Goal: Task Accomplishment & Management: Manage account settings

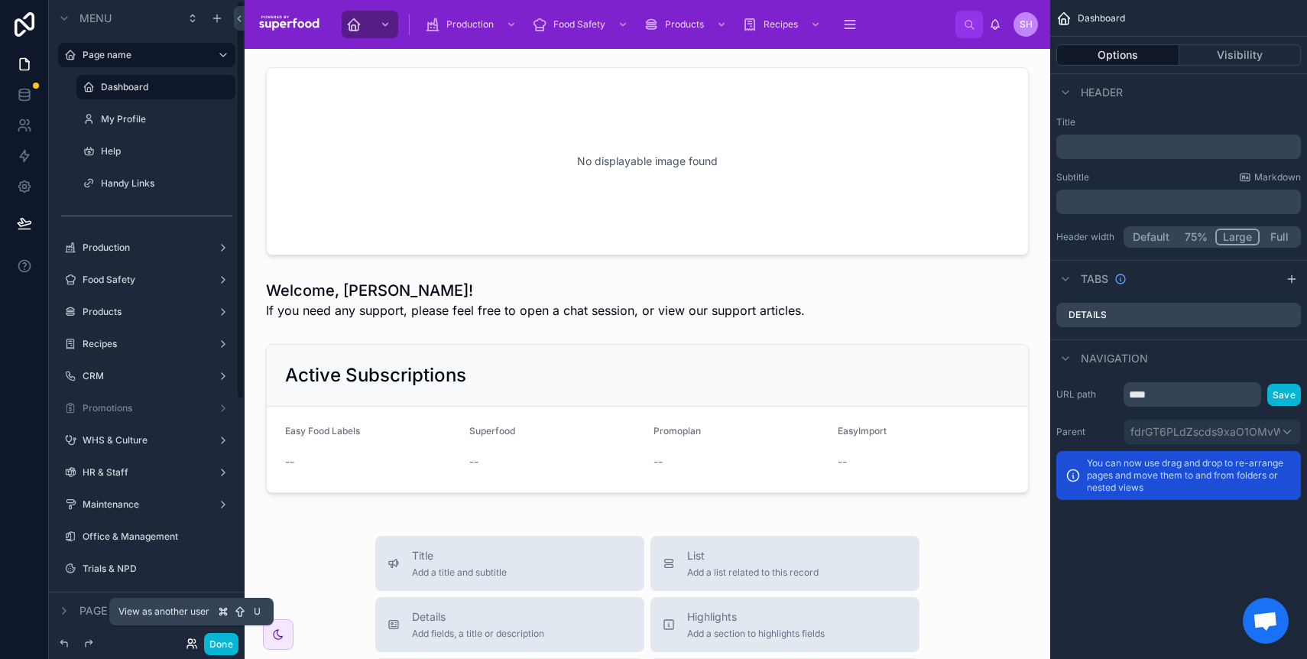
click at [189, 647] on icon at bounding box center [192, 643] width 12 height 12
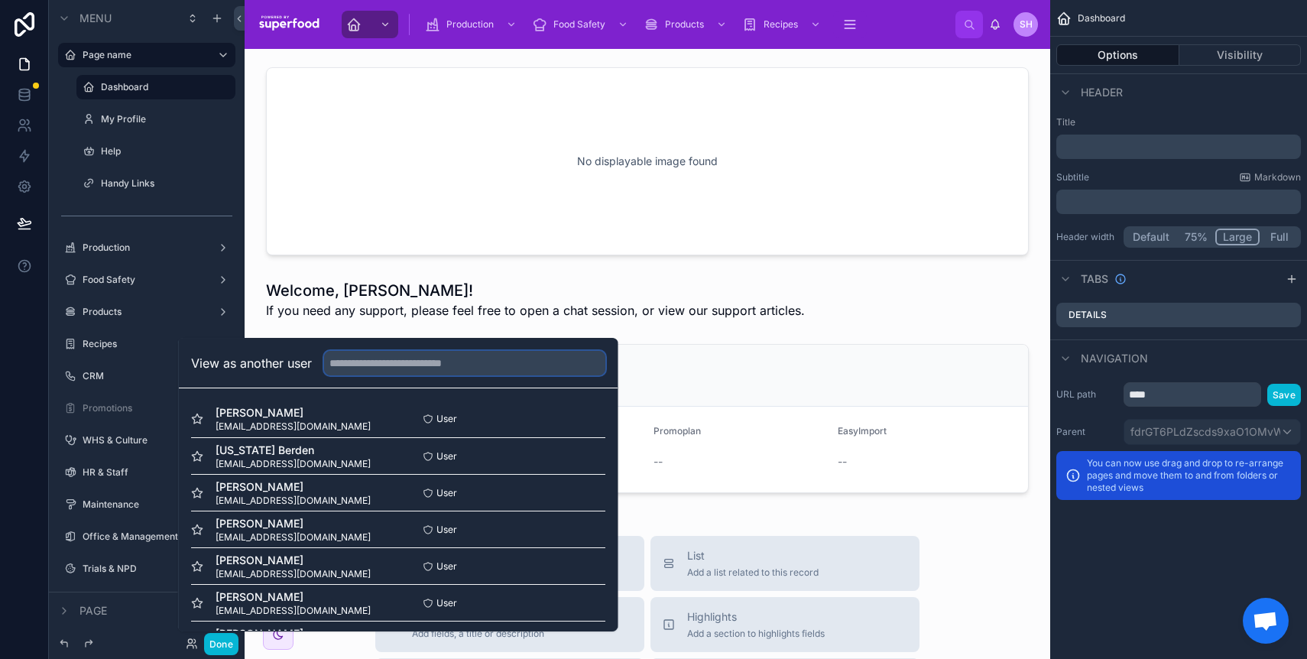
click at [359, 368] on input "text" at bounding box center [464, 363] width 281 height 24
type input "*"
type input "*********"
click at [572, 491] on button "Select" at bounding box center [586, 492] width 40 height 22
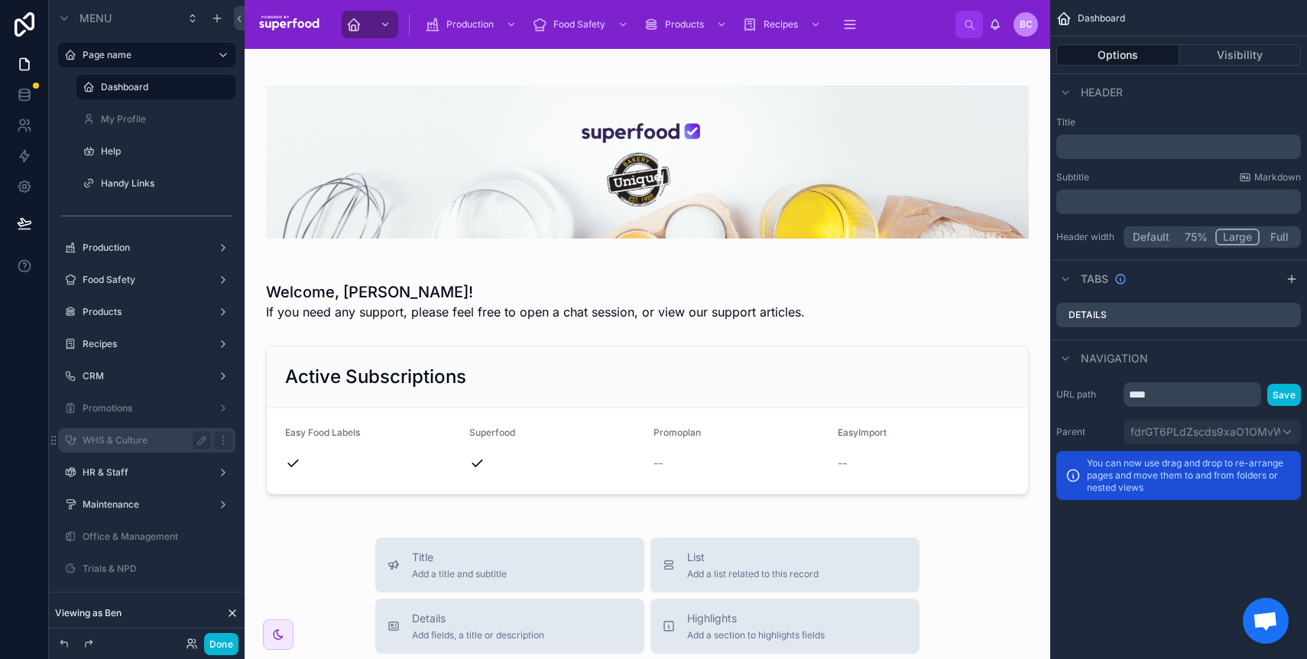
click at [118, 435] on label "WHS & Culture" at bounding box center [144, 440] width 122 height 12
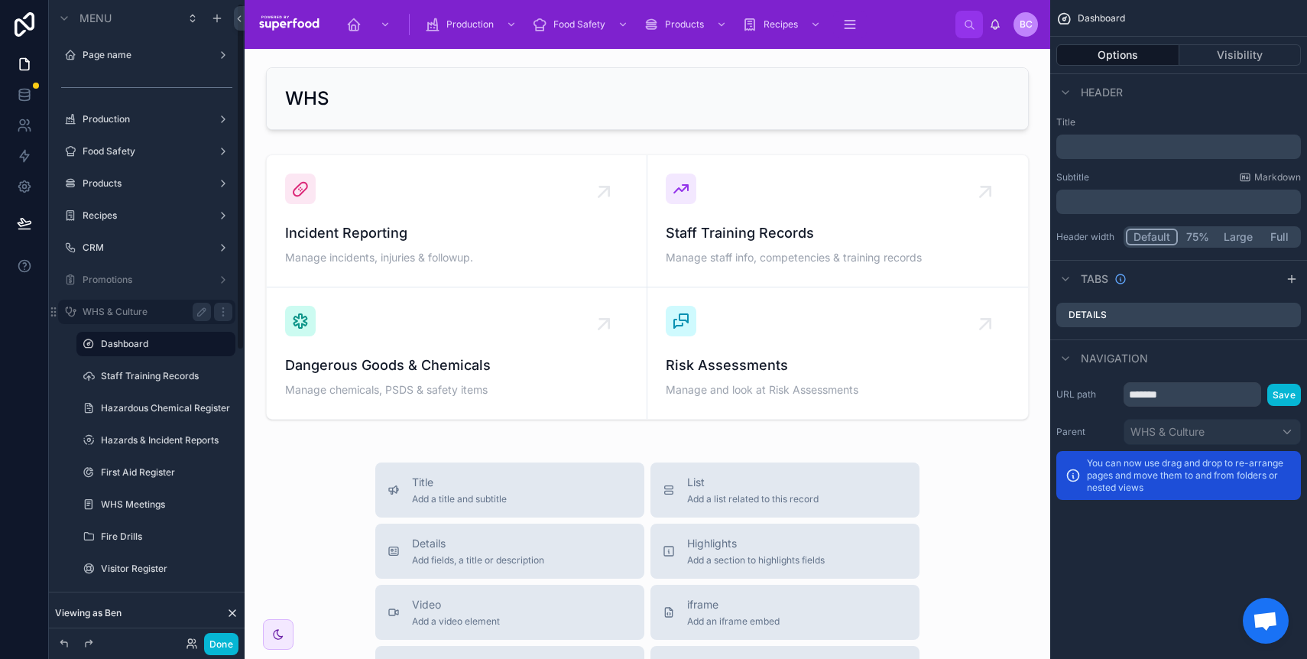
scroll to position [7, 0]
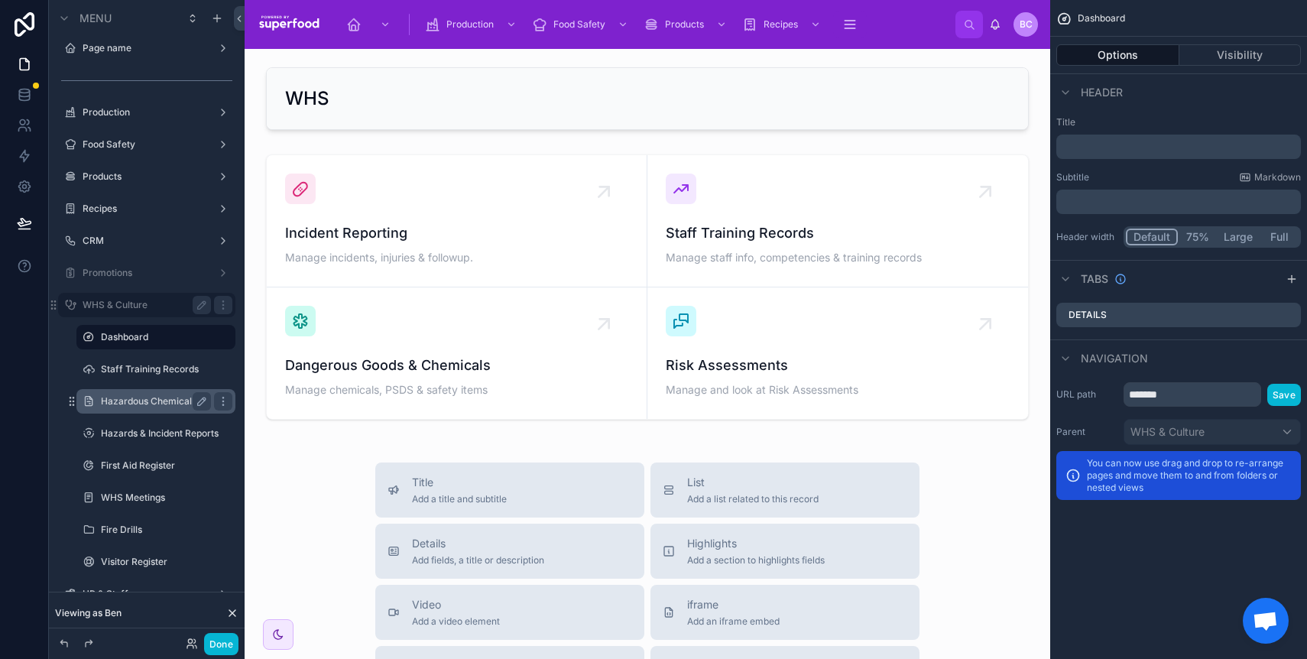
click at [133, 407] on label "Hazardous Chemical Register" at bounding box center [156, 401] width 110 height 12
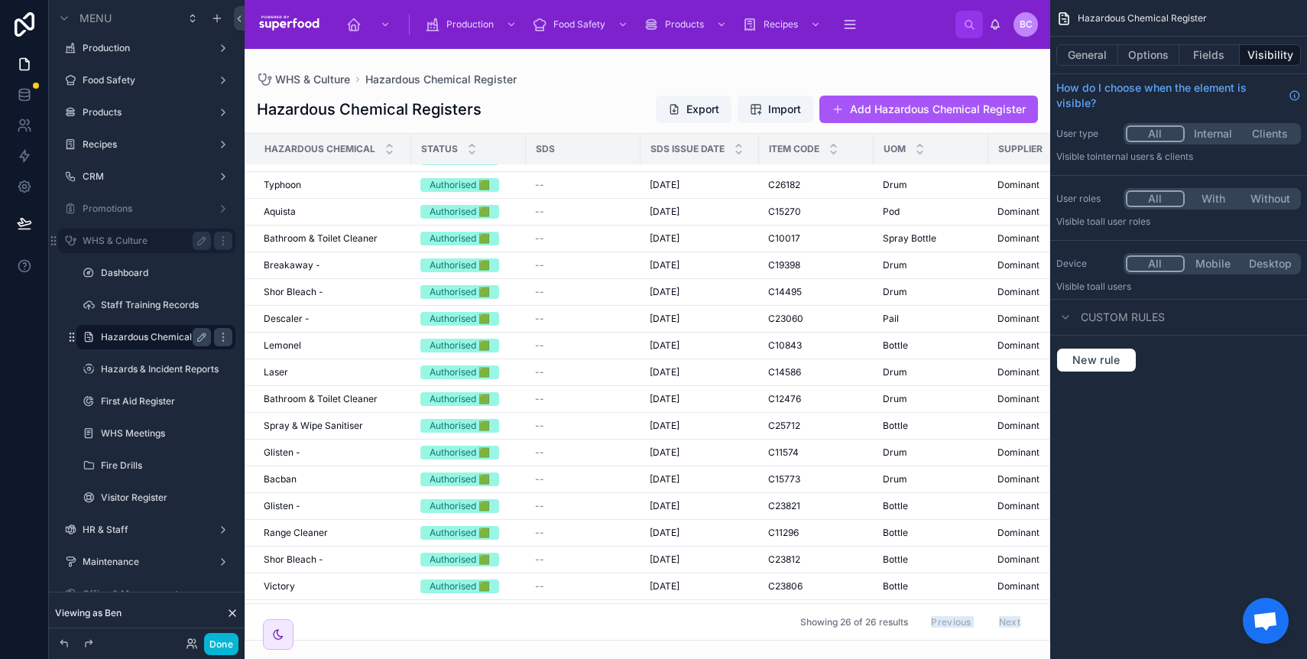
scroll to position [35, 0]
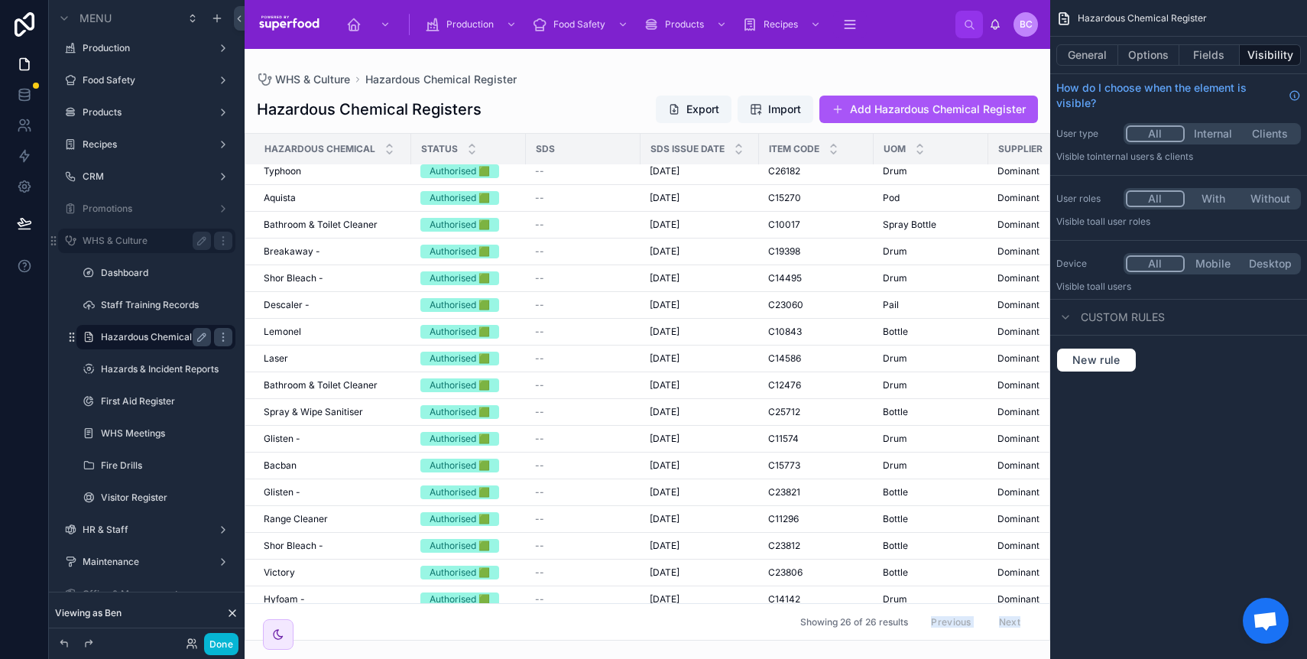
drag, startPoint x: 607, startPoint y: 635, endPoint x: 797, endPoint y: 621, distance: 190.8
click at [797, 621] on div "WHS & Culture Hazardous Chemical Register Hazardous Chemical Registers Export I…" at bounding box center [648, 345] width 806 height 592
click at [597, 72] on div at bounding box center [648, 354] width 806 height 610
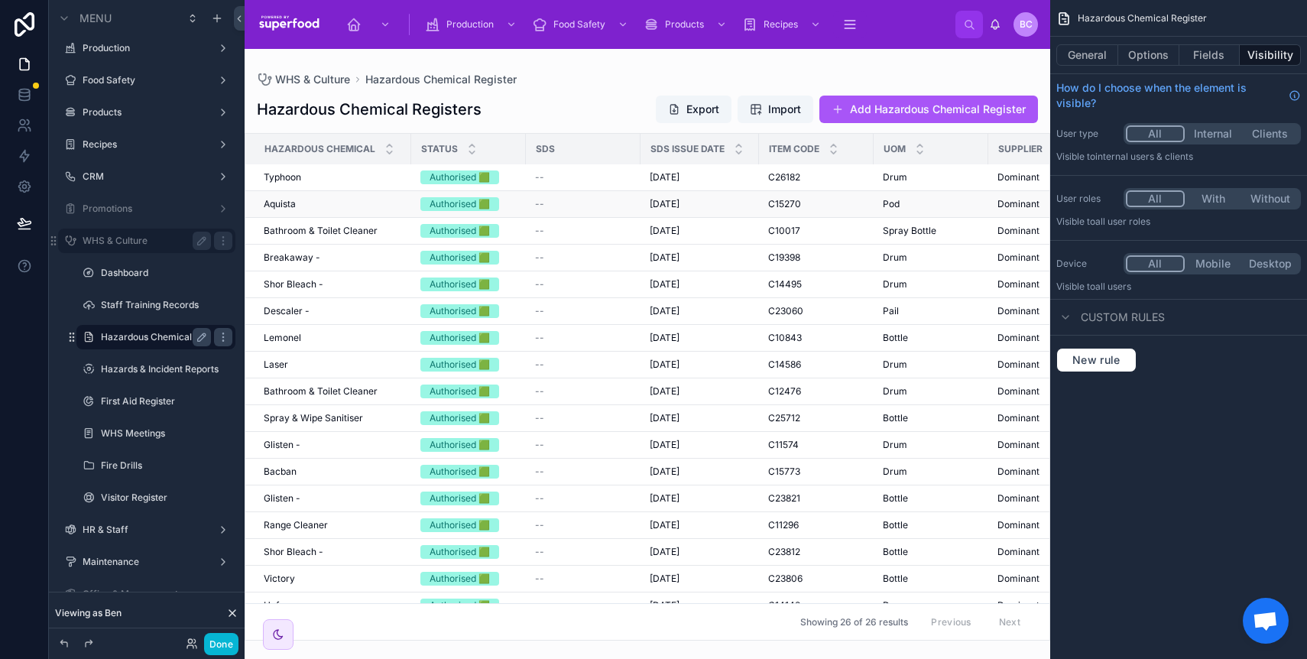
scroll to position [0, 0]
click at [298, 186] on td "Mia Kleer Mia Kleer" at bounding box center [328, 178] width 166 height 27
click at [299, 183] on span "Mia Kleer" at bounding box center [301, 178] width 74 height 12
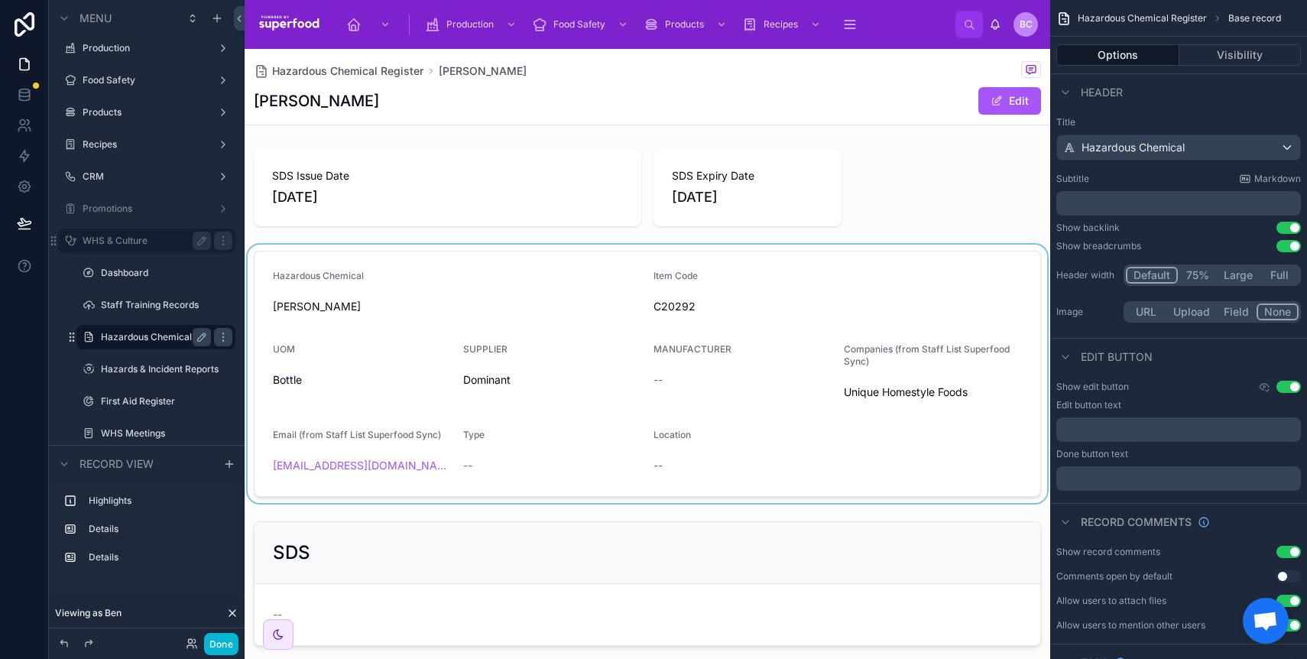
click at [593, 272] on div at bounding box center [648, 374] width 806 height 258
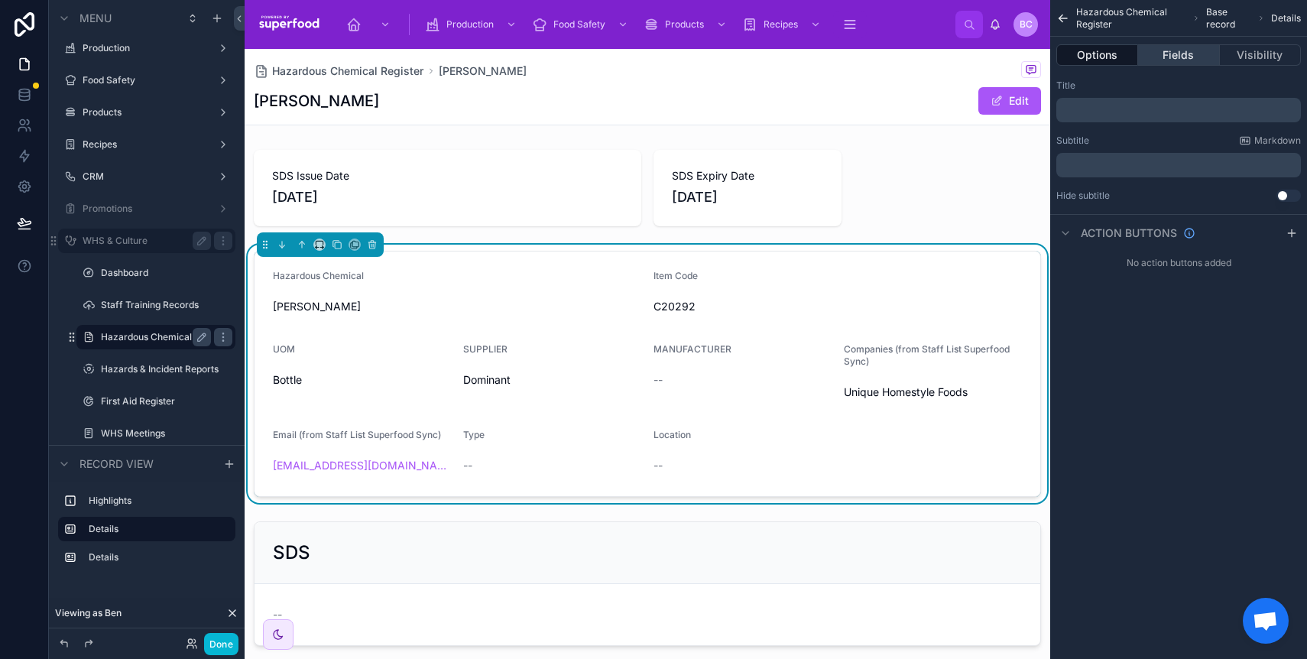
click at [1195, 56] on button "Fields" at bounding box center [1178, 54] width 81 height 21
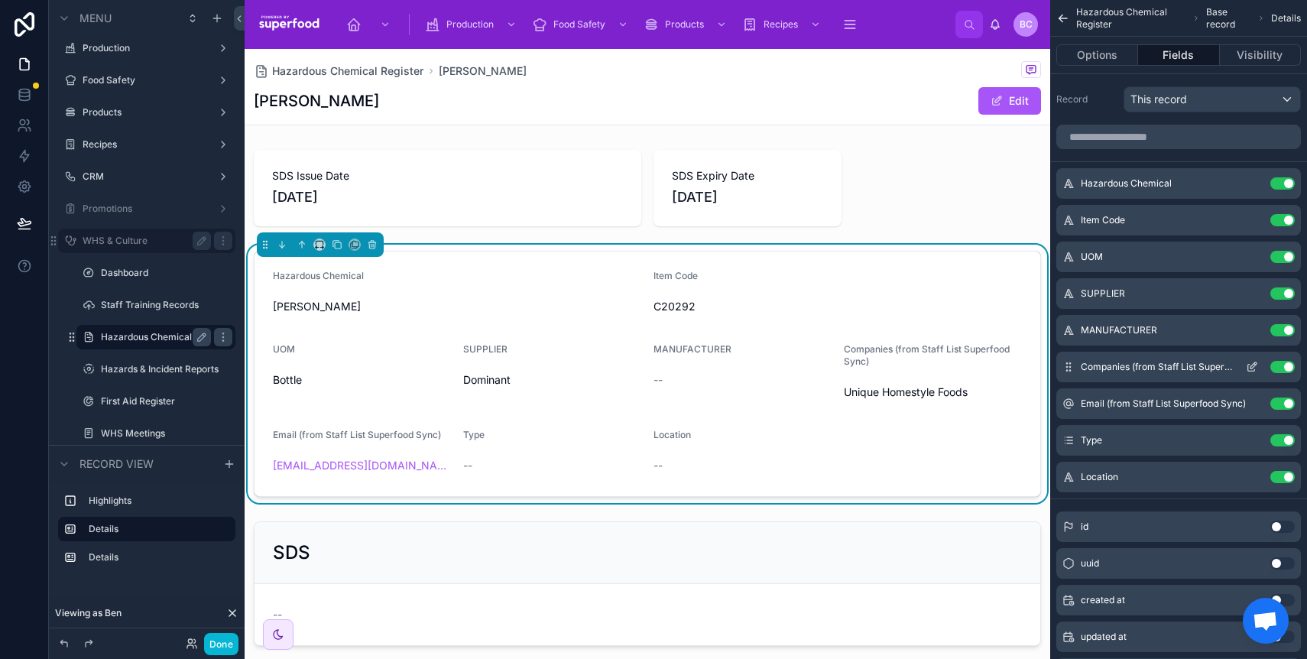
click at [1283, 366] on button "Use setting" at bounding box center [1282, 367] width 24 height 12
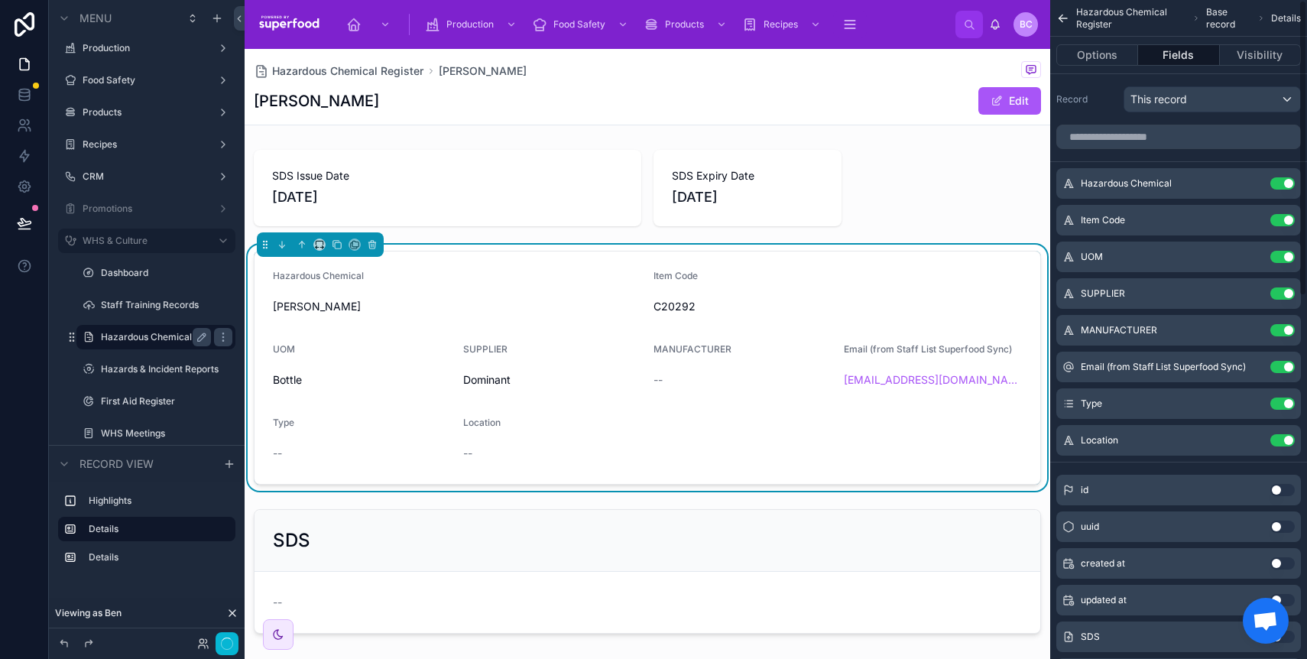
click at [1283, 366] on button "Use setting" at bounding box center [1282, 367] width 24 height 12
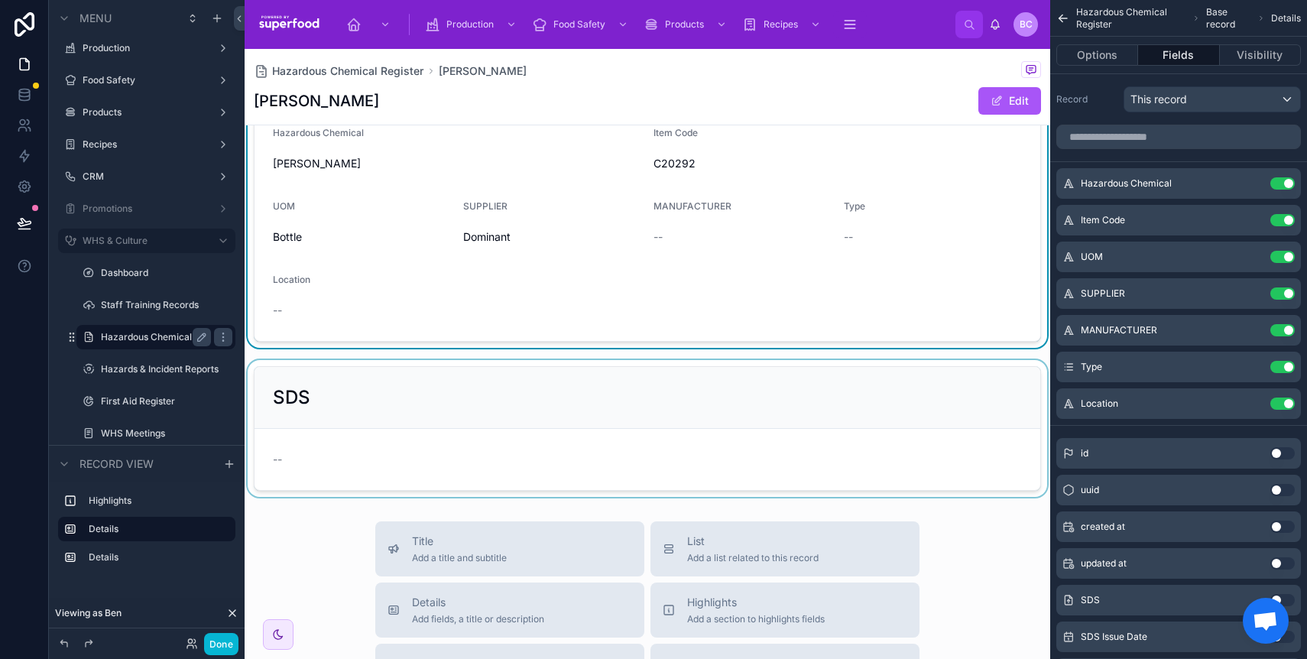
scroll to position [144, 0]
click at [667, 401] on div at bounding box center [648, 427] width 806 height 137
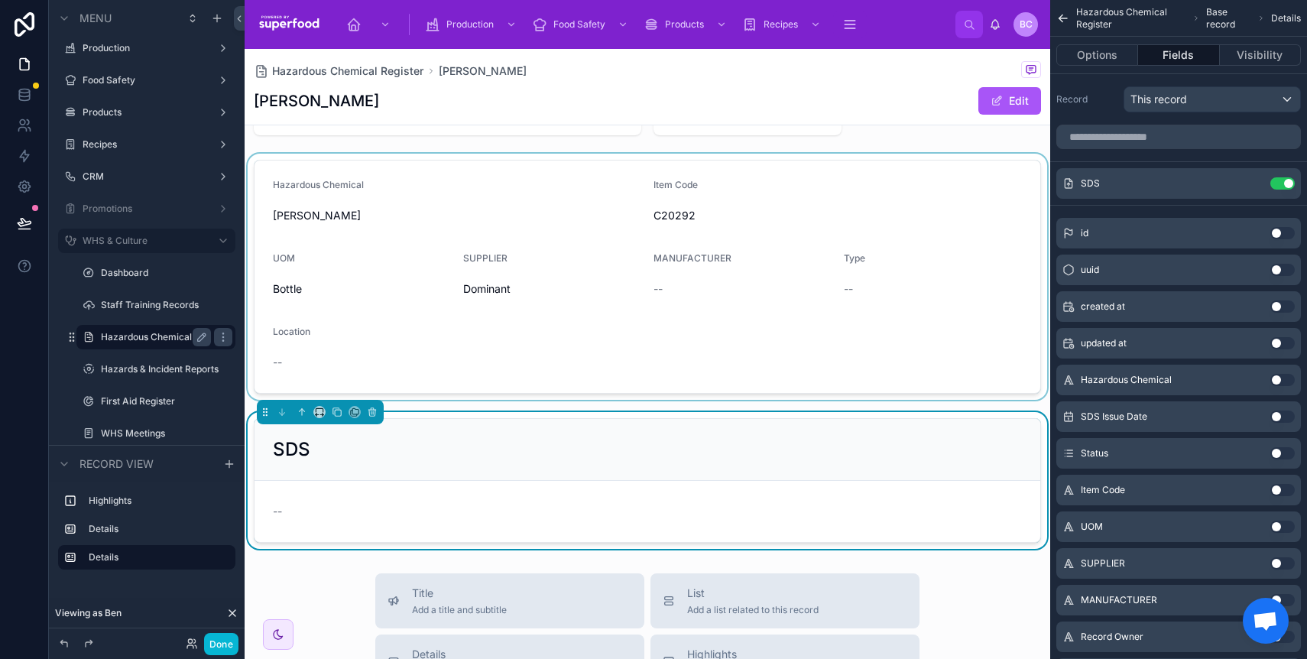
scroll to position [30, 0]
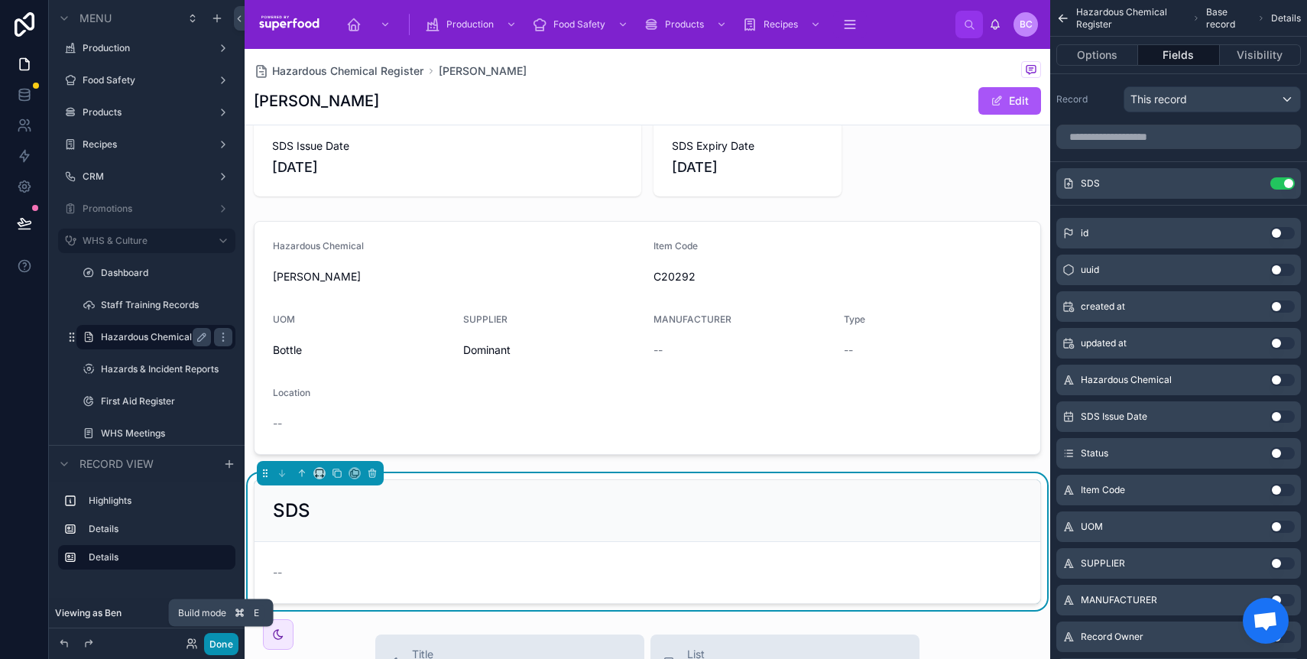
click at [211, 645] on button "Done" at bounding box center [221, 644] width 34 height 22
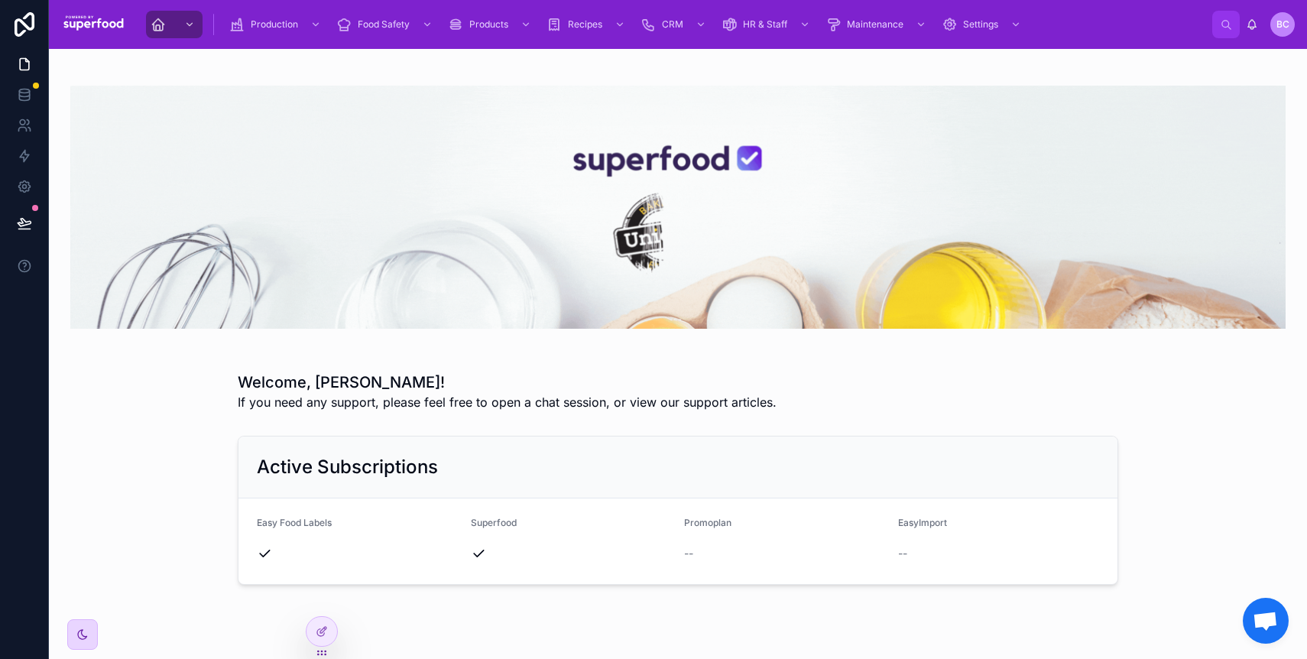
click at [83, 628] on icon at bounding box center [82, 634] width 12 height 12
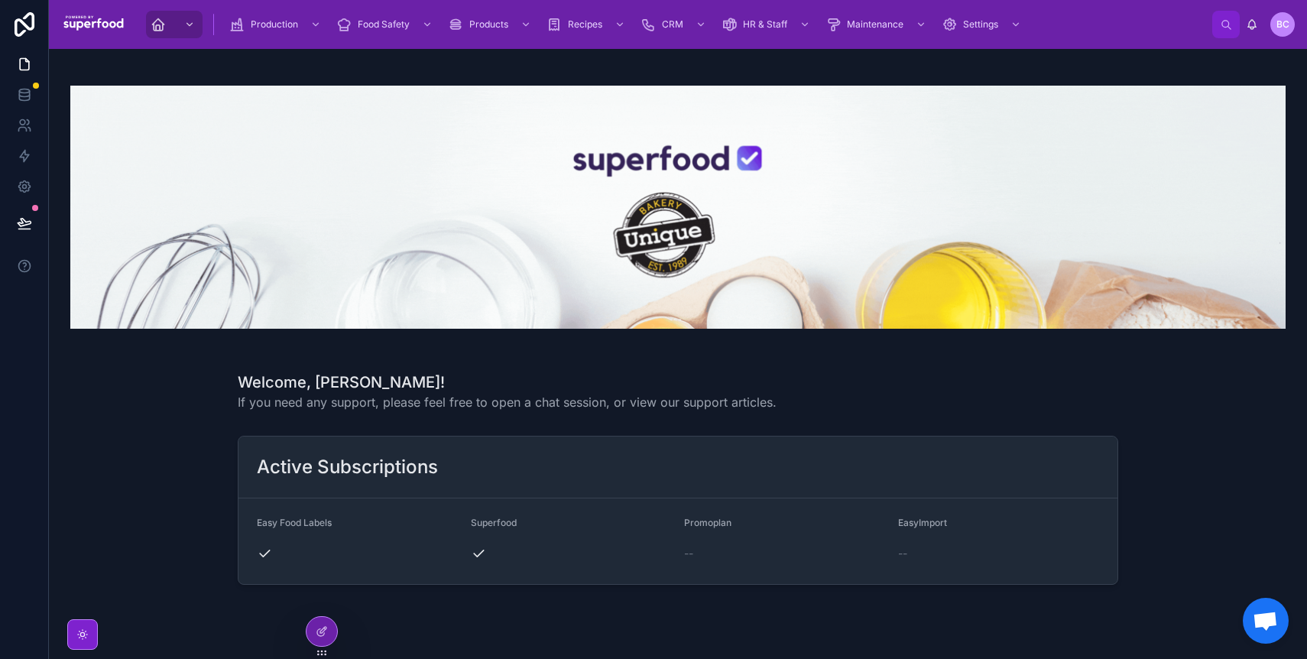
click at [66, 637] on div at bounding box center [79, 634] width 37 height 31
click at [76, 635] on icon at bounding box center [82, 634] width 12 height 12
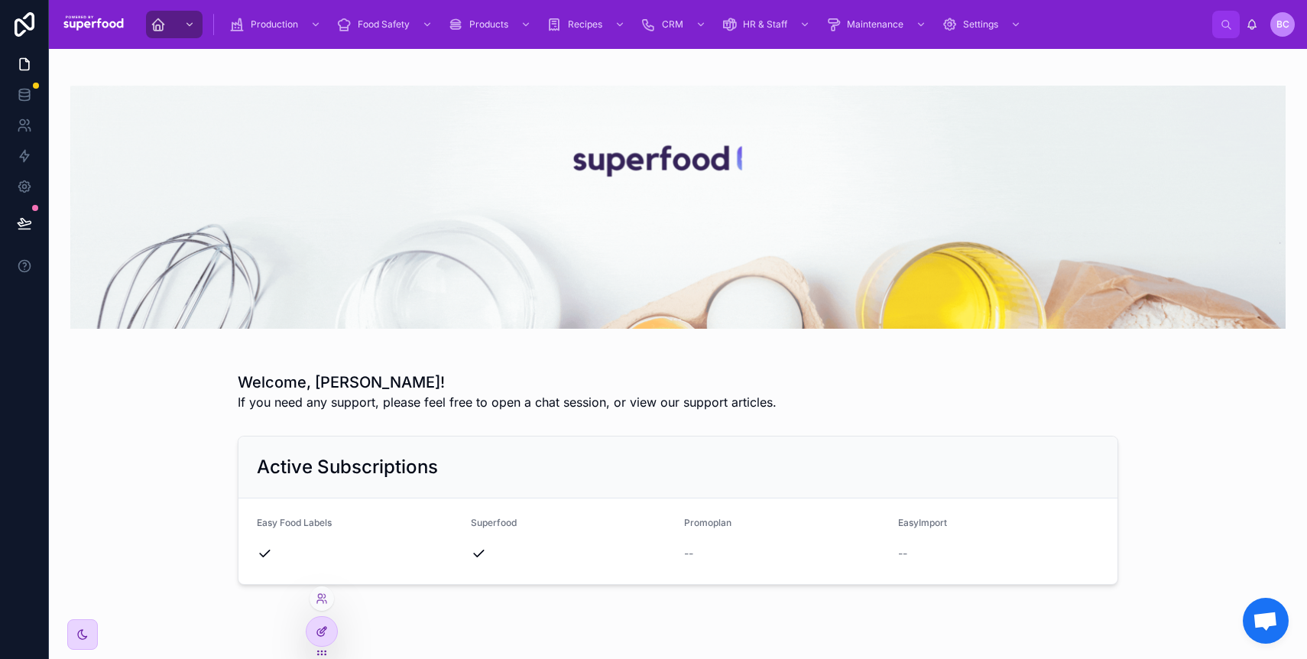
click at [323, 627] on icon at bounding box center [322, 631] width 12 height 12
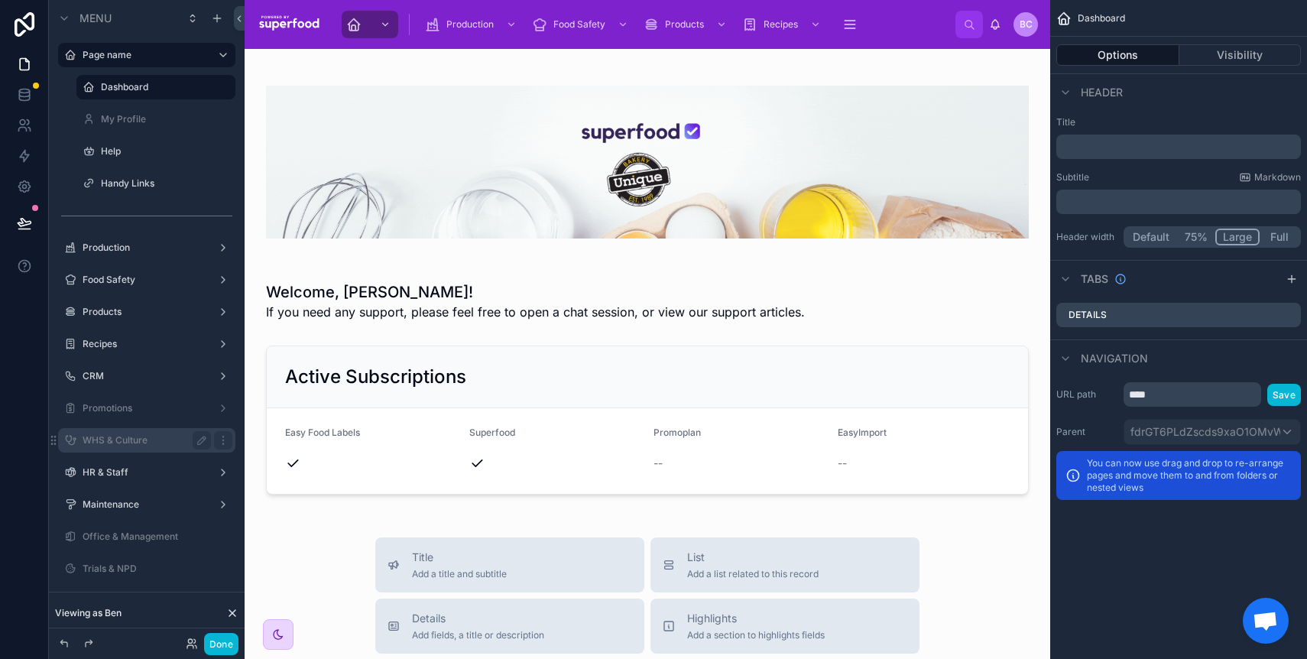
click at [128, 442] on label "WHS & Culture" at bounding box center [144, 440] width 122 height 12
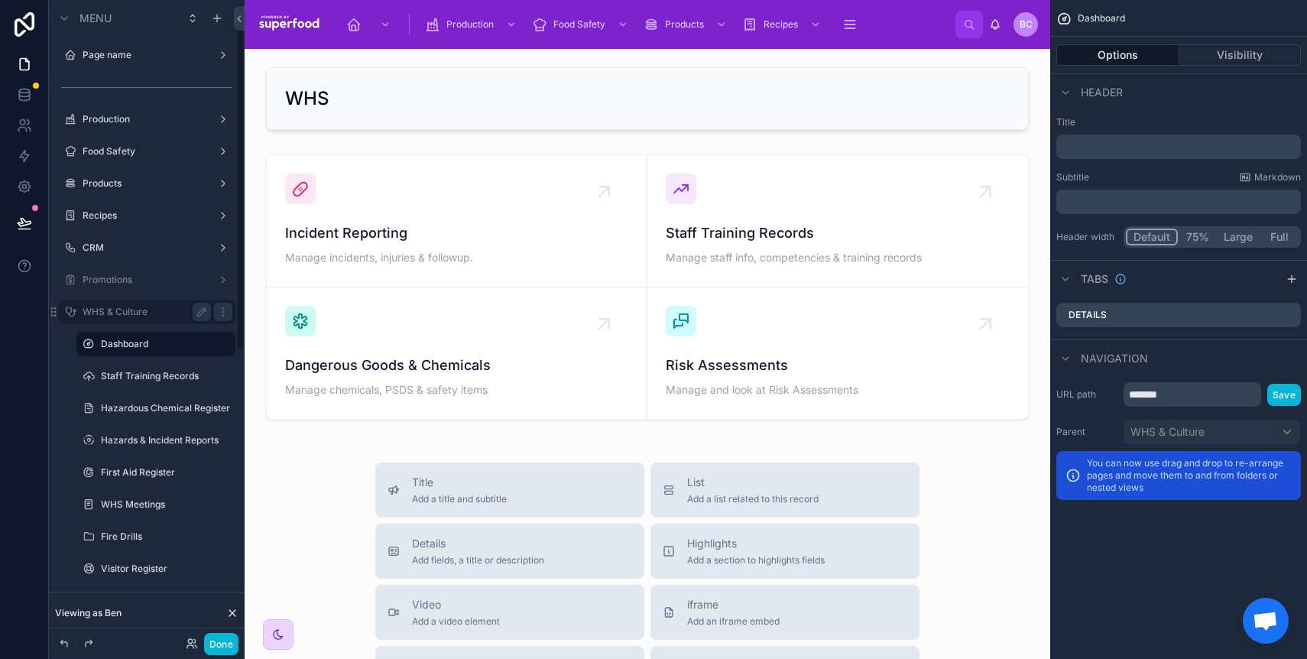
scroll to position [7, 0]
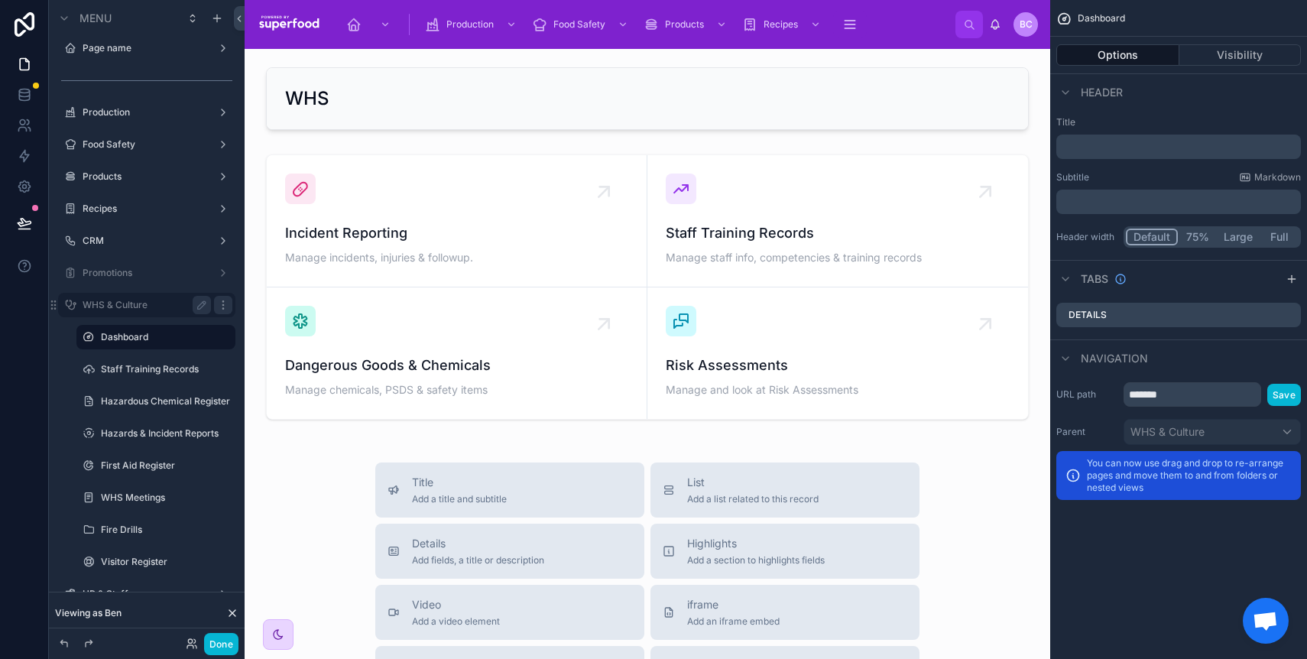
click at [221, 304] on icon "scrollable content" at bounding box center [223, 305] width 12 height 12
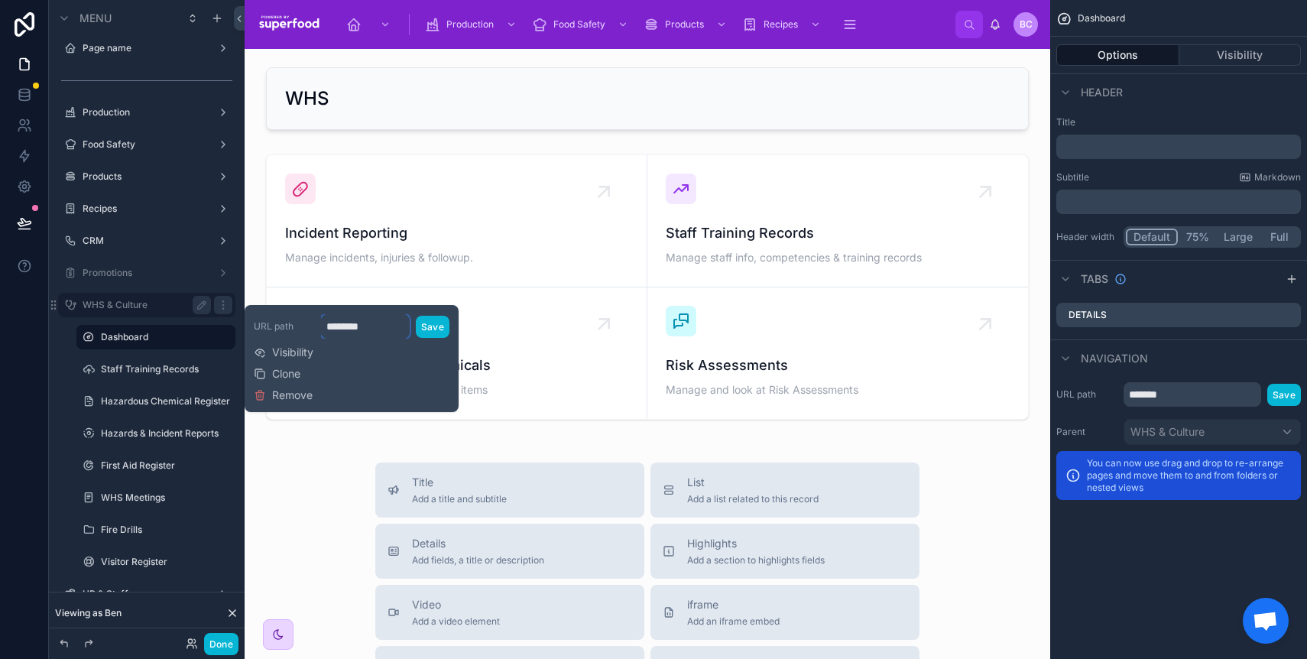
click at [377, 329] on input "********" at bounding box center [365, 326] width 89 height 24
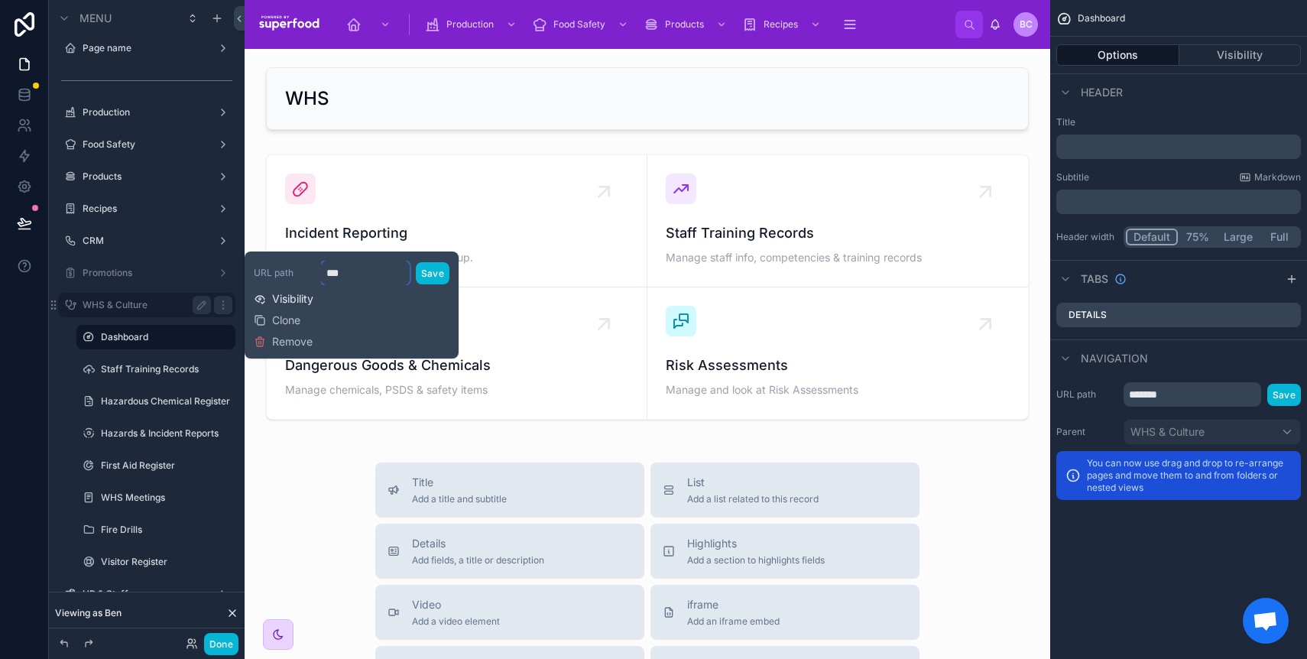
type input "***"
click at [301, 300] on span "Visibility" at bounding box center [292, 298] width 41 height 15
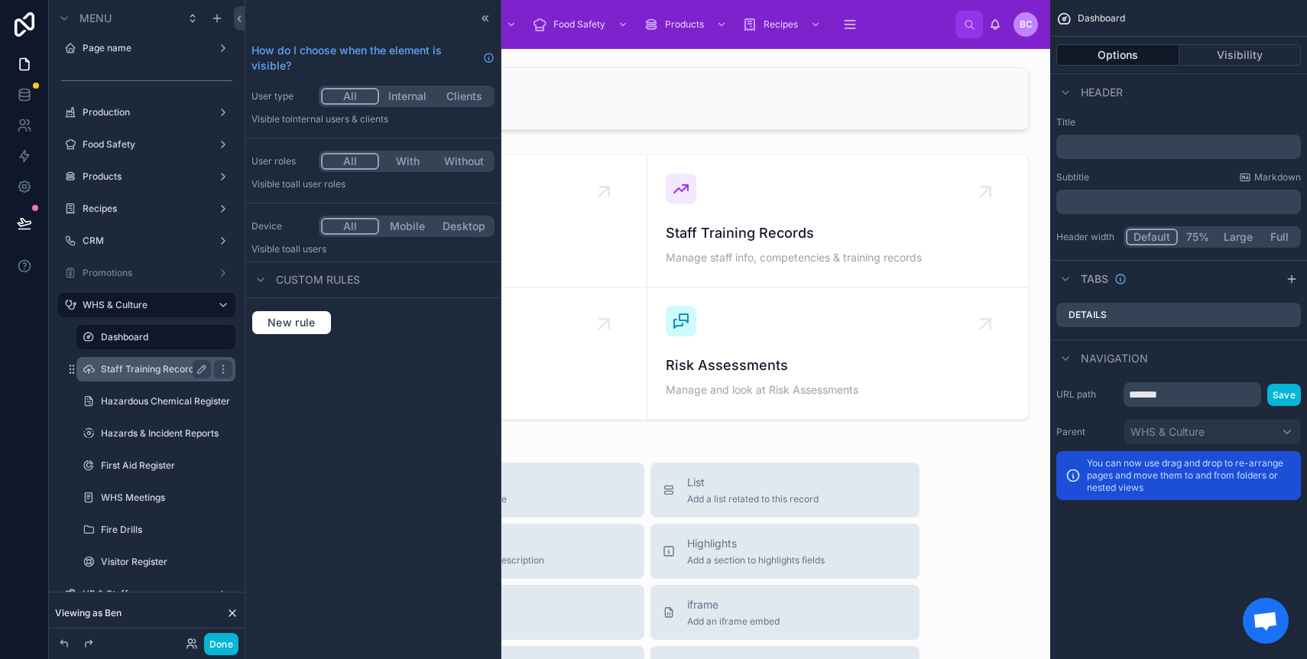
click at [121, 374] on label "Staff Training Records" at bounding box center [153, 369] width 104 height 12
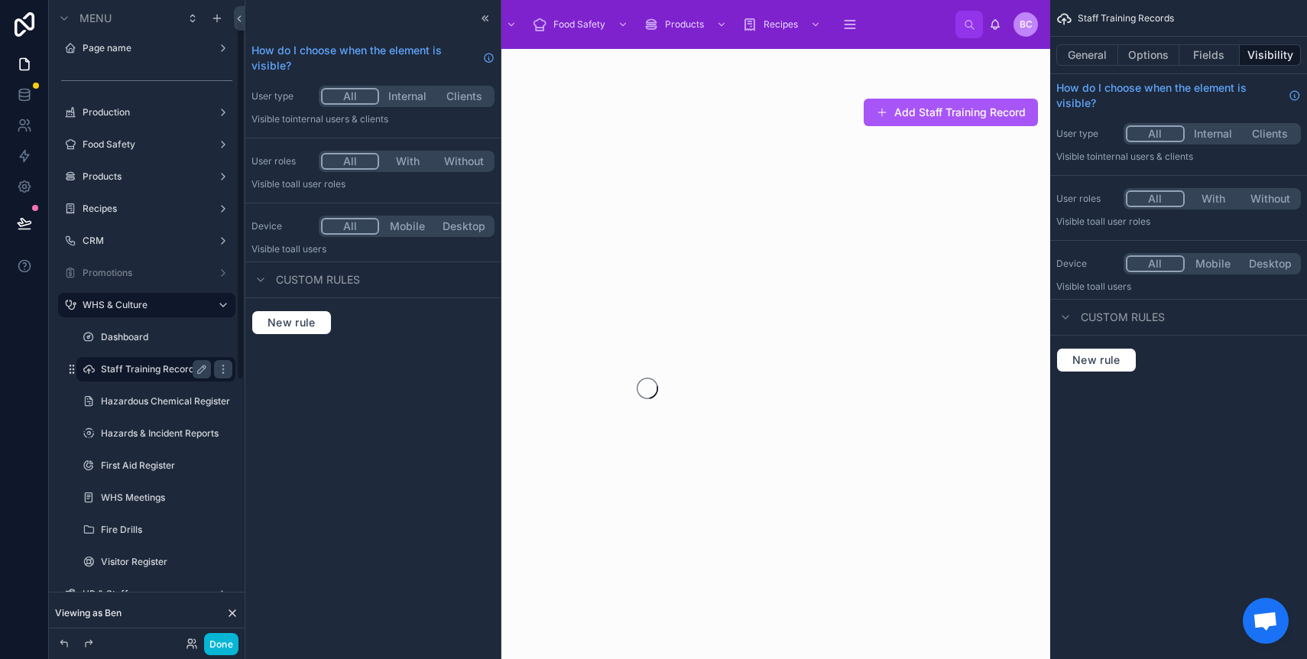
scroll to position [39, 0]
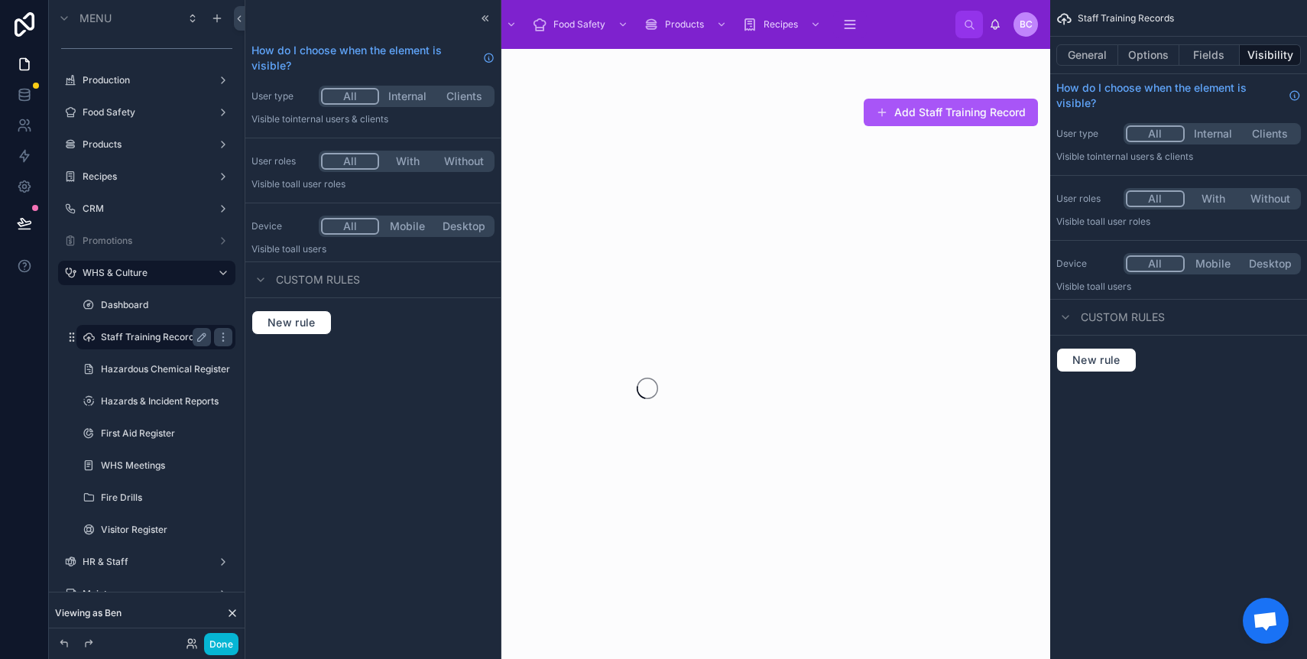
click at [1234, 131] on button "Internal" at bounding box center [1213, 133] width 57 height 17
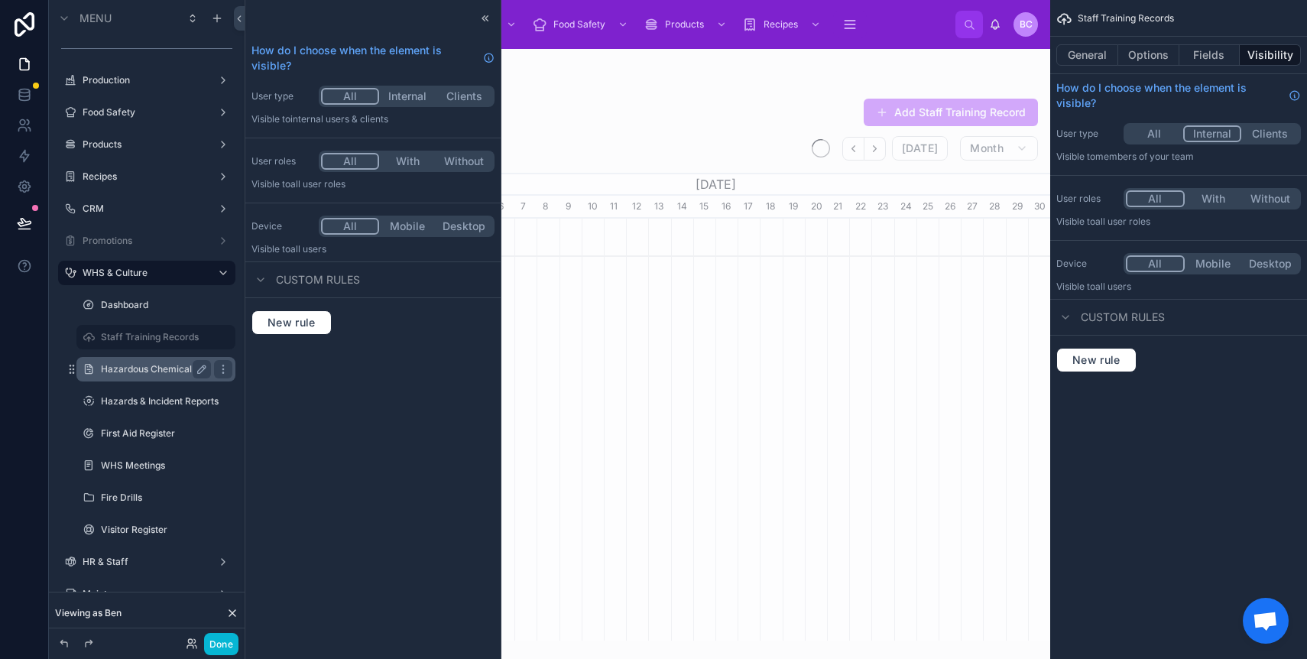
scroll to position [0, 691]
click at [154, 301] on label "Dashboard" at bounding box center [153, 305] width 104 height 12
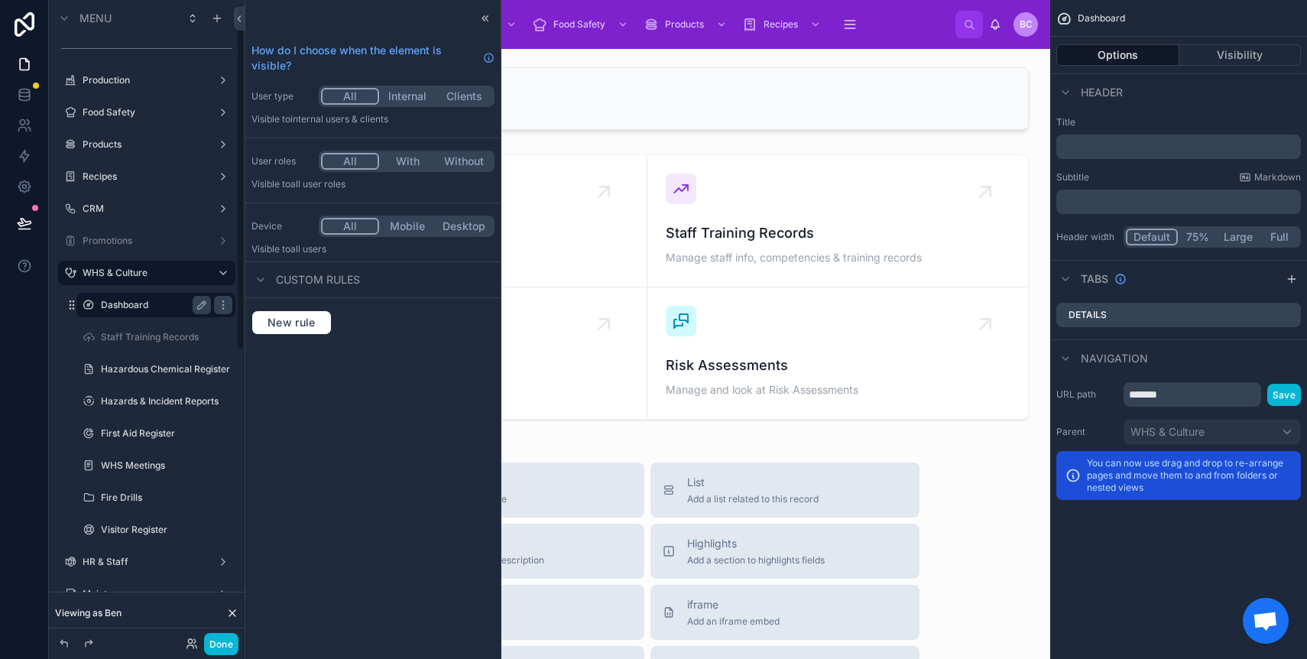
scroll to position [7, 0]
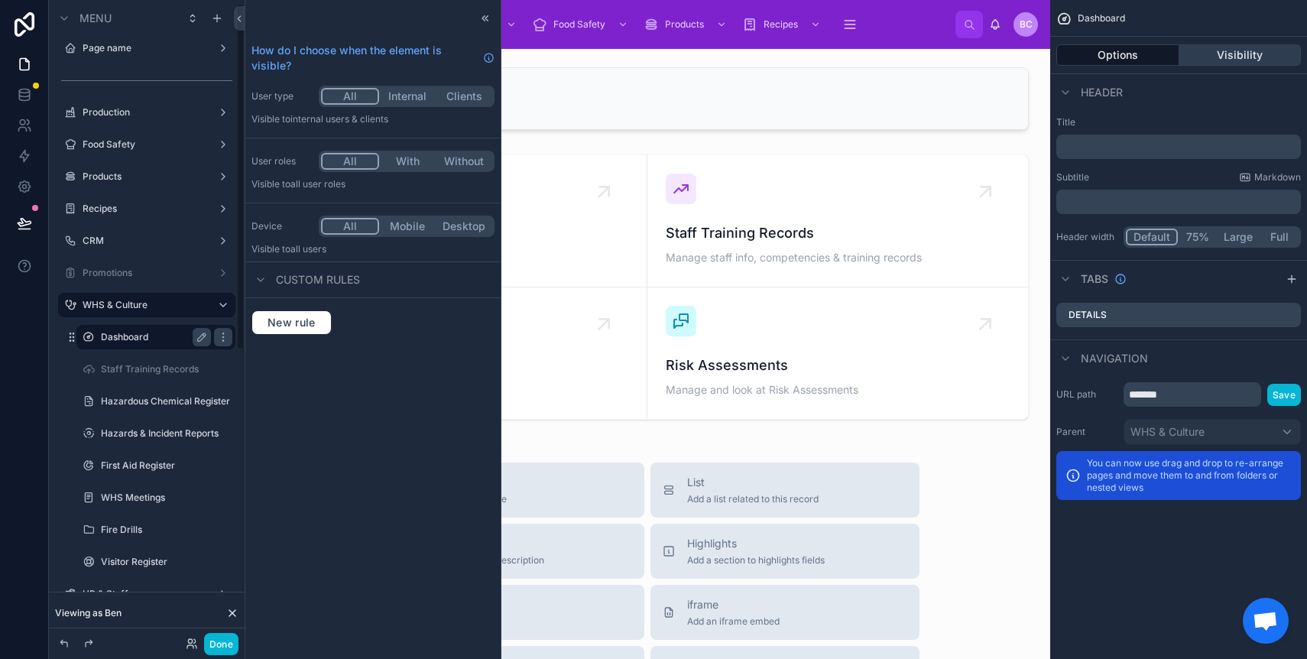
click at [1228, 52] on button "Visibility" at bounding box center [1240, 54] width 122 height 21
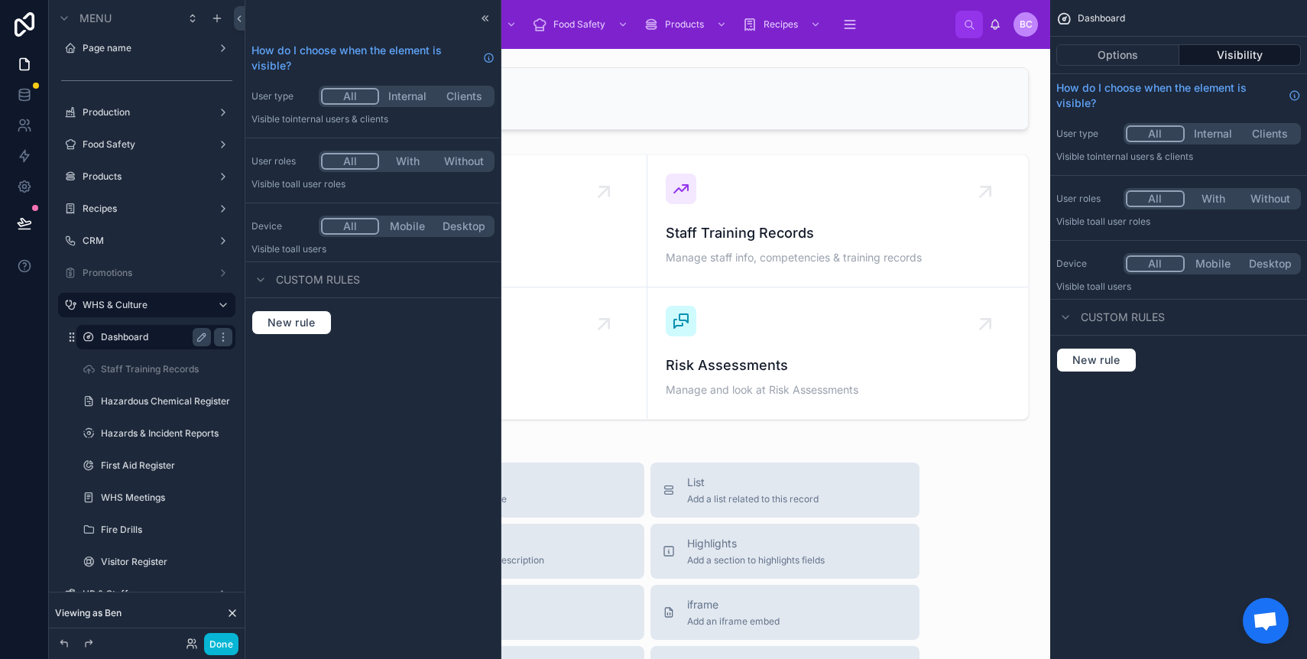
click at [1215, 137] on button "Internal" at bounding box center [1213, 133] width 57 height 17
click at [134, 434] on label "Hazards & Incident Reports" at bounding box center [156, 433] width 110 height 12
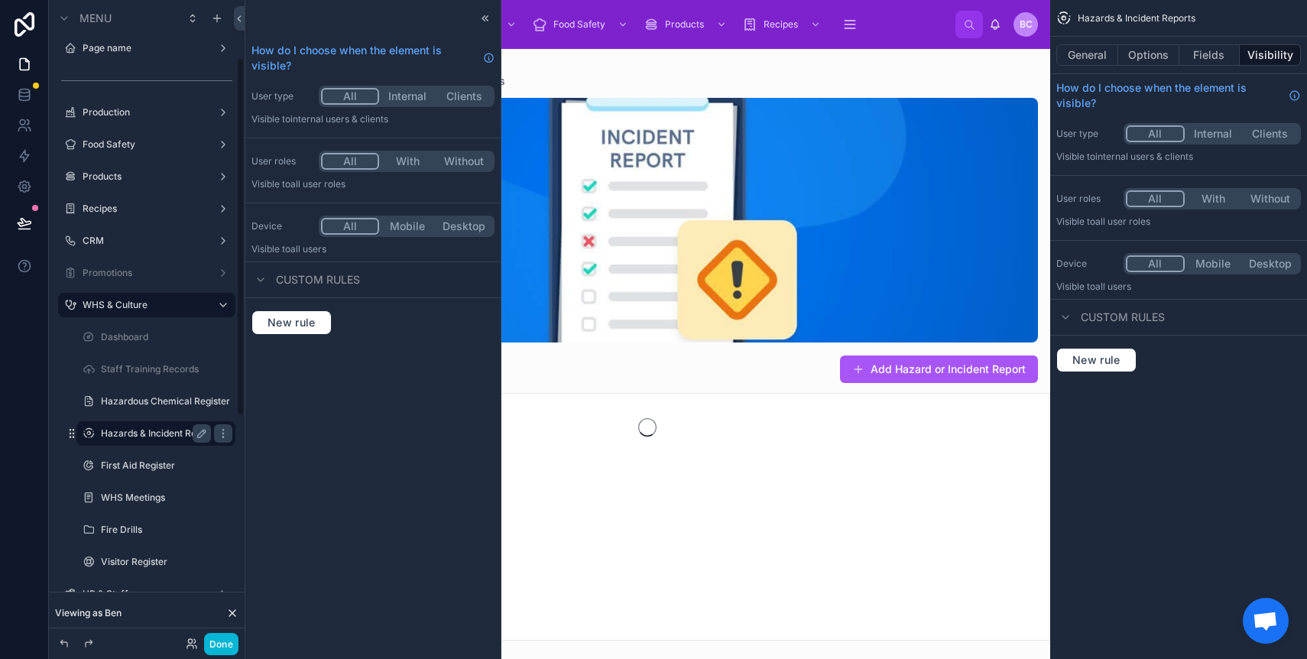
scroll to position [103, 0]
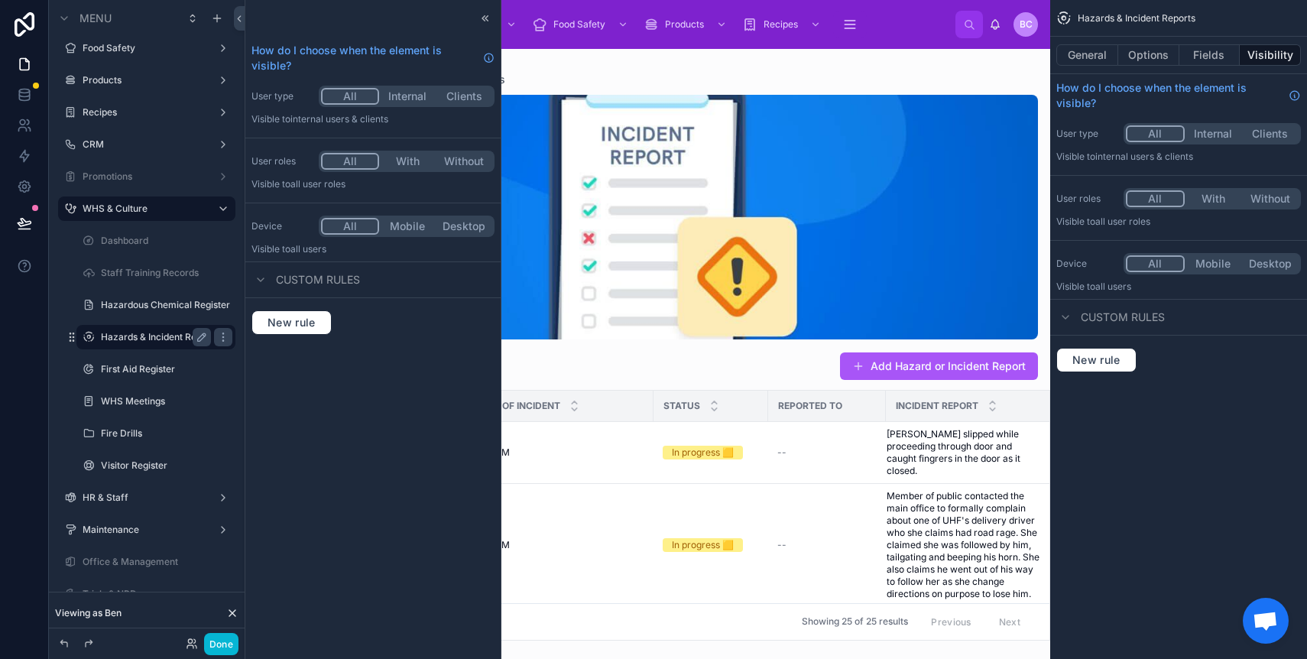
click at [1226, 135] on button "Internal" at bounding box center [1213, 133] width 57 height 17
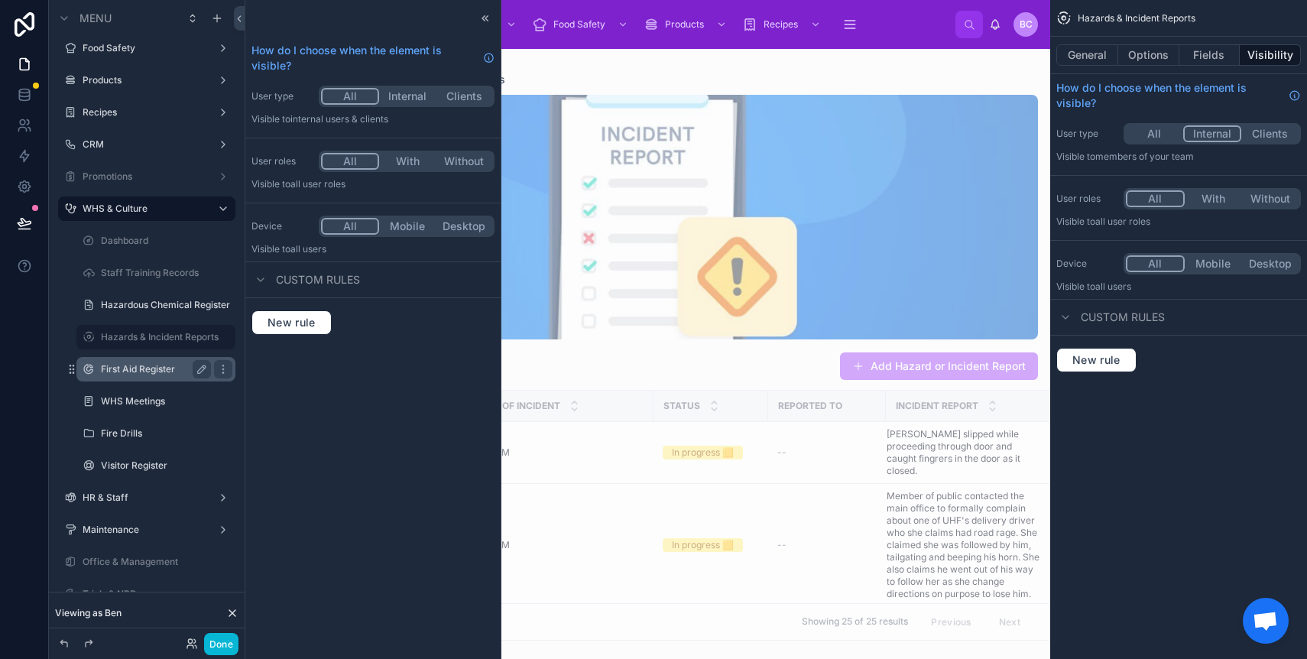
click at [148, 372] on label "First Aid Register" at bounding box center [153, 369] width 104 height 12
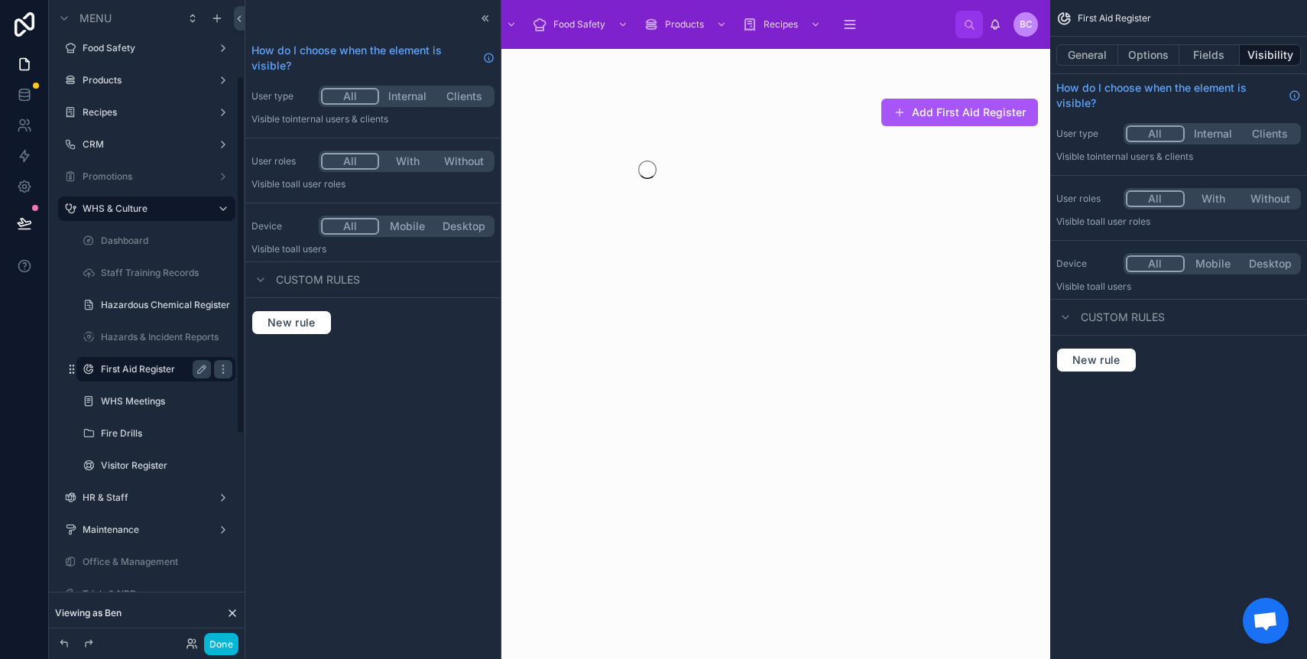
scroll to position [135, 0]
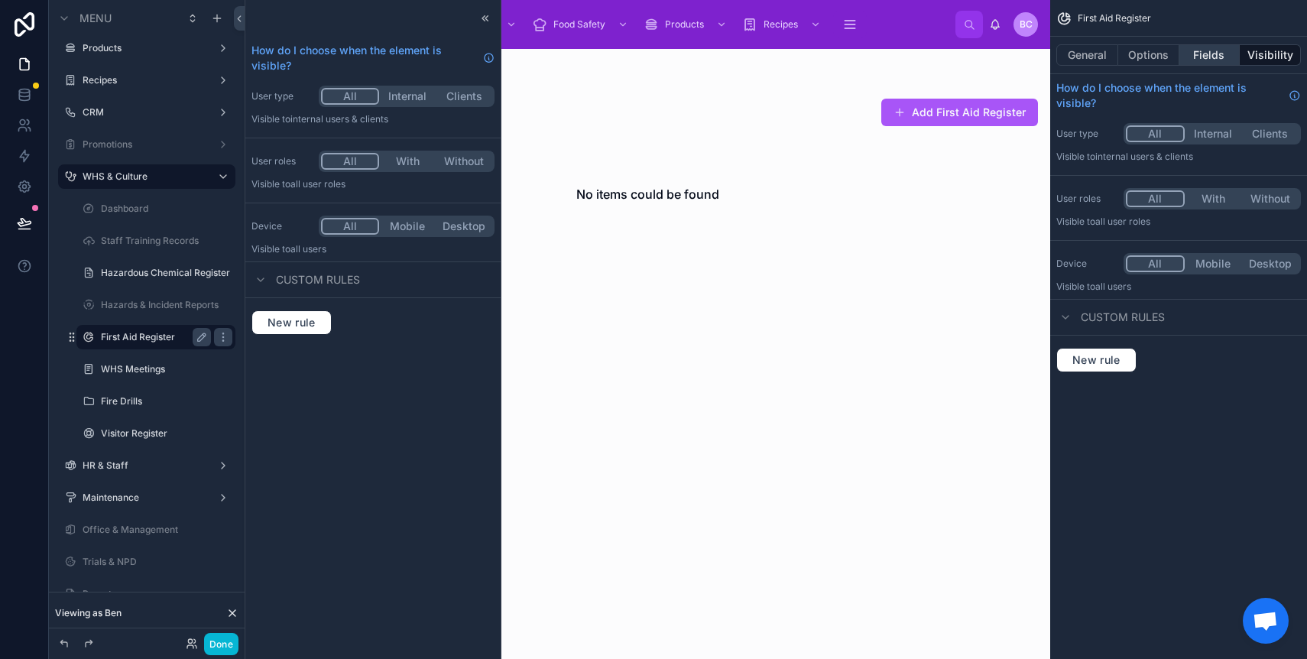
click at [1220, 58] on button "Fields" at bounding box center [1209, 54] width 61 height 21
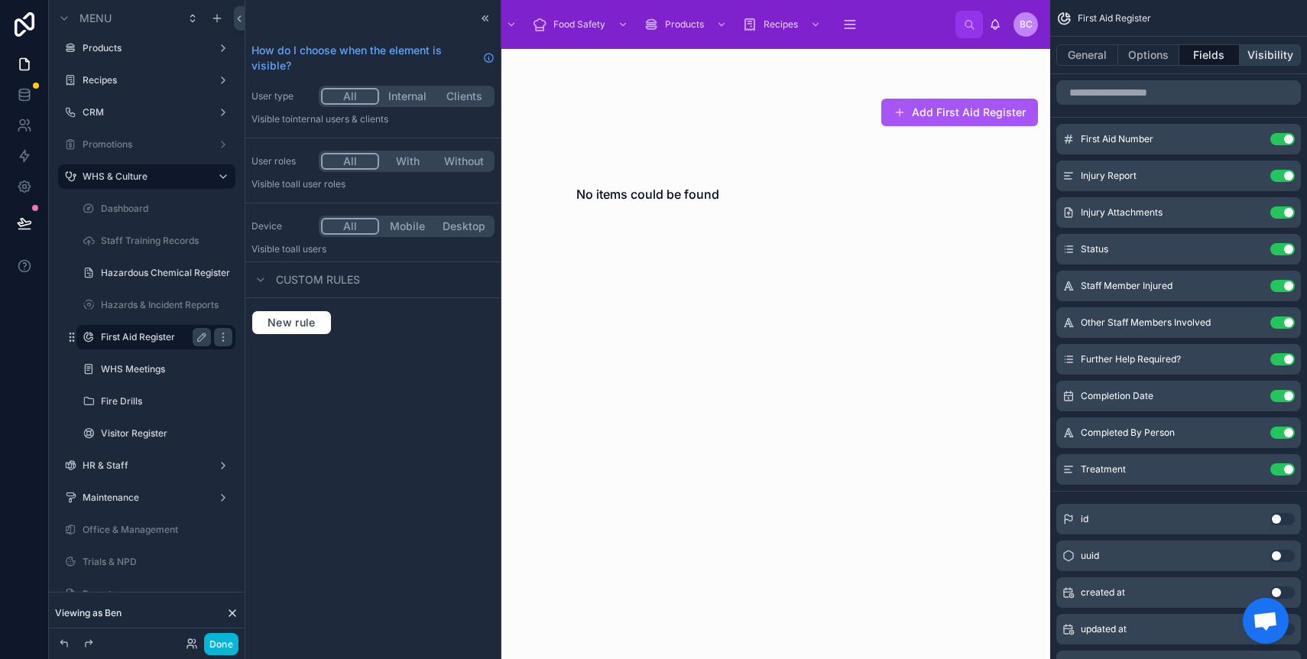
click at [1269, 48] on button "Visibility" at bounding box center [1270, 54] width 61 height 21
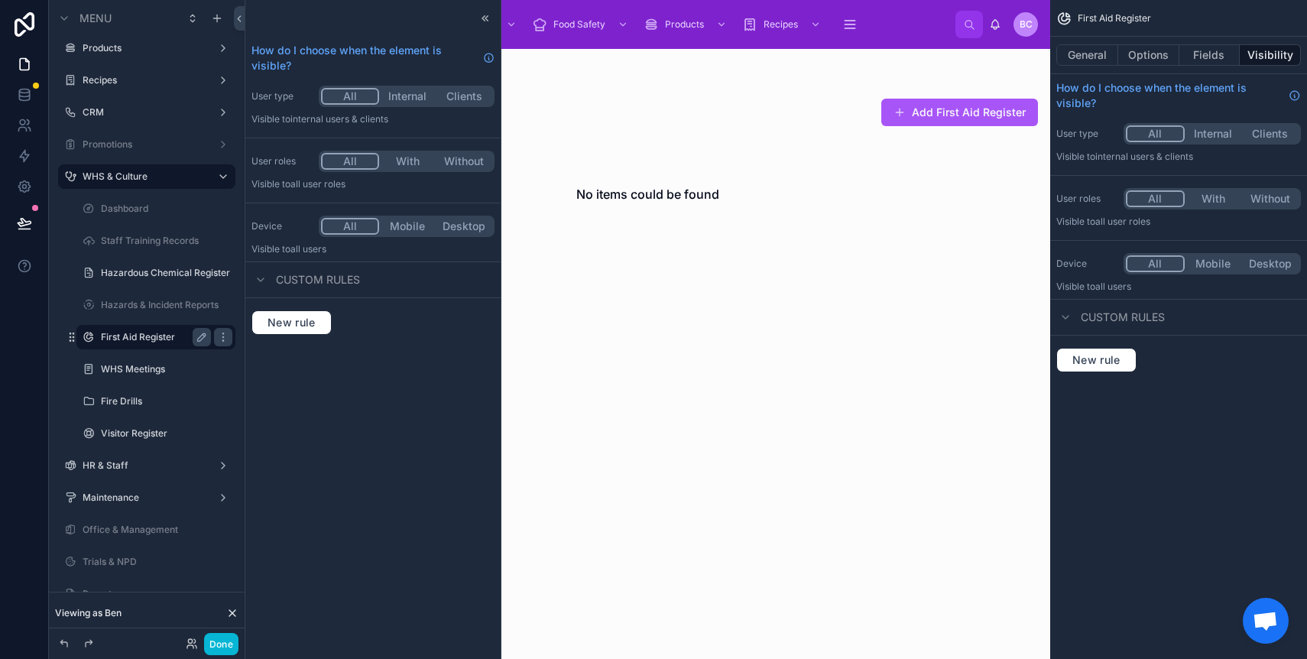
click at [1209, 134] on button "Internal" at bounding box center [1213, 133] width 57 height 17
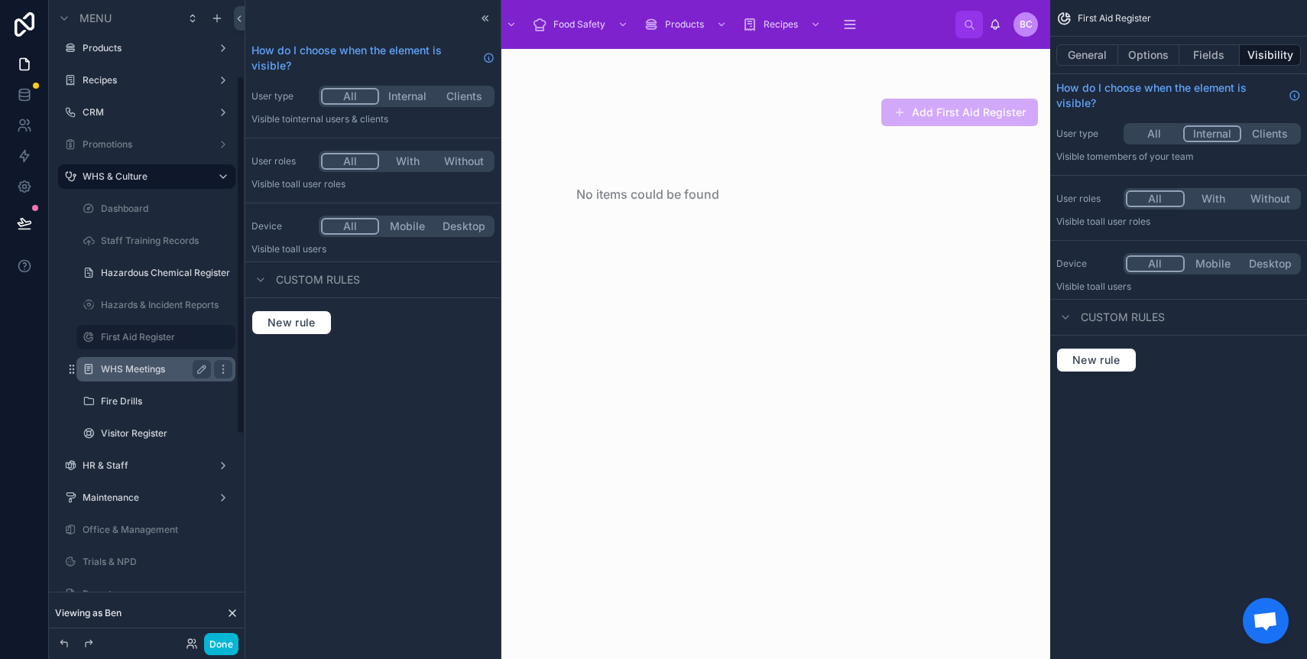
click at [109, 376] on div "WHS Meetings" at bounding box center [156, 369] width 110 height 18
click at [122, 371] on label "WHS Meetings" at bounding box center [153, 369] width 104 height 12
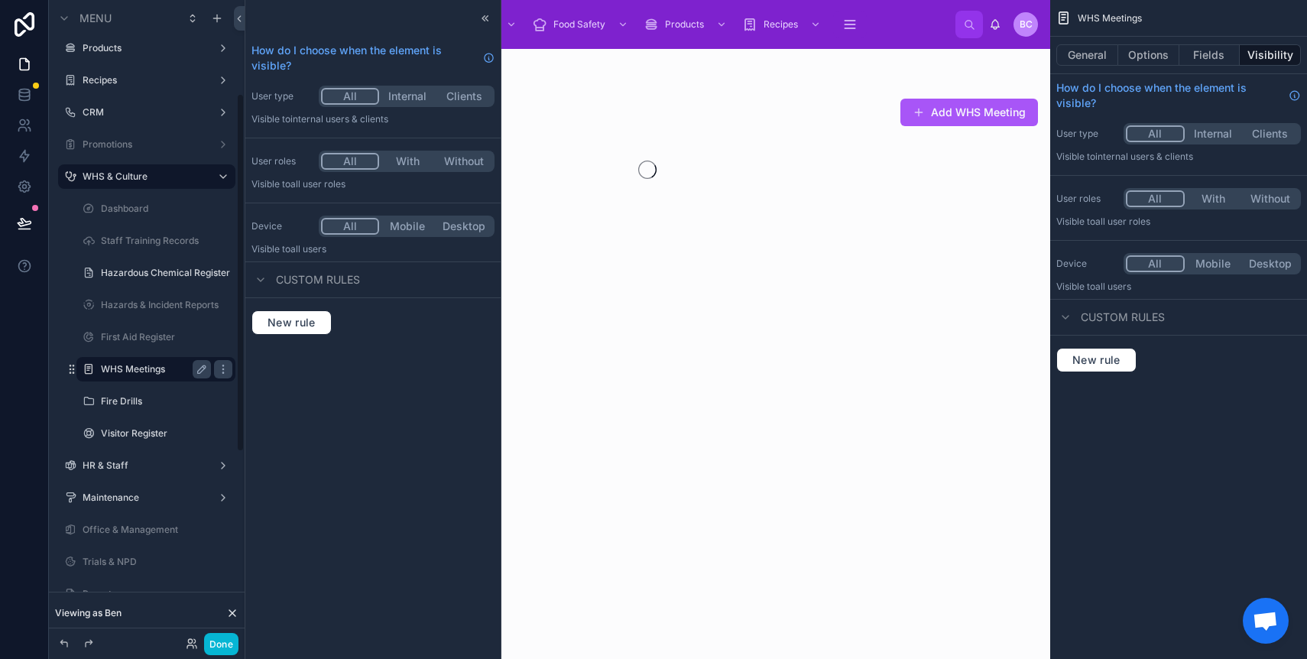
scroll to position [167, 0]
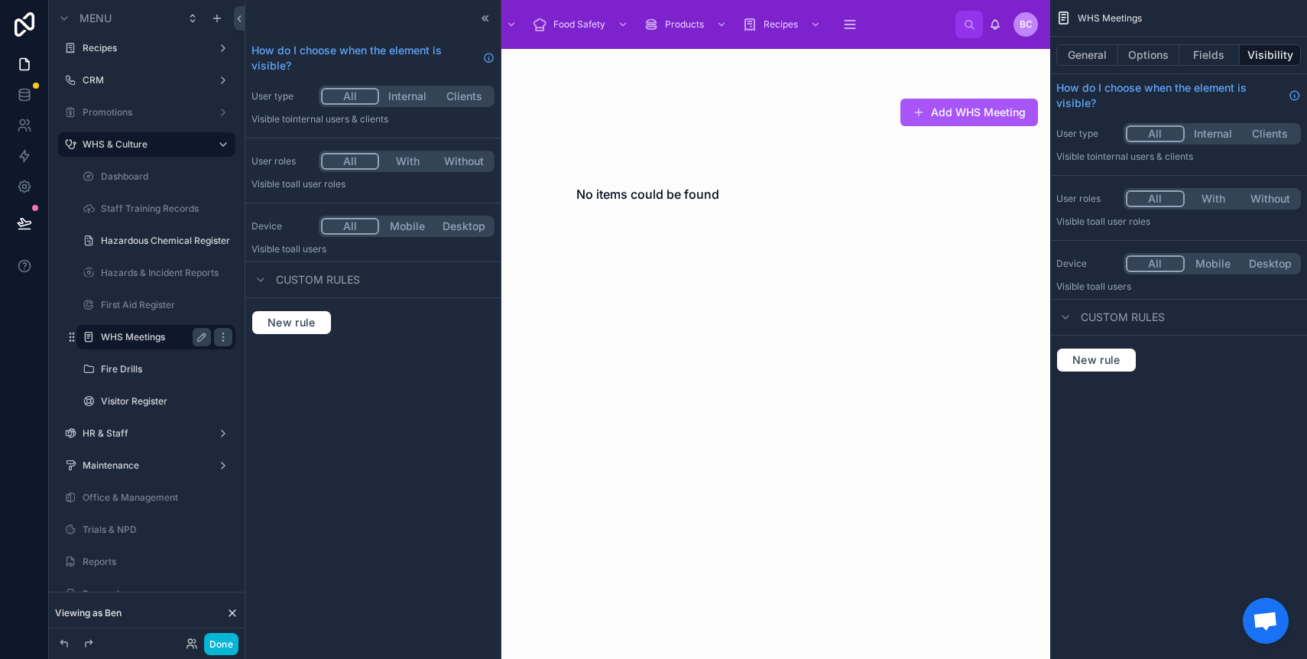
click at [1206, 138] on button "Internal" at bounding box center [1213, 133] width 57 height 17
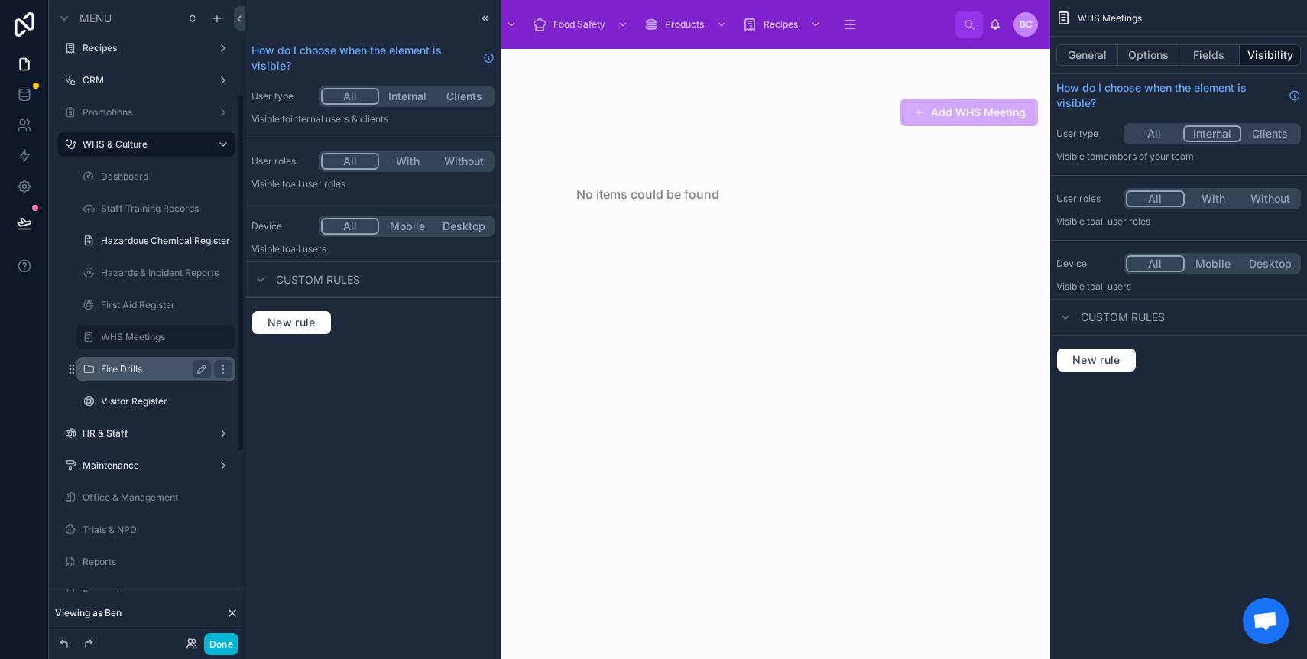
click at [121, 365] on label "Fire Drills" at bounding box center [153, 369] width 104 height 12
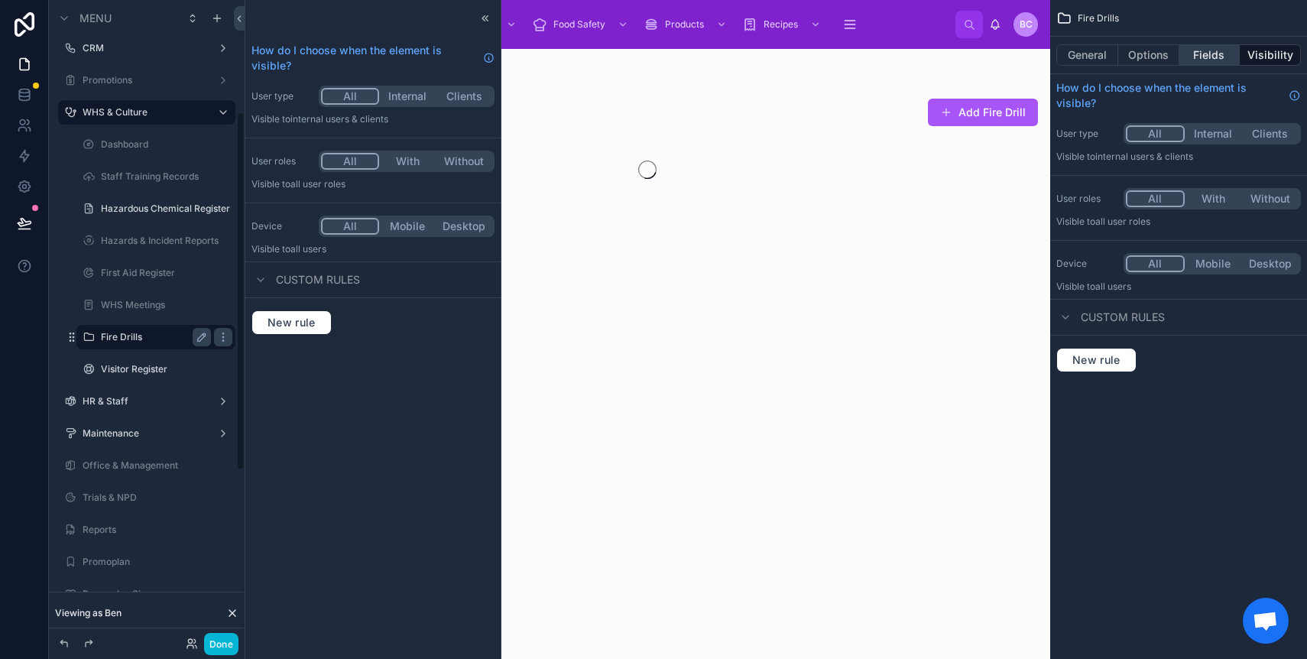
click at [1212, 57] on button "Fields" at bounding box center [1209, 54] width 61 height 21
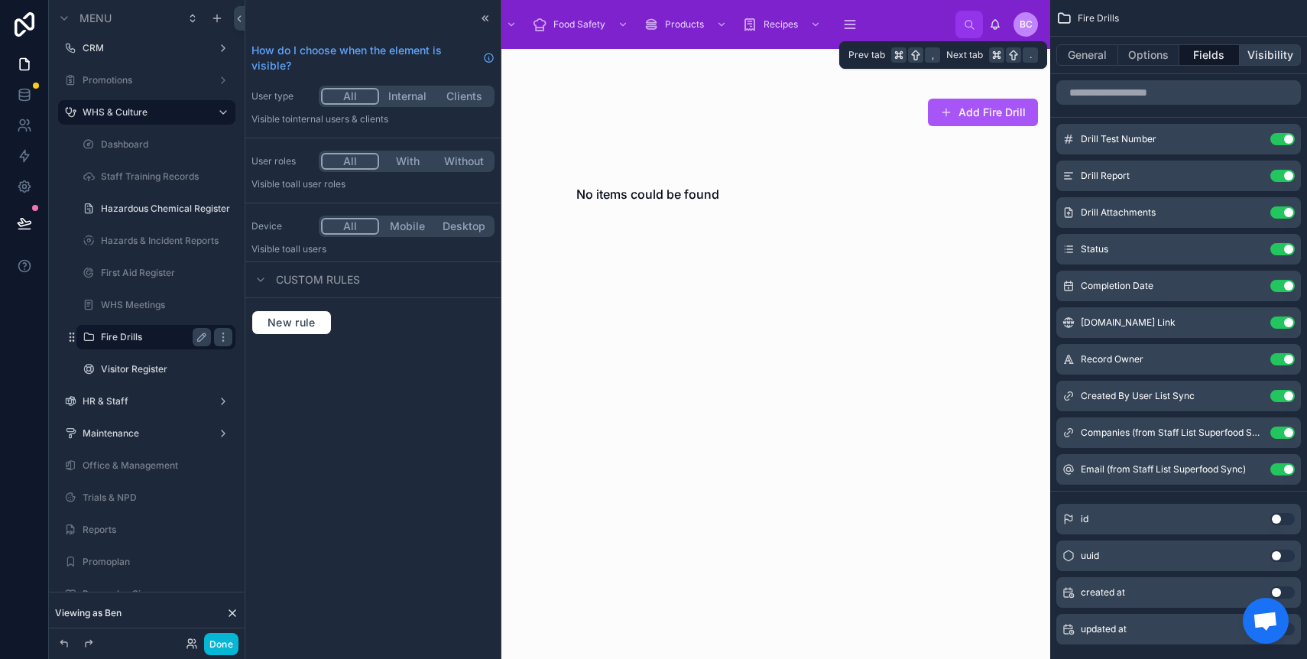
click at [1262, 52] on button "Visibility" at bounding box center [1270, 54] width 61 height 21
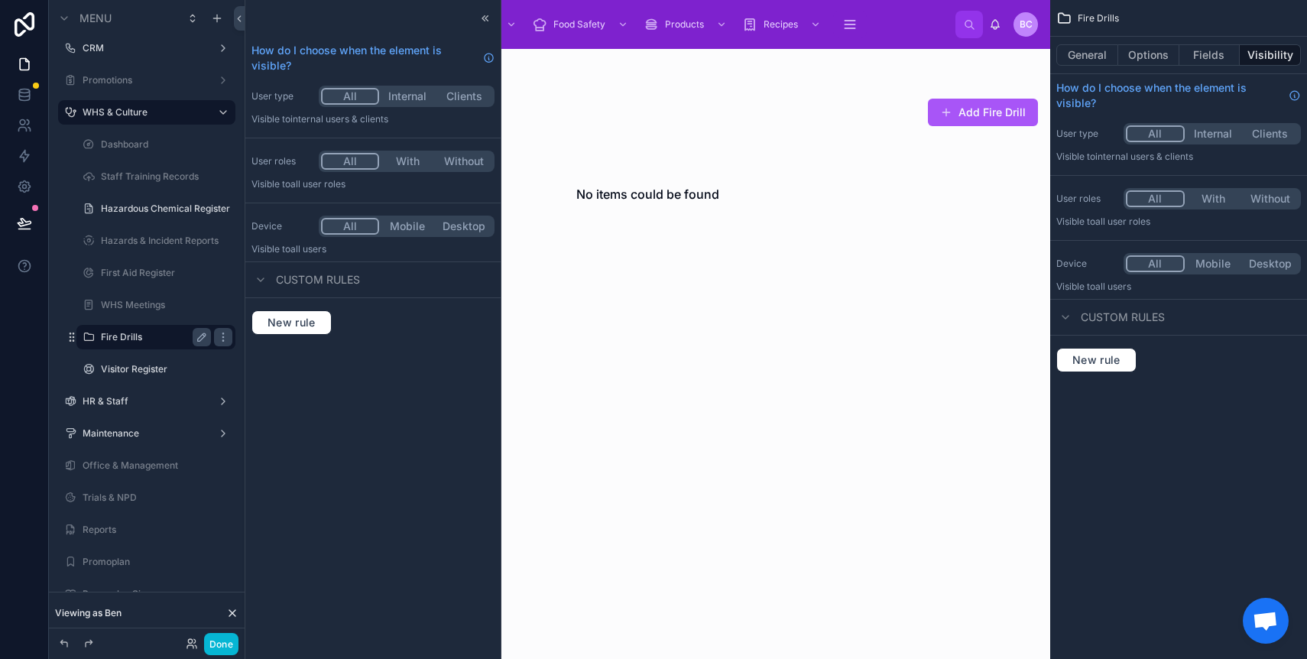
click at [1210, 138] on button "Internal" at bounding box center [1213, 133] width 57 height 17
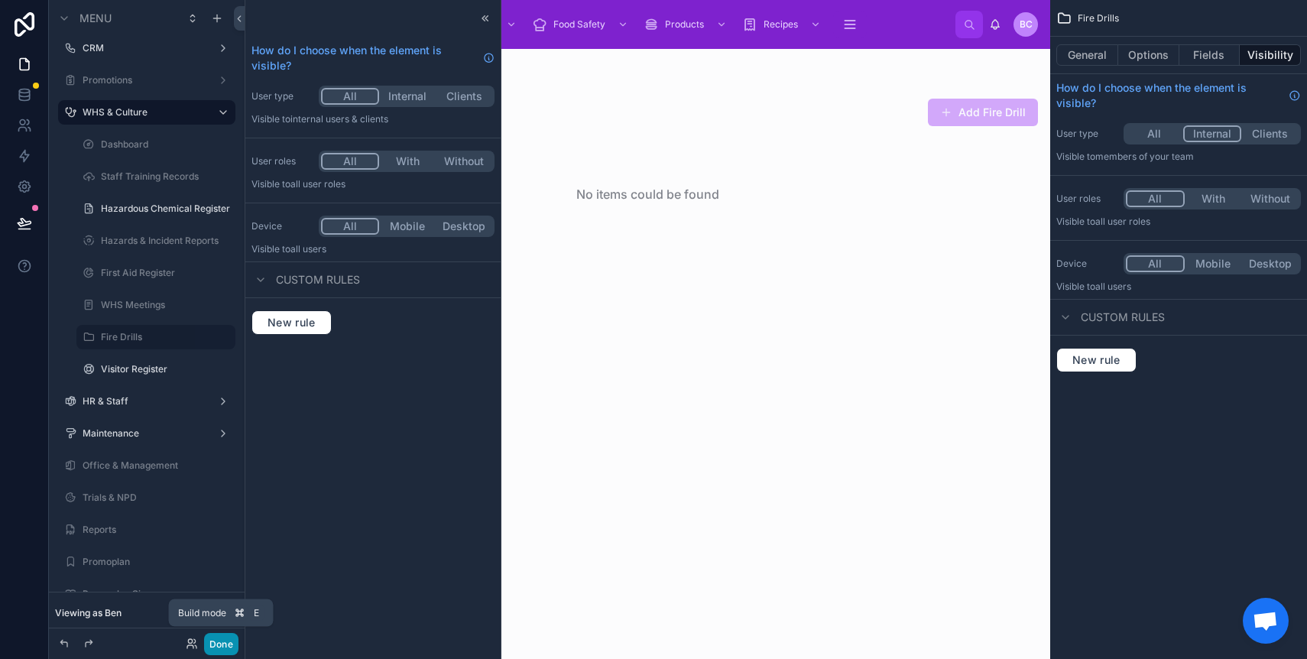
click at [222, 648] on button "Done" at bounding box center [221, 644] width 34 height 22
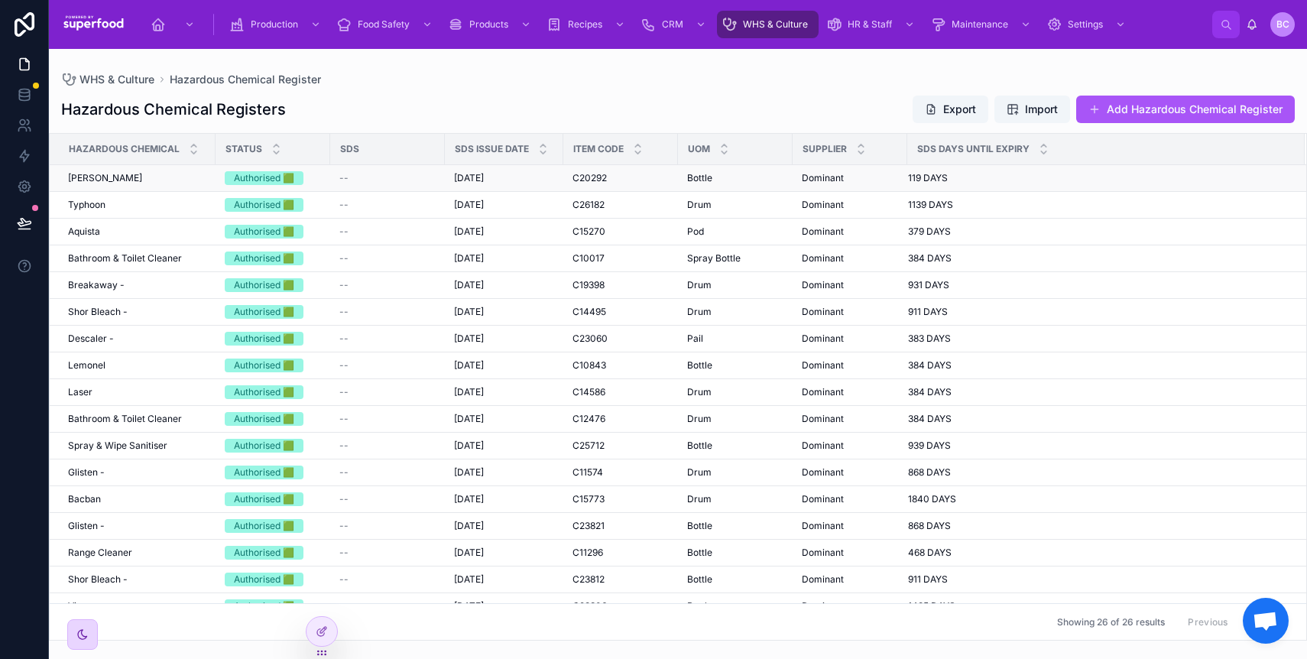
click at [85, 180] on span "Mia Kleer" at bounding box center [105, 178] width 74 height 12
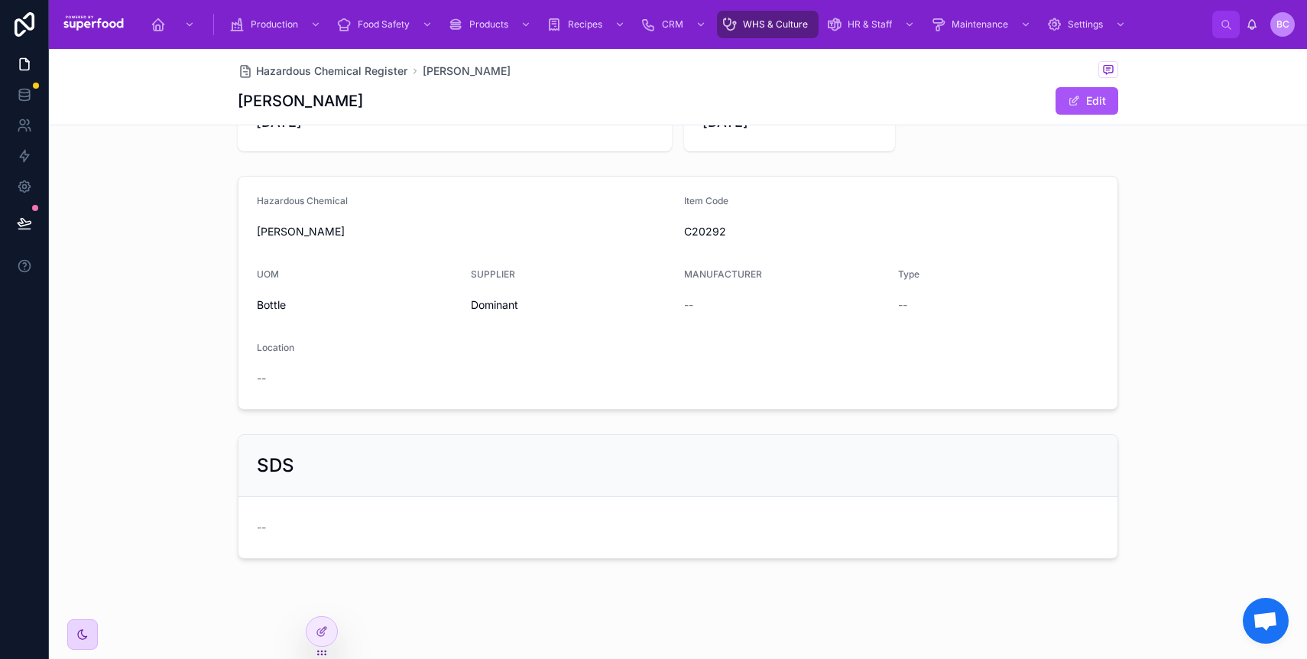
scroll to position [79, 0]
click at [1068, 102] on span at bounding box center [1074, 101] width 12 height 12
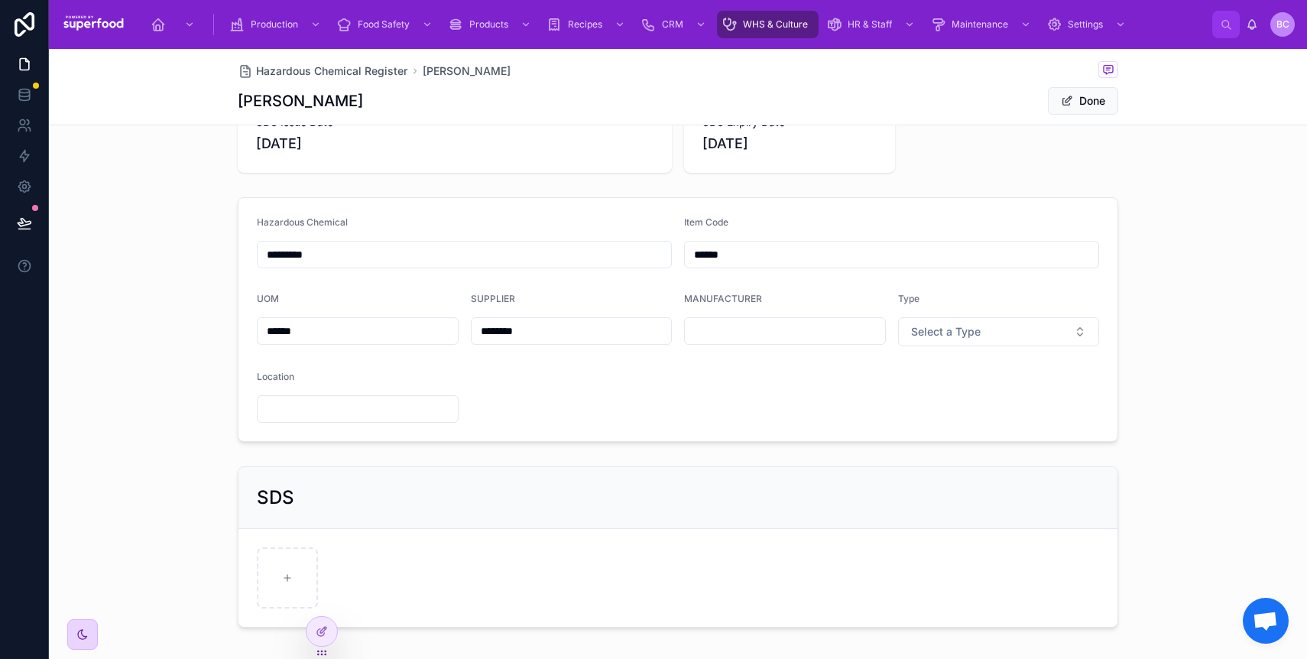
scroll to position [126, 0]
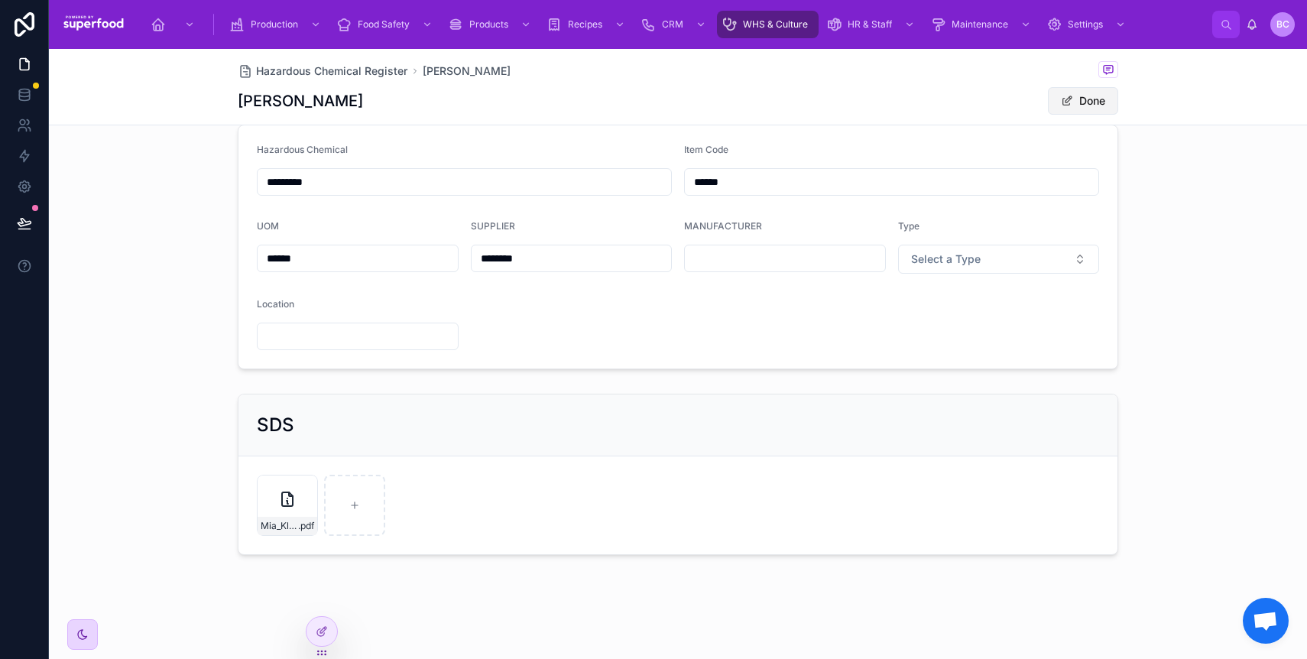
click at [1084, 96] on button "Done" at bounding box center [1083, 101] width 70 height 28
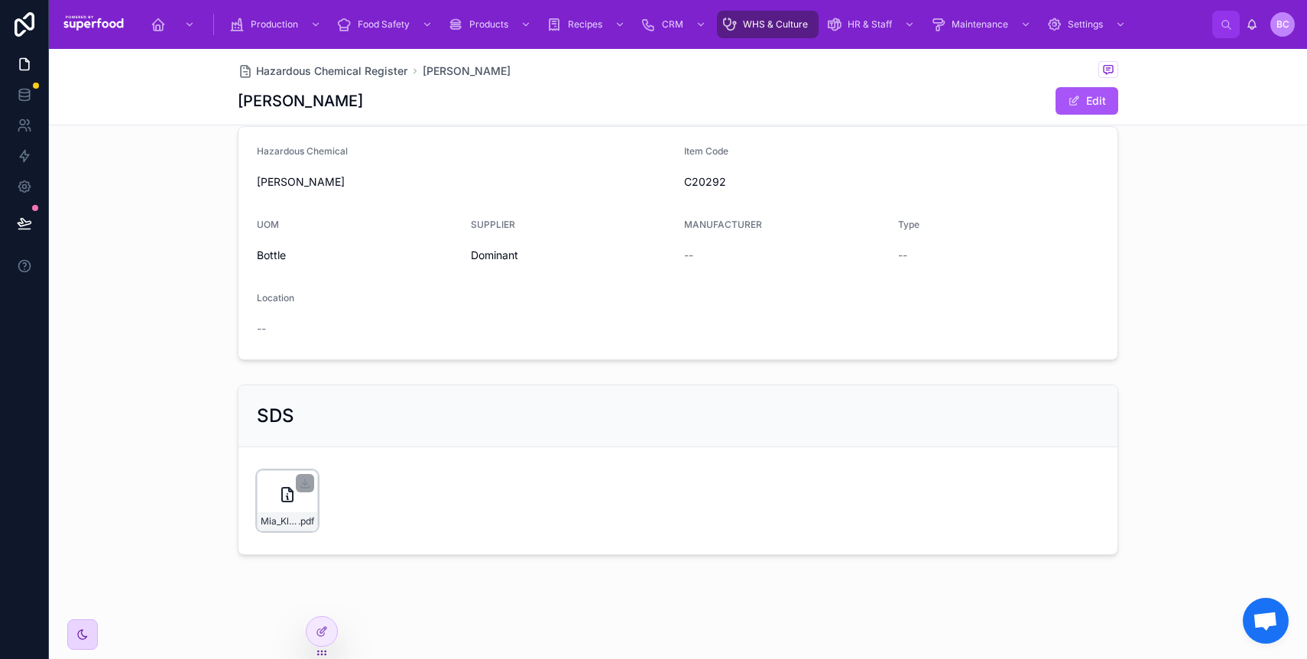
click at [279, 504] on div "Mia_Kleer-Safety_Data_Sheet .pdf" at bounding box center [287, 500] width 61 height 61
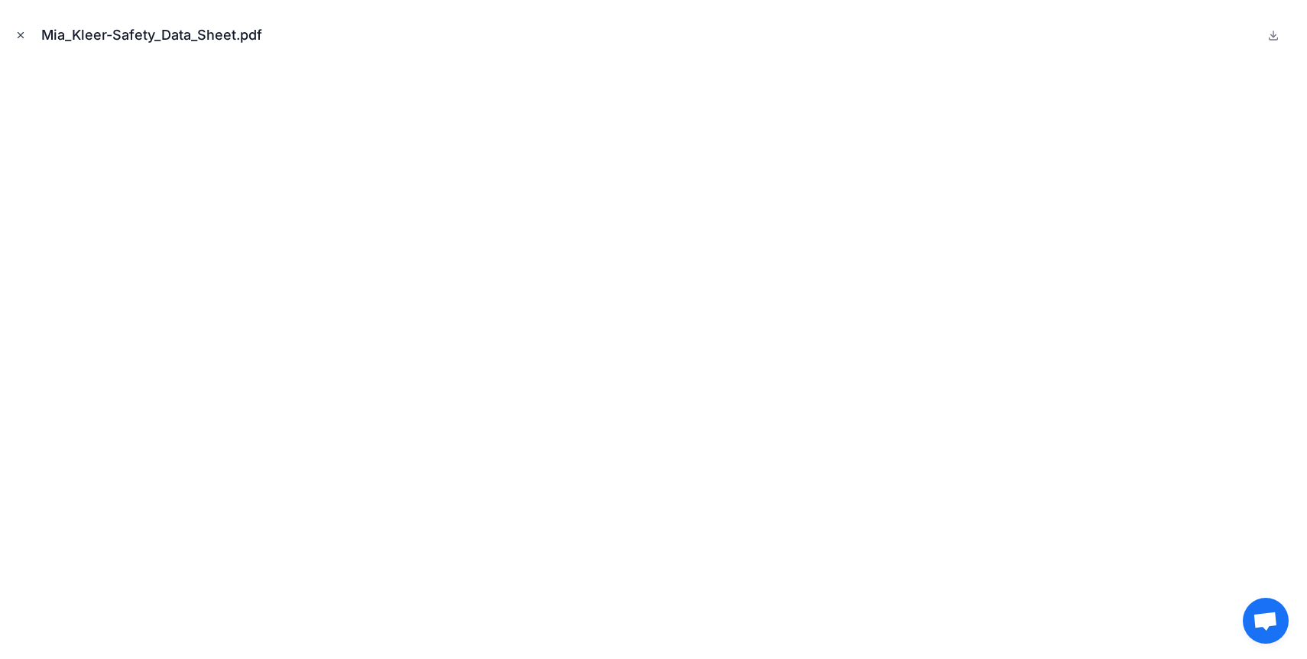
click at [19, 39] on icon "Close modal" at bounding box center [20, 35] width 11 height 11
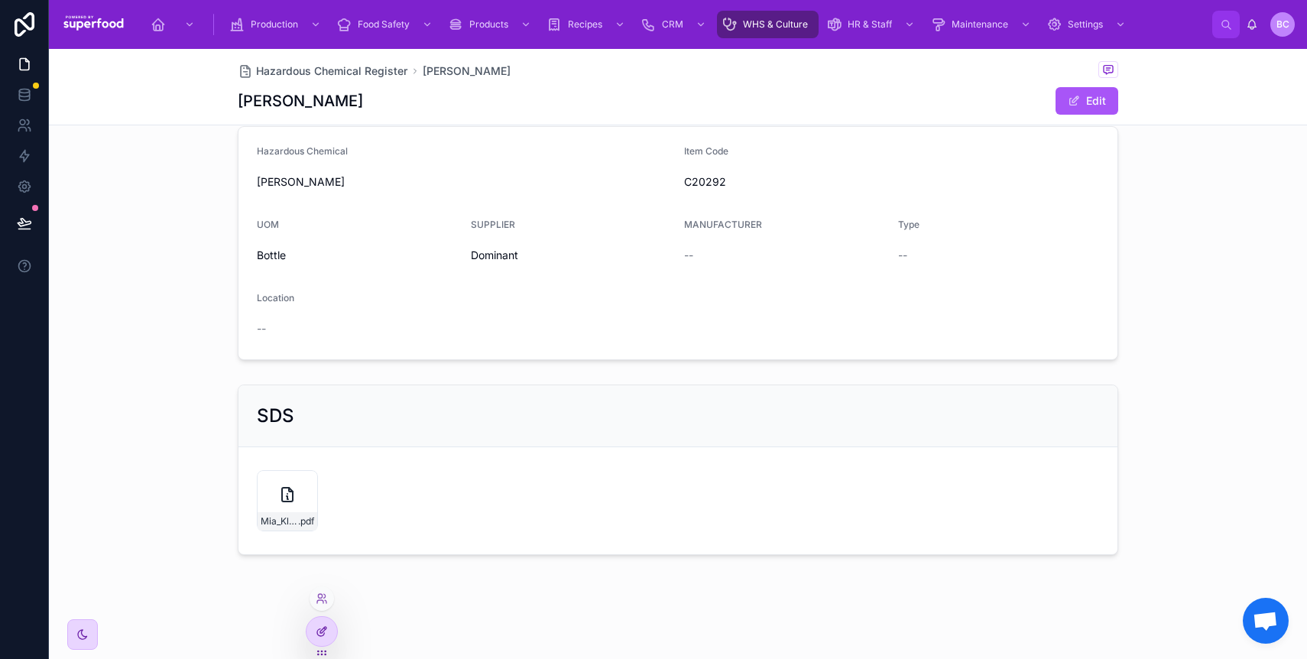
click at [324, 623] on div at bounding box center [321, 631] width 31 height 29
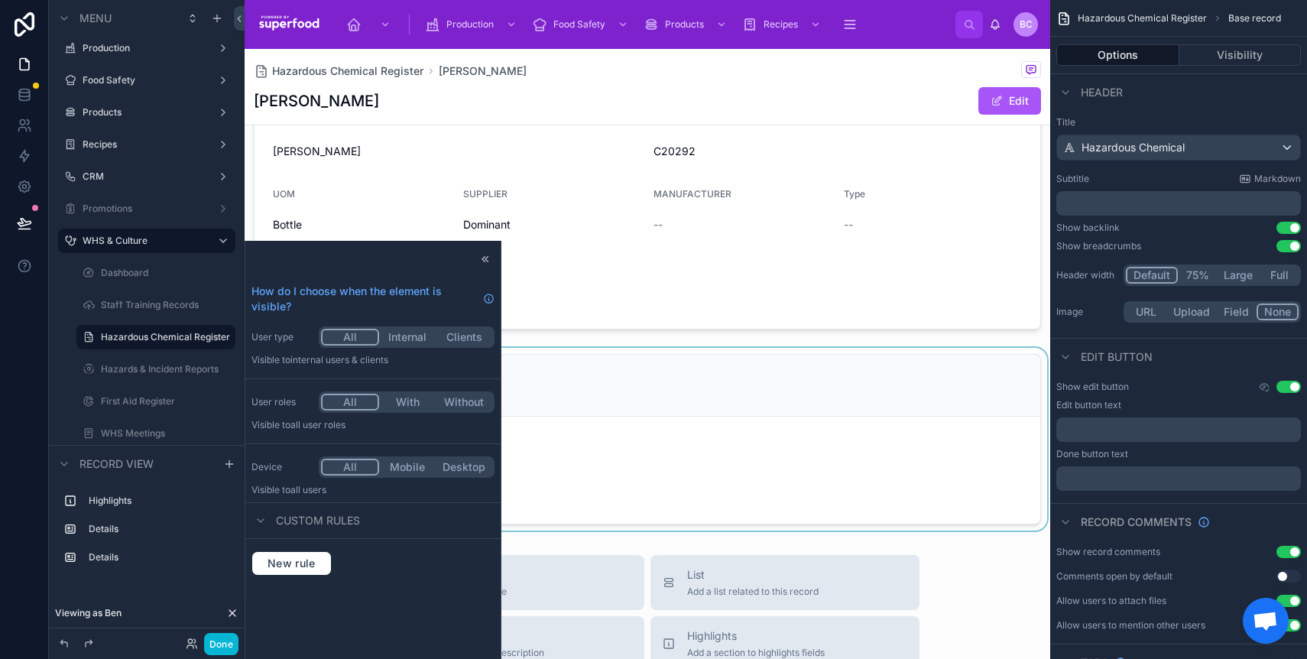
scroll to position [229, 0]
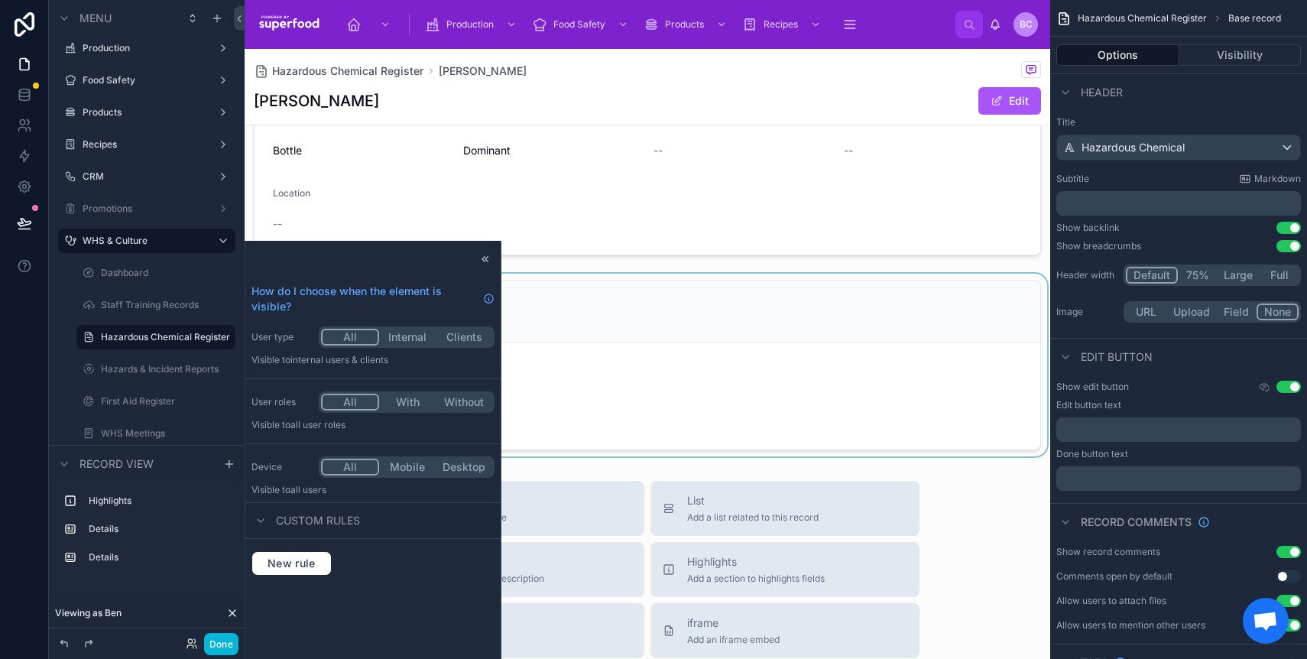
click at [737, 363] on div at bounding box center [648, 365] width 806 height 183
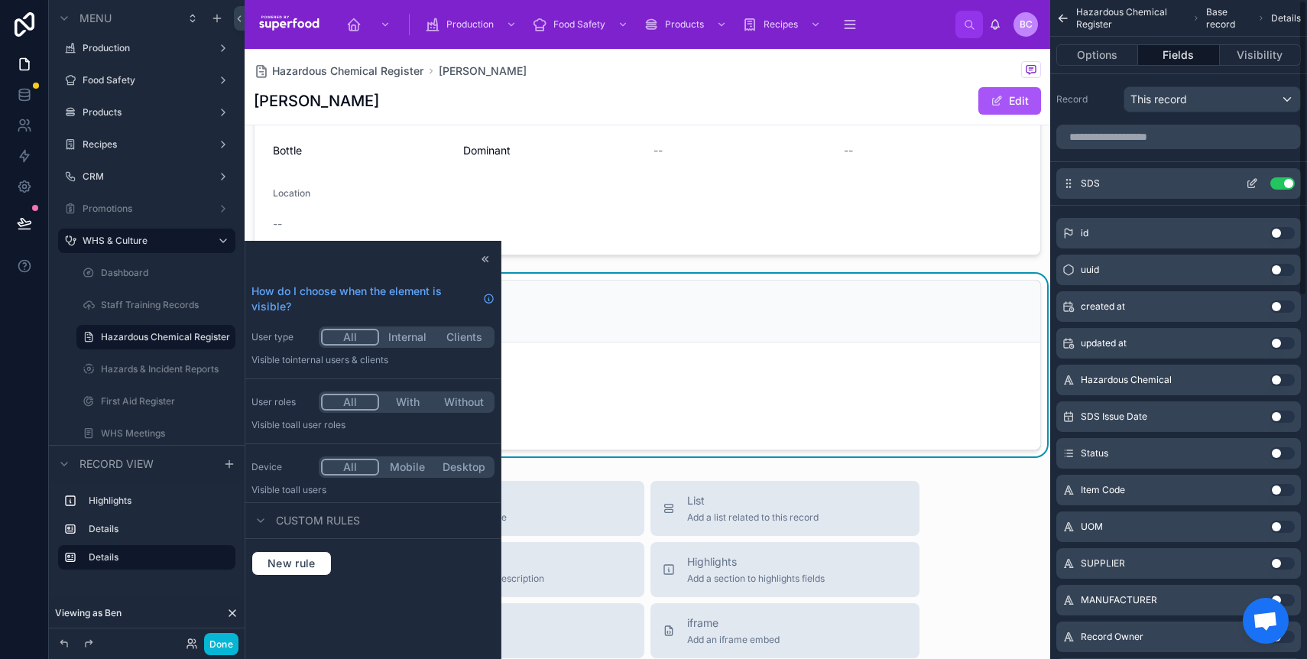
click at [1256, 180] on icon "scrollable content" at bounding box center [1253, 182] width 6 height 6
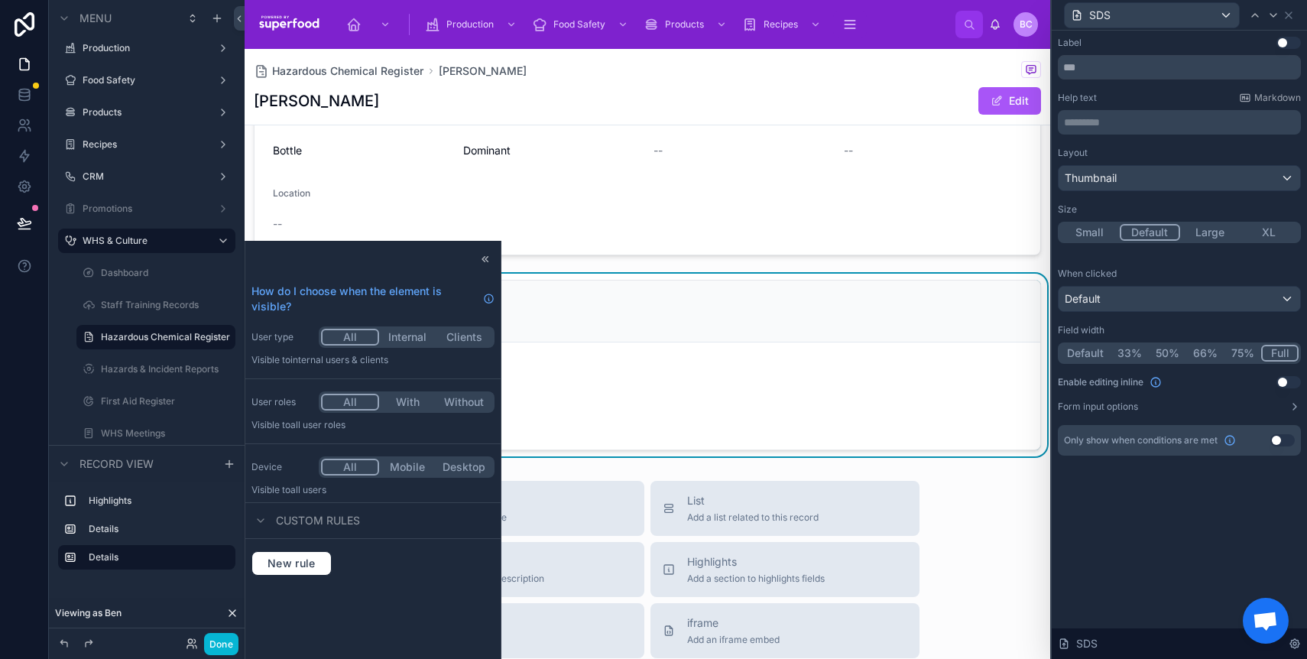
click at [1201, 234] on button "Large" at bounding box center [1210, 232] width 60 height 17
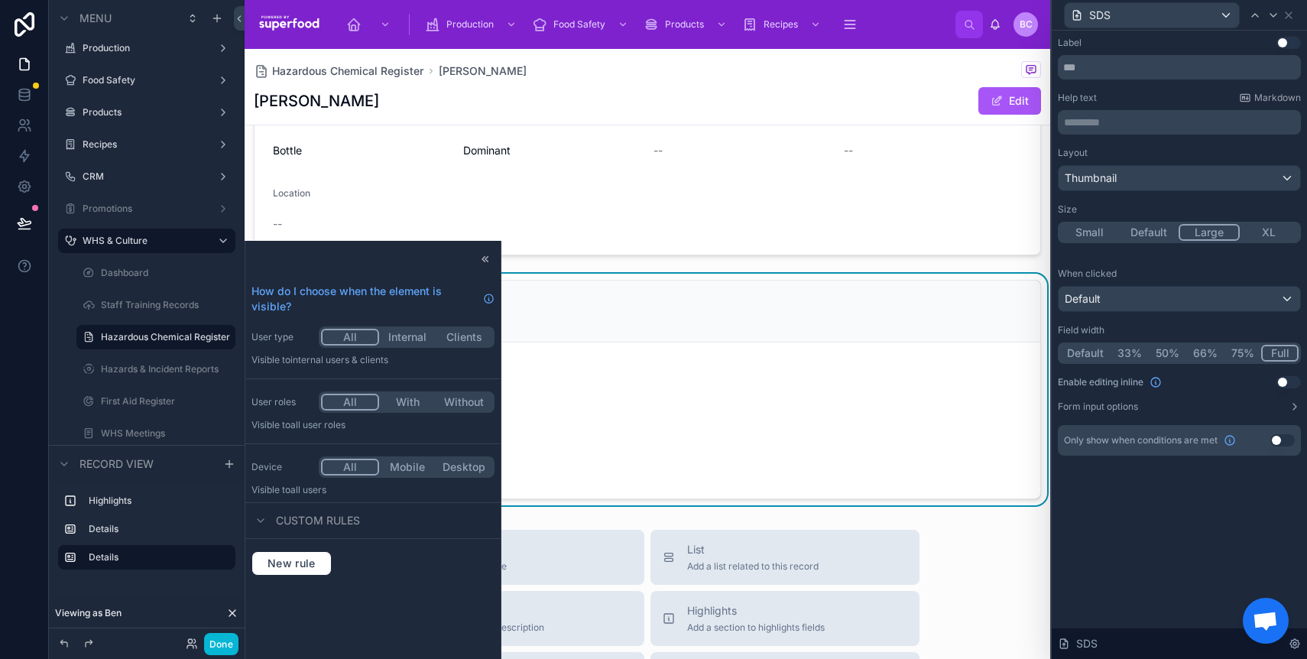
click at [610, 264] on div "SDS Issue Date 2/3/2021 SDS Expiry Date 1/29/2026 Hazardous Chemical Mia Kleer …" at bounding box center [648, 209] width 806 height 591
click at [492, 261] on div at bounding box center [485, 259] width 18 height 18
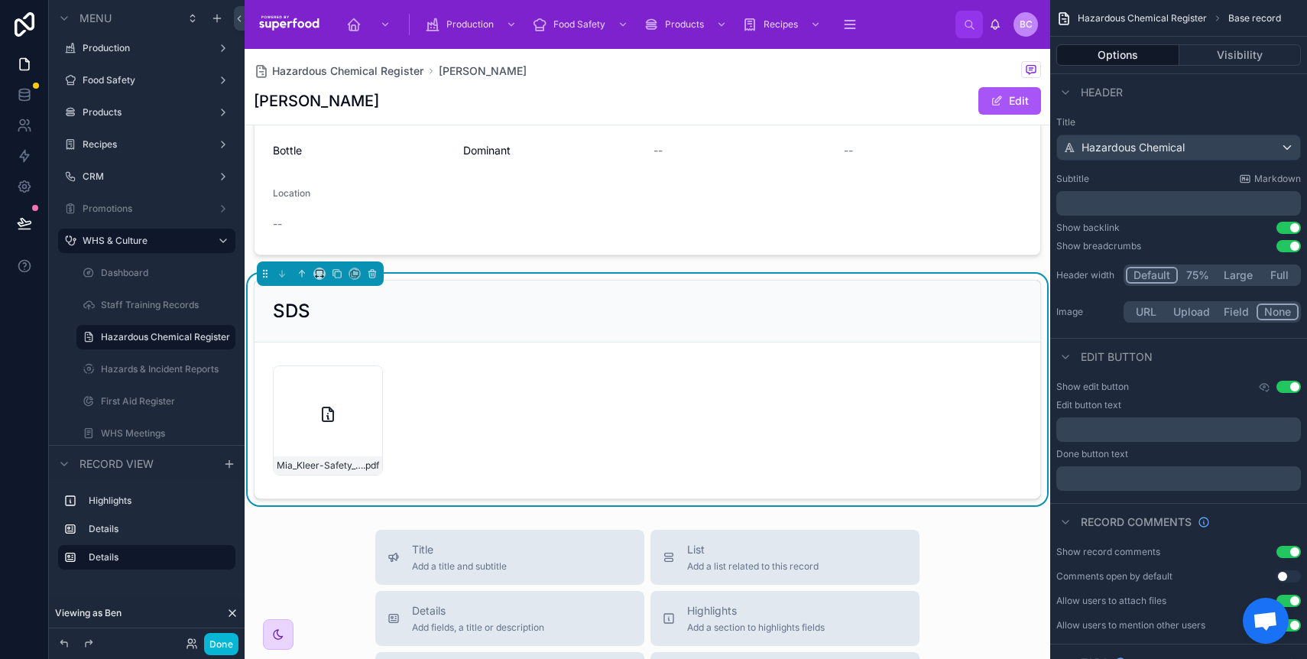
click at [604, 308] on div "SDS" at bounding box center [647, 311] width 749 height 24
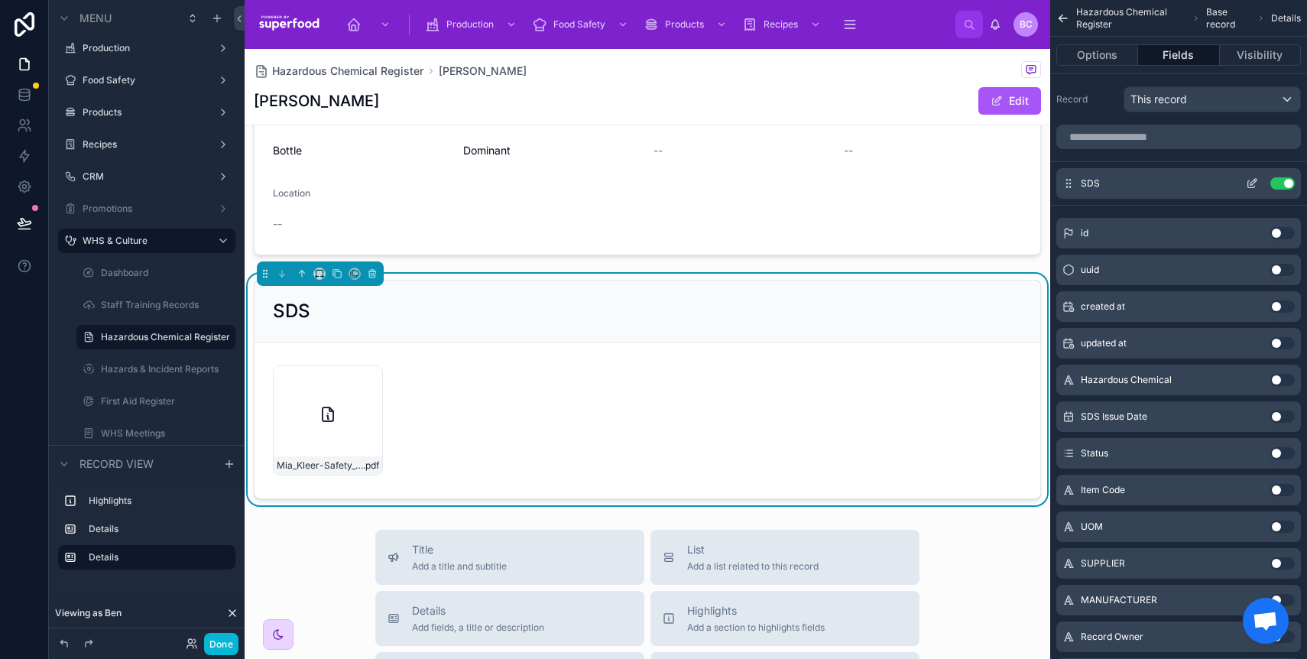
click at [1253, 181] on icon "scrollable content" at bounding box center [1252, 183] width 12 height 12
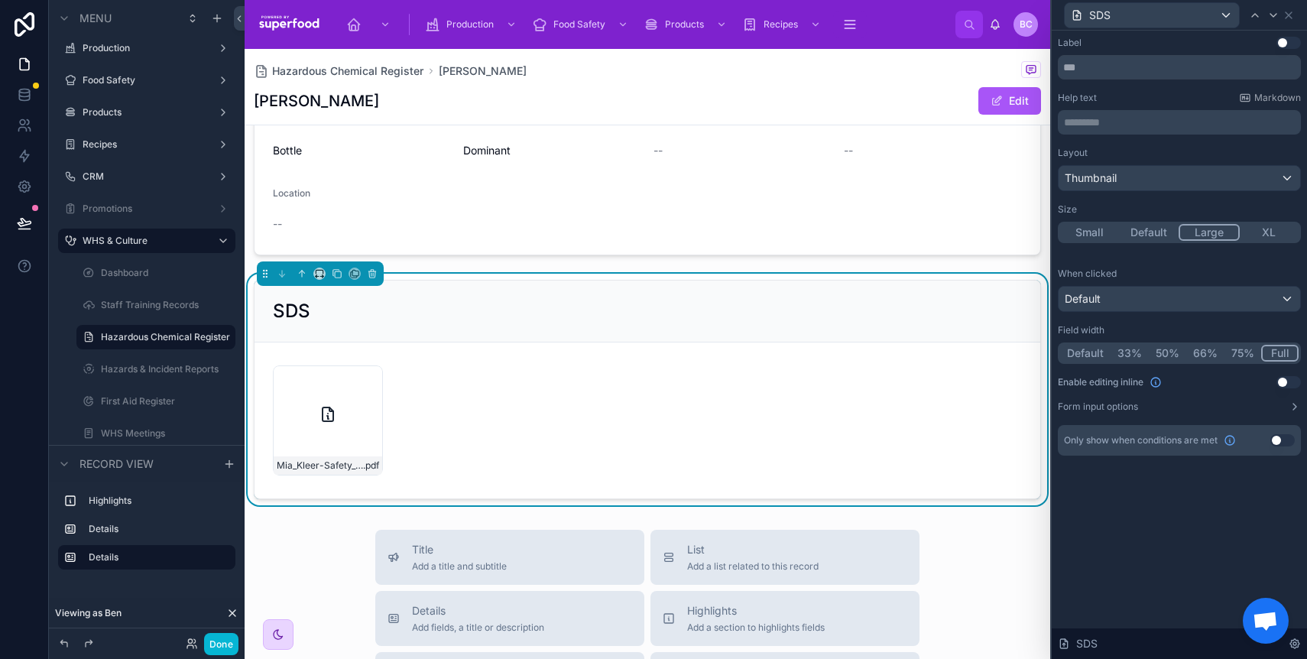
click at [1259, 232] on button "XL" at bounding box center [1270, 232] width 60 height 17
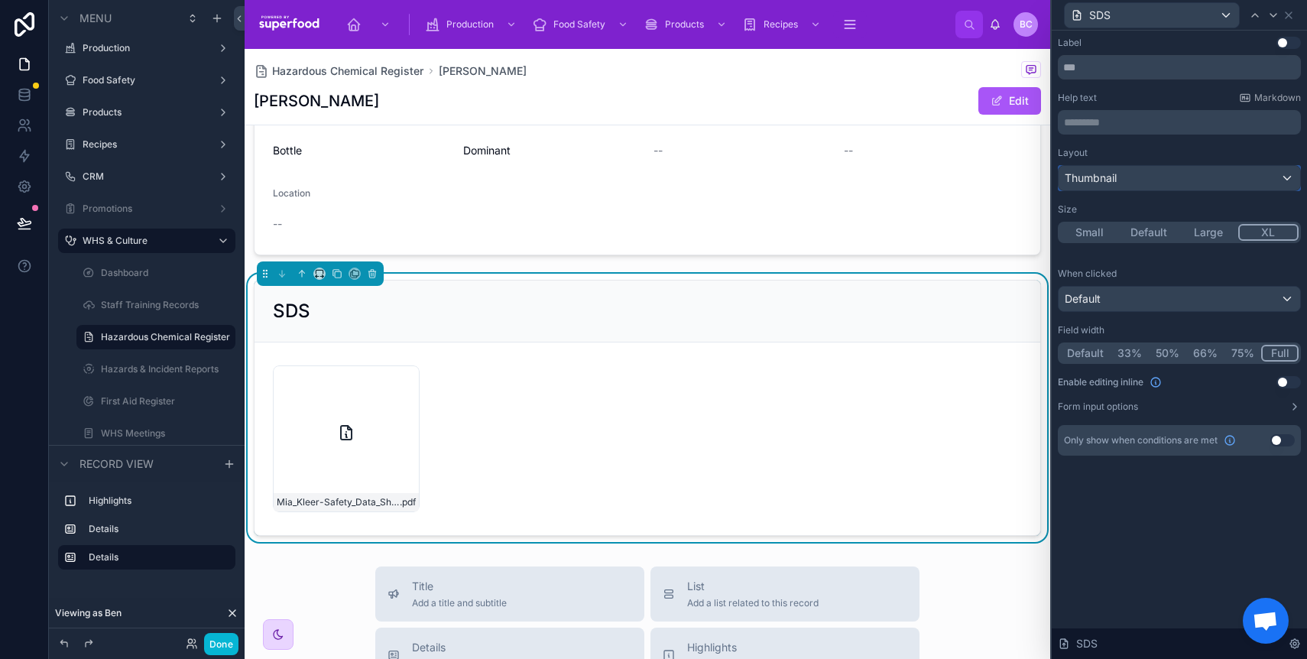
click at [1177, 188] on div "Thumbnail" at bounding box center [1179, 178] width 242 height 24
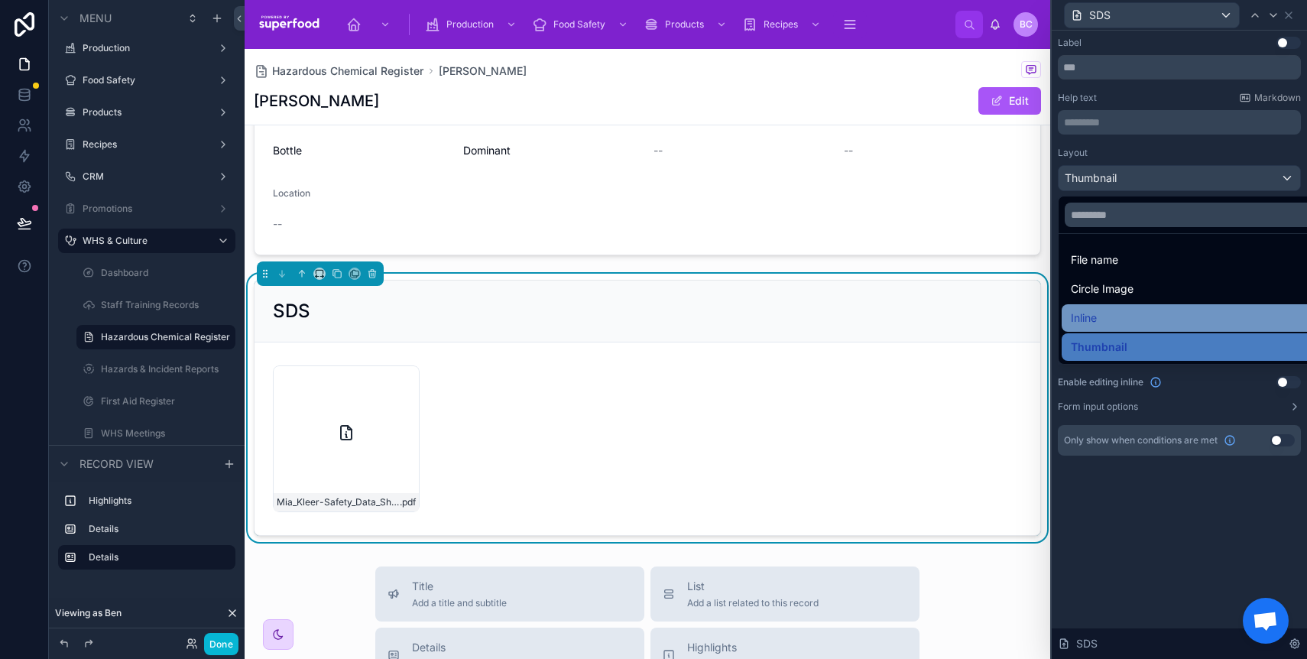
click at [1129, 323] on div "Inline" at bounding box center [1197, 318] width 252 height 18
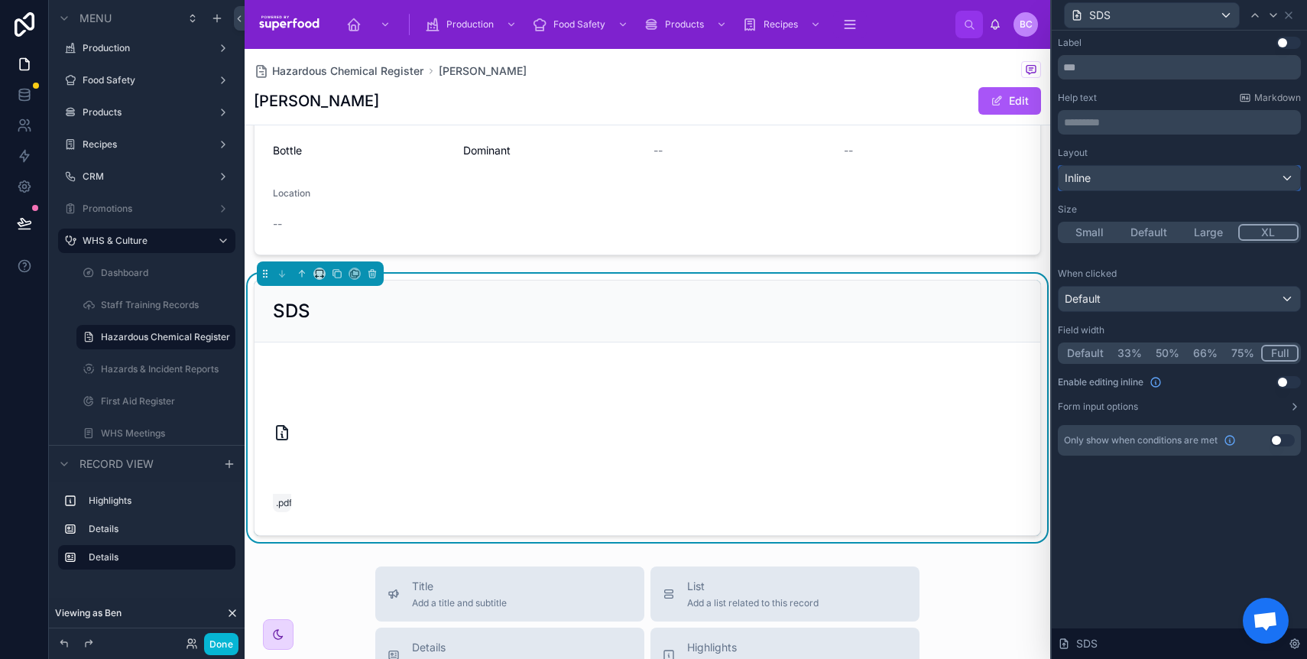
click at [1136, 179] on div "Inline" at bounding box center [1179, 178] width 242 height 24
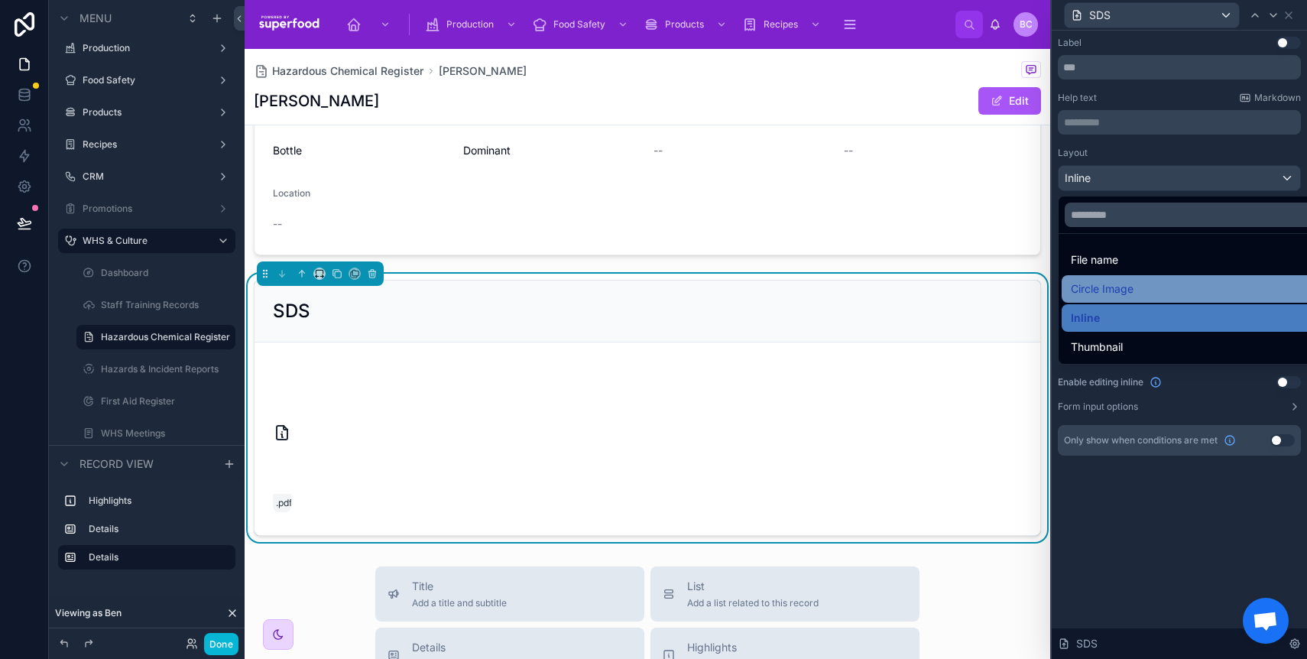
click at [1123, 295] on span "Circle Image" at bounding box center [1102, 289] width 63 height 18
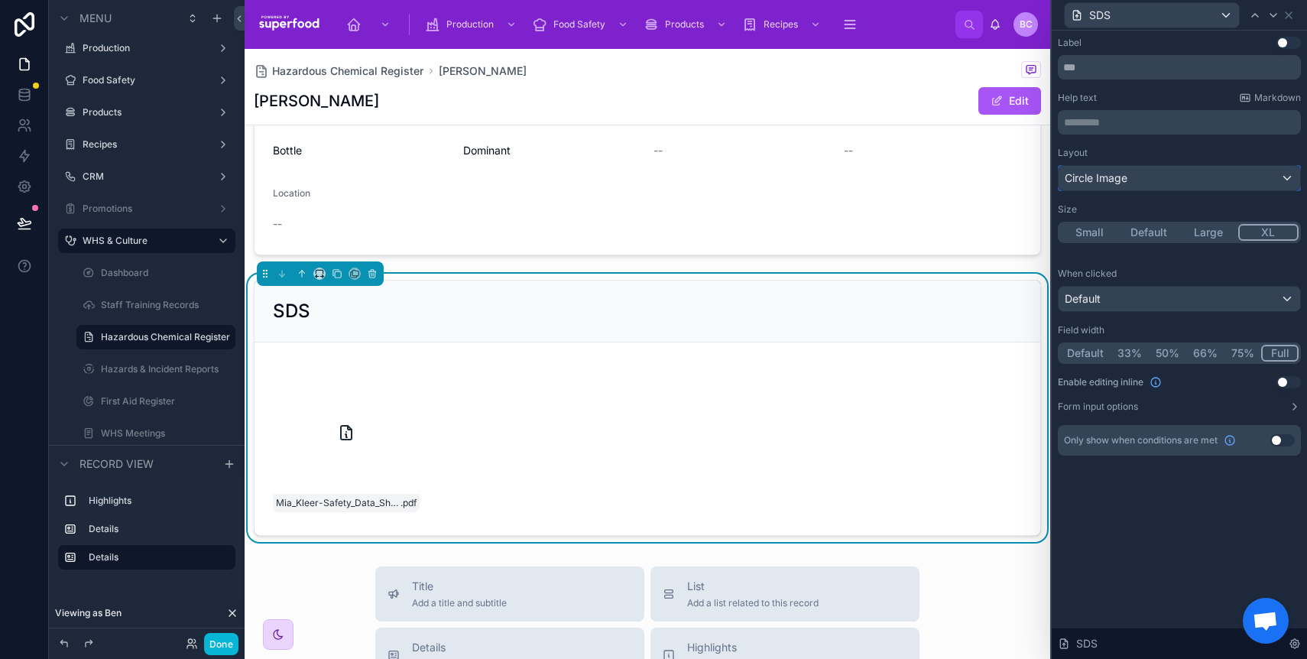
click at [1130, 179] on div "Circle Image" at bounding box center [1179, 178] width 242 height 24
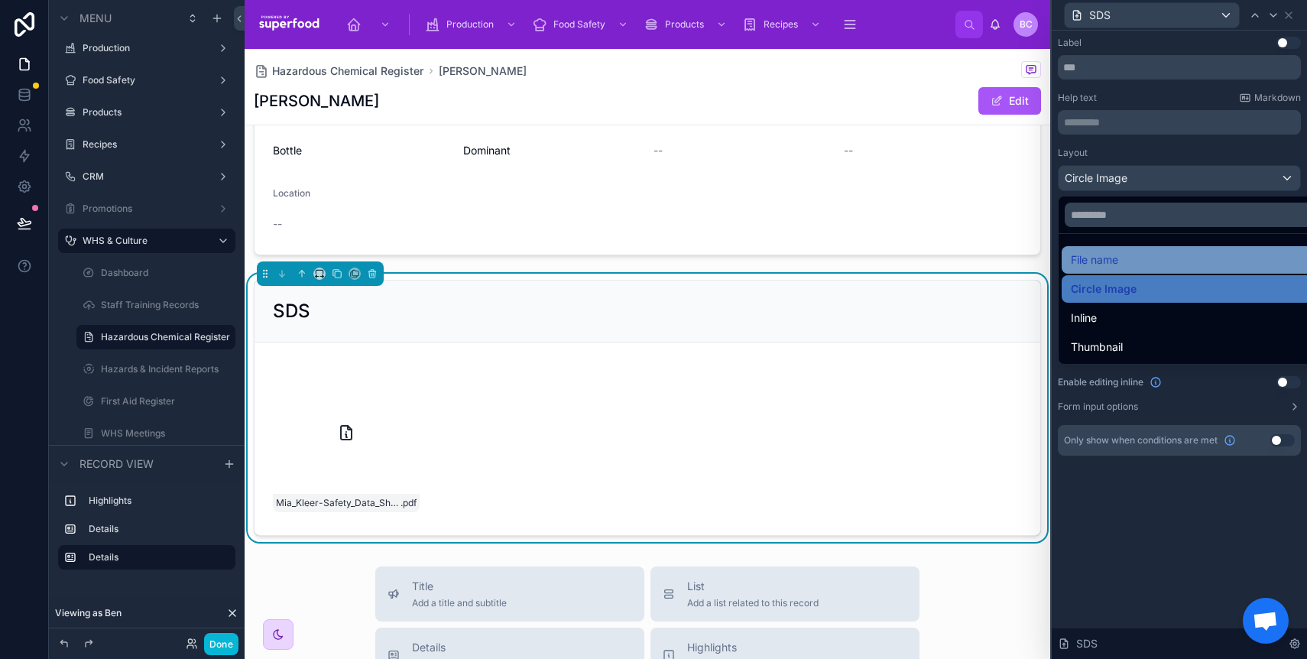
click at [1136, 257] on div "File name" at bounding box center [1197, 260] width 252 height 18
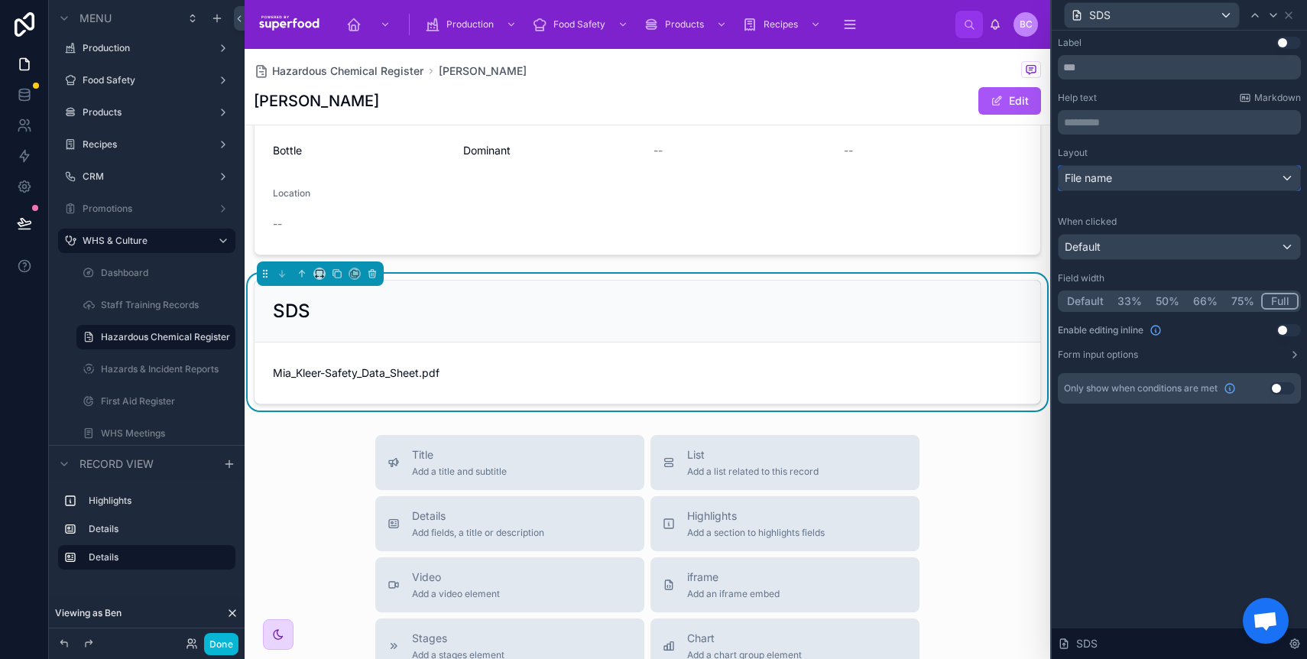
click at [1144, 183] on div "File name" at bounding box center [1179, 178] width 242 height 24
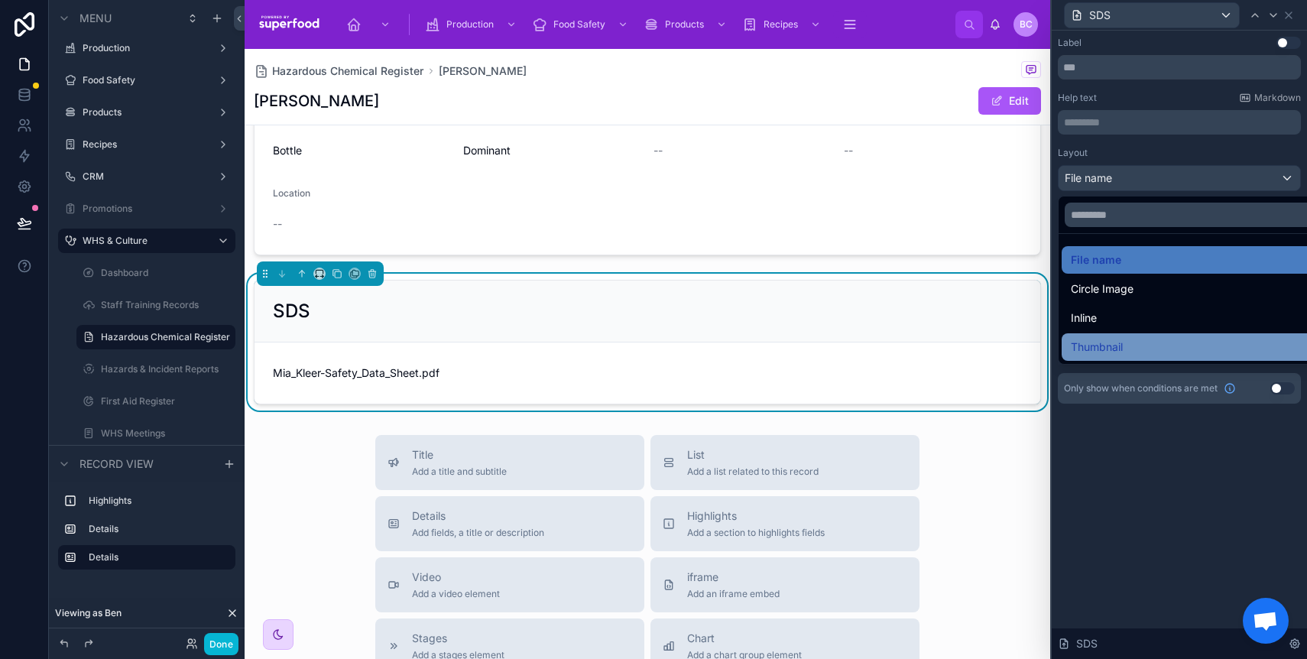
click at [1143, 353] on div "Thumbnail" at bounding box center [1197, 347] width 252 height 18
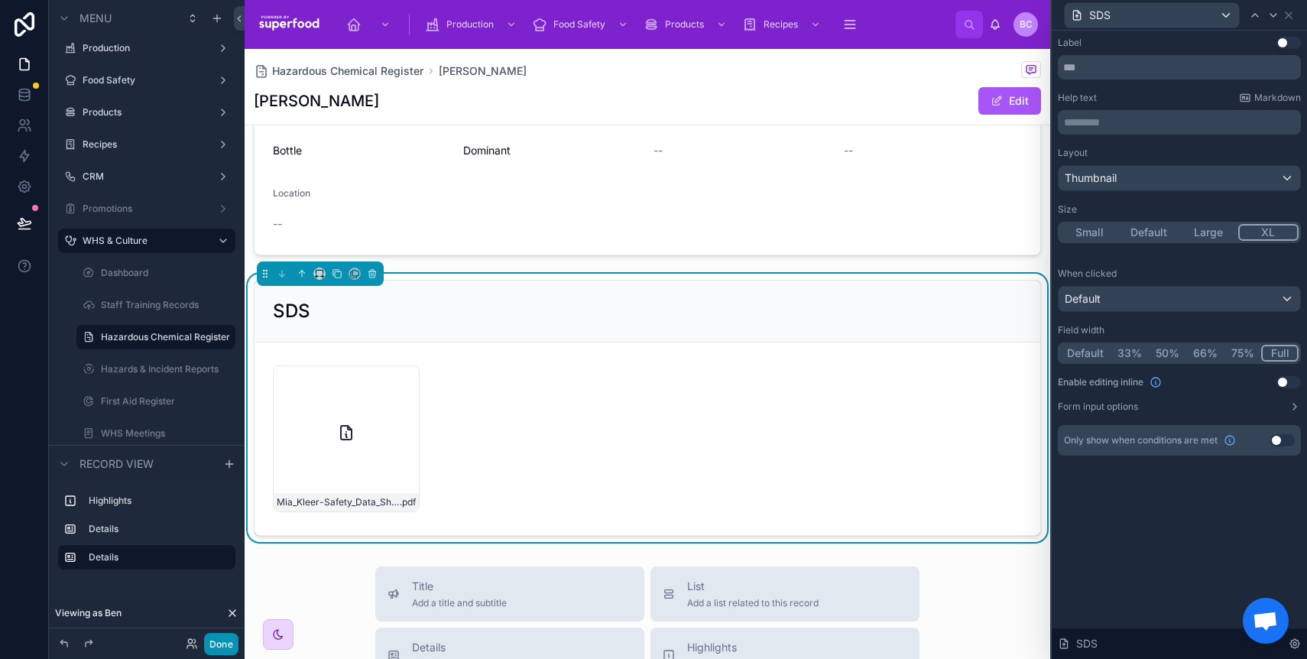
click at [214, 652] on button "Done" at bounding box center [221, 644] width 34 height 22
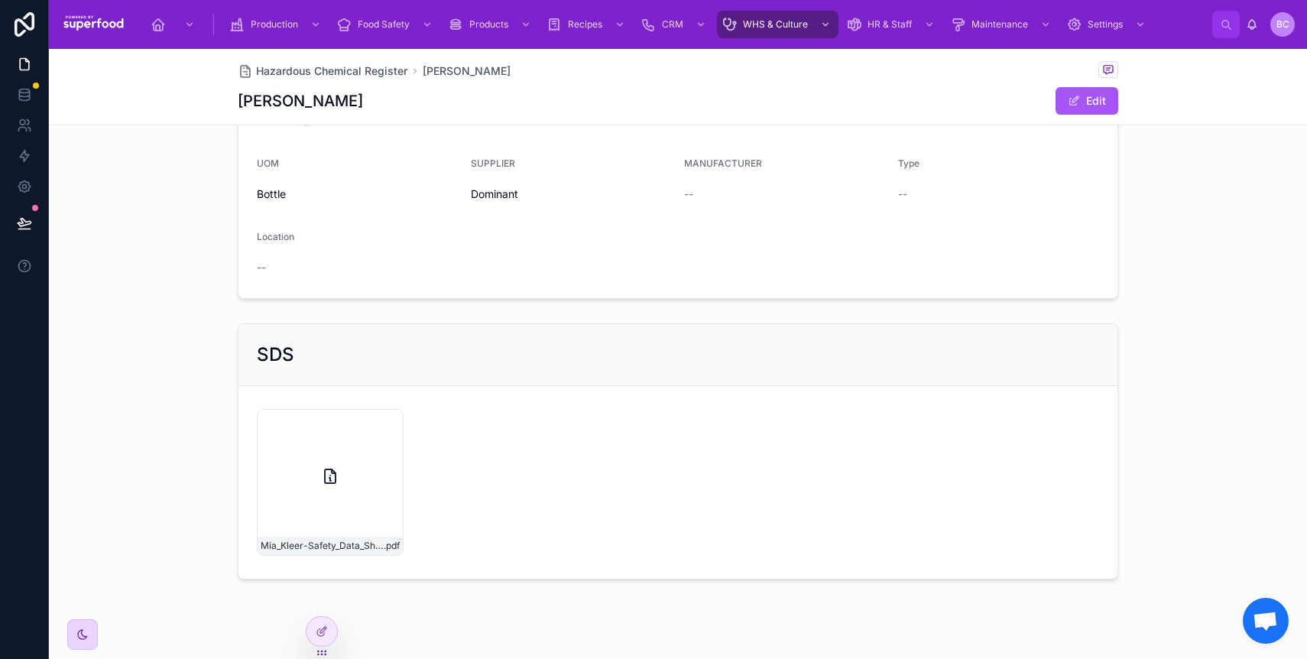
scroll to position [186, 0]
click at [313, 629] on div at bounding box center [321, 631] width 31 height 29
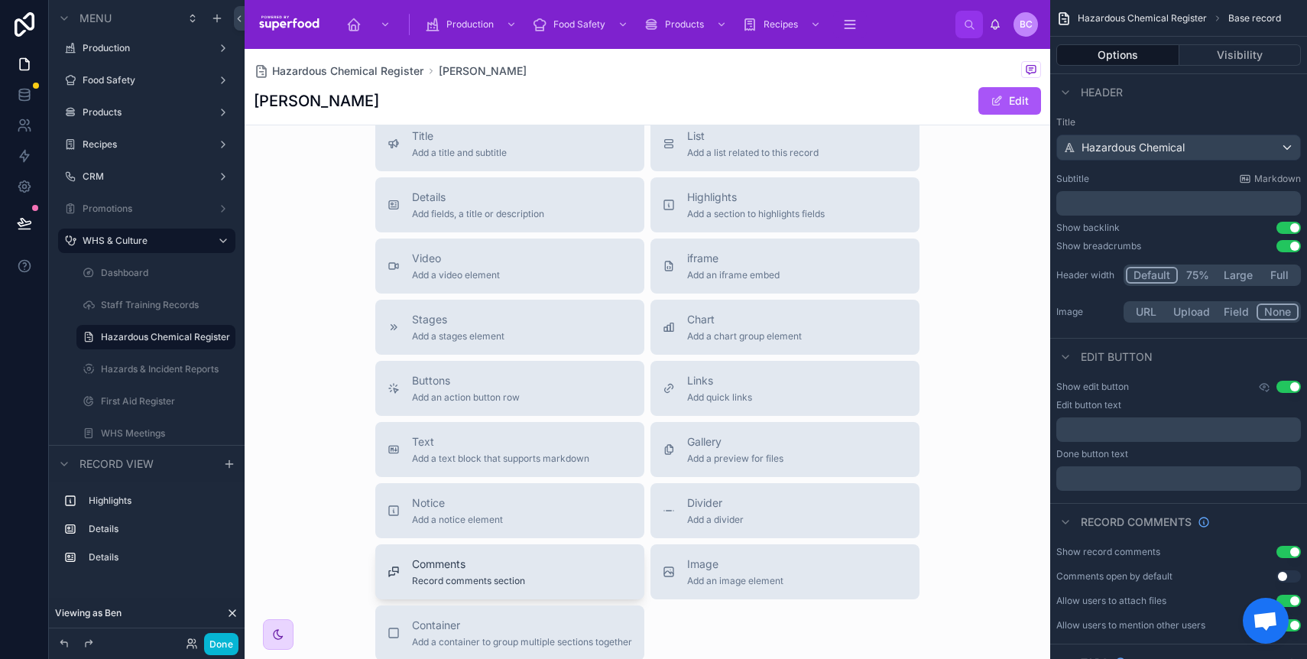
scroll to position [779, 0]
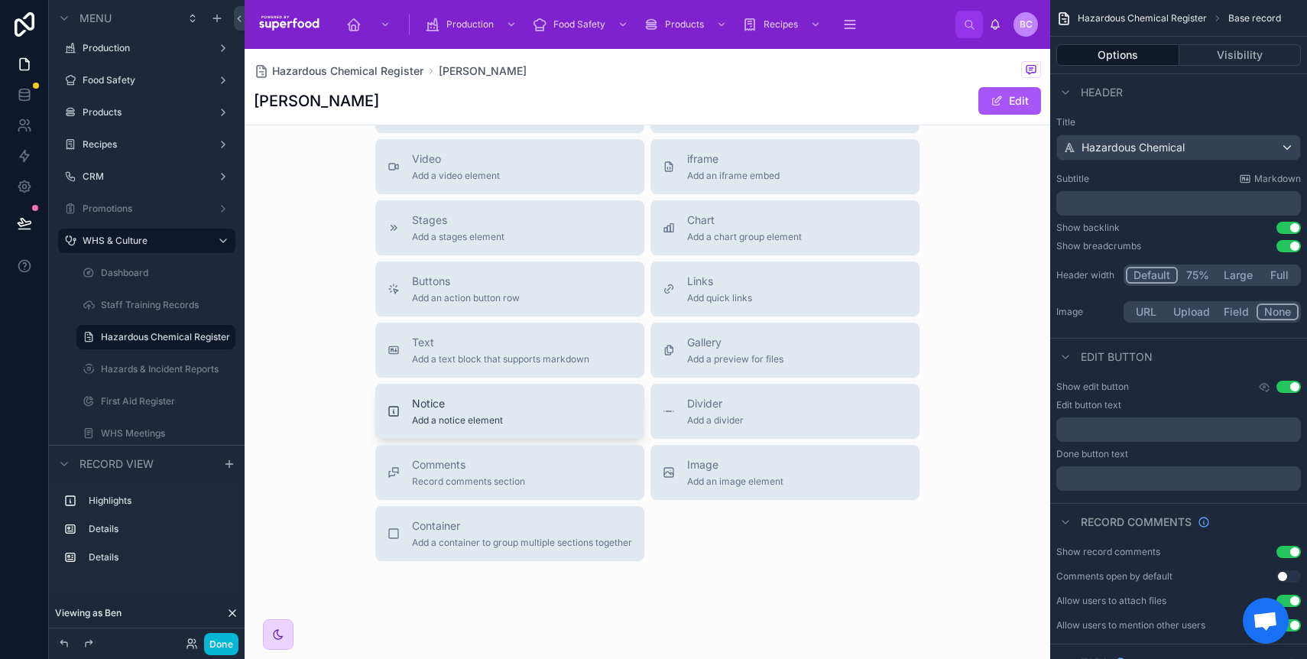
click at [469, 413] on div "Notice Add a notice element" at bounding box center [457, 411] width 91 height 31
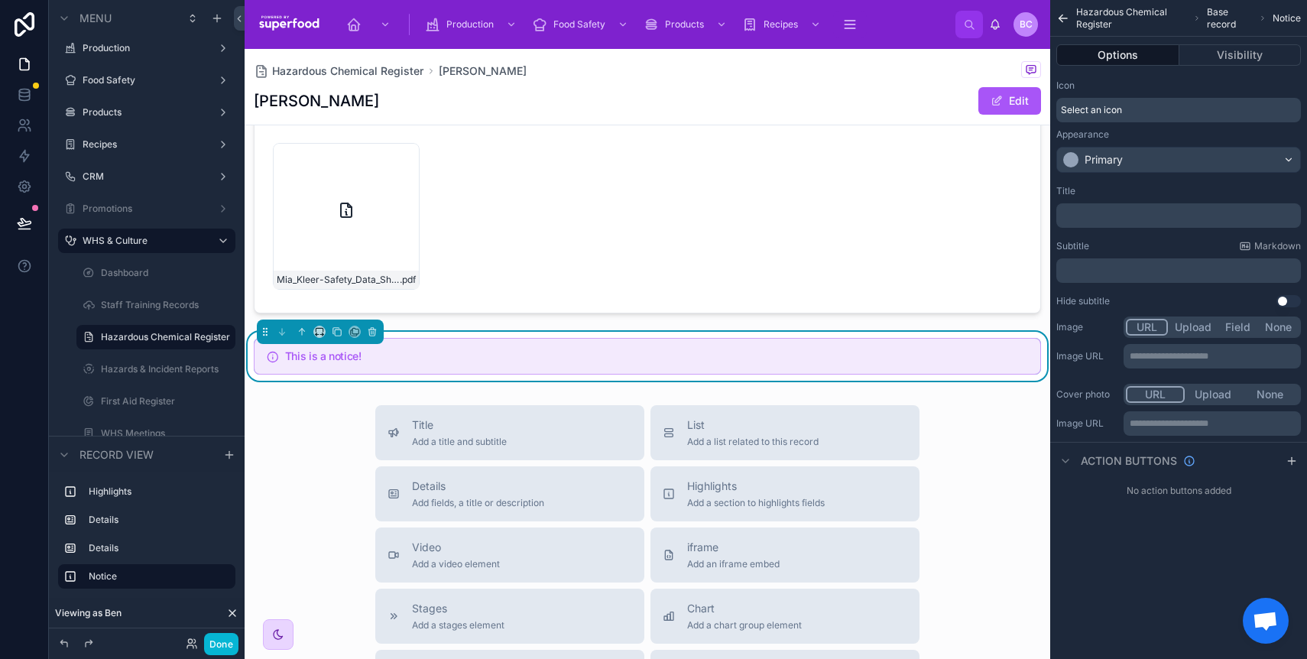
scroll to position [451, 0]
click at [306, 325] on button at bounding box center [301, 332] width 17 height 17
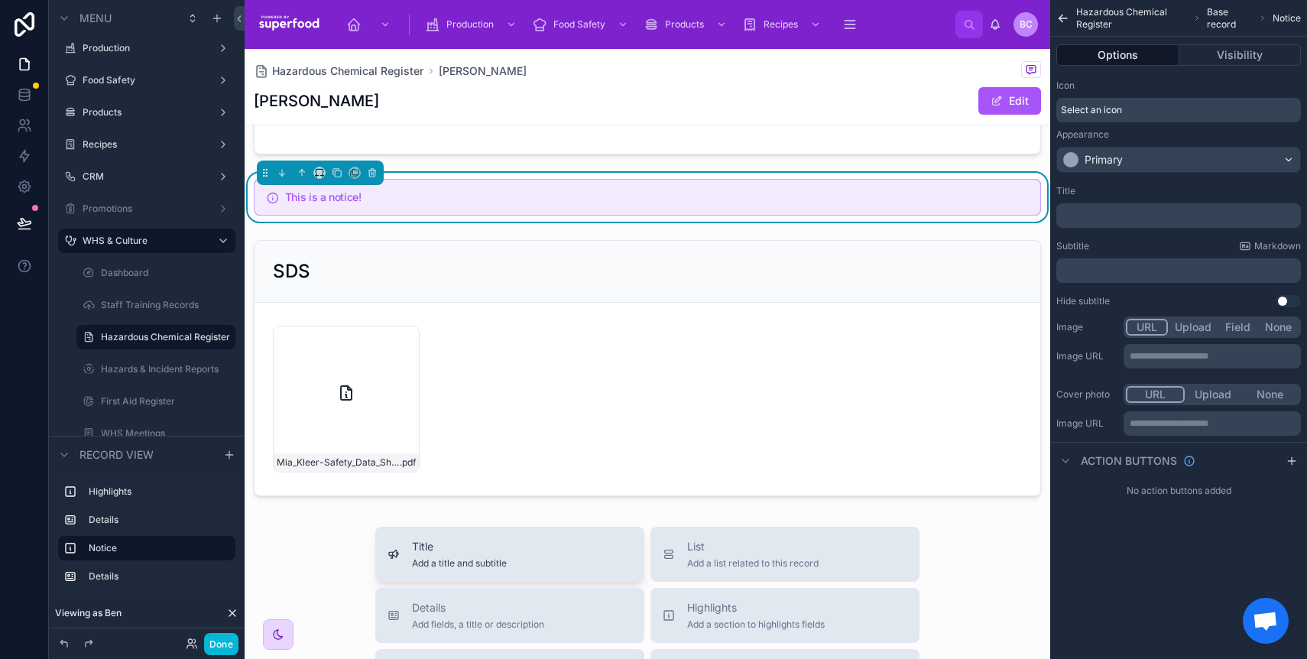
scroll to position [319, 0]
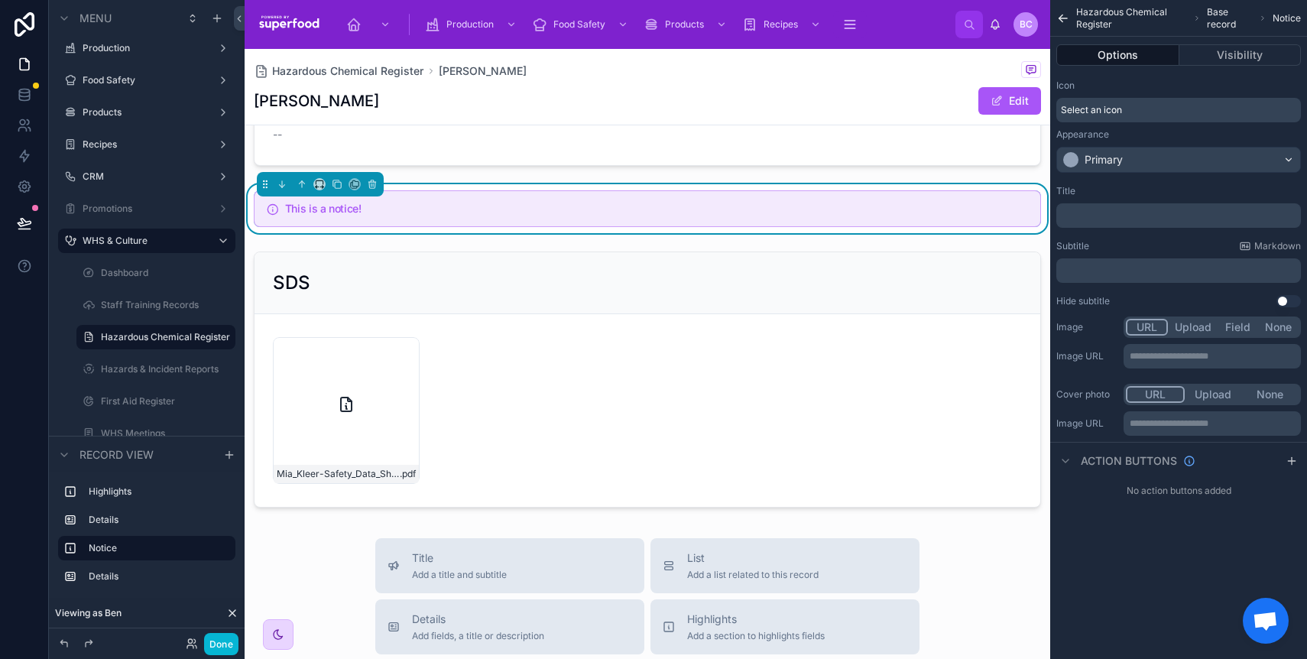
click at [1107, 225] on div "﻿" at bounding box center [1178, 215] width 245 height 24
click at [1107, 220] on p "﻿" at bounding box center [1179, 215] width 235 height 12
click at [1142, 193] on div "Title" at bounding box center [1178, 191] width 245 height 12
click at [1107, 268] on p "﻿" at bounding box center [1179, 270] width 235 height 12
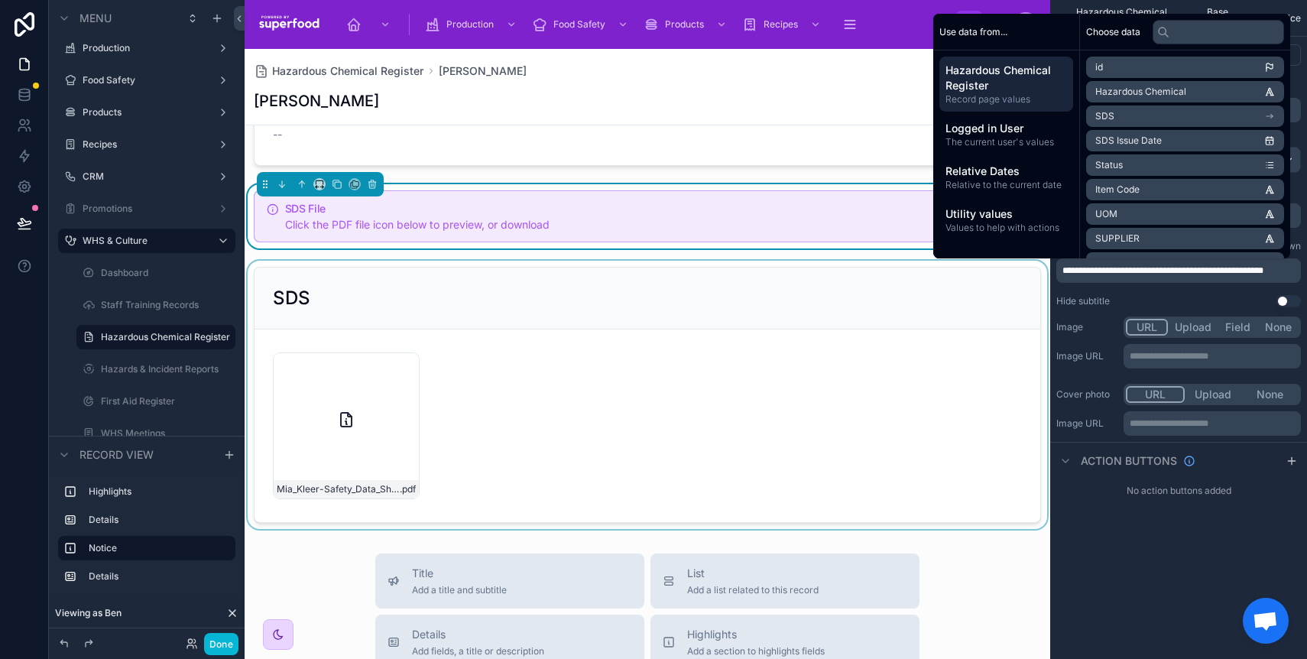
click at [909, 320] on div at bounding box center [648, 395] width 806 height 268
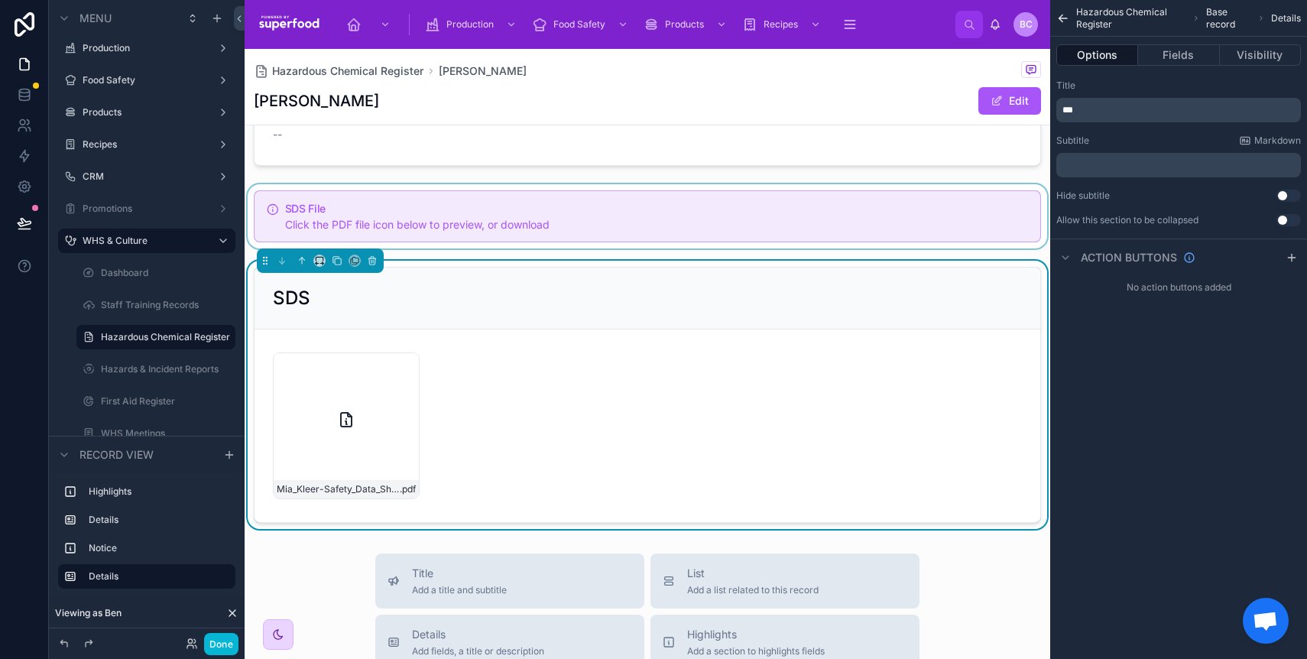
click at [865, 239] on div at bounding box center [648, 216] width 806 height 64
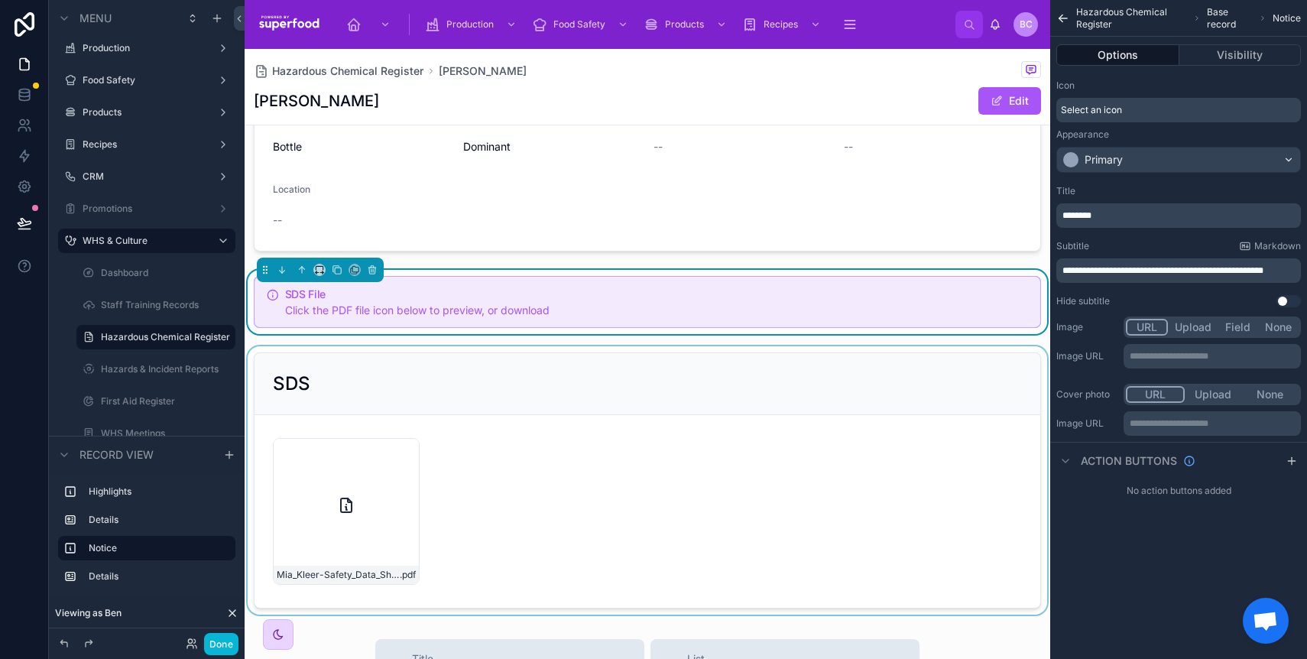
scroll to position [44, 0]
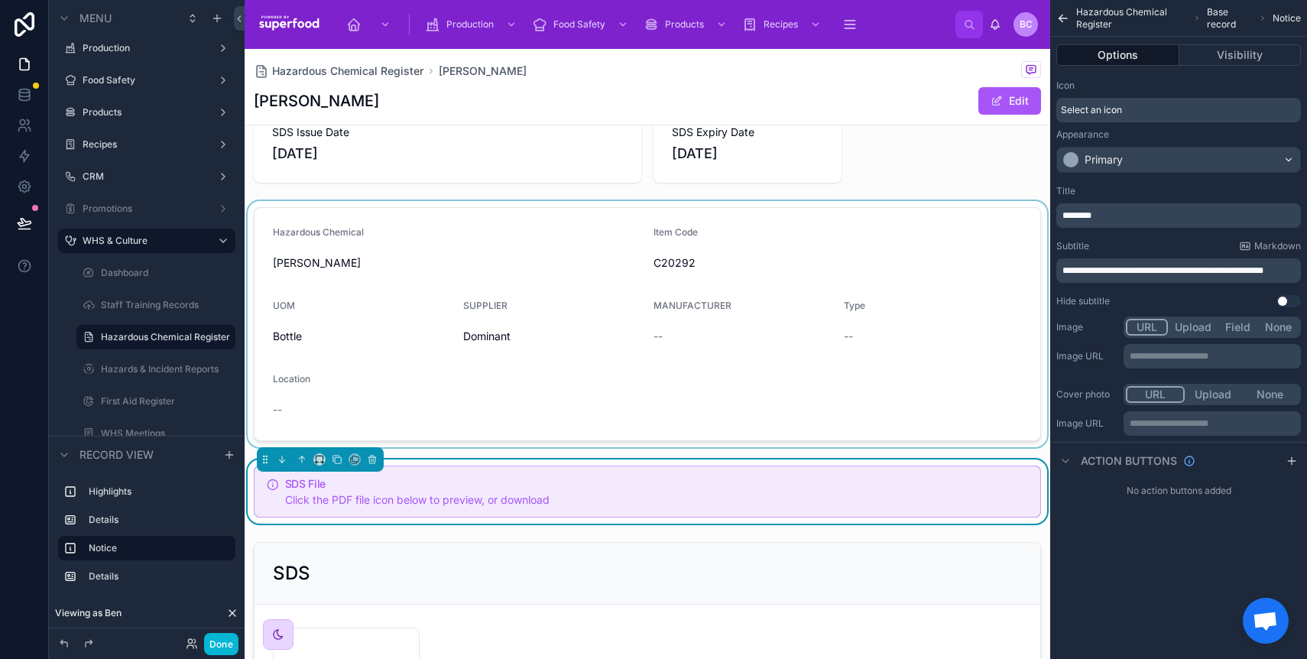
click at [799, 252] on div at bounding box center [648, 324] width 806 height 246
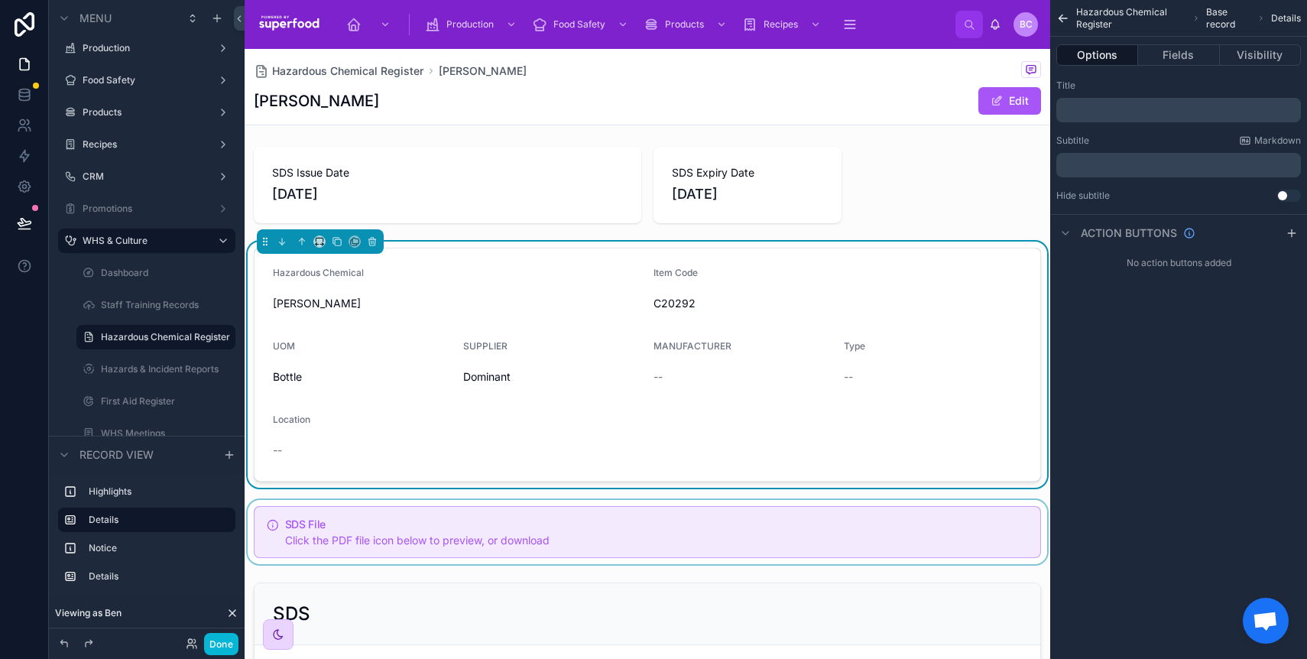
scroll to position [0, 0]
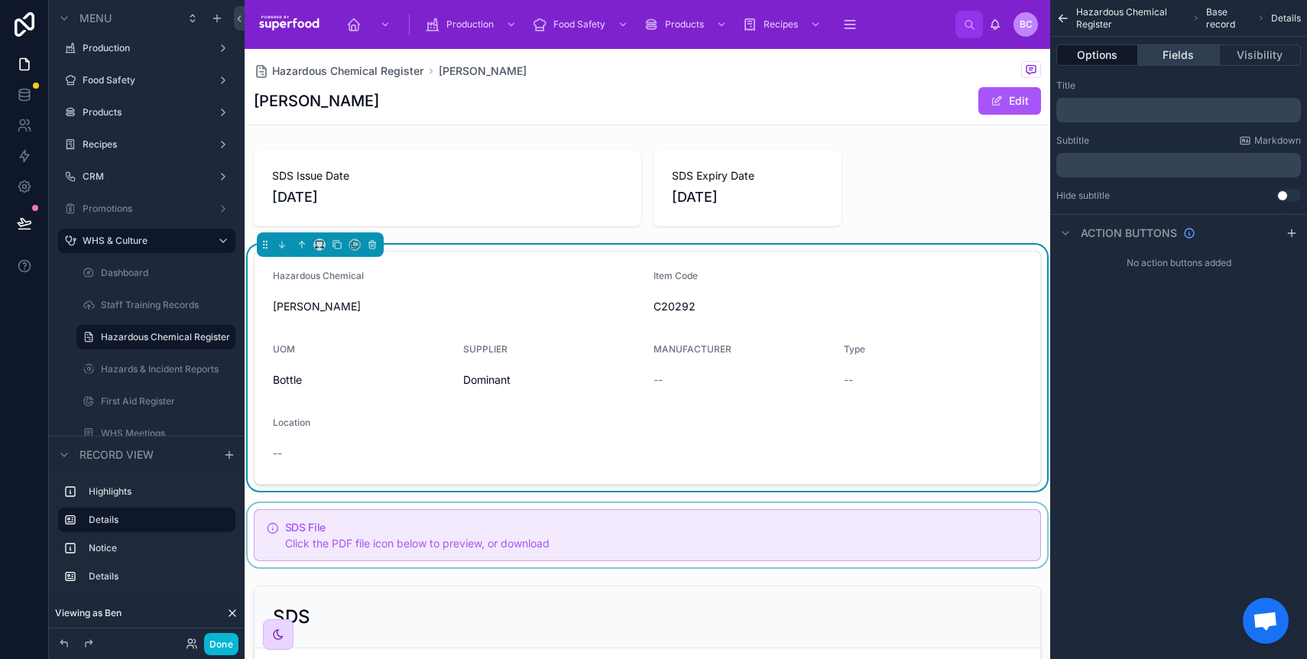
click at [1182, 54] on button "Fields" at bounding box center [1178, 54] width 81 height 21
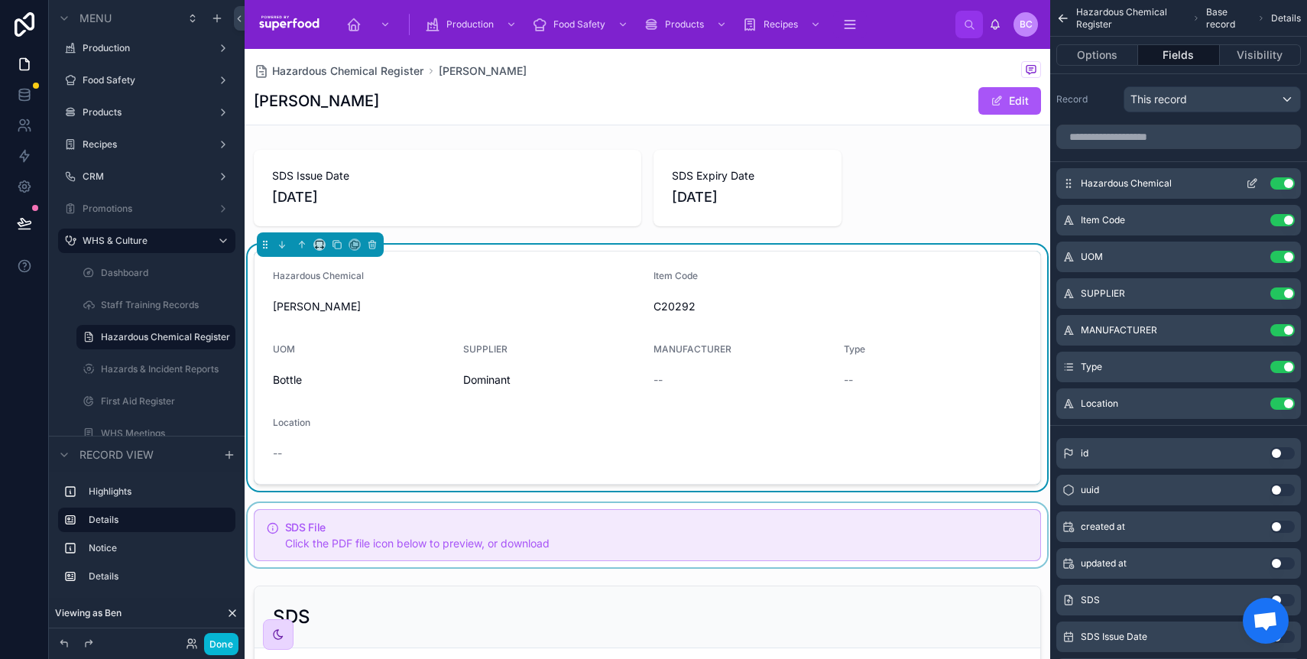
click at [1253, 188] on icon "scrollable content" at bounding box center [1252, 183] width 12 height 12
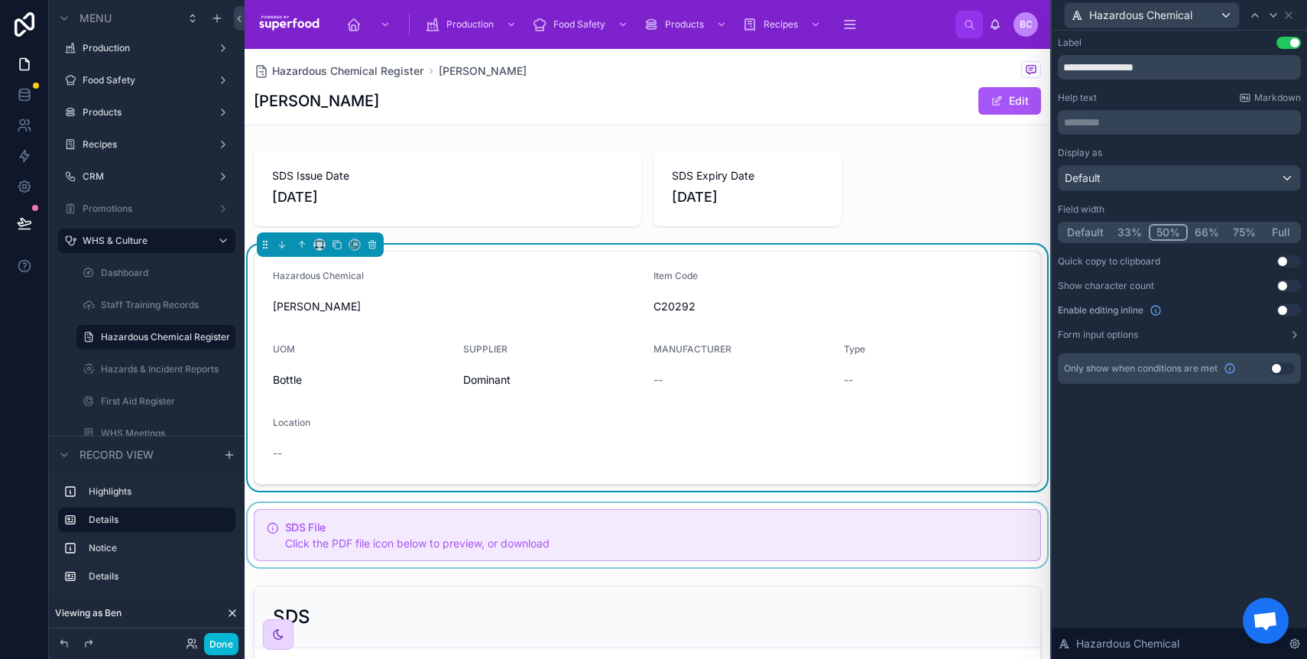
click at [1091, 230] on button "Default" at bounding box center [1085, 232] width 50 height 17
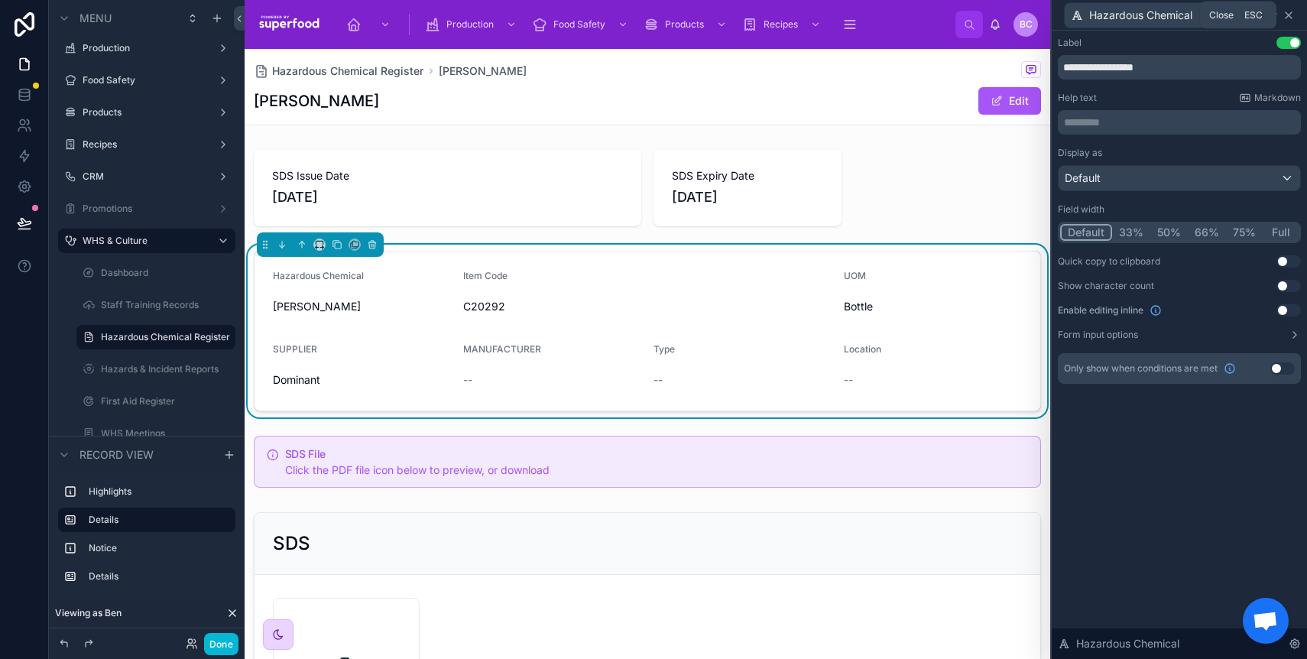
click at [1293, 14] on icon at bounding box center [1288, 15] width 12 height 12
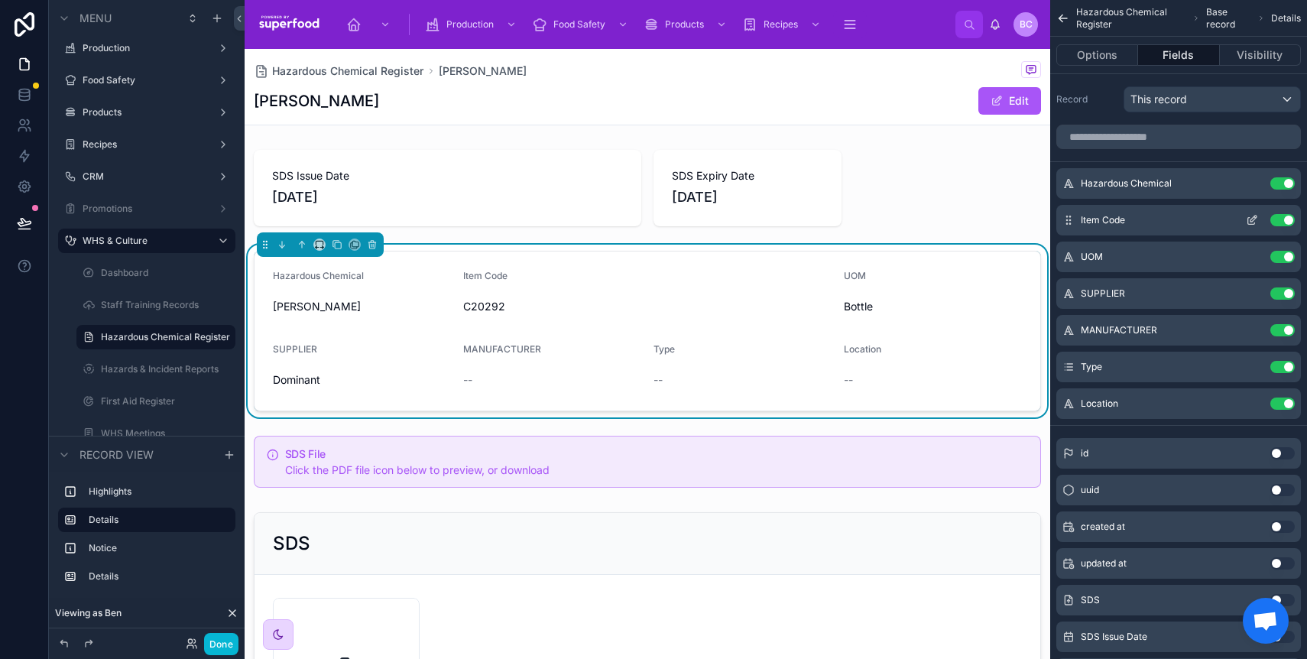
click at [1248, 218] on icon "scrollable content" at bounding box center [1251, 221] width 7 height 7
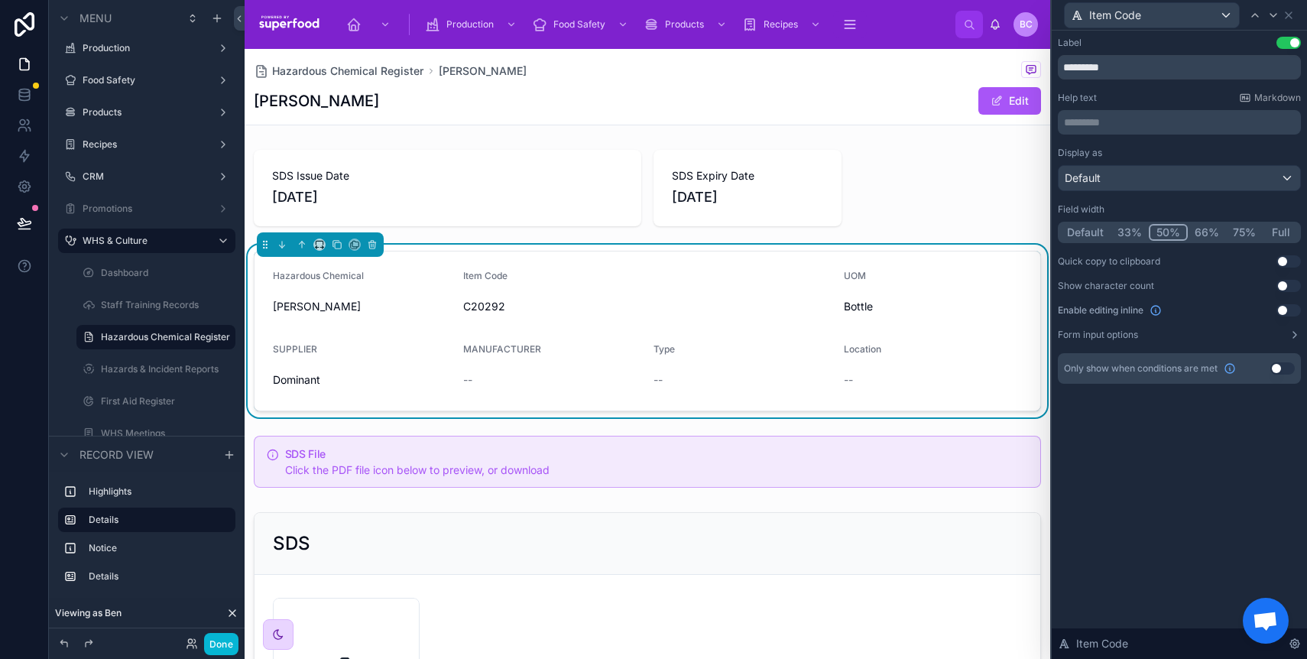
click at [1083, 235] on button "Default" at bounding box center [1085, 232] width 50 height 17
click at [1291, 15] on icon at bounding box center [1288, 15] width 12 height 12
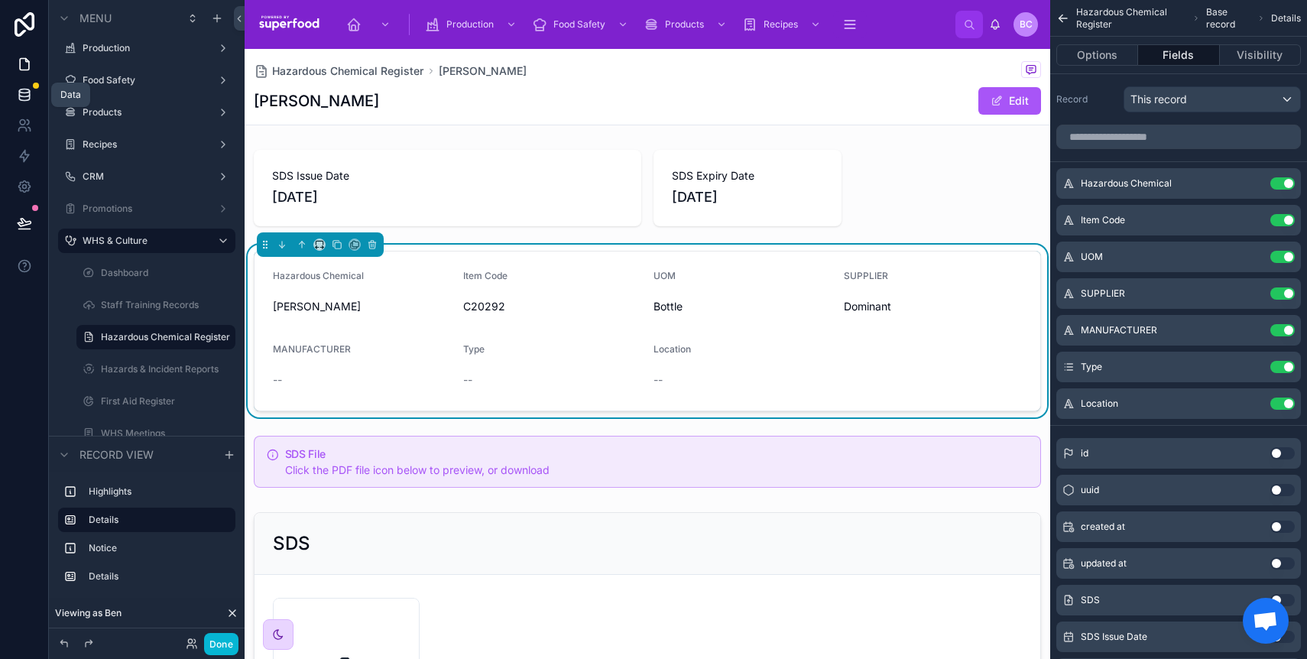
click at [24, 93] on icon at bounding box center [24, 94] width 15 height 15
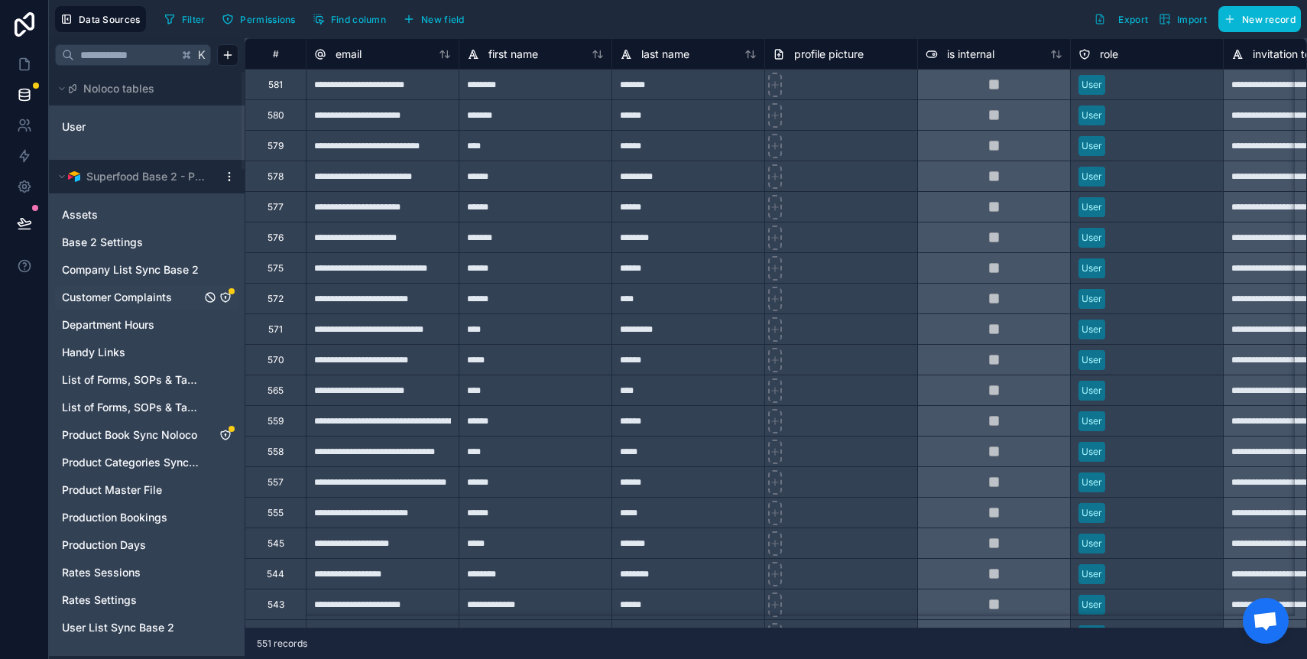
click at [145, 299] on span "Customer Complaints" at bounding box center [117, 297] width 110 height 15
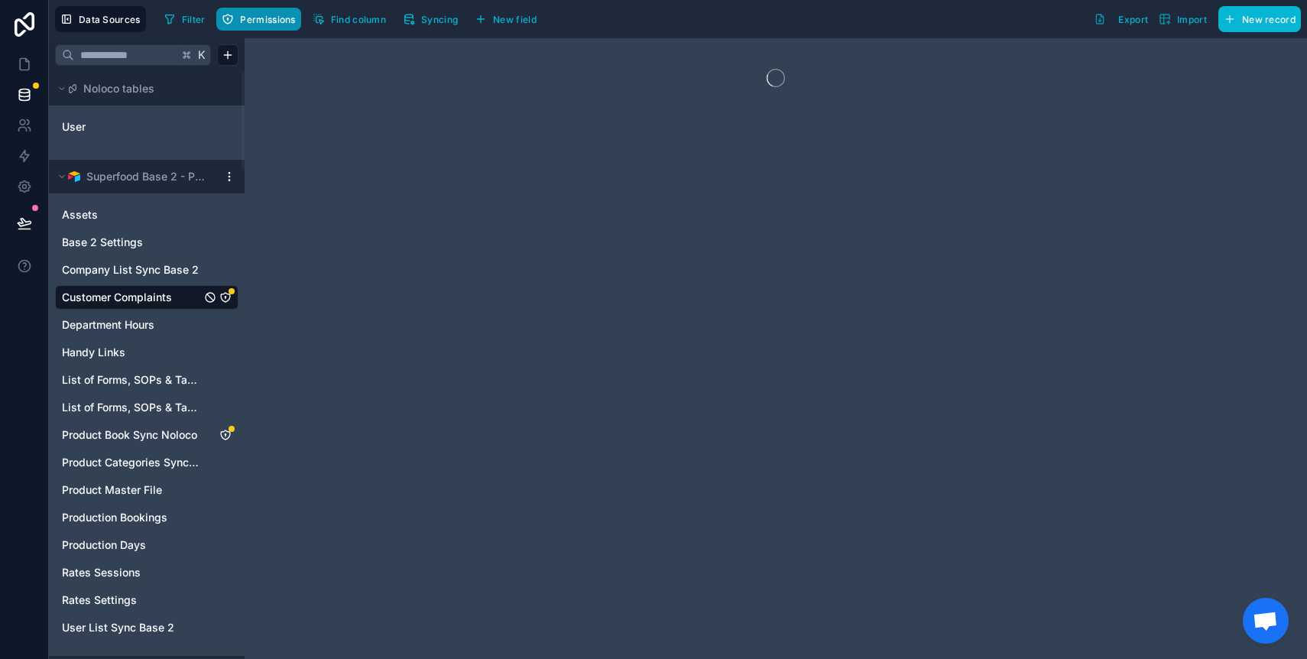
click at [240, 21] on span "Permissions" at bounding box center [267, 19] width 55 height 11
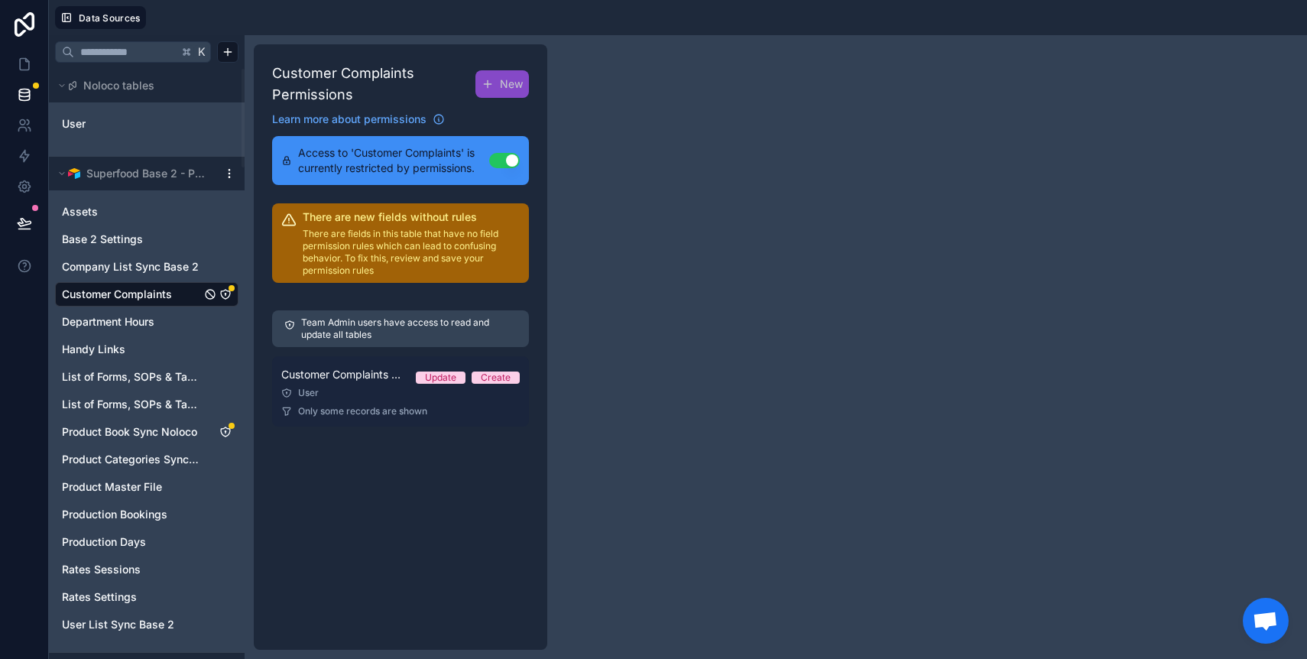
click at [326, 378] on span "Customer Complaints Permission 1" at bounding box center [342, 374] width 122 height 15
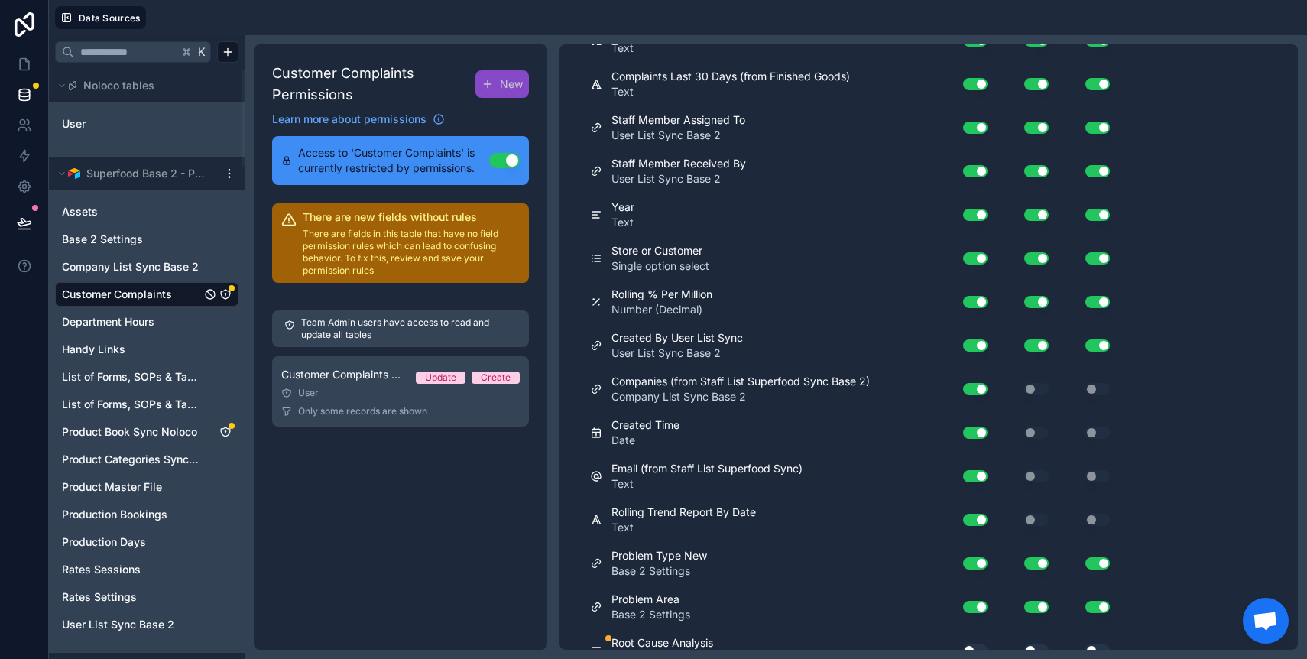
scroll to position [1311, 0]
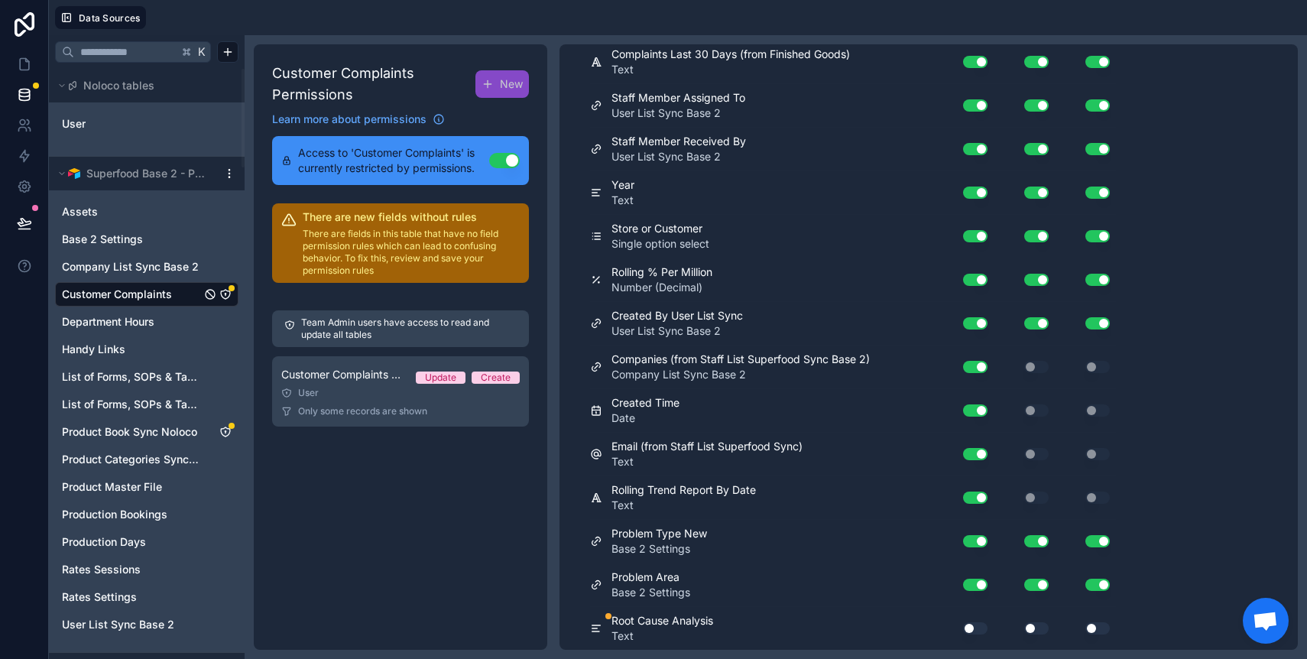
click at [968, 628] on button "Use setting" at bounding box center [975, 628] width 24 height 12
click at [1043, 624] on button "Use setting" at bounding box center [1036, 628] width 24 height 12
click at [1098, 624] on button "Use setting" at bounding box center [1097, 628] width 24 height 12
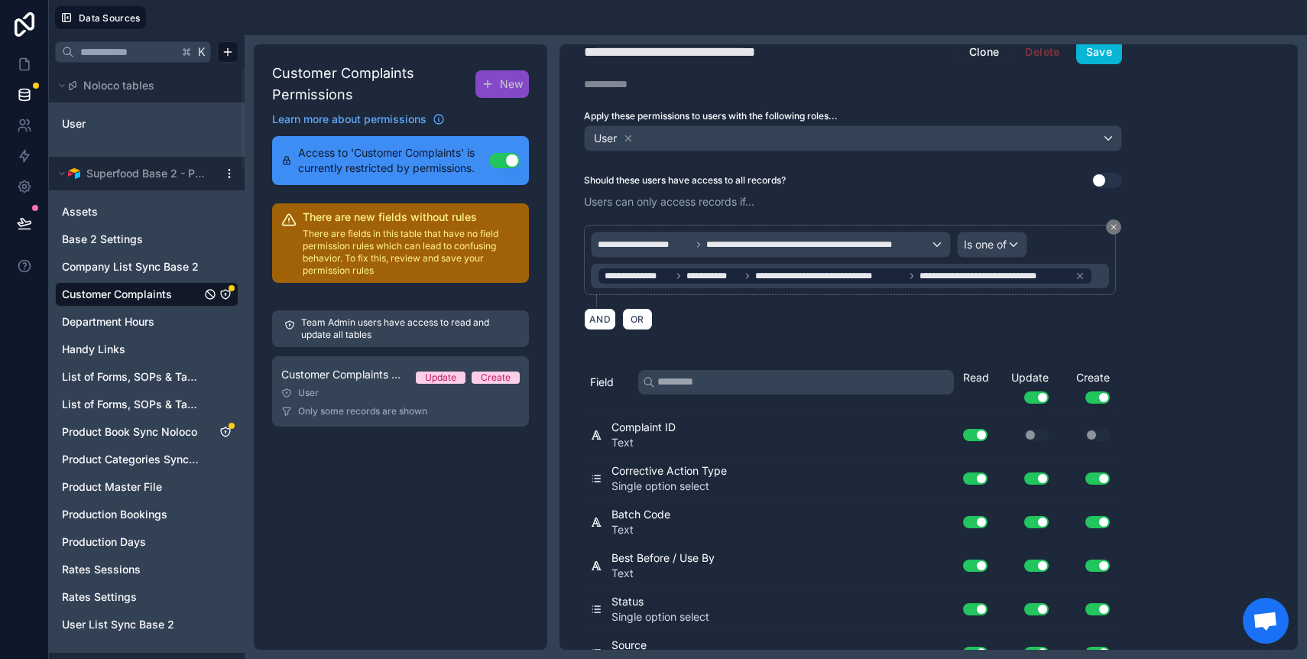
scroll to position [0, 0]
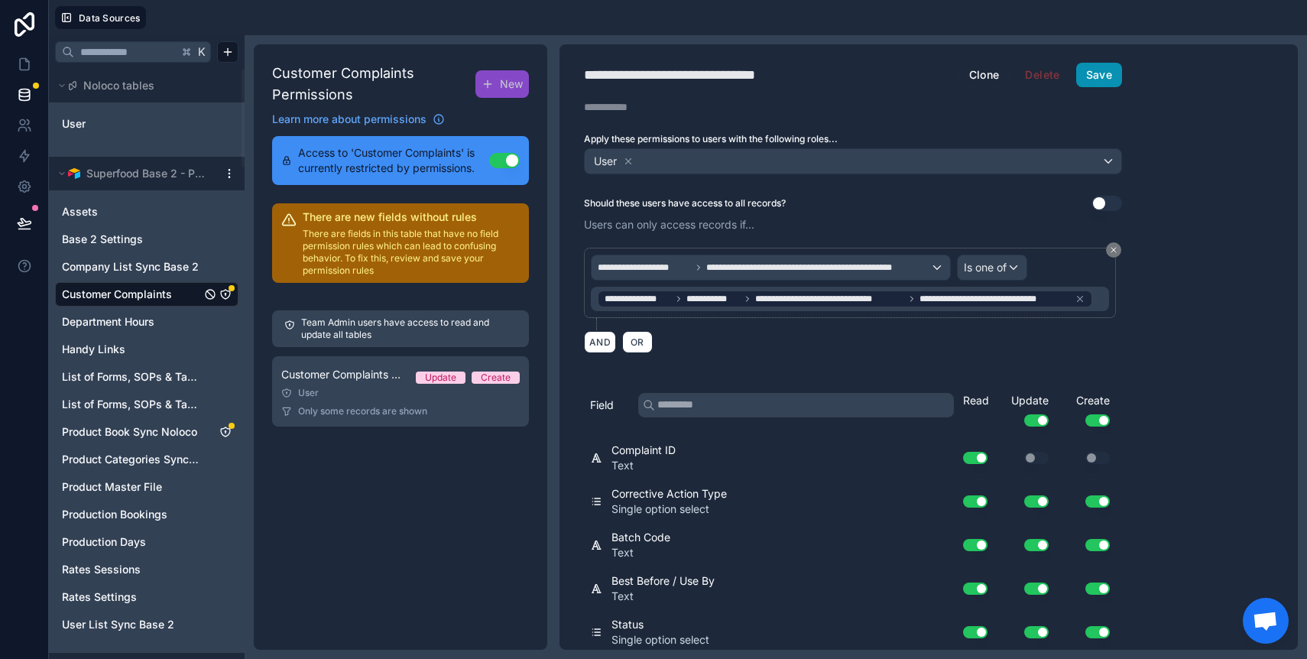
click at [1091, 71] on button "Save" at bounding box center [1099, 75] width 46 height 24
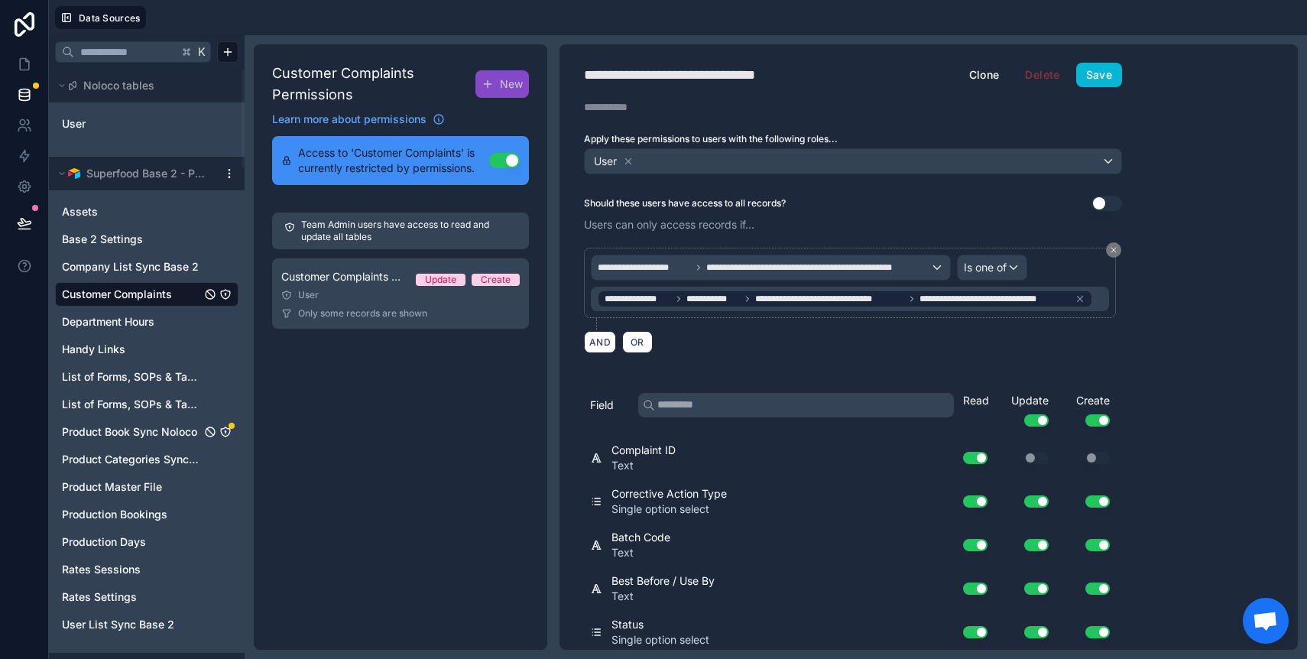
click at [154, 436] on span "Product Book Sync Noloco" at bounding box center [129, 431] width 135 height 15
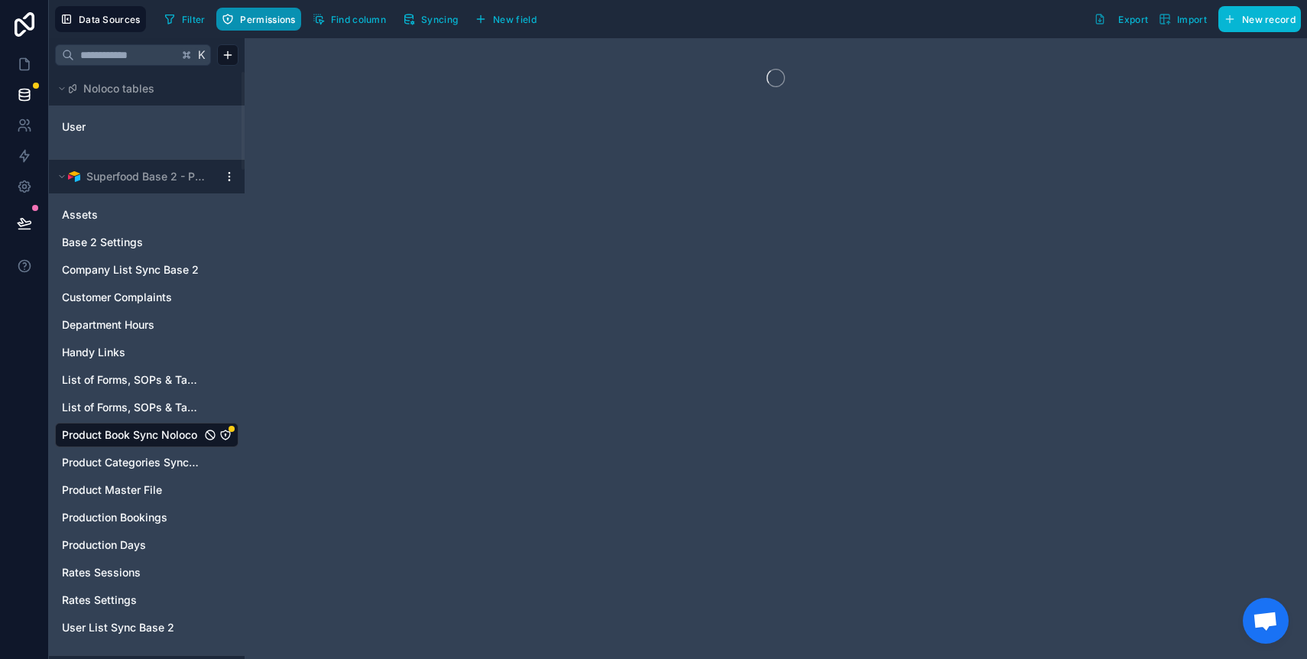
click at [261, 30] on button "Permissions" at bounding box center [258, 19] width 84 height 23
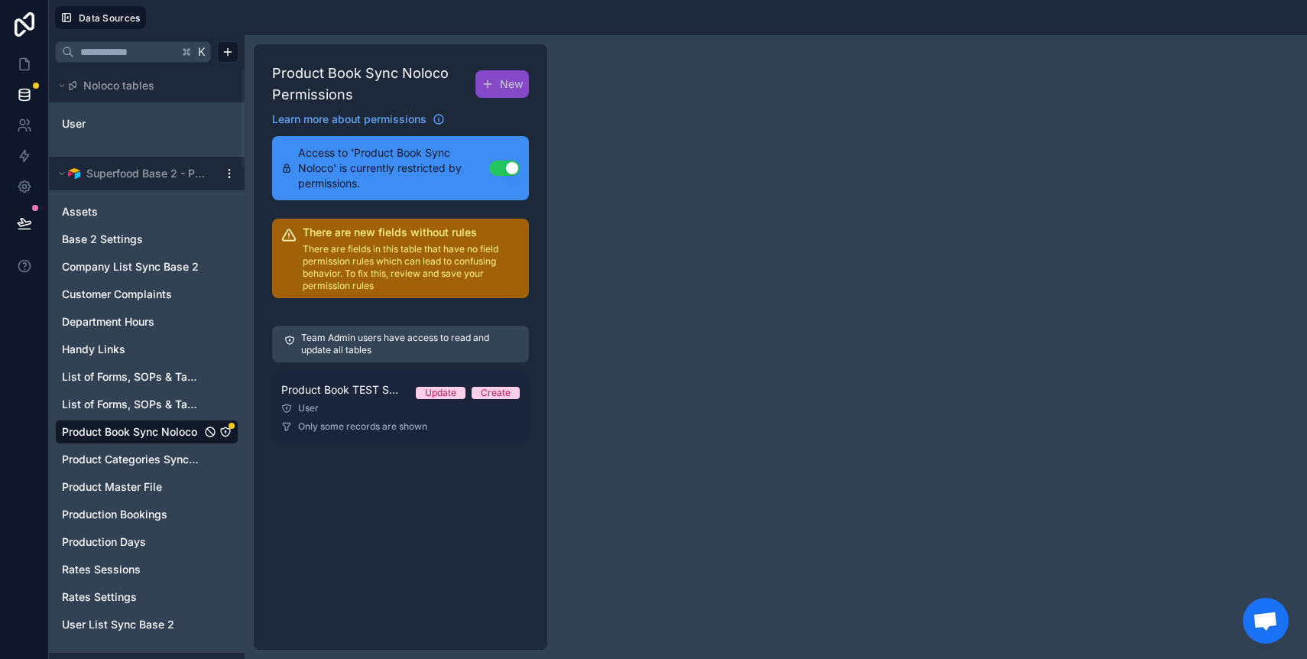
click at [374, 415] on link "Product Book TEST SYNC Permission 1 Update Create User Only some records are sh…" at bounding box center [400, 406] width 257 height 70
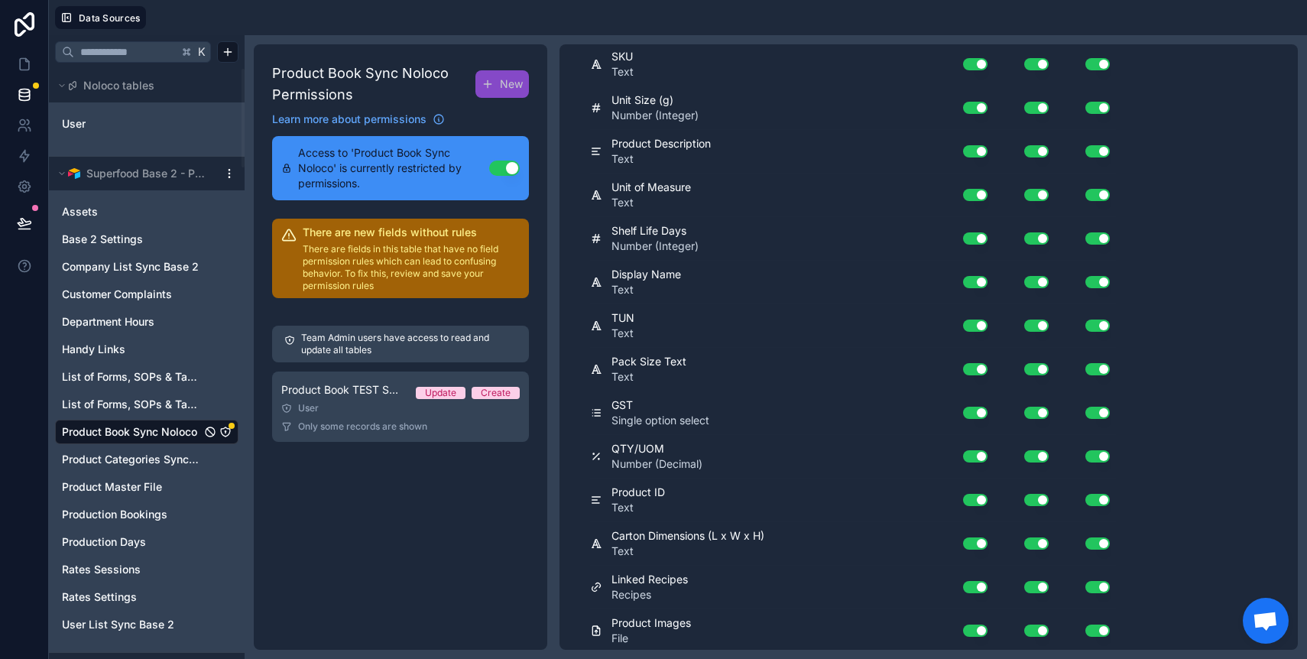
scroll to position [1180, 0]
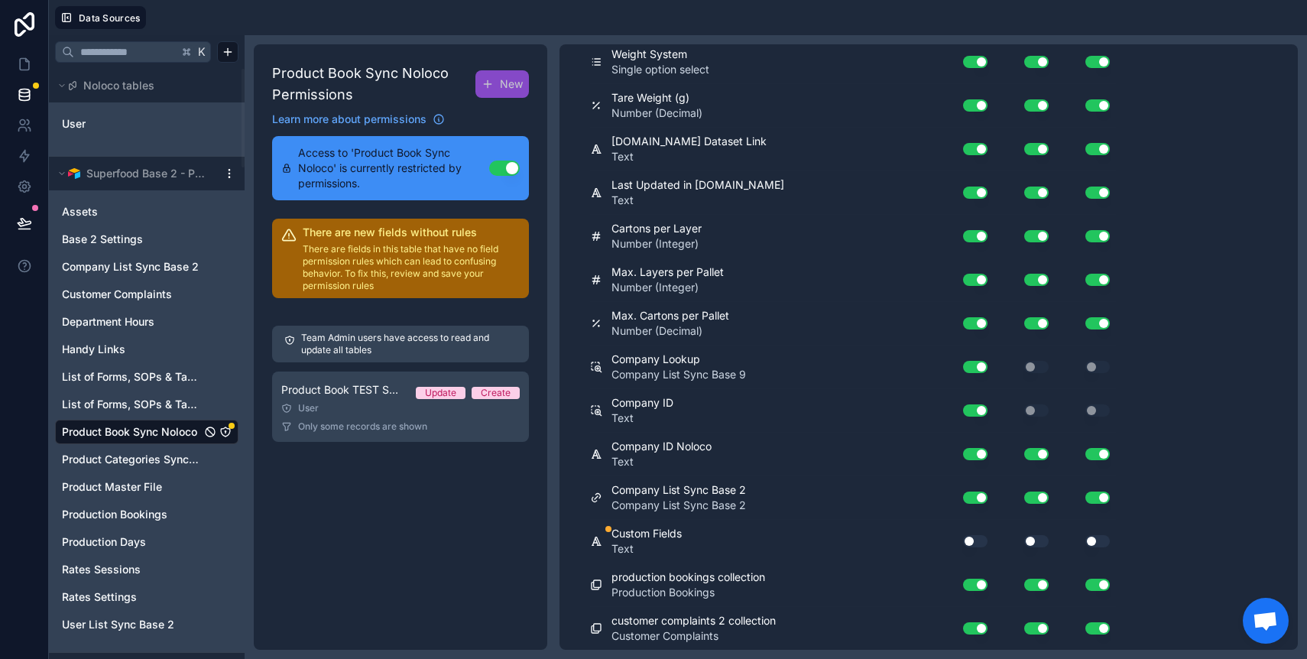
click at [990, 542] on div "Use setting" at bounding box center [969, 541] width 49 height 24
click at [987, 542] on div "Use setting" at bounding box center [969, 541] width 49 height 24
click at [957, 541] on div "Use setting" at bounding box center [966, 541] width 43 height 12
click at [963, 542] on button "Use setting" at bounding box center [975, 541] width 24 height 12
click at [1036, 543] on button "Use setting" at bounding box center [1036, 541] width 24 height 12
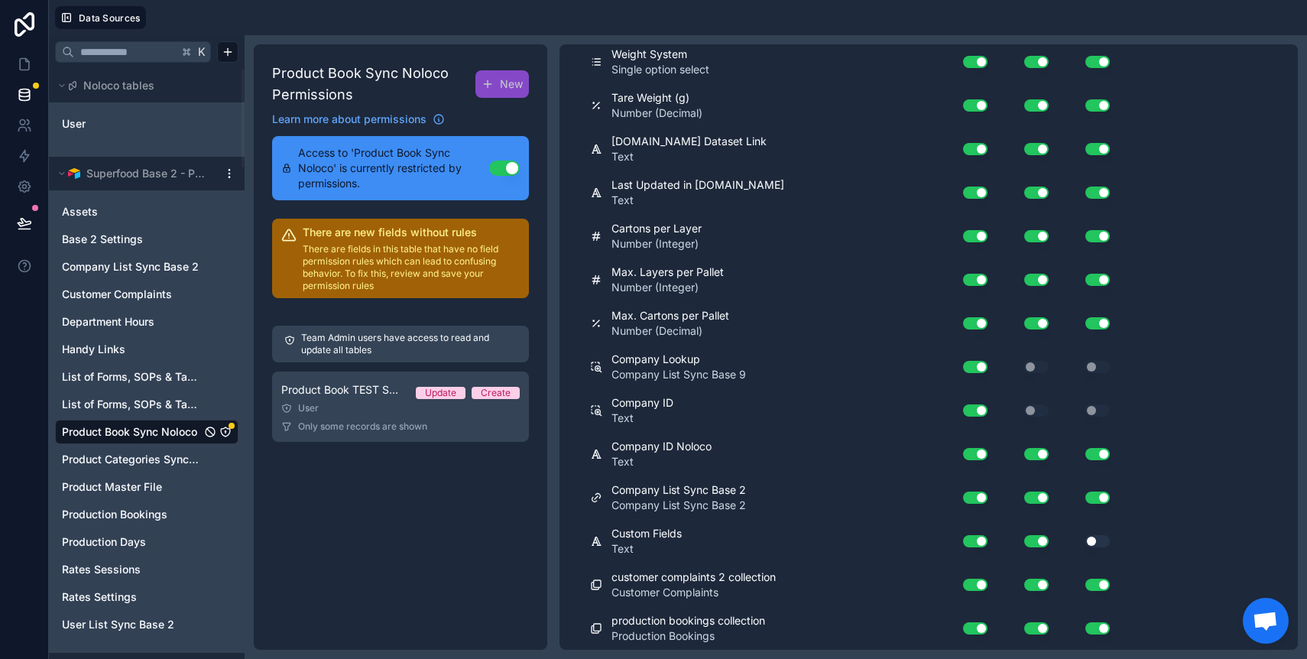
click at [1104, 537] on button "Use setting" at bounding box center [1097, 541] width 24 height 12
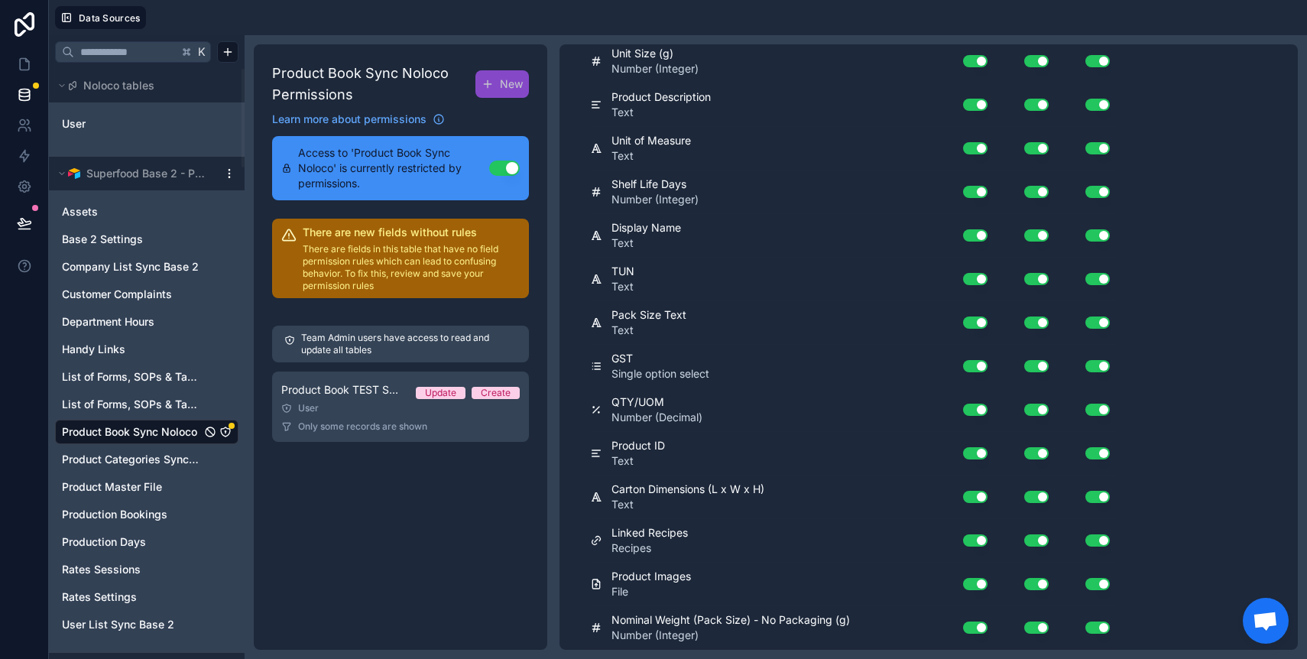
scroll to position [0, 0]
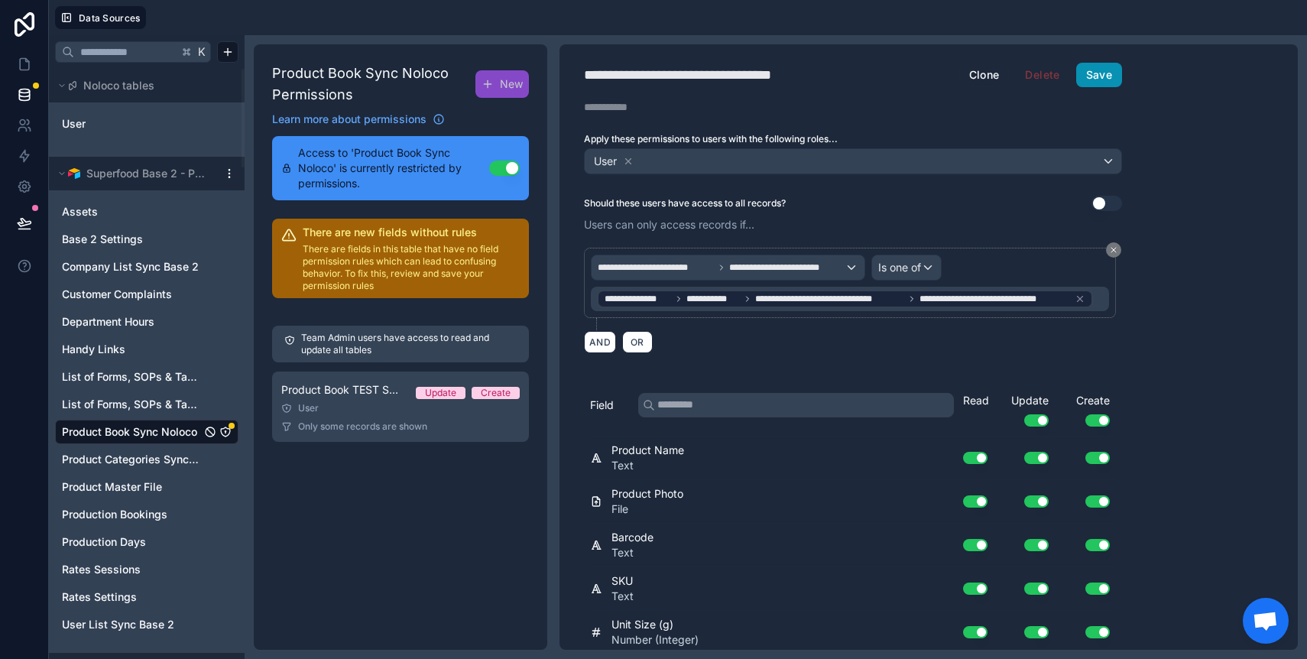
click at [1109, 77] on button "Save" at bounding box center [1099, 75] width 46 height 24
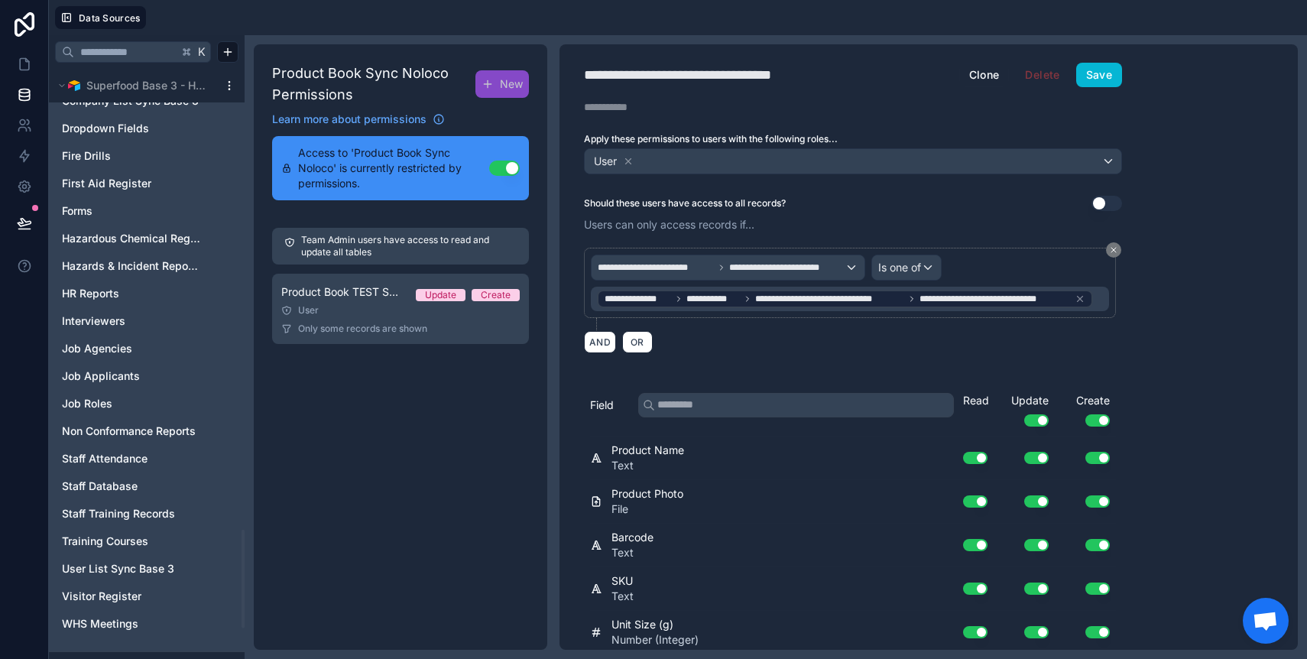
scroll to position [2760, 0]
click at [123, 238] on span "Hazardous Chemical Register" at bounding box center [131, 235] width 139 height 15
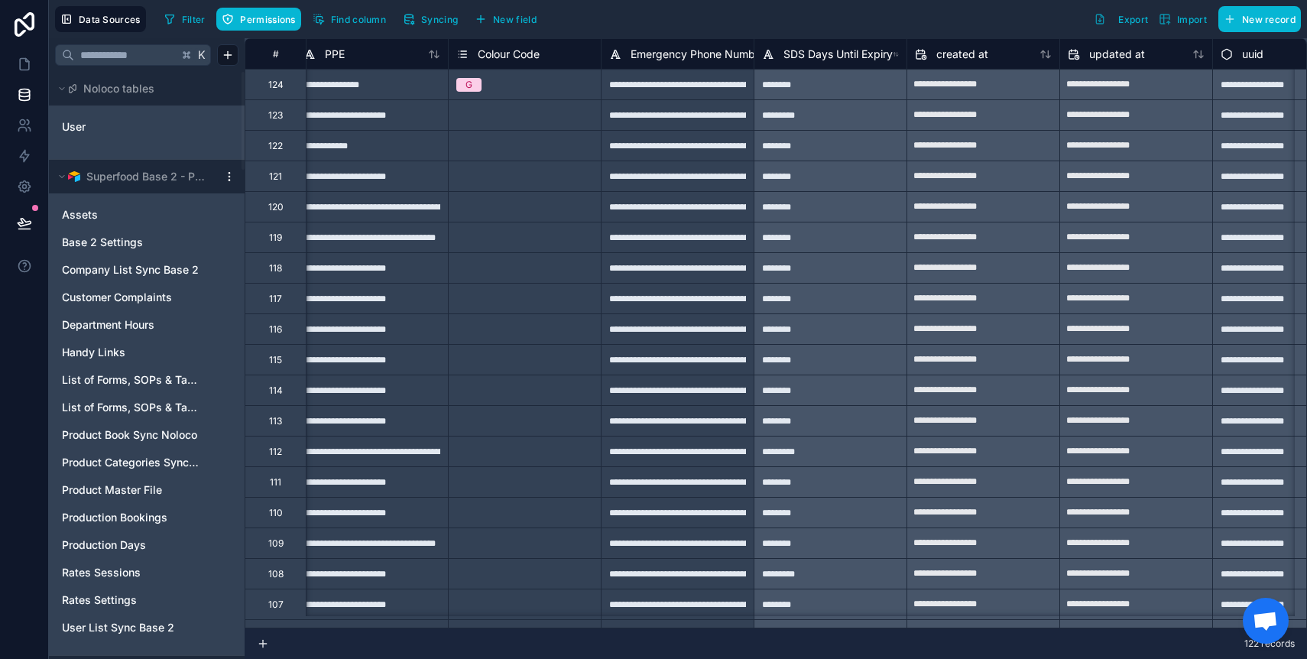
scroll to position [0, 4055]
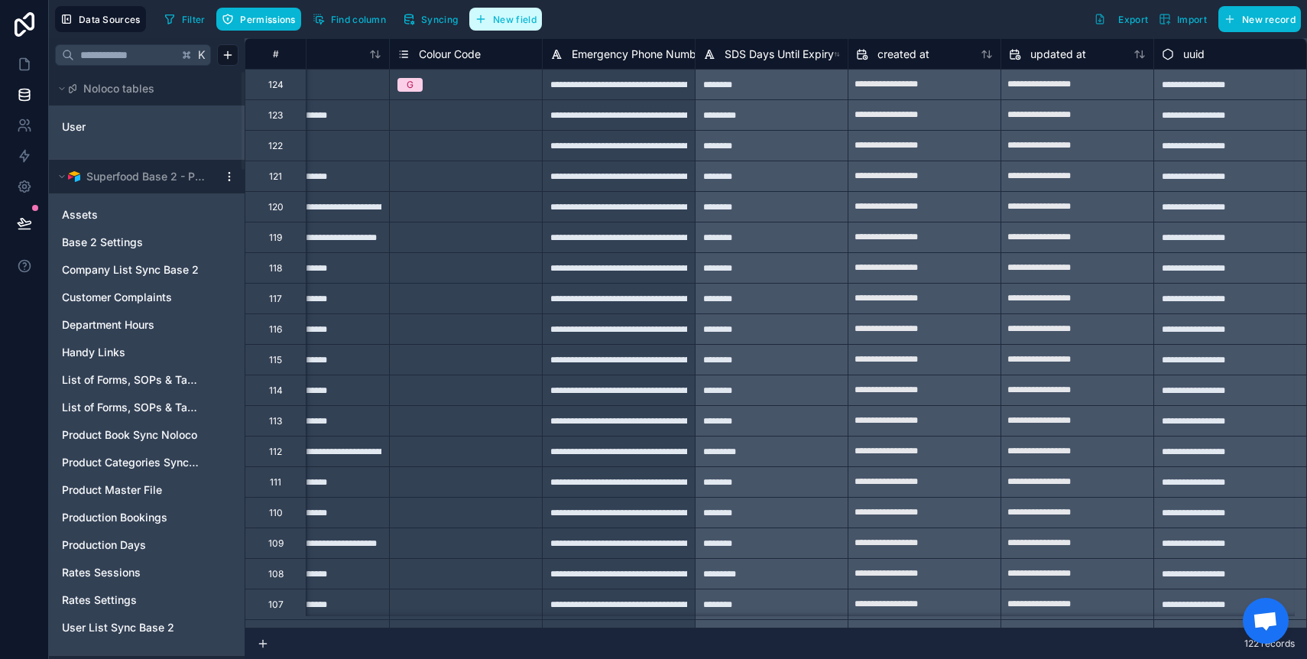
click at [475, 21] on button "New field" at bounding box center [505, 19] width 73 height 23
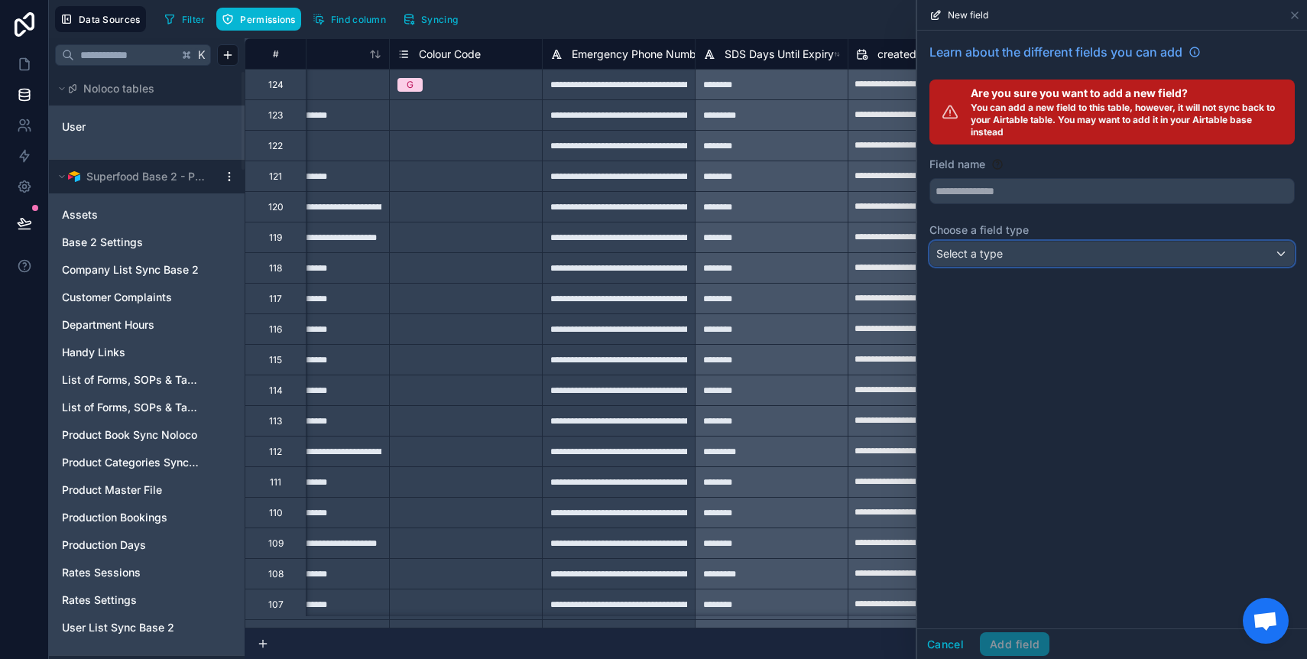
click at [1056, 251] on div "Select a type" at bounding box center [1112, 254] width 364 height 24
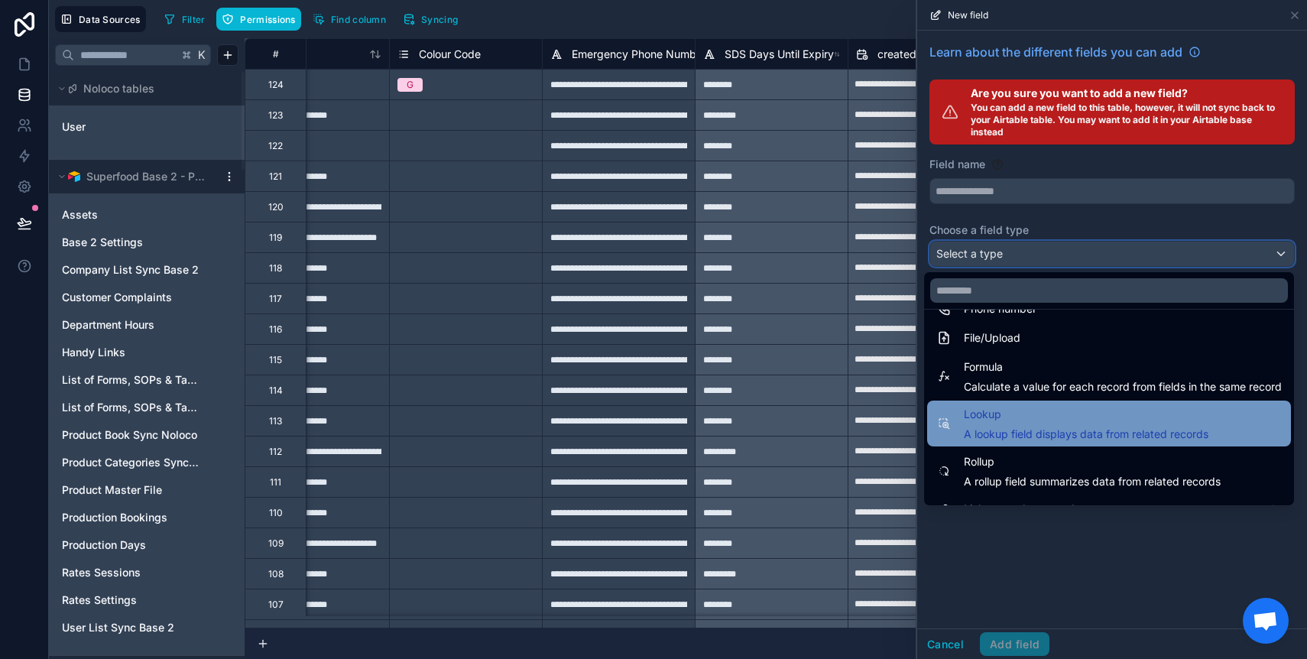
scroll to position [396, 0]
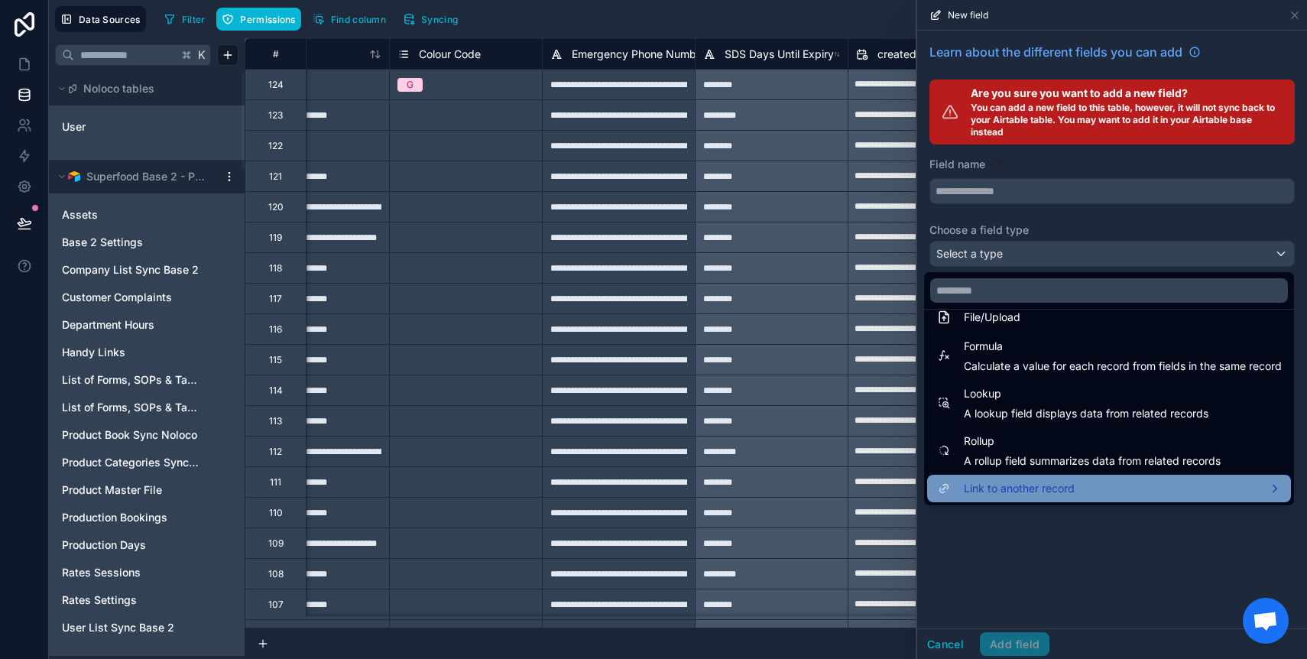
click at [1050, 482] on span "Link to another record" at bounding box center [1019, 488] width 111 height 18
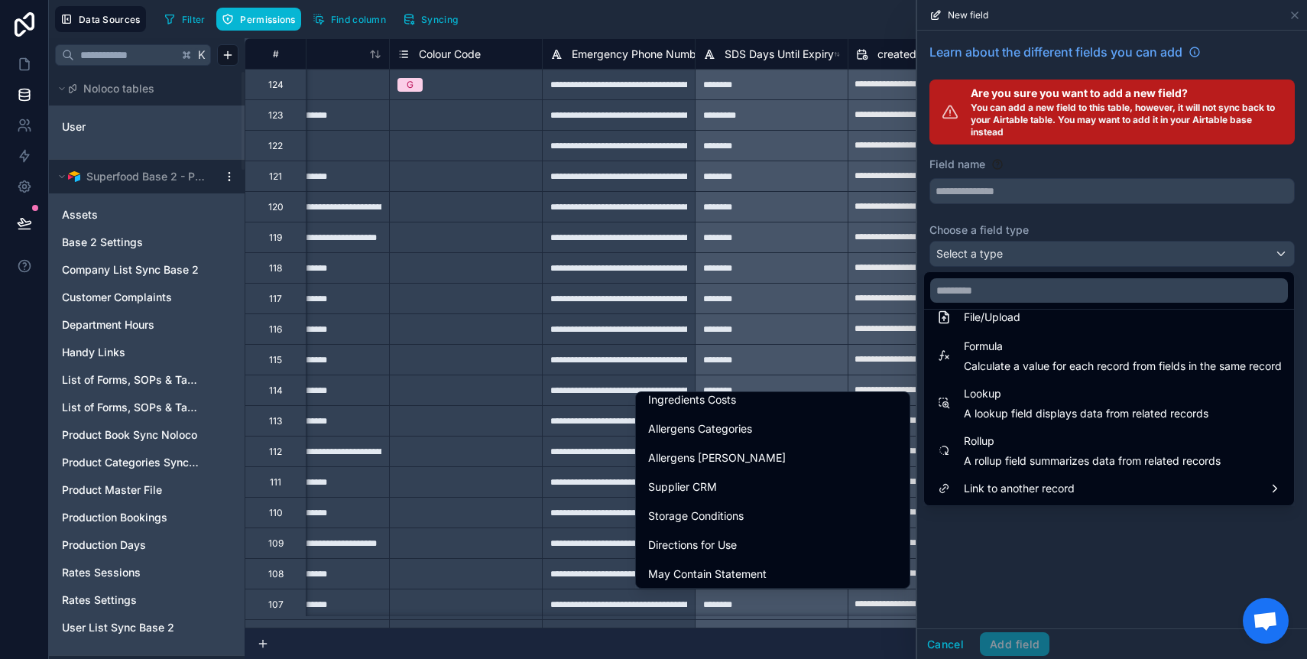
scroll to position [2035, 0]
click at [688, 488] on span "Supplier CRM" at bounding box center [682, 486] width 69 height 18
type input "**********"
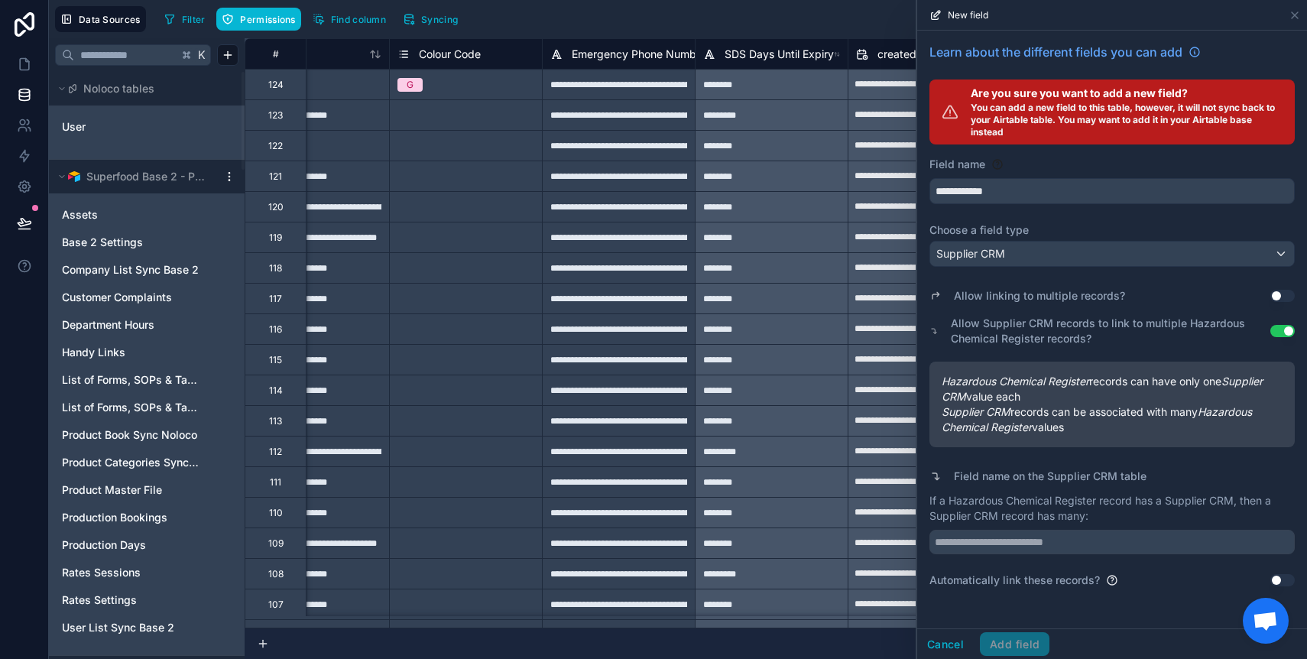
click at [1275, 295] on button "Use setting" at bounding box center [1282, 296] width 24 height 12
click at [1277, 294] on button "Use setting" at bounding box center [1282, 296] width 24 height 12
click at [1030, 549] on input "text" at bounding box center [1111, 542] width 365 height 24
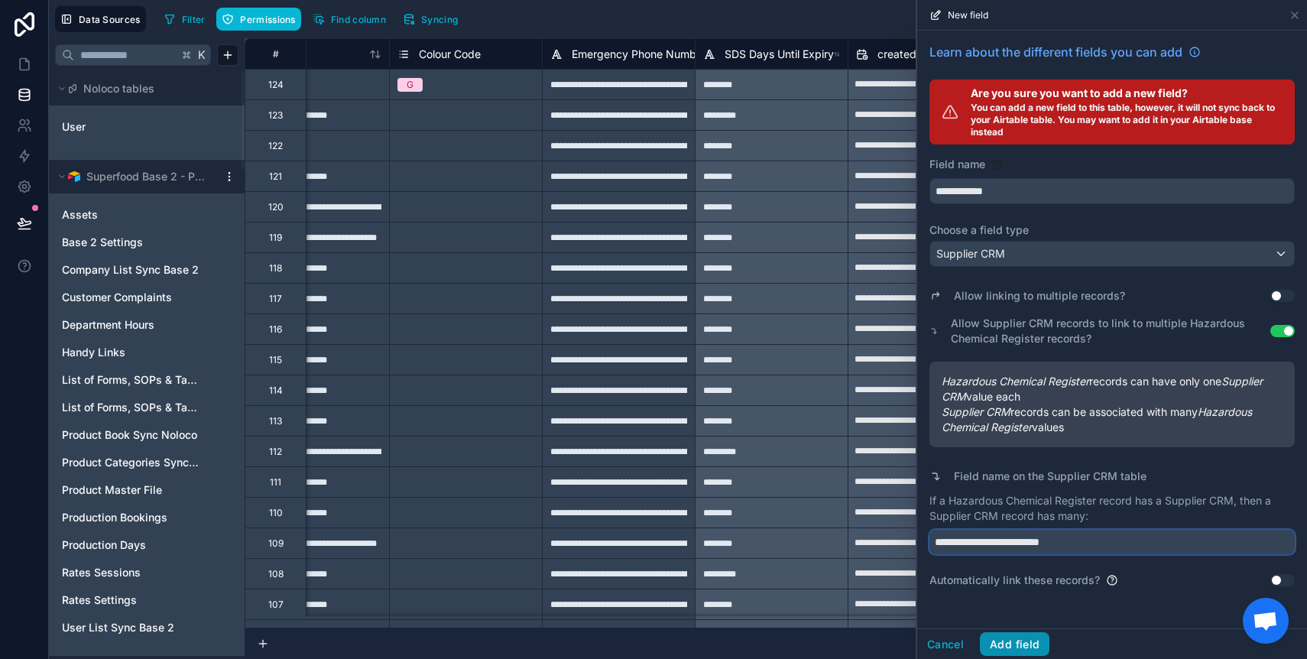
type input "**********"
click at [1008, 637] on button "Add field" at bounding box center [1015, 644] width 70 height 24
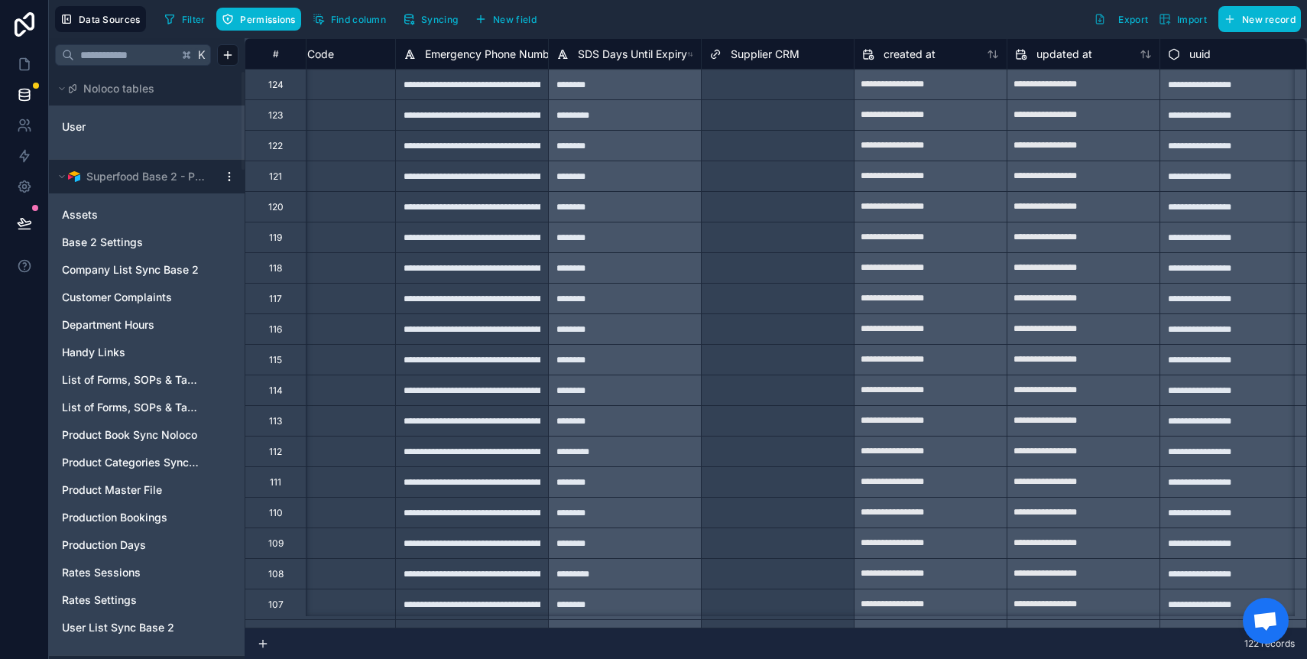
scroll to position [0, 4208]
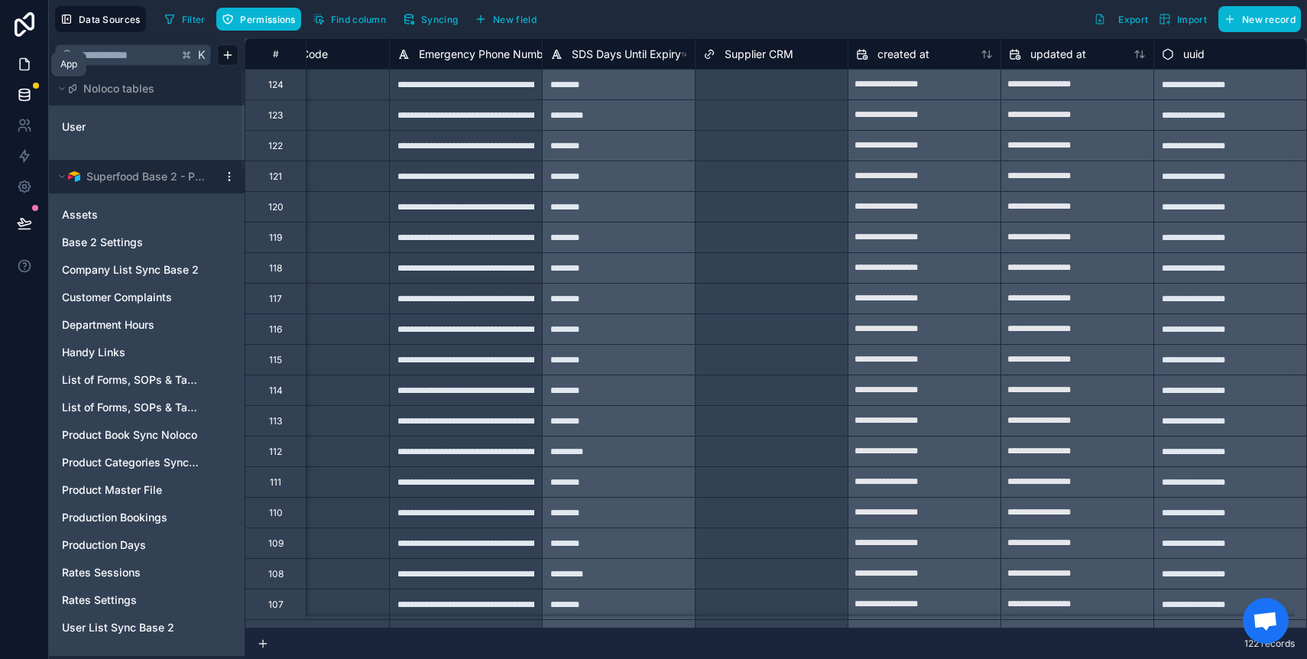
click at [25, 65] on icon at bounding box center [24, 64] width 15 height 15
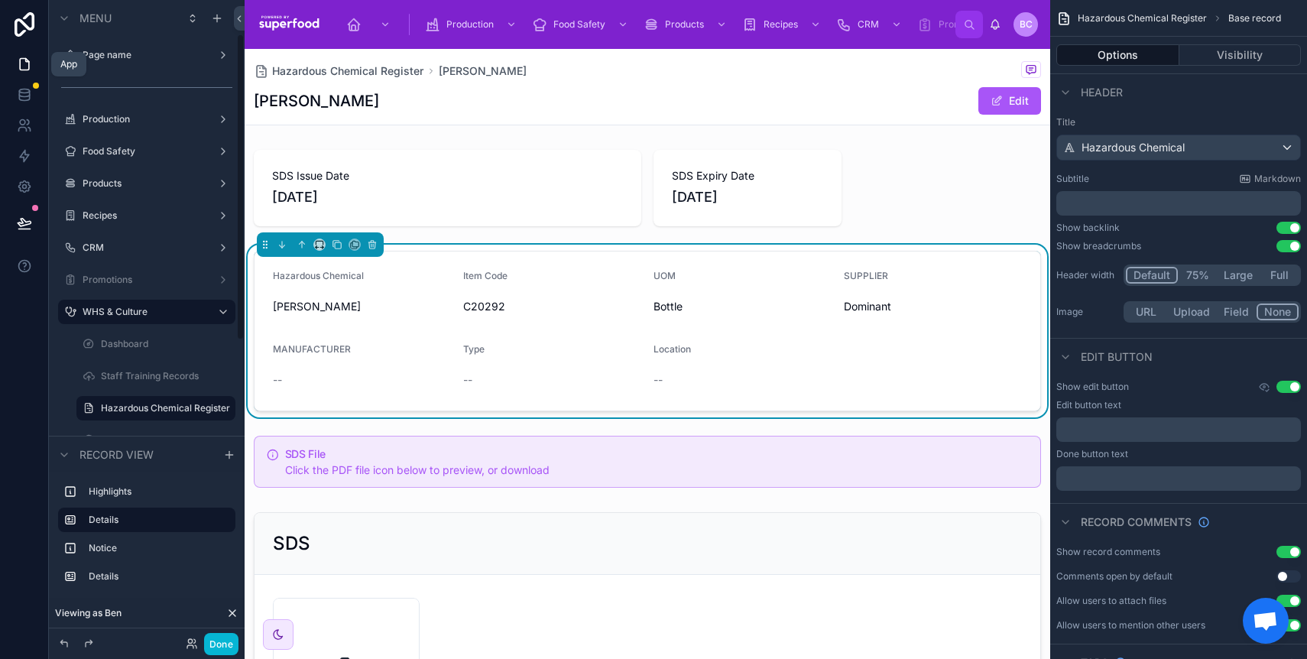
scroll to position [71, 0]
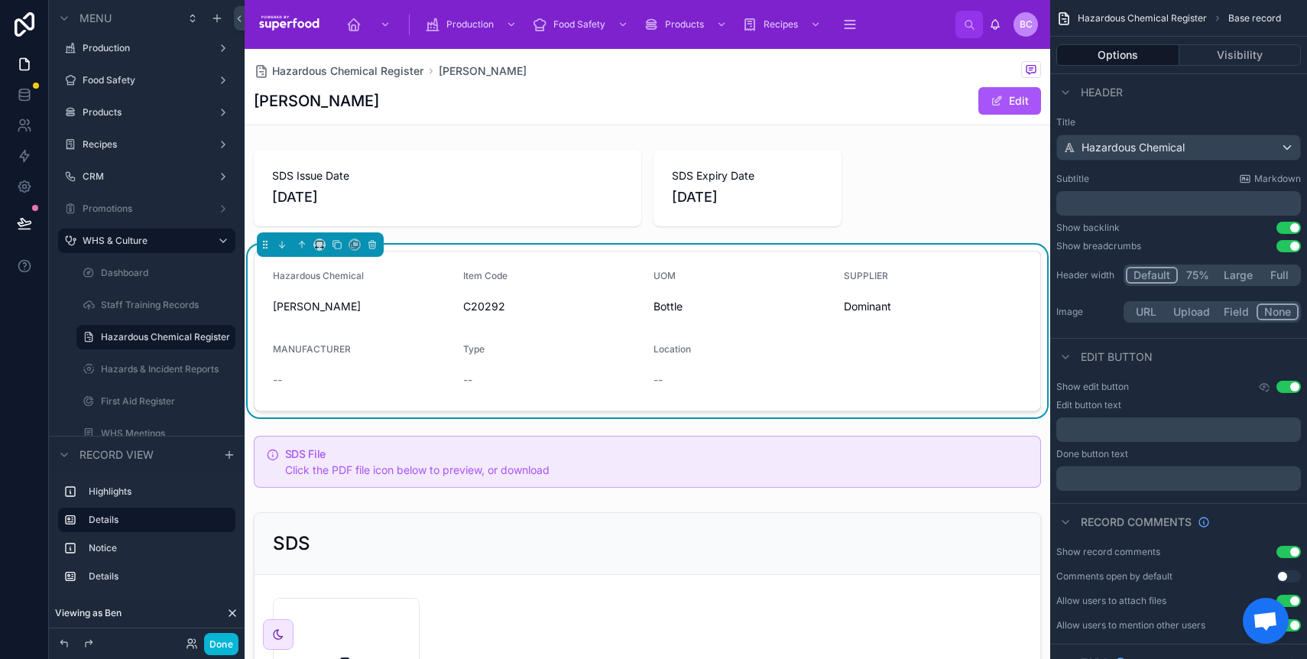
click at [517, 381] on div "--" at bounding box center [552, 379] width 178 height 15
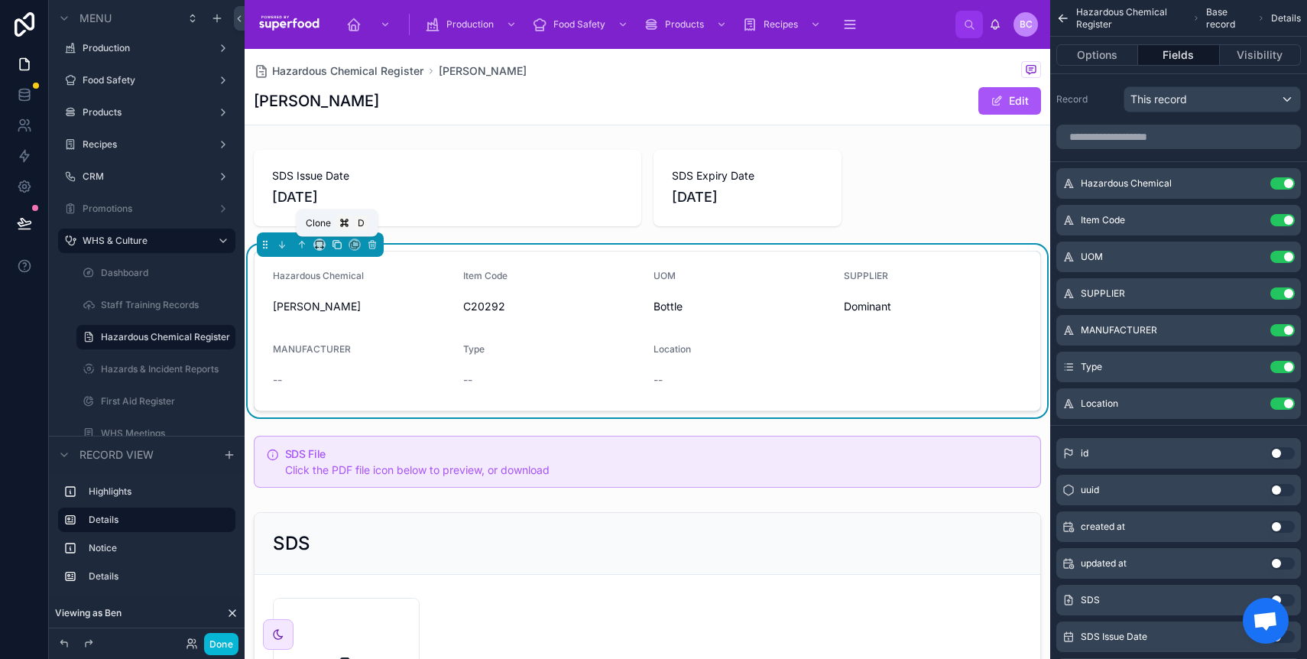
click at [338, 244] on icon at bounding box center [337, 244] width 11 height 11
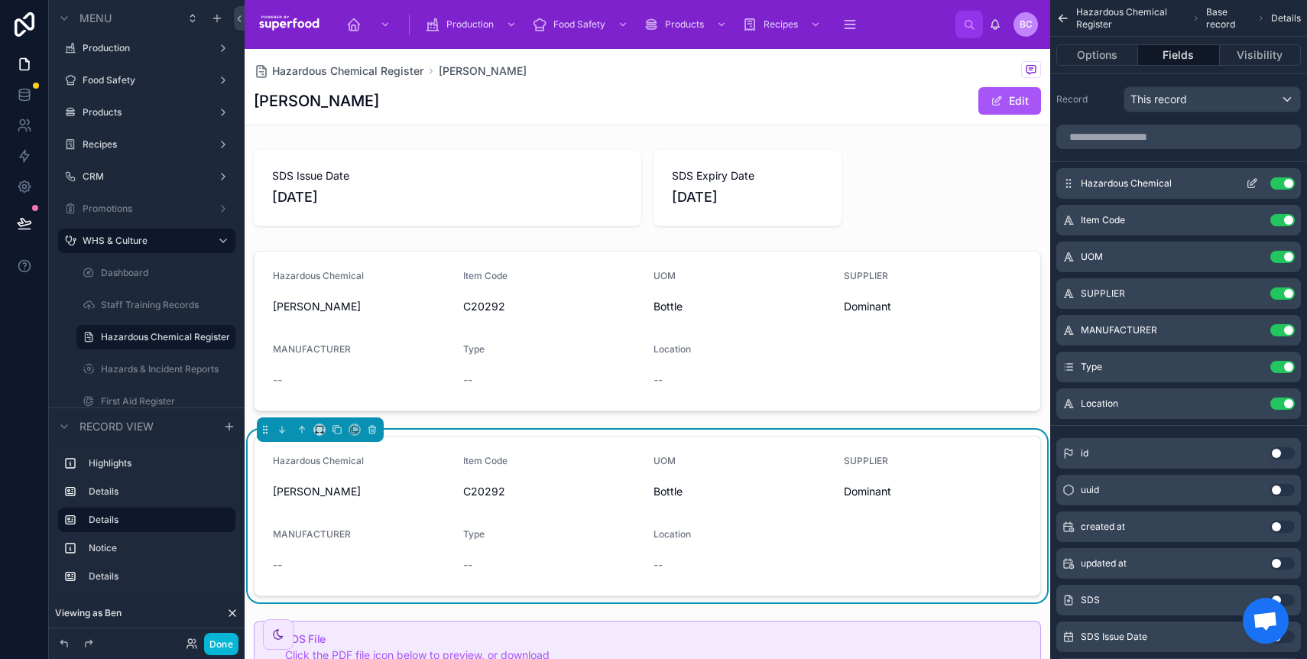
click at [1285, 182] on button "Use setting" at bounding box center [1282, 183] width 24 height 12
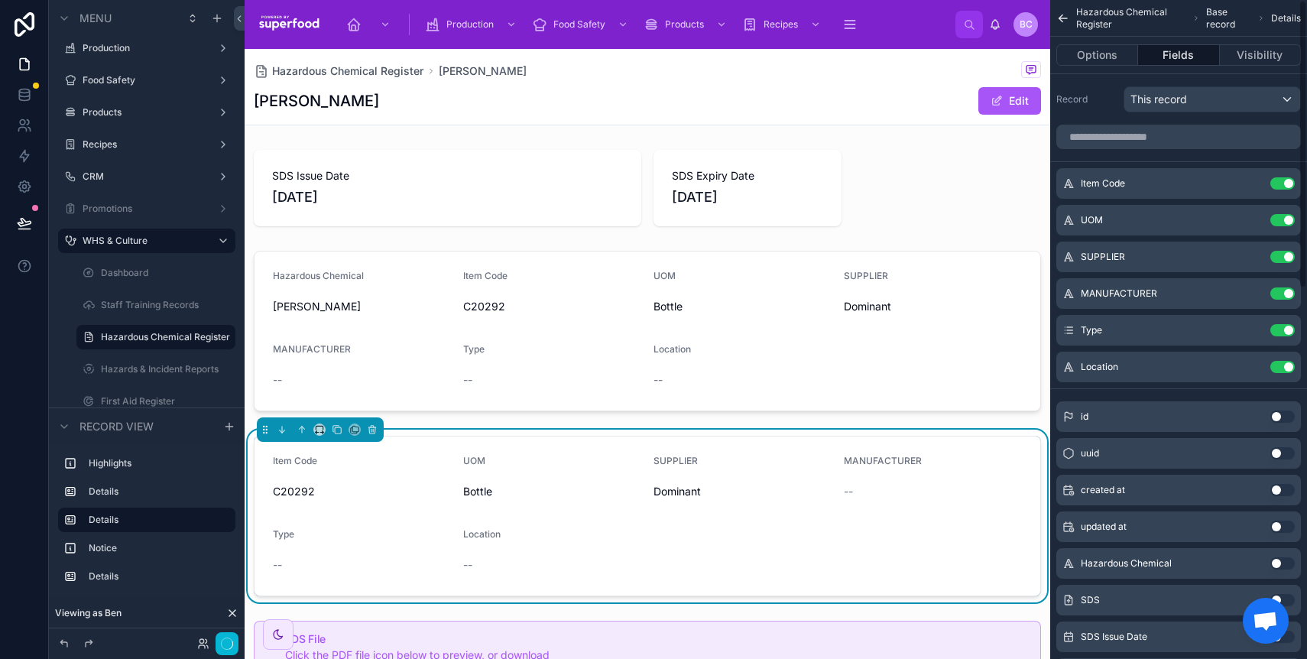
click at [1285, 182] on button "Use setting" at bounding box center [1282, 183] width 24 height 12
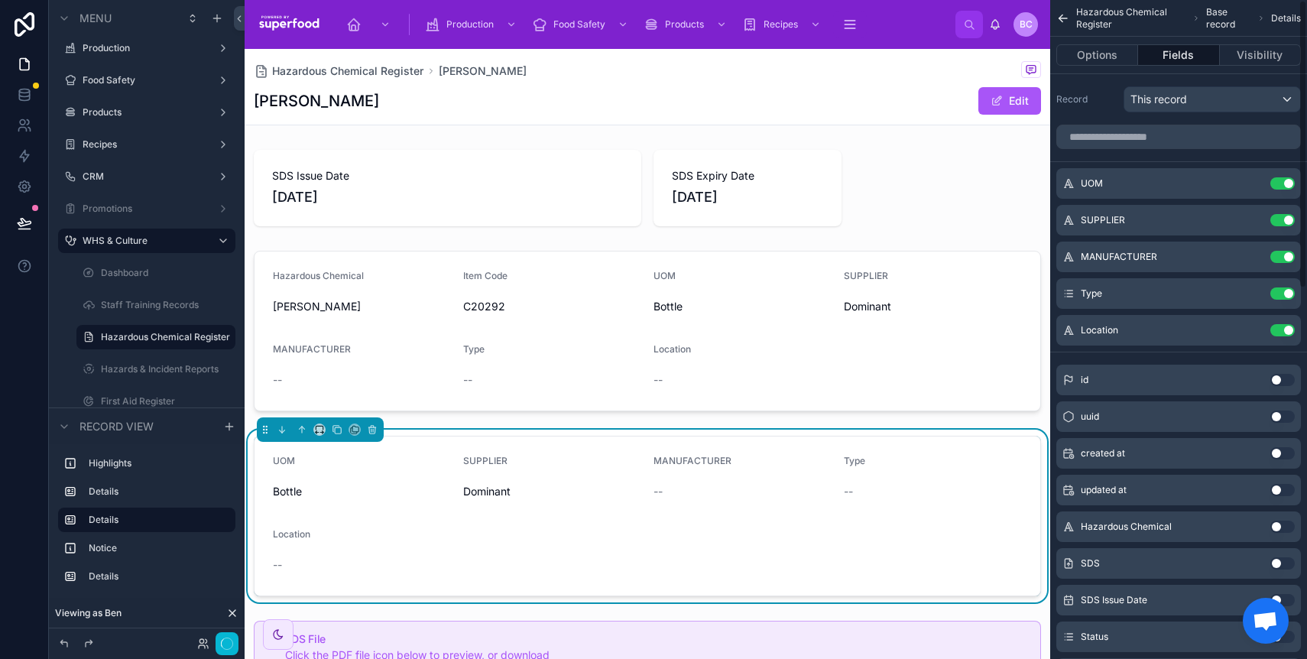
click at [1285, 182] on button "Use setting" at bounding box center [1282, 183] width 24 height 12
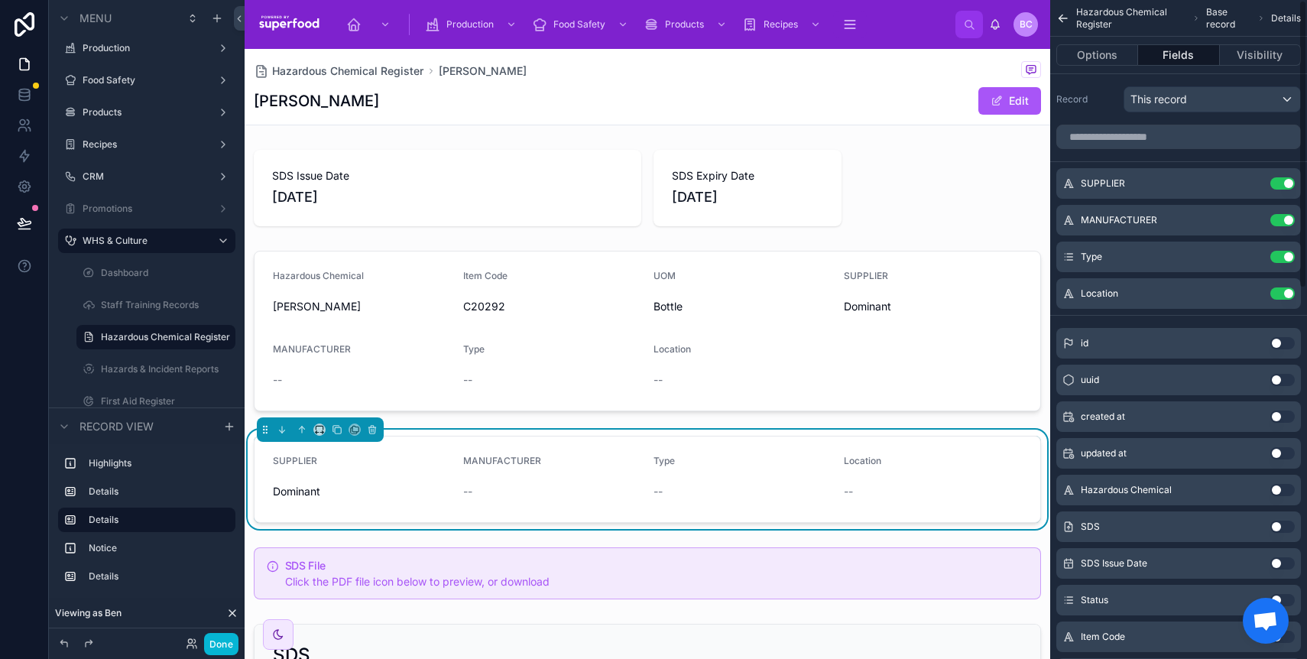
click at [1285, 182] on button "Use setting" at bounding box center [1282, 183] width 24 height 12
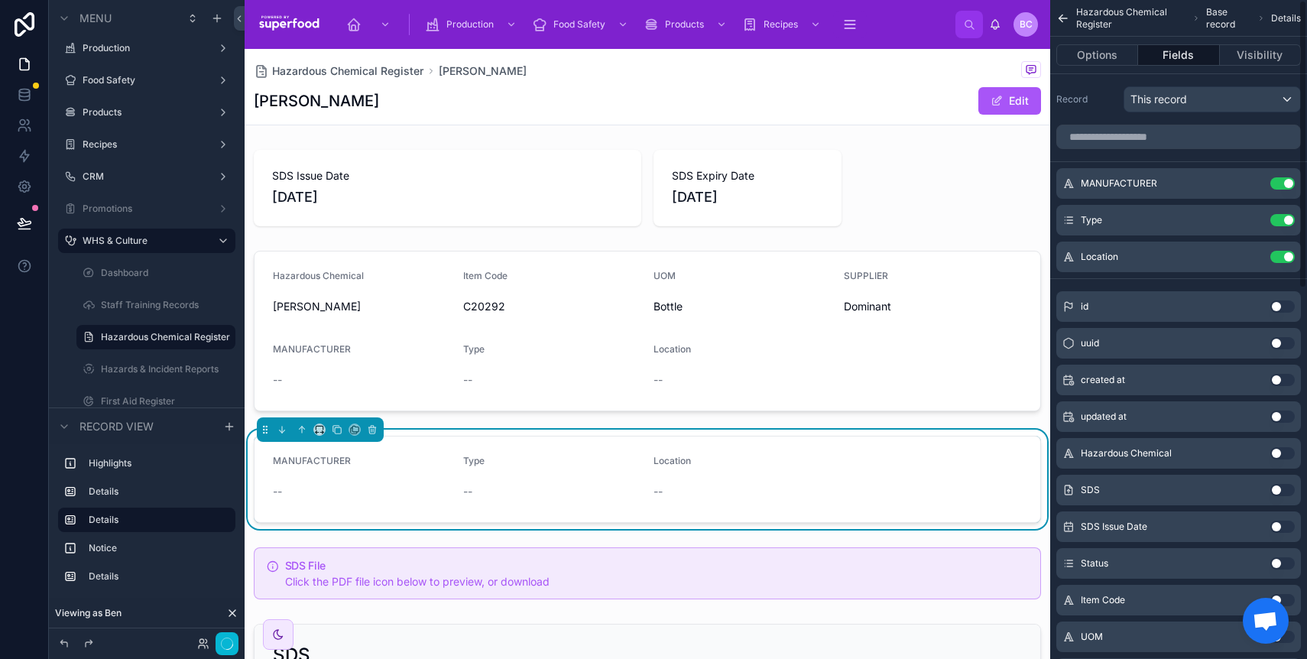
click at [1285, 182] on button "Use setting" at bounding box center [1282, 183] width 24 height 12
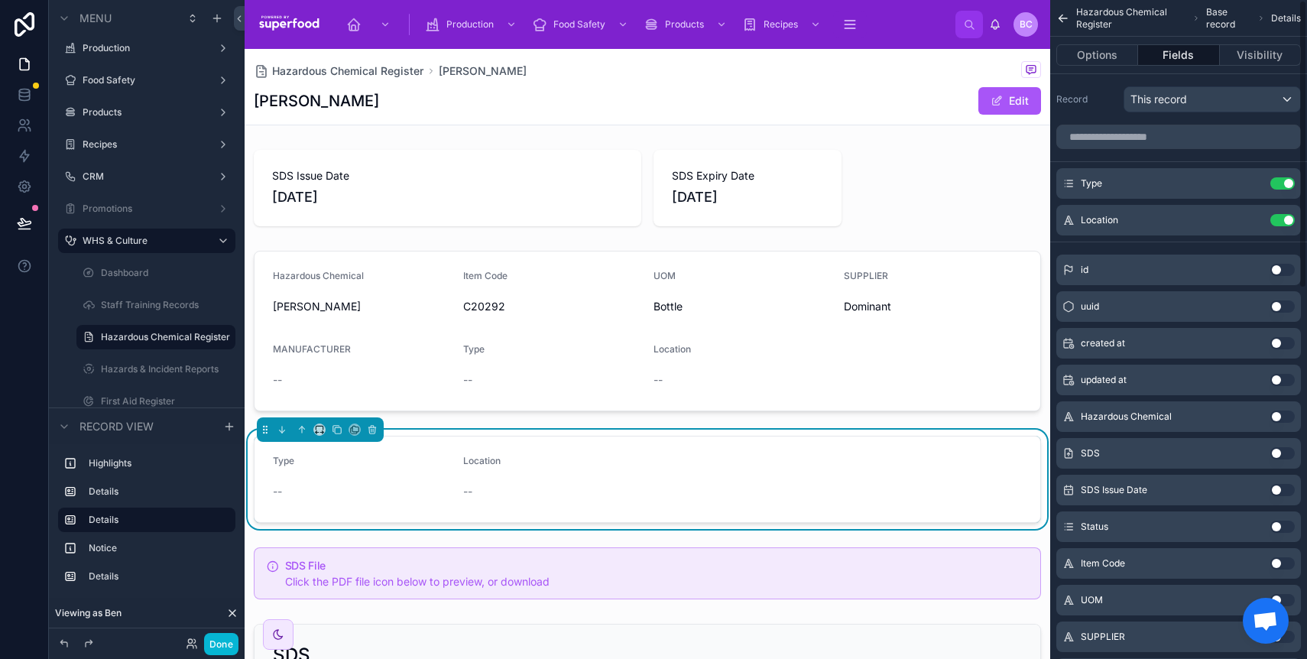
click at [1285, 182] on button "Use setting" at bounding box center [1282, 183] width 24 height 12
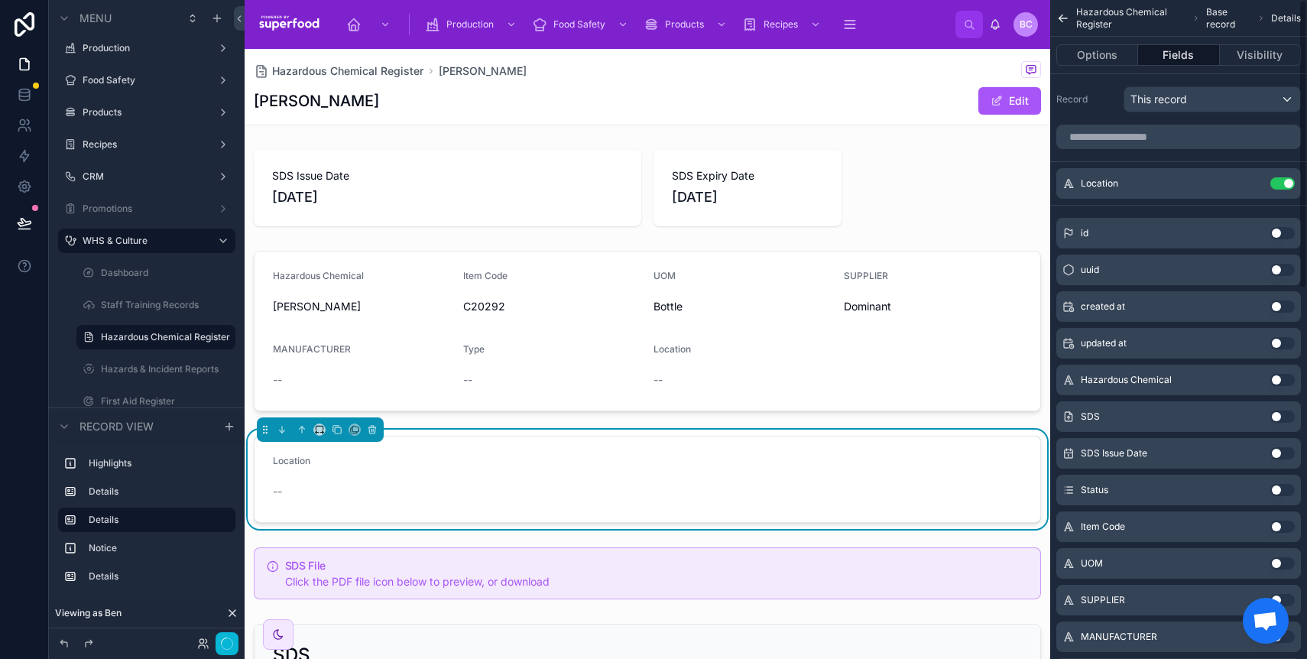
click at [1285, 182] on button "Use setting" at bounding box center [1282, 183] width 24 height 12
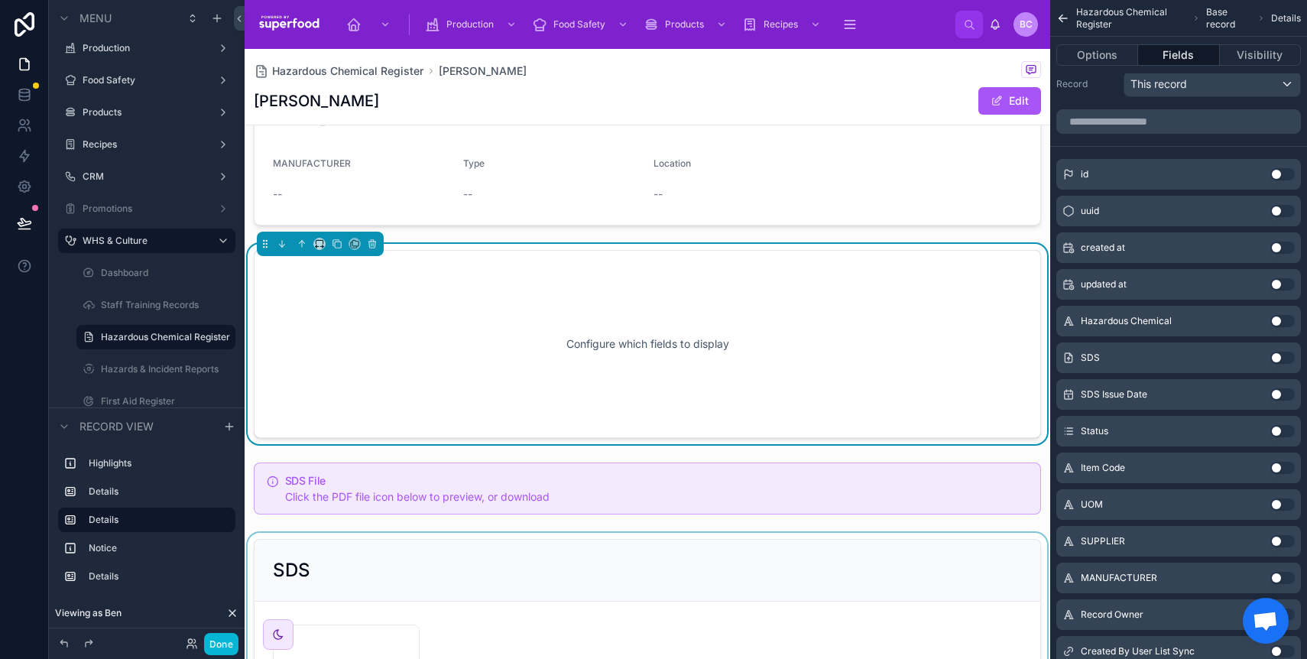
scroll to position [397, 0]
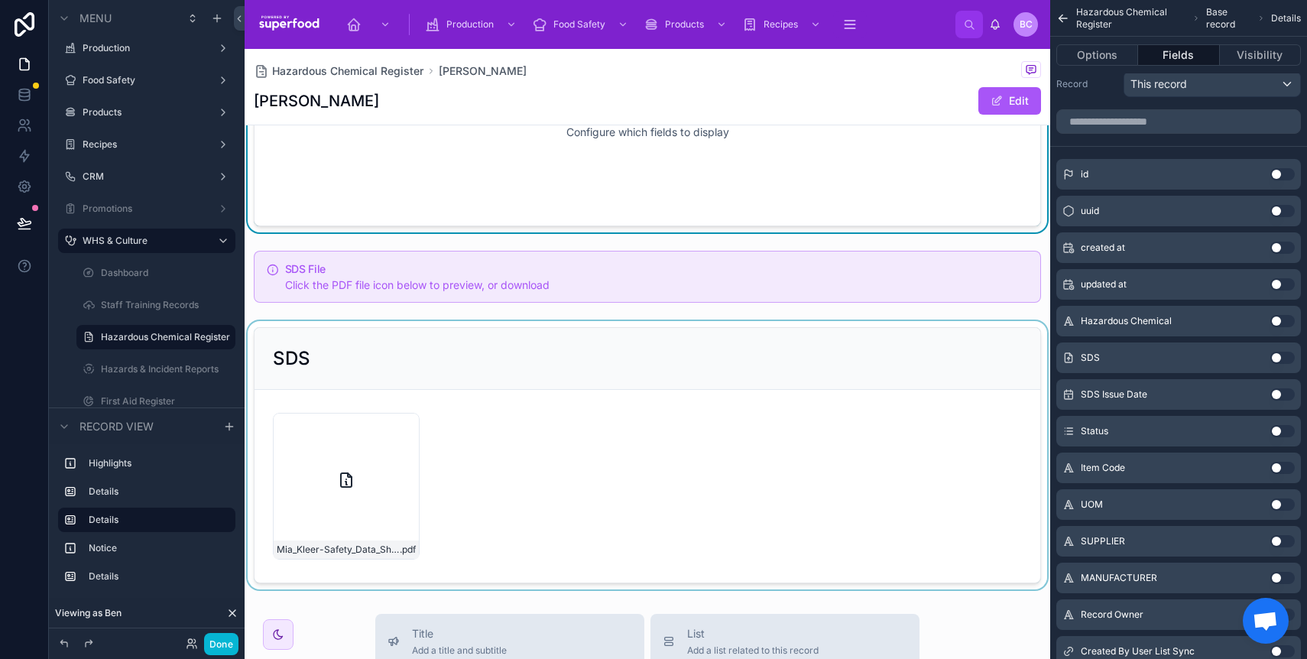
click at [661, 426] on div at bounding box center [648, 455] width 806 height 268
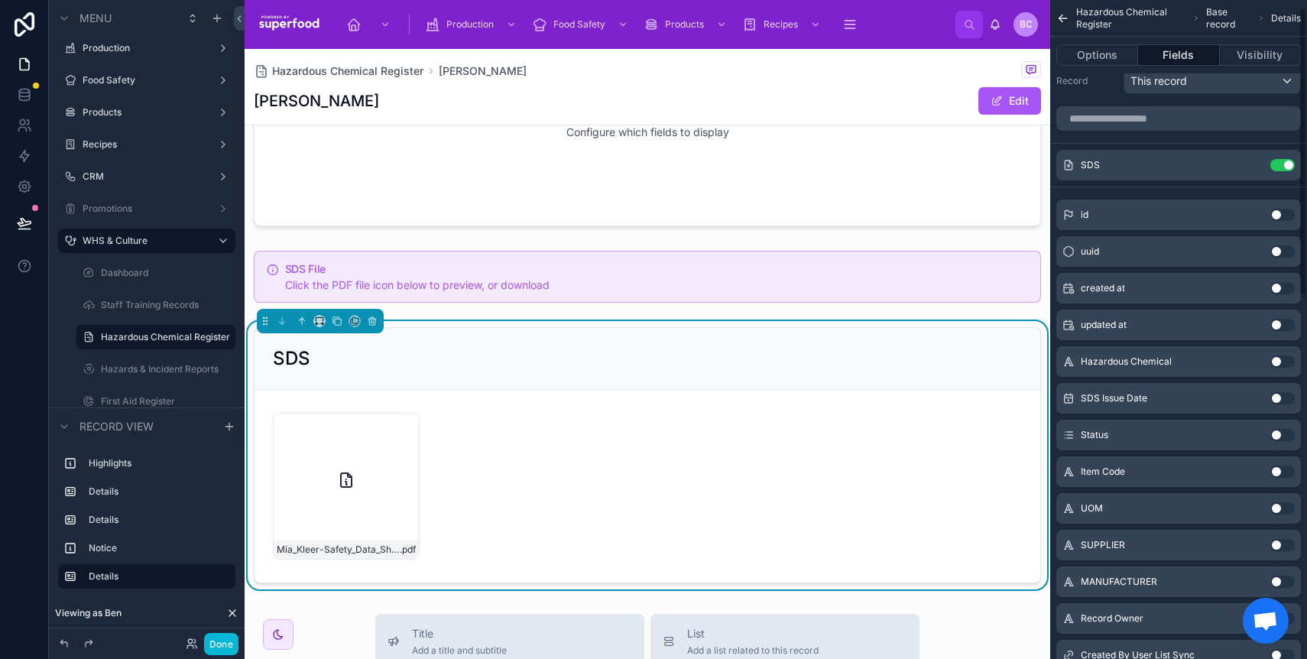
scroll to position [18, 0]
click at [1281, 397] on button "Use setting" at bounding box center [1282, 398] width 24 height 12
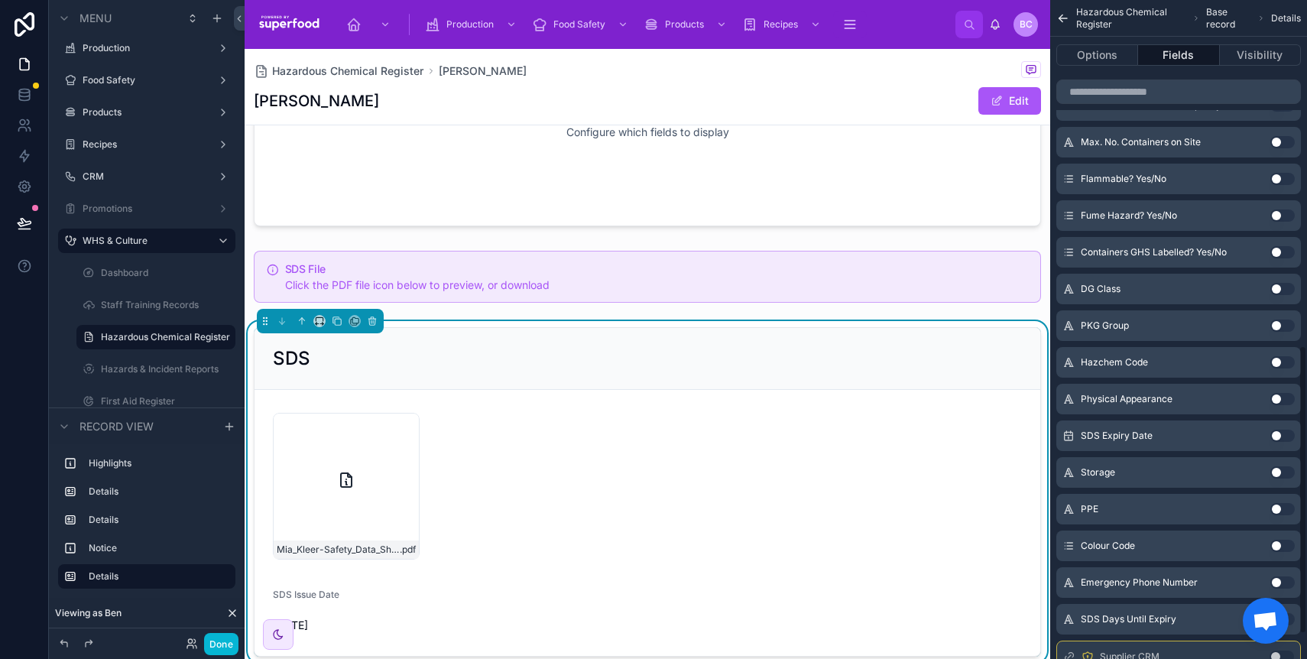
click at [1284, 437] on button "Use setting" at bounding box center [1282, 436] width 24 height 12
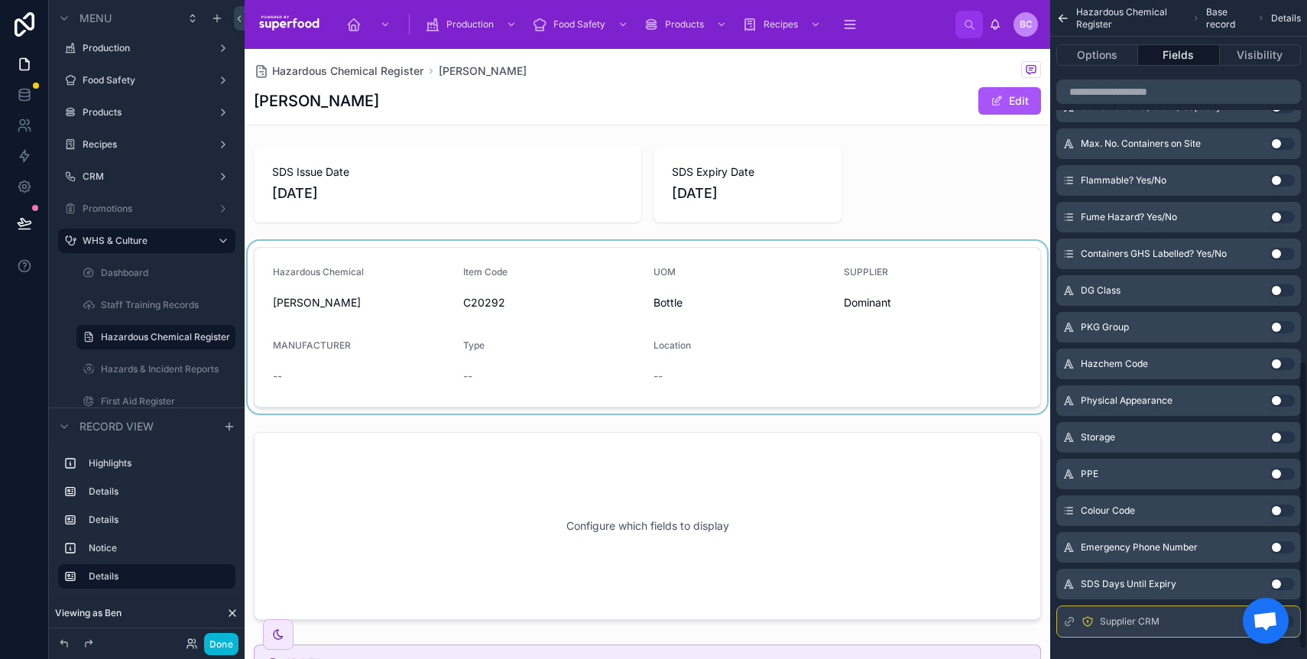
scroll to position [0, 0]
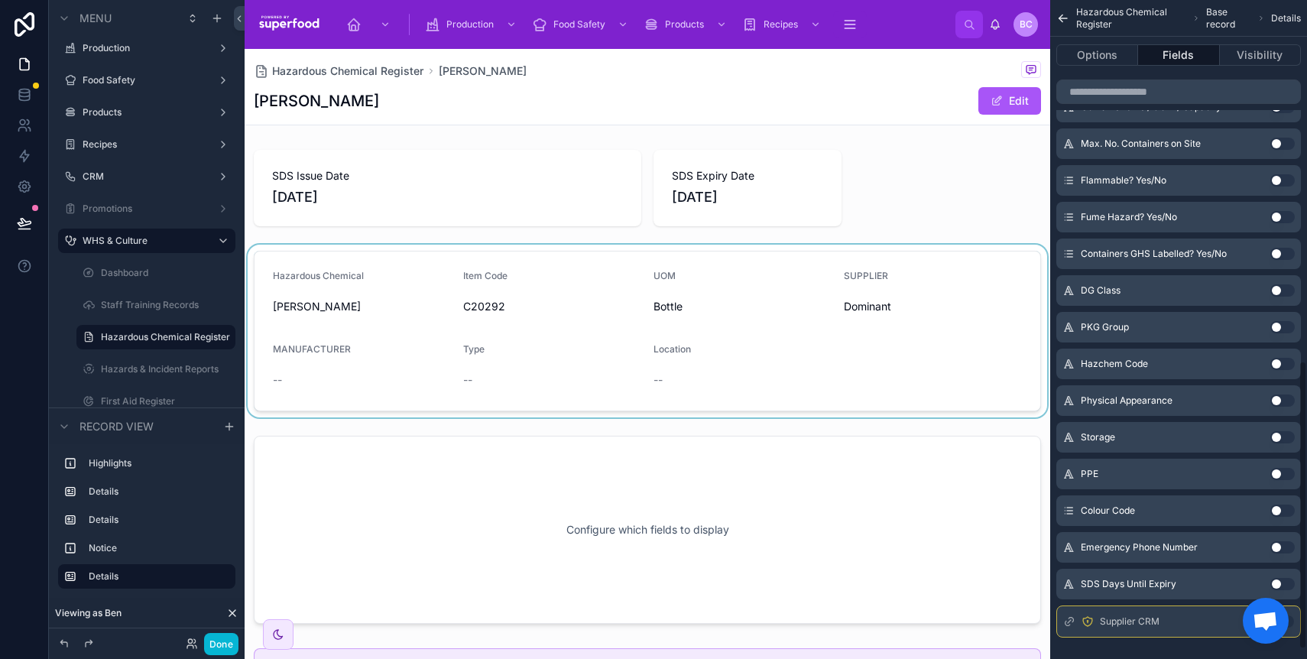
click at [554, 359] on div at bounding box center [648, 331] width 806 height 173
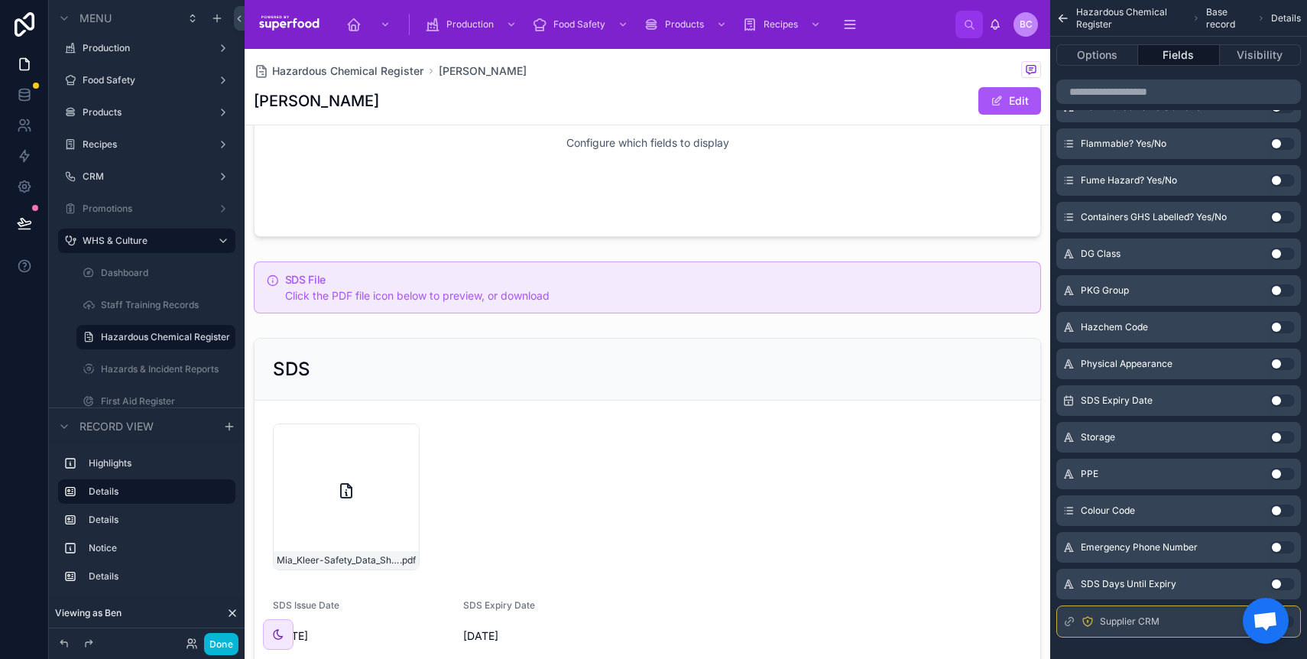
scroll to position [463, 0]
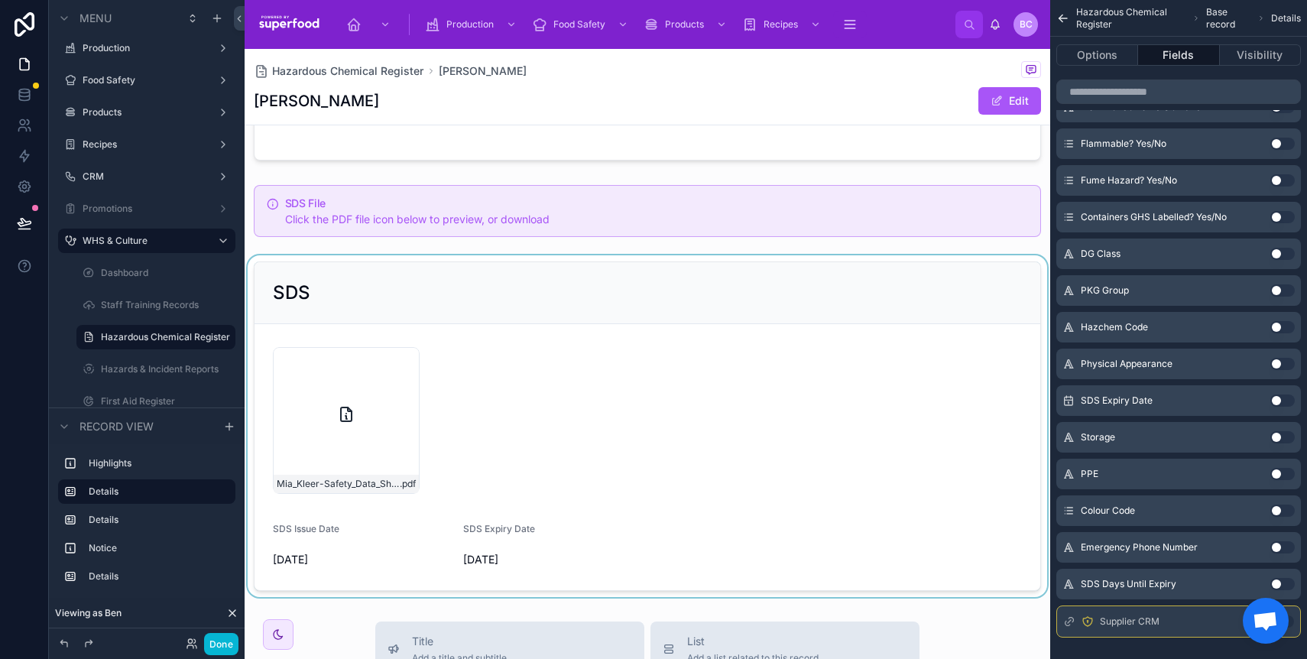
click at [558, 472] on div at bounding box center [648, 426] width 806 height 342
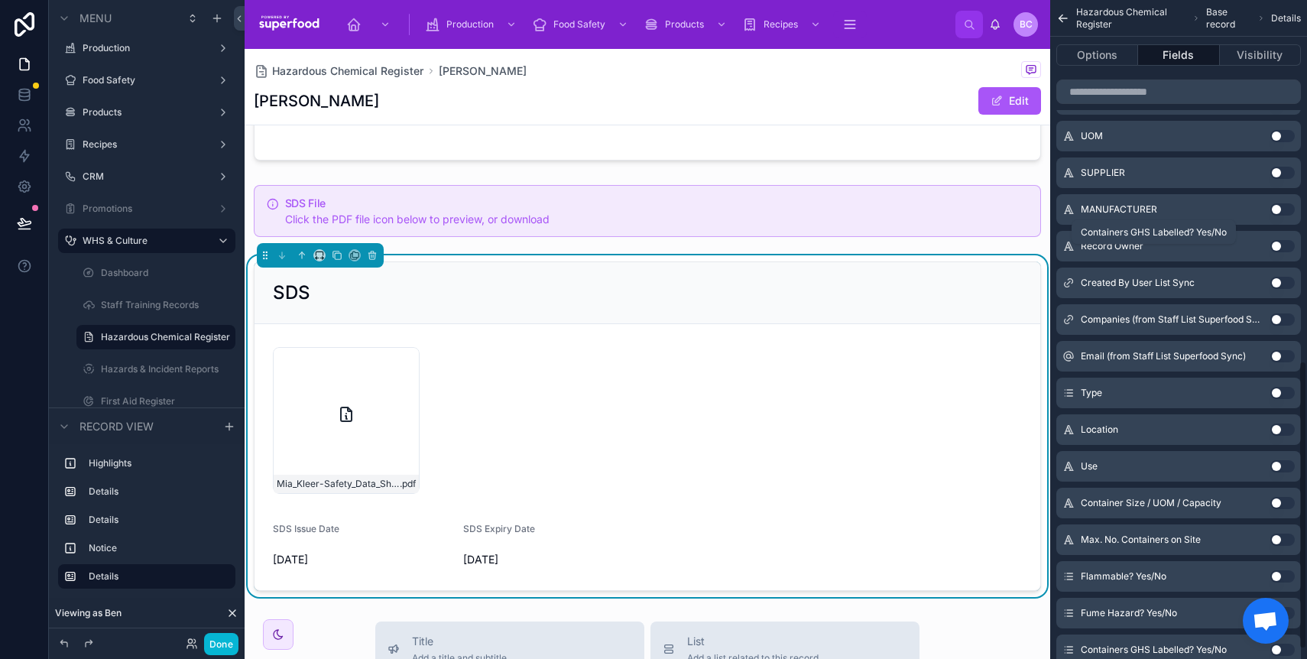
scroll to position [0, 0]
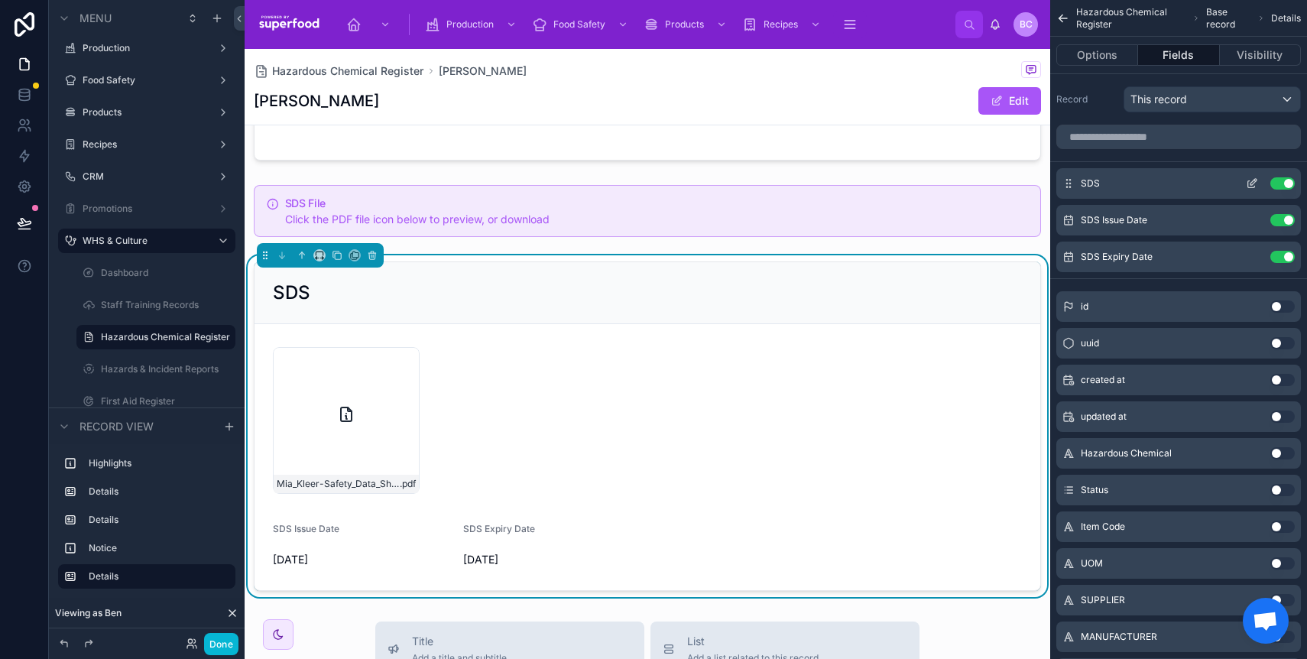
click at [1248, 182] on icon "scrollable content" at bounding box center [1252, 183] width 12 height 12
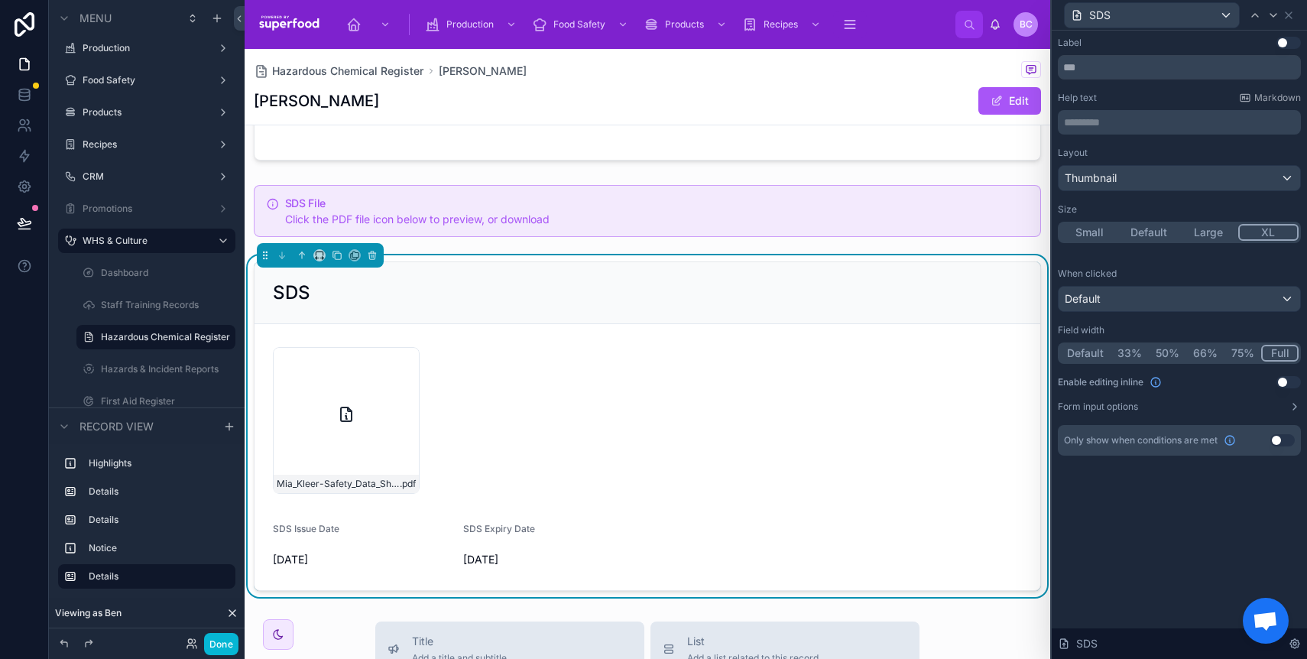
click at [1089, 348] on button "Default" at bounding box center [1085, 353] width 50 height 17
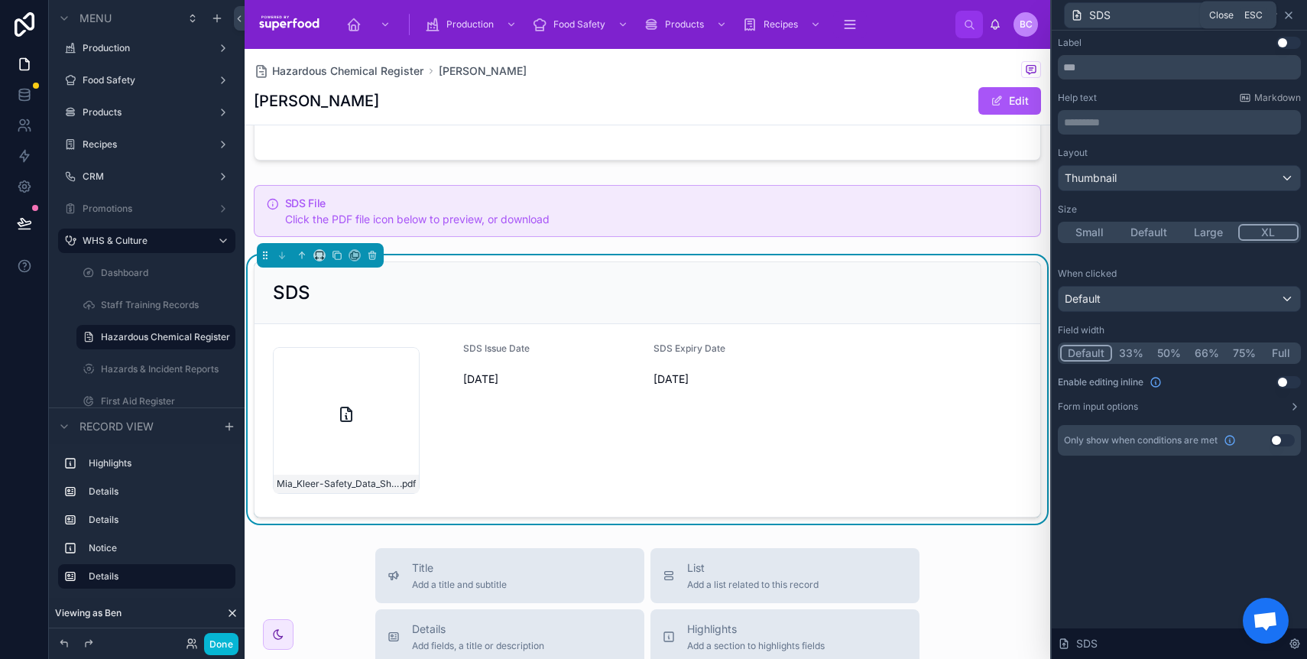
click at [1293, 15] on icon at bounding box center [1288, 15] width 12 height 12
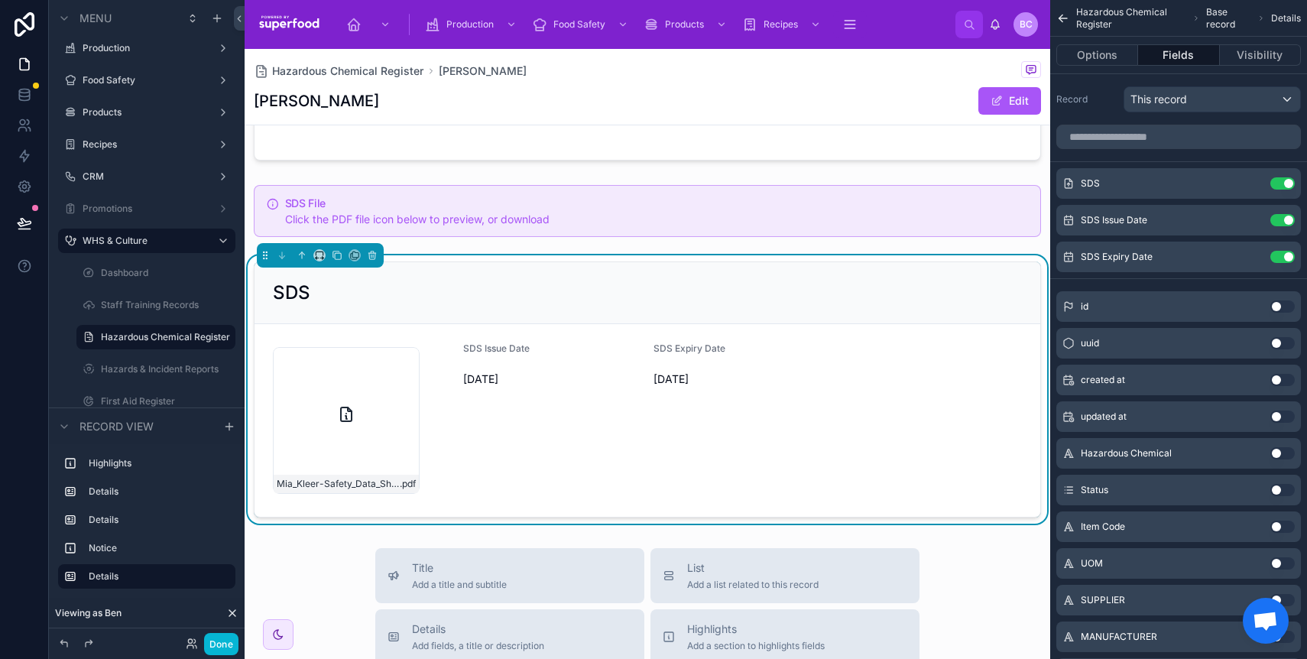
click at [766, 405] on div "SDS Expiry Date 1/29/2026" at bounding box center [742, 420] width 178 height 156
click at [1253, 185] on icon "scrollable content" at bounding box center [1252, 183] width 12 height 12
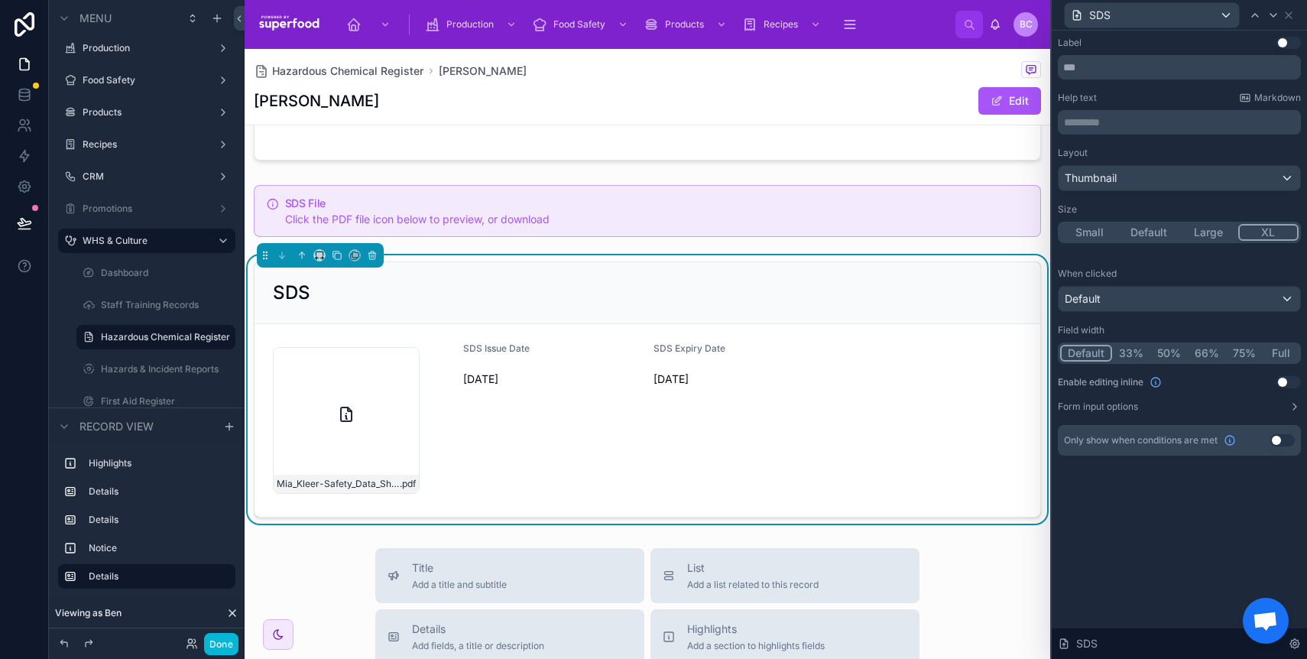
click at [1151, 234] on button "Default" at bounding box center [1150, 232] width 60 height 17
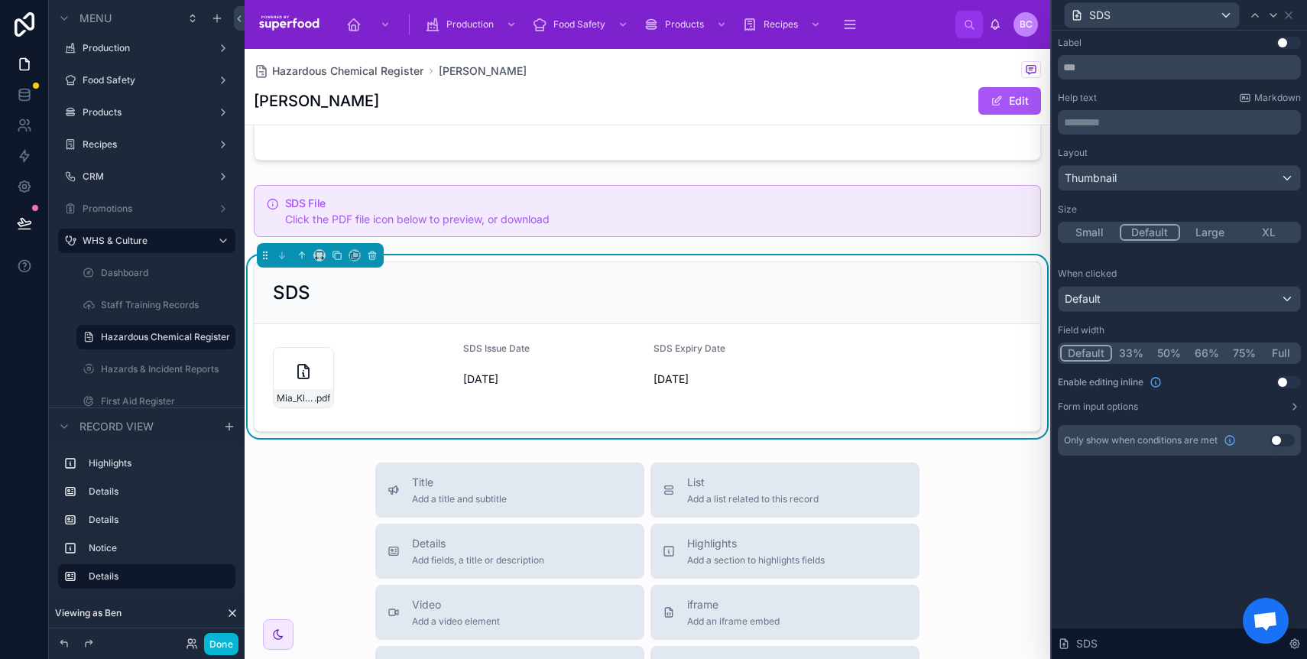
click at [1194, 229] on button "Large" at bounding box center [1210, 232] width 60 height 17
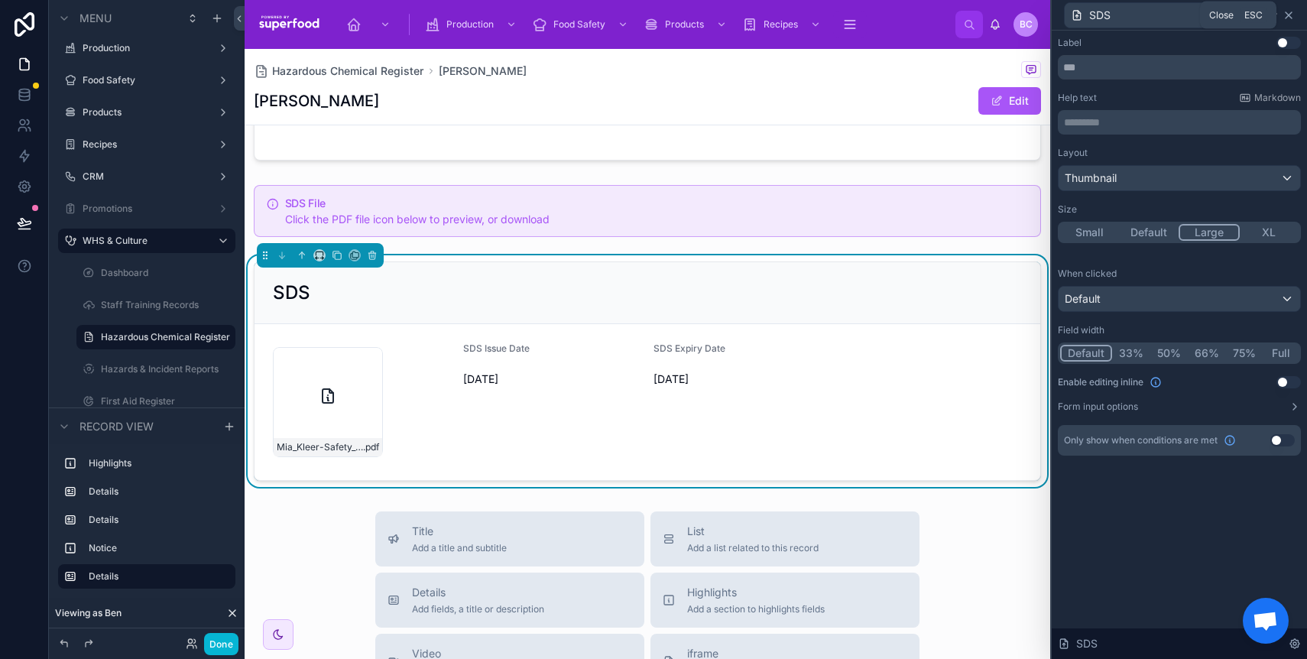
click at [1289, 16] on icon at bounding box center [1288, 15] width 6 height 6
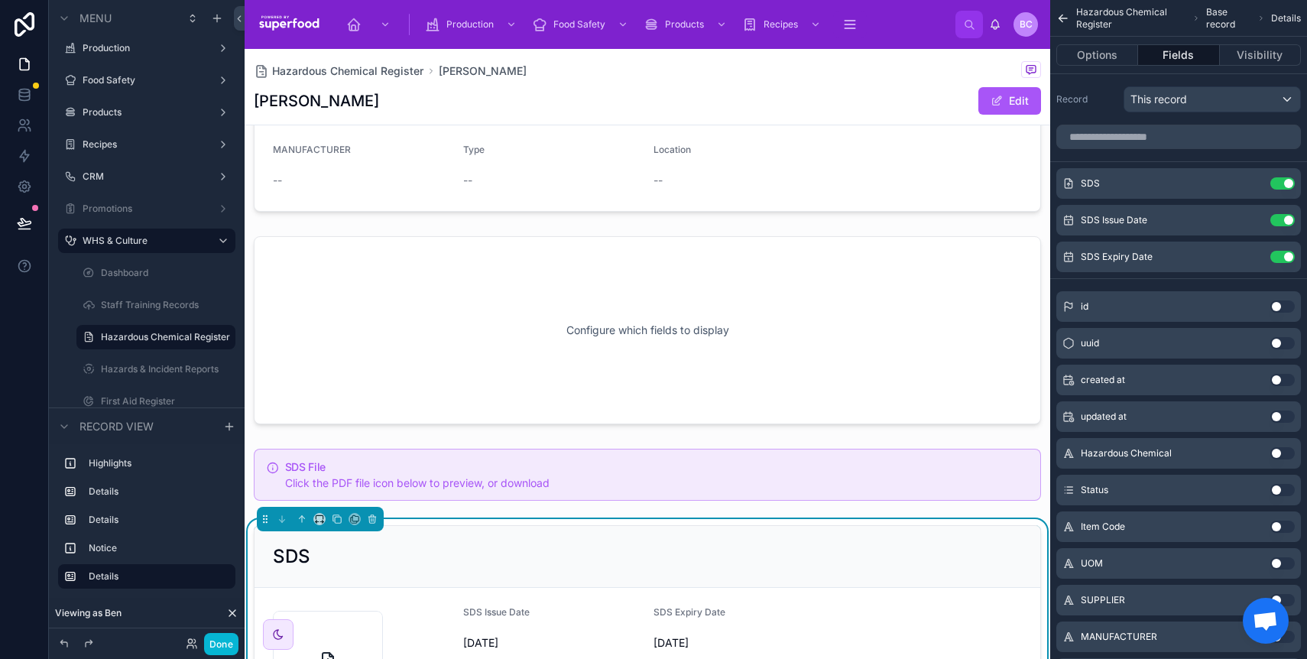
scroll to position [126, 0]
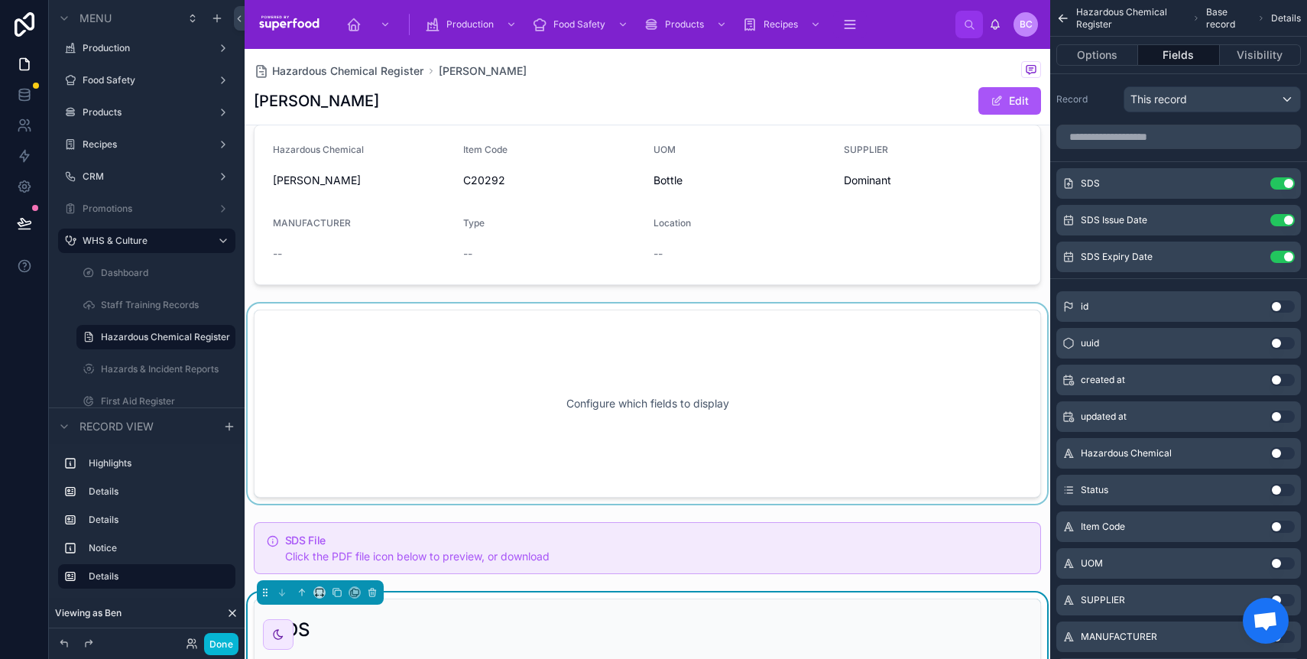
click at [822, 412] on div at bounding box center [648, 403] width 806 height 200
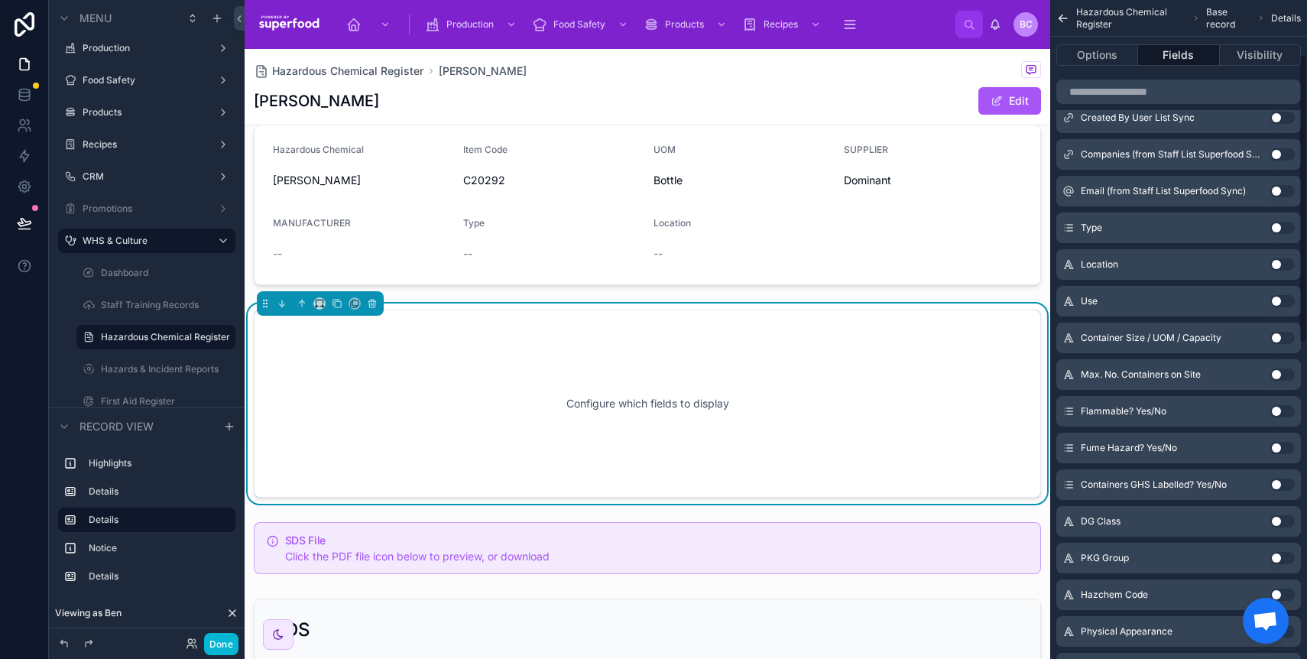
scroll to position [0, 0]
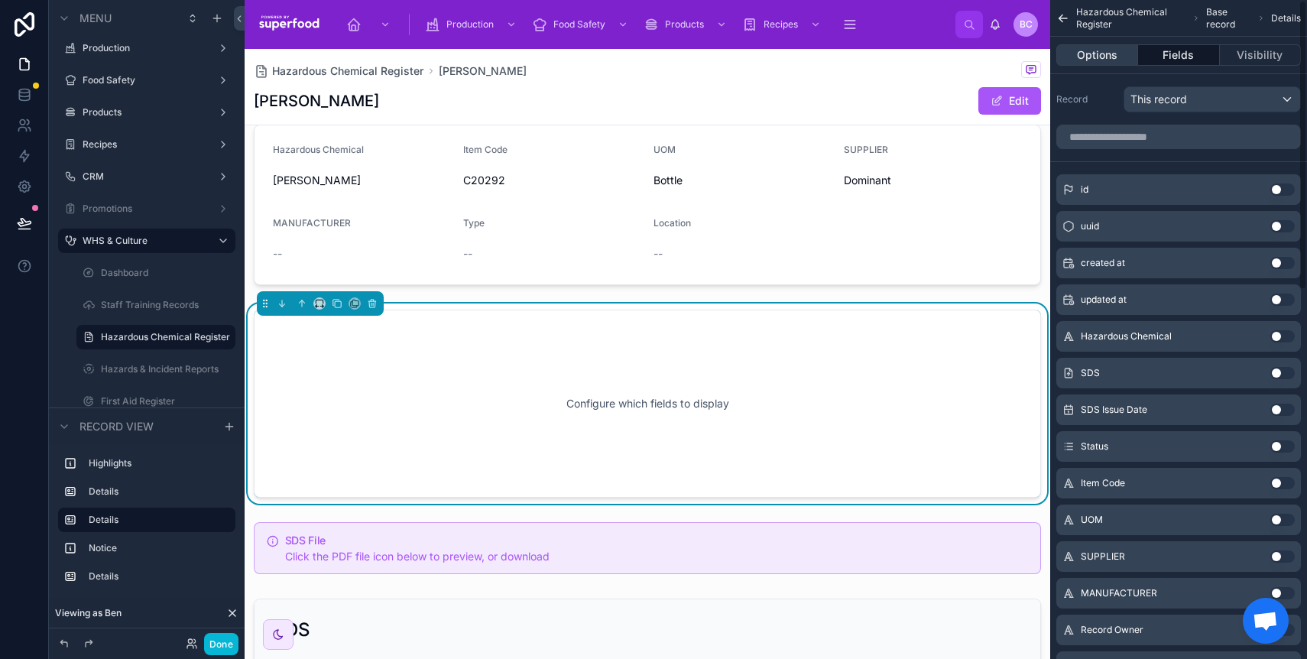
click at [1102, 56] on button "Options" at bounding box center [1097, 54] width 82 height 21
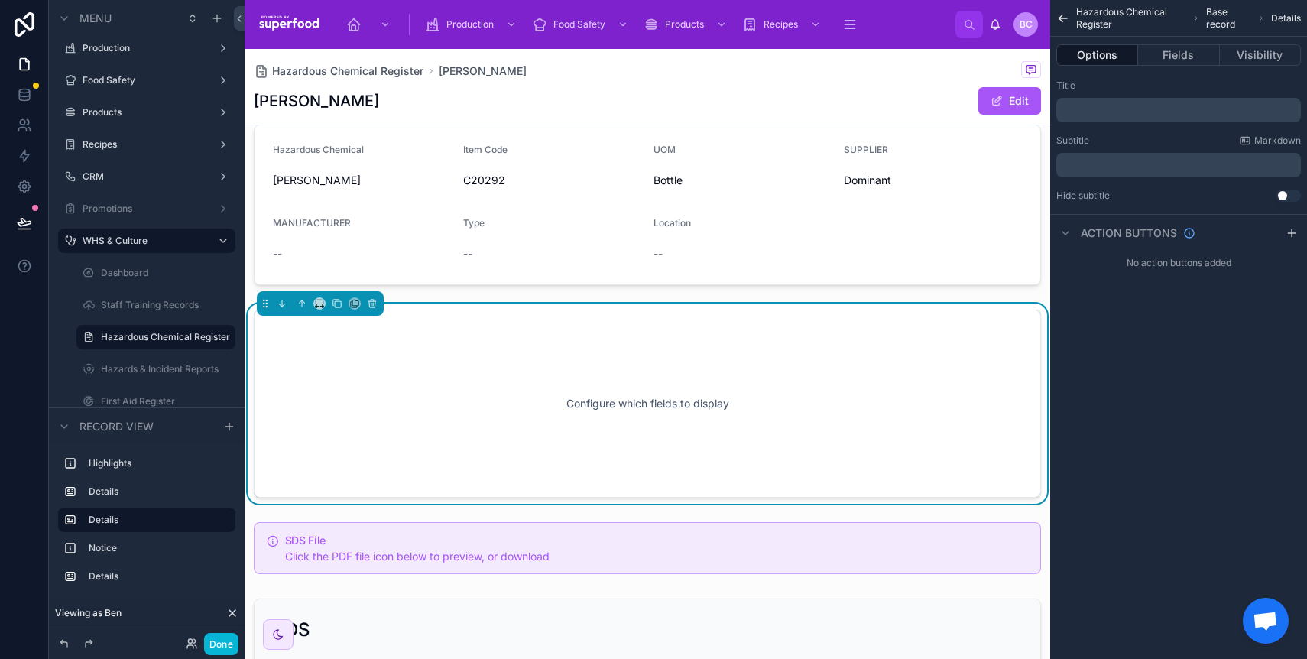
click at [1111, 109] on p "﻿" at bounding box center [1179, 110] width 235 height 12
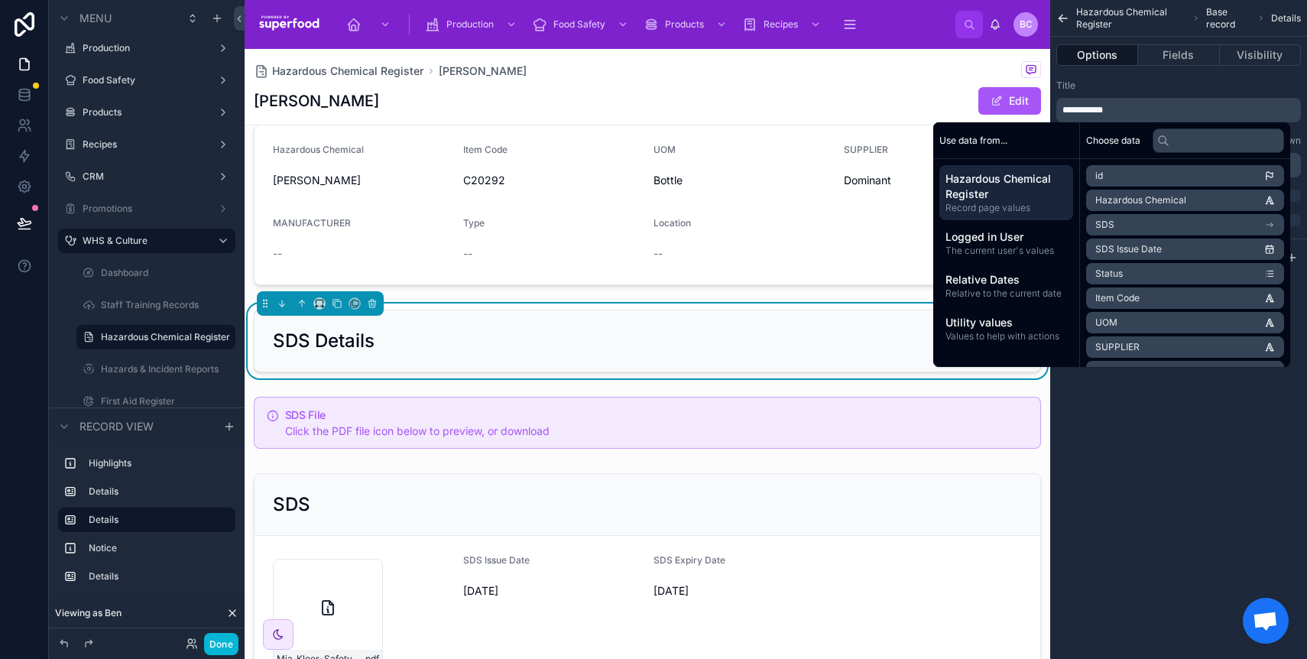
click at [1125, 79] on div "Title" at bounding box center [1178, 85] width 245 height 12
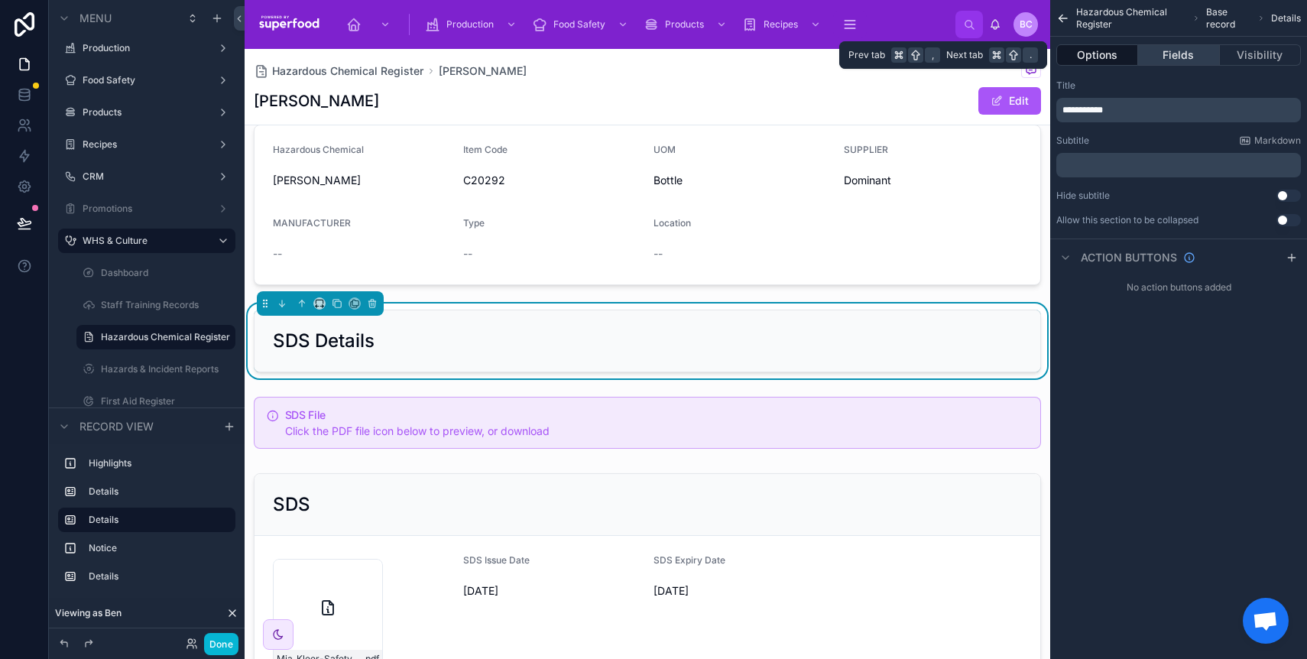
click at [1188, 59] on button "Fields" at bounding box center [1178, 54] width 81 height 21
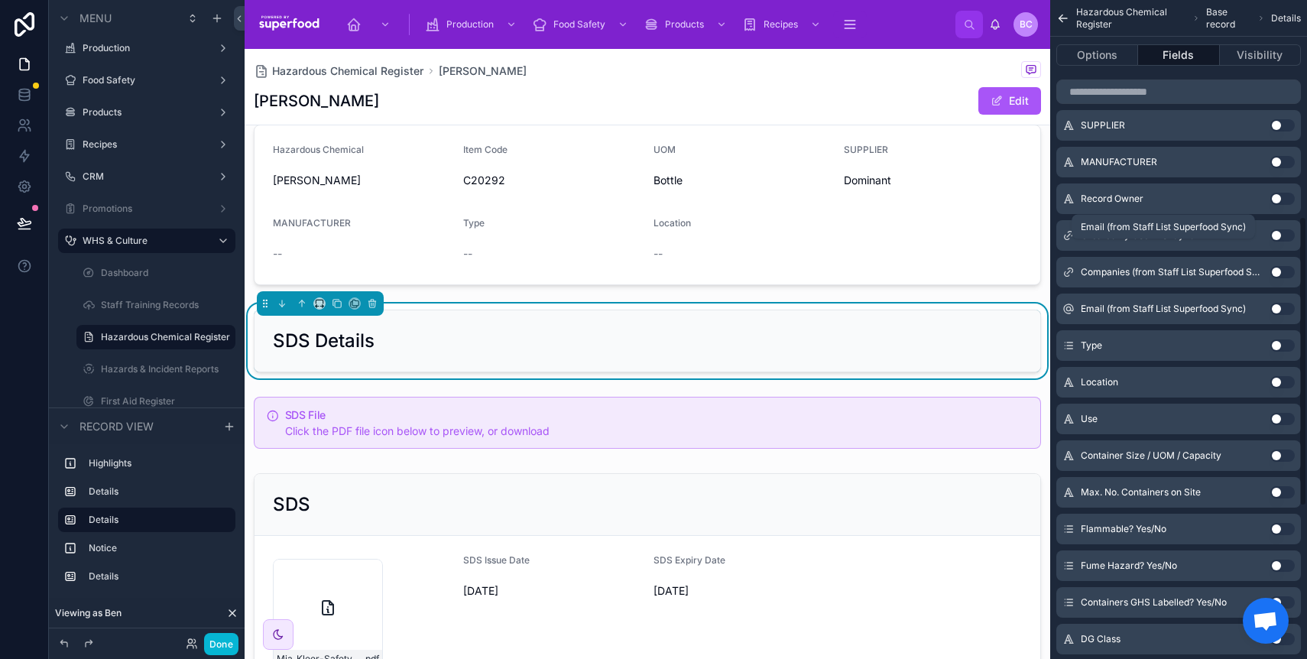
scroll to position [491, 0]
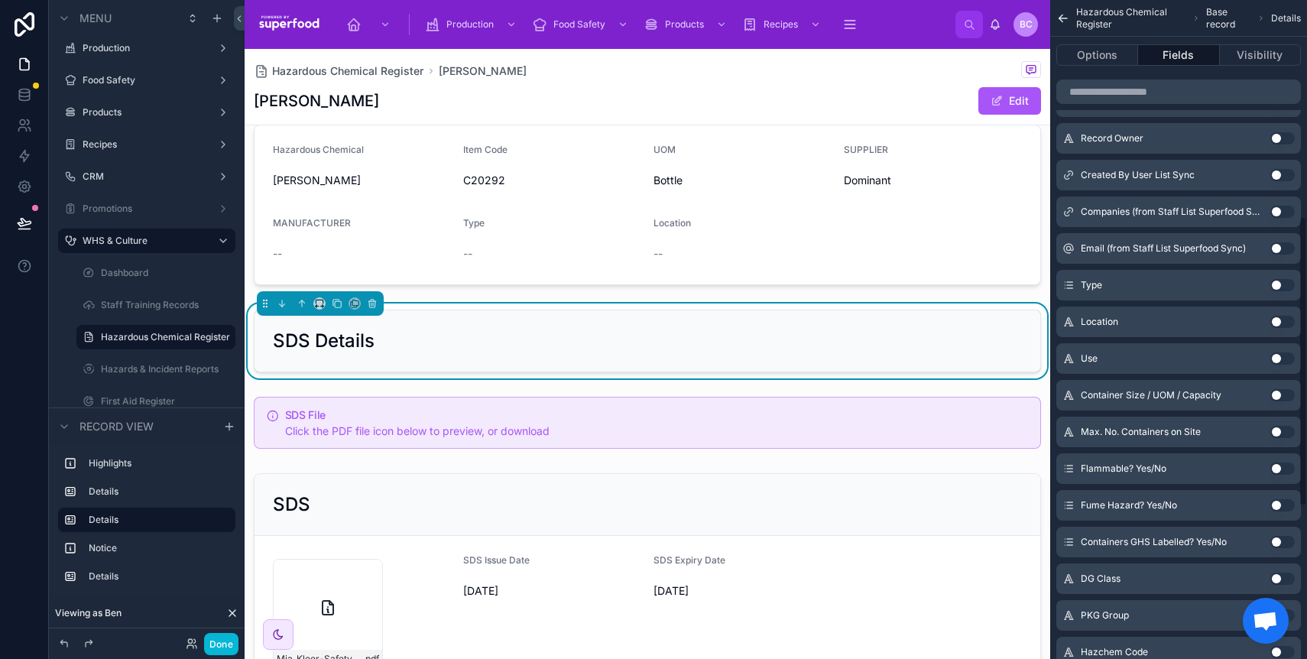
click at [1282, 359] on button "Use setting" at bounding box center [1282, 358] width 24 height 12
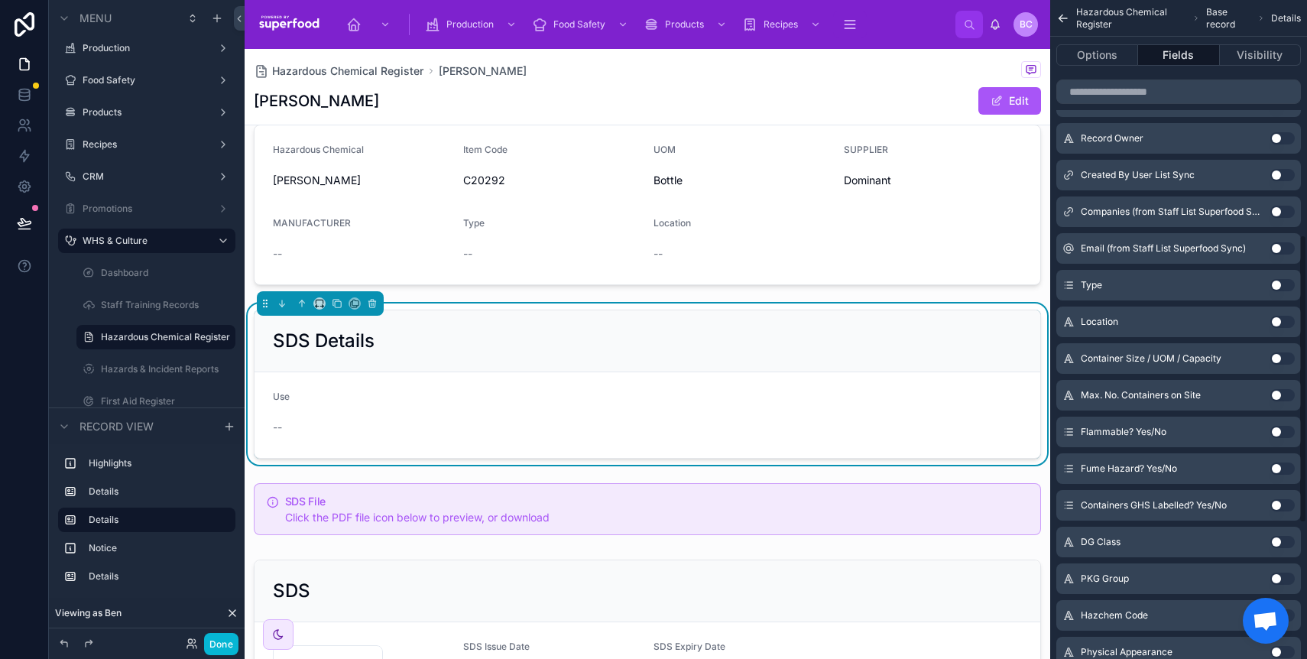
click at [1279, 355] on button "Use setting" at bounding box center [1282, 358] width 24 height 12
click at [1283, 358] on button "Use setting" at bounding box center [1282, 358] width 24 height 12
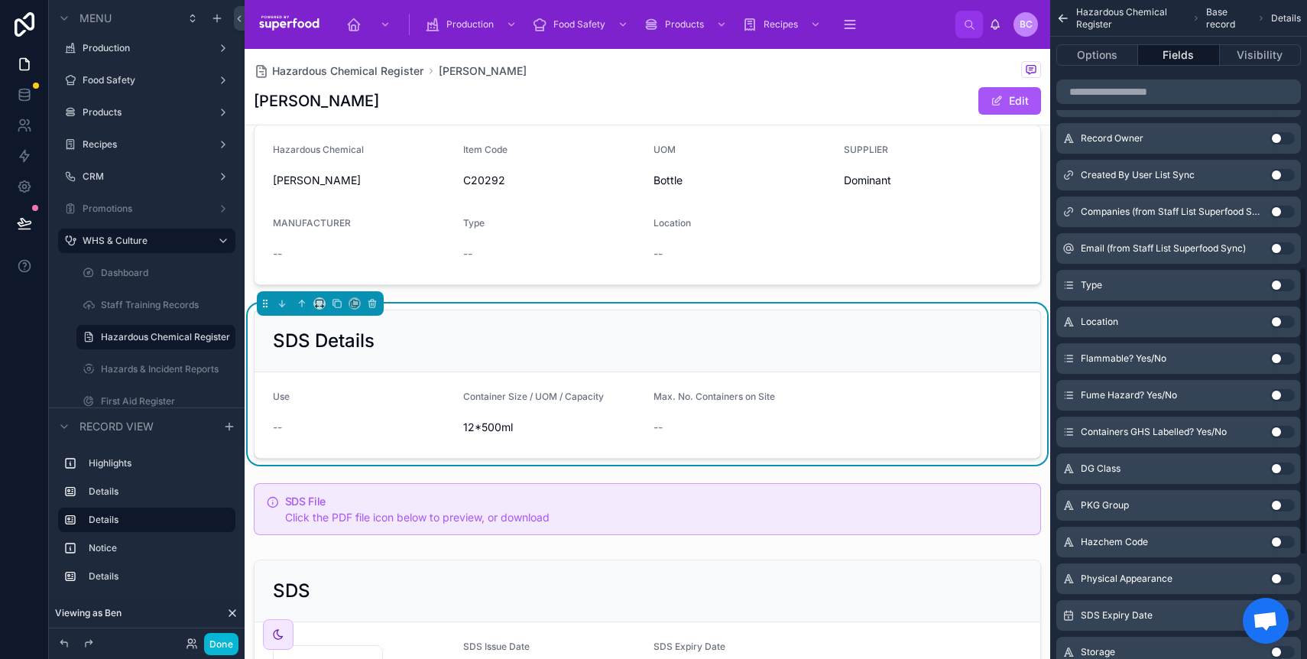
click at [1279, 358] on button "Use setting" at bounding box center [1282, 358] width 24 height 12
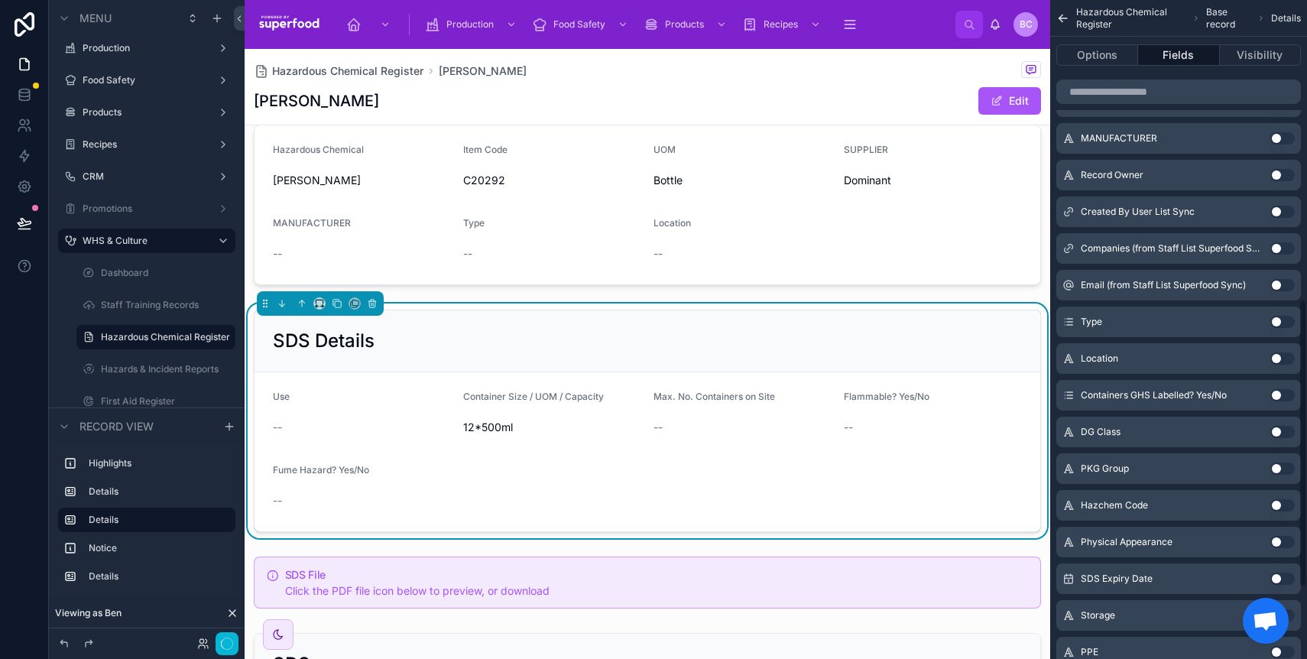
scroll to position [682, 0]
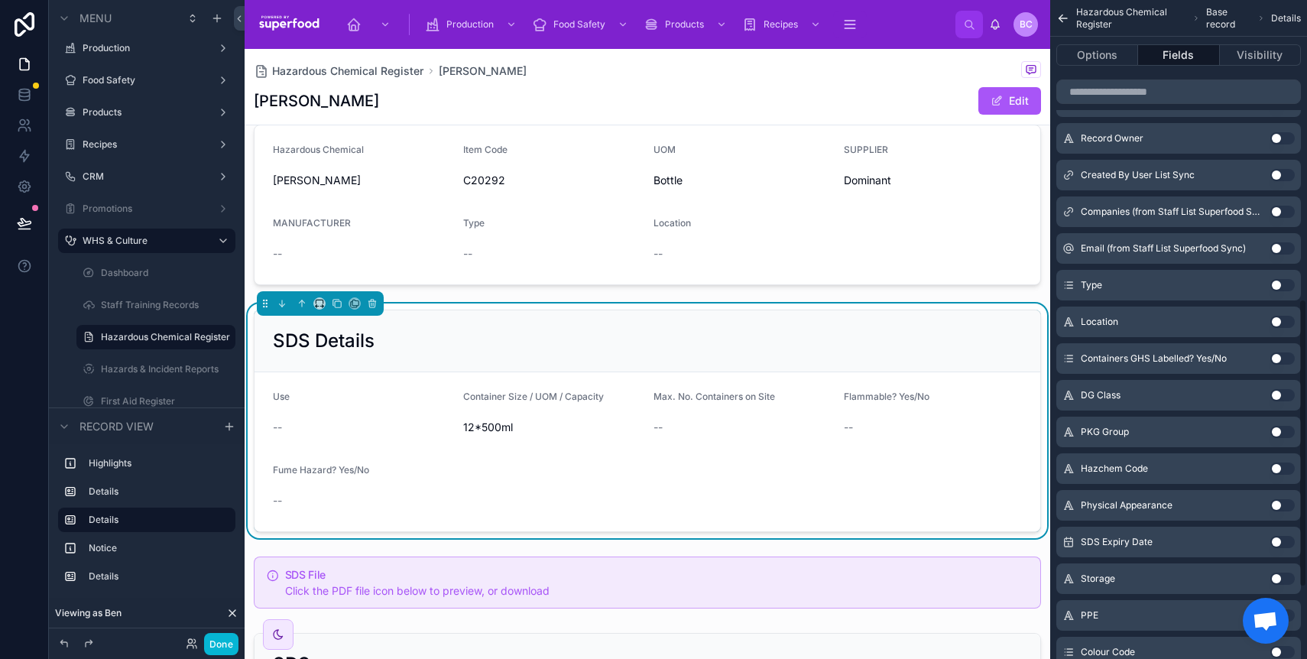
click at [1279, 358] on button "Use setting" at bounding box center [1282, 358] width 24 height 12
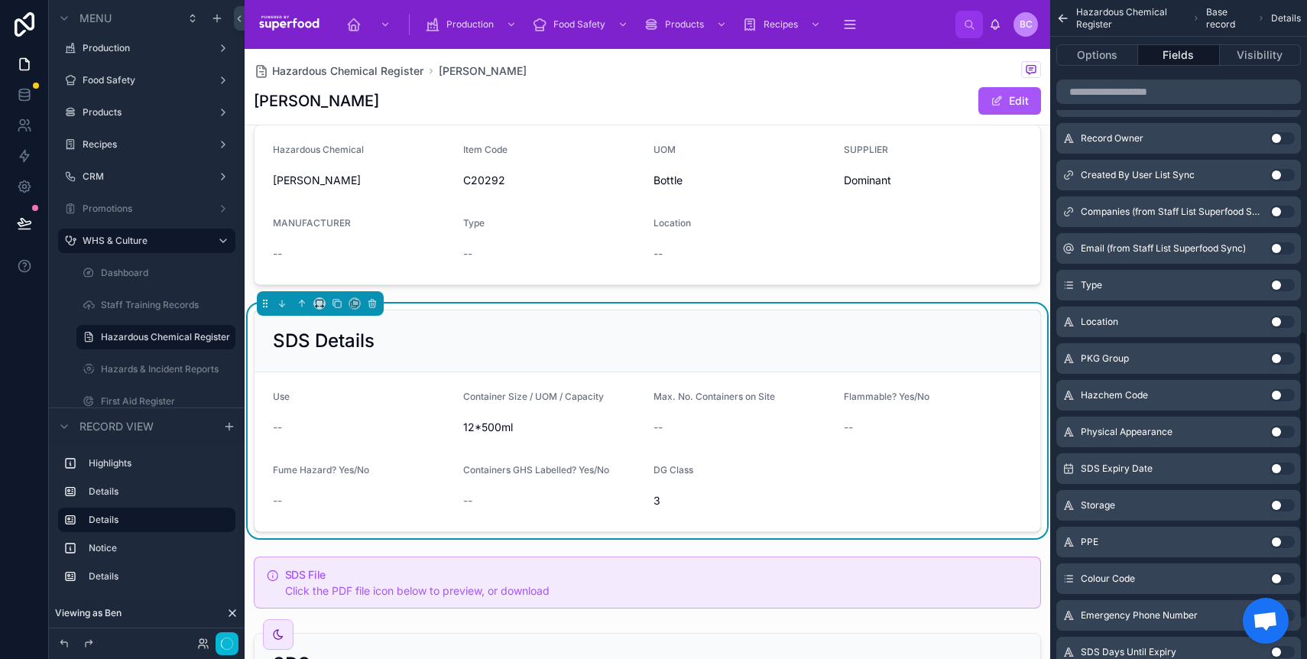
click at [1279, 358] on button "Use setting" at bounding box center [1282, 358] width 24 height 12
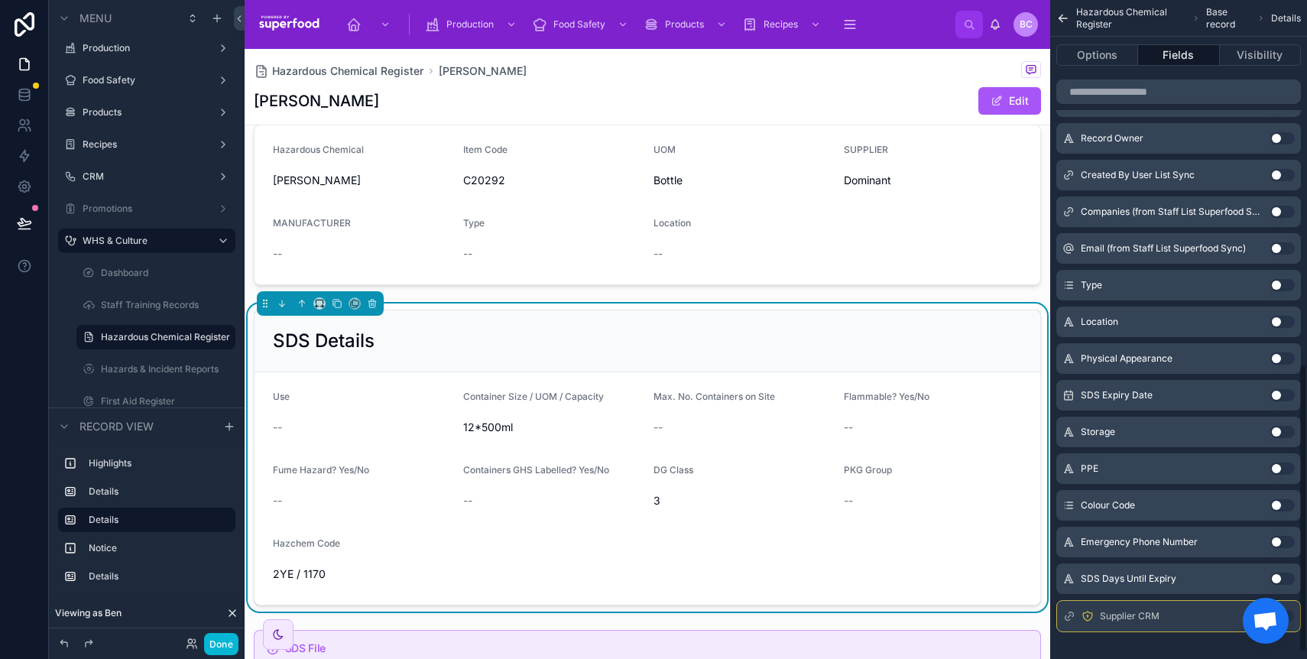
click at [1279, 358] on button "Use setting" at bounding box center [1282, 358] width 24 height 12
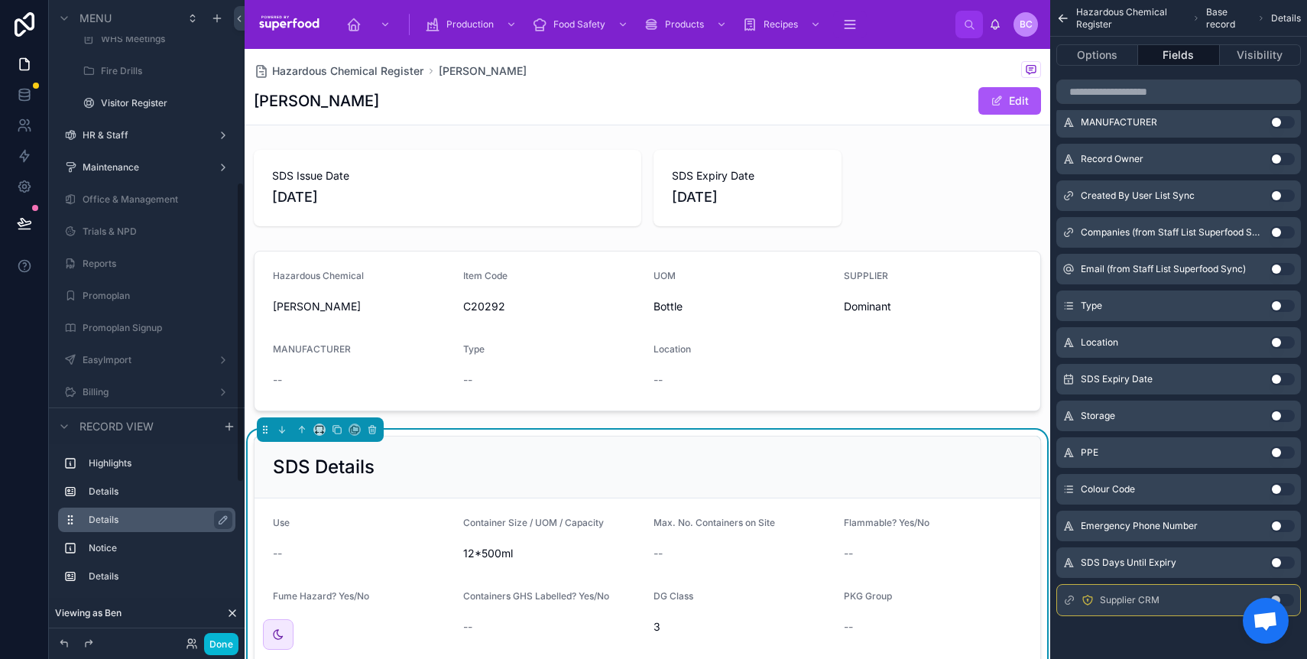
scroll to position [472, 0]
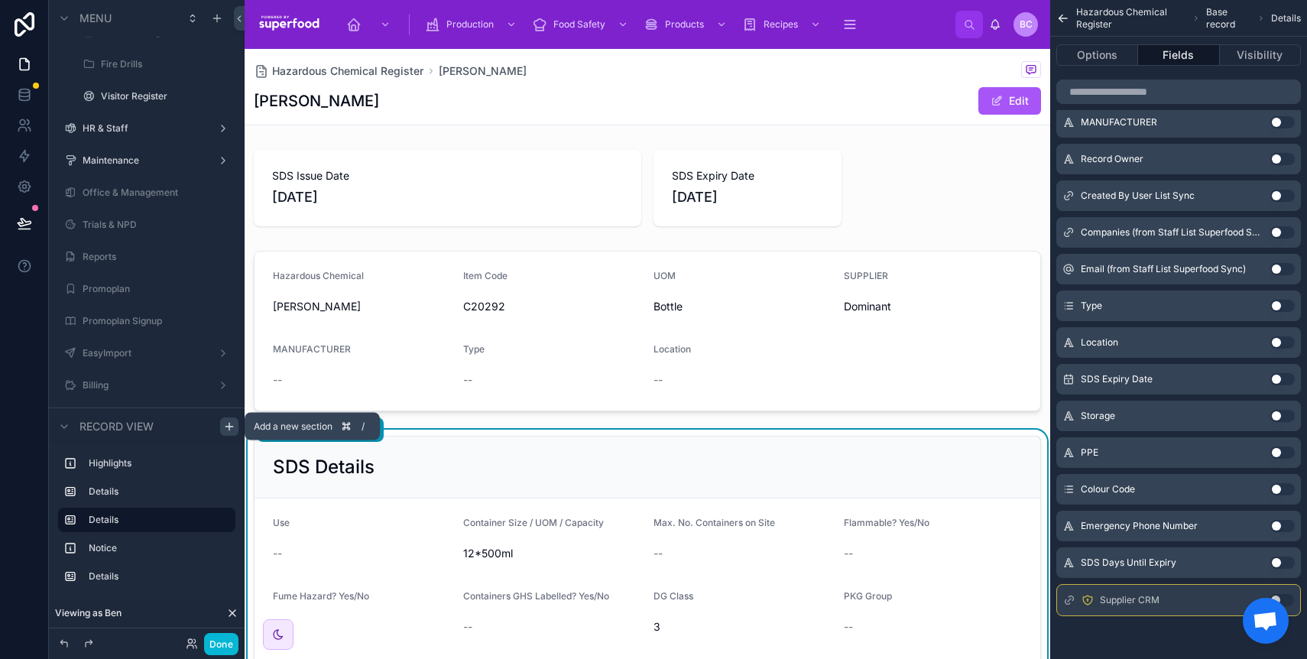
click at [224, 423] on icon "scrollable content" at bounding box center [229, 426] width 12 height 12
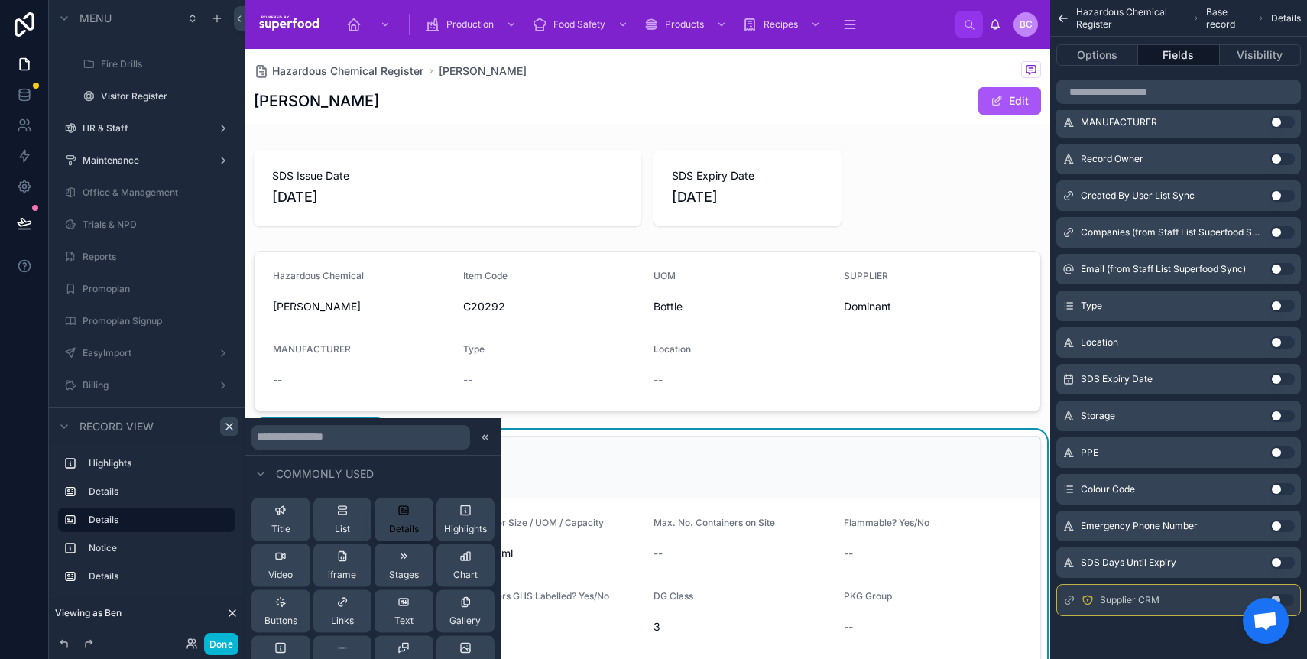
click at [401, 517] on div "Details" at bounding box center [404, 519] width 30 height 31
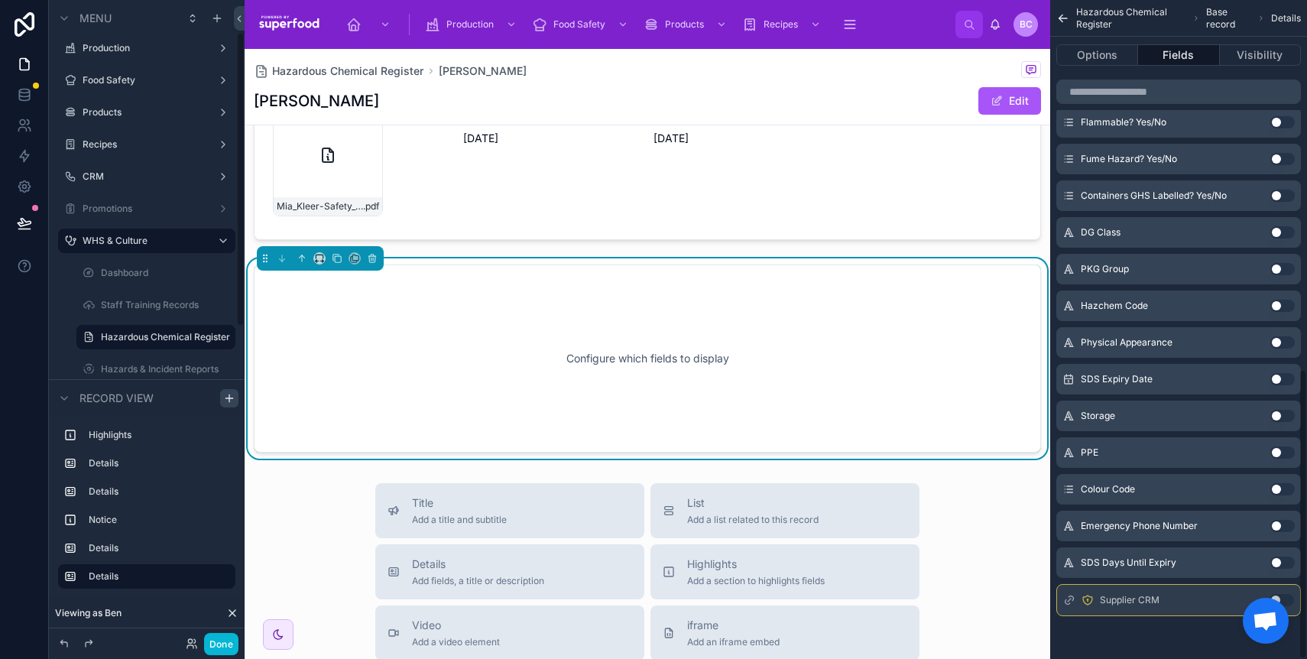
scroll to position [832, 0]
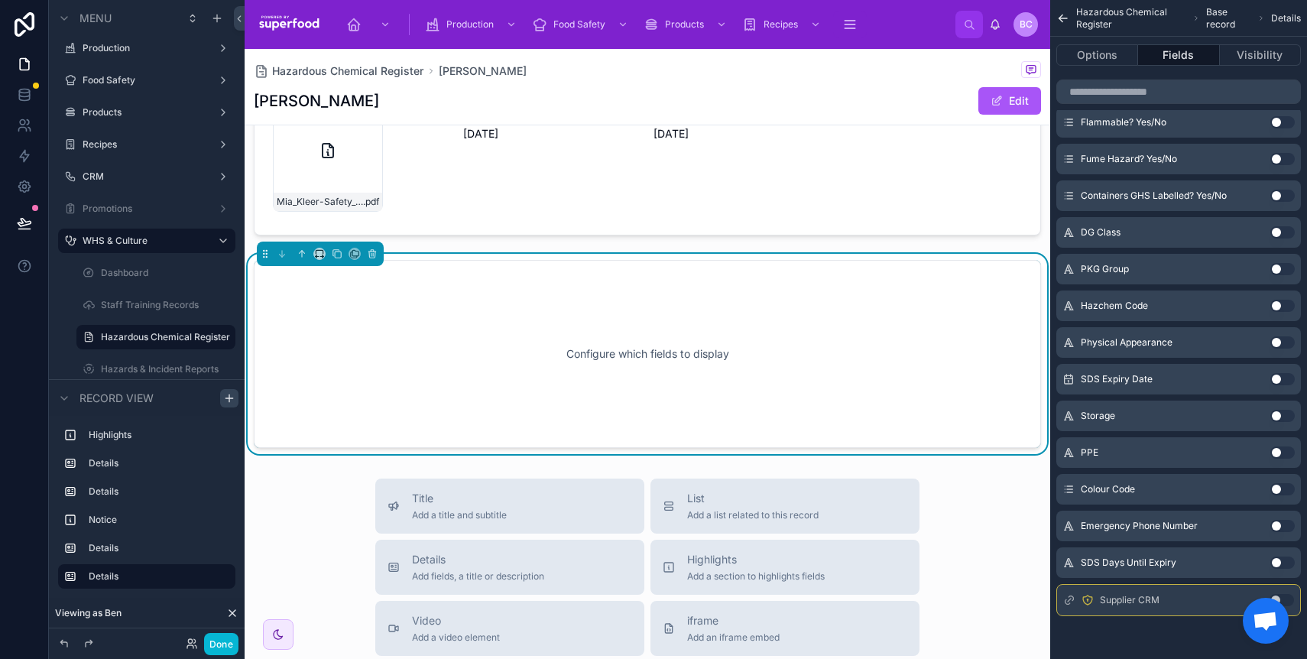
click at [1284, 598] on button "Use setting" at bounding box center [1281, 600] width 24 height 12
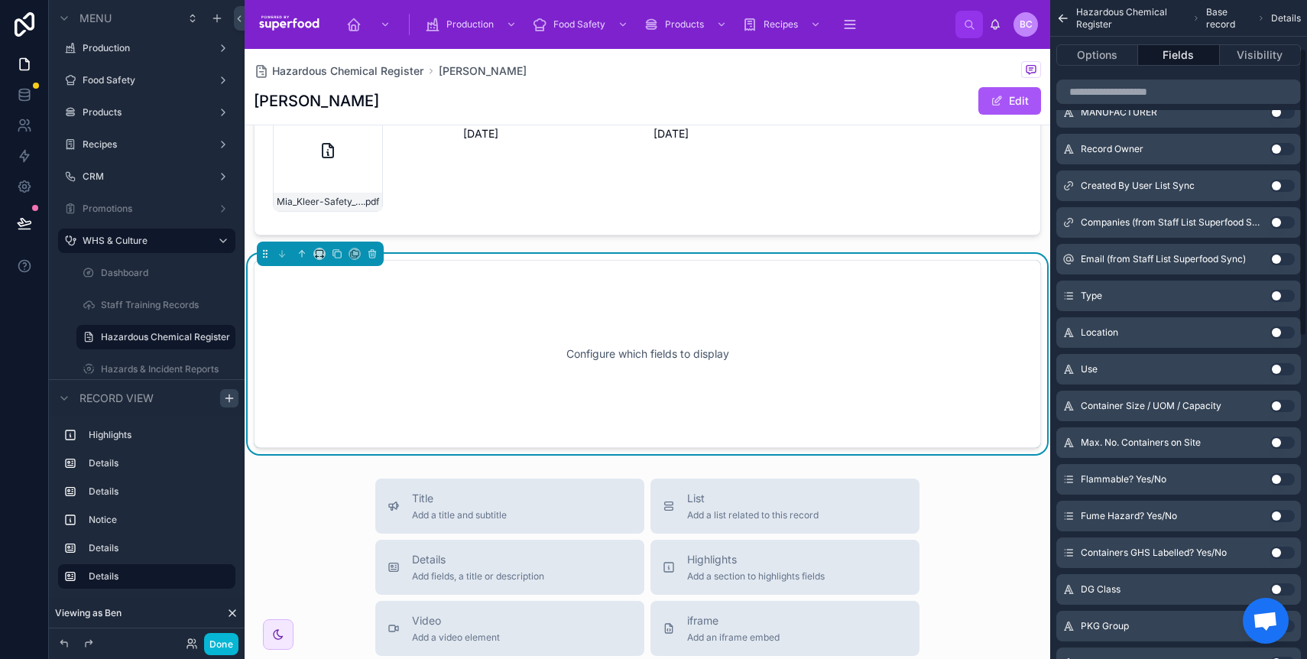
scroll to position [0, 0]
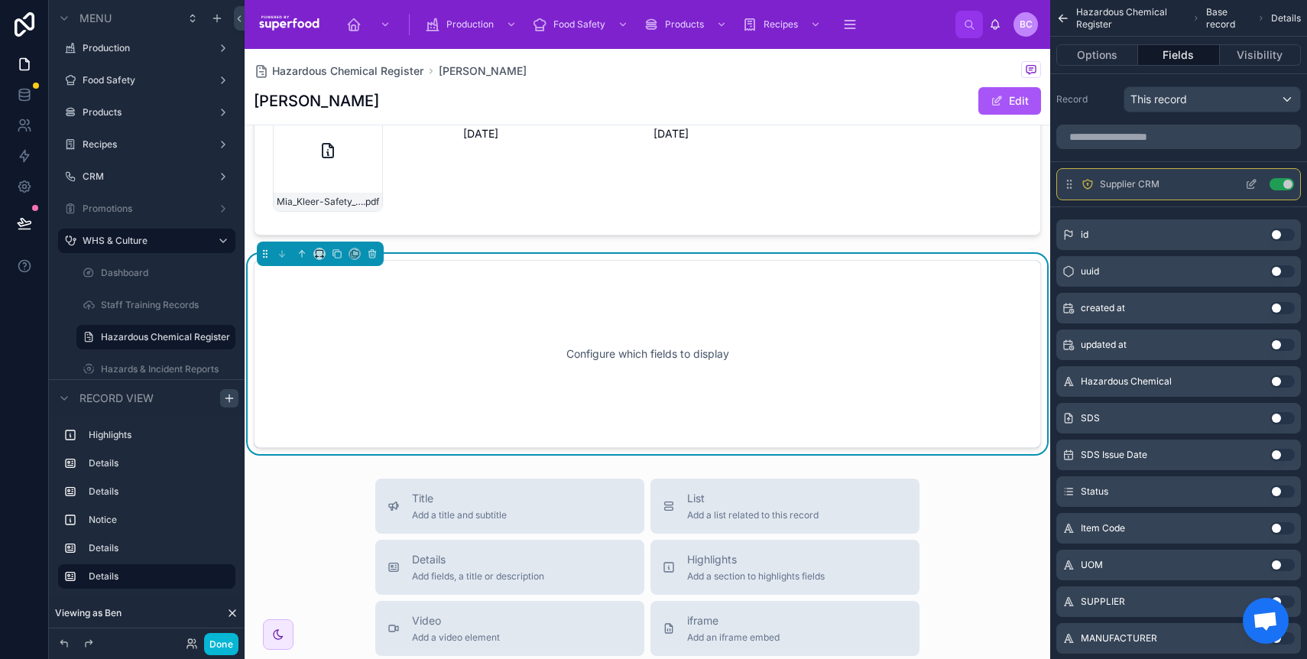
click at [1248, 185] on icon "scrollable content" at bounding box center [1251, 184] width 12 height 12
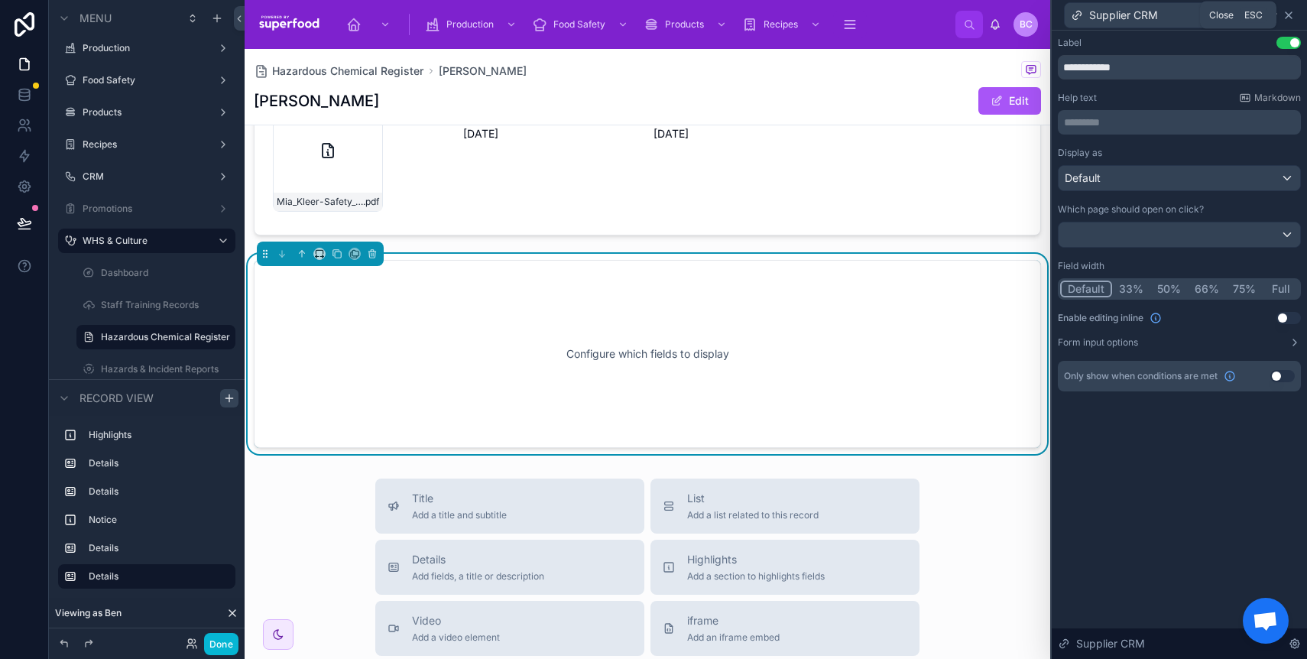
click at [1284, 11] on icon at bounding box center [1288, 15] width 12 height 12
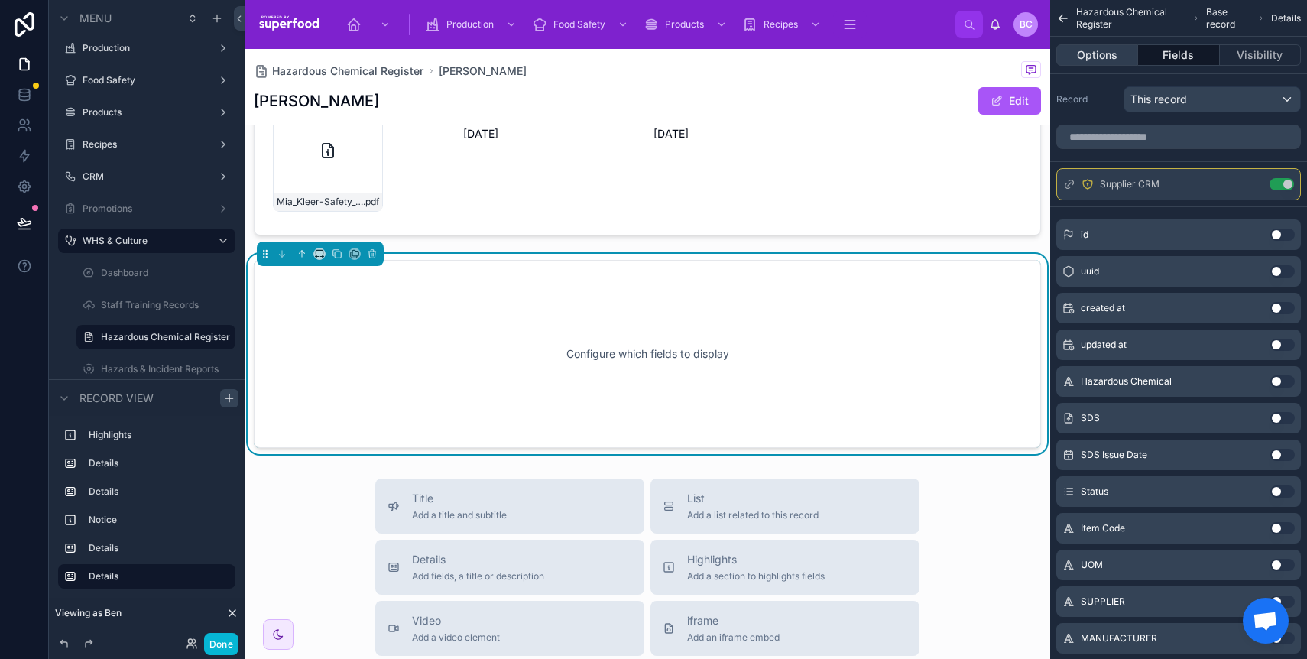
click at [1094, 53] on button "Options" at bounding box center [1097, 54] width 82 height 21
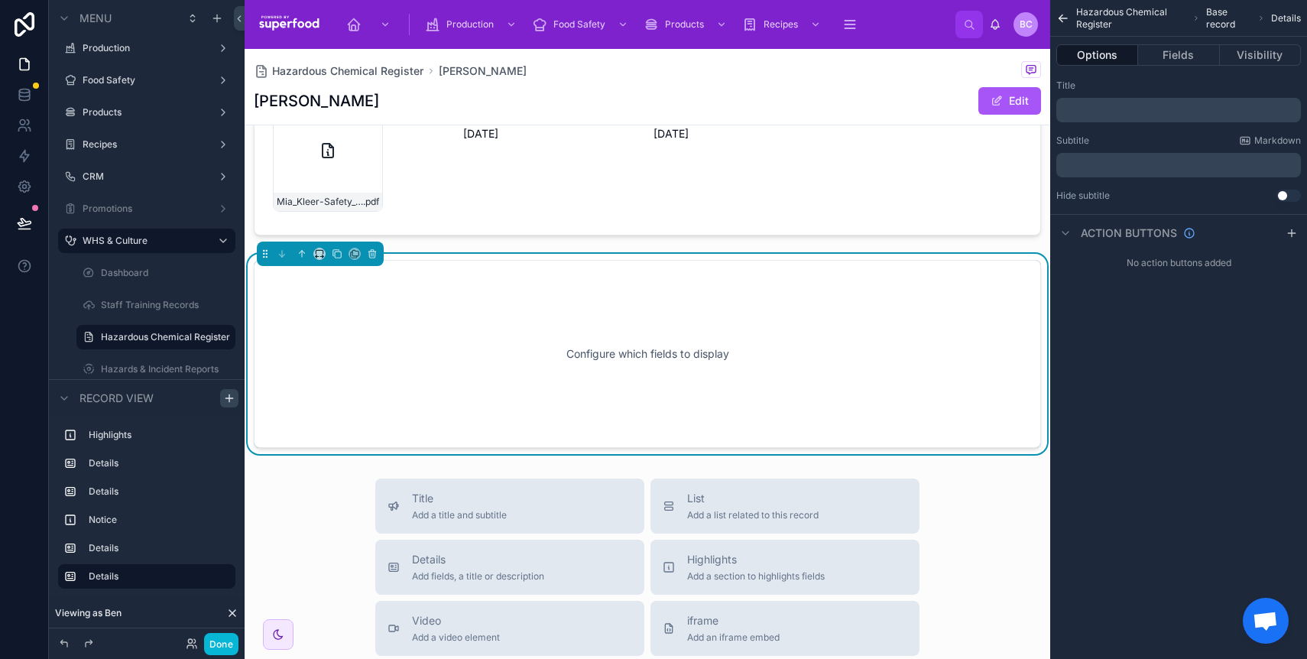
click at [1118, 104] on p "﻿" at bounding box center [1179, 110] width 235 height 12
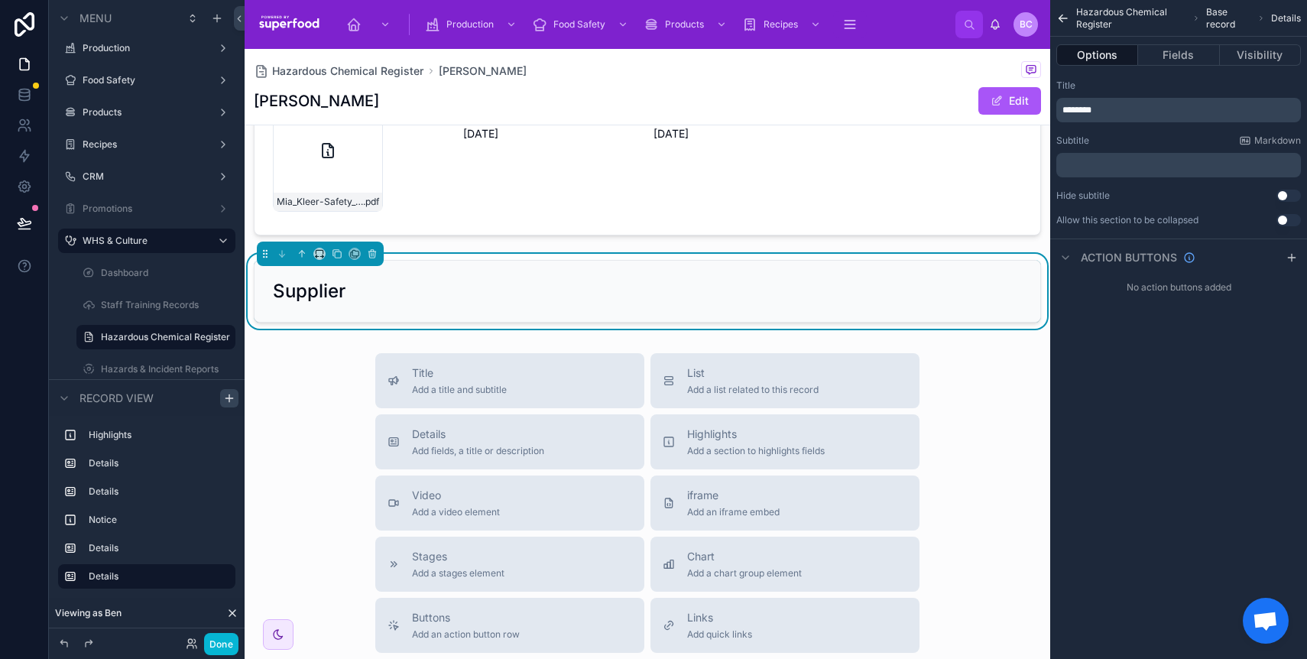
click at [1170, 545] on div "Hazardous Chemical Register Base record Details Options Fields Visibility Title…" at bounding box center [1178, 329] width 257 height 659
click at [1183, 50] on button "Fields" at bounding box center [1178, 54] width 81 height 21
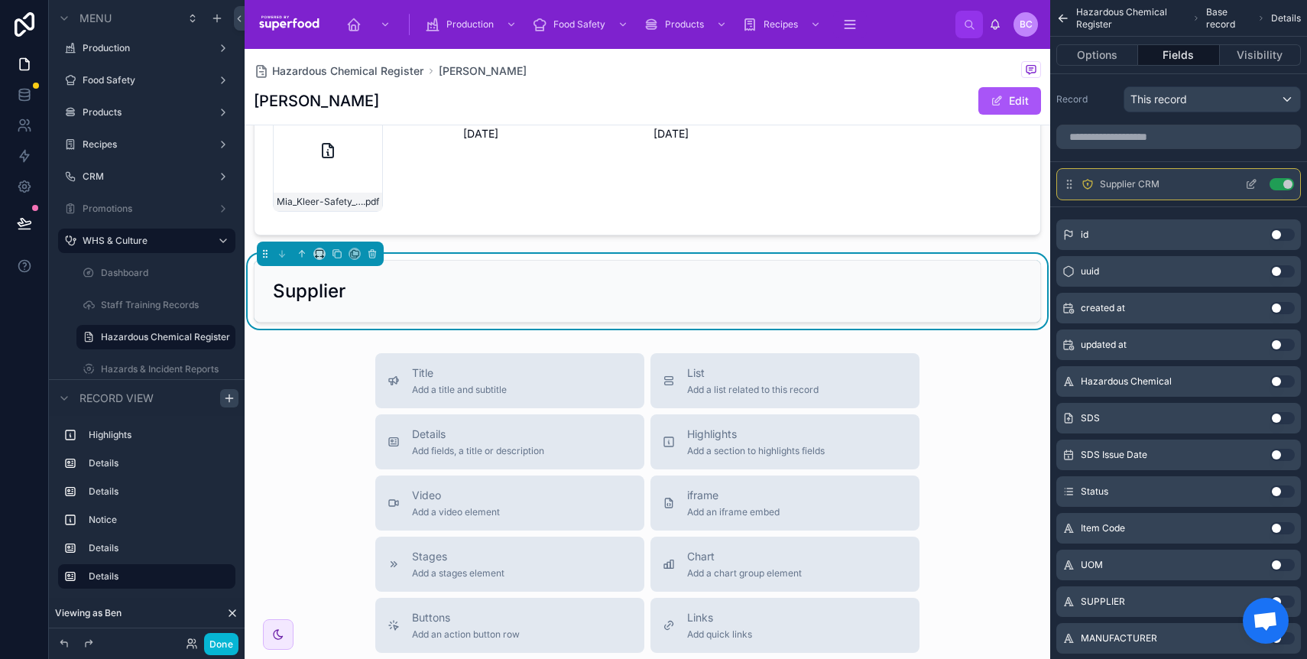
click at [1108, 187] on span "Supplier CRM" at bounding box center [1130, 184] width 60 height 12
click at [1253, 183] on icon "scrollable content" at bounding box center [1253, 183] width 6 height 6
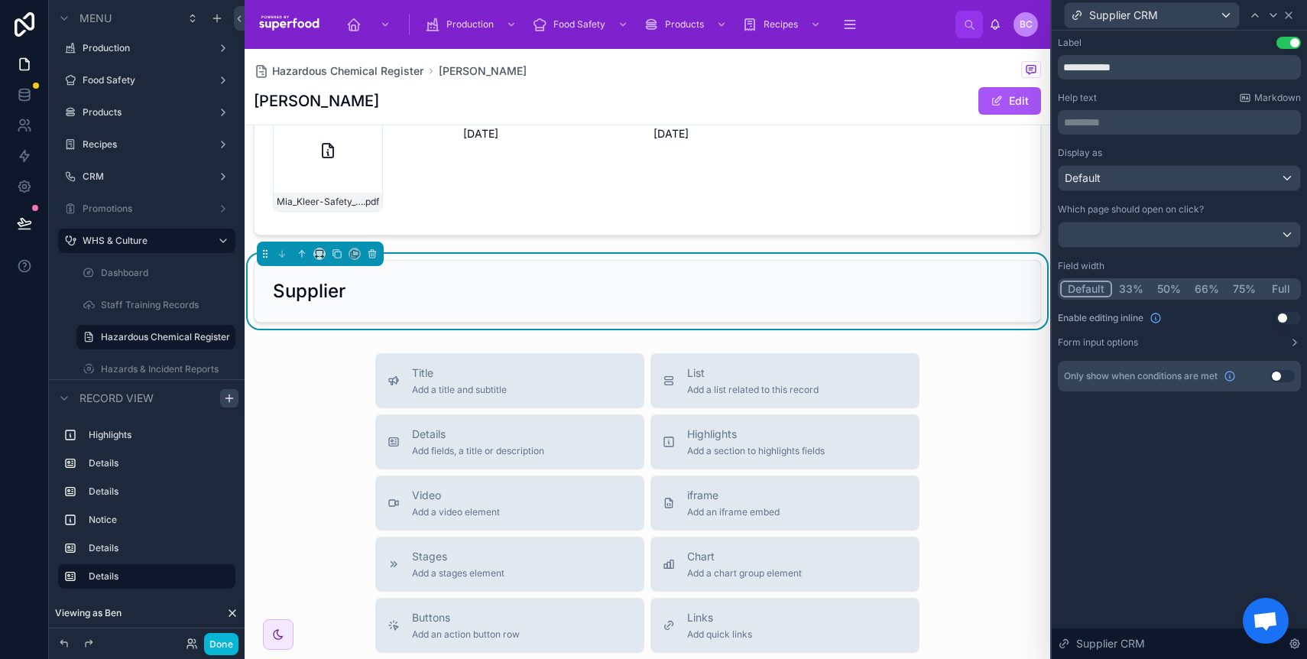
click at [1287, 18] on icon at bounding box center [1288, 15] width 12 height 12
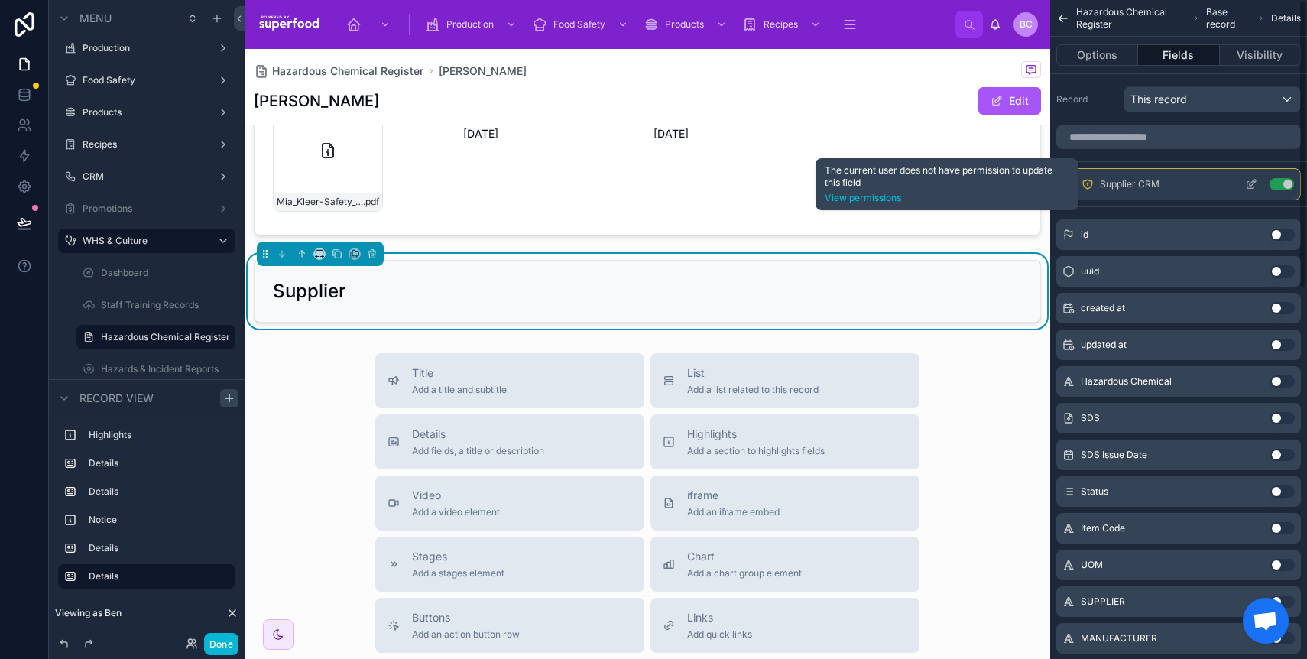
click at [1084, 183] on icon "scrollable content" at bounding box center [1087, 184] width 12 height 12
click at [871, 193] on link "View permissions" at bounding box center [947, 198] width 245 height 12
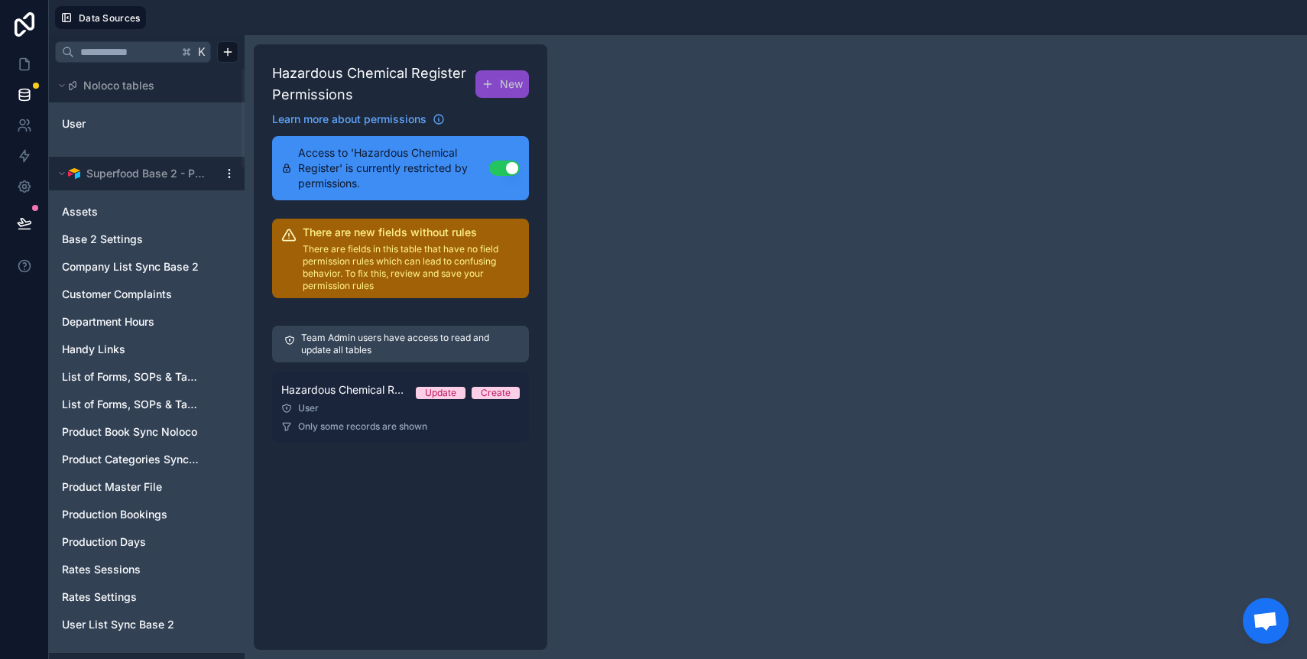
click at [379, 387] on span "Hazardous Chemical Register Permission 1" at bounding box center [342, 389] width 122 height 15
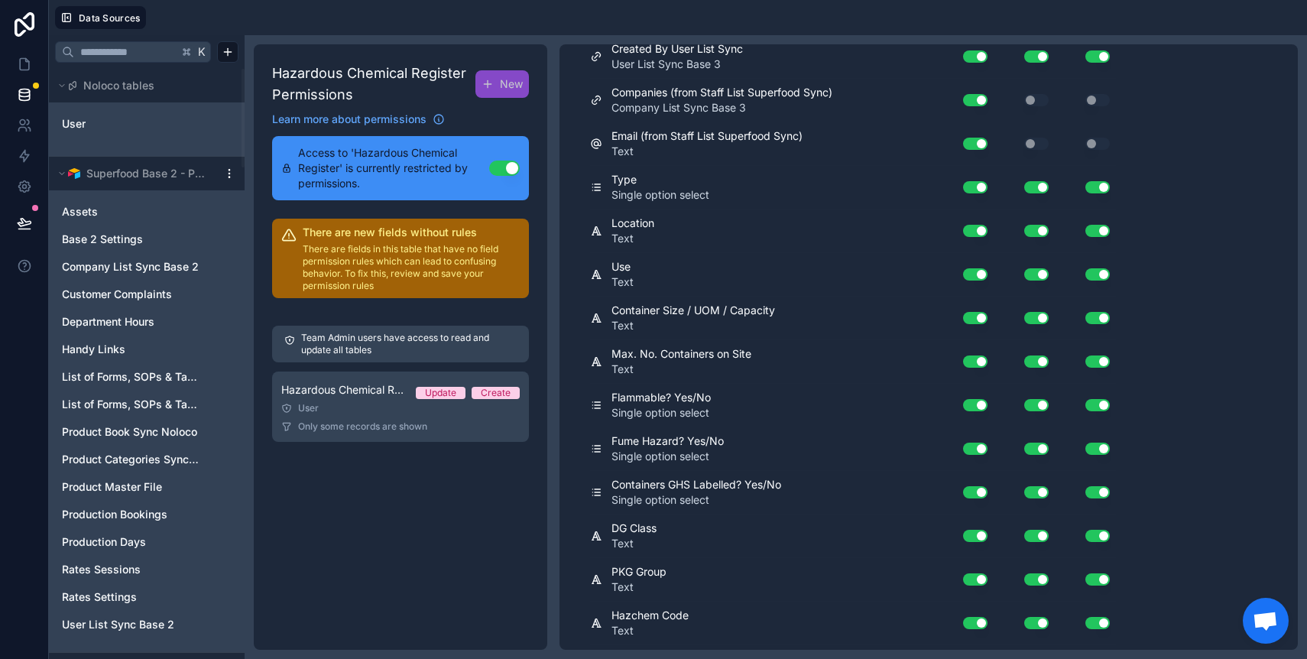
scroll to position [1136, 0]
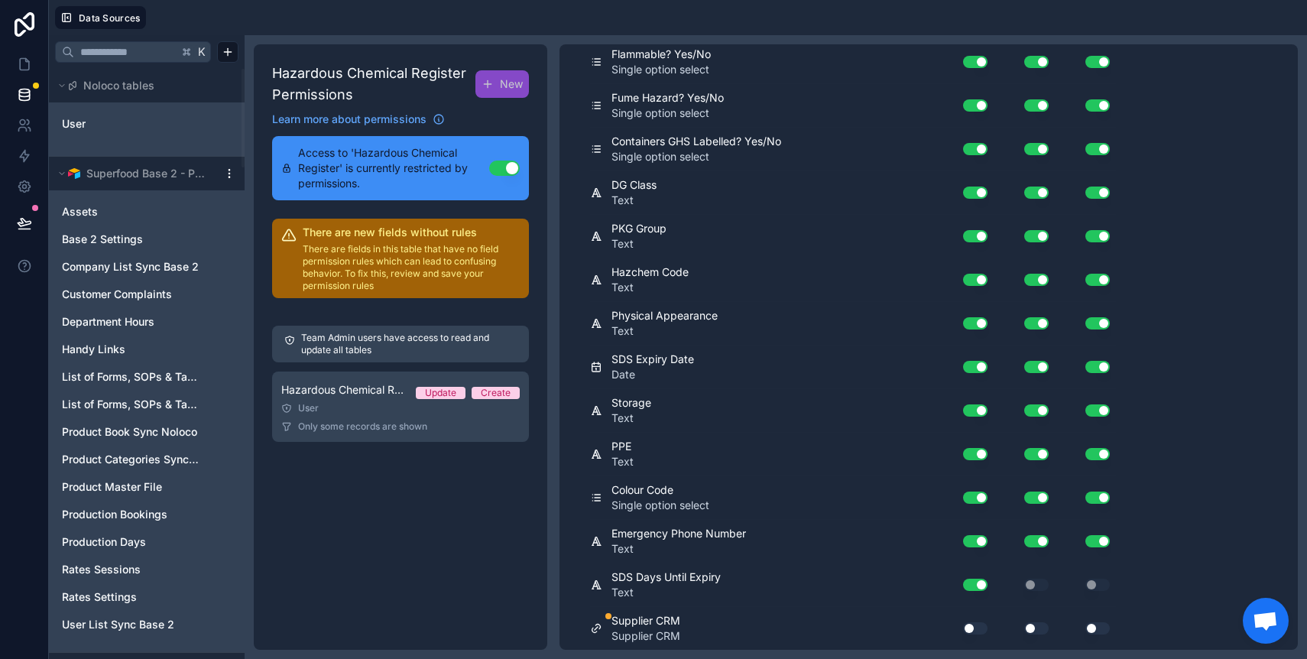
click at [973, 627] on button "Use setting" at bounding box center [975, 628] width 24 height 12
click at [1034, 625] on button "Use setting" at bounding box center [1036, 628] width 24 height 12
click at [1093, 625] on button "Use setting" at bounding box center [1097, 628] width 24 height 12
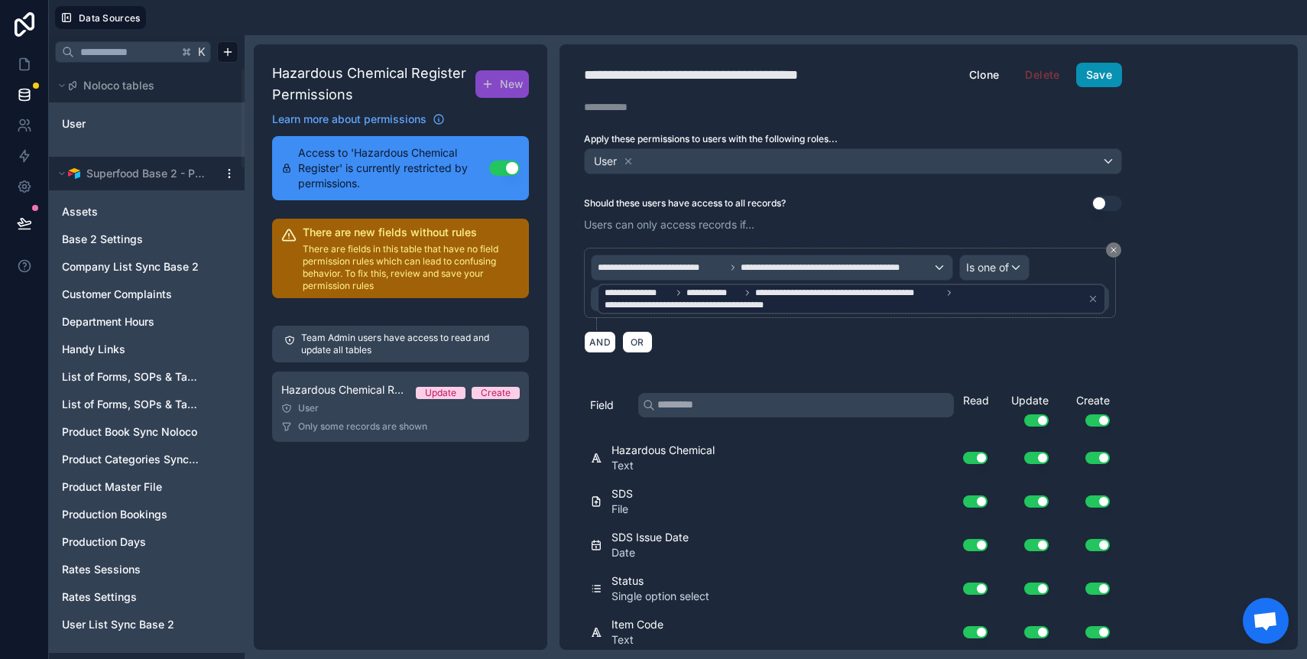
click at [1096, 74] on button "Save" at bounding box center [1099, 75] width 46 height 24
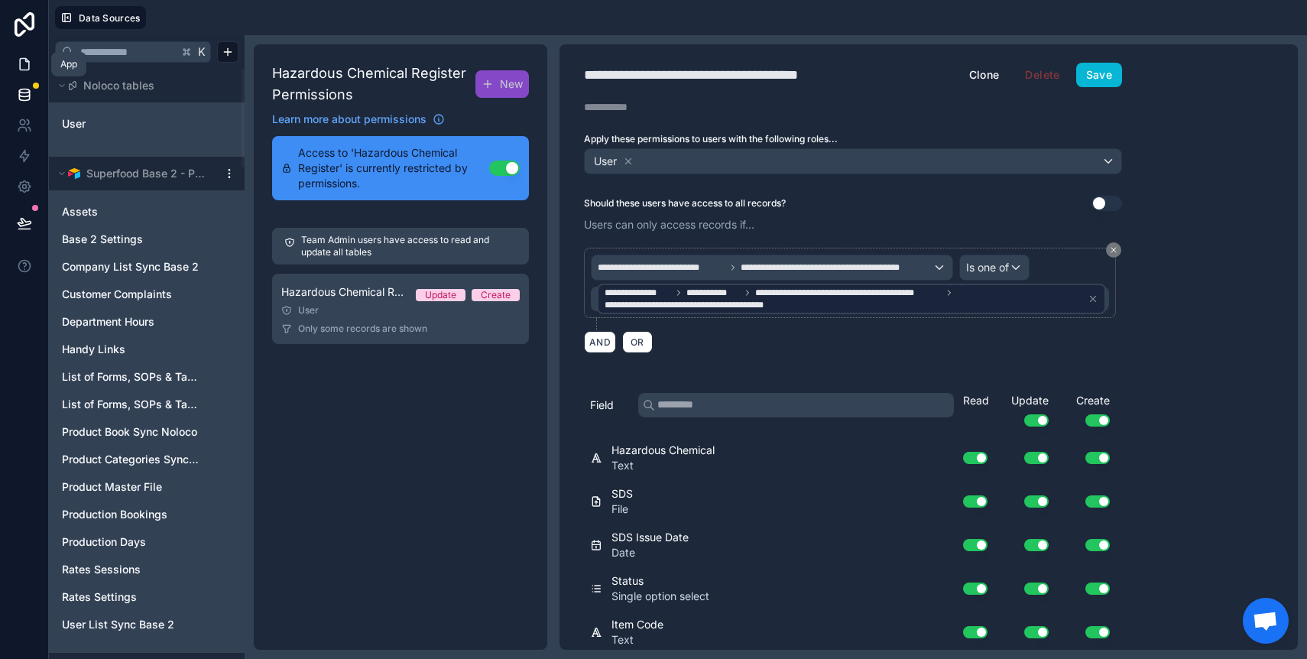
click at [26, 70] on icon at bounding box center [24, 64] width 9 height 11
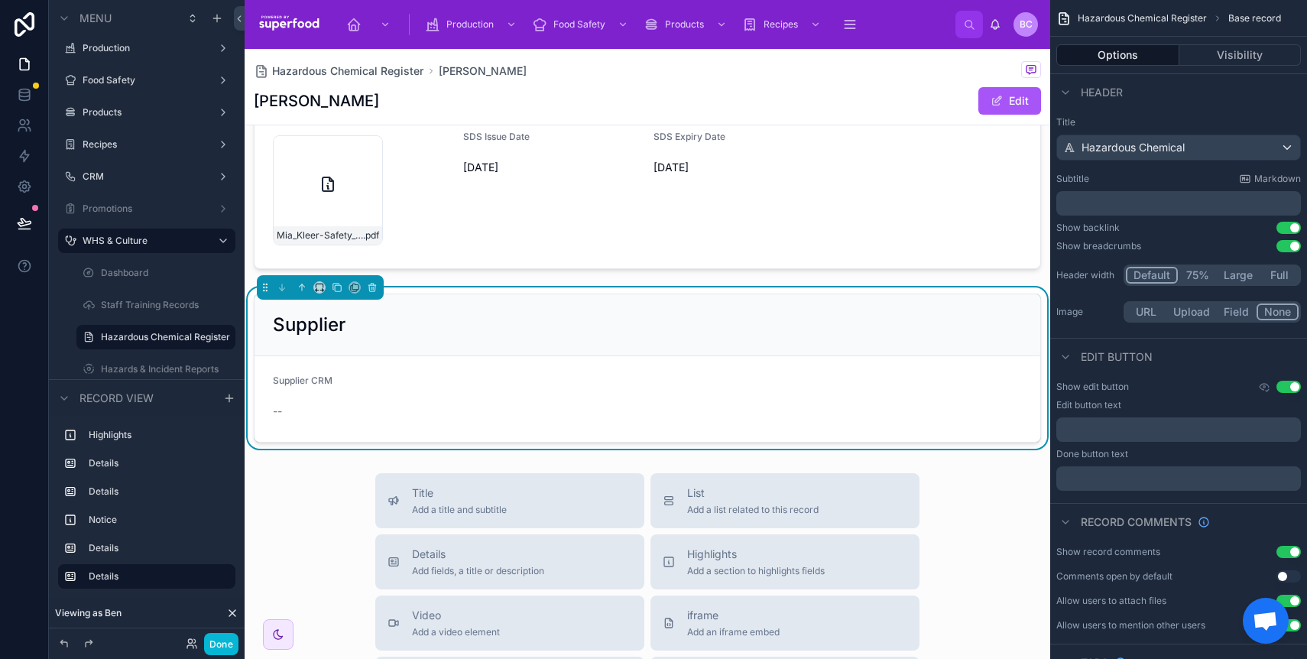
scroll to position [861, 0]
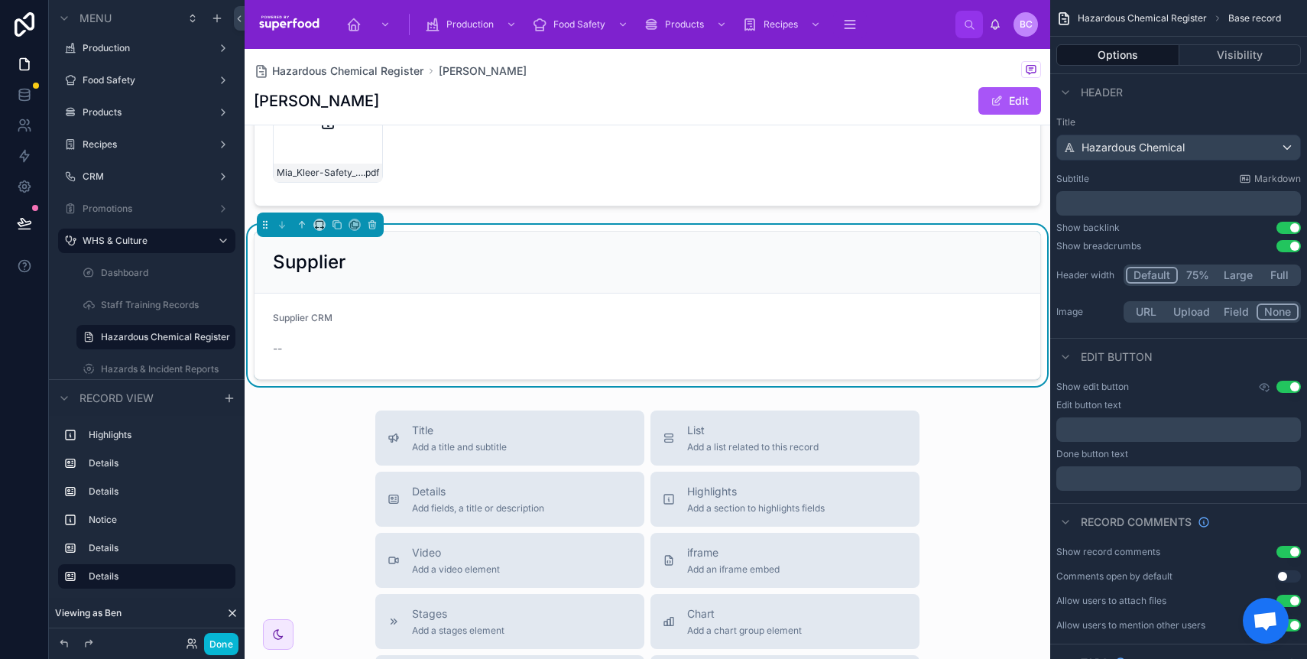
click at [599, 310] on form "Supplier CRM --" at bounding box center [647, 336] width 786 height 86
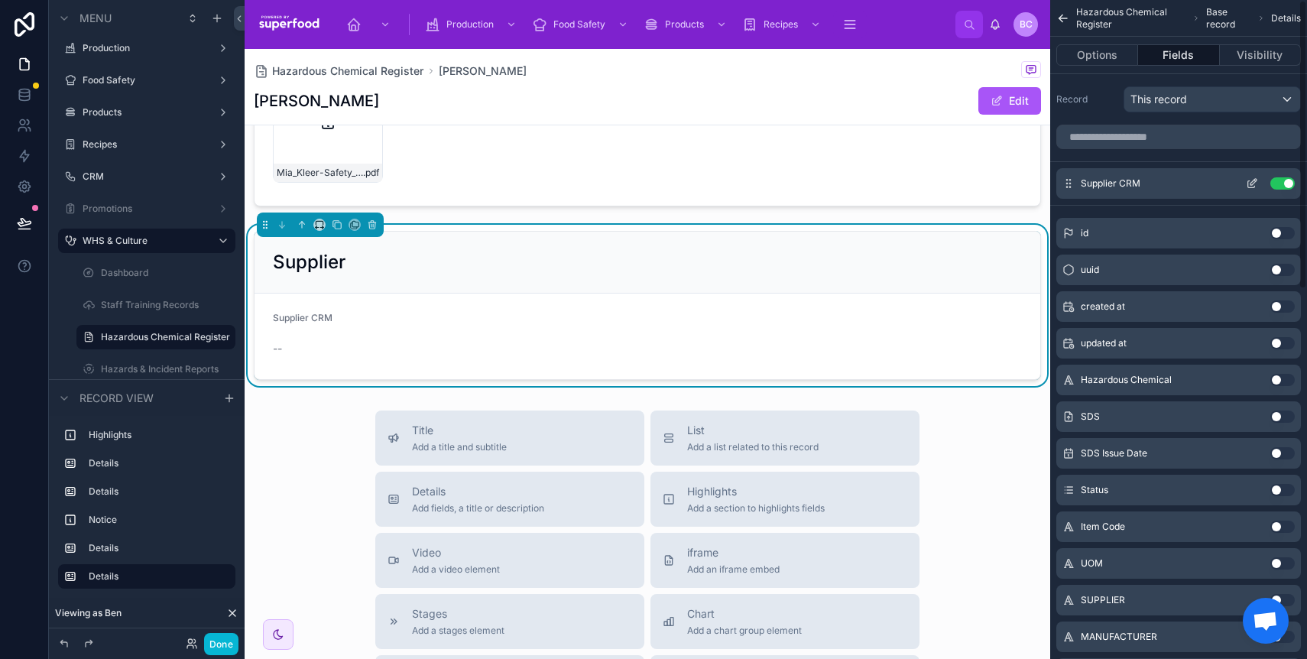
click at [1251, 181] on icon "scrollable content" at bounding box center [1252, 183] width 12 height 12
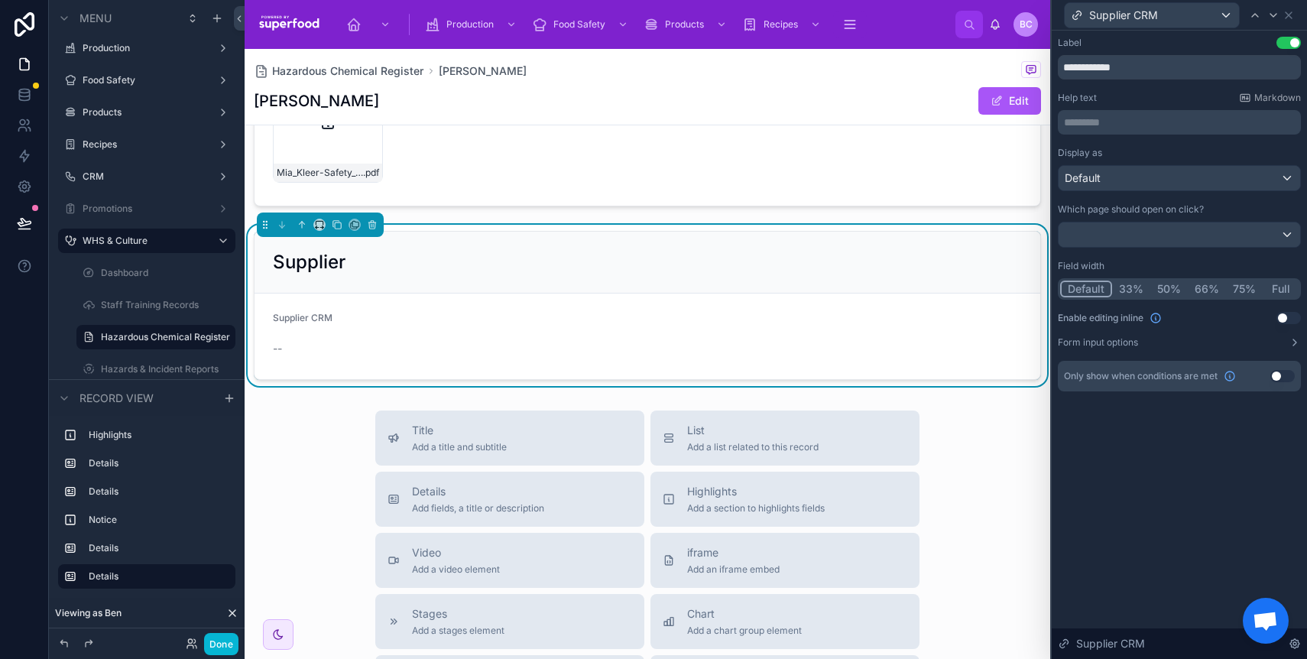
click at [1102, 133] on div "********* ﻿" at bounding box center [1179, 122] width 243 height 24
click at [1102, 128] on p "********* ﻿" at bounding box center [1181, 122] width 234 height 15
click at [1109, 105] on div "Help text Markdown ********* ﻿" at bounding box center [1179, 113] width 243 height 43
click at [1114, 122] on p "********* ﻿" at bounding box center [1181, 122] width 234 height 15
click at [1117, 68] on input "**********" at bounding box center [1179, 67] width 243 height 24
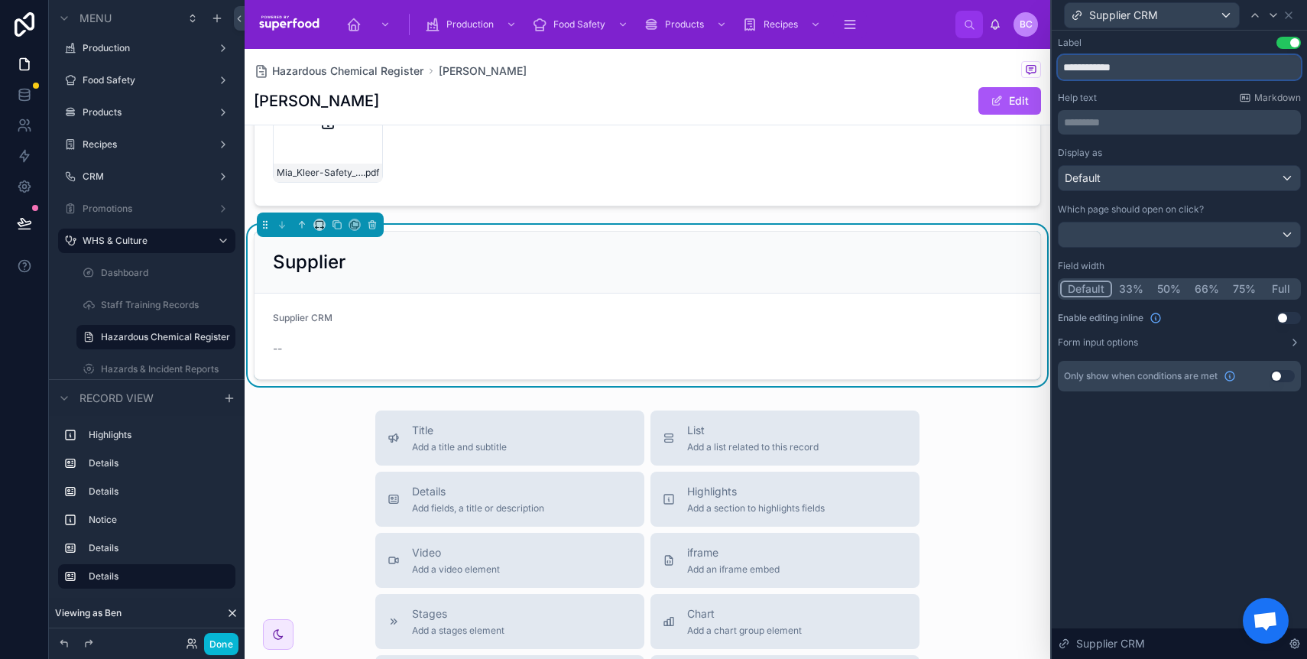
click at [1117, 68] on input "**********" at bounding box center [1179, 67] width 243 height 24
type input "**********"
click at [1113, 73] on input "**********" at bounding box center [1179, 67] width 243 height 24
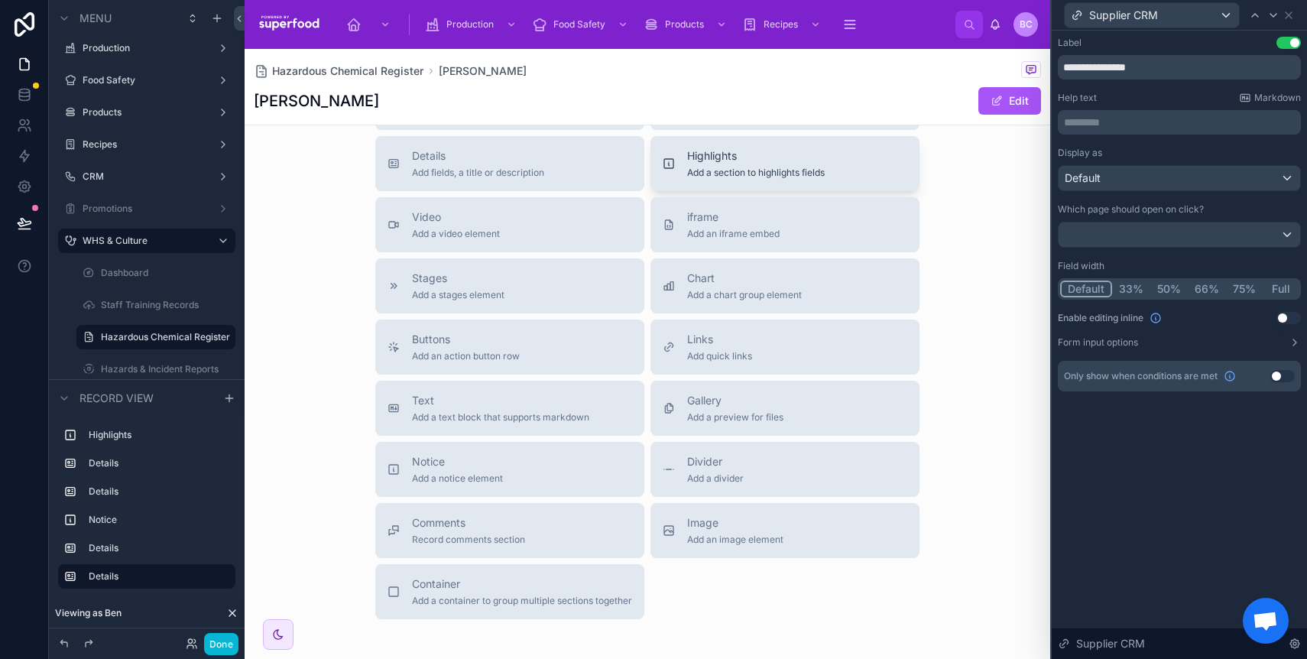
scroll to position [1198, 0]
click at [574, 524] on div "Comments Record comments section" at bounding box center [509, 528] width 245 height 31
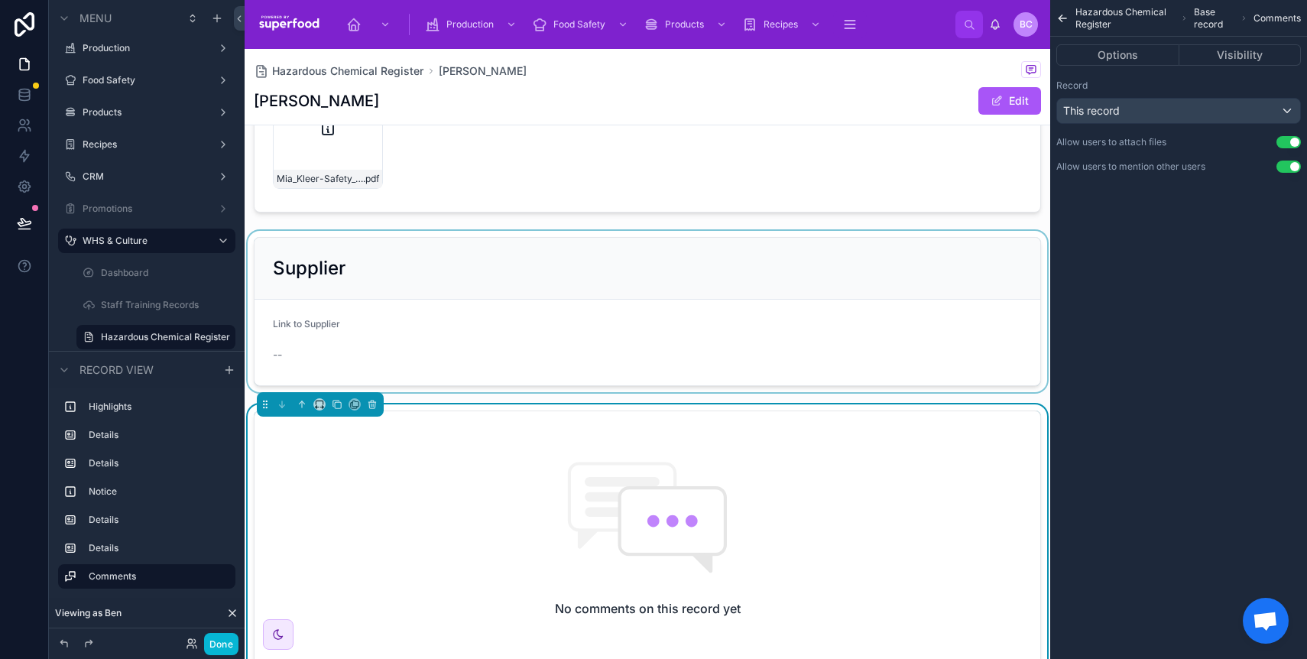
scroll to position [853, 0]
click at [660, 313] on div at bounding box center [648, 312] width 806 height 161
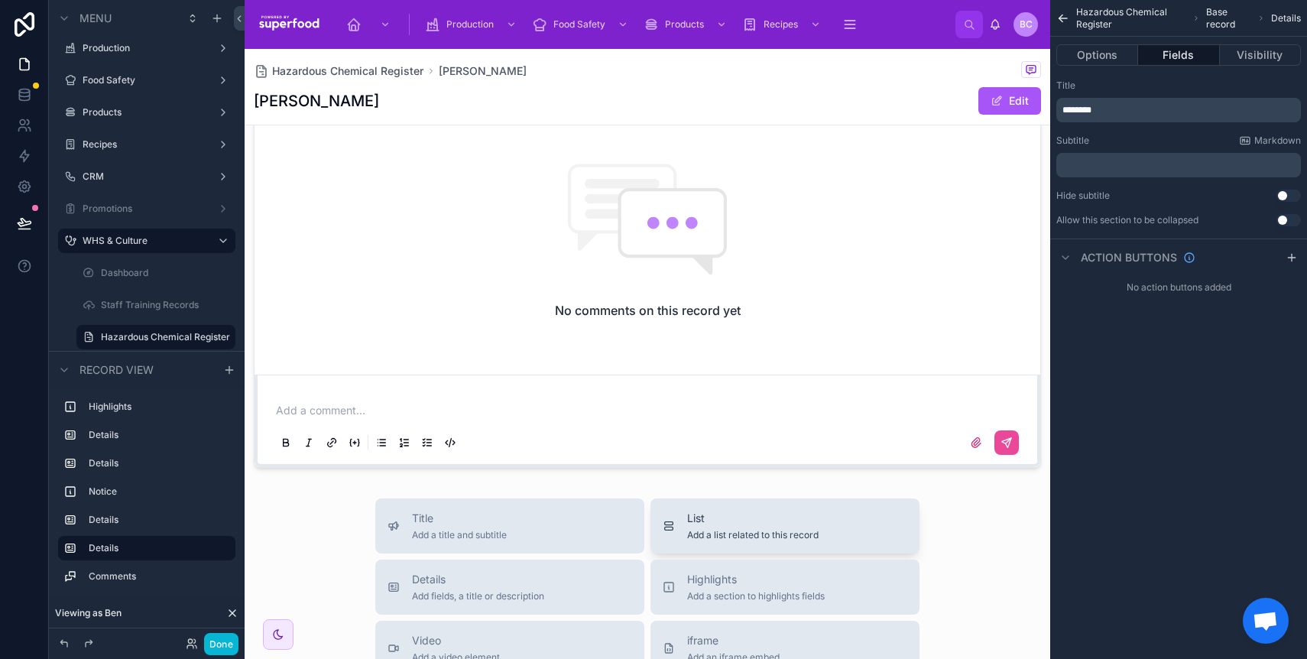
scroll to position [1154, 0]
click at [758, 519] on span "List" at bounding box center [752, 516] width 131 height 15
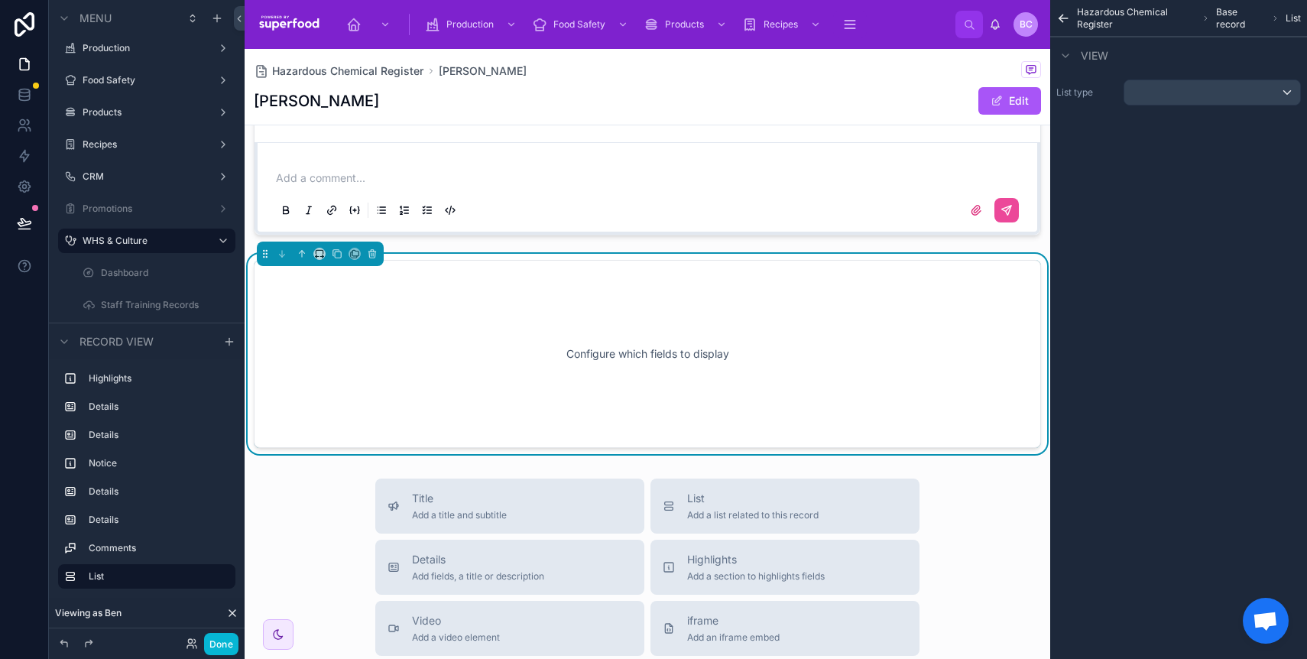
scroll to position [1385, 0]
click at [1250, 88] on div "scrollable content" at bounding box center [1212, 92] width 176 height 24
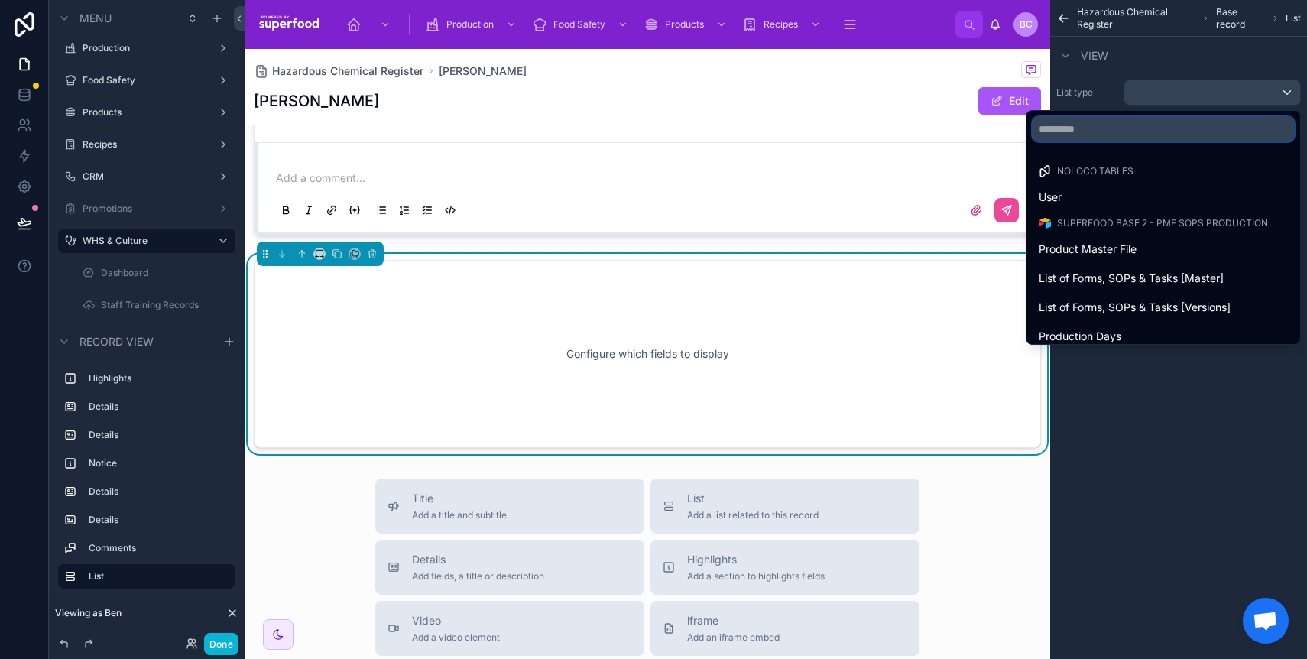
click at [1123, 135] on input "text" at bounding box center [1162, 129] width 261 height 24
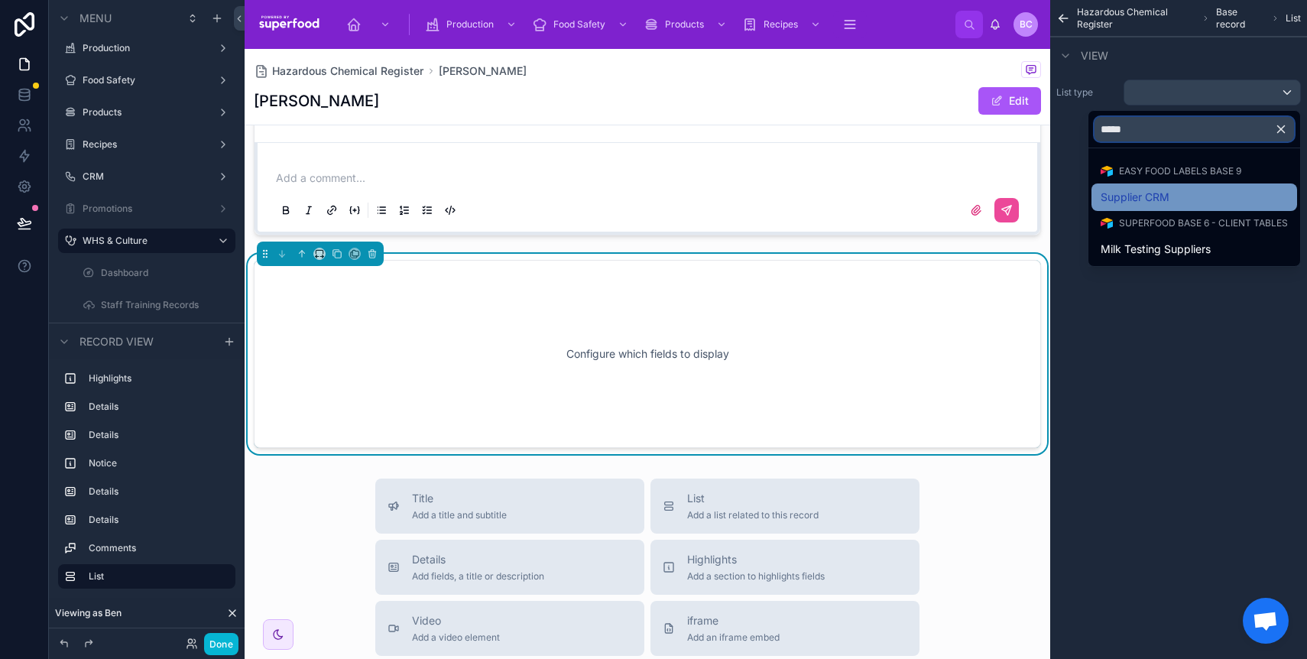
type input "*****"
click at [1143, 199] on span "Supplier CRM" at bounding box center [1135, 197] width 69 height 18
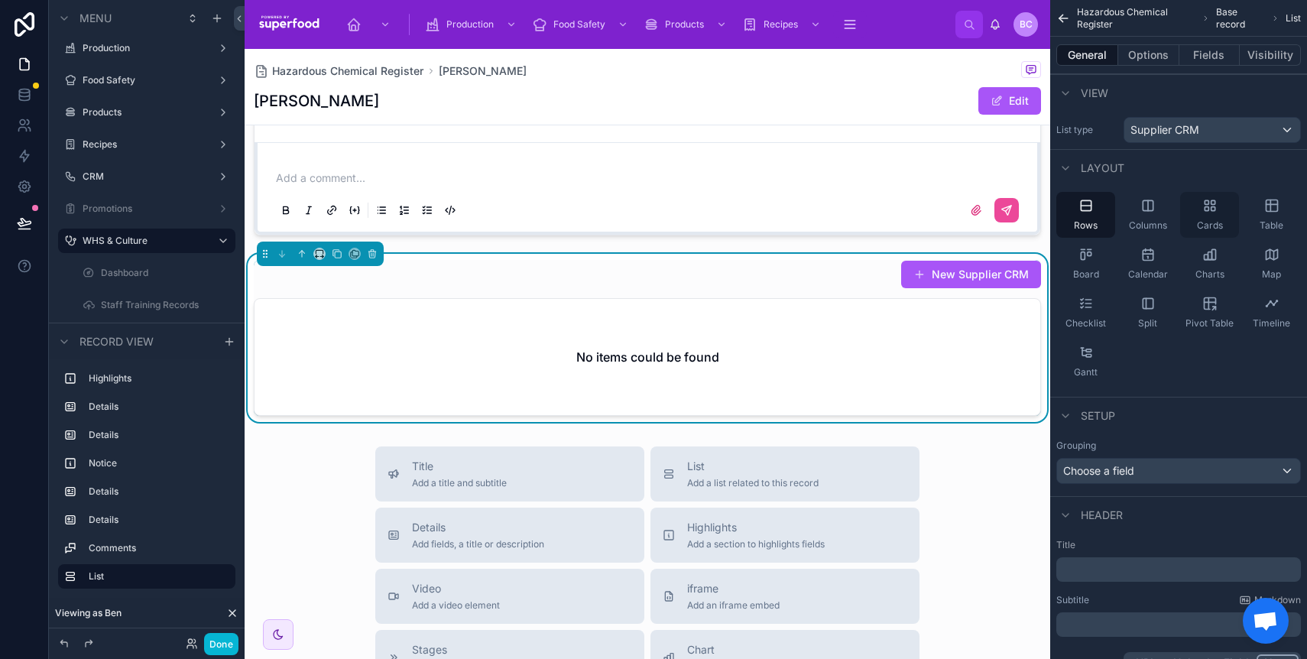
click at [1209, 211] on icon "scrollable content" at bounding box center [1209, 205] width 15 height 15
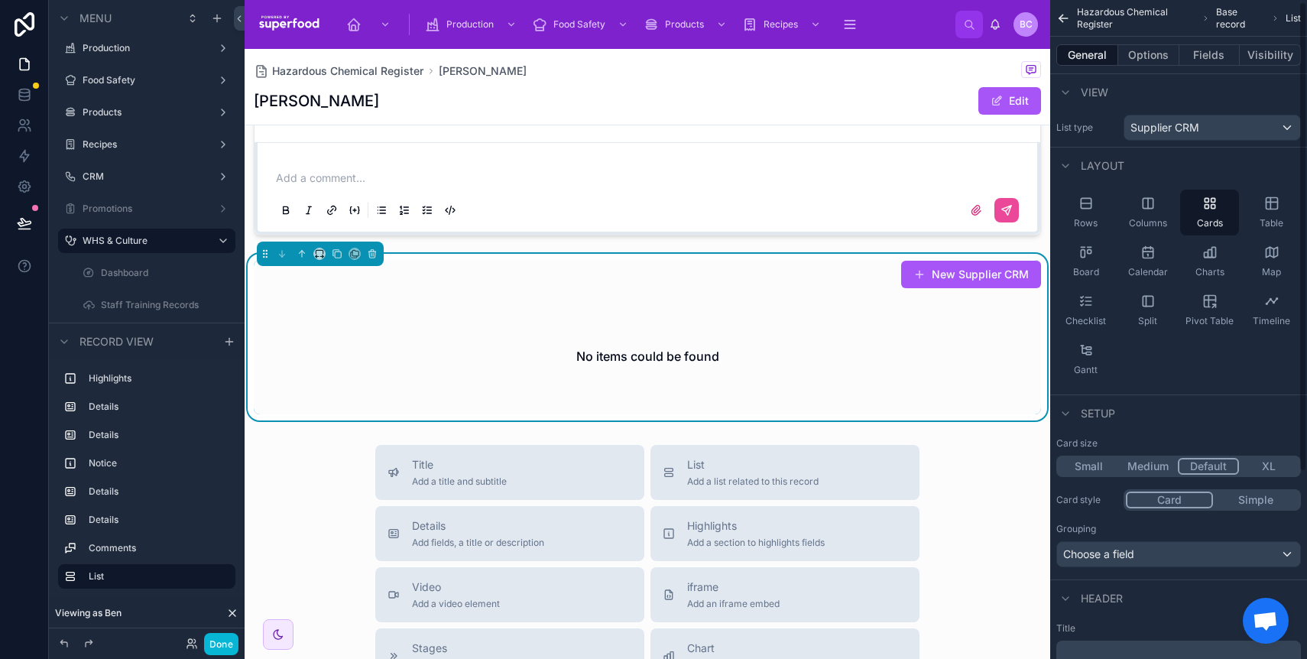
scroll to position [3, 0]
click at [1254, 501] on button "Simple" at bounding box center [1256, 499] width 86 height 17
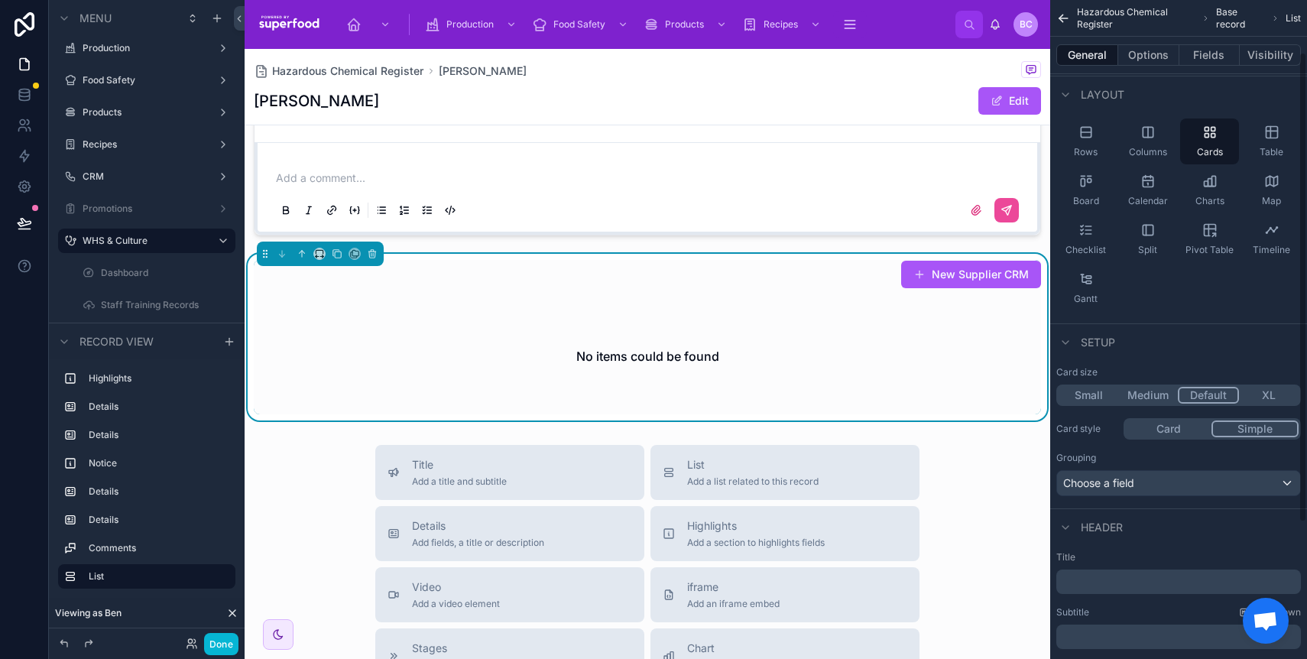
scroll to position [0, 0]
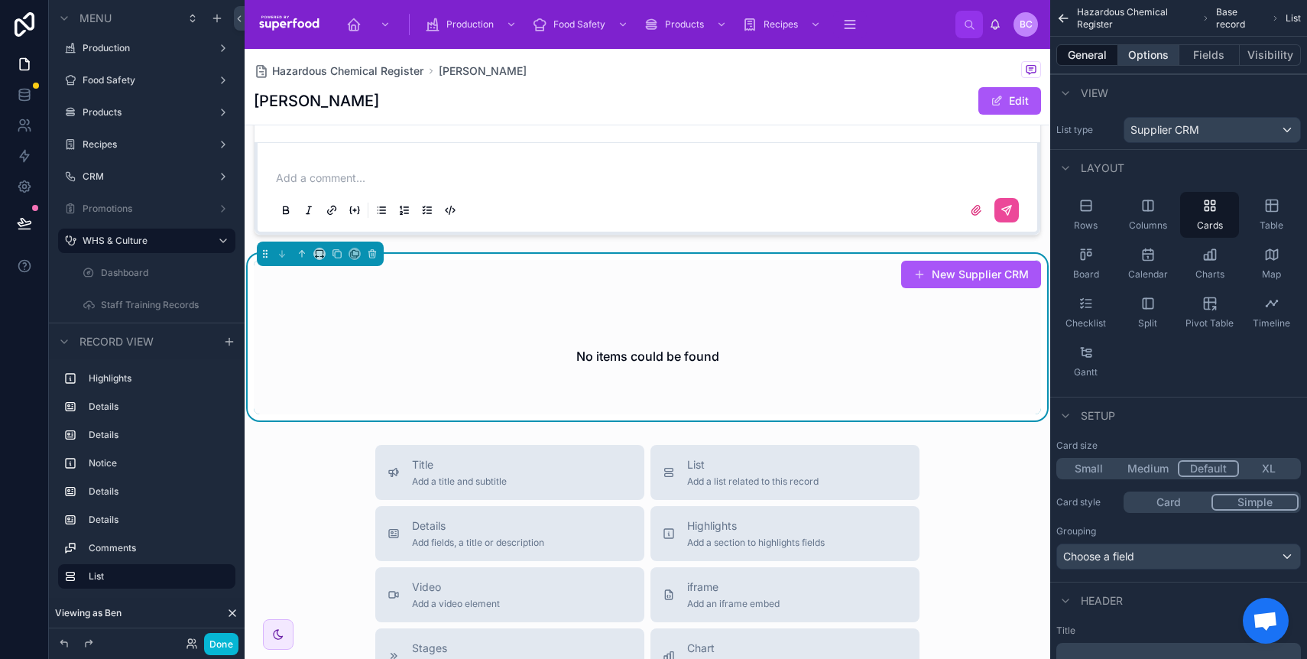
click at [1163, 48] on button "Options" at bounding box center [1148, 54] width 61 height 21
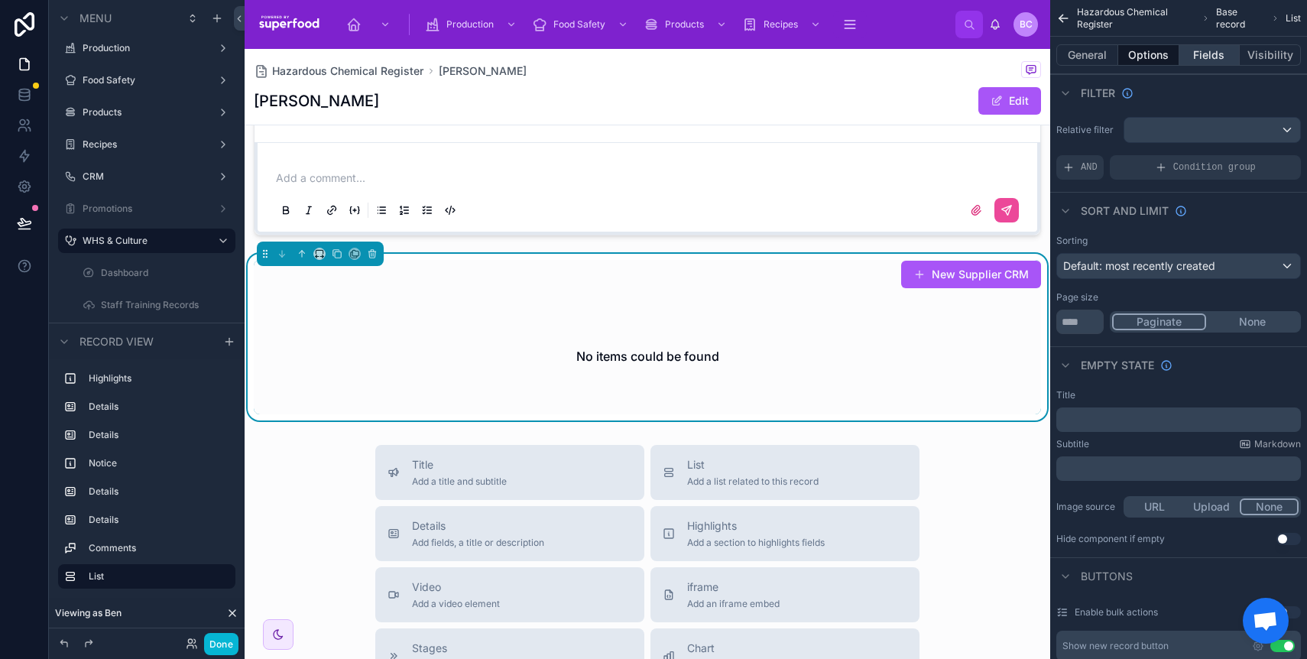
click at [1213, 50] on button "Fields" at bounding box center [1209, 54] width 61 height 21
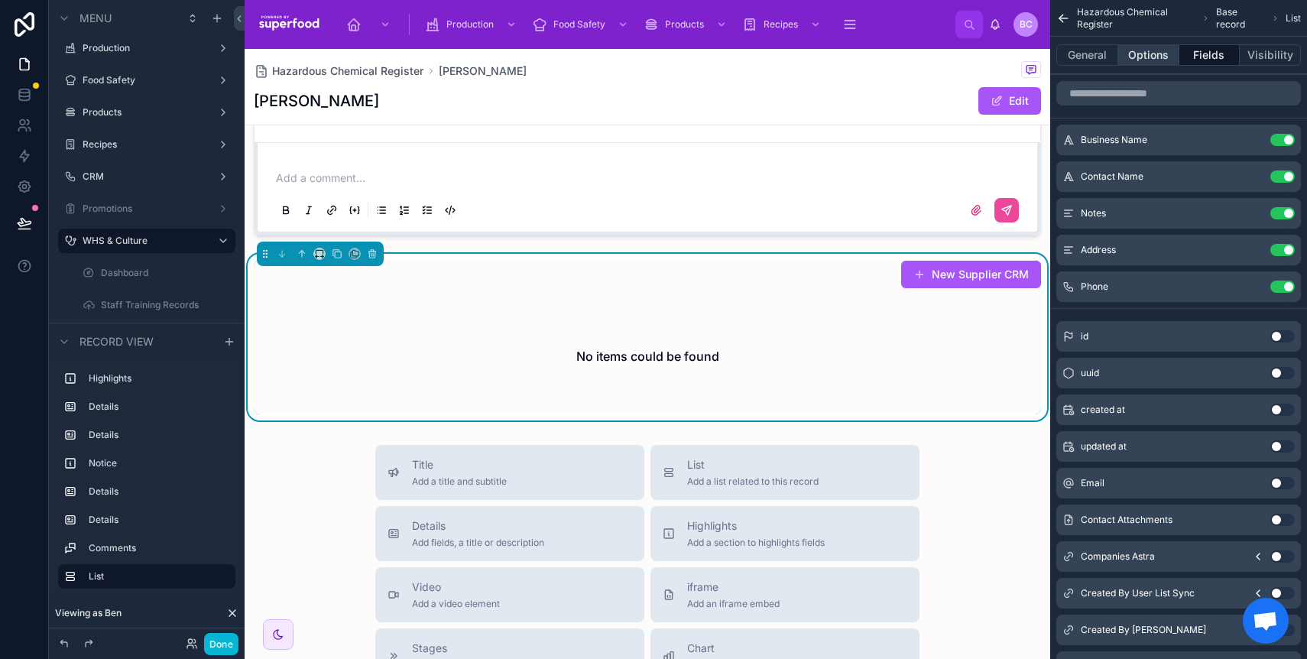
click at [1139, 57] on button "Options" at bounding box center [1148, 54] width 61 height 21
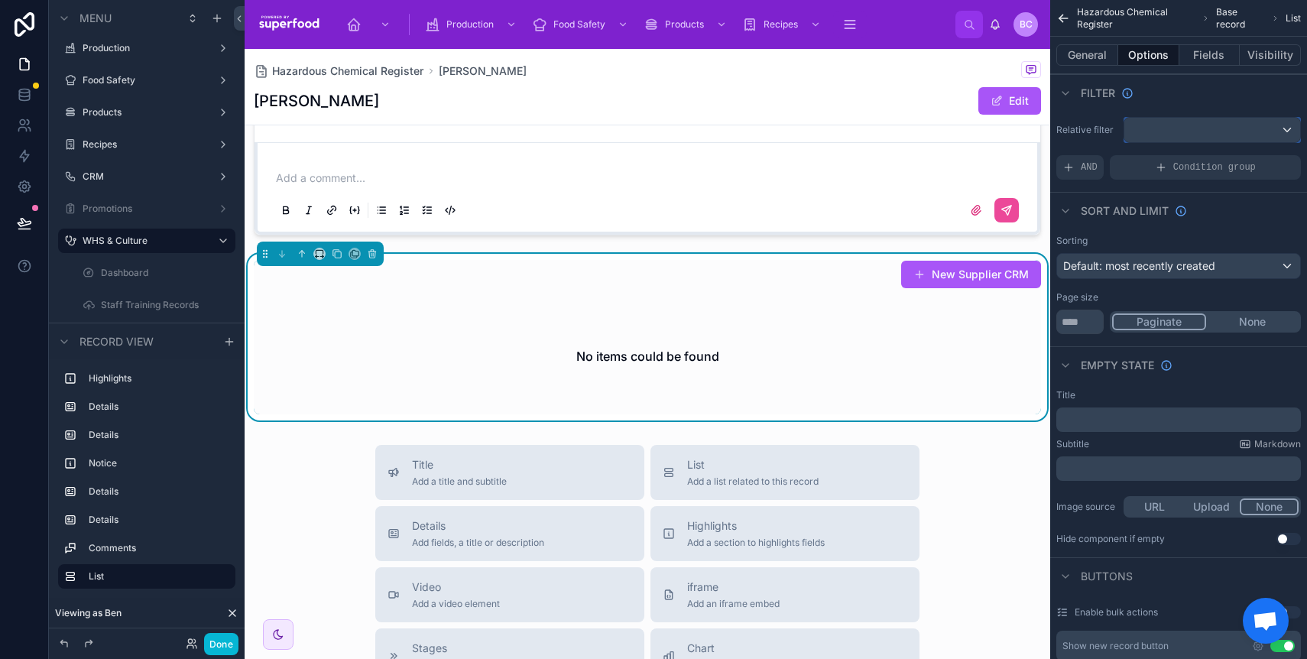
click at [1142, 127] on div "scrollable content" at bounding box center [1212, 130] width 176 height 24
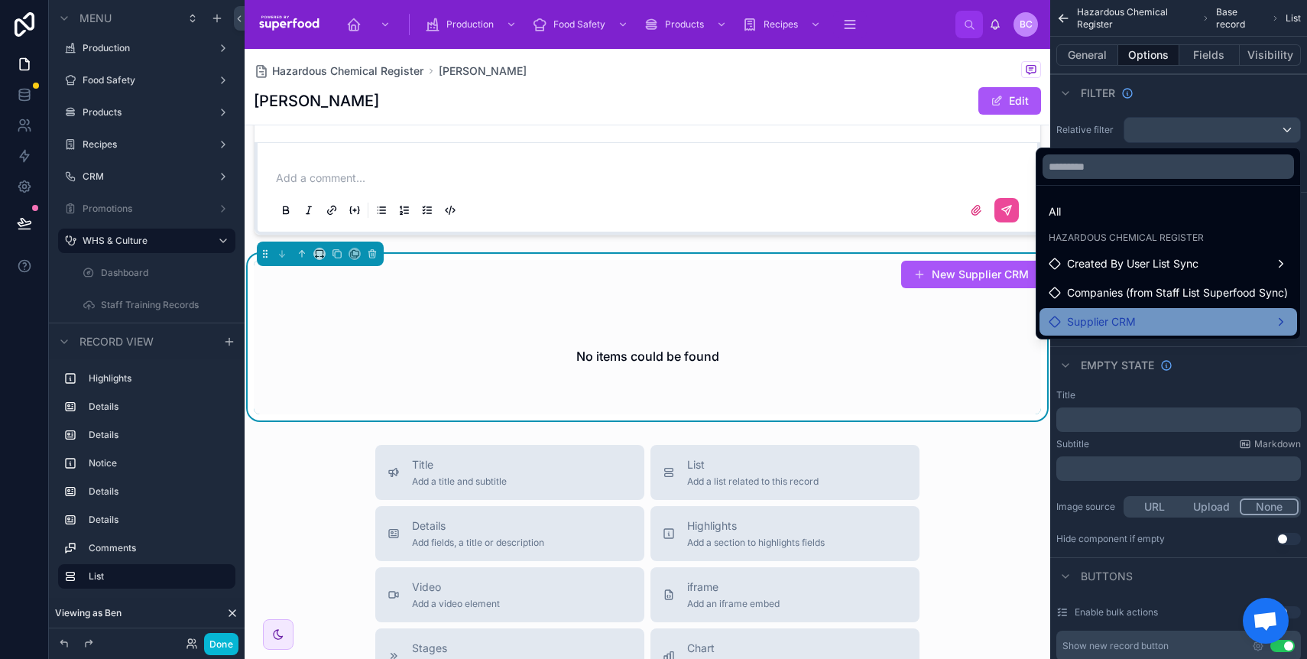
click at [1142, 310] on div "Supplier CRM" at bounding box center [1168, 322] width 258 height 28
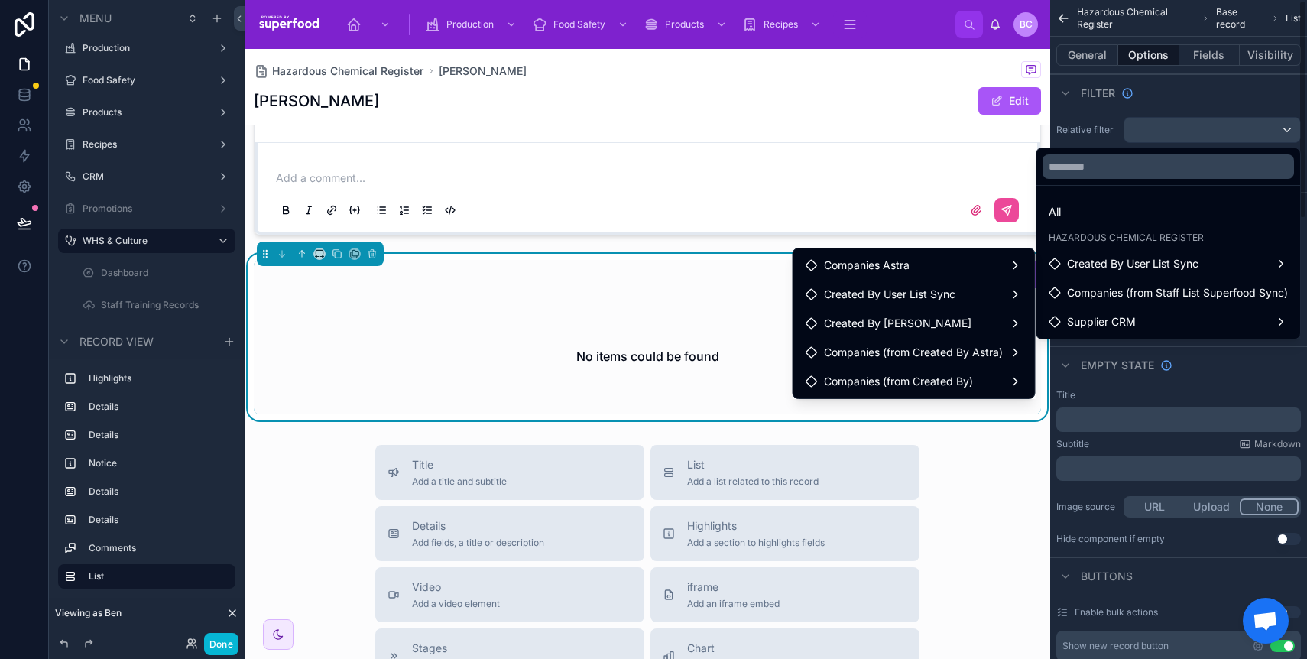
click at [1212, 94] on div "scrollable content" at bounding box center [653, 329] width 1307 height 659
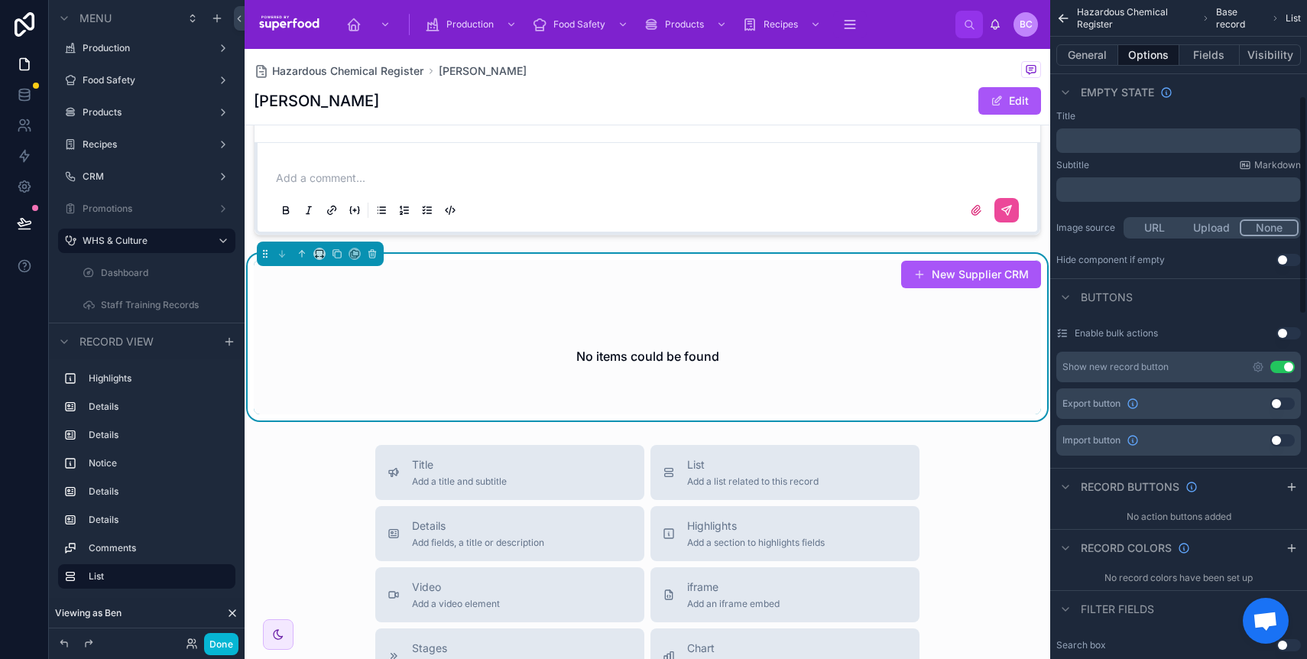
scroll to position [507, 0]
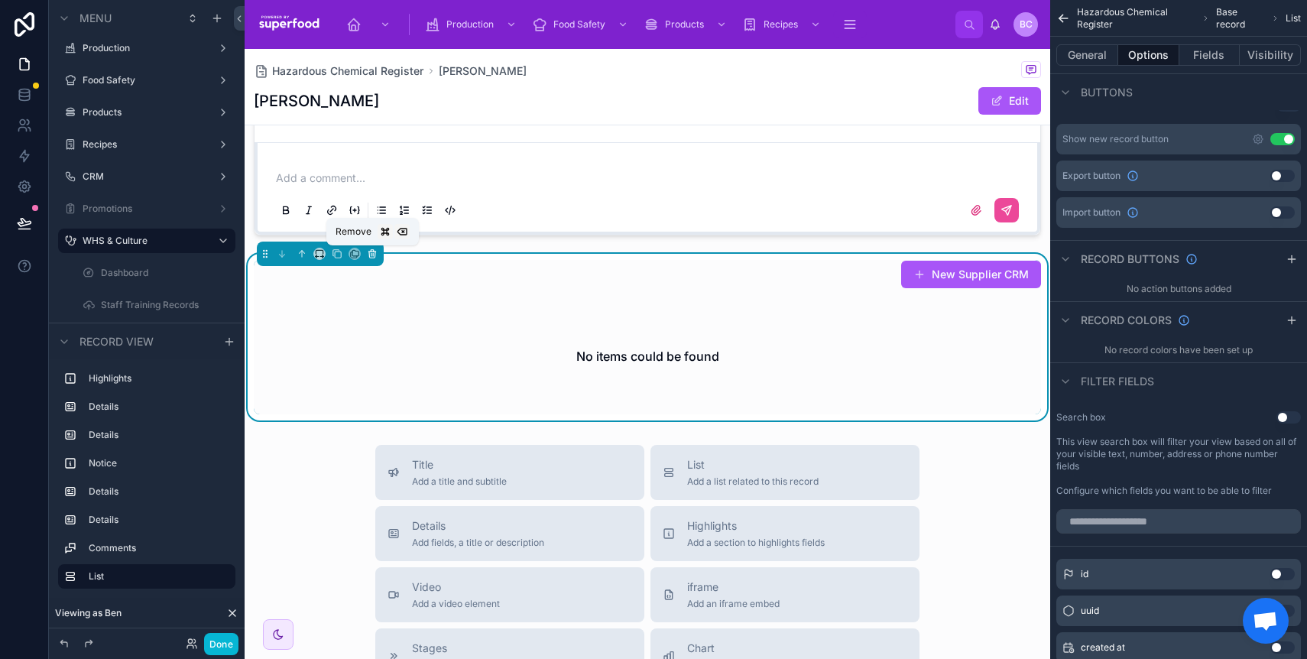
click at [371, 258] on icon at bounding box center [372, 254] width 6 height 6
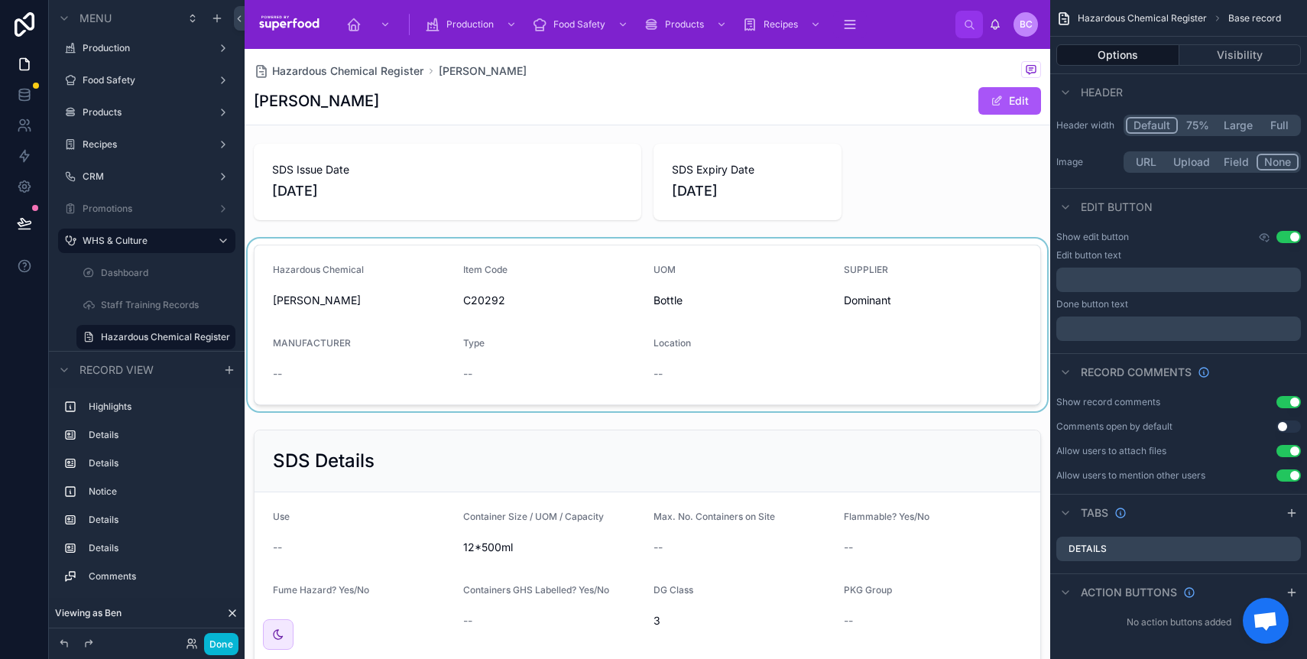
scroll to position [0, 0]
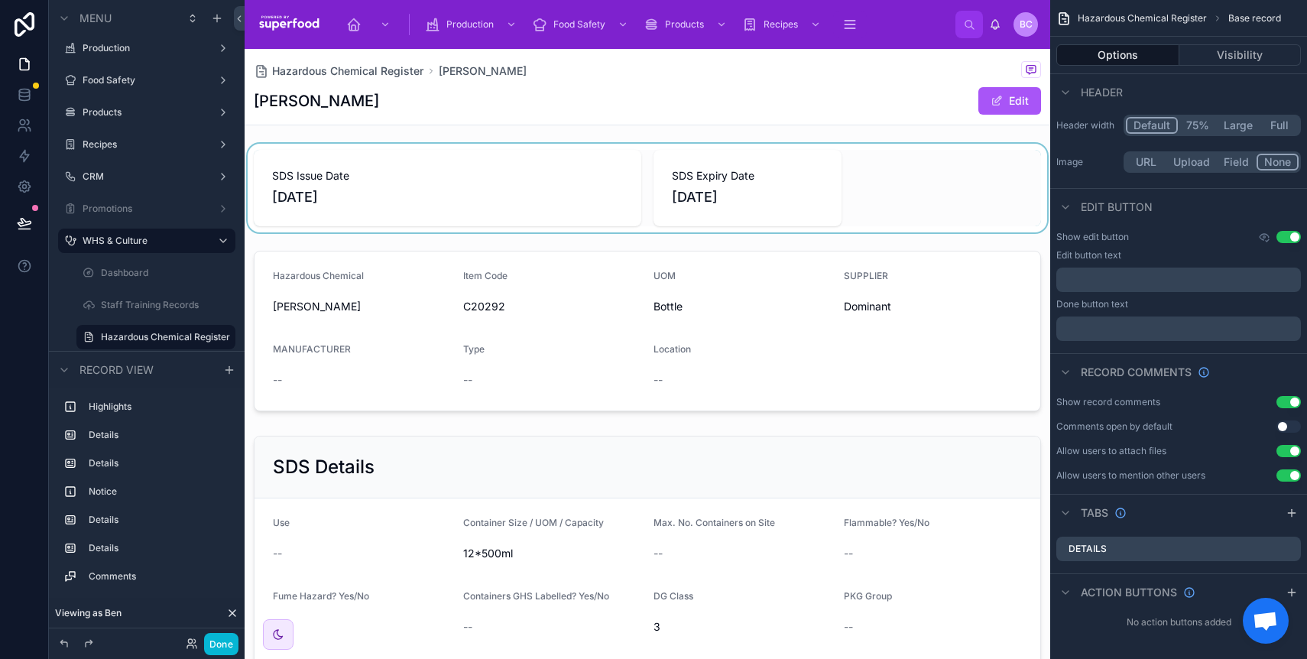
click at [574, 188] on div at bounding box center [648, 188] width 806 height 89
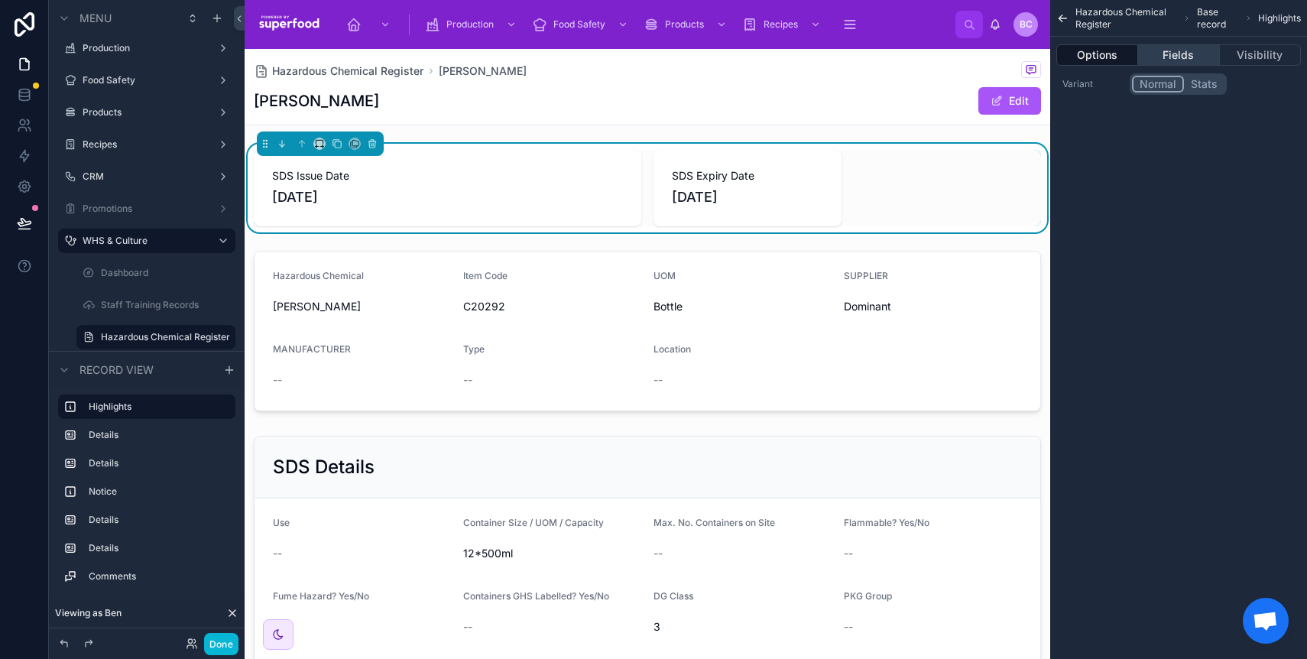
click at [1171, 55] on button "Fields" at bounding box center [1178, 54] width 81 height 21
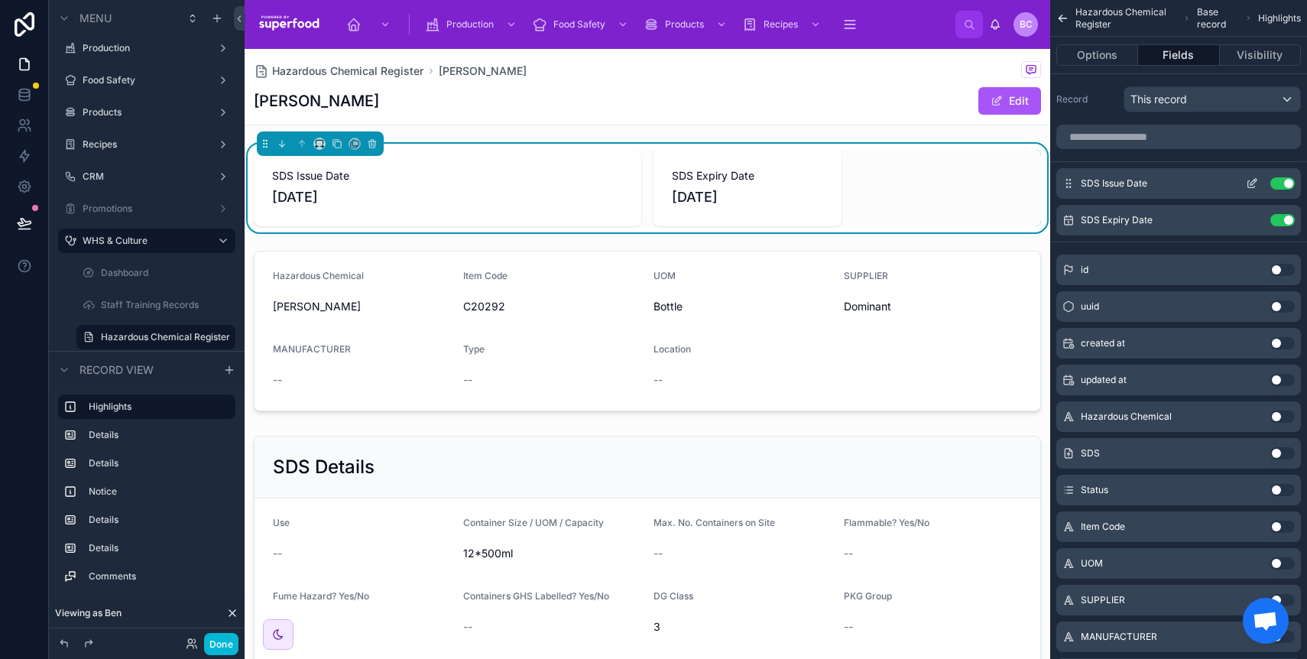
click at [1250, 184] on icon "scrollable content" at bounding box center [1252, 183] width 12 height 12
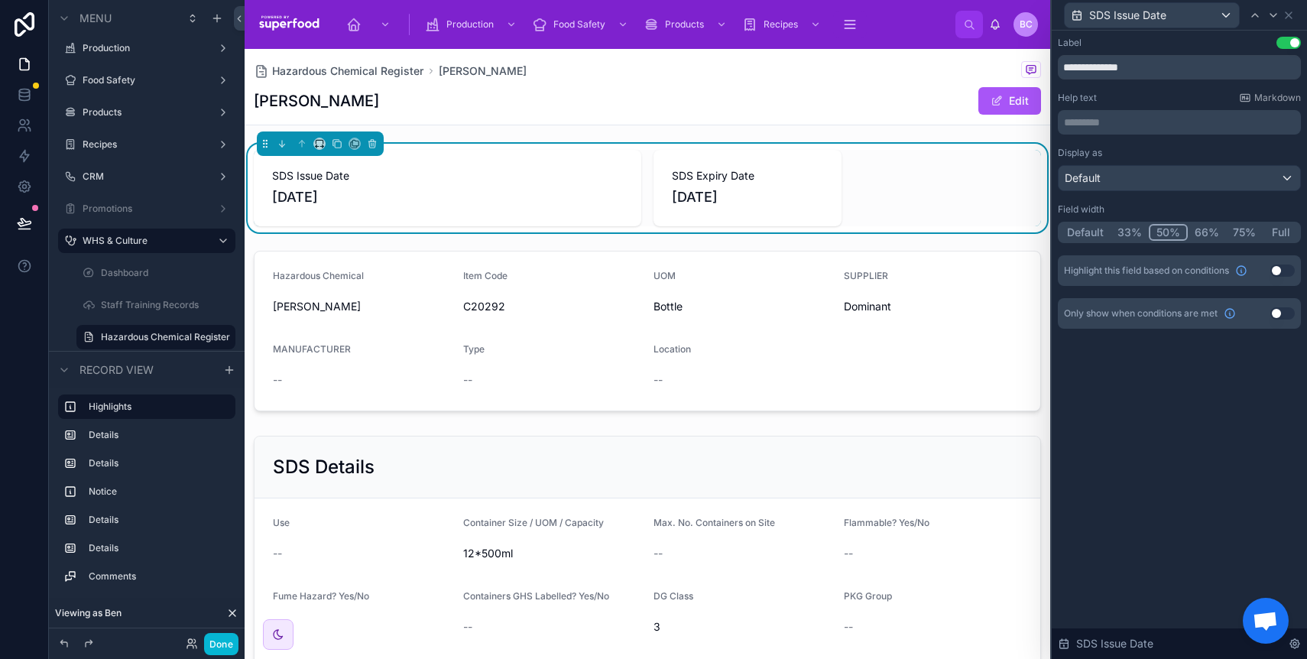
drag, startPoint x: 1279, startPoint y: 257, endPoint x: 1276, endPoint y: 273, distance: 16.3
click at [1279, 259] on div "Highlight this field based on conditions Use setting" at bounding box center [1179, 270] width 243 height 31
click at [1277, 271] on button "Use setting" at bounding box center [1282, 270] width 24 height 12
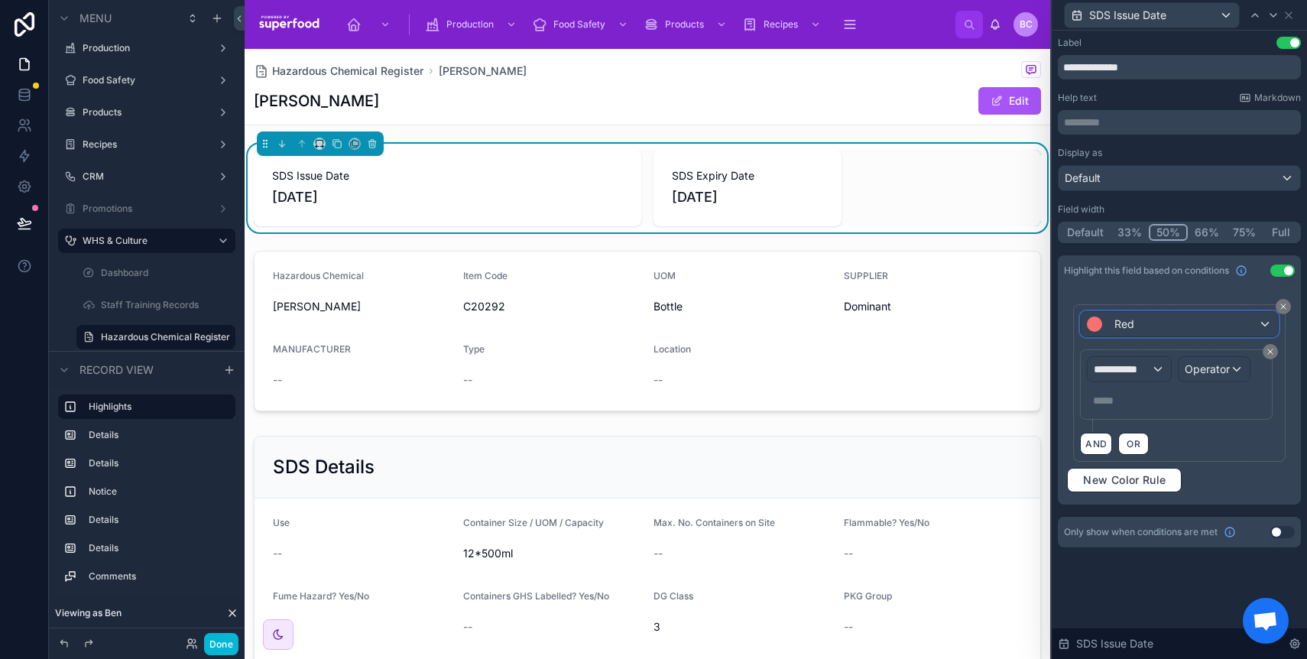
click at [1146, 323] on div "Red" at bounding box center [1179, 324] width 196 height 24
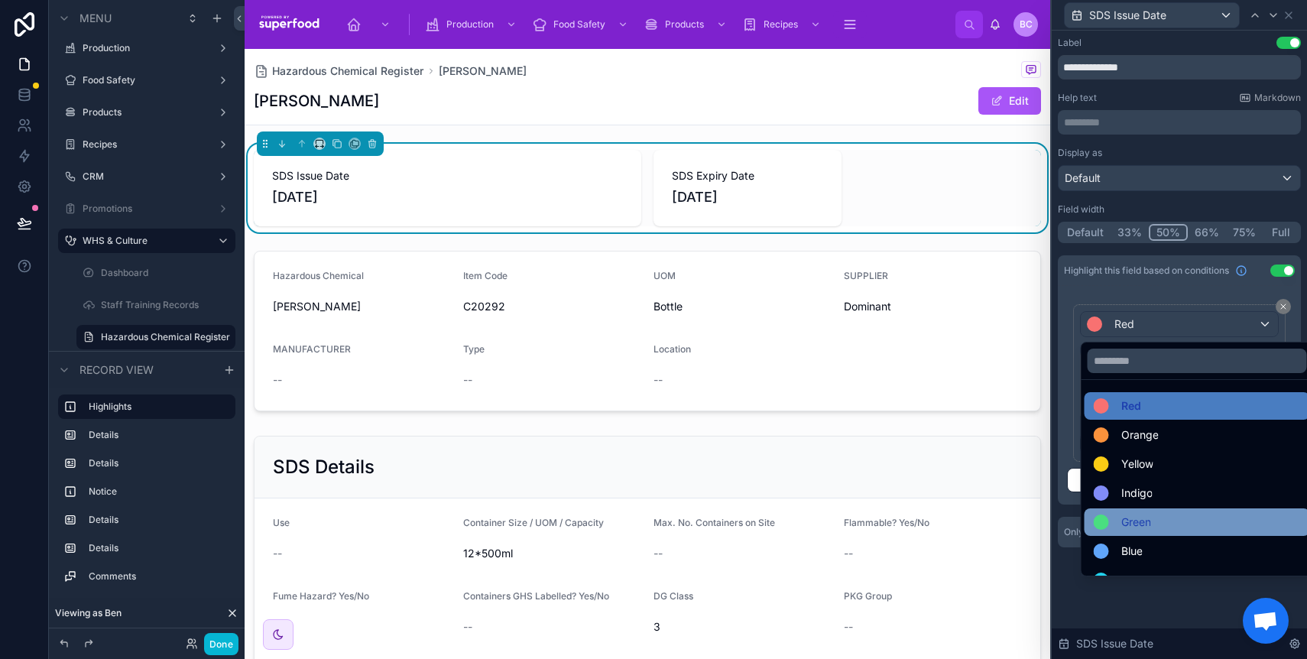
click at [1123, 528] on span "Green" at bounding box center [1136, 522] width 30 height 18
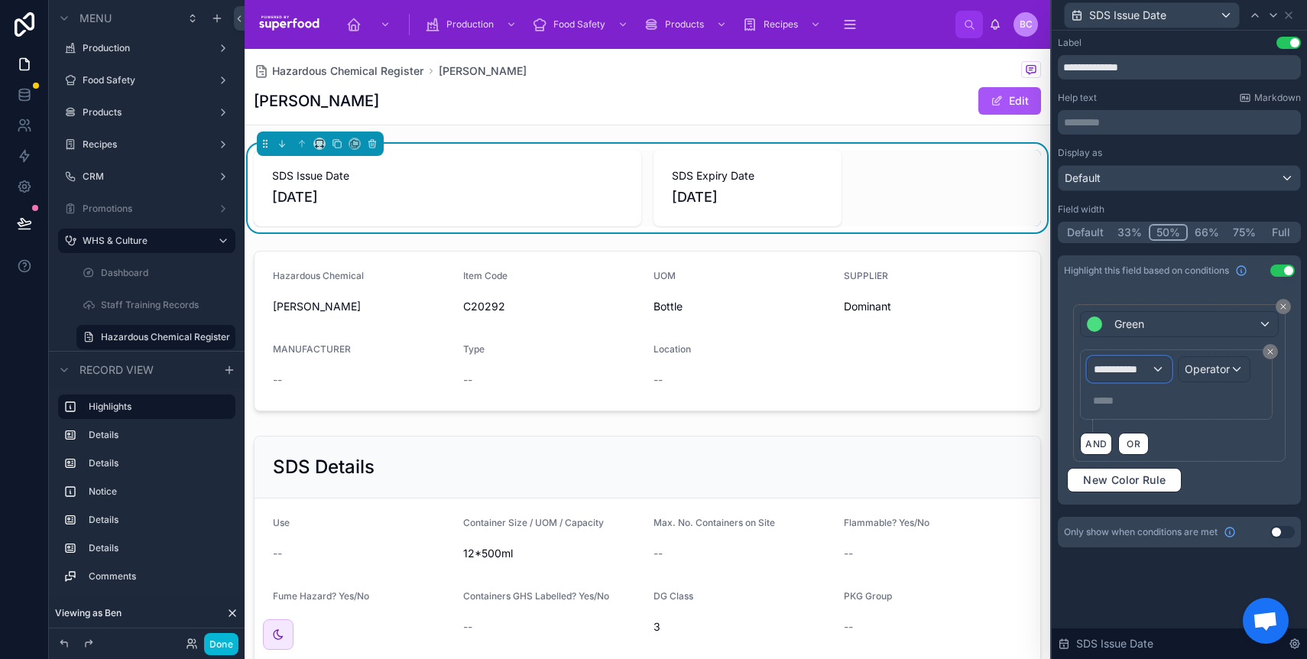
click at [1155, 369] on div "**********" at bounding box center [1129, 369] width 83 height 24
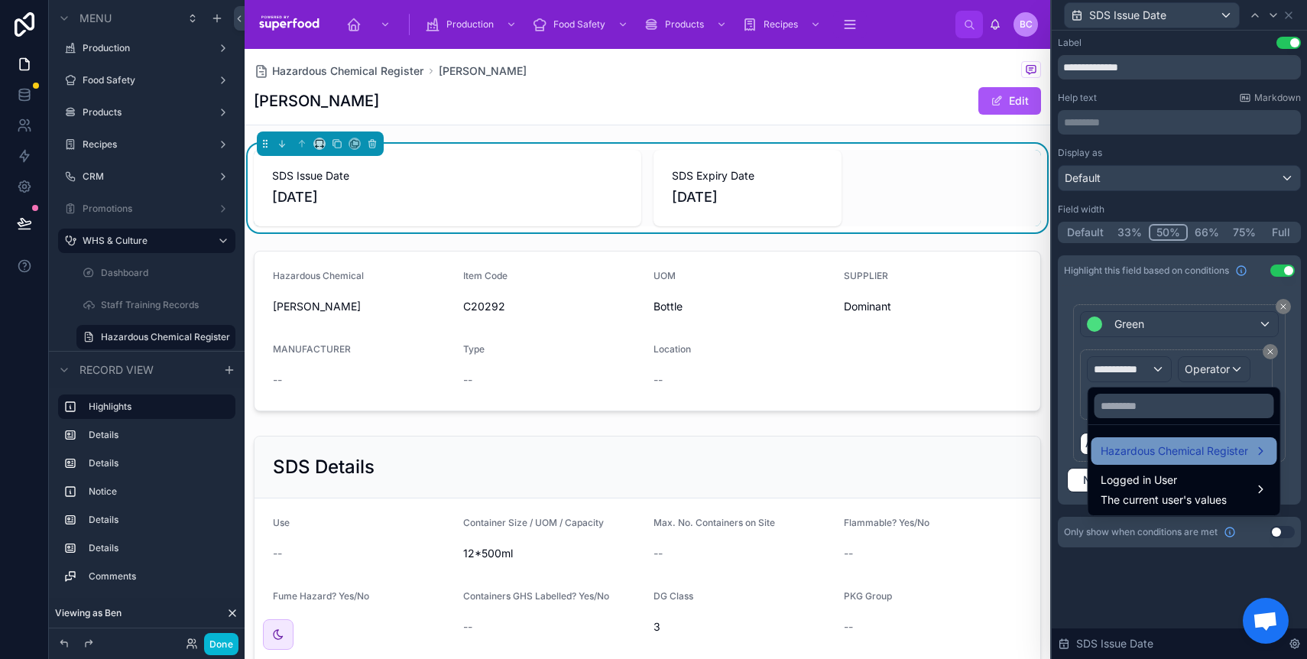
click at [1149, 445] on span "Hazardous Chemical Register" at bounding box center [1174, 451] width 147 height 18
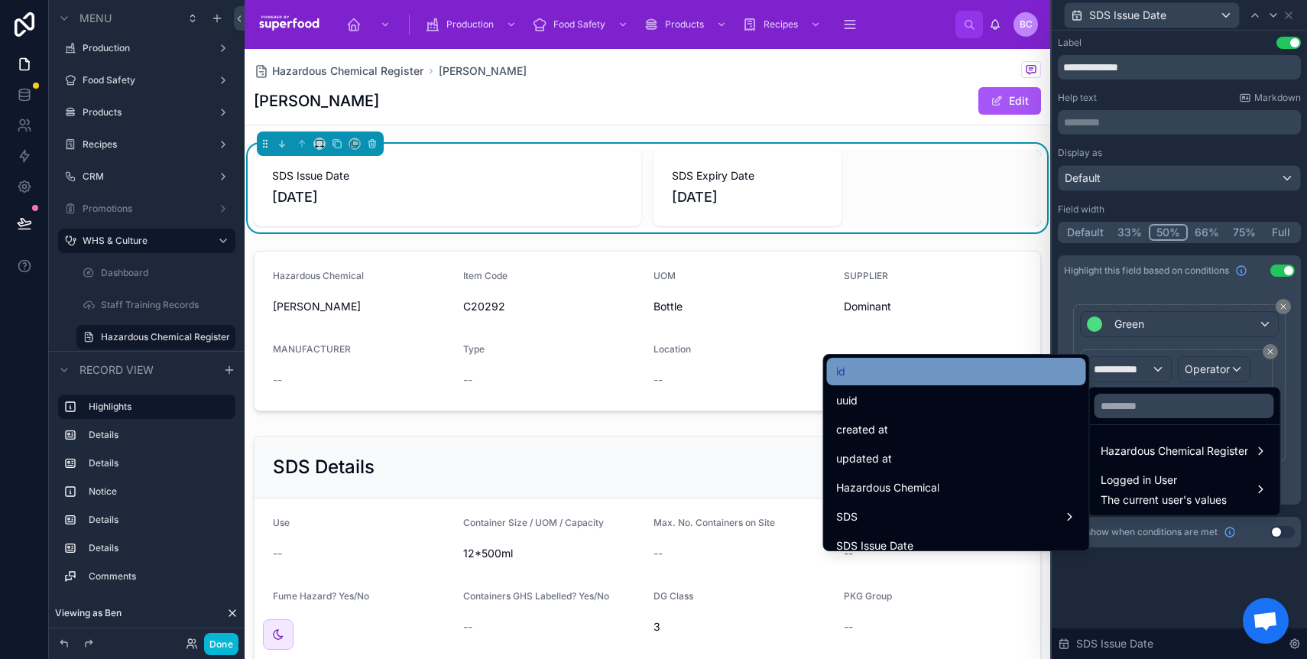
click at [974, 380] on div "id" at bounding box center [956, 371] width 241 height 18
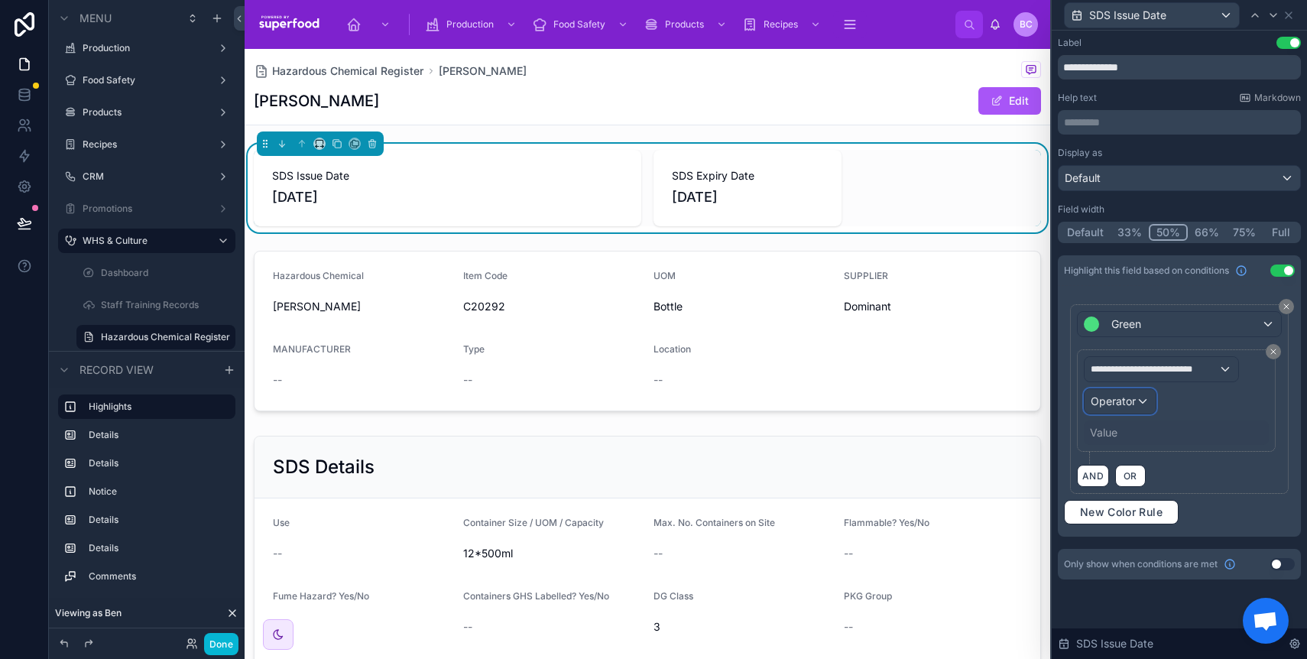
click at [1120, 400] on span "Operator" at bounding box center [1113, 400] width 45 height 13
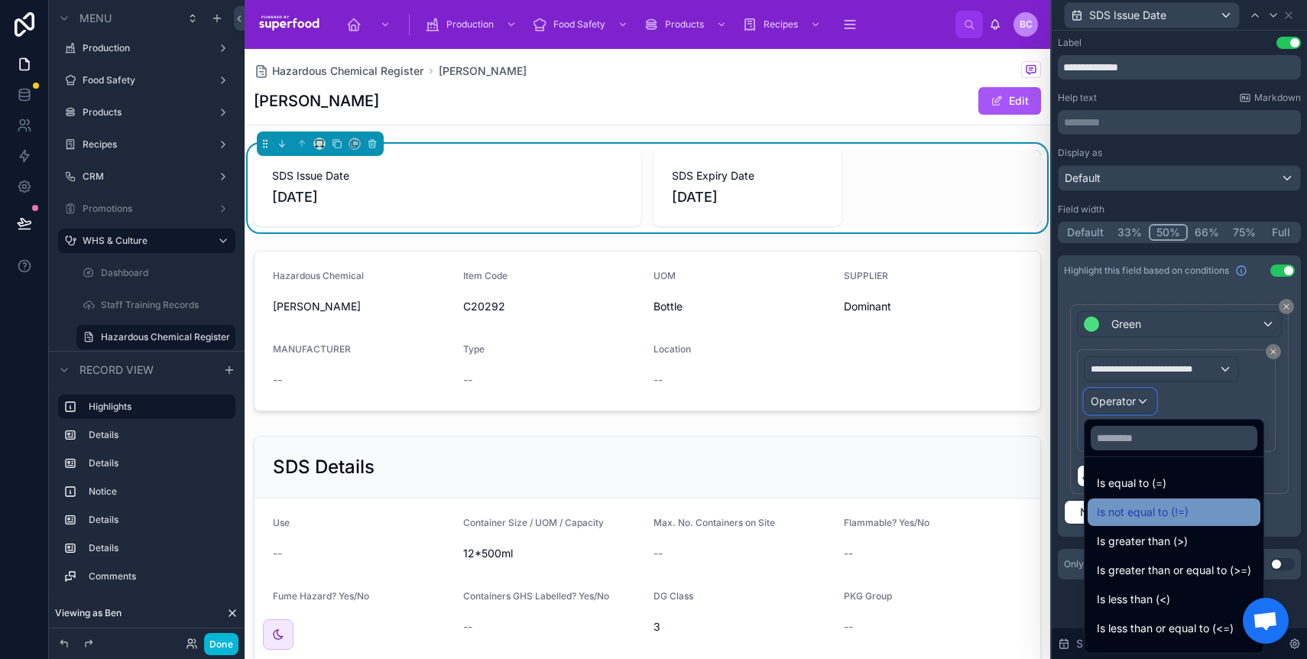
scroll to position [109, 0]
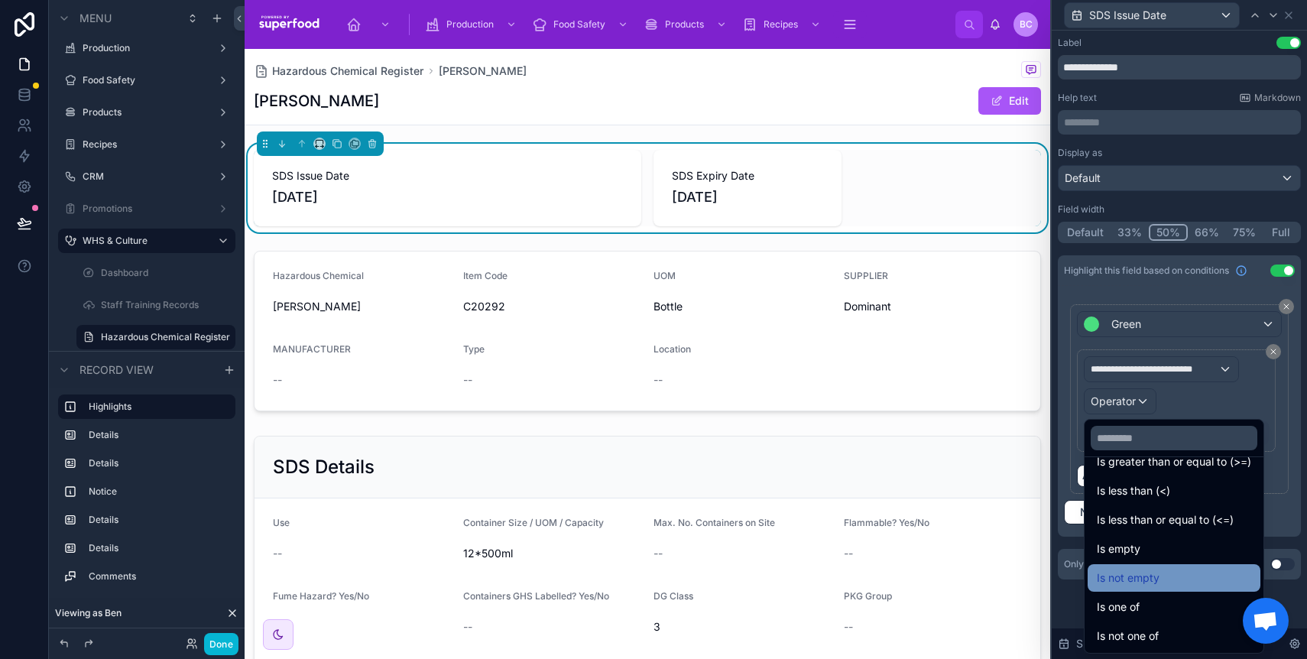
click at [1133, 580] on span "Is not empty" at bounding box center [1128, 578] width 63 height 18
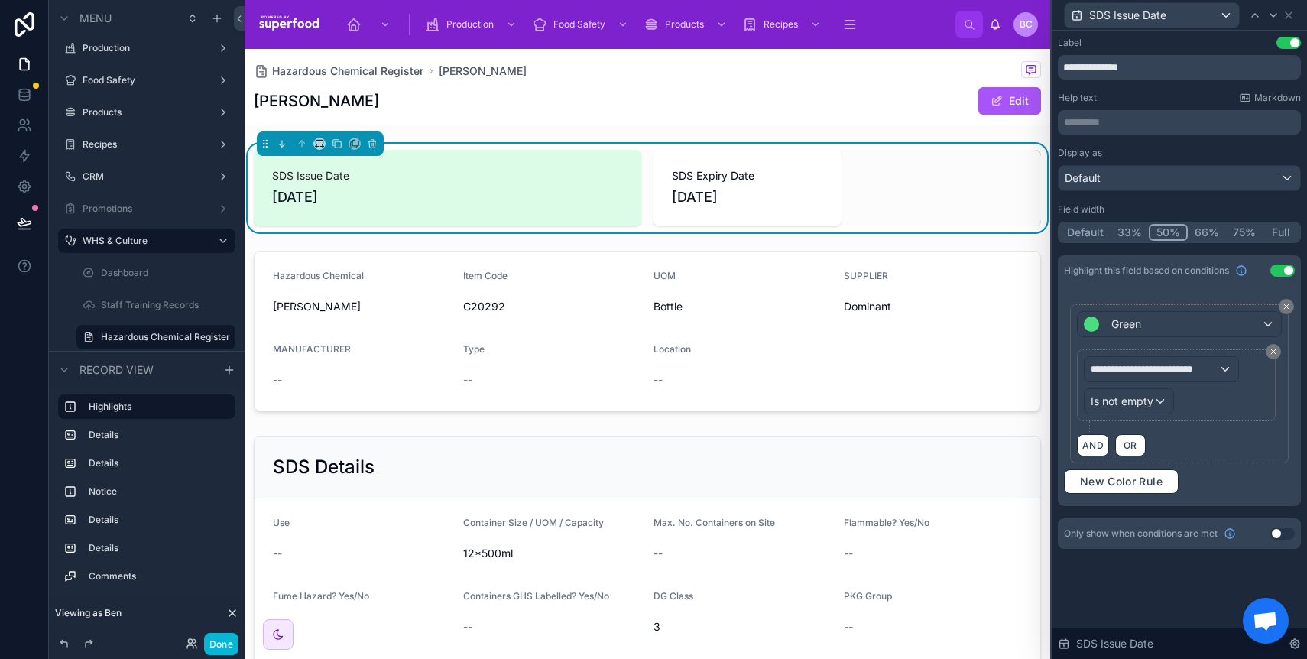
click at [663, 159] on div "SDS Expiry Date 1/29/2026" at bounding box center [747, 188] width 188 height 76
click at [1098, 475] on span "New Color Rule" at bounding box center [1121, 482] width 95 height 14
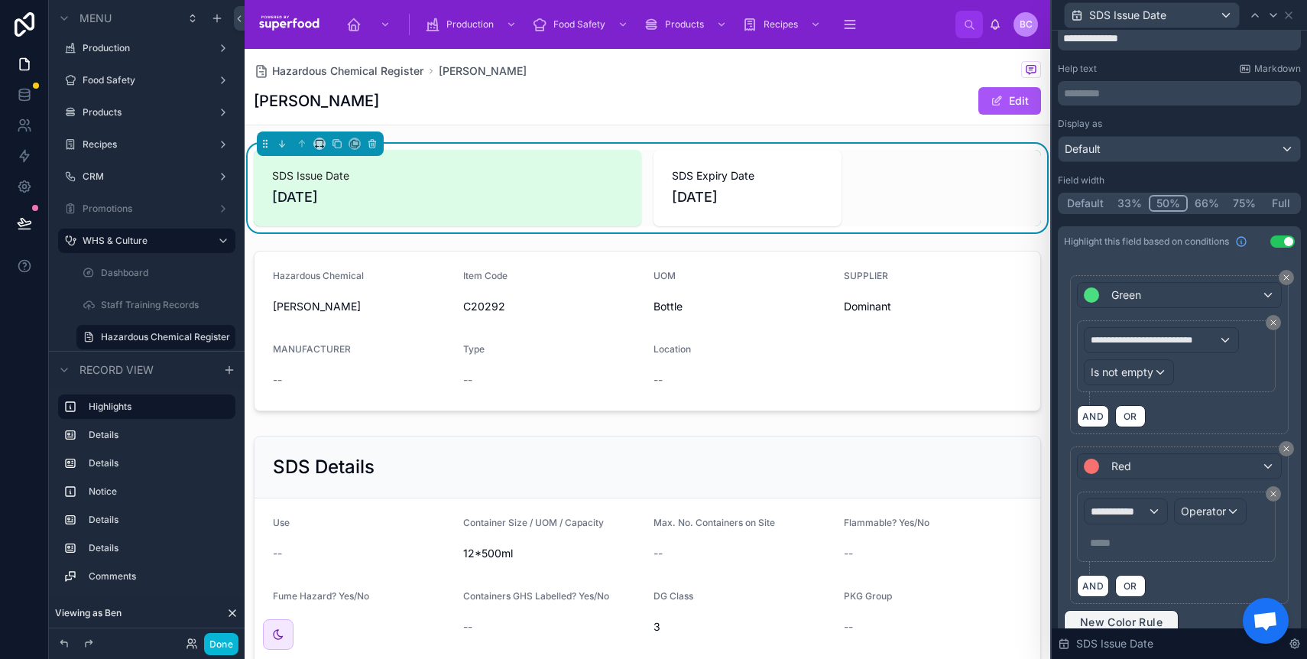
scroll to position [96, 0]
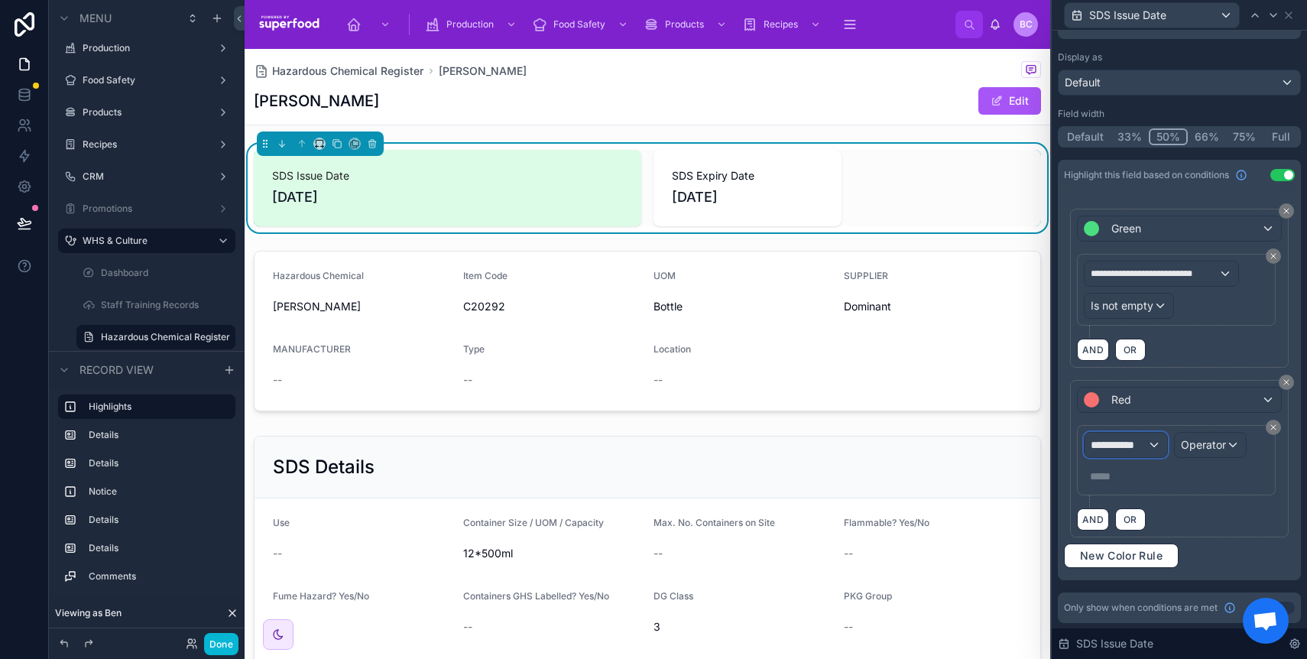
click at [1135, 438] on span "**********" at bounding box center [1119, 444] width 57 height 15
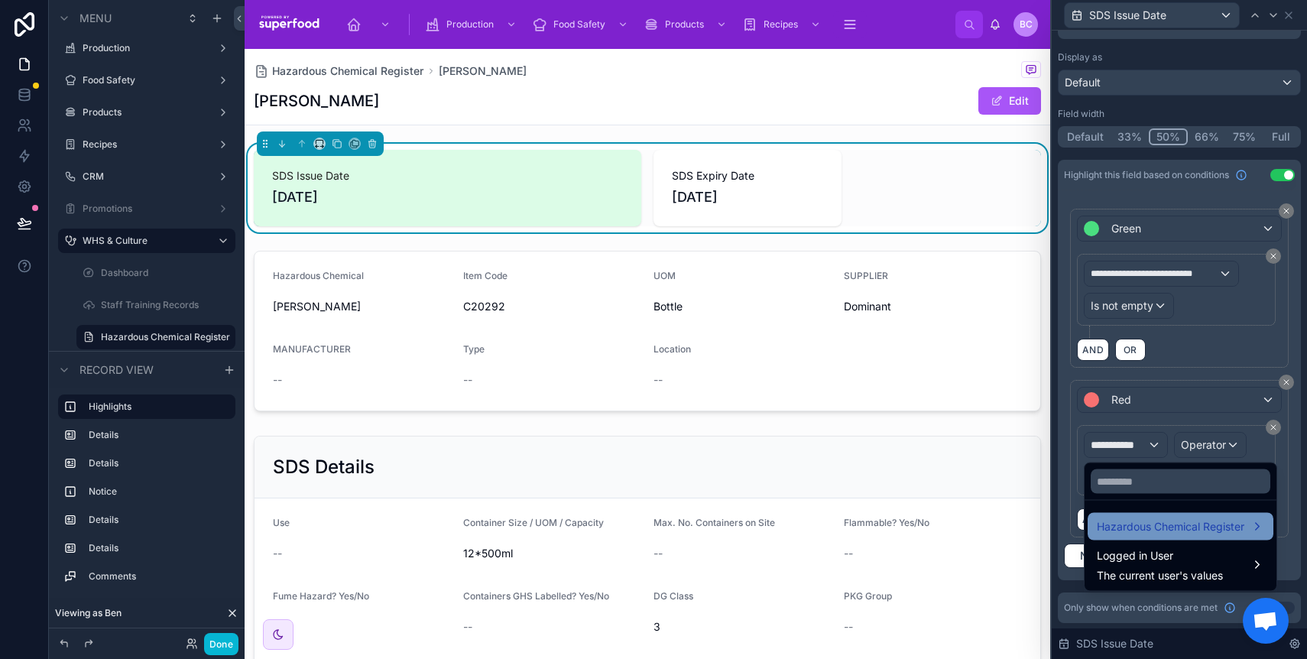
click at [1143, 538] on div "Hazardous Chemical Register" at bounding box center [1181, 527] width 186 height 28
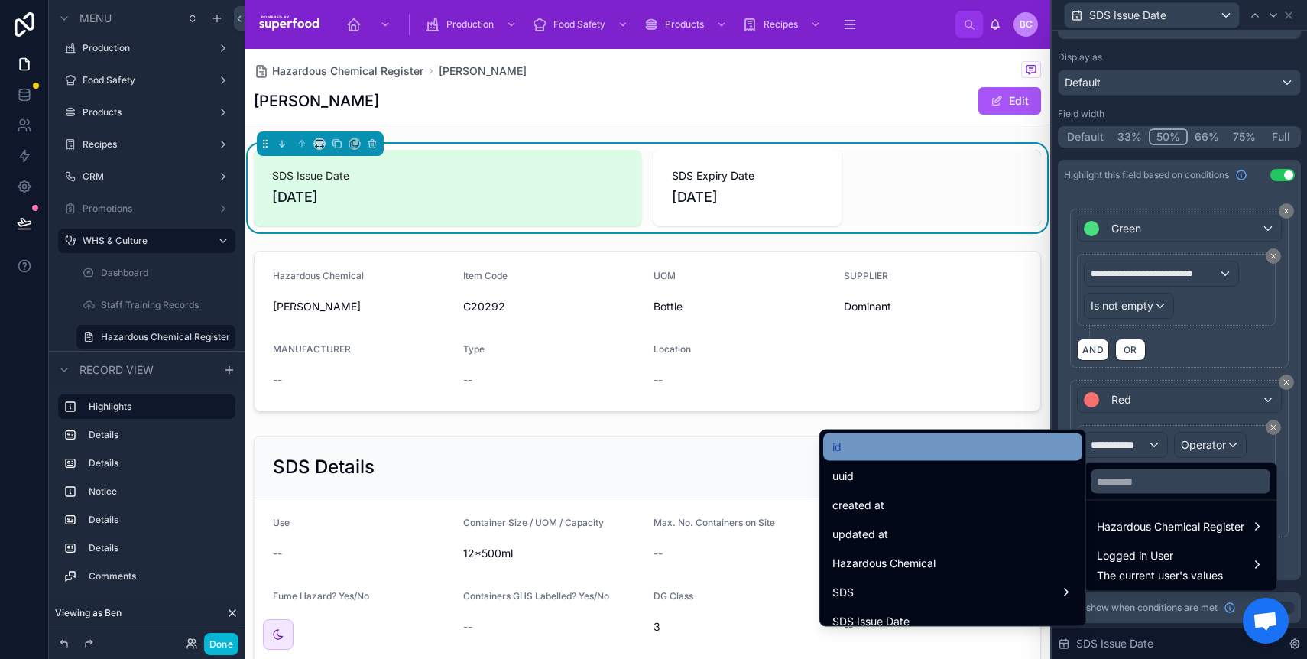
click at [925, 451] on div "id" at bounding box center [952, 447] width 241 height 18
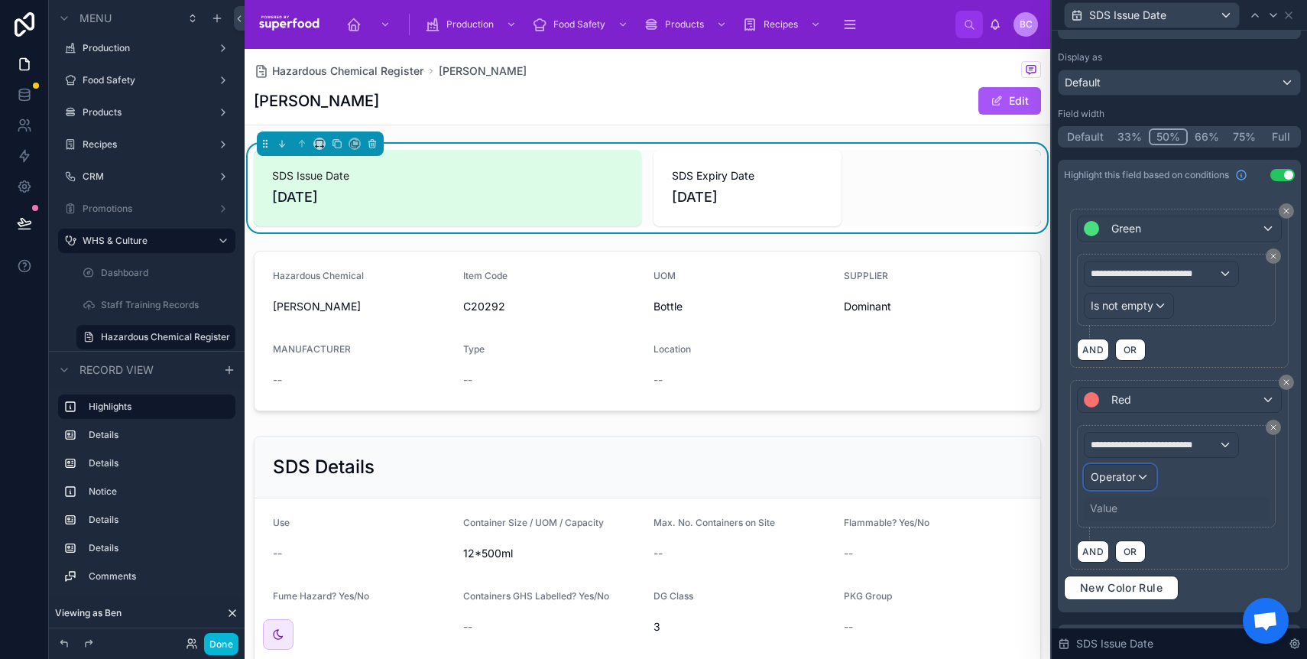
click at [1117, 482] on span "Operator" at bounding box center [1113, 476] width 45 height 13
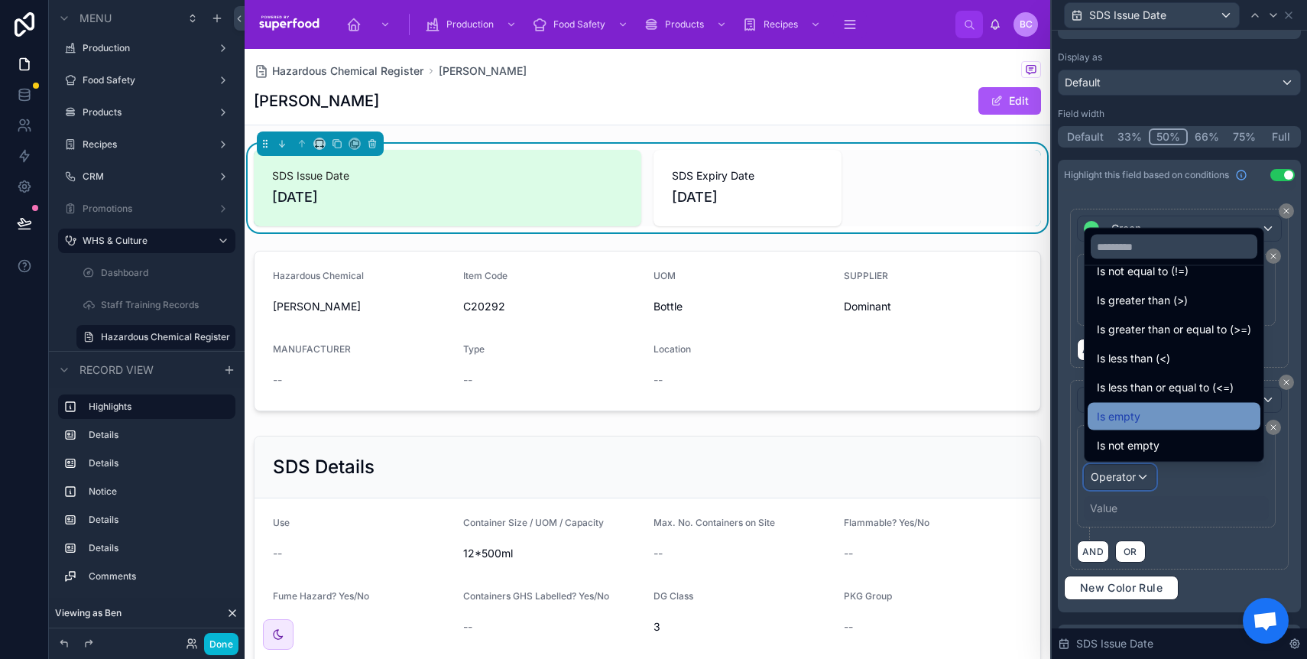
scroll to position [109, 0]
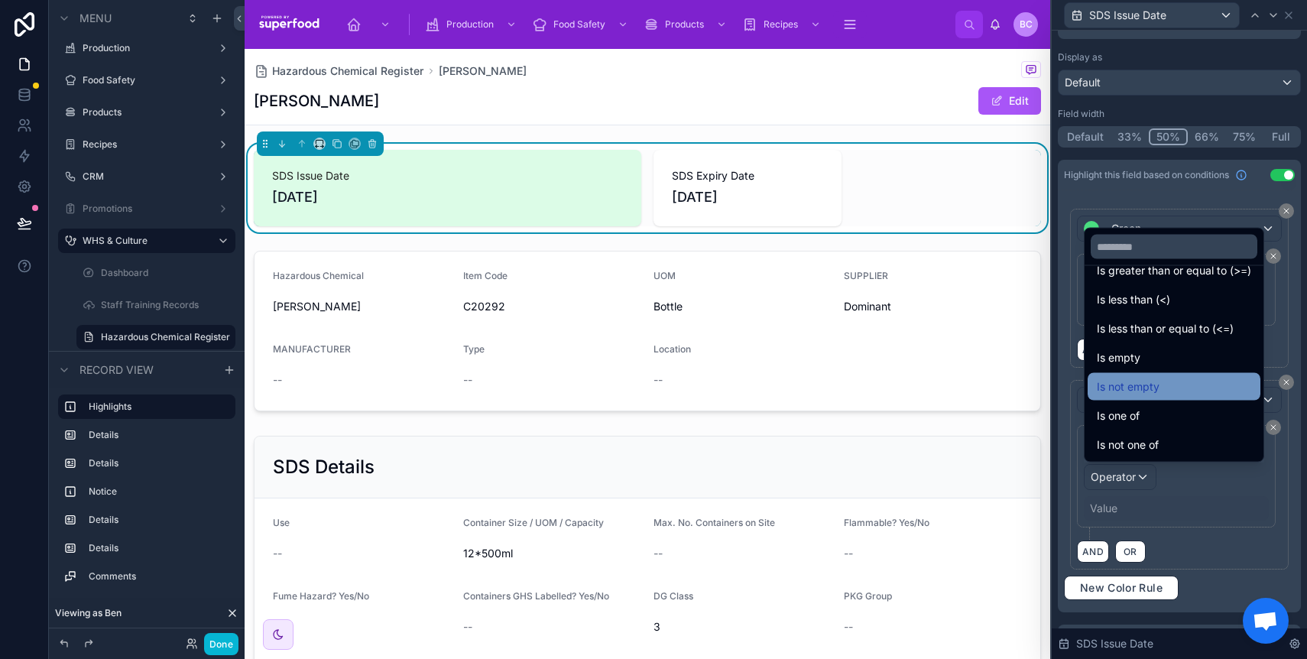
click at [1154, 383] on span "Is not empty" at bounding box center [1128, 387] width 63 height 18
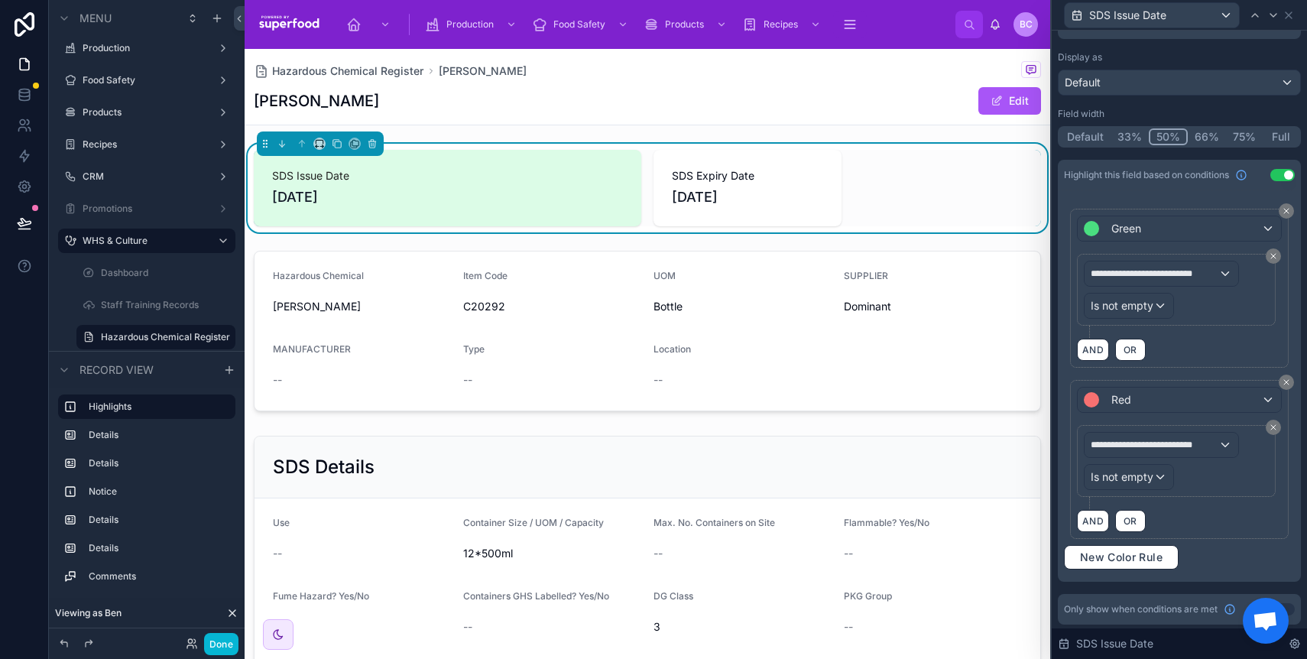
click at [1220, 521] on div "AND OR" at bounding box center [1179, 520] width 205 height 23
click at [1235, 554] on div "**********" at bounding box center [1179, 384] width 231 height 367
click at [1160, 442] on span "**********" at bounding box center [1155, 443] width 128 height 12
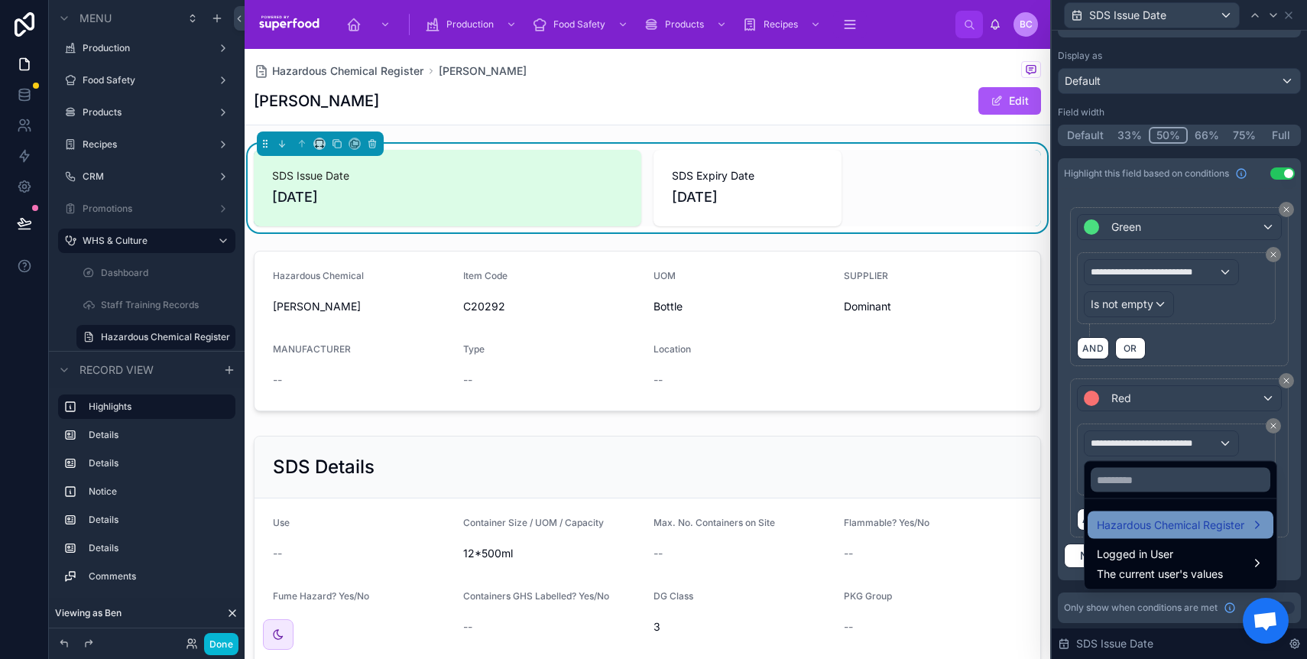
click at [1139, 530] on span "Hazardous Chemical Register" at bounding box center [1170, 525] width 147 height 18
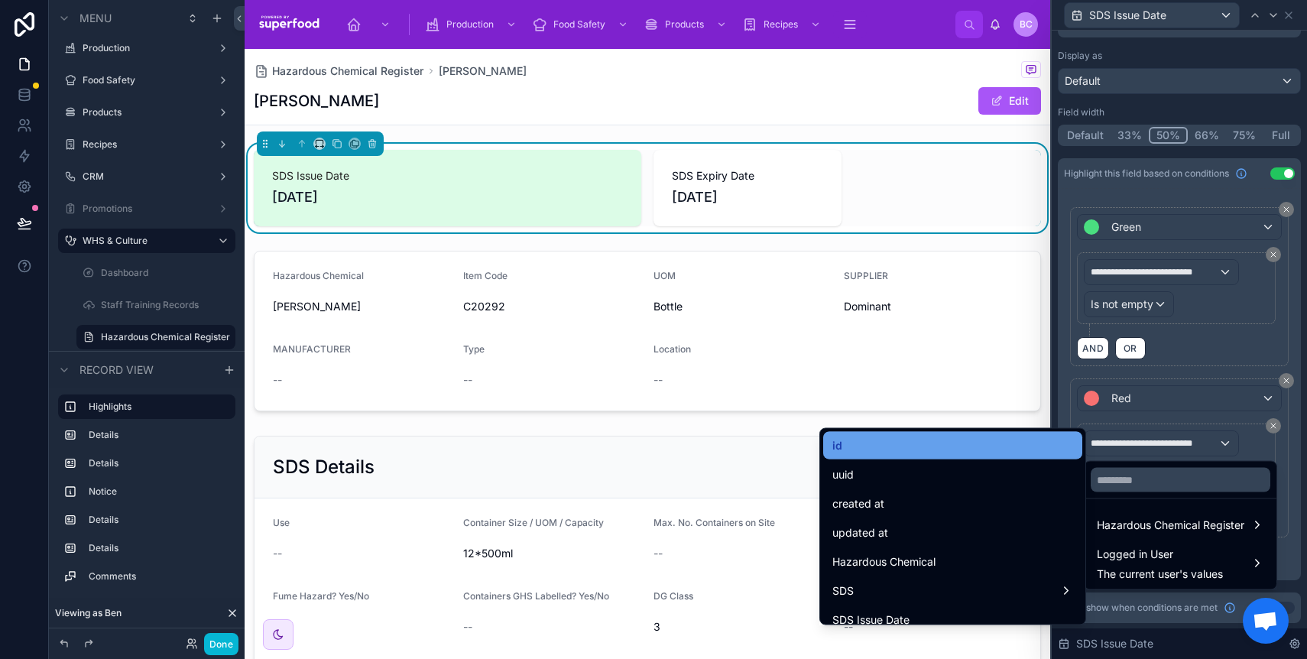
click at [906, 447] on div "id" at bounding box center [952, 445] width 241 height 18
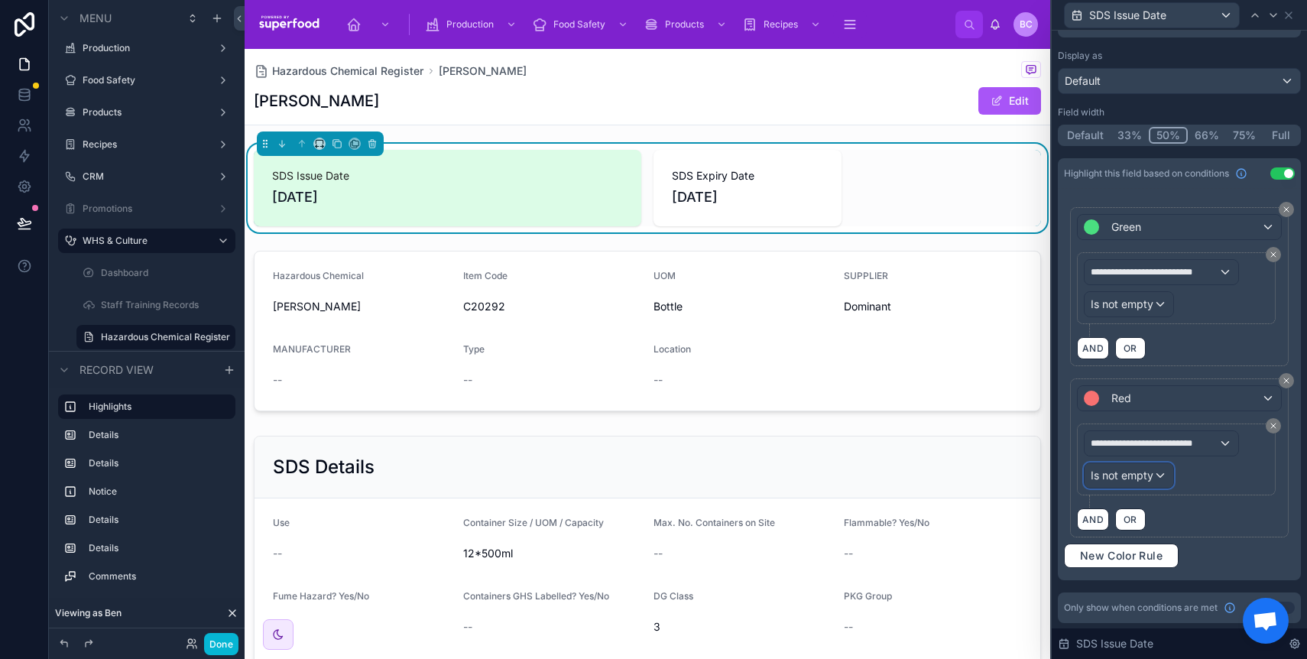
click at [1120, 475] on span "Is not empty" at bounding box center [1122, 475] width 63 height 15
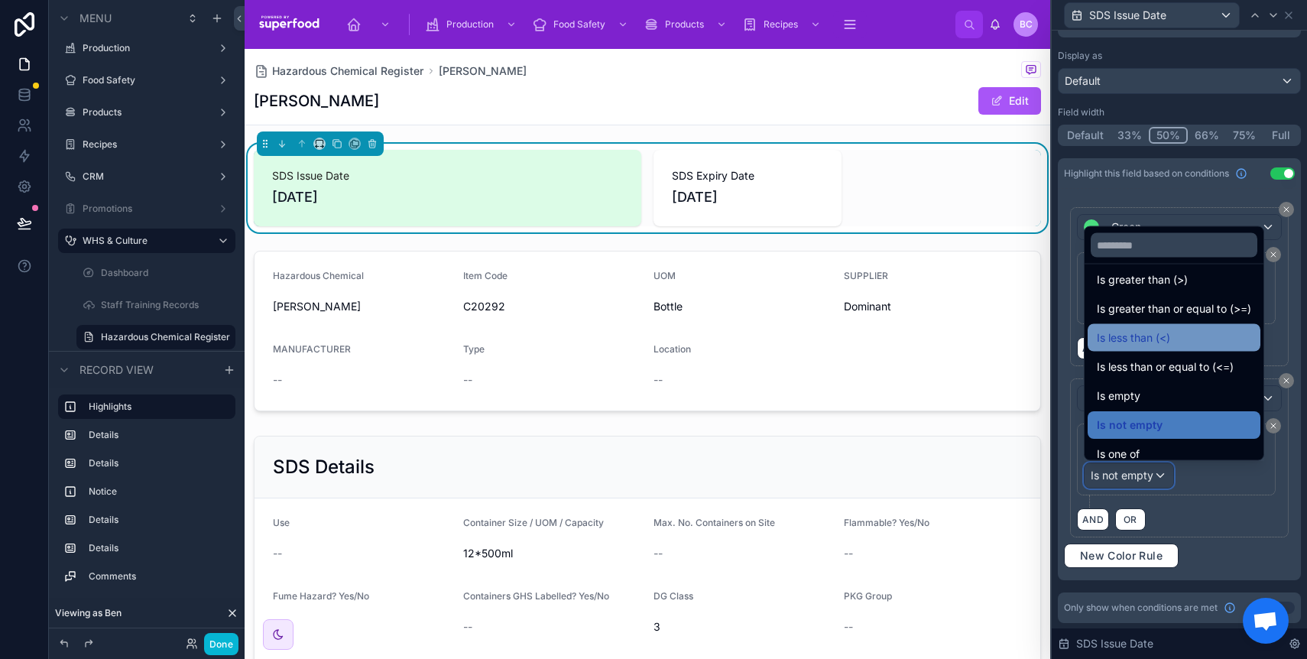
scroll to position [109, 0]
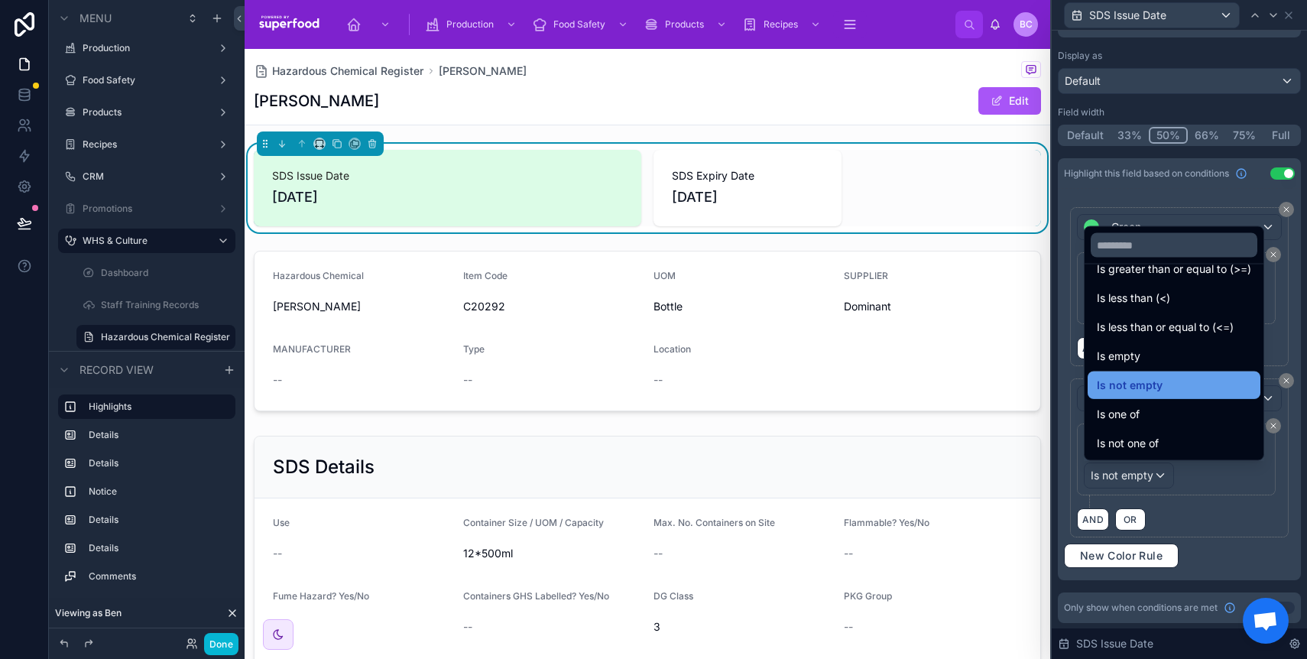
click at [1127, 386] on span "Is not empty" at bounding box center [1130, 385] width 66 height 18
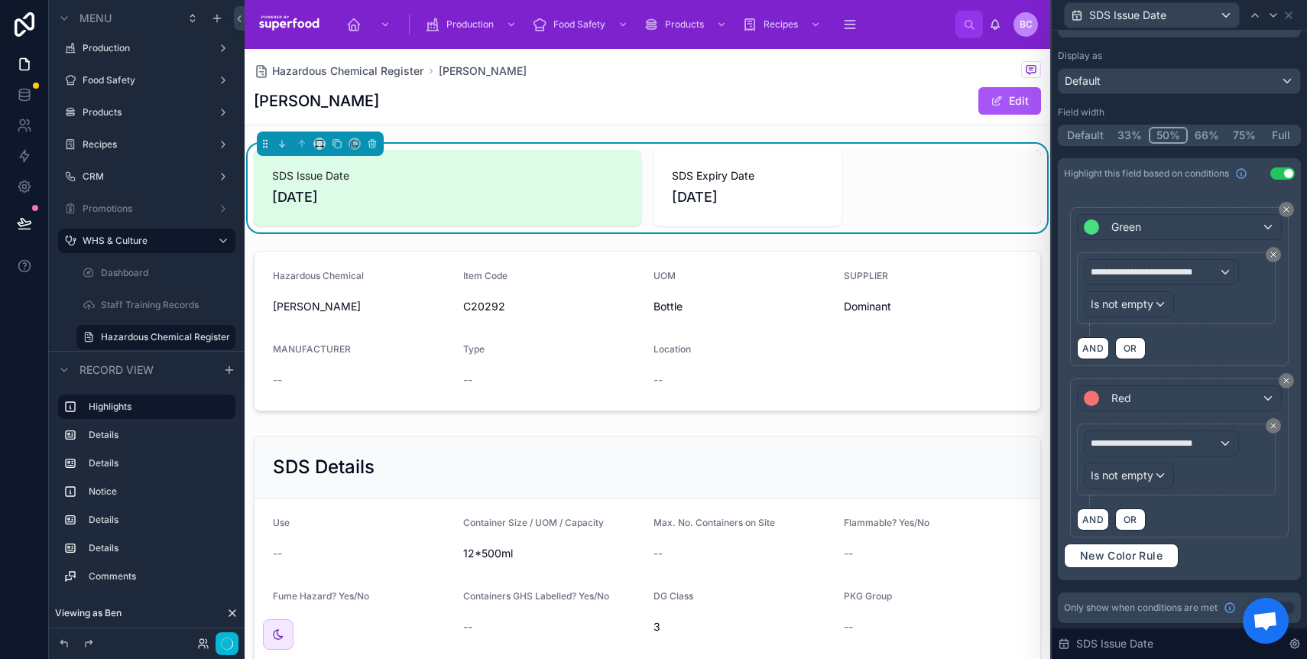
click at [1223, 501] on div "**********" at bounding box center [1179, 465] width 205 height 84
click at [1279, 381] on button at bounding box center [1286, 380] width 15 height 15
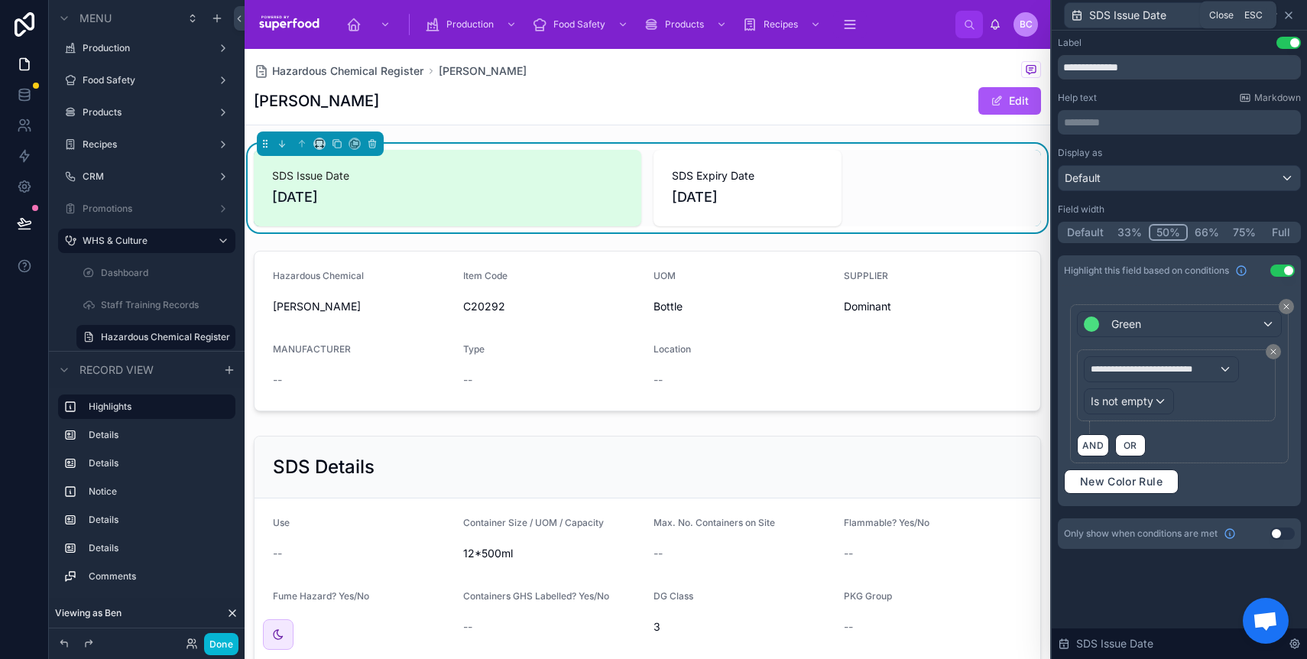
click at [1289, 11] on icon at bounding box center [1288, 15] width 12 height 12
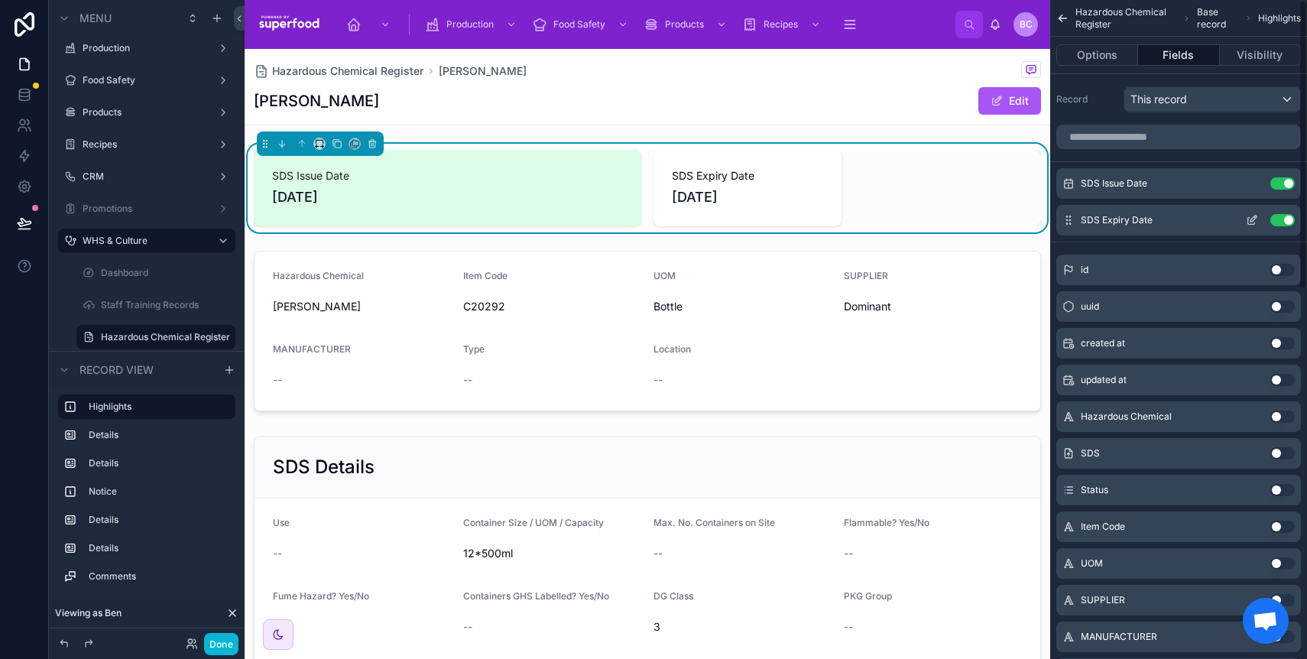
click at [1251, 219] on icon "scrollable content" at bounding box center [1252, 220] width 12 height 12
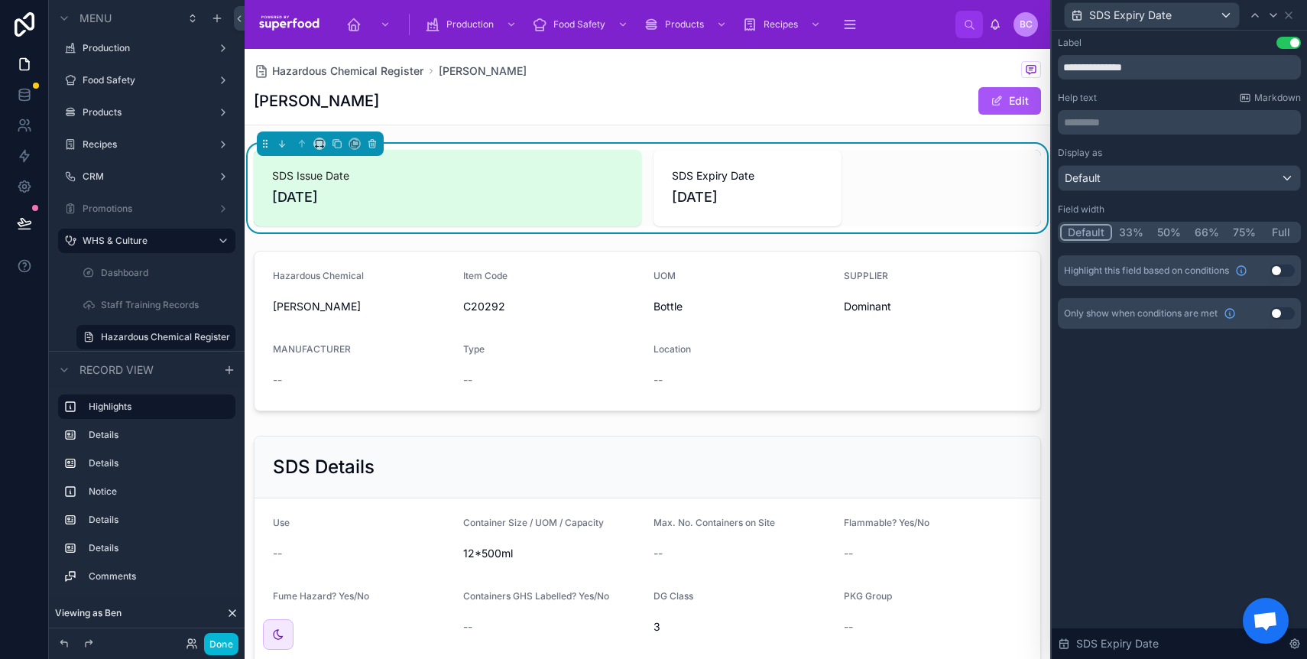
click at [1275, 271] on button "Use setting" at bounding box center [1282, 270] width 24 height 12
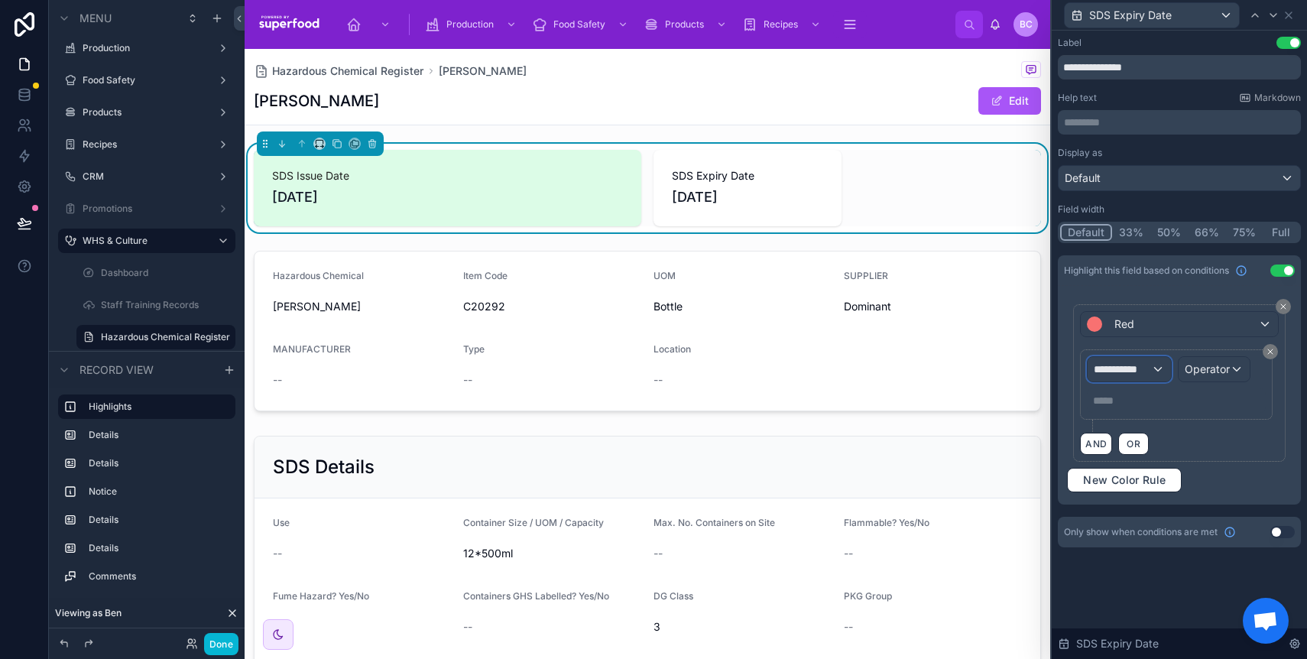
click at [1143, 368] on span "**********" at bounding box center [1122, 368] width 57 height 15
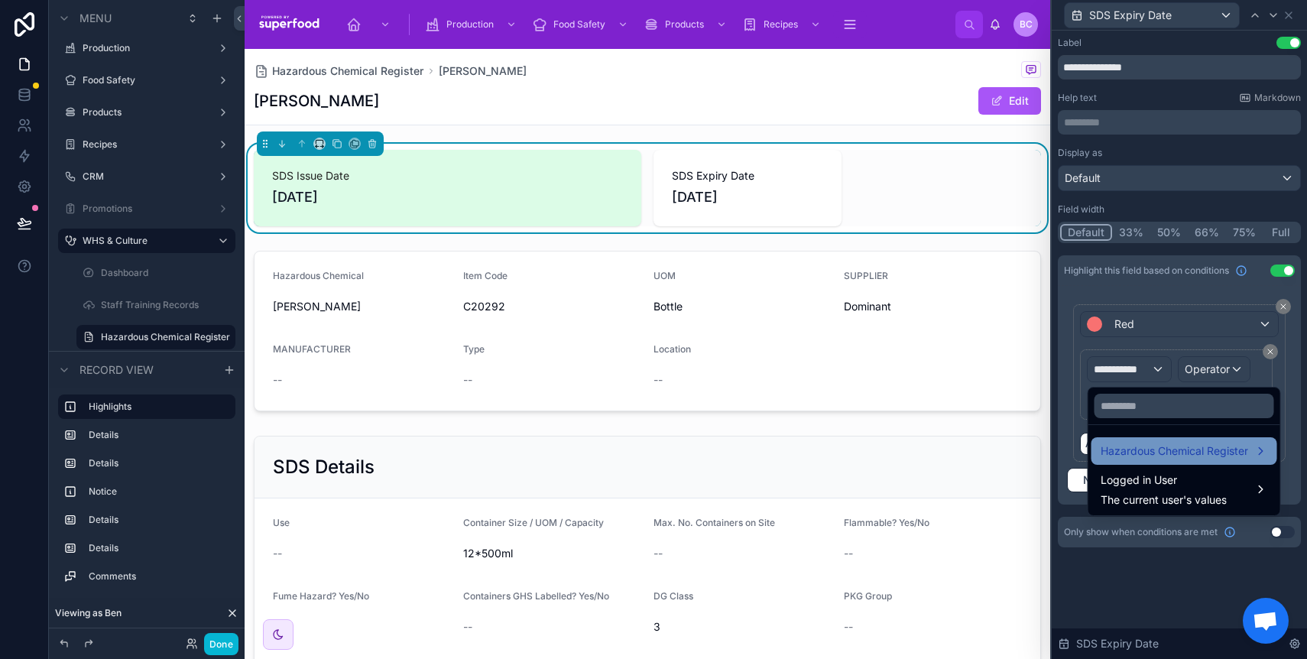
click at [1140, 461] on div "Hazardous Chemical Register" at bounding box center [1184, 451] width 186 height 28
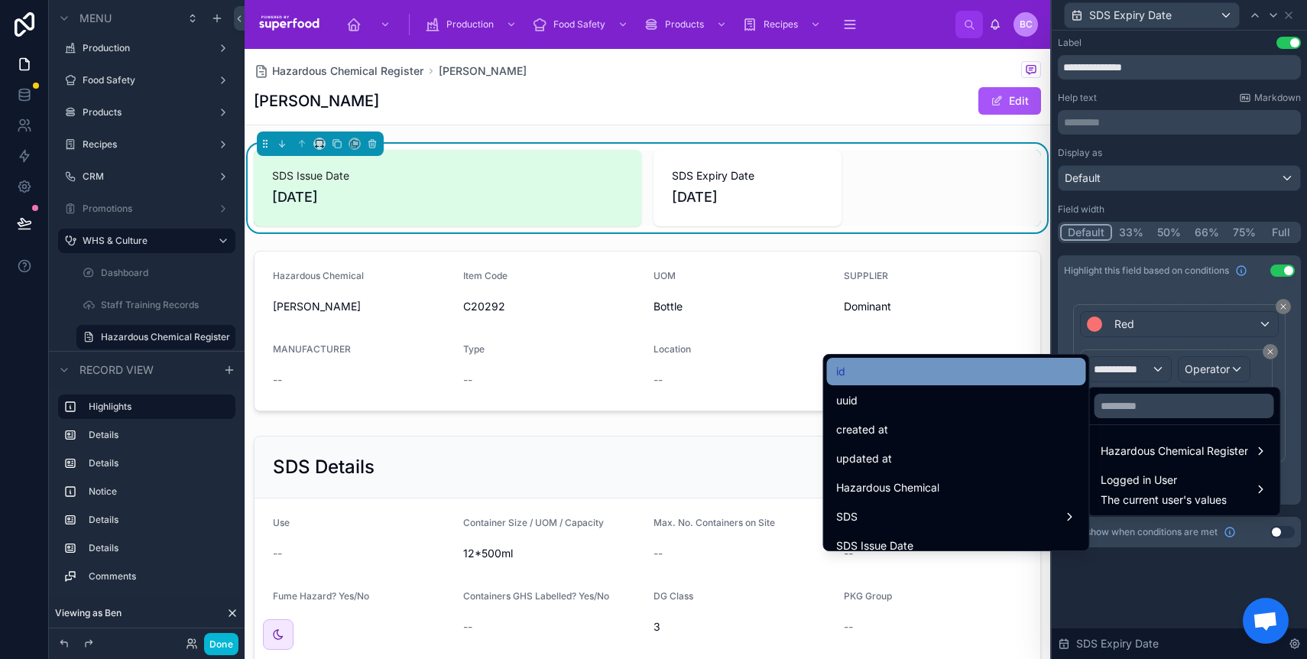
click at [937, 367] on div "id" at bounding box center [956, 371] width 241 height 18
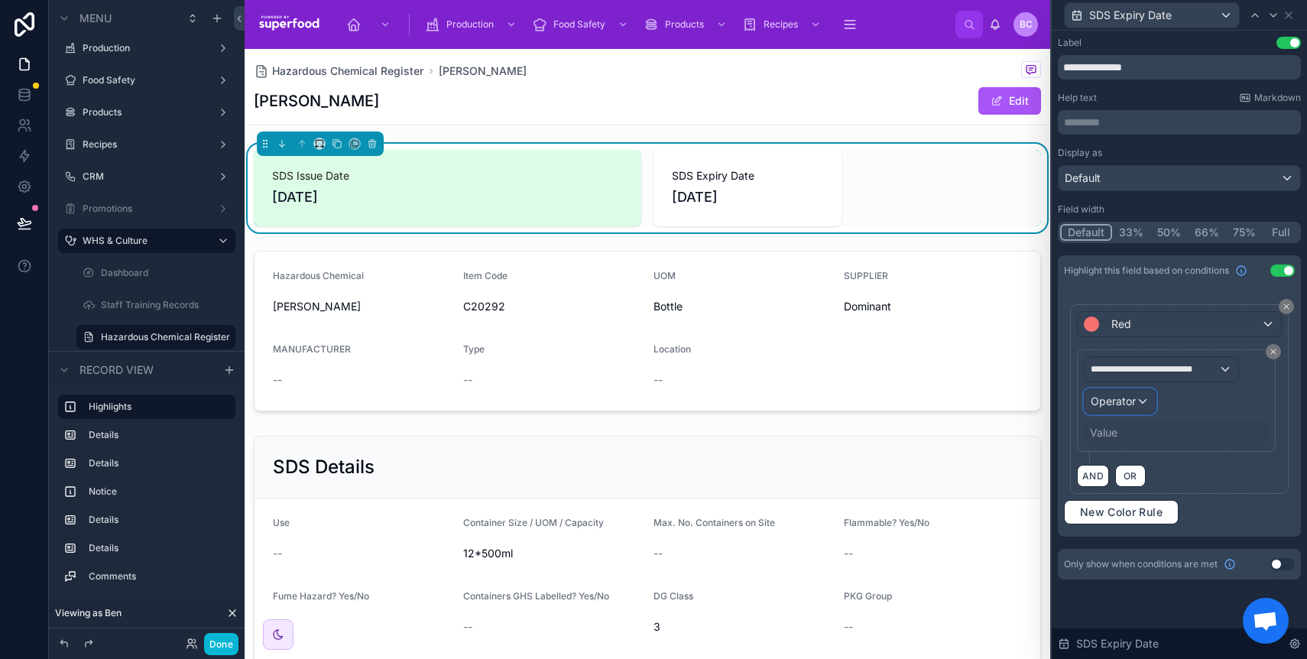
click at [1107, 405] on span "Operator" at bounding box center [1113, 400] width 45 height 13
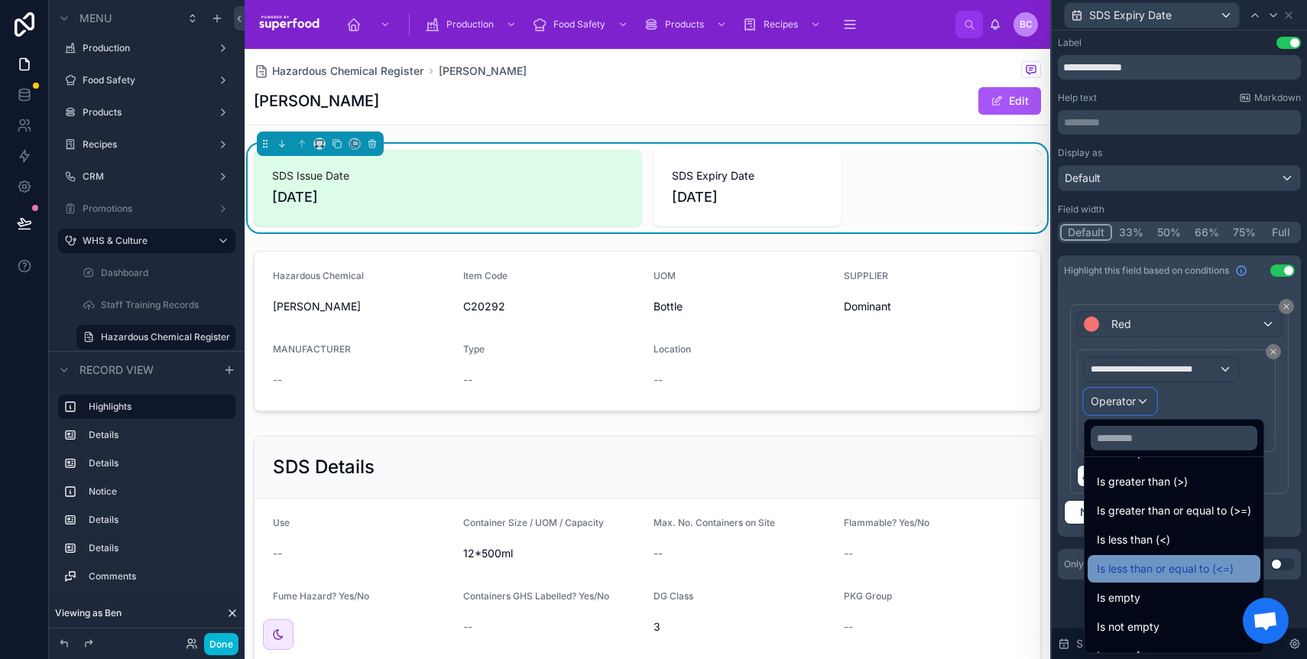
scroll to position [109, 0]
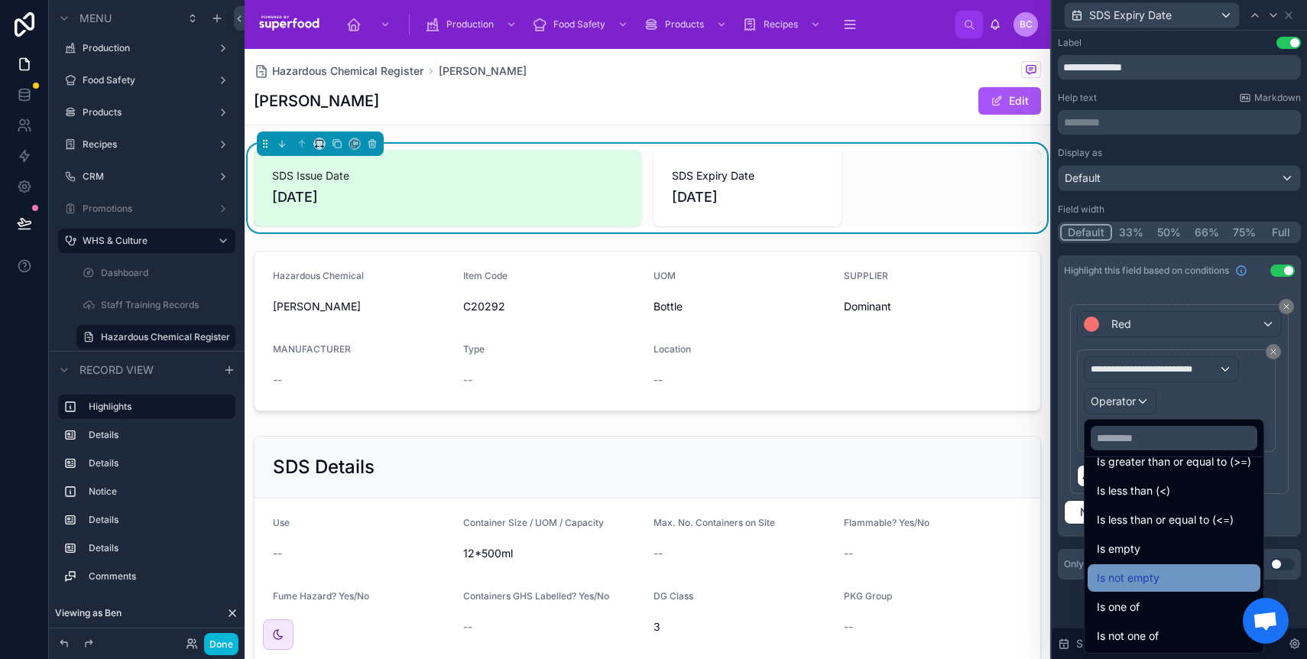
click at [1139, 580] on span "Is not empty" at bounding box center [1128, 578] width 63 height 18
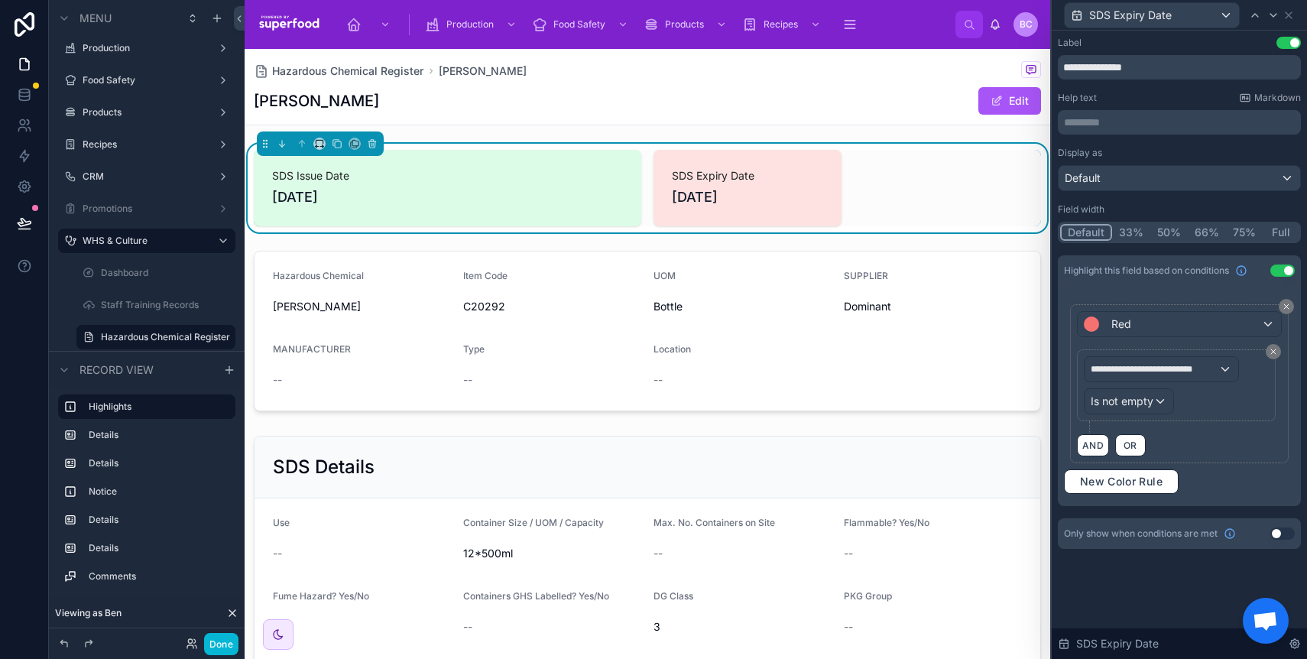
click at [1295, 16] on div "SDS Expiry Date" at bounding box center [1179, 15] width 243 height 30
click at [1293, 14] on icon at bounding box center [1288, 15] width 12 height 12
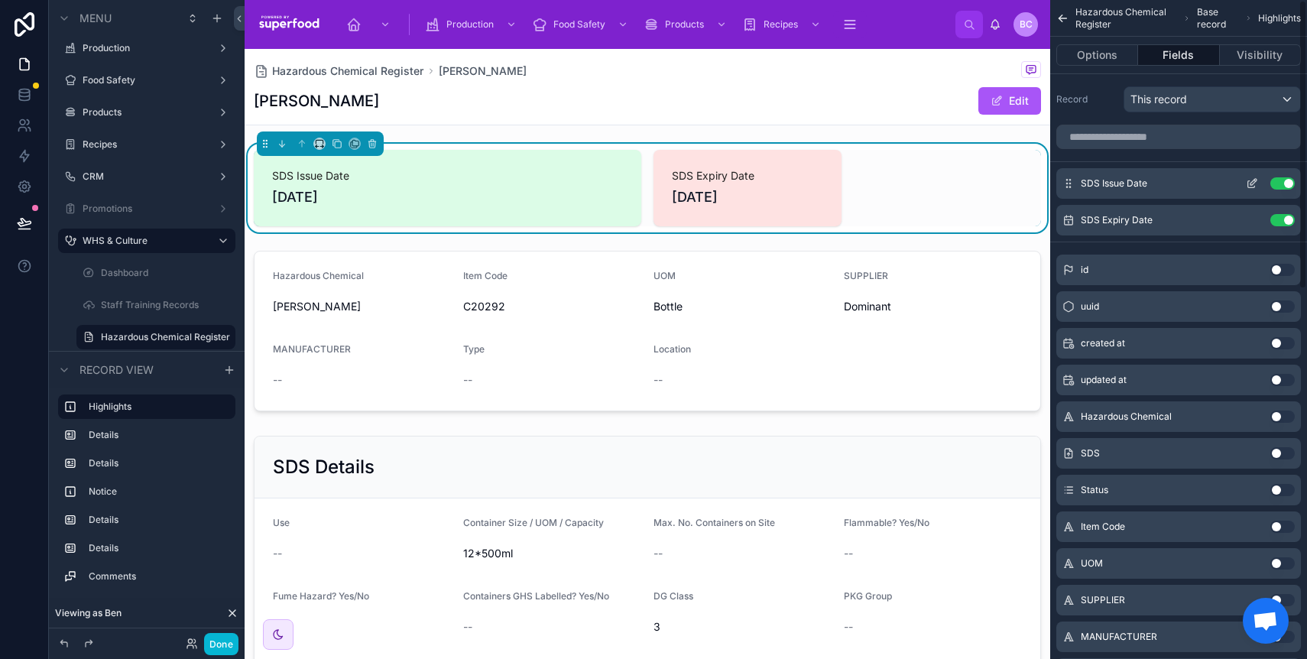
click at [1250, 184] on icon "scrollable content" at bounding box center [1253, 182] width 6 height 6
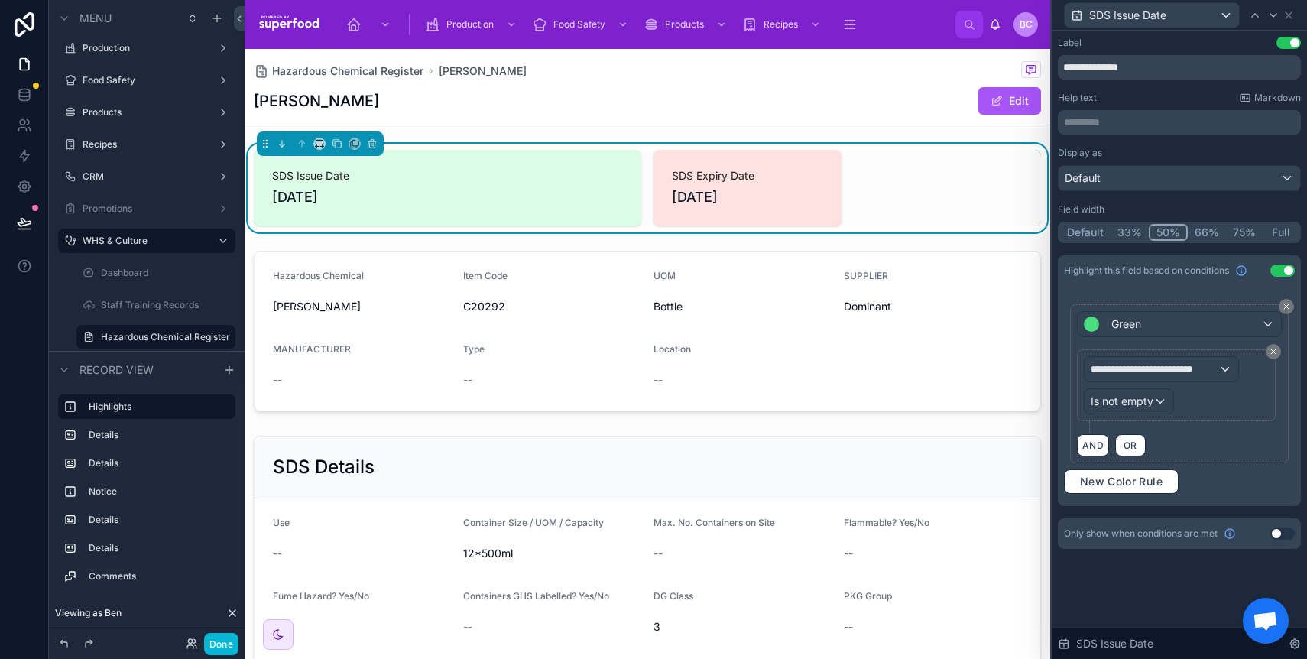
click at [1094, 232] on button "Default" at bounding box center [1085, 232] width 50 height 17
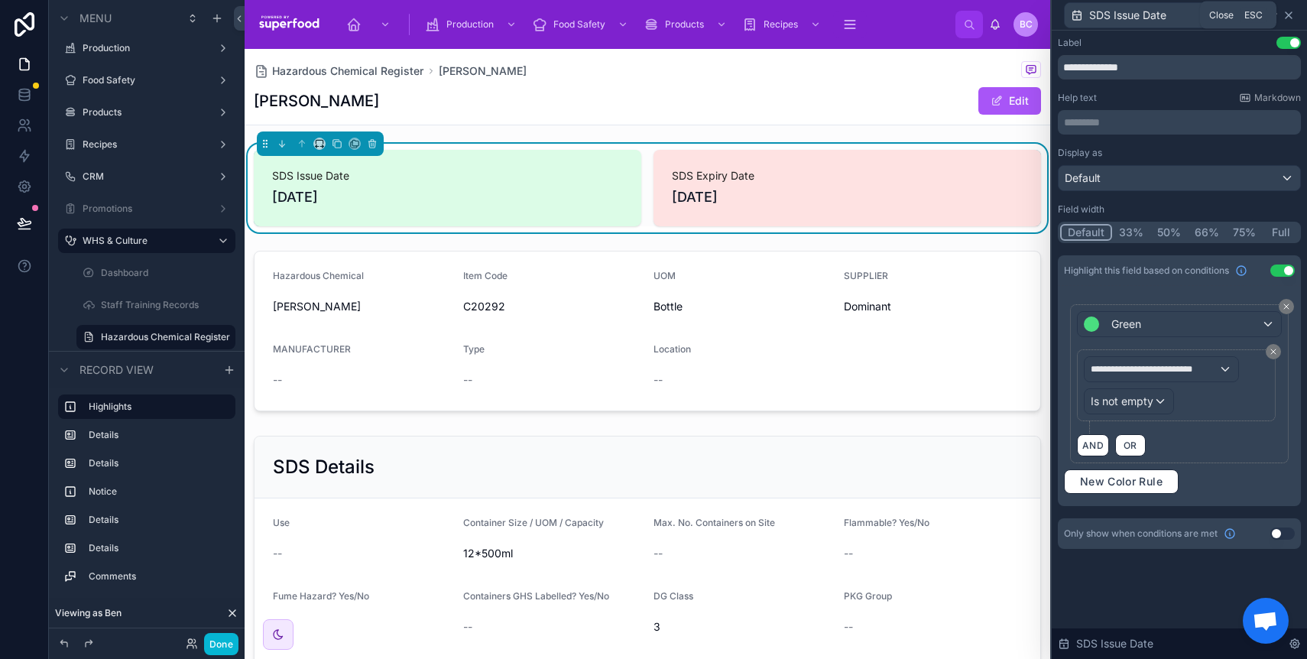
click at [1292, 15] on icon at bounding box center [1288, 15] width 12 height 12
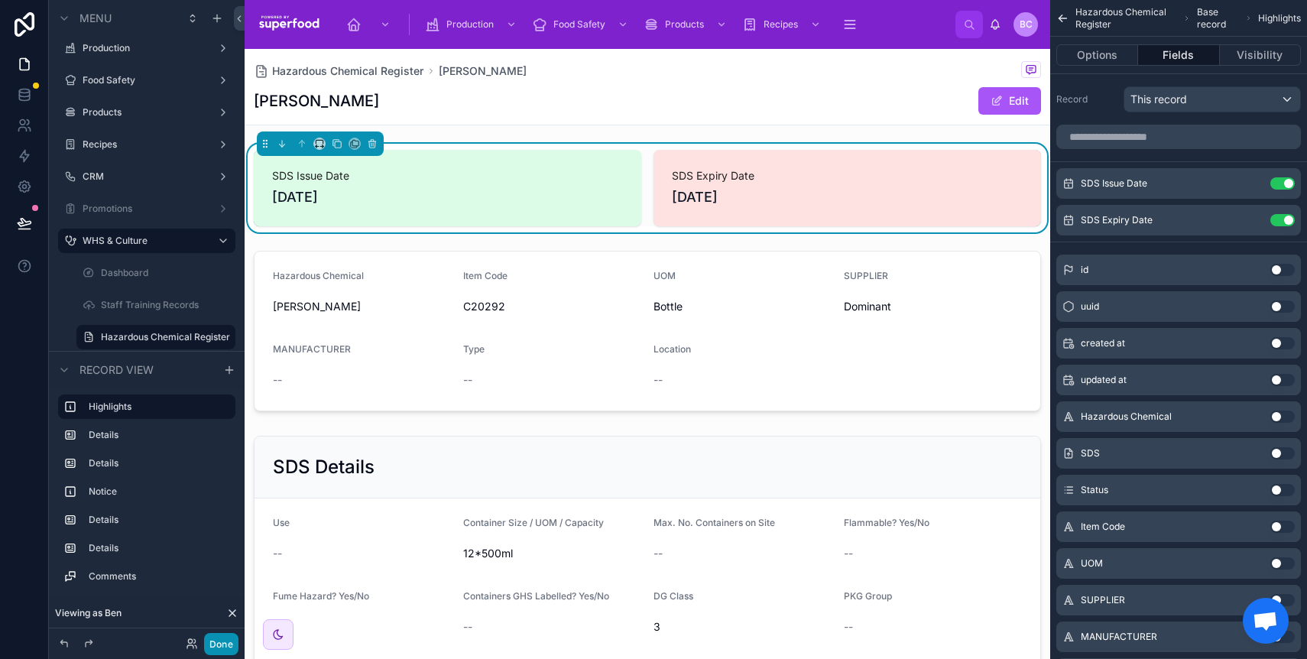
click at [229, 646] on button "Done" at bounding box center [221, 644] width 34 height 22
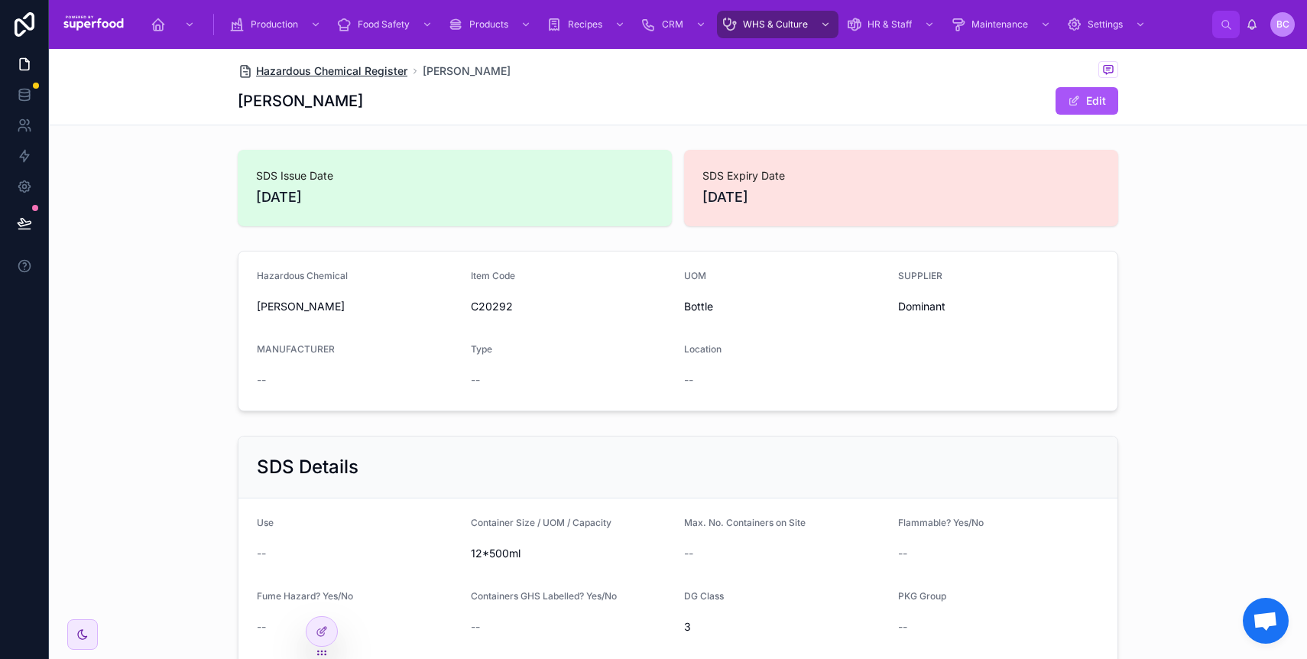
click at [259, 72] on span "Hazardous Chemical Register" at bounding box center [331, 70] width 151 height 15
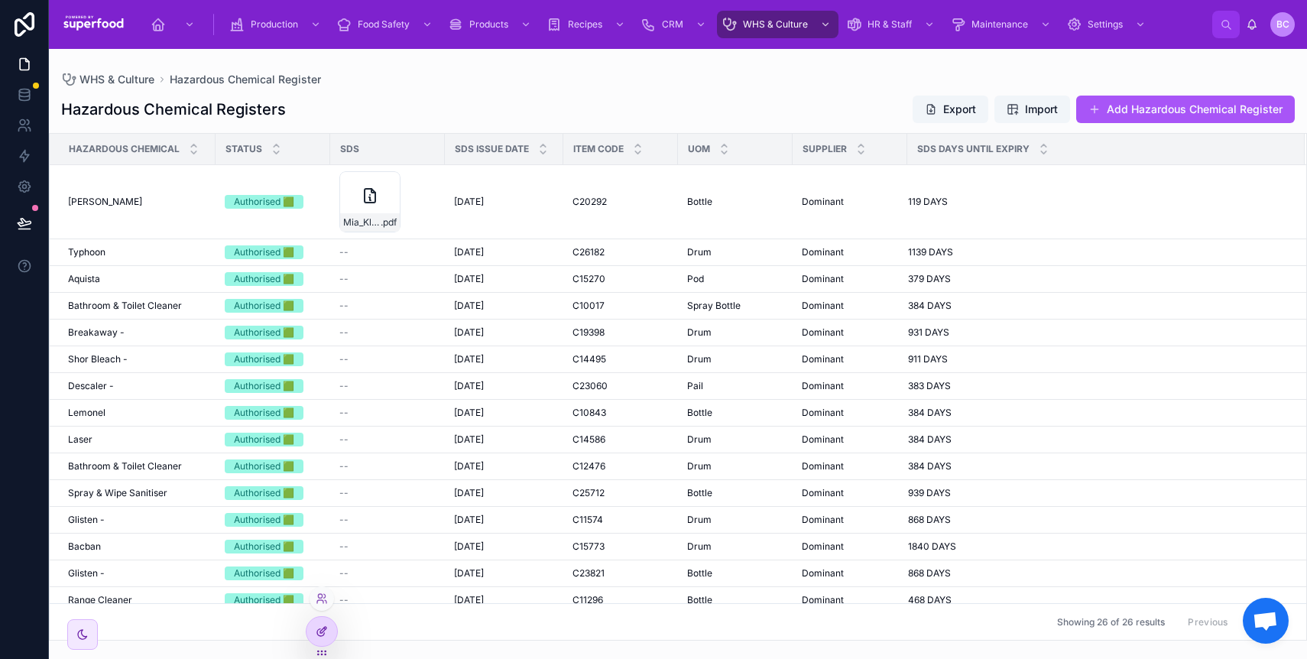
click at [316, 635] on icon at bounding box center [322, 631] width 12 height 12
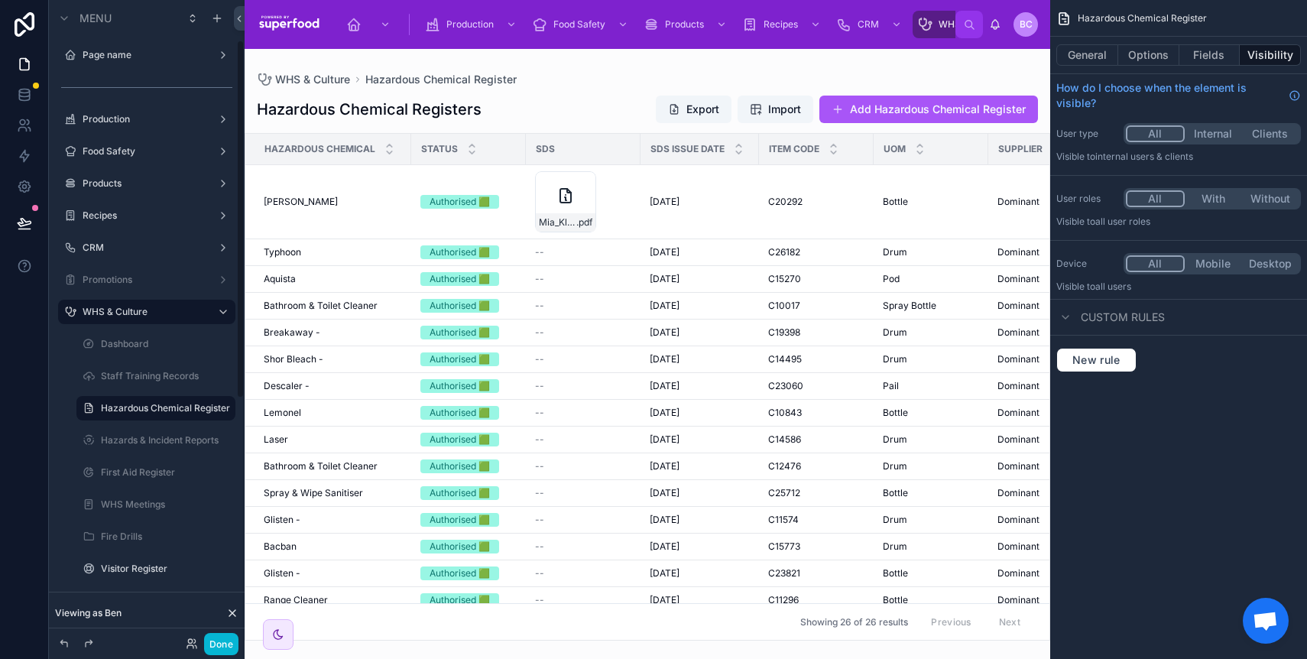
scroll to position [71, 0]
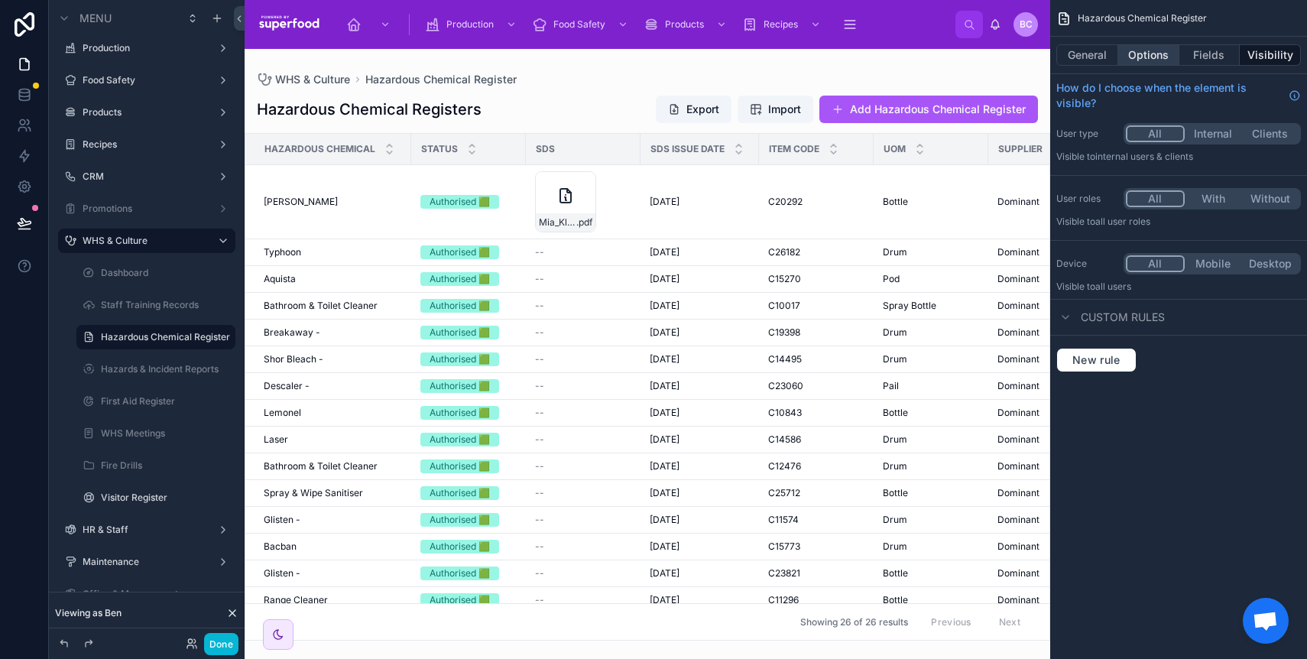
click at [1152, 54] on button "Options" at bounding box center [1148, 54] width 61 height 21
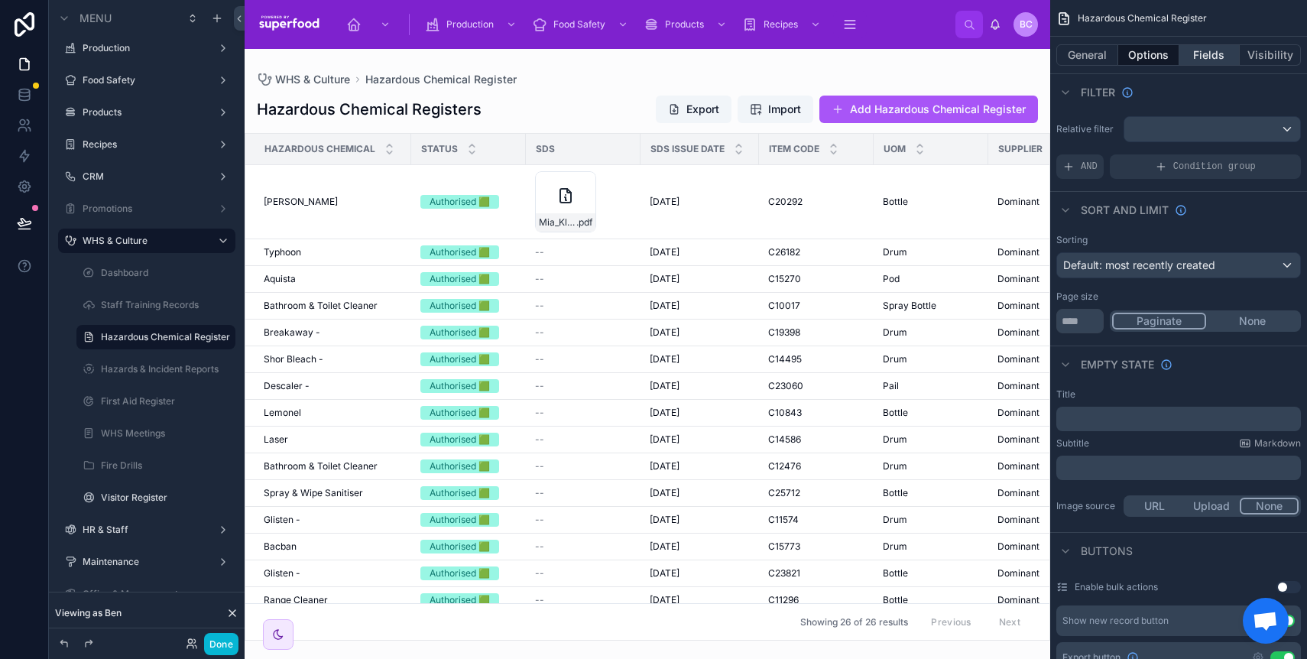
click at [1204, 57] on button "Fields" at bounding box center [1209, 54] width 61 height 21
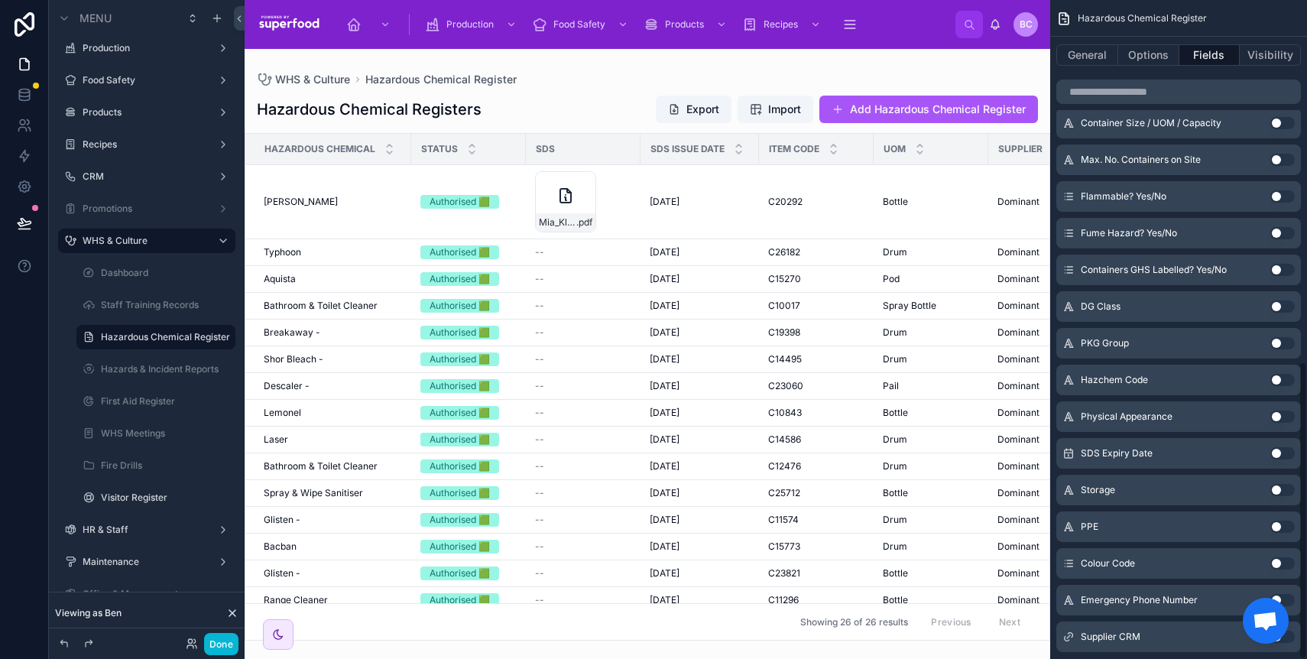
scroll to position [799, 0]
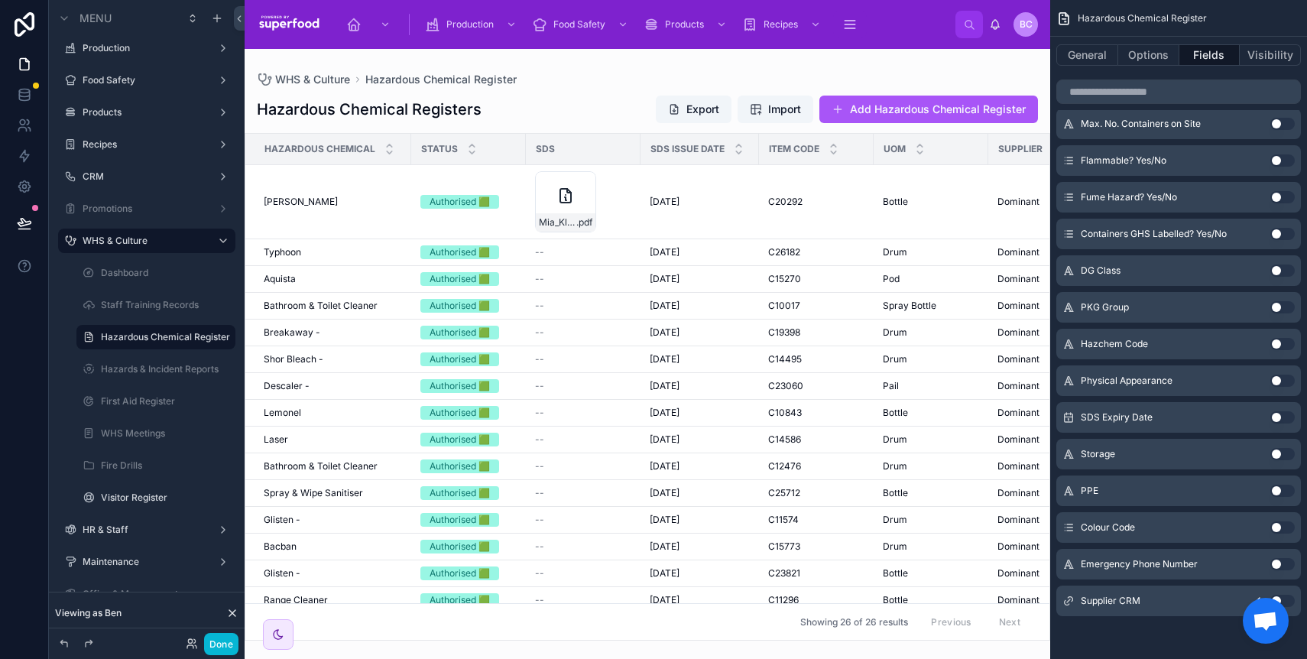
click at [1285, 602] on button "Use setting" at bounding box center [1282, 601] width 24 height 12
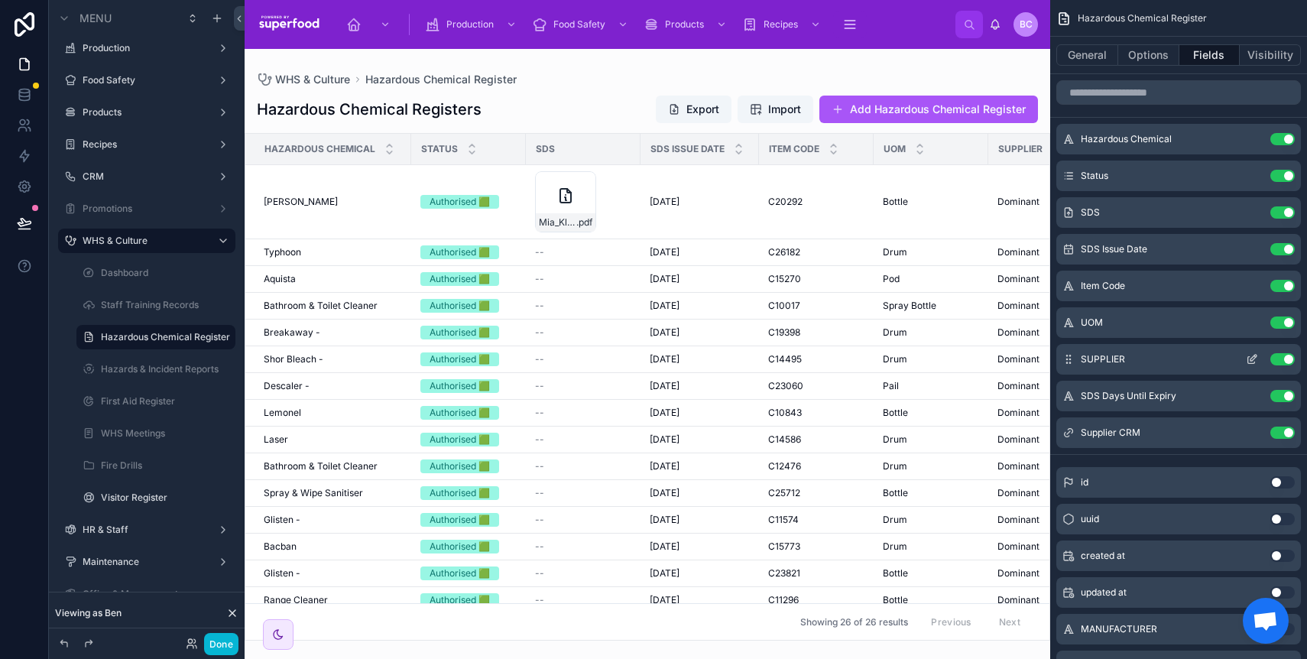
click at [1282, 355] on button "Use setting" at bounding box center [1282, 359] width 24 height 12
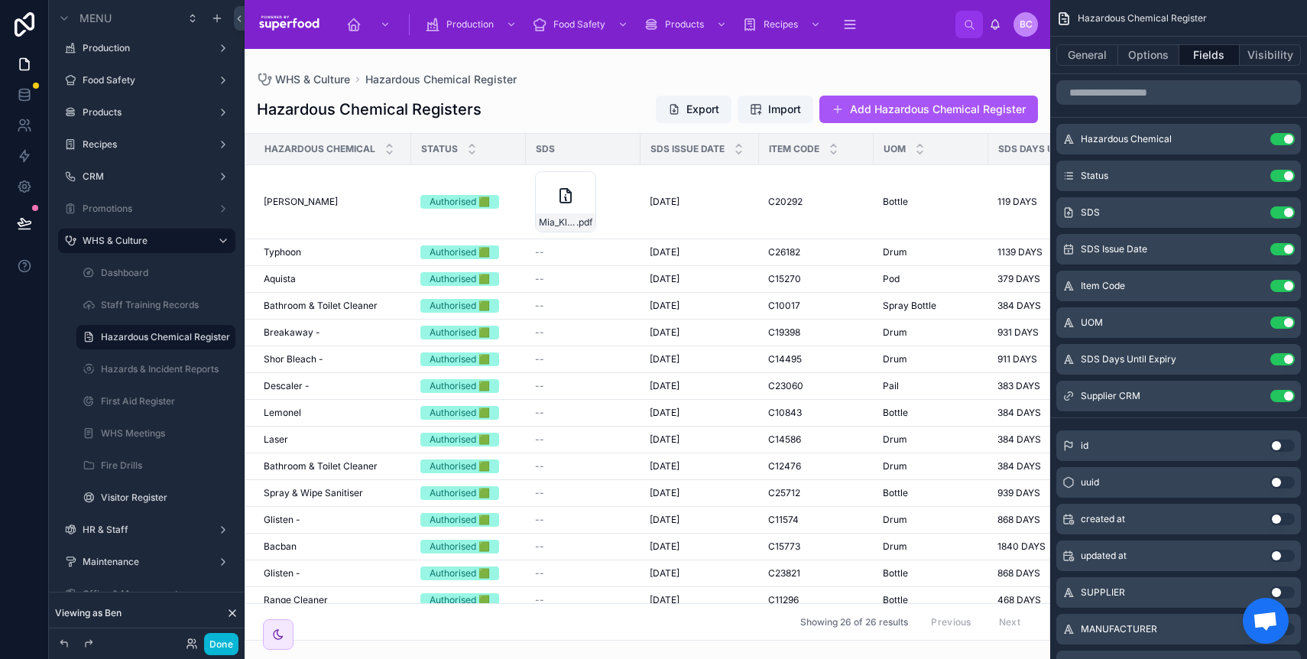
click at [945, 72] on div at bounding box center [648, 354] width 806 height 610
click at [232, 643] on button "Done" at bounding box center [221, 644] width 34 height 22
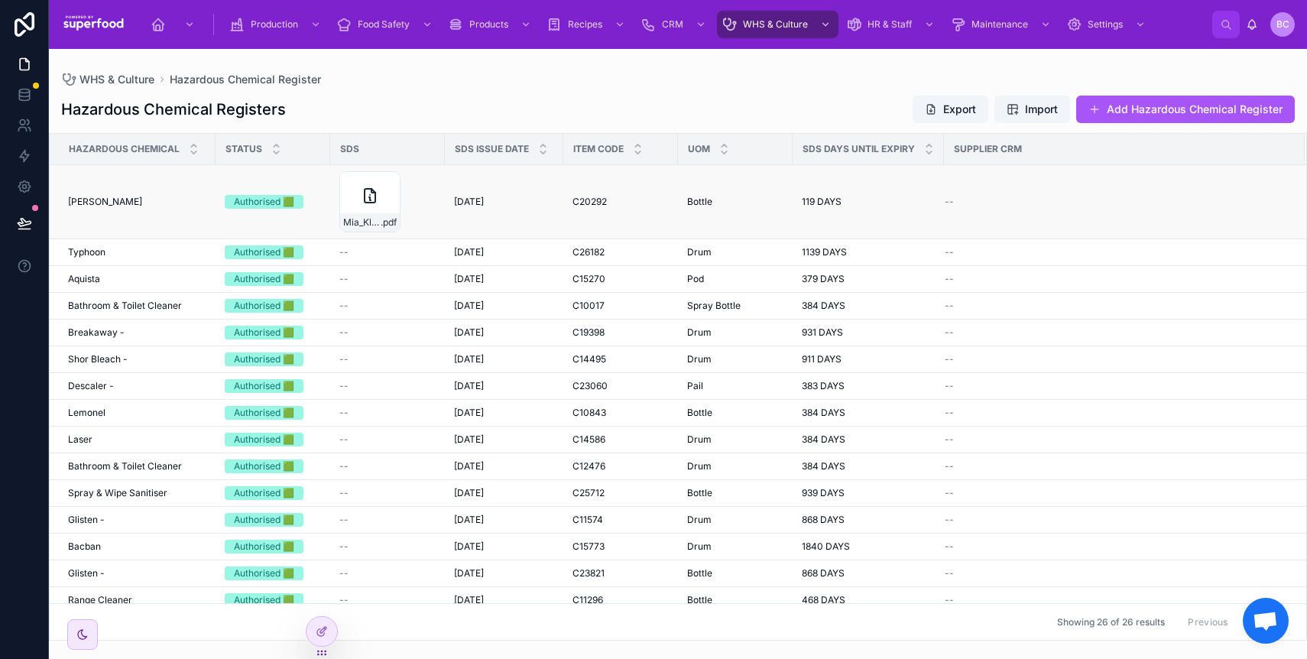
click at [983, 196] on div "--" at bounding box center [1116, 202] width 342 height 12
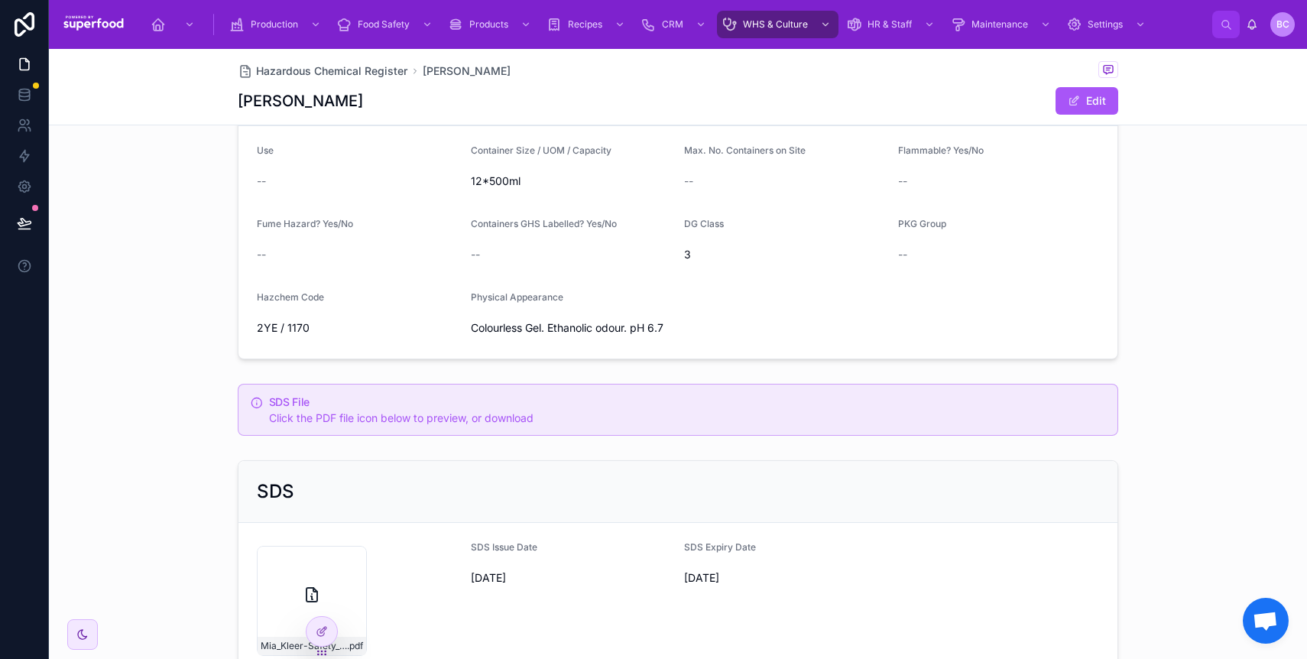
scroll to position [838, 0]
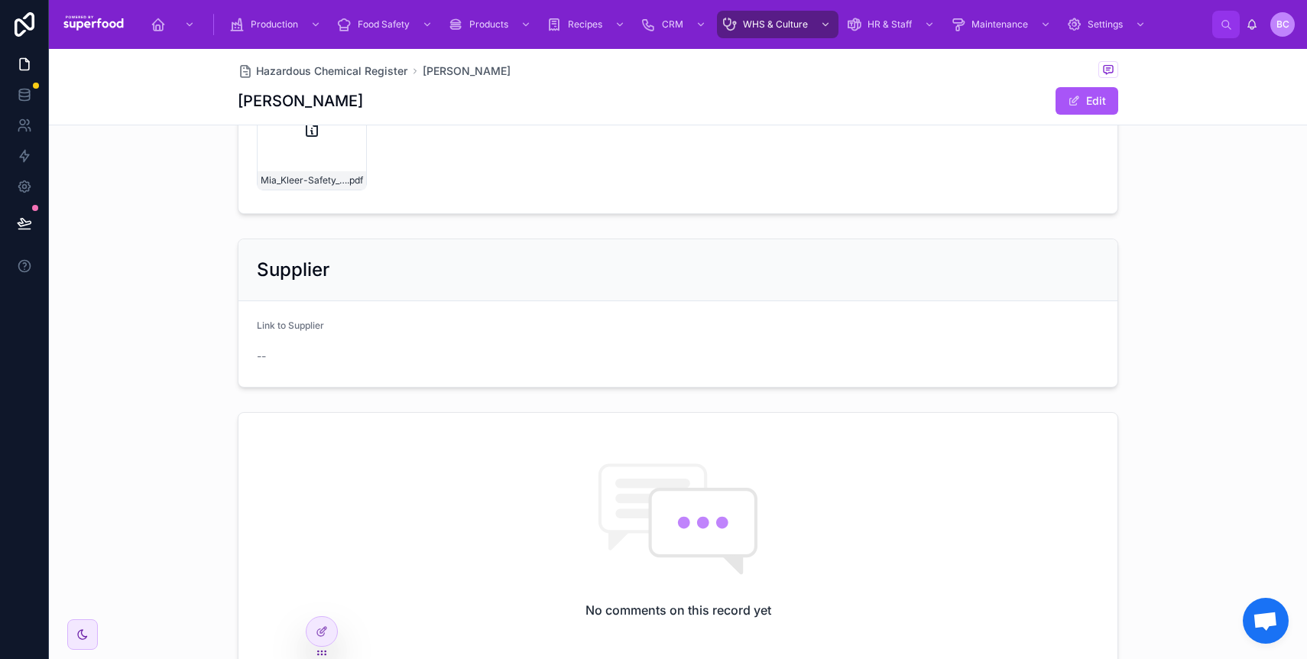
click at [305, 339] on div "Link to Supplier --" at bounding box center [358, 343] width 202 height 49
click at [1087, 102] on button "Edit" at bounding box center [1086, 101] width 63 height 28
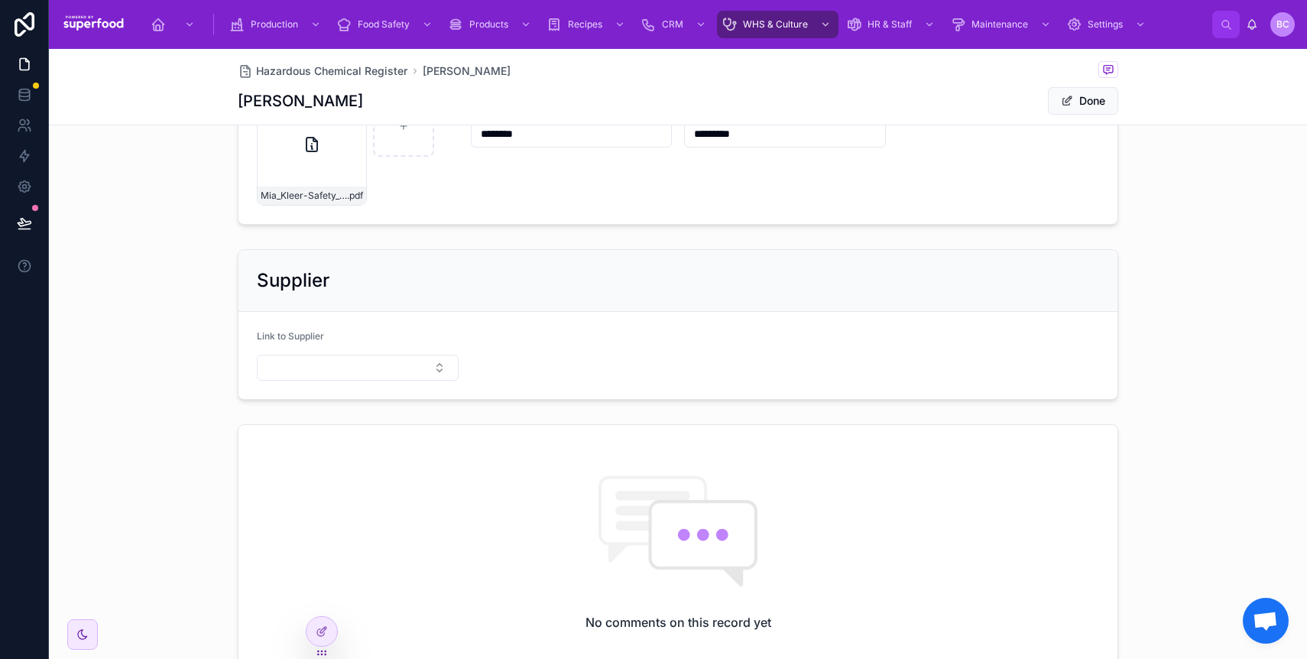
scroll to position [857, 0]
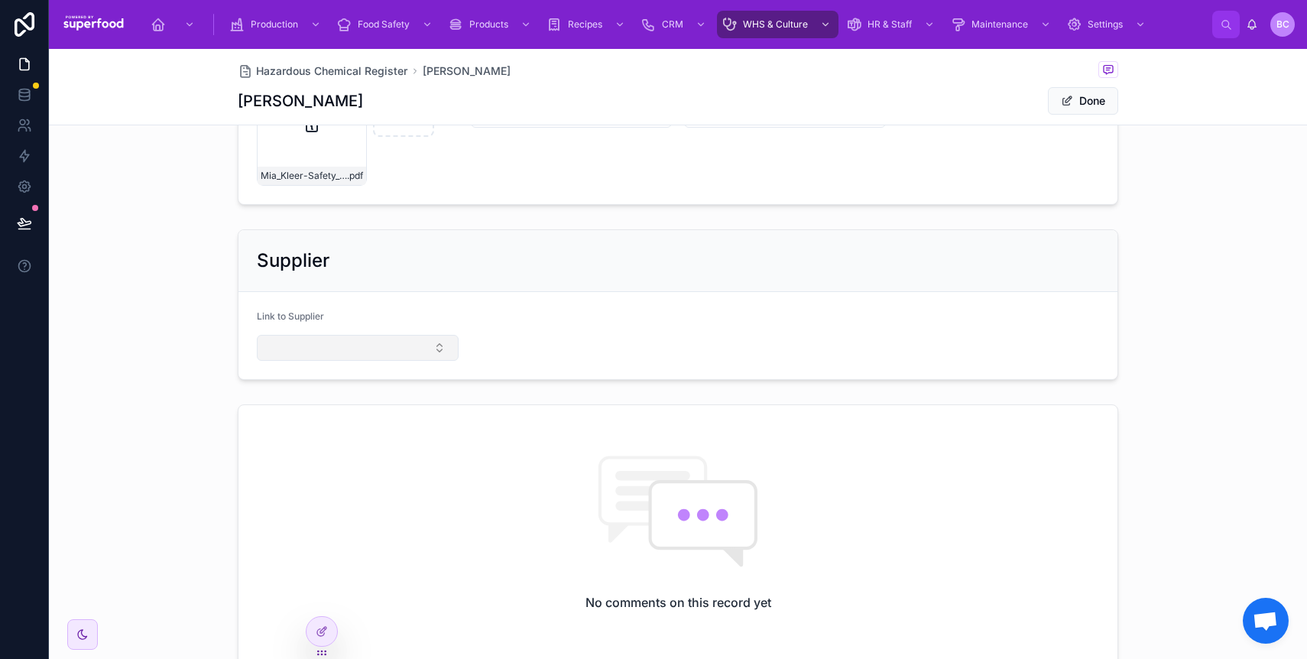
click at [338, 357] on button "Select Button" at bounding box center [358, 348] width 202 height 26
click at [318, 635] on icon at bounding box center [320, 632] width 7 height 7
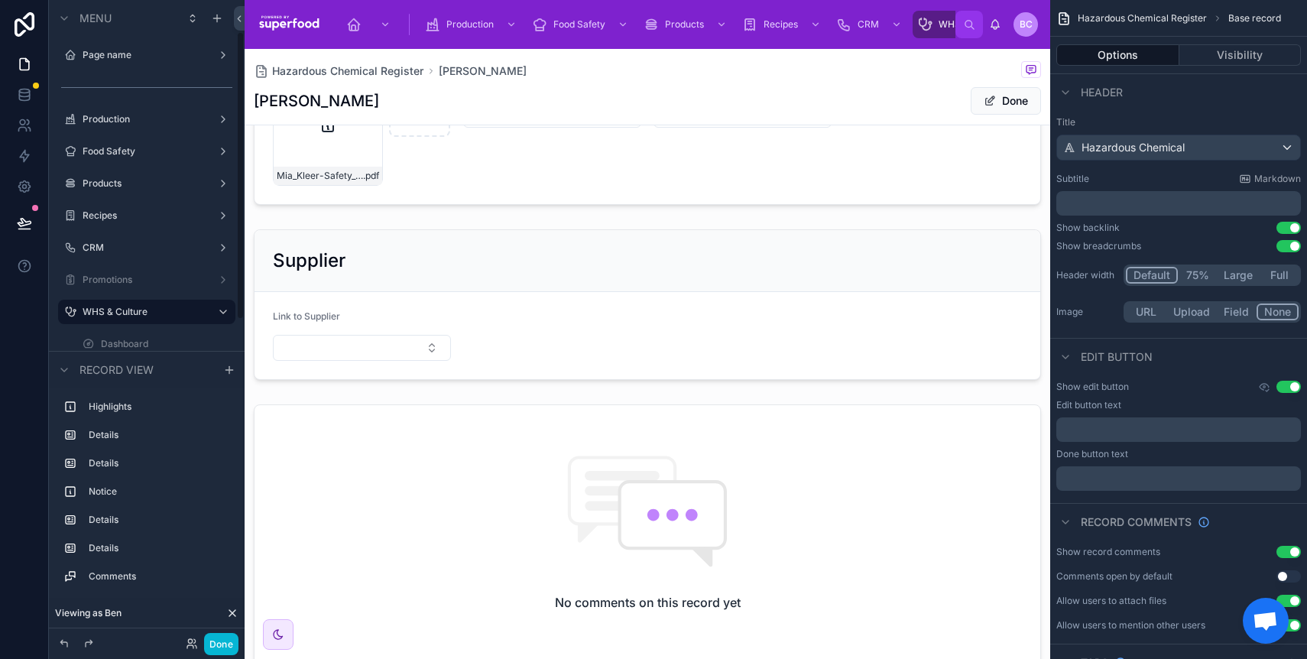
scroll to position [71, 0]
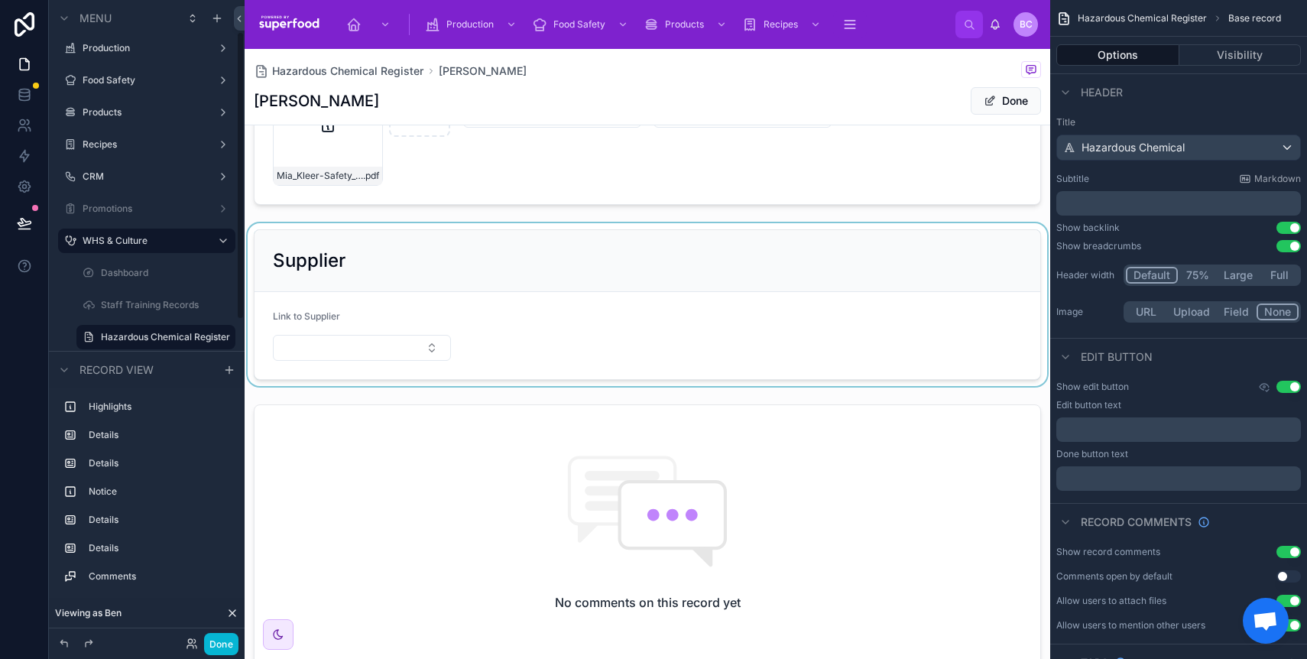
click at [582, 371] on div at bounding box center [648, 304] width 806 height 163
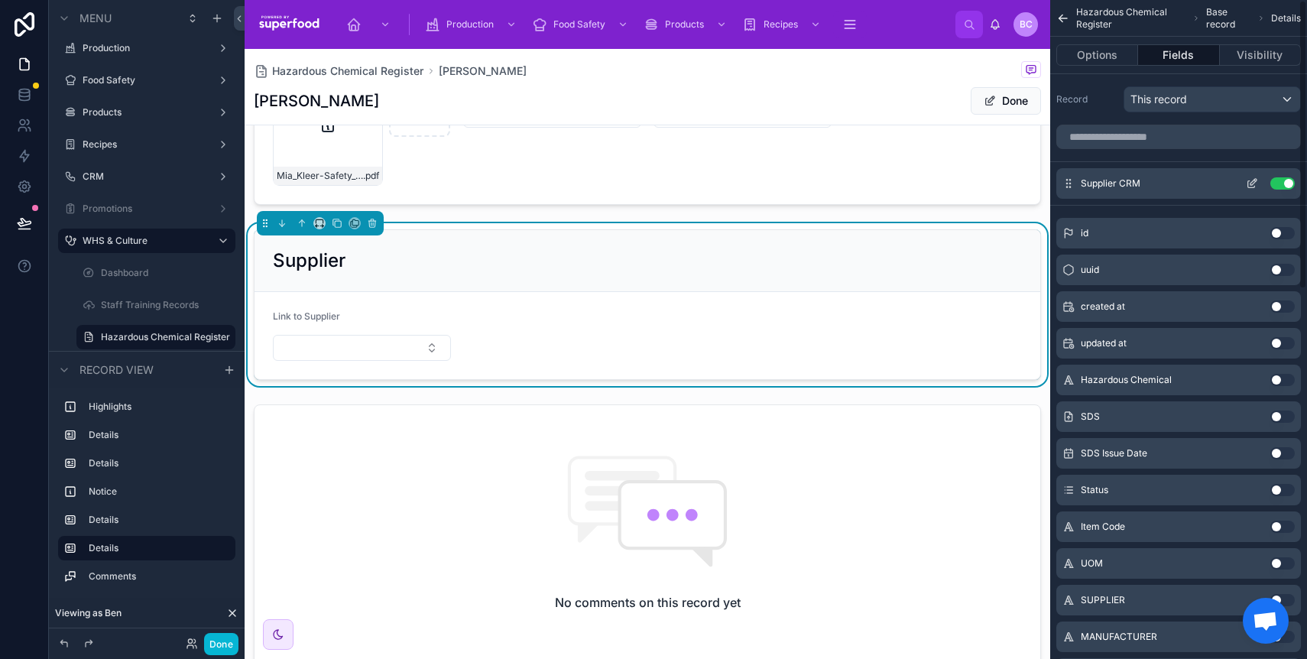
click at [1254, 180] on icon "scrollable content" at bounding box center [1255, 181] width 2 height 2
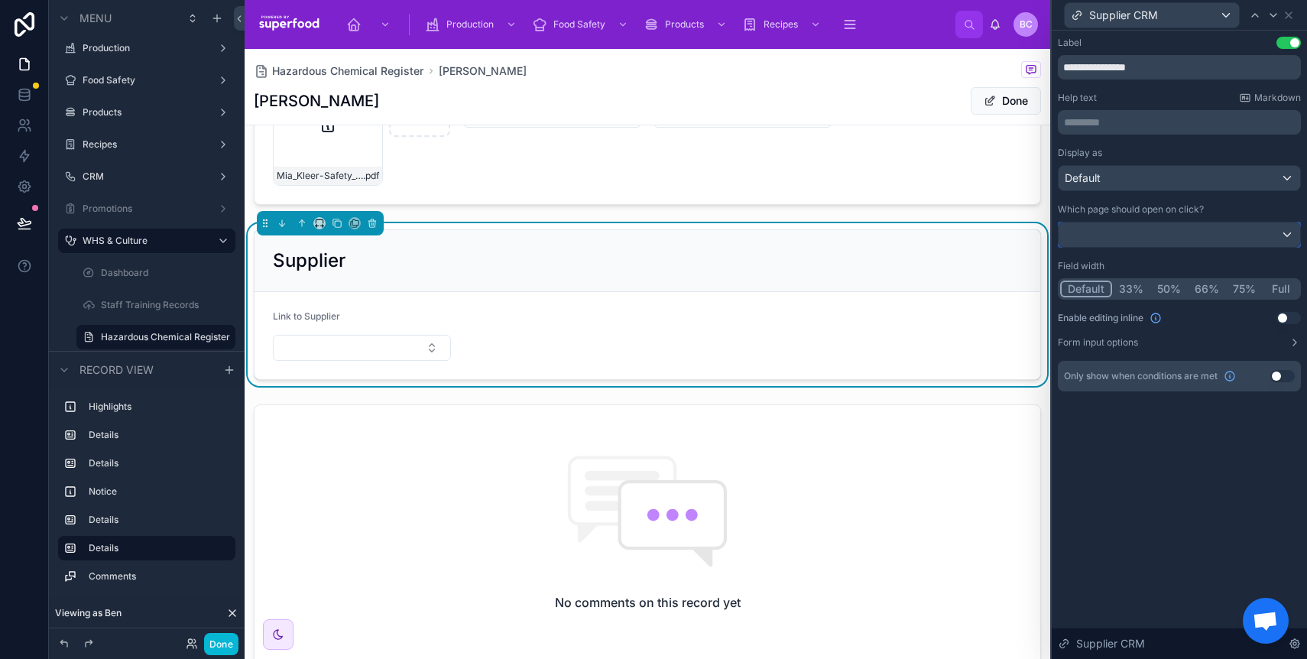
click at [1163, 232] on div at bounding box center [1179, 234] width 242 height 24
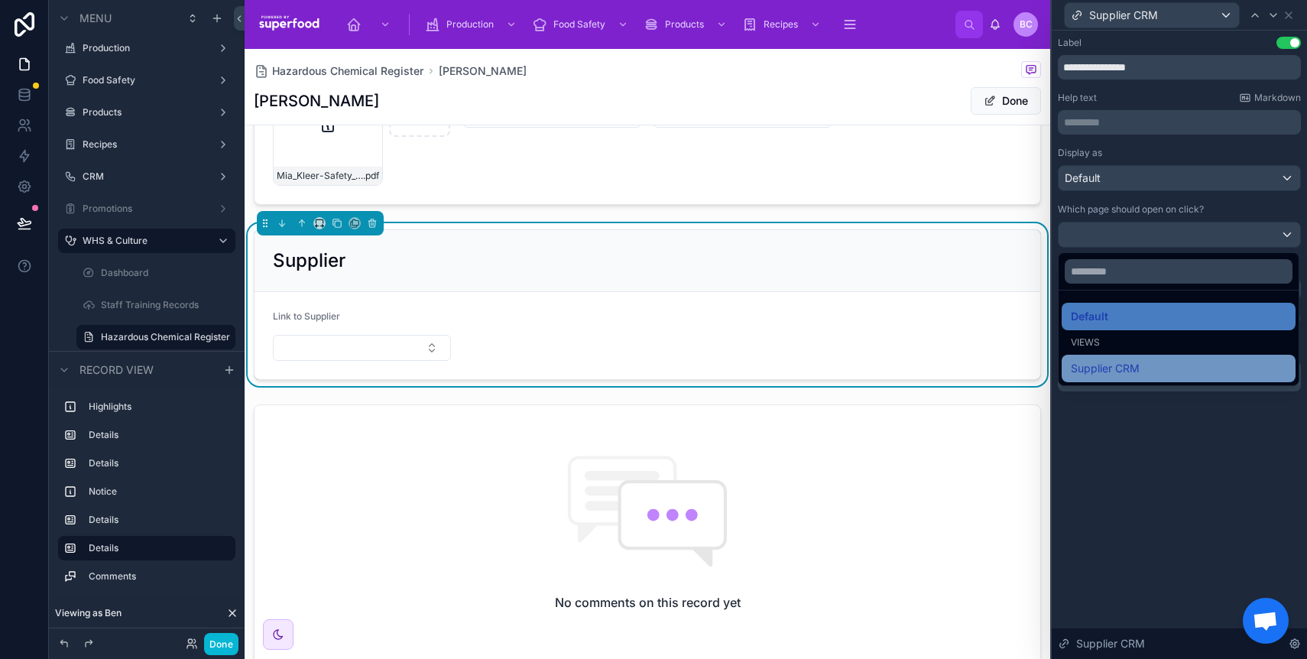
click at [1139, 371] on span "Supplier CRM" at bounding box center [1105, 368] width 69 height 18
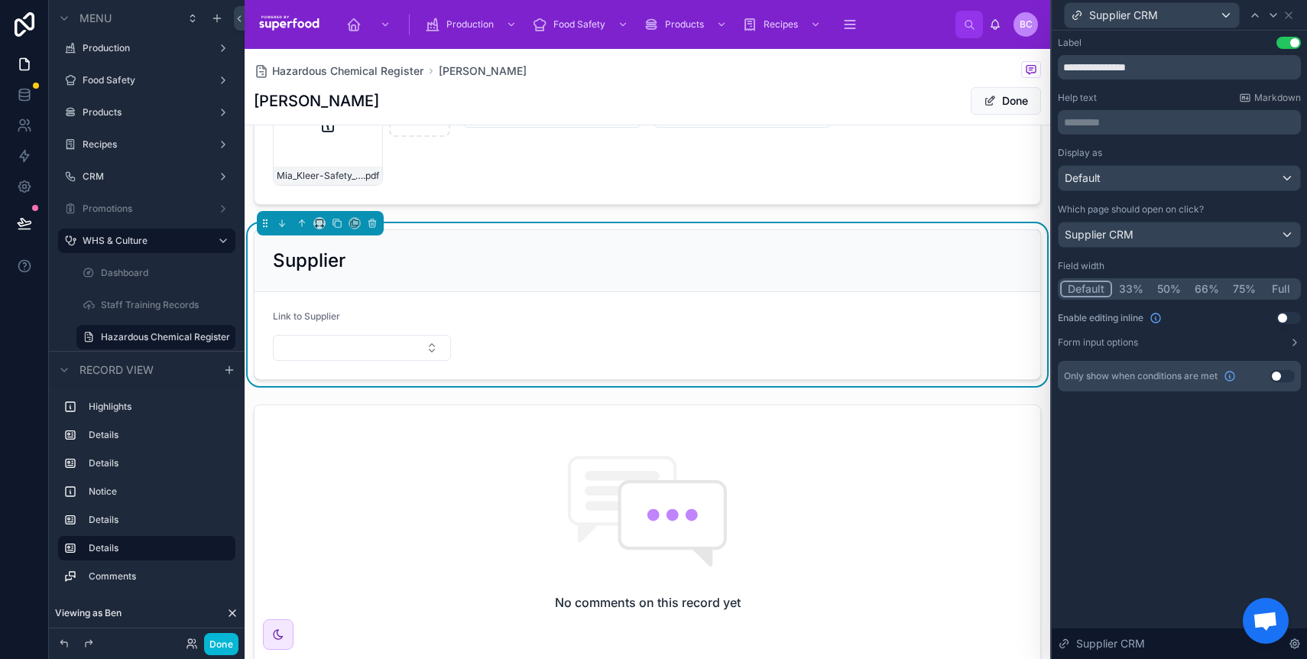
click at [1178, 445] on div "**********" at bounding box center [1179, 345] width 255 height 628
click at [1287, 17] on icon at bounding box center [1288, 15] width 12 height 12
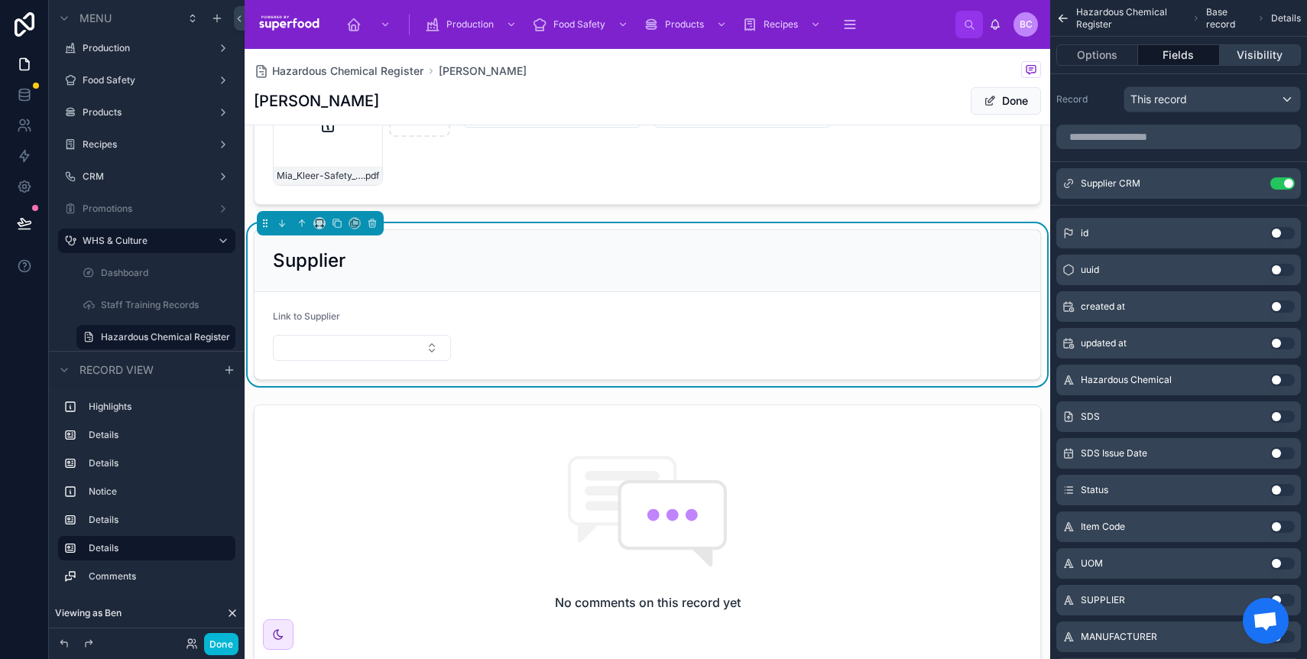
click at [1255, 57] on button "Visibility" at bounding box center [1260, 54] width 81 height 21
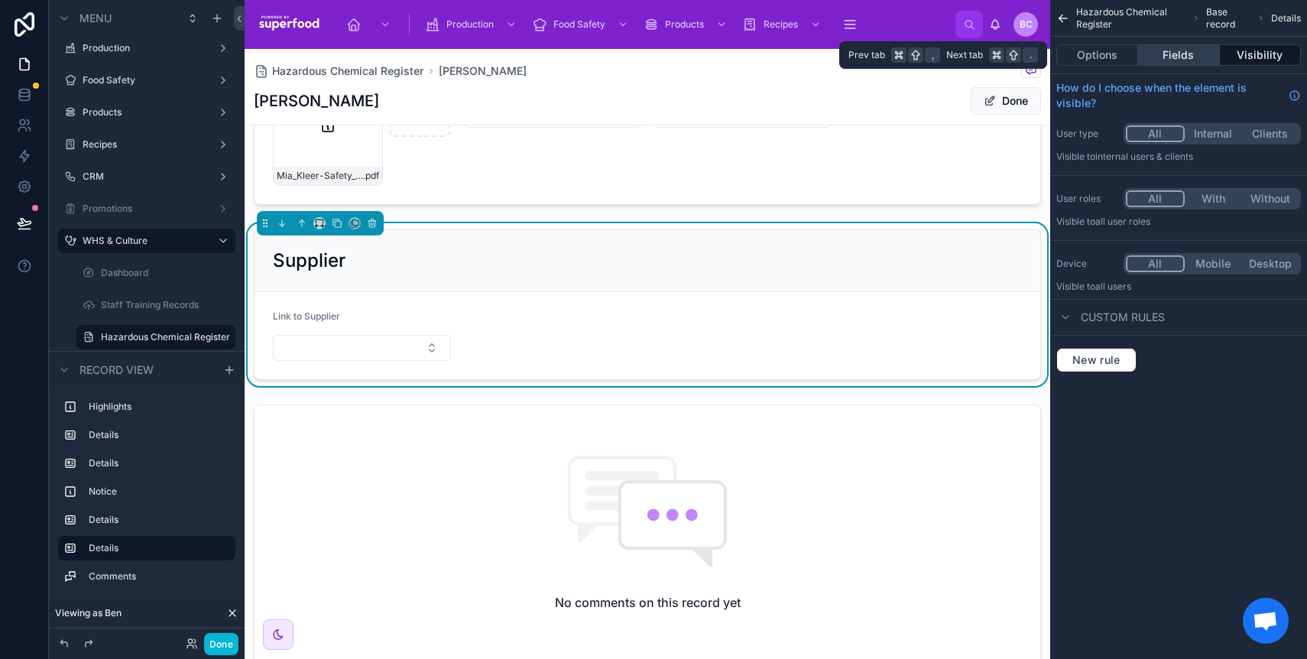
click at [1184, 54] on button "Fields" at bounding box center [1178, 54] width 81 height 21
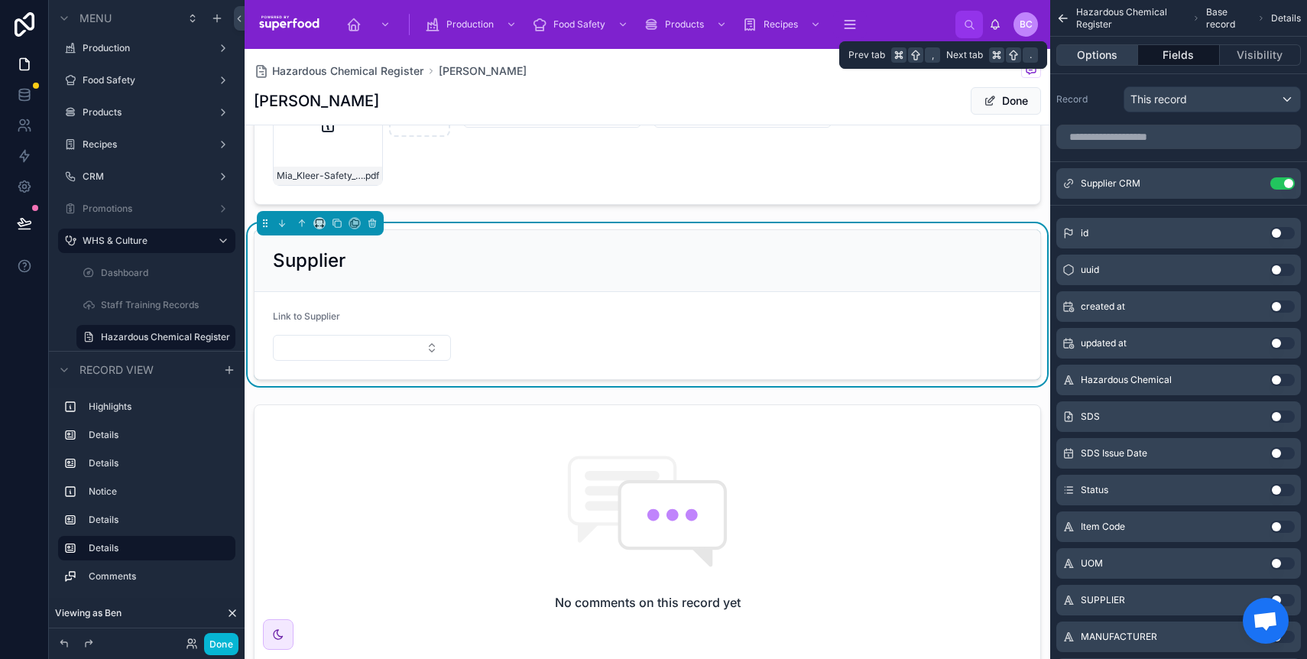
click at [1102, 61] on button "Options" at bounding box center [1097, 54] width 82 height 21
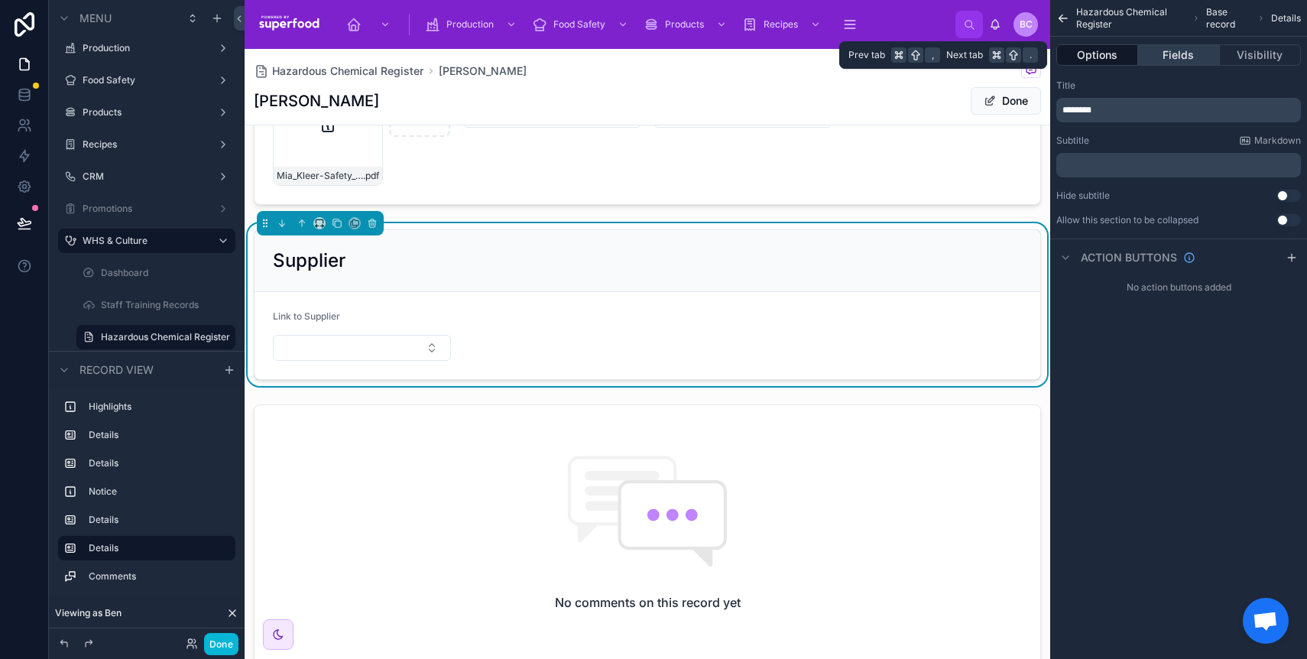
click at [1179, 54] on button "Fields" at bounding box center [1178, 54] width 81 height 21
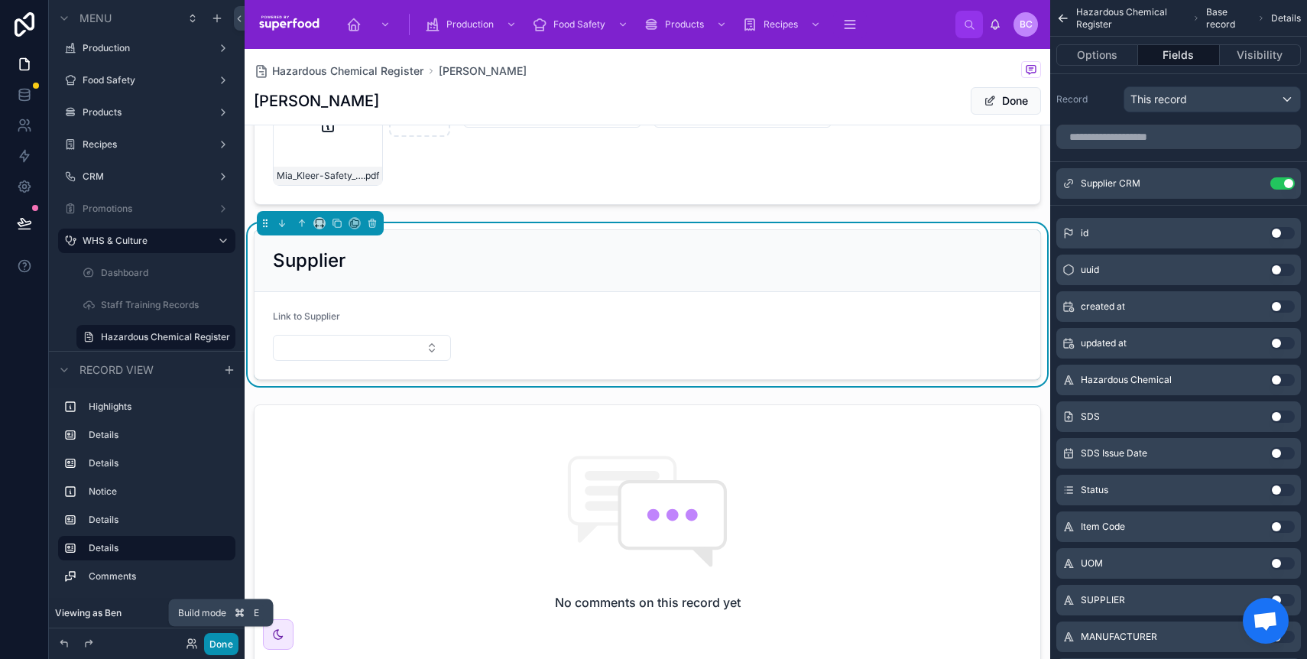
click at [222, 647] on button "Done" at bounding box center [221, 644] width 34 height 22
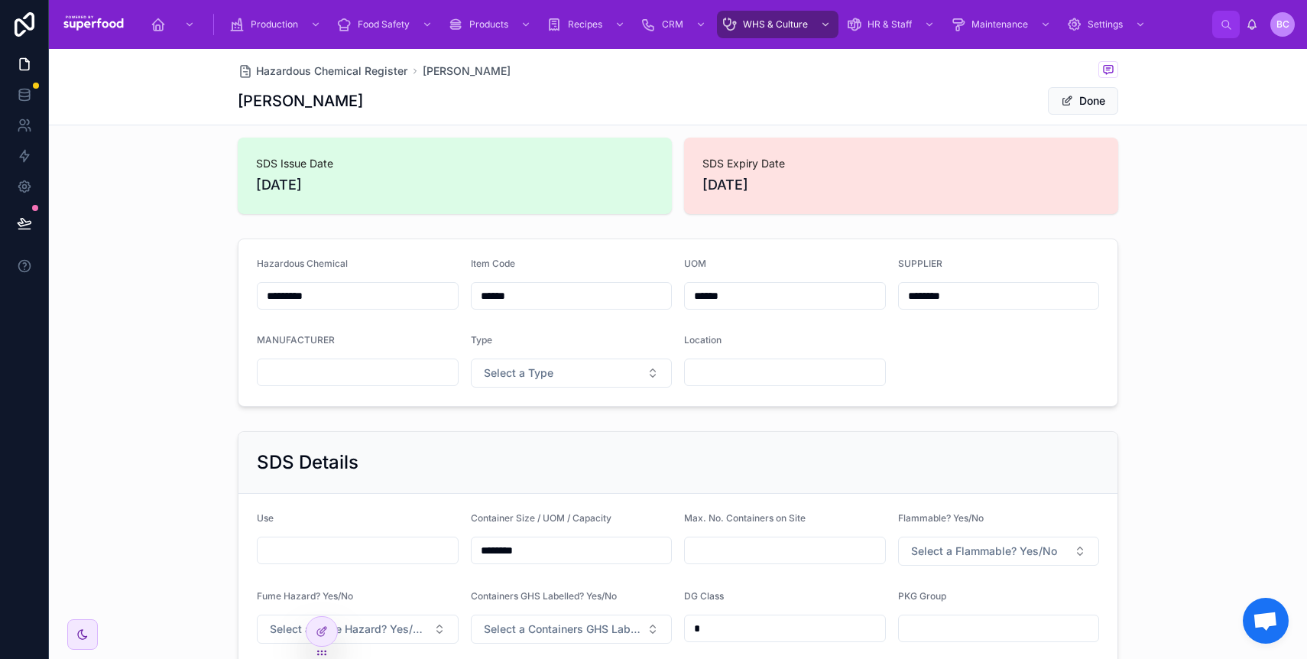
scroll to position [0, 0]
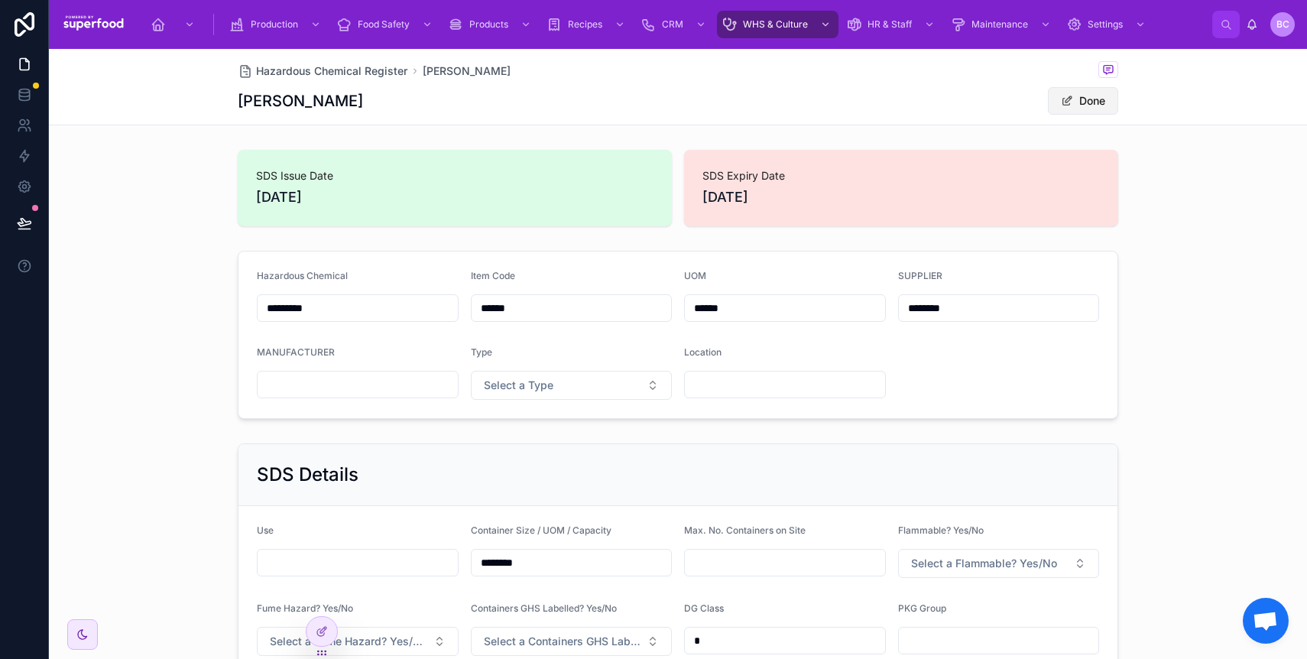
click at [1078, 98] on button "Done" at bounding box center [1083, 101] width 70 height 28
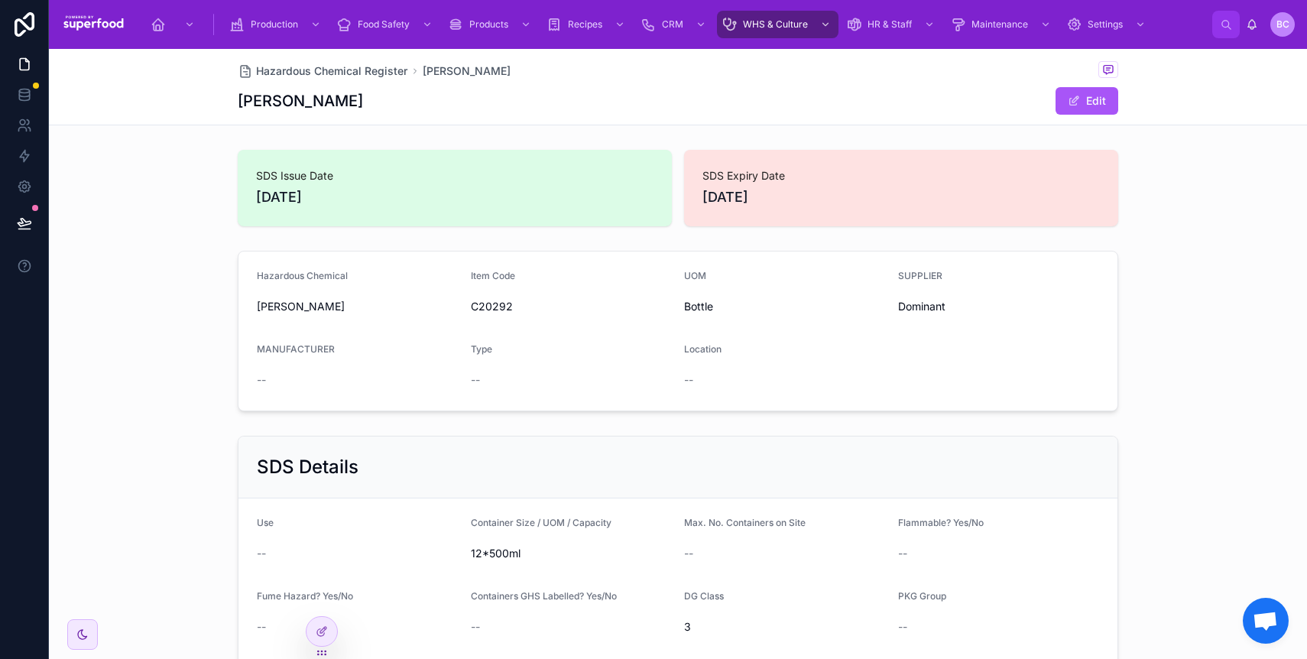
click at [361, 61] on div "Hazardous Chemical Register Mia Kleer" at bounding box center [678, 70] width 880 height 19
click at [364, 69] on span "Hazardous Chemical Register" at bounding box center [331, 70] width 151 height 15
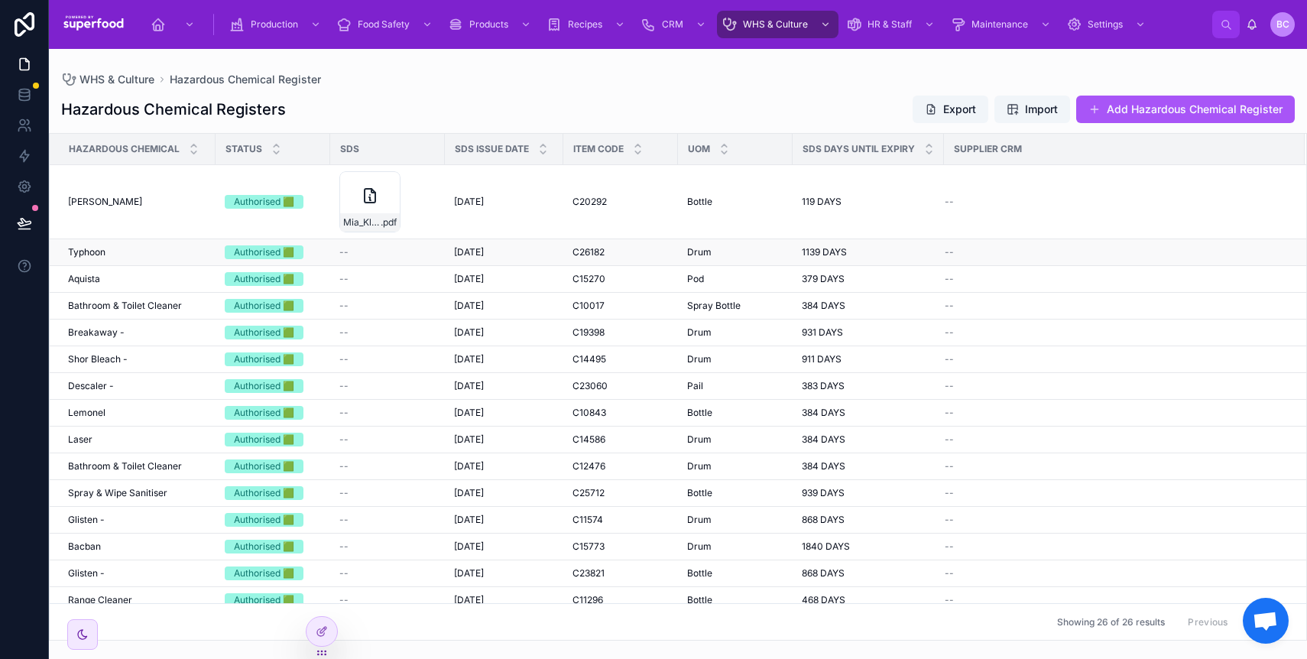
click at [157, 258] on div "Typhoon Typhoon" at bounding box center [137, 252] width 138 height 12
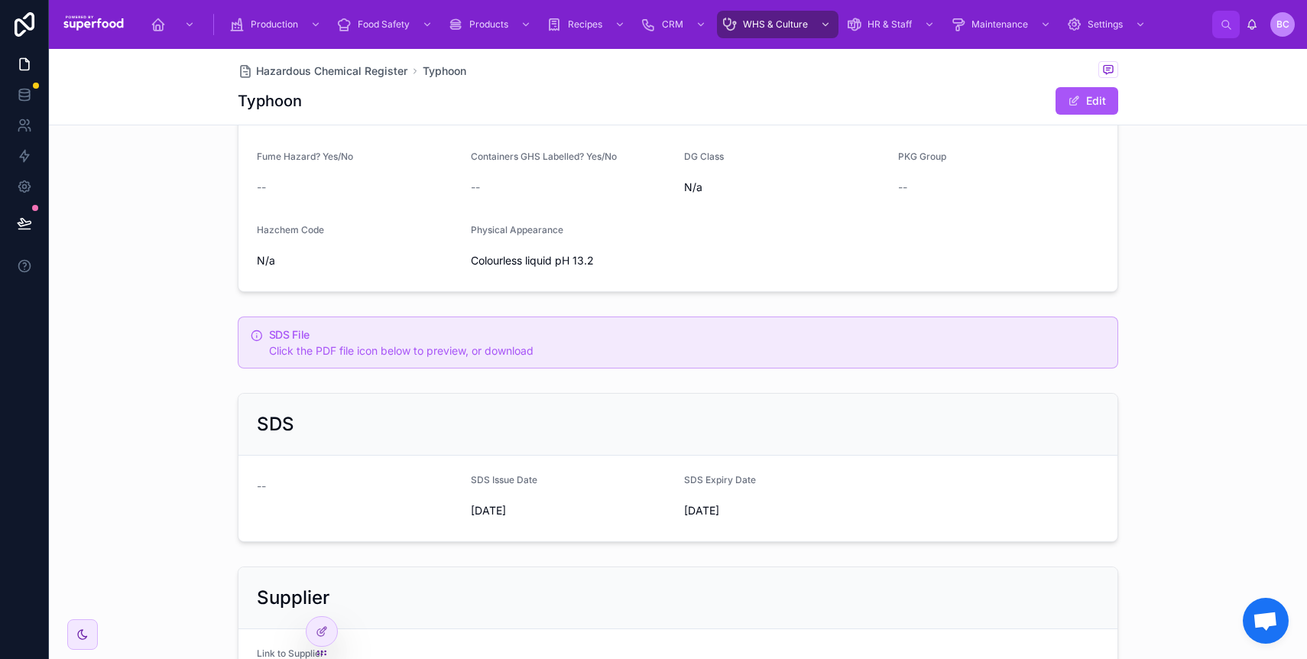
scroll to position [545, 0]
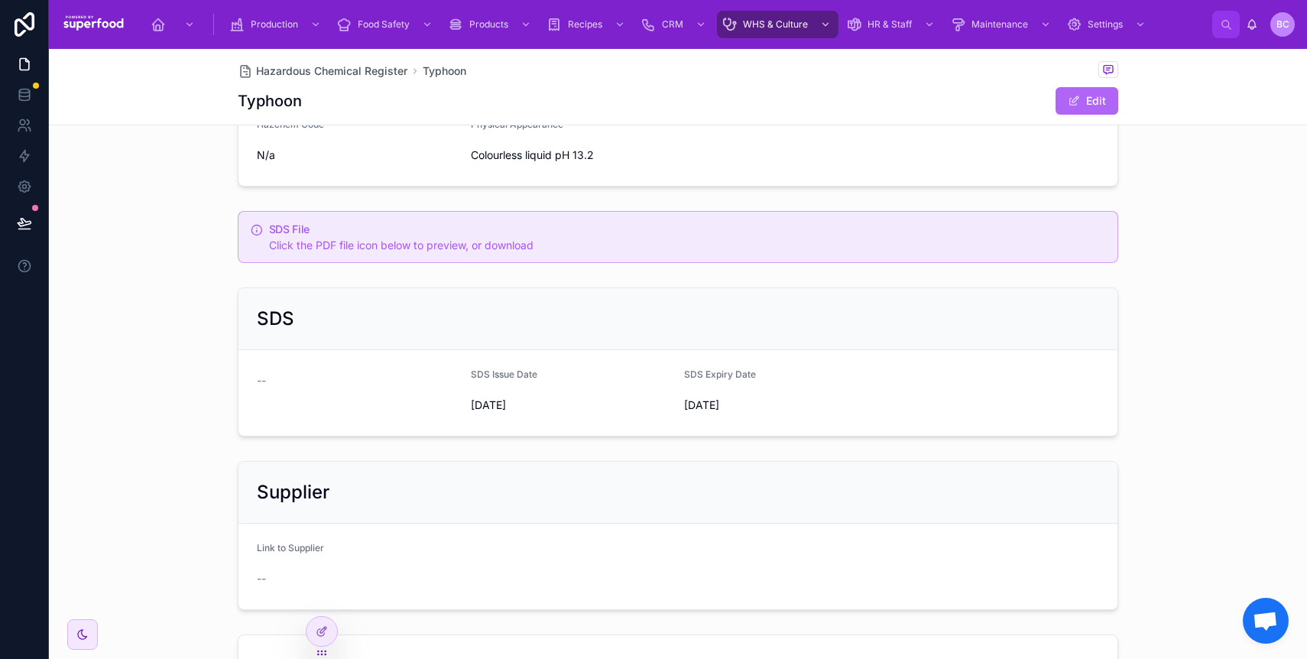
click at [1085, 99] on button "Edit" at bounding box center [1086, 101] width 63 height 28
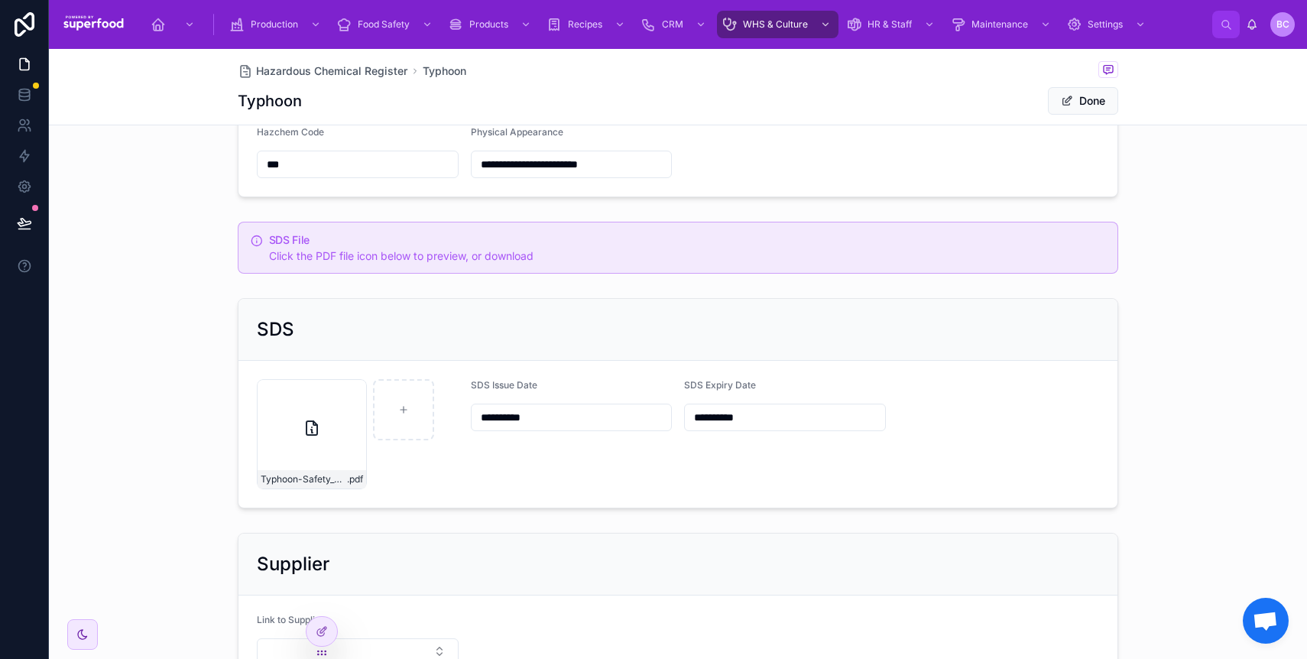
scroll to position [620, 0]
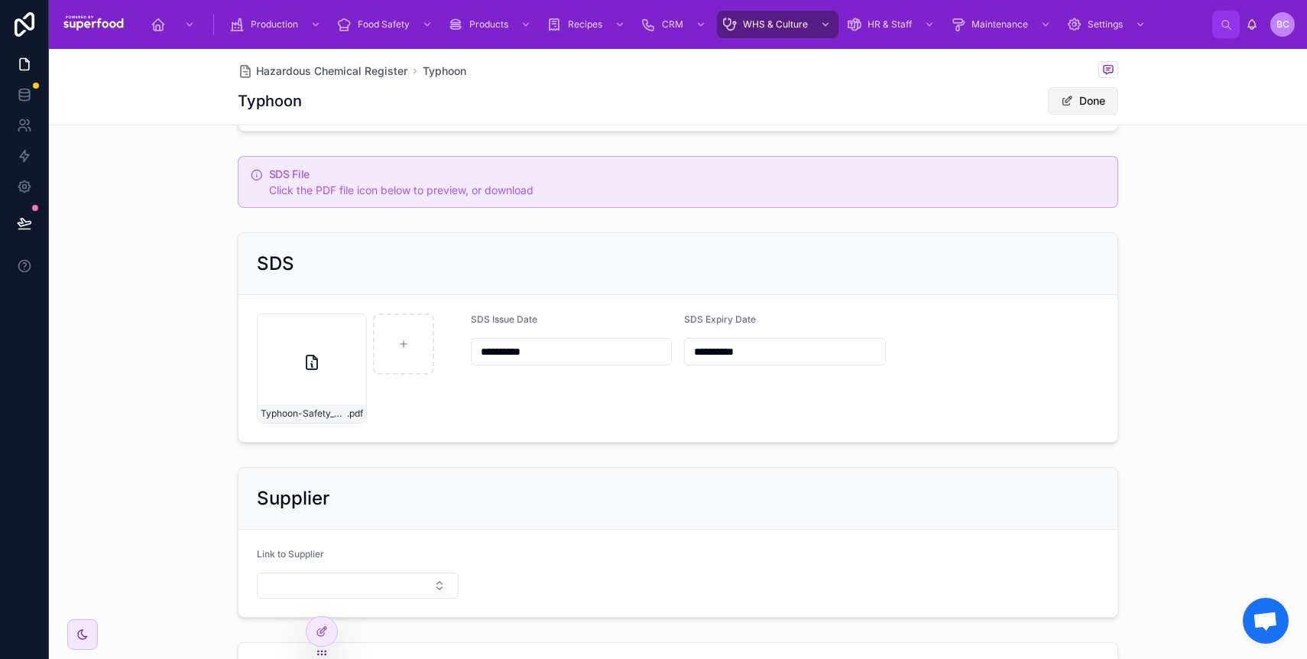
click at [1051, 112] on button "Done" at bounding box center [1083, 101] width 70 height 28
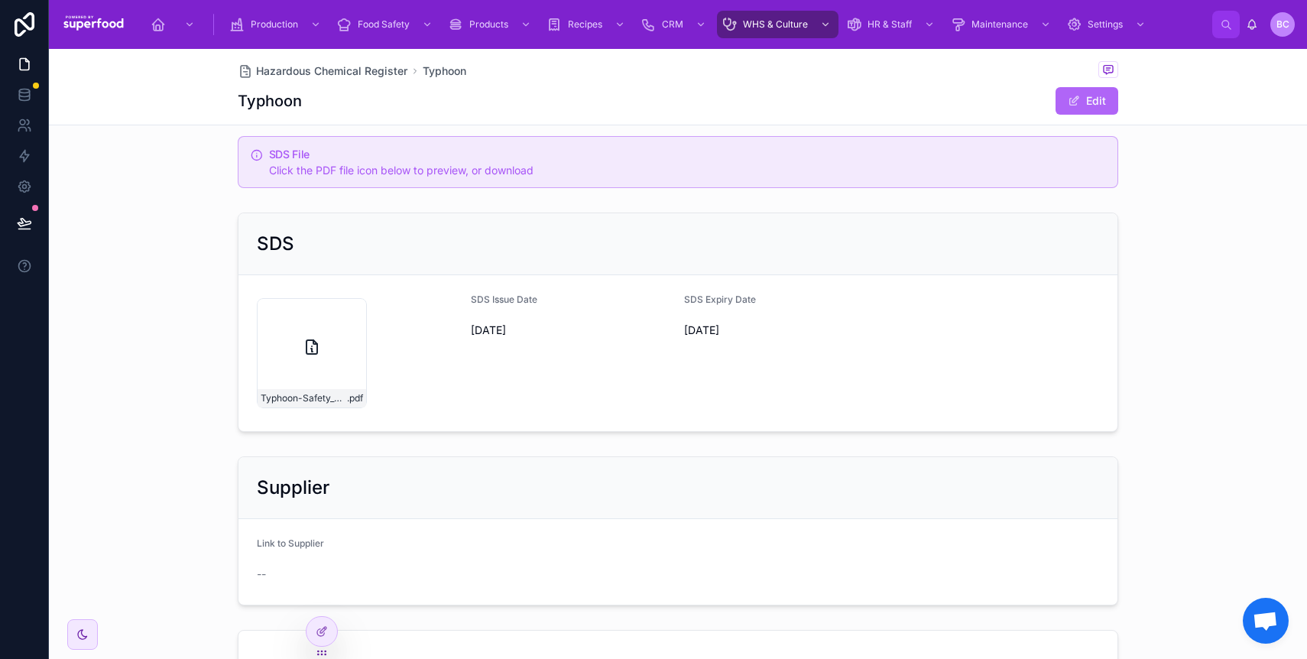
scroll to position [603, 0]
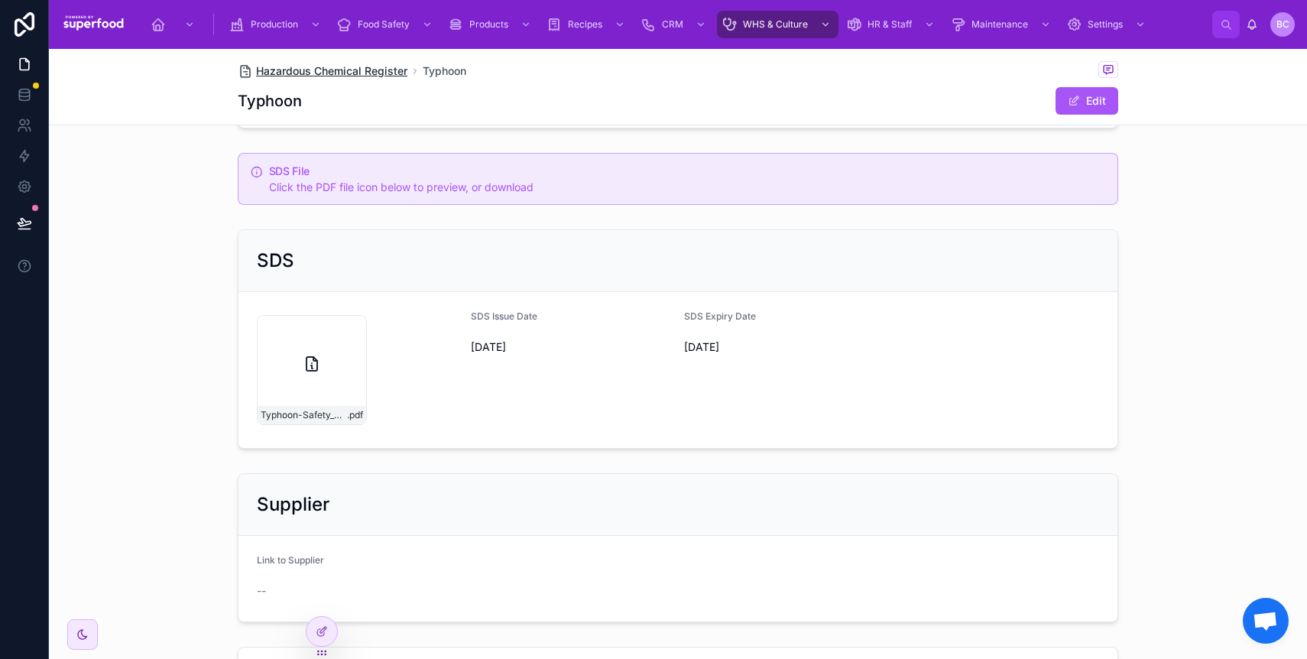
click at [340, 68] on span "Hazardous Chemical Register" at bounding box center [331, 70] width 151 height 15
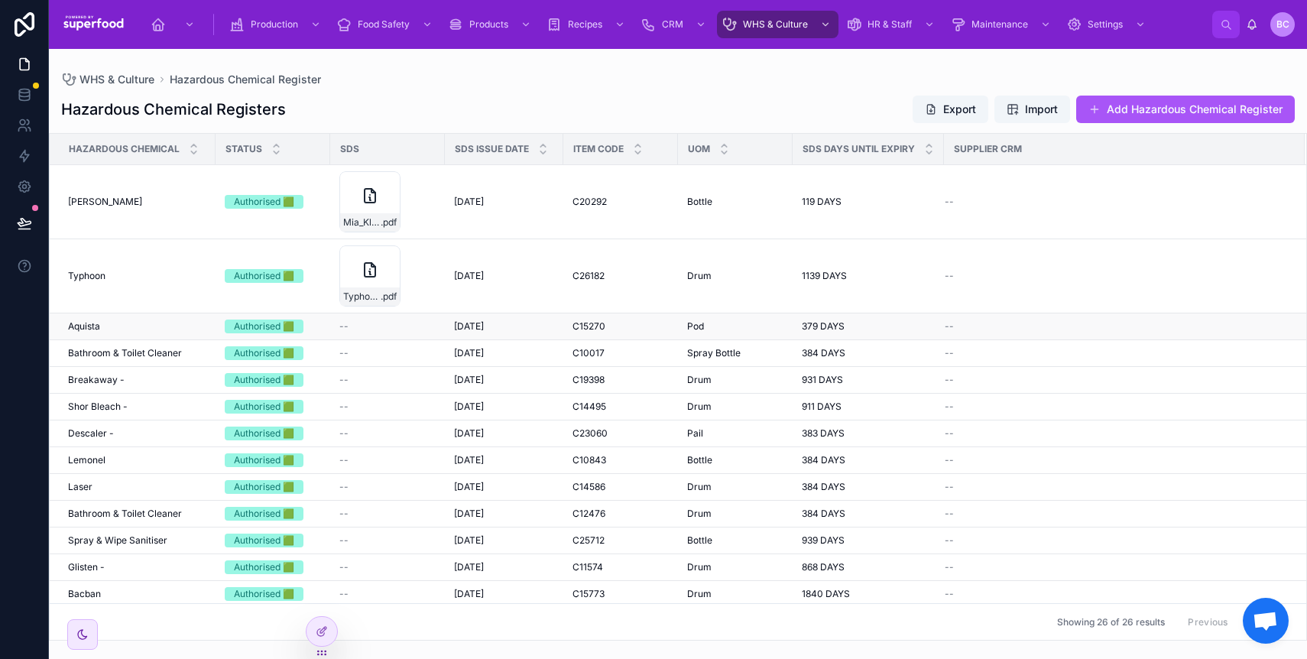
click at [122, 332] on div "Aquista Aquista" at bounding box center [137, 326] width 138 height 12
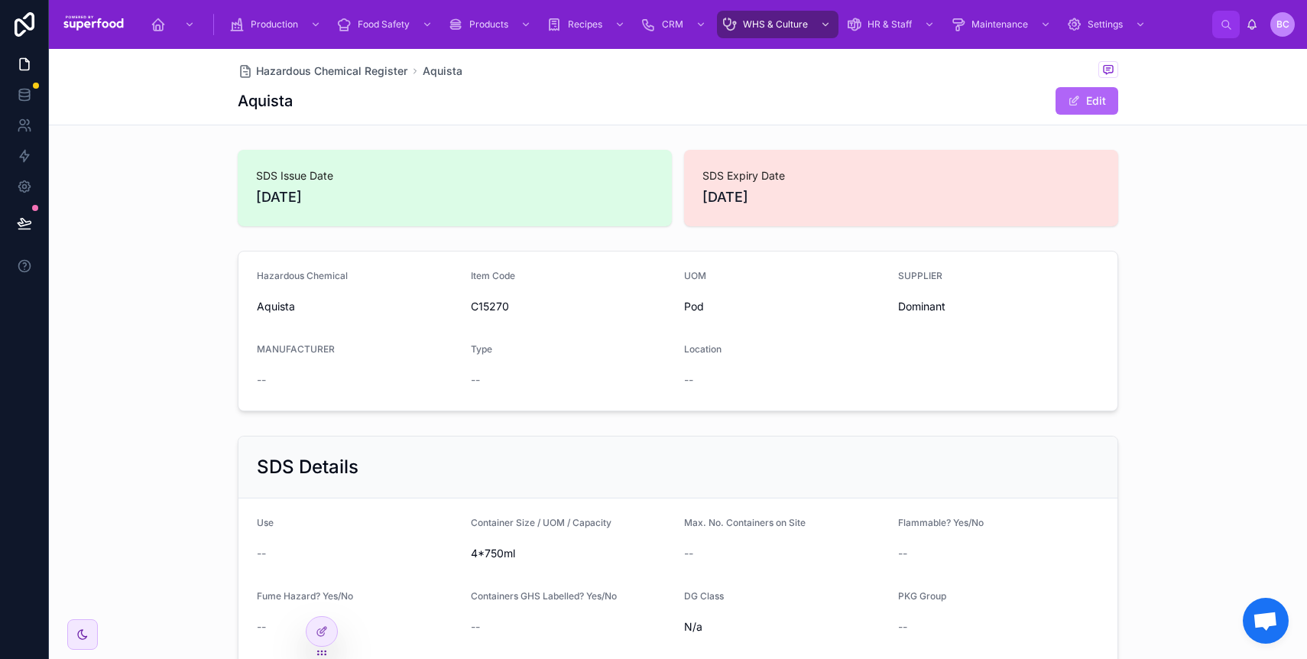
click at [1059, 93] on button "Edit" at bounding box center [1086, 101] width 63 height 28
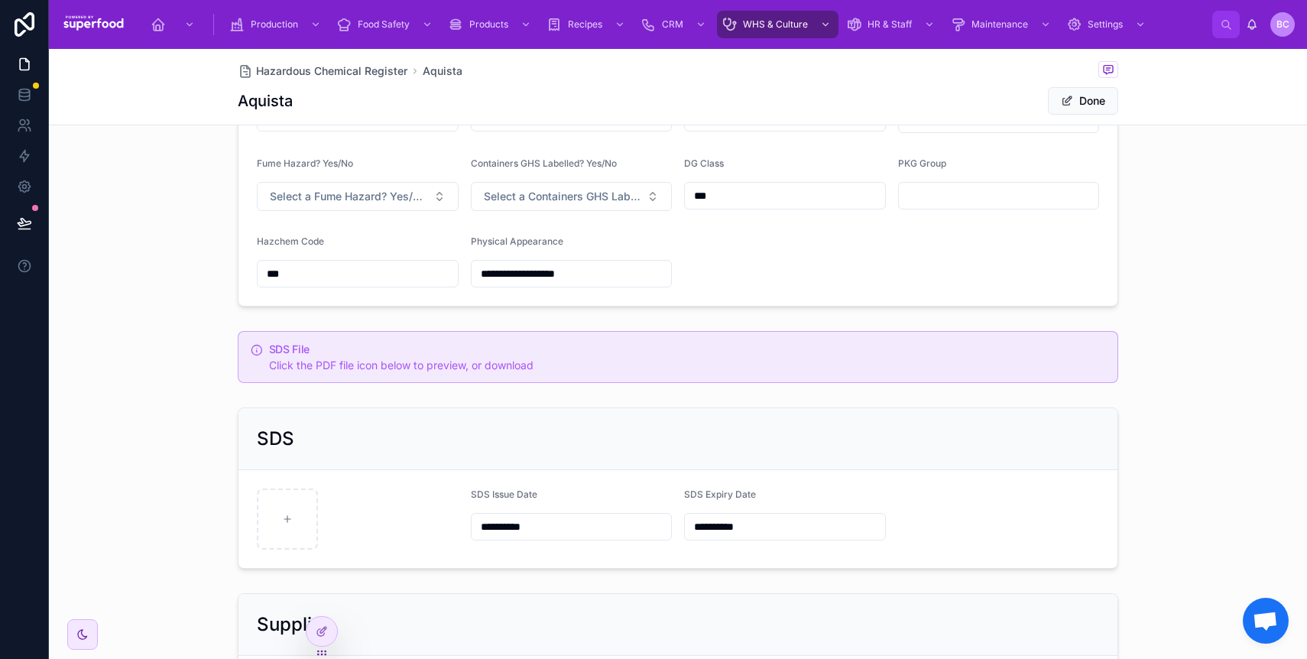
scroll to position [559, 0]
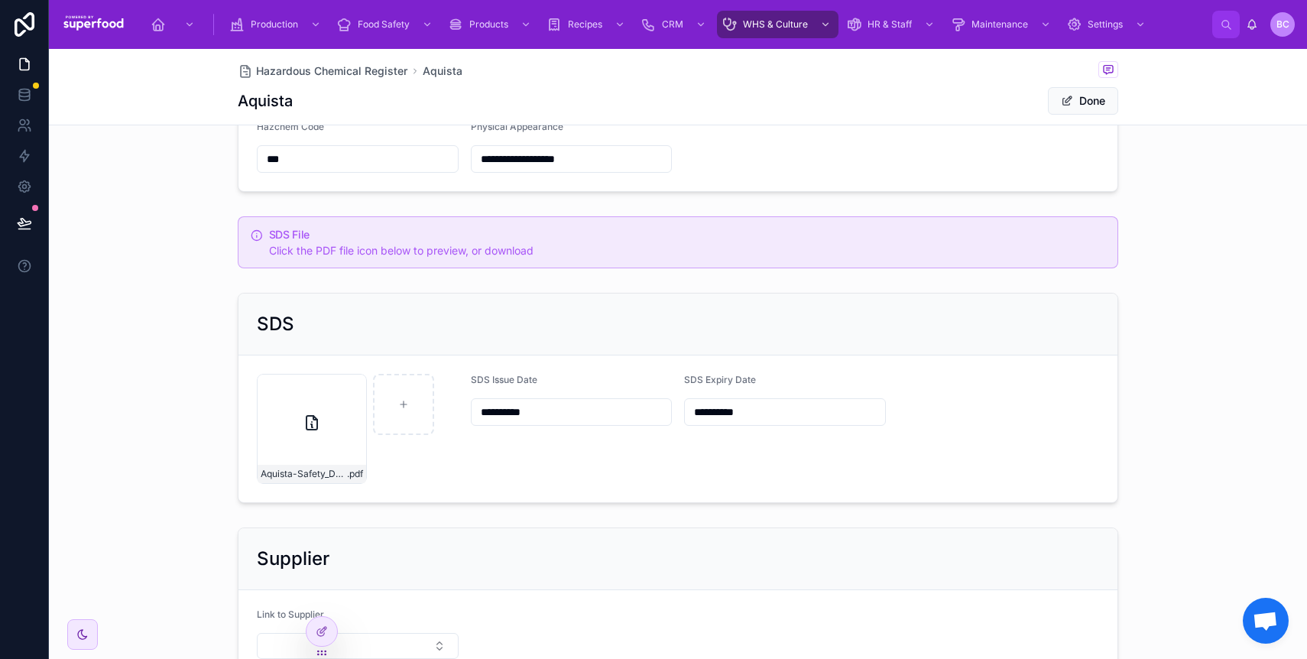
click at [1104, 101] on button "Done" at bounding box center [1083, 101] width 70 height 28
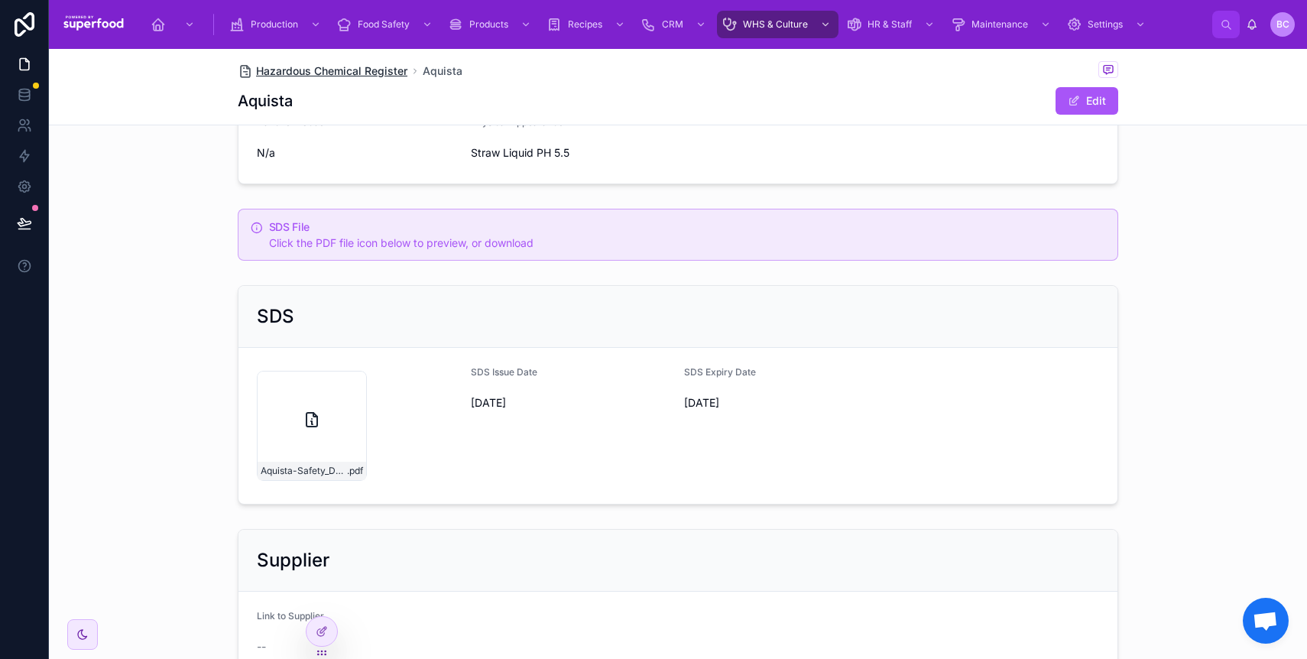
click at [286, 75] on span "Hazardous Chemical Register" at bounding box center [331, 70] width 151 height 15
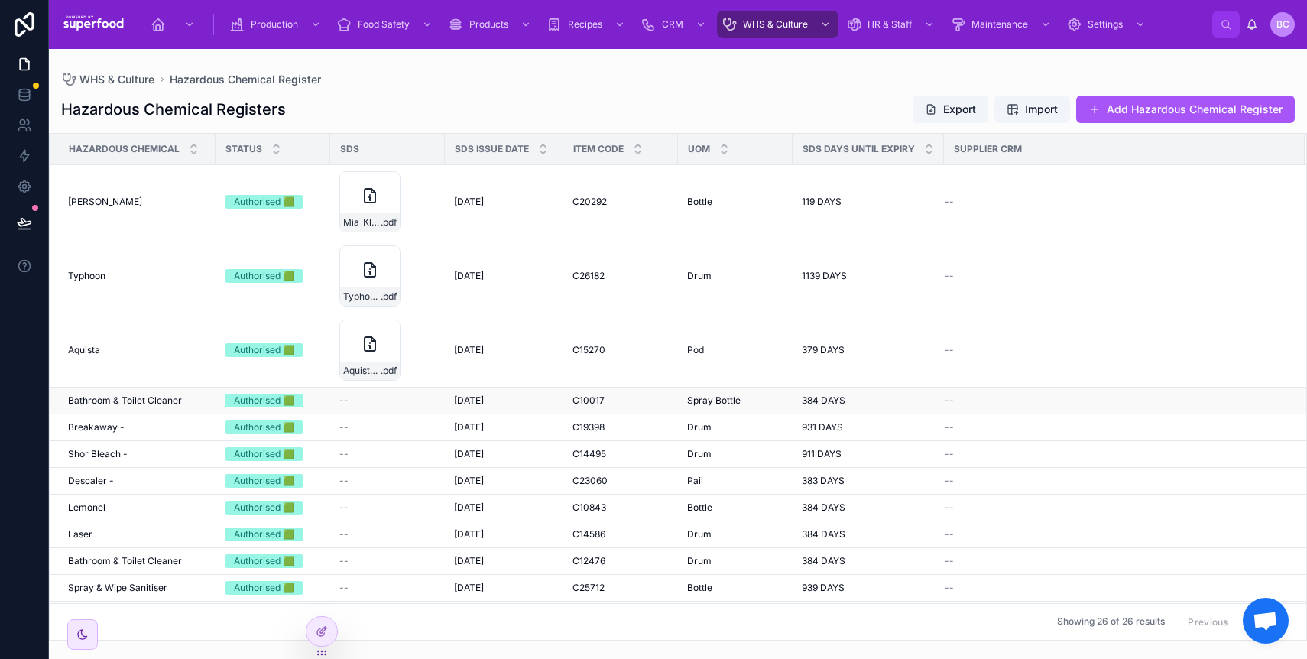
click at [91, 406] on span "Bathroom & Toilet Cleaner" at bounding box center [125, 400] width 114 height 12
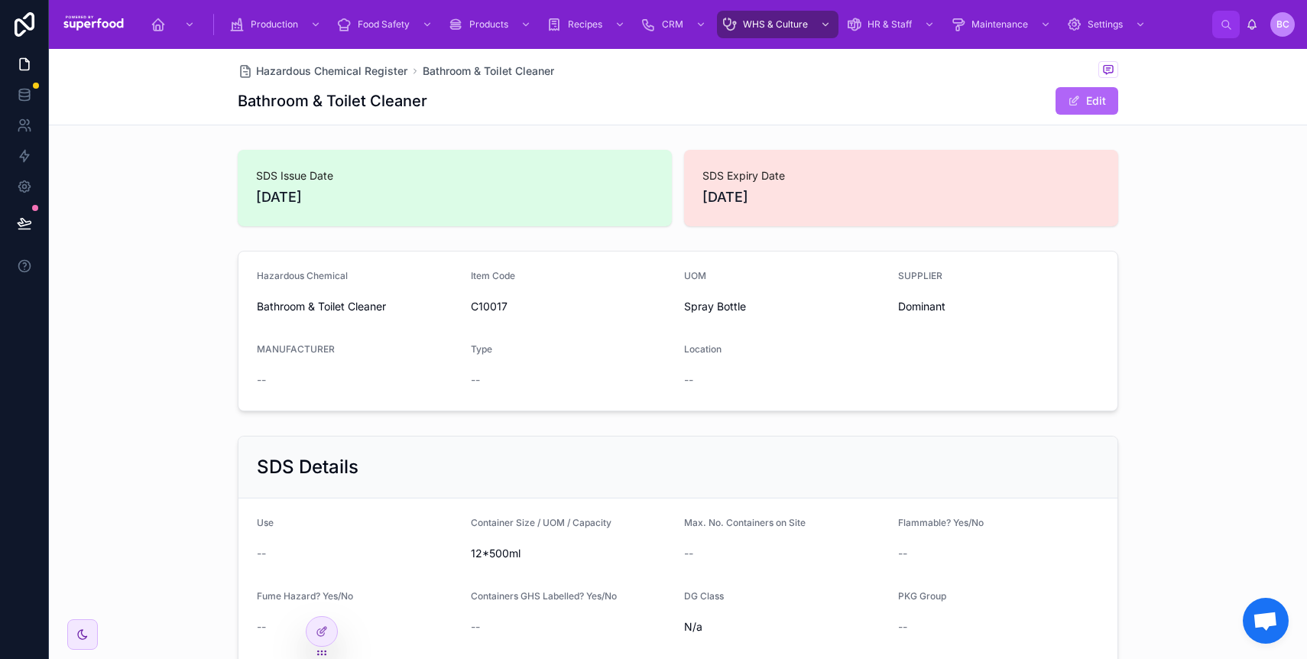
click at [1088, 102] on button "Edit" at bounding box center [1086, 101] width 63 height 28
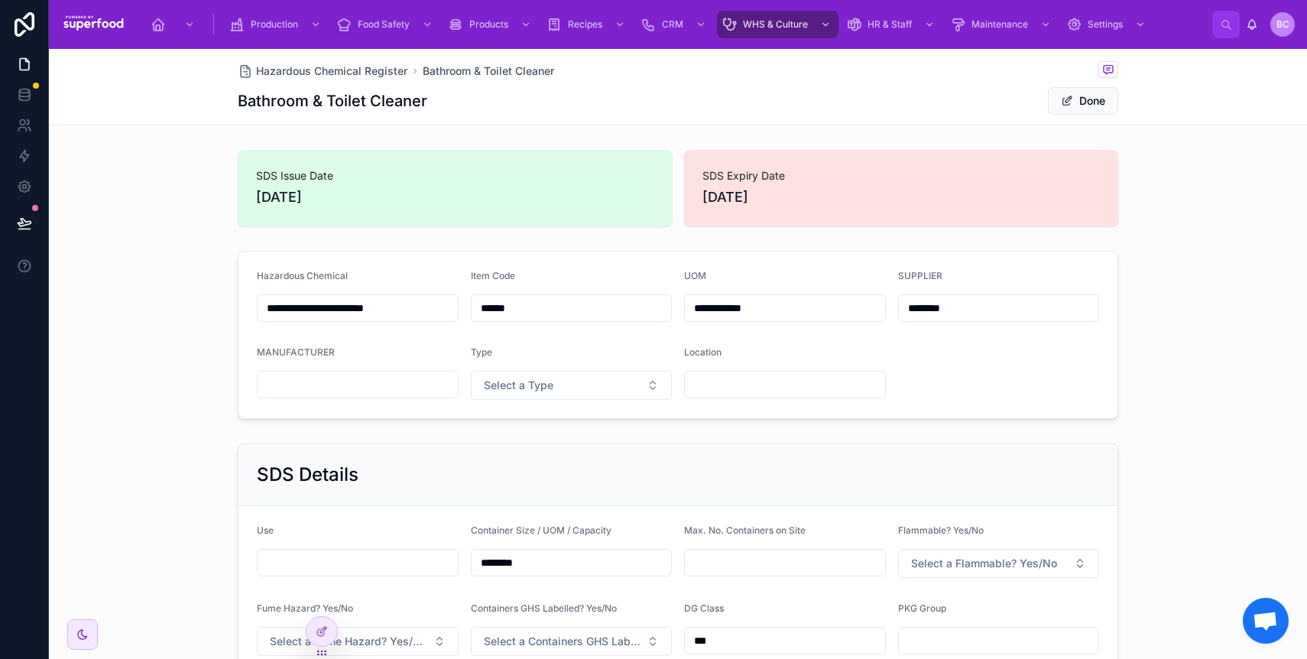
scroll to position [693, 0]
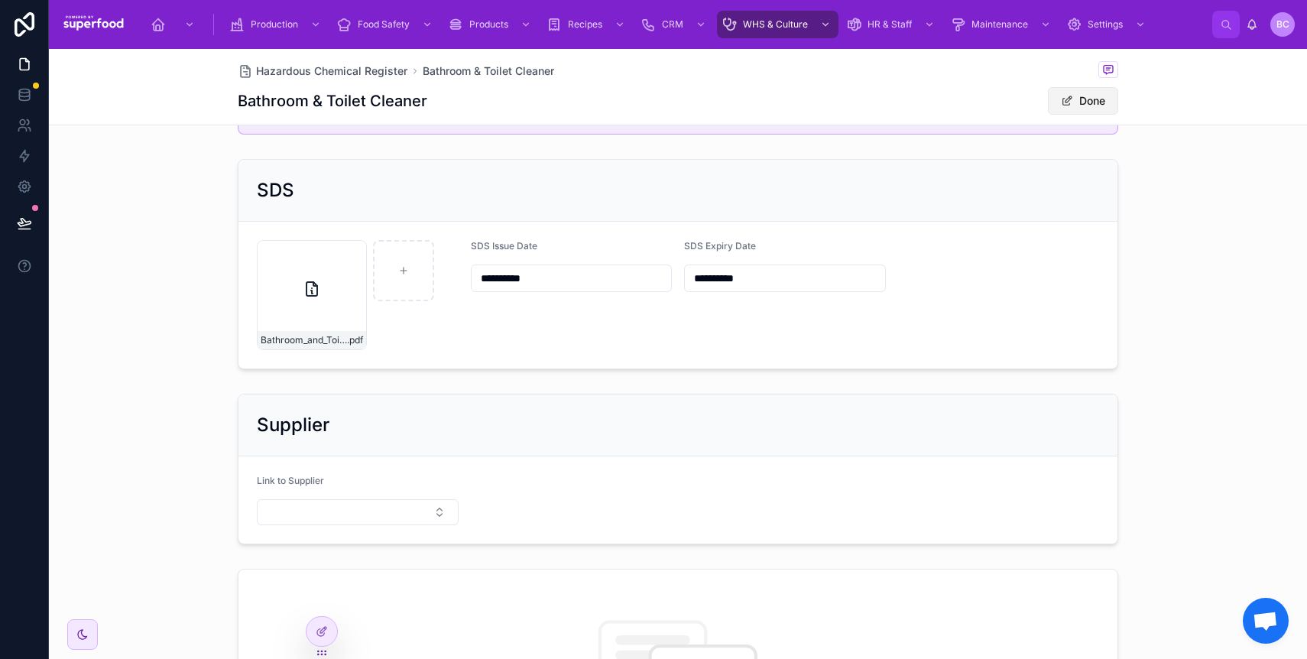
click at [1093, 110] on button "Done" at bounding box center [1083, 101] width 70 height 28
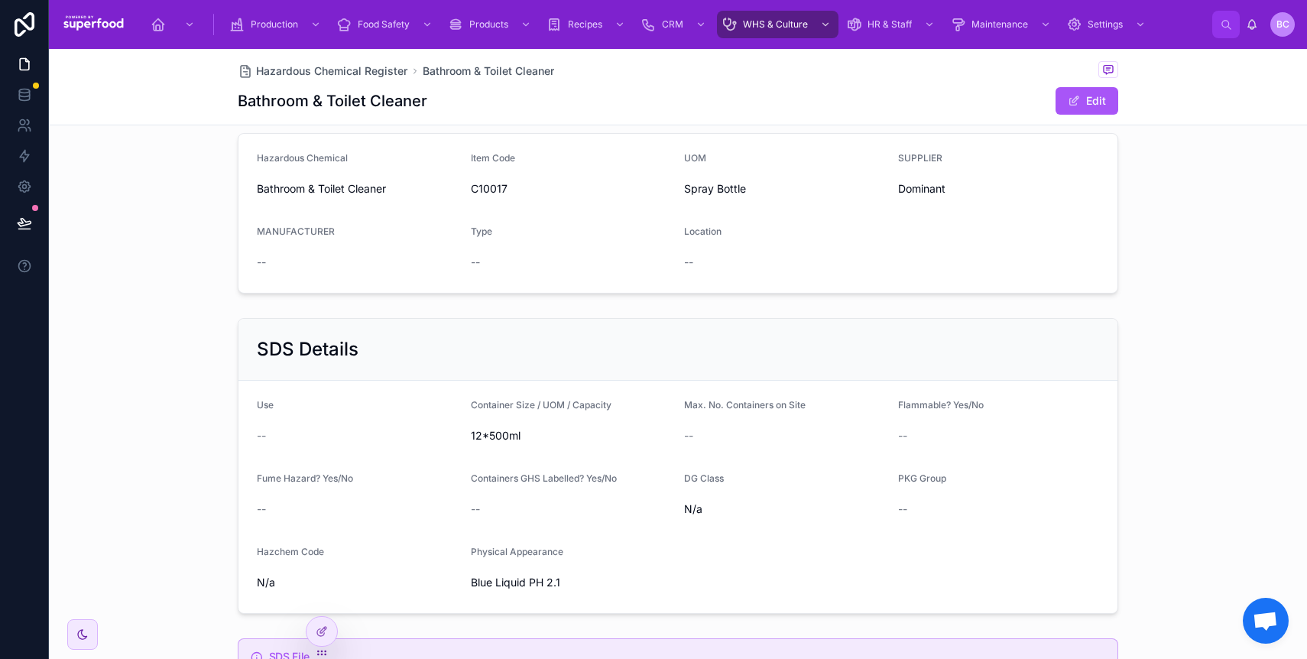
scroll to position [0, 0]
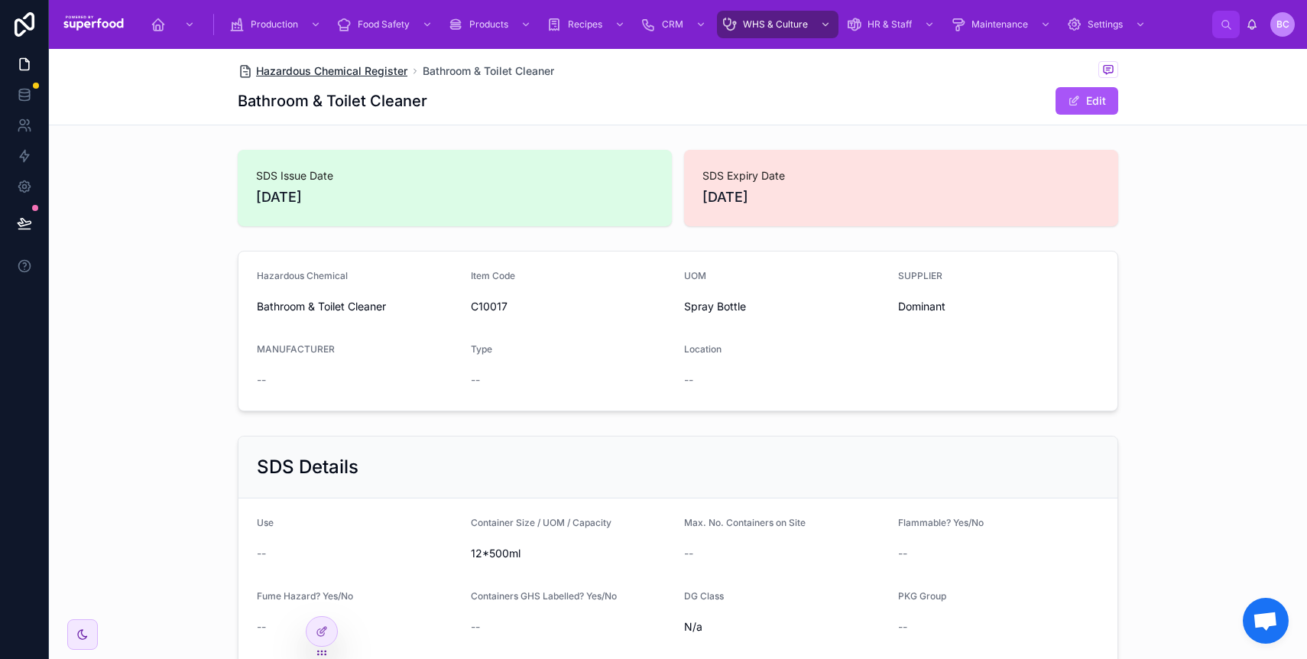
click at [339, 70] on span "Hazardous Chemical Register" at bounding box center [331, 70] width 151 height 15
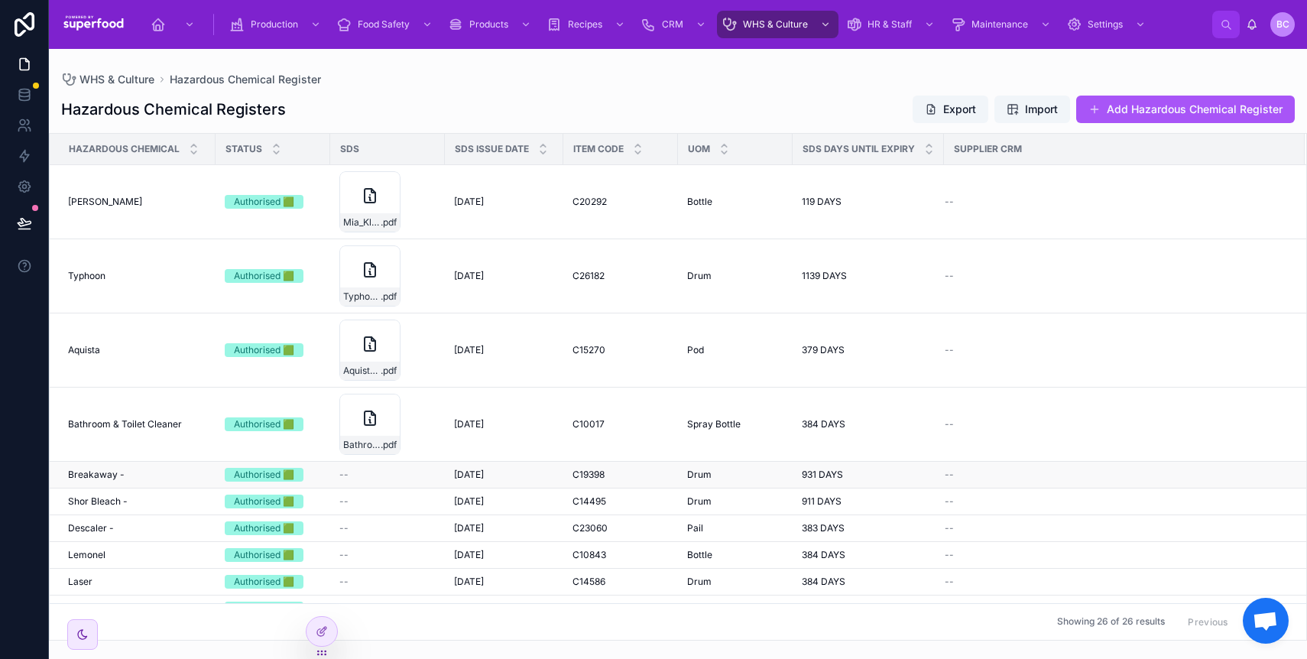
click at [112, 475] on span "Breakaway -" at bounding box center [96, 474] width 57 height 12
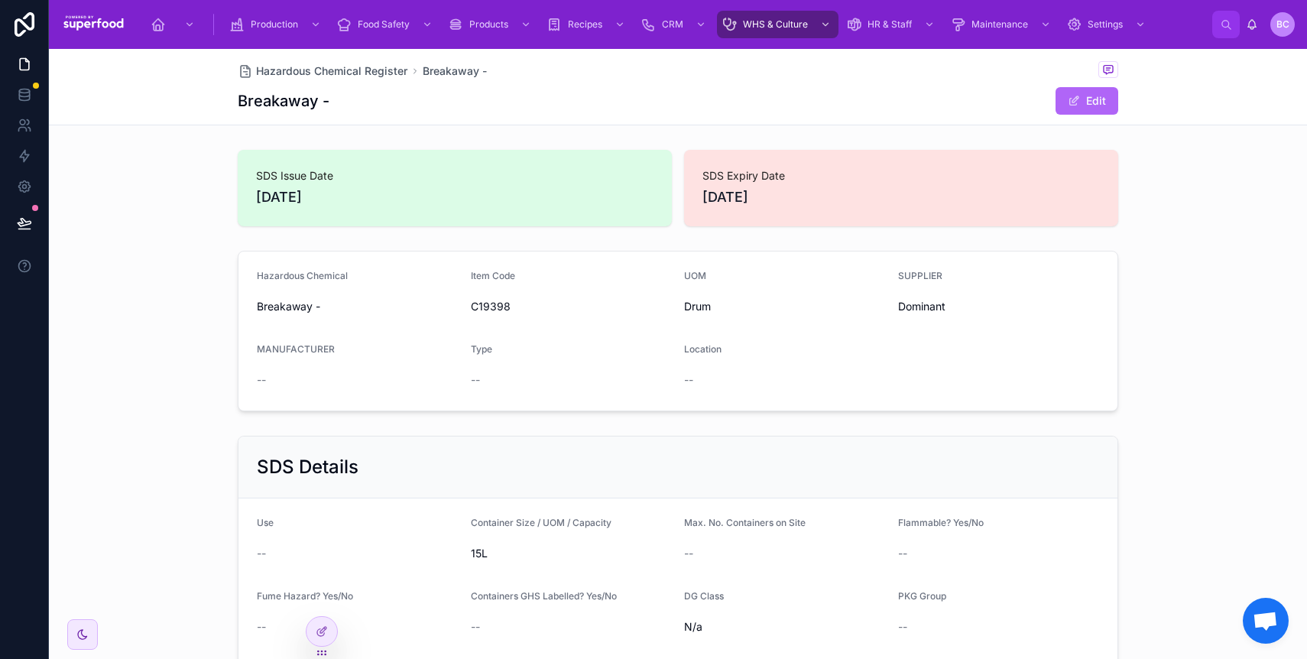
click at [1071, 108] on button "Edit" at bounding box center [1086, 101] width 63 height 28
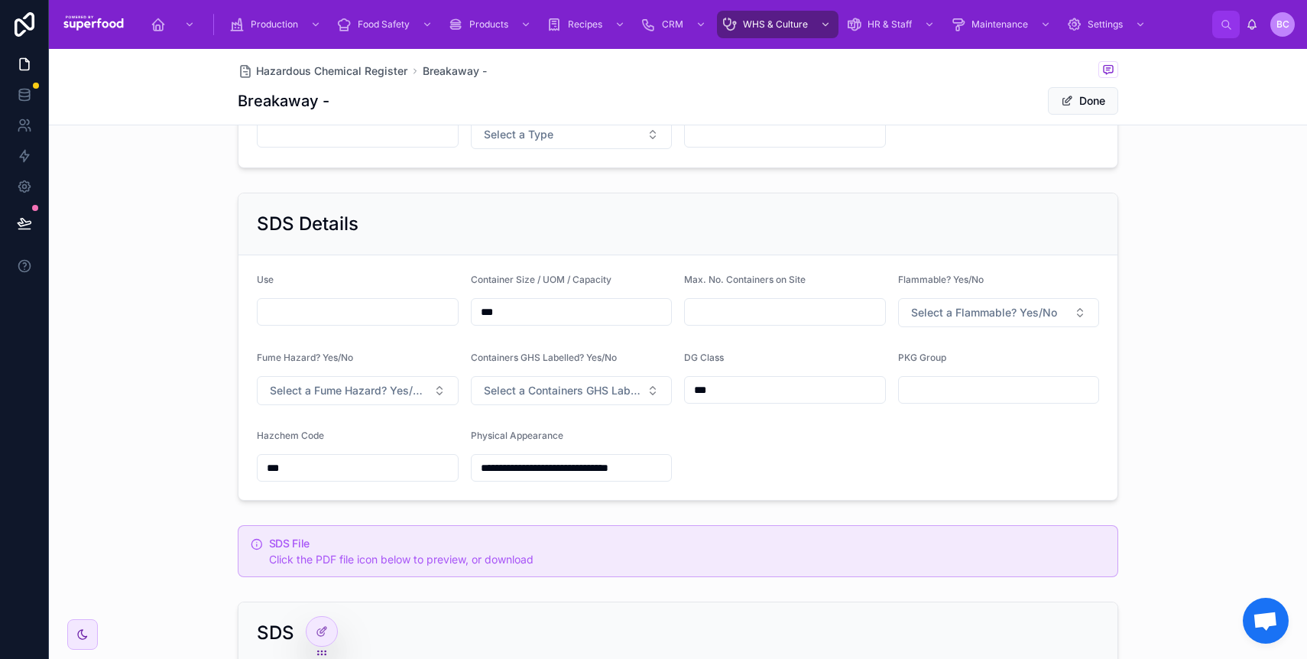
scroll to position [560, 0]
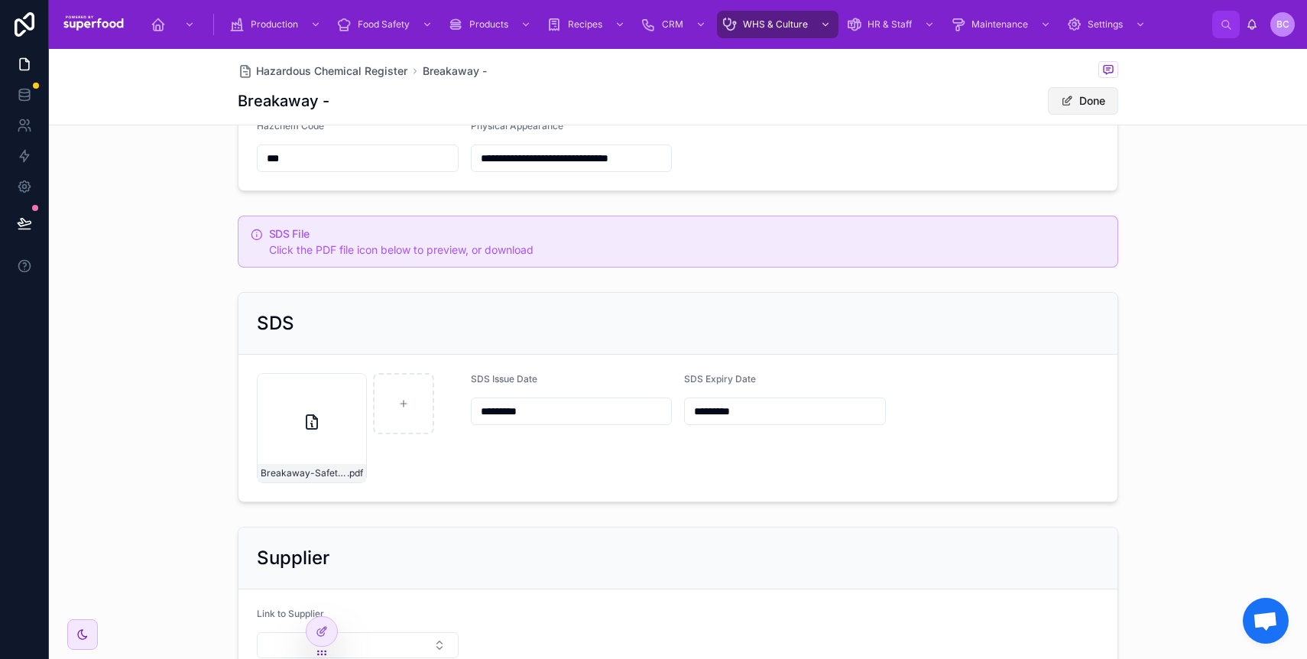
click at [1061, 96] on span at bounding box center [1067, 101] width 12 height 12
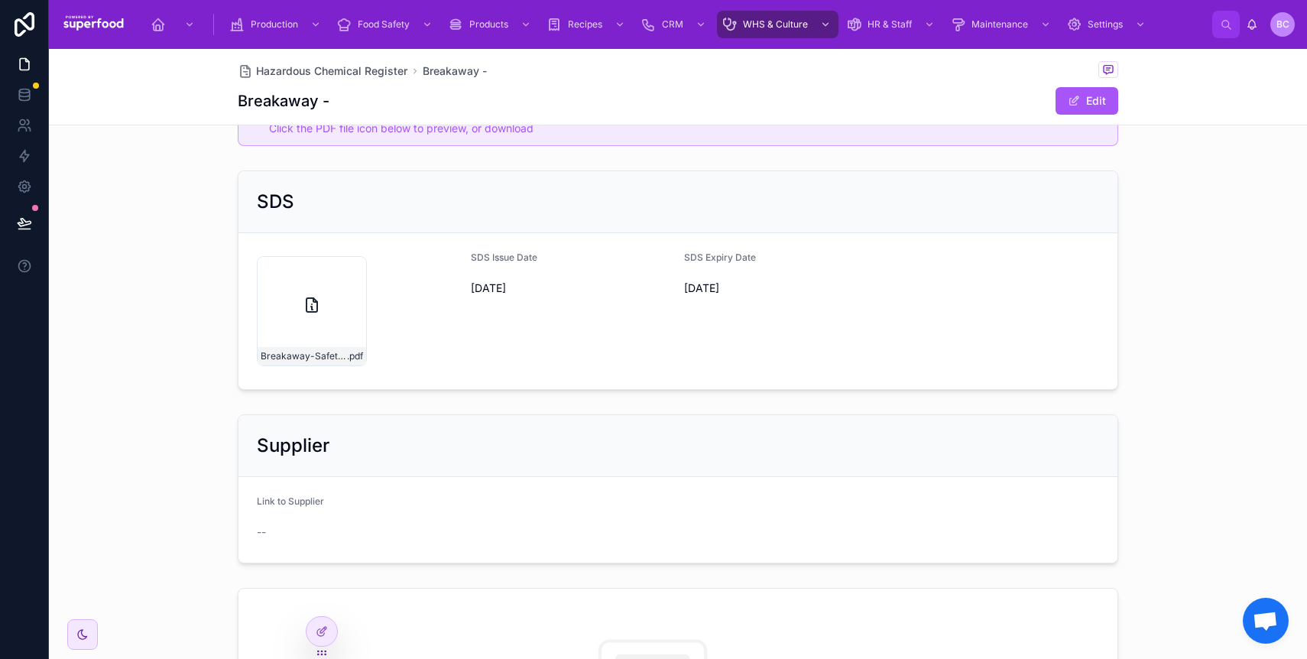
scroll to position [744, 0]
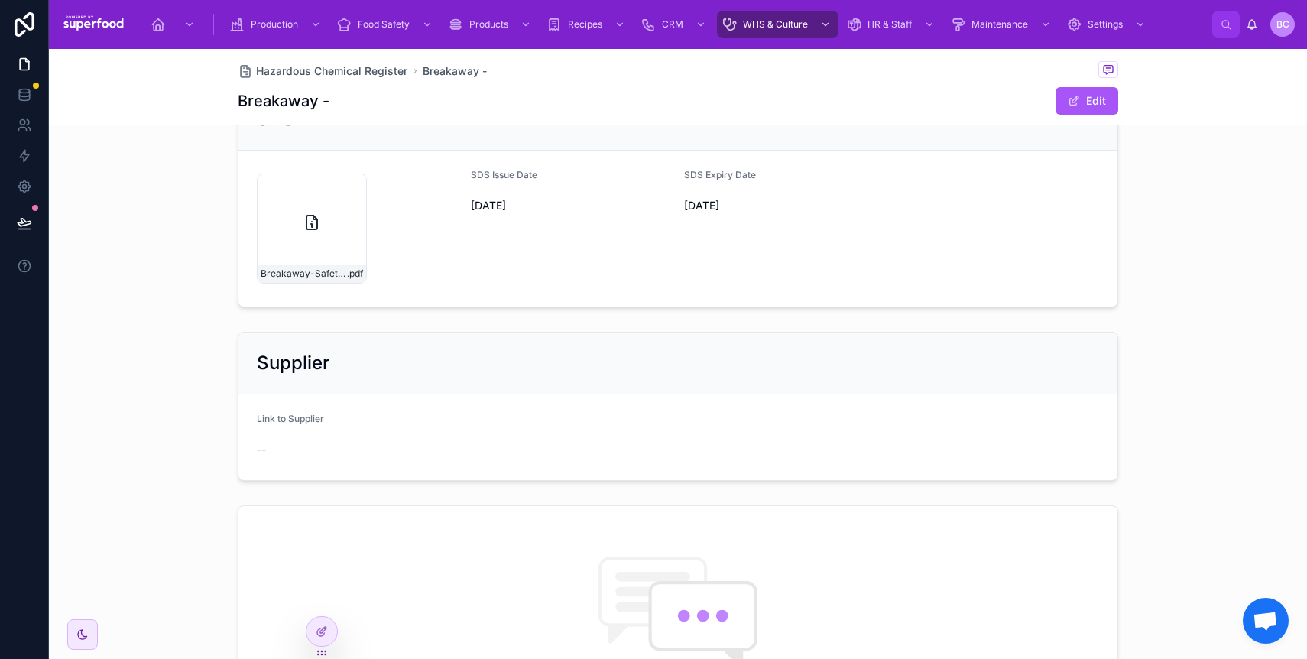
click at [1062, 117] on div "Hazardous Chemical Register Breakaway - Breakaway - Edit" at bounding box center [678, 87] width 880 height 76
click at [1067, 109] on button "Edit" at bounding box center [1086, 101] width 63 height 28
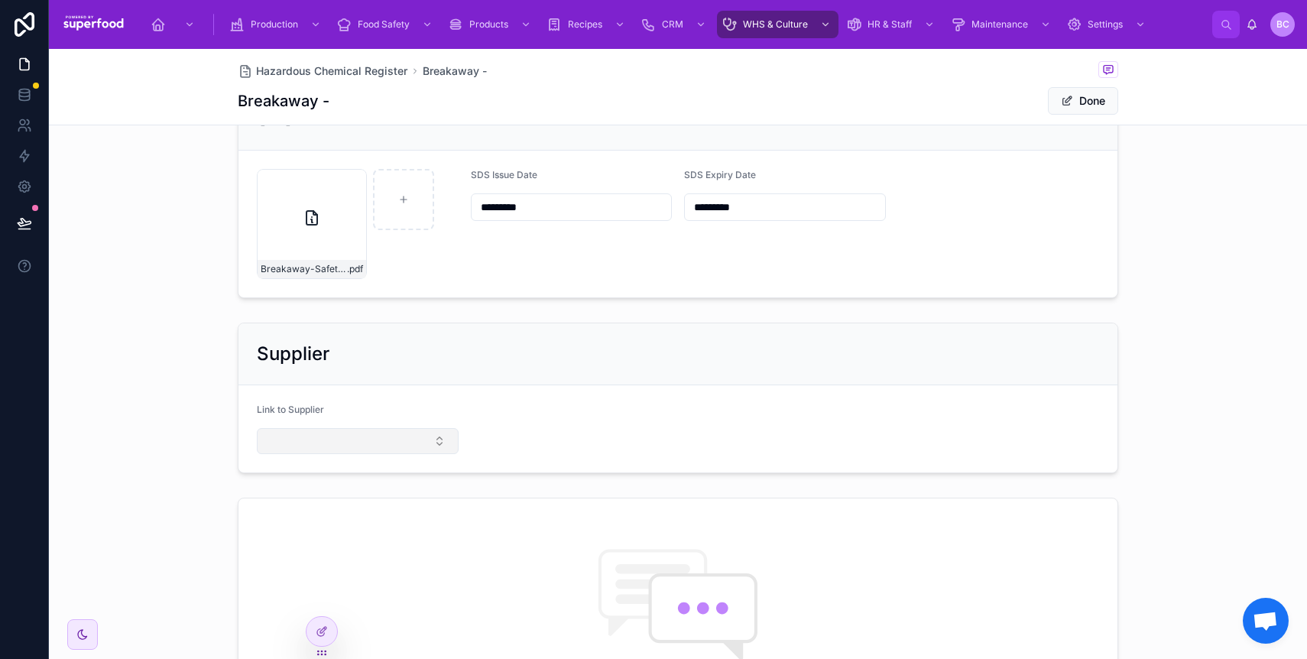
click at [412, 448] on button "Select Button" at bounding box center [358, 441] width 202 height 26
type input "*"
click at [527, 375] on div "Supplier" at bounding box center [677, 354] width 879 height 62
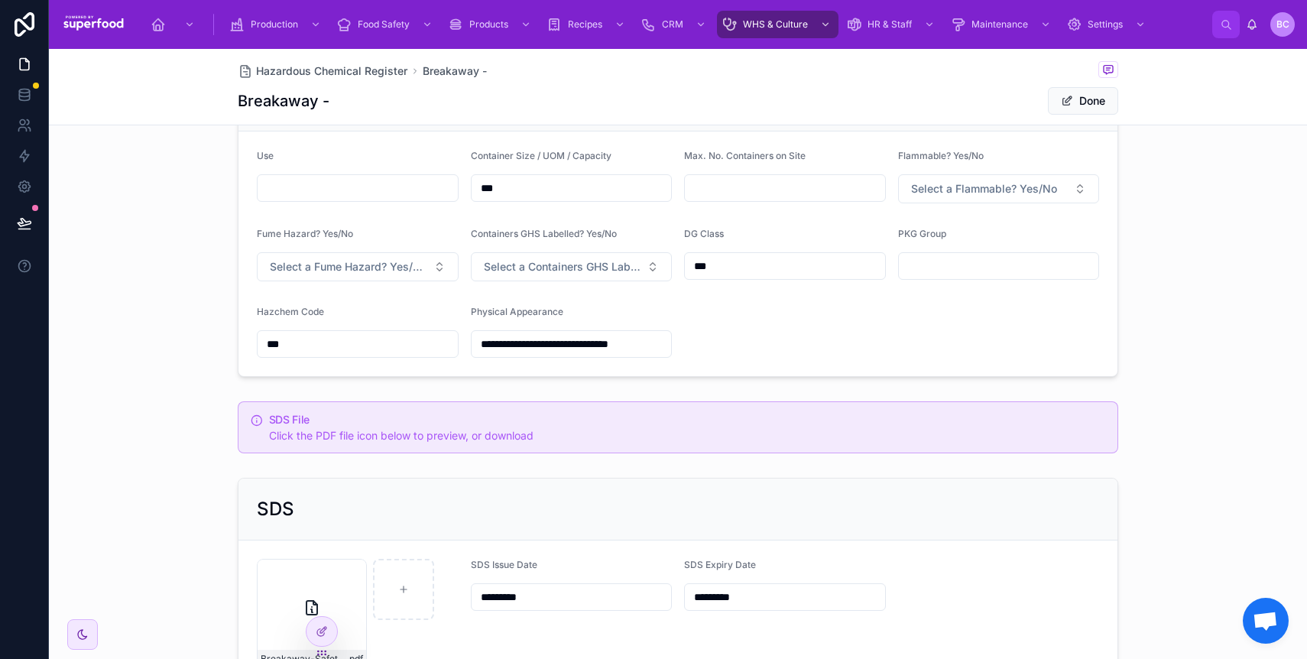
scroll to position [102, 0]
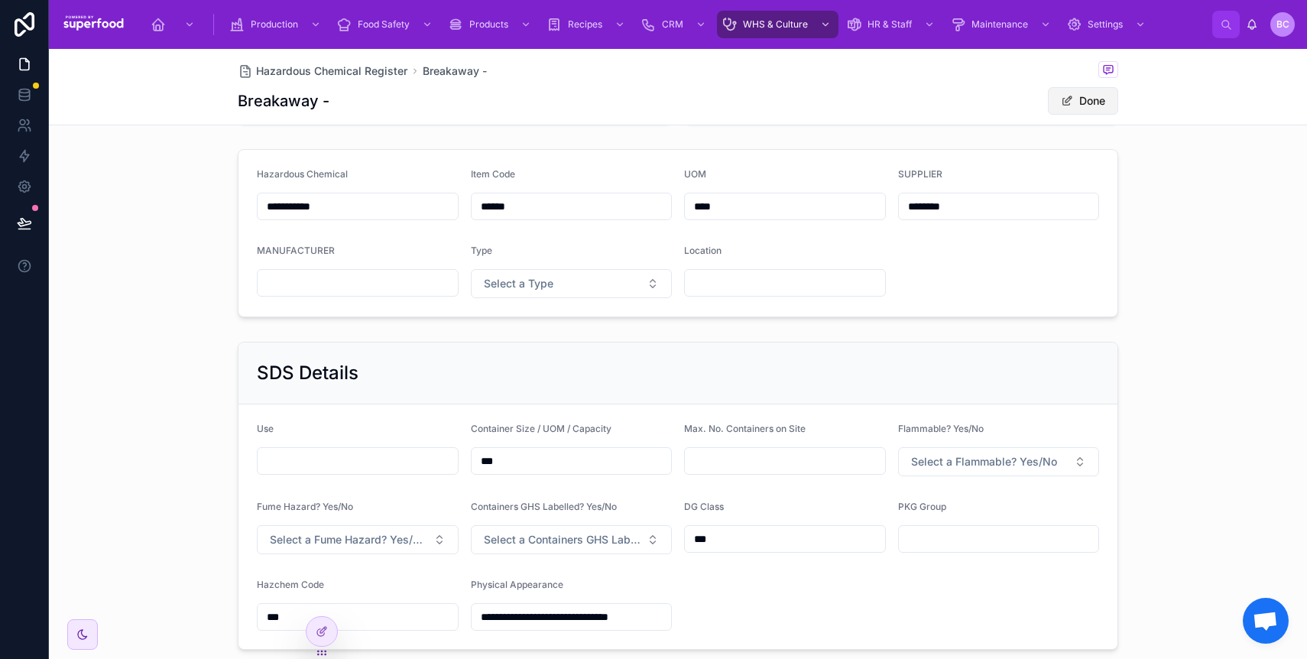
click at [1093, 102] on button "Done" at bounding box center [1083, 101] width 70 height 28
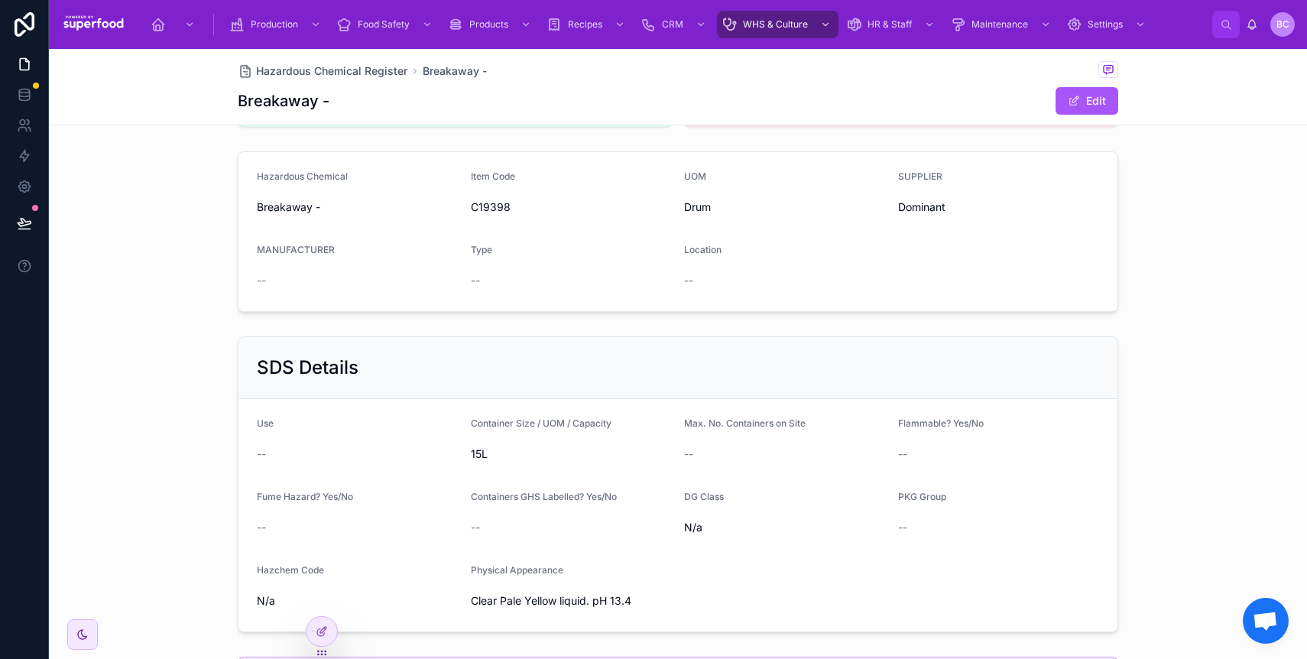
scroll to position [99, 0]
click at [308, 66] on span "Hazardous Chemical Register" at bounding box center [331, 70] width 151 height 15
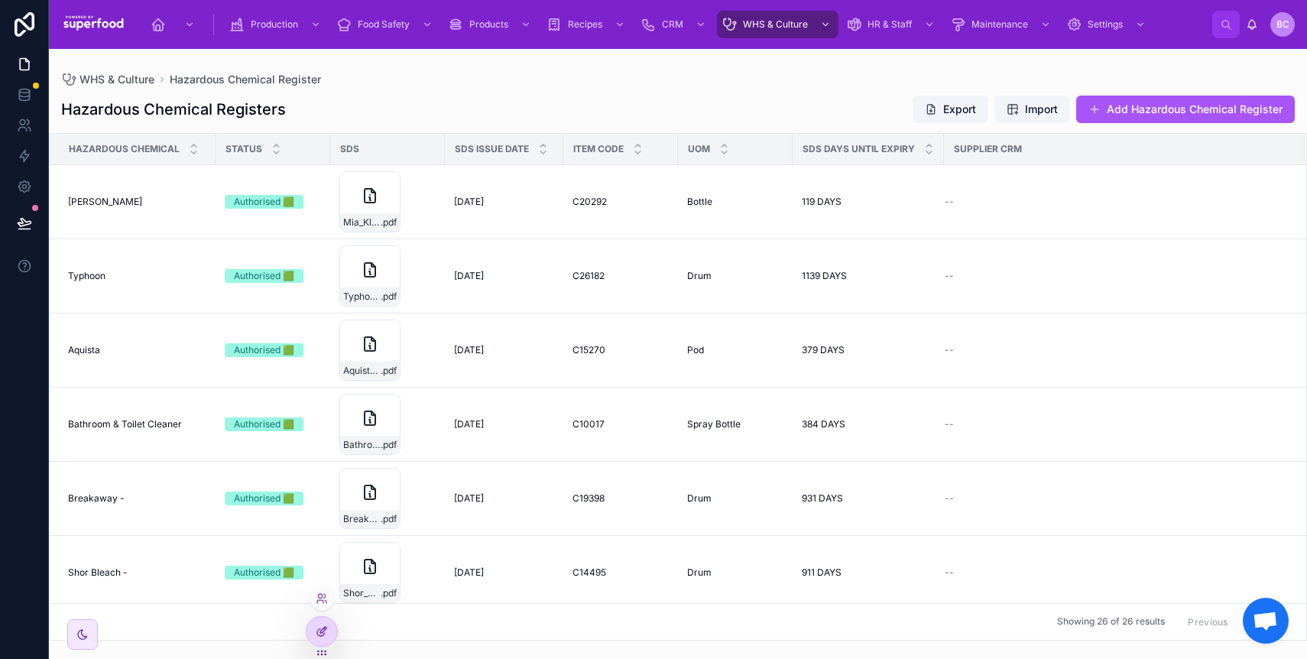
click at [326, 634] on icon at bounding box center [322, 631] width 12 height 12
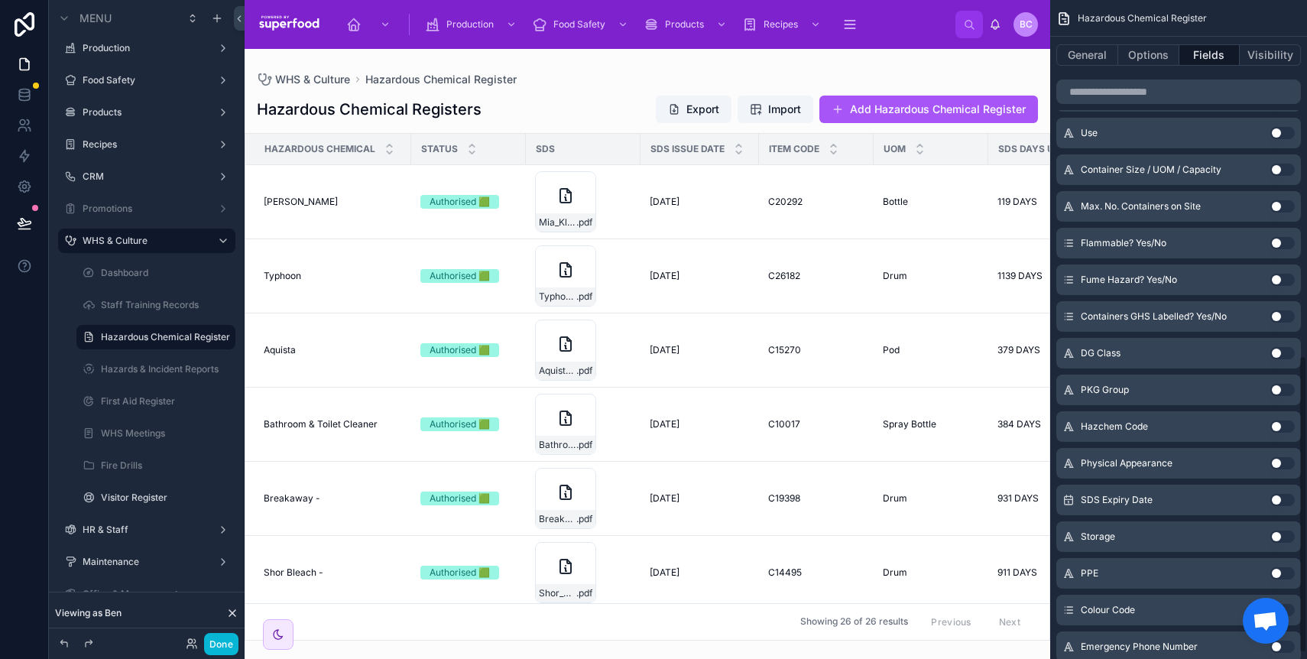
scroll to position [799, 0]
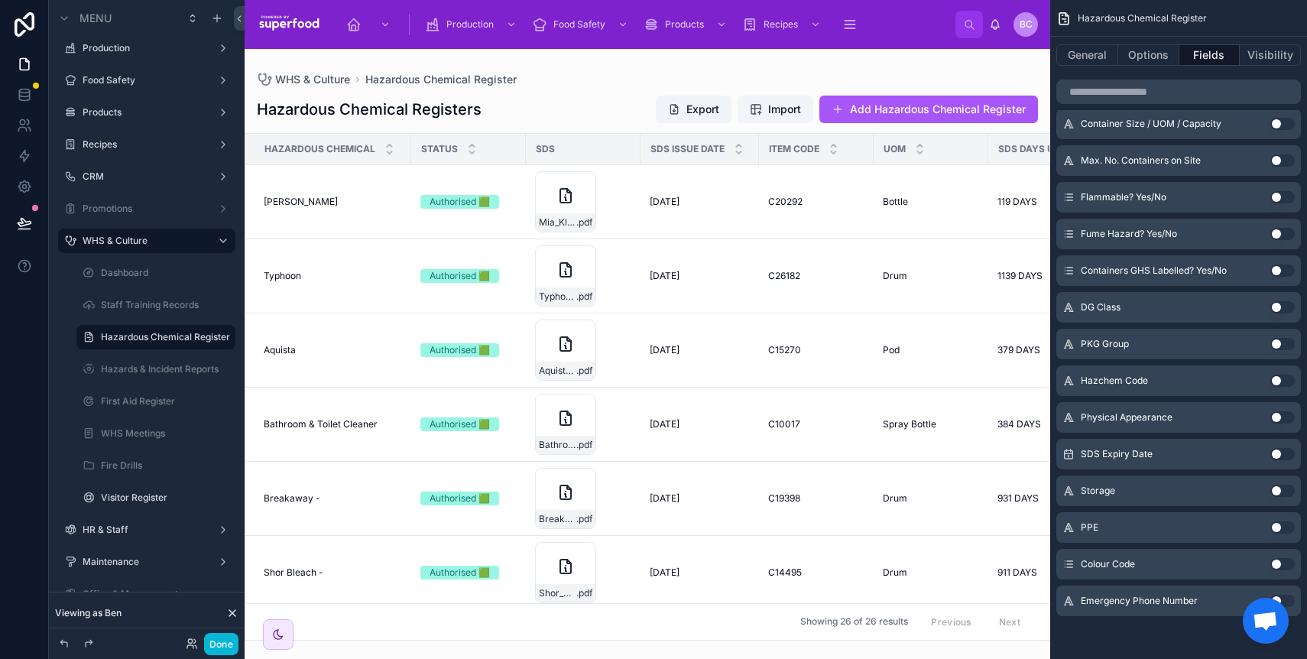
click at [1285, 565] on button "Use setting" at bounding box center [1282, 564] width 24 height 12
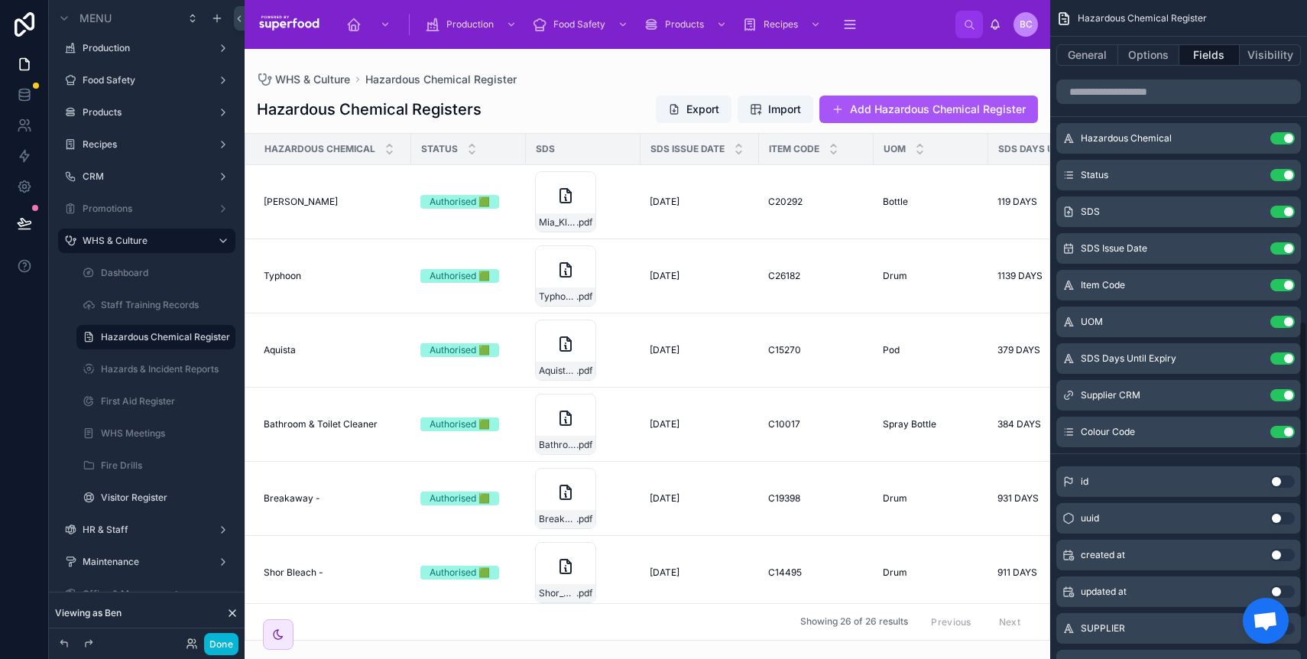
scroll to position [0, 0]
click at [1282, 249] on button "Use setting" at bounding box center [1282, 249] width 24 height 12
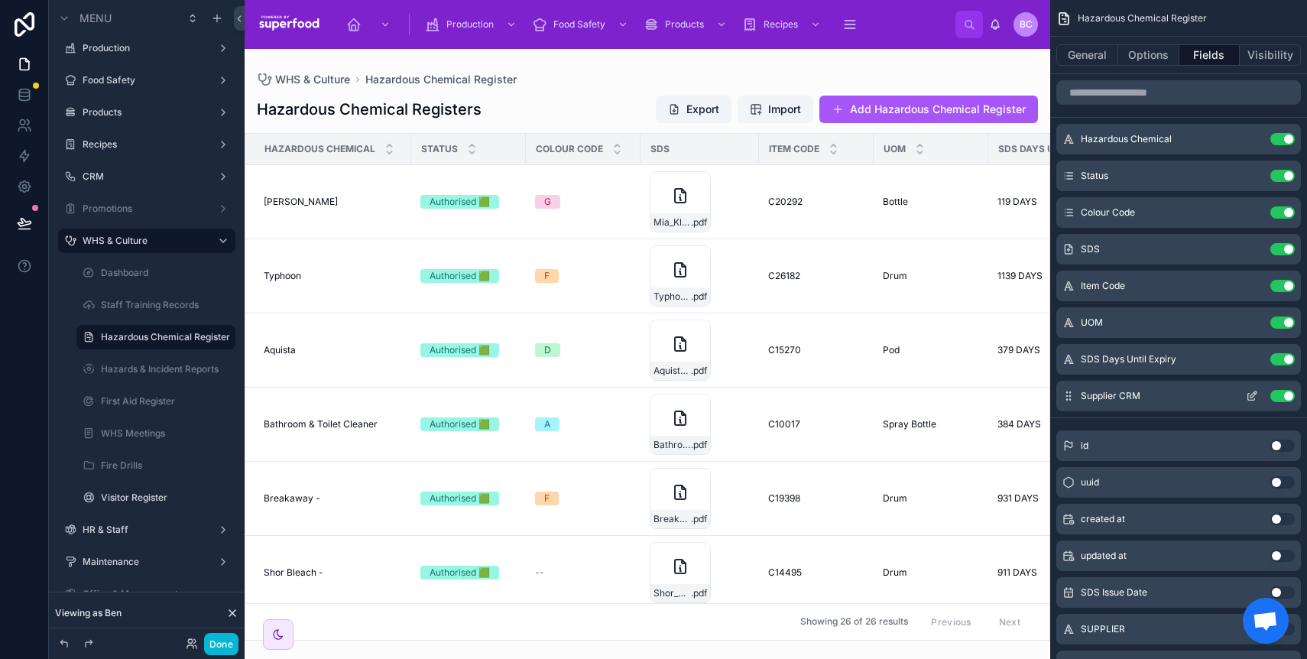
click at [1248, 395] on icon "scrollable content" at bounding box center [1252, 396] width 12 height 12
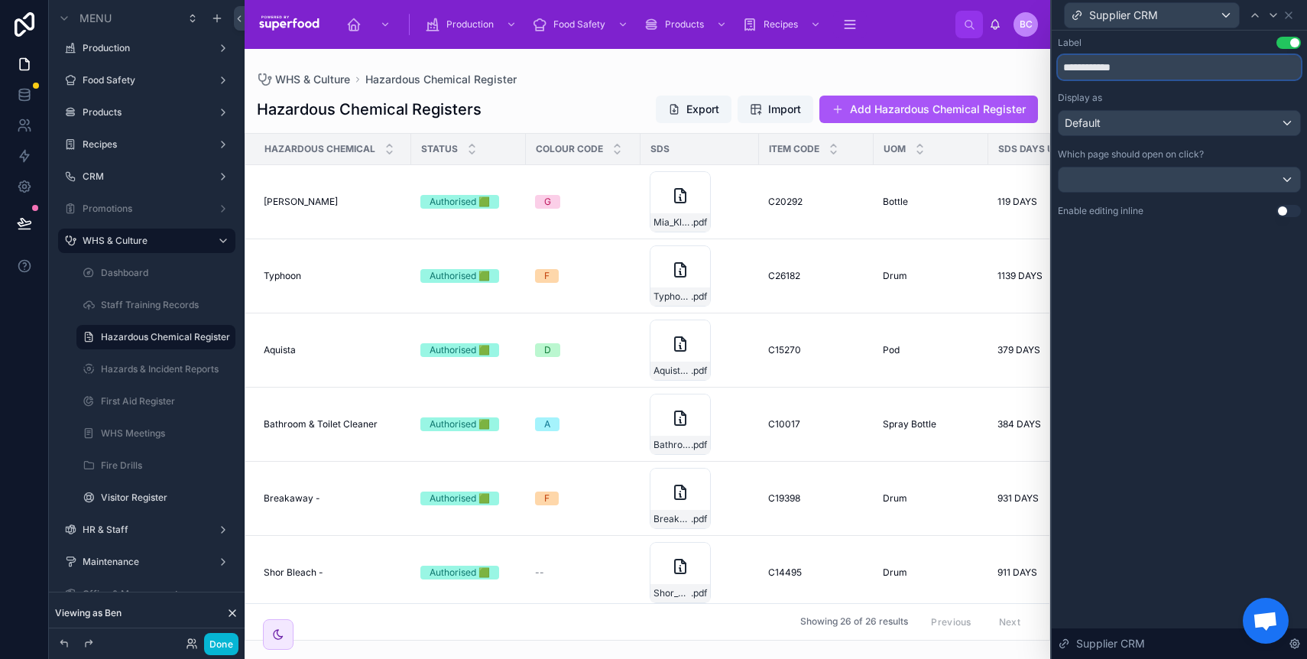
click at [1133, 67] on input "**********" at bounding box center [1179, 67] width 243 height 24
type input "********"
click at [1122, 413] on div "Label Use setting ******** Display as Default Which page should open on click? …" at bounding box center [1179, 345] width 255 height 628
click at [235, 649] on button "Done" at bounding box center [221, 644] width 34 height 22
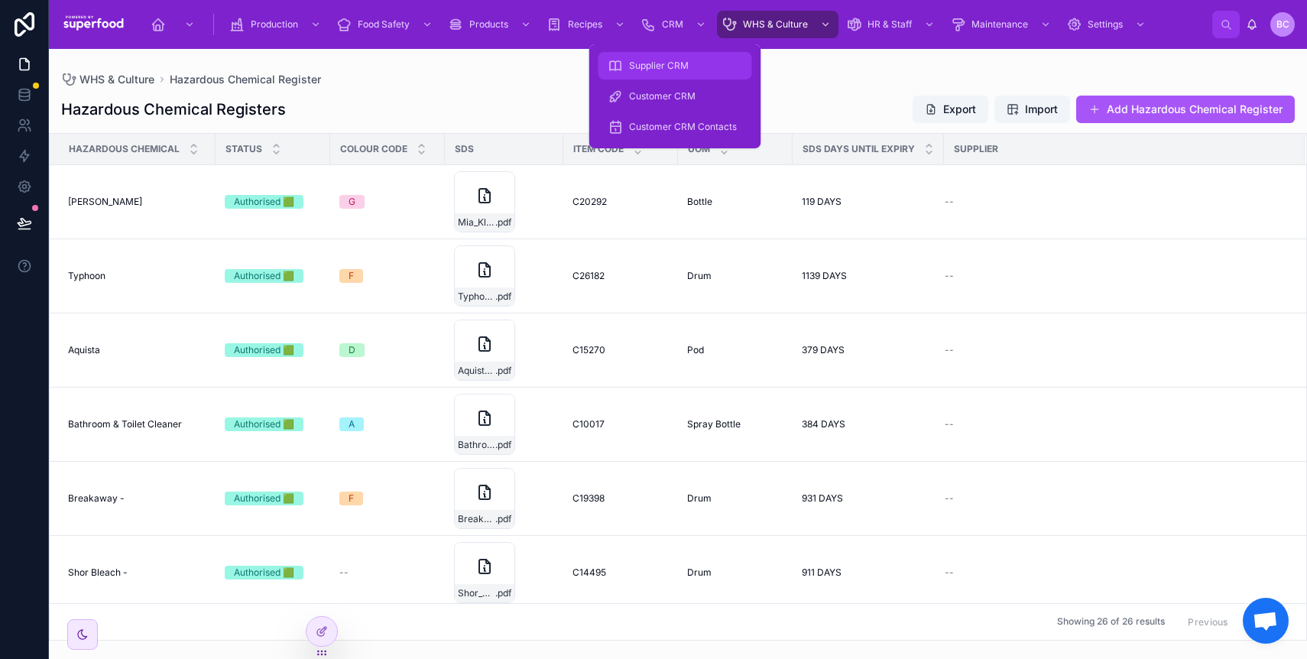
click at [666, 66] on span "Supplier CRM" at bounding box center [659, 66] width 60 height 12
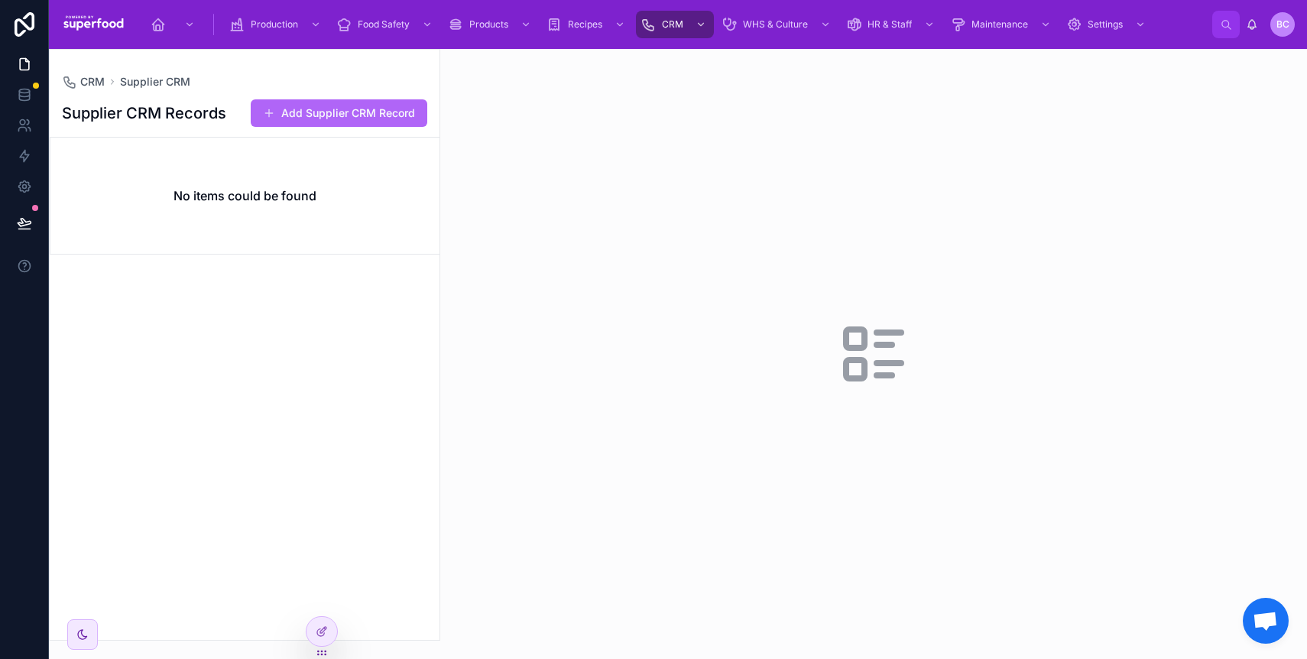
click at [350, 105] on button "Add Supplier CRM Record" at bounding box center [339, 113] width 177 height 28
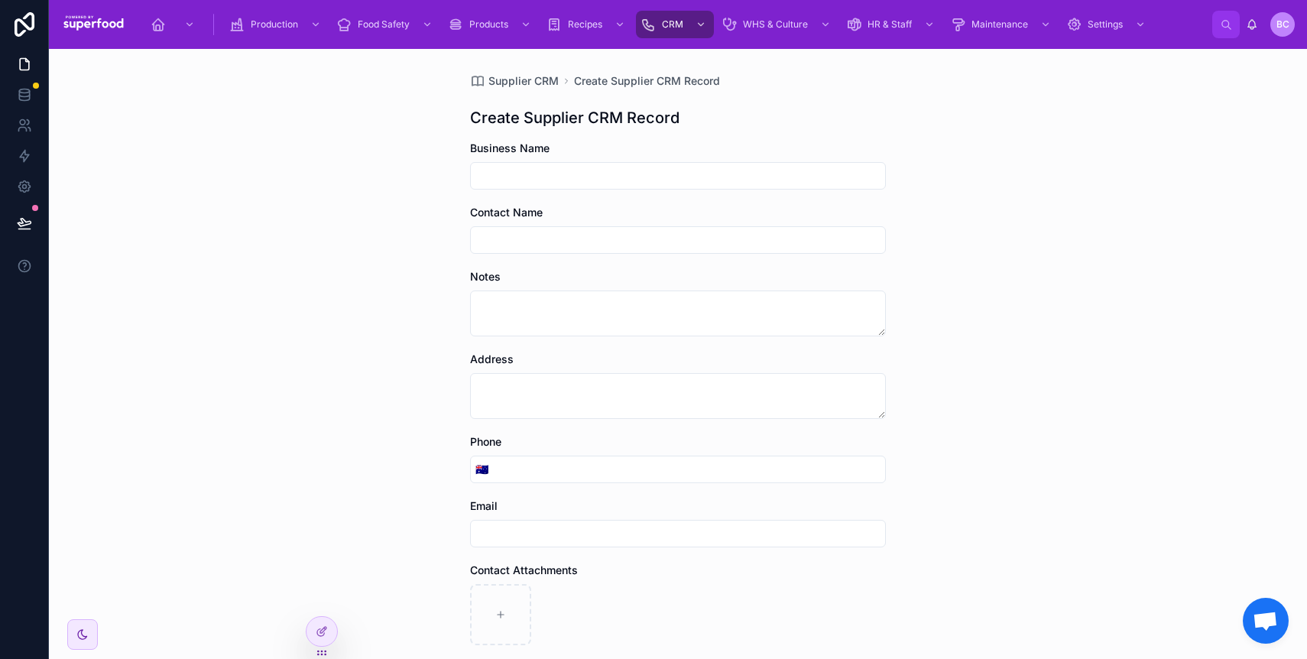
click at [531, 173] on input "text" at bounding box center [678, 175] width 414 height 21
type input "********"
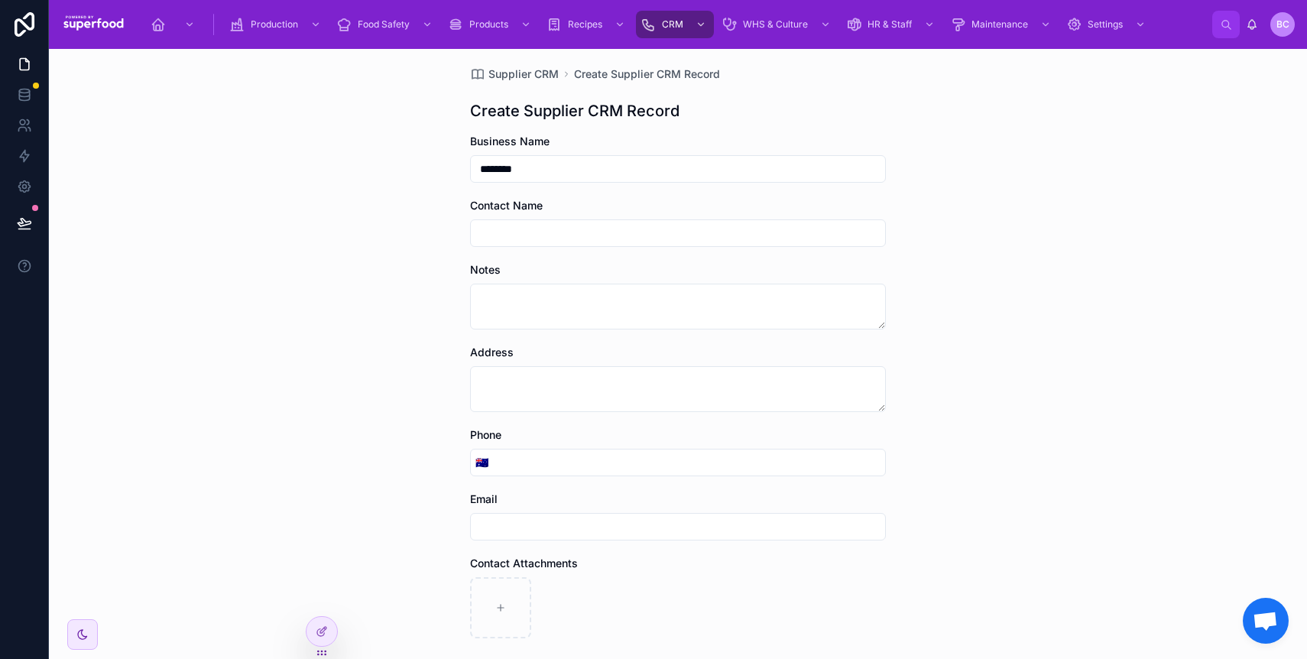
scroll to position [136, 0]
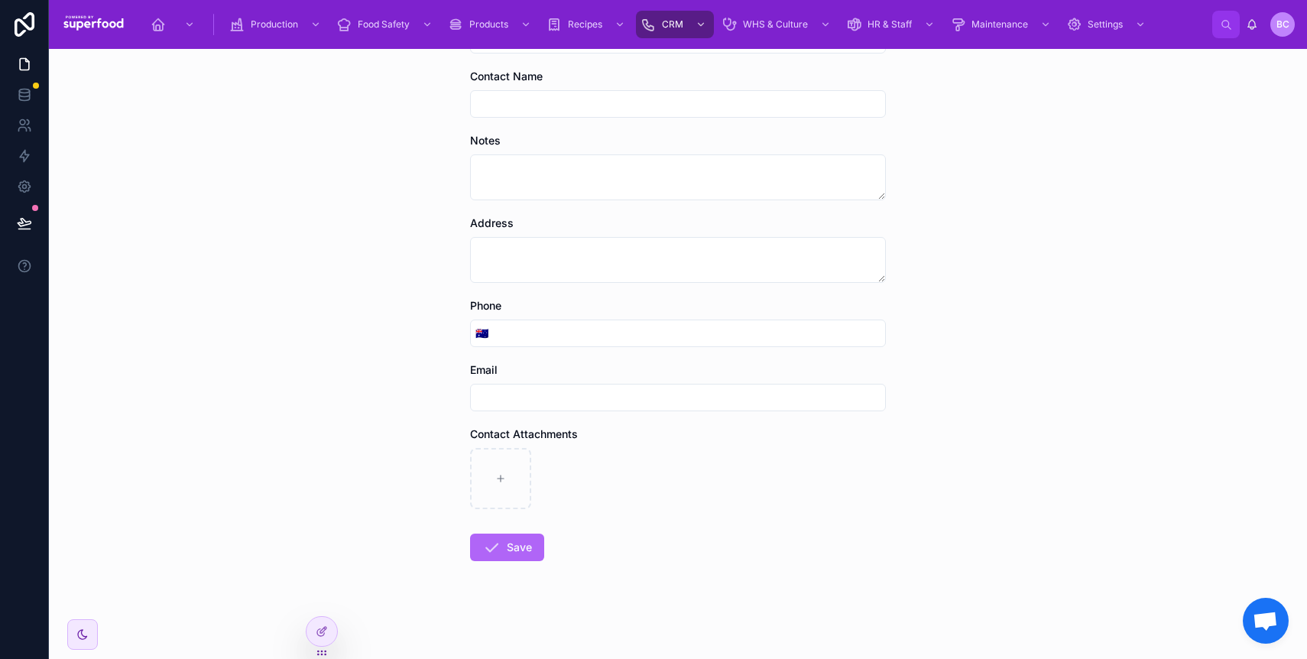
click at [482, 547] on icon at bounding box center [491, 547] width 18 height 18
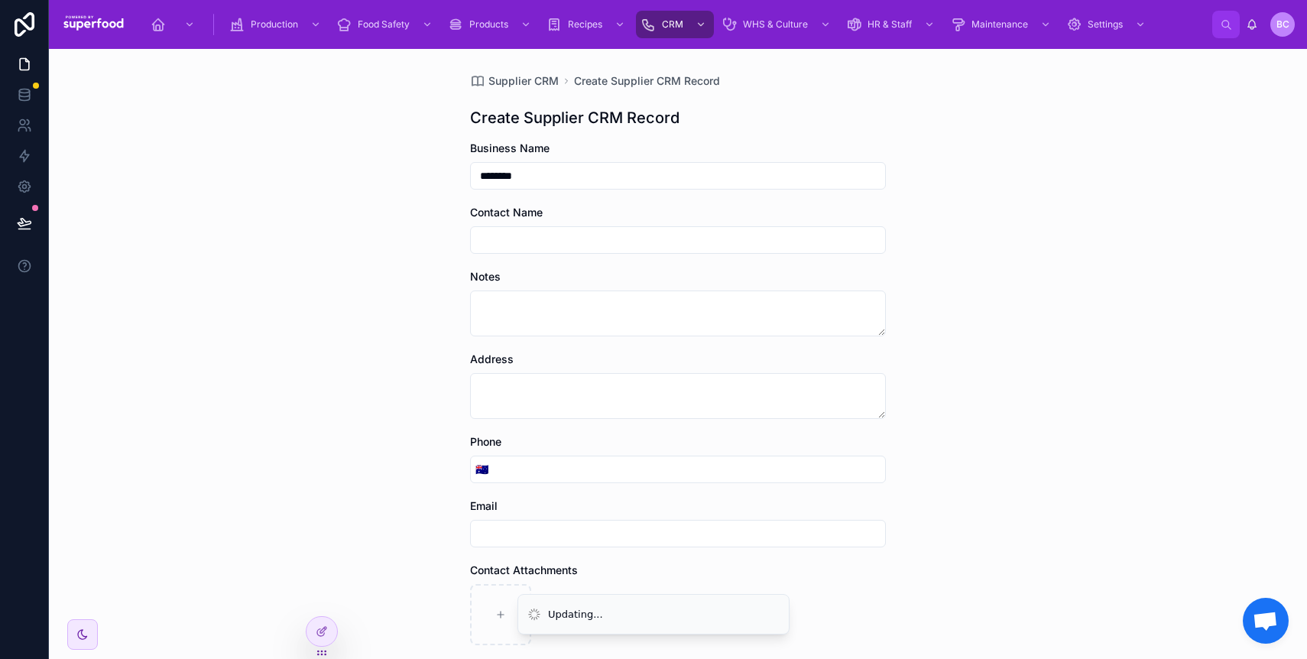
scroll to position [136, 0]
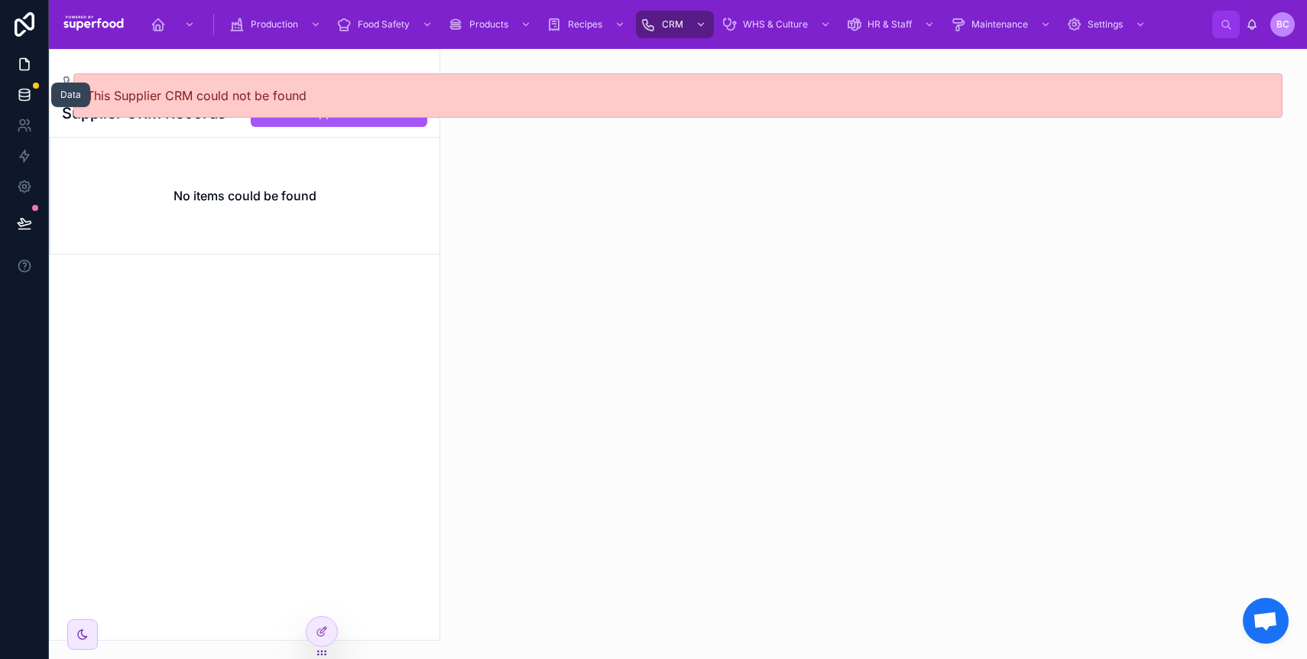
click at [19, 92] on icon at bounding box center [24, 94] width 10 height 6
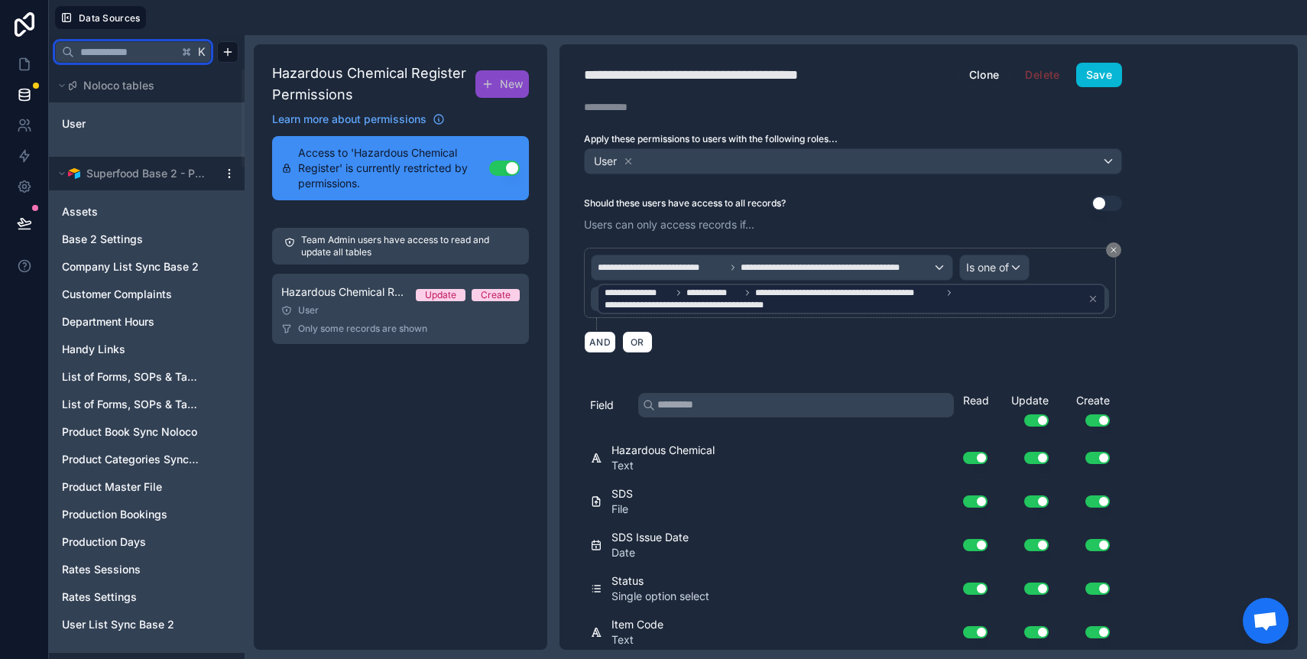
click at [138, 55] on input "text" at bounding box center [126, 52] width 104 height 28
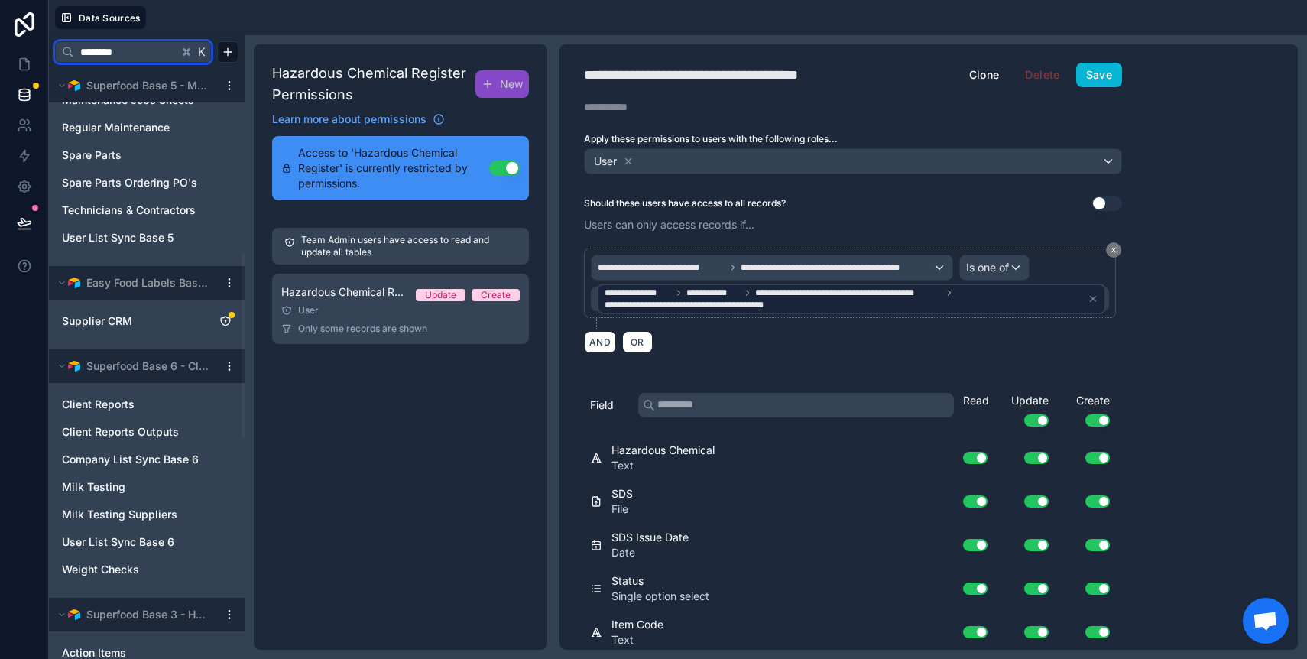
scroll to position [711, 0]
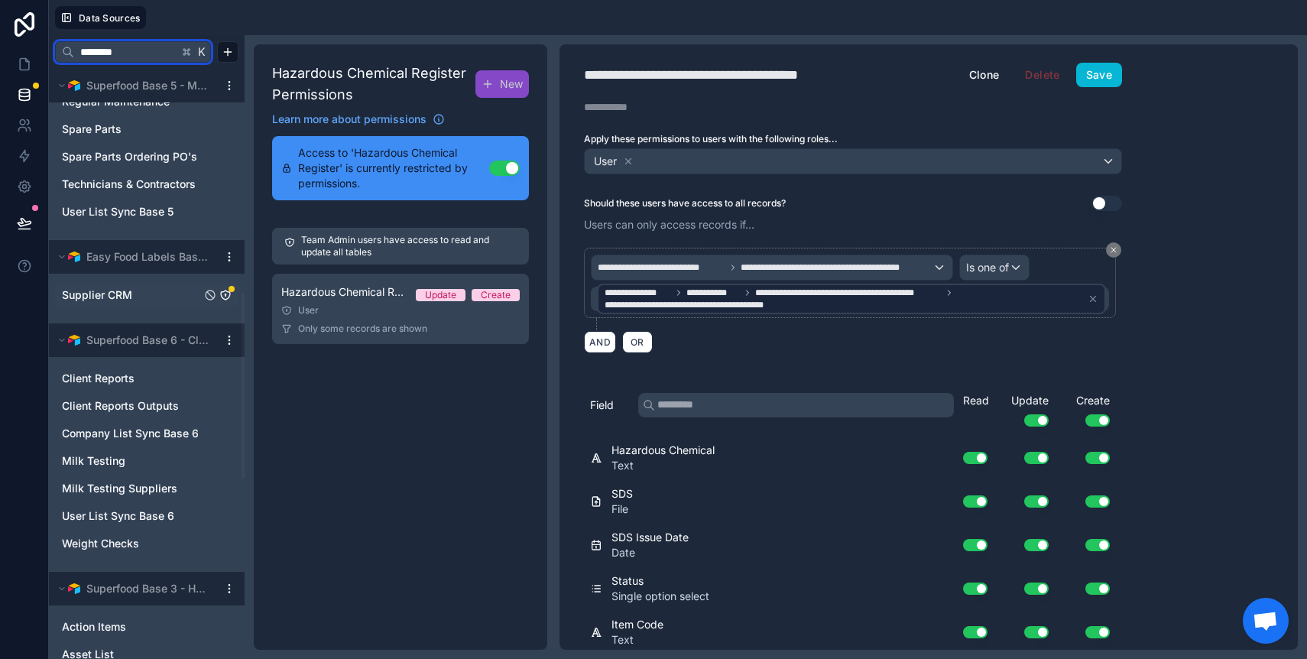
type input "********"
click at [131, 302] on span "Supplier CRM" at bounding box center [97, 294] width 70 height 15
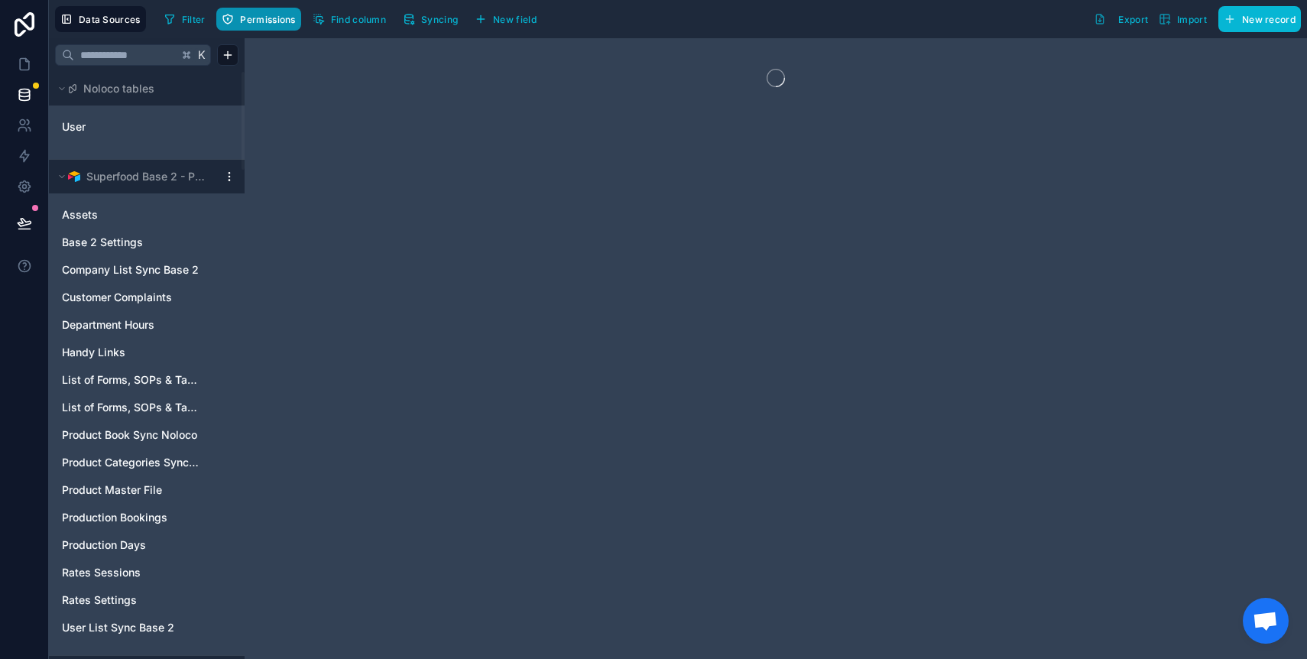
click at [274, 11] on button "Permissions" at bounding box center [258, 19] width 84 height 23
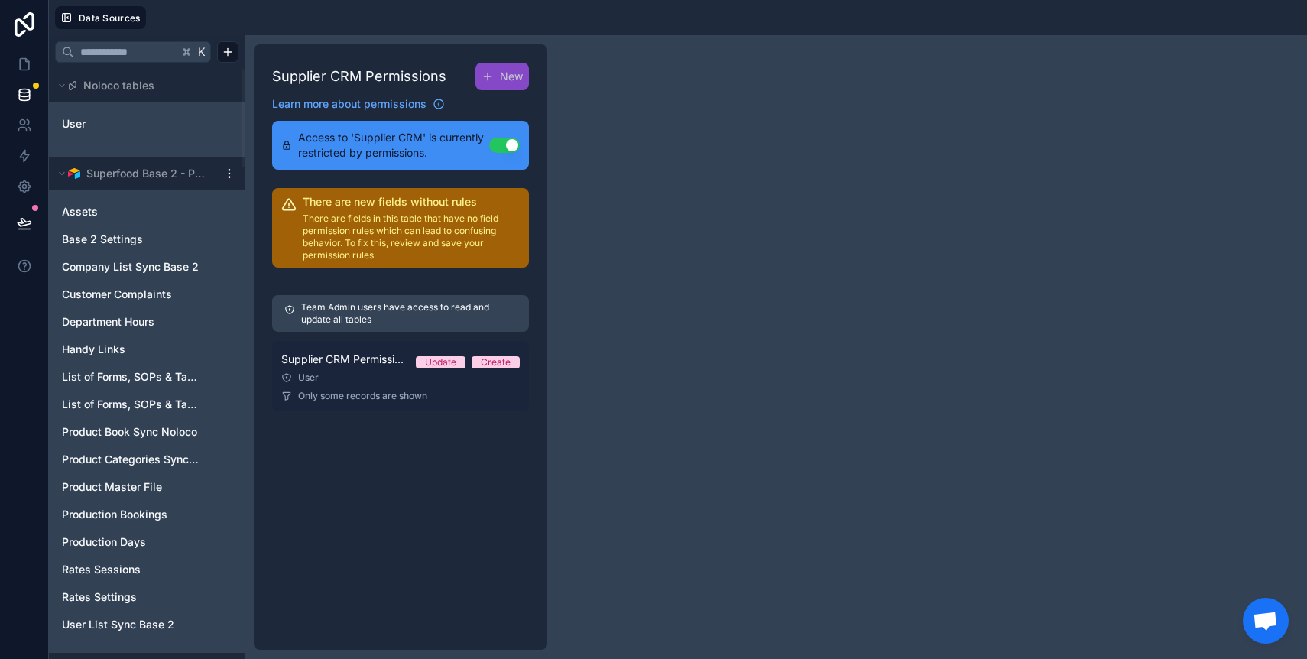
click at [384, 364] on span "Supplier CRM Permission 1" at bounding box center [342, 359] width 122 height 15
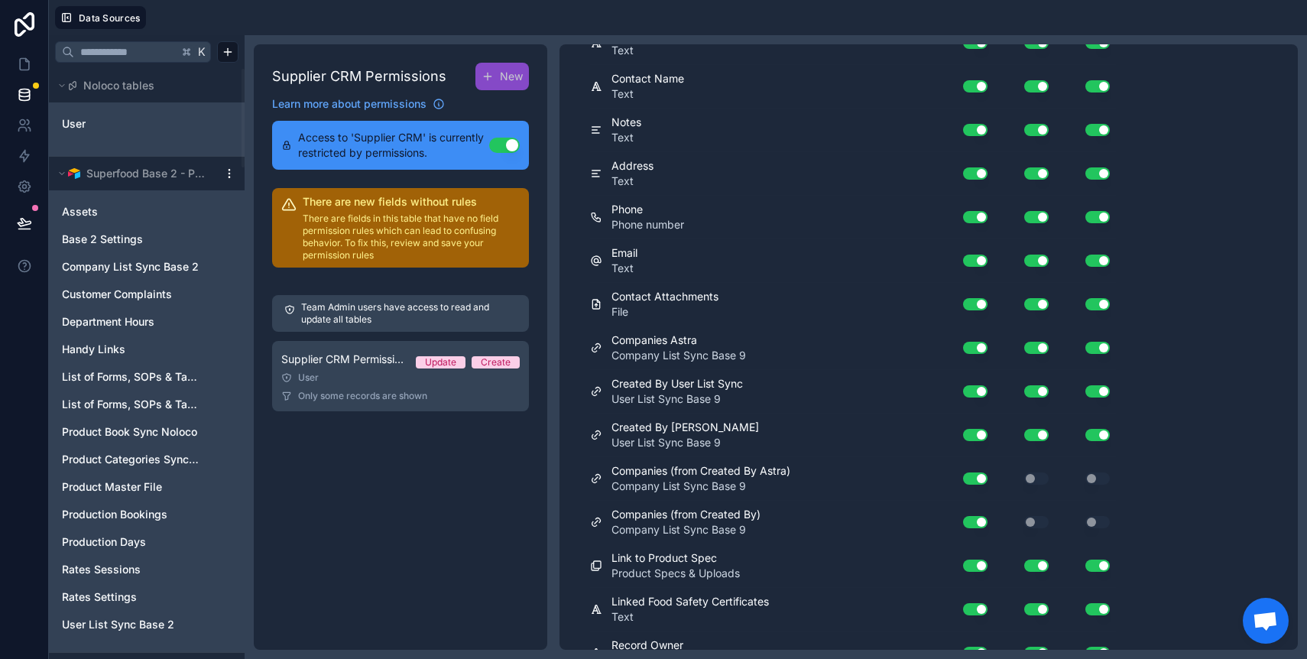
scroll to position [701, 0]
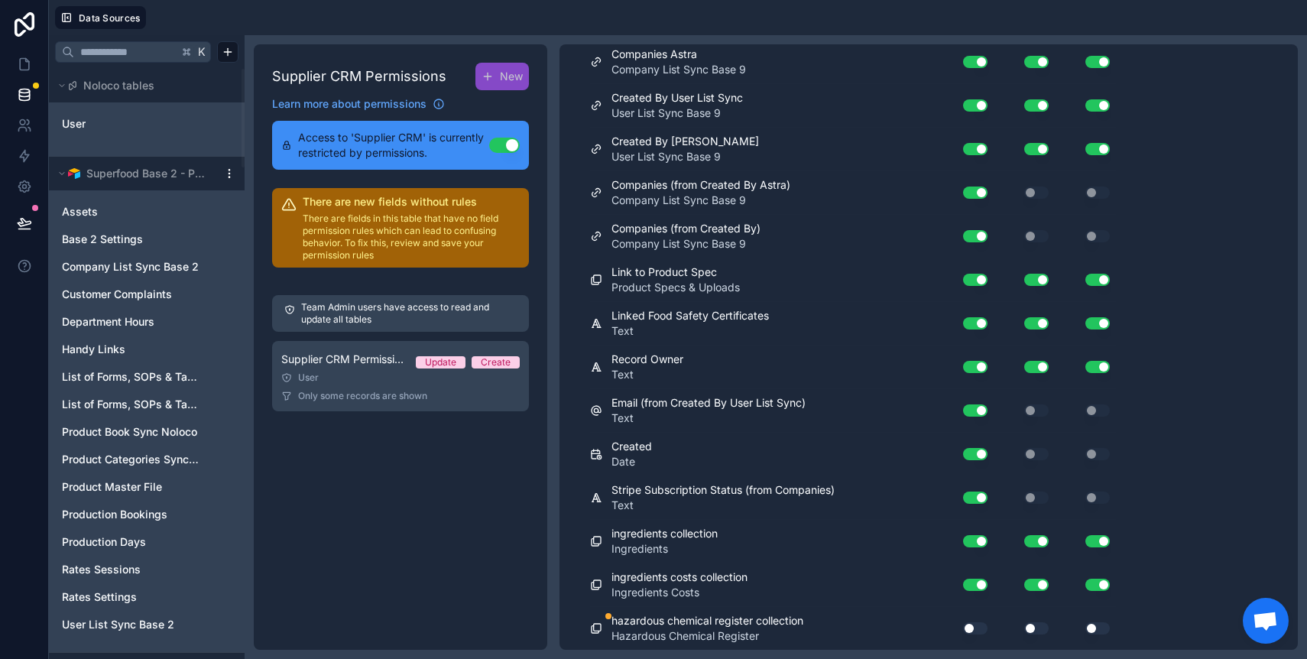
click at [975, 627] on button "Use setting" at bounding box center [975, 628] width 24 height 12
click at [1029, 626] on button "Use setting" at bounding box center [1036, 628] width 24 height 12
click at [1095, 625] on button "Use setting" at bounding box center [1097, 628] width 24 height 12
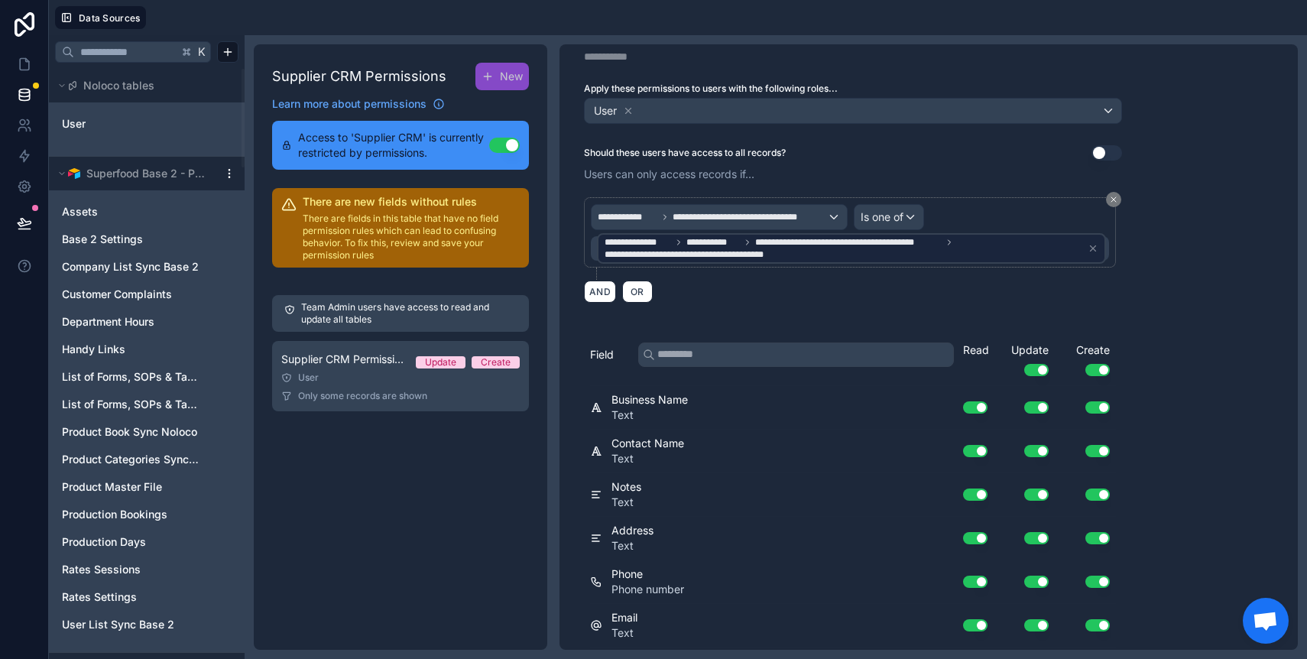
scroll to position [0, 0]
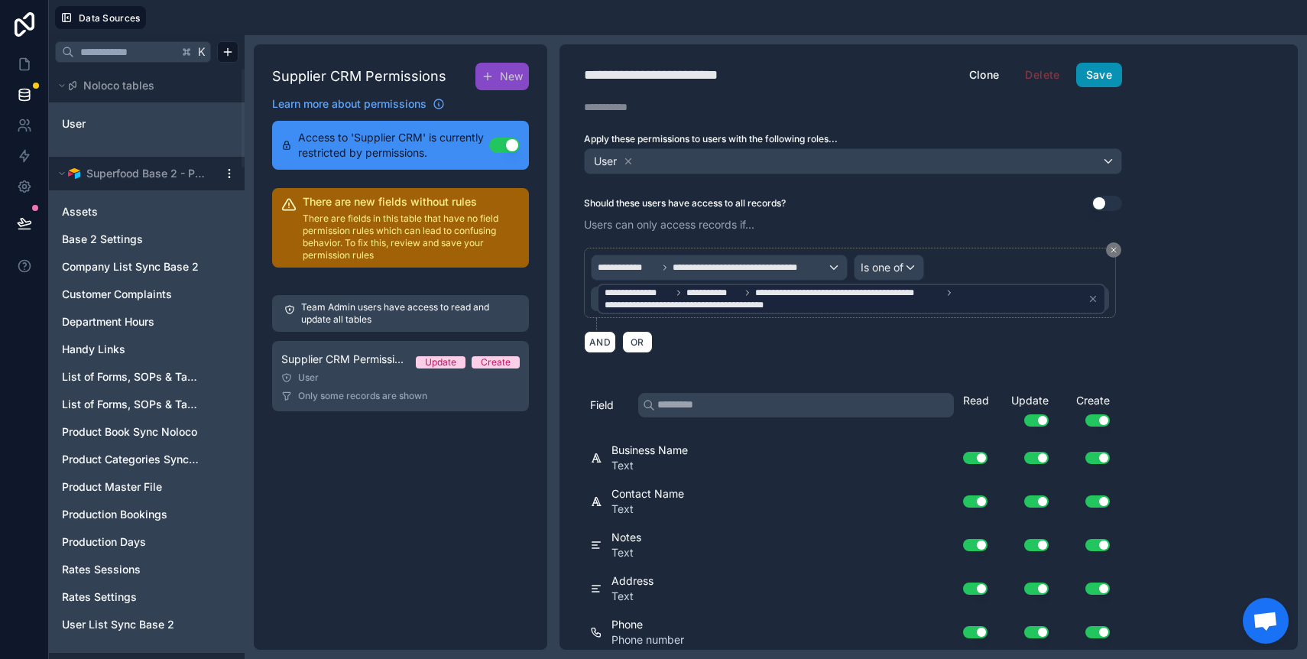
click at [1097, 76] on button "Save" at bounding box center [1099, 75] width 46 height 24
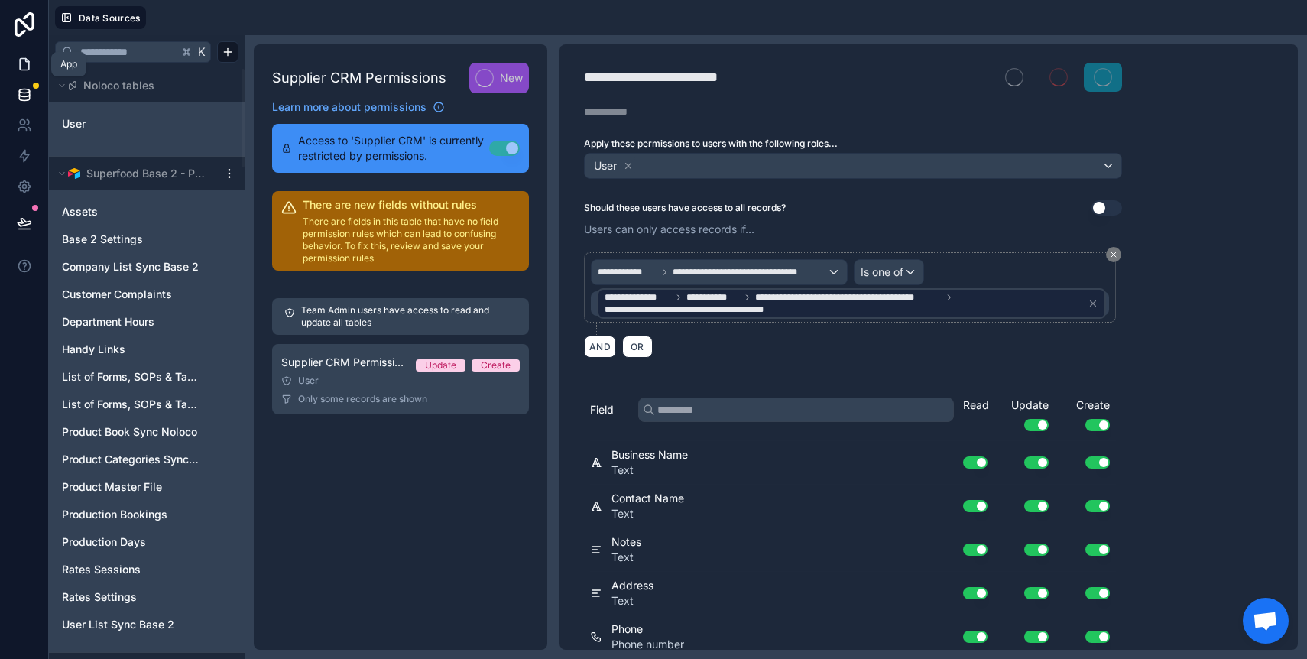
click at [28, 63] on icon at bounding box center [24, 64] width 9 height 11
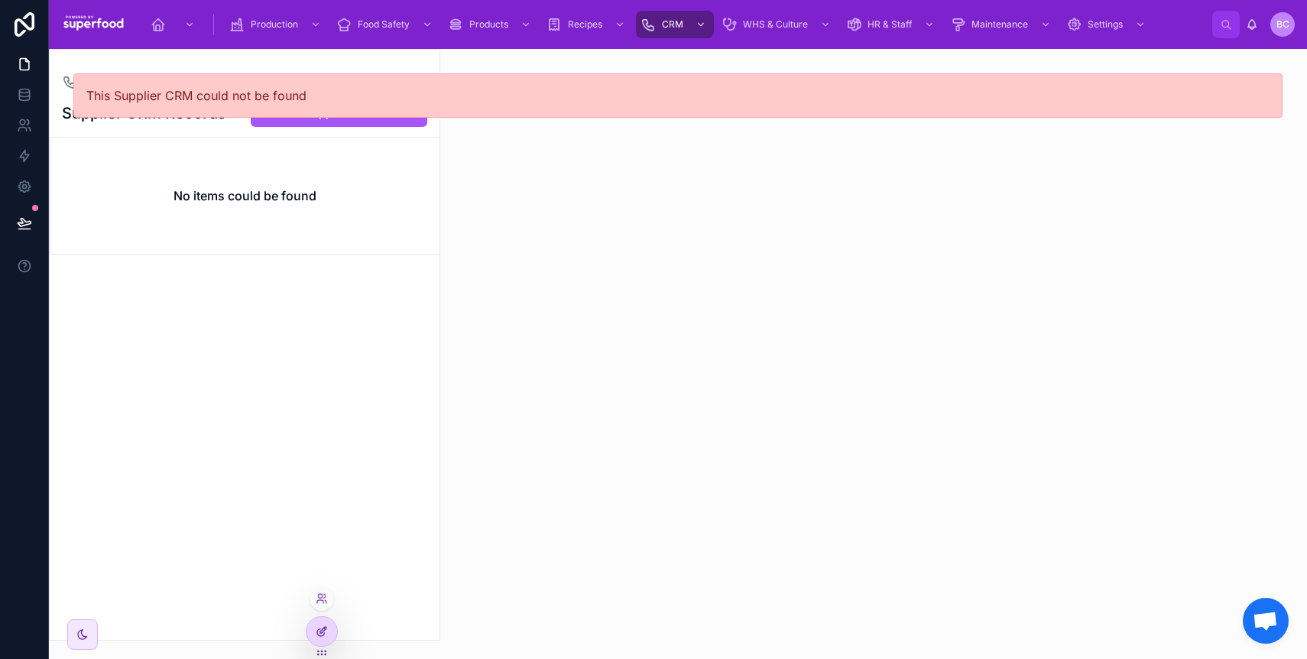
click at [325, 630] on icon at bounding box center [323, 630] width 6 height 6
click at [315, 127] on div "This Supplier CRM could not be found" at bounding box center [678, 95] width 1258 height 93
click at [317, 122] on div "This Supplier CRM could not be found" at bounding box center [678, 95] width 1258 height 93
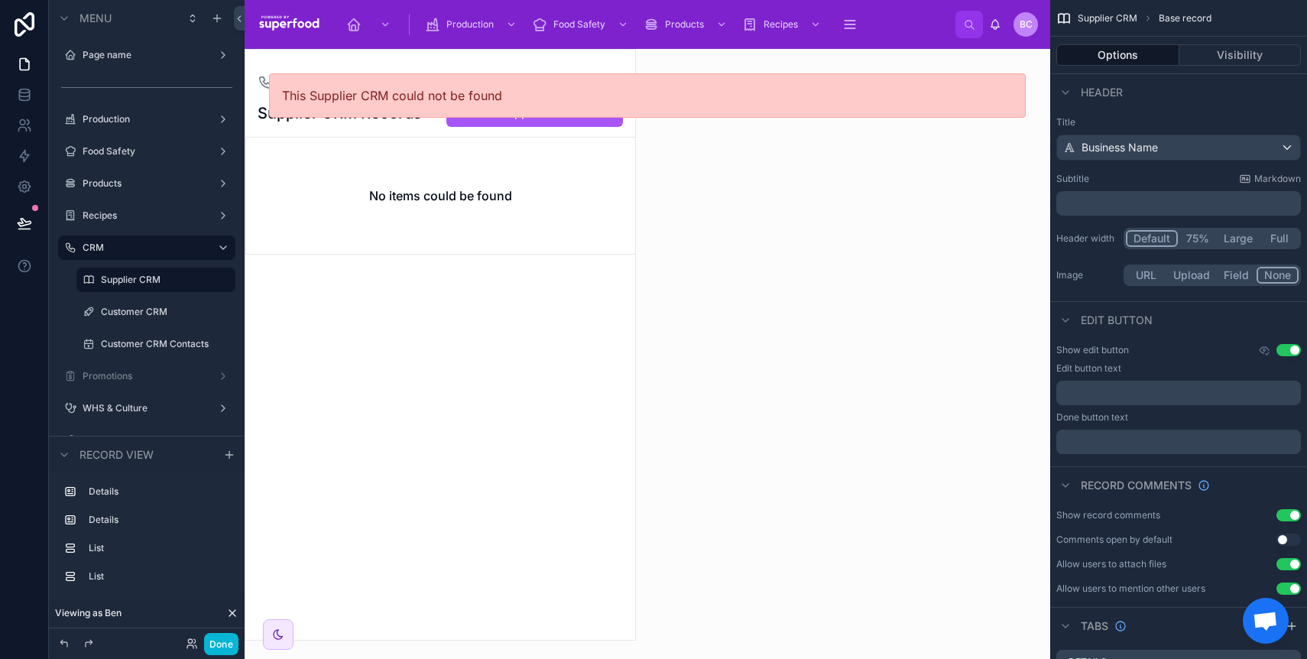
click at [517, 120] on div "This Supplier CRM could not be found" at bounding box center [648, 95] width 806 height 93
click at [485, 120] on div "This Supplier CRM could not be found" at bounding box center [648, 95] width 806 height 93
click at [704, 237] on div "This Supplier CRM could not be found" at bounding box center [843, 354] width 414 height 610
click at [222, 280] on icon "scrollable content" at bounding box center [223, 280] width 12 height 12
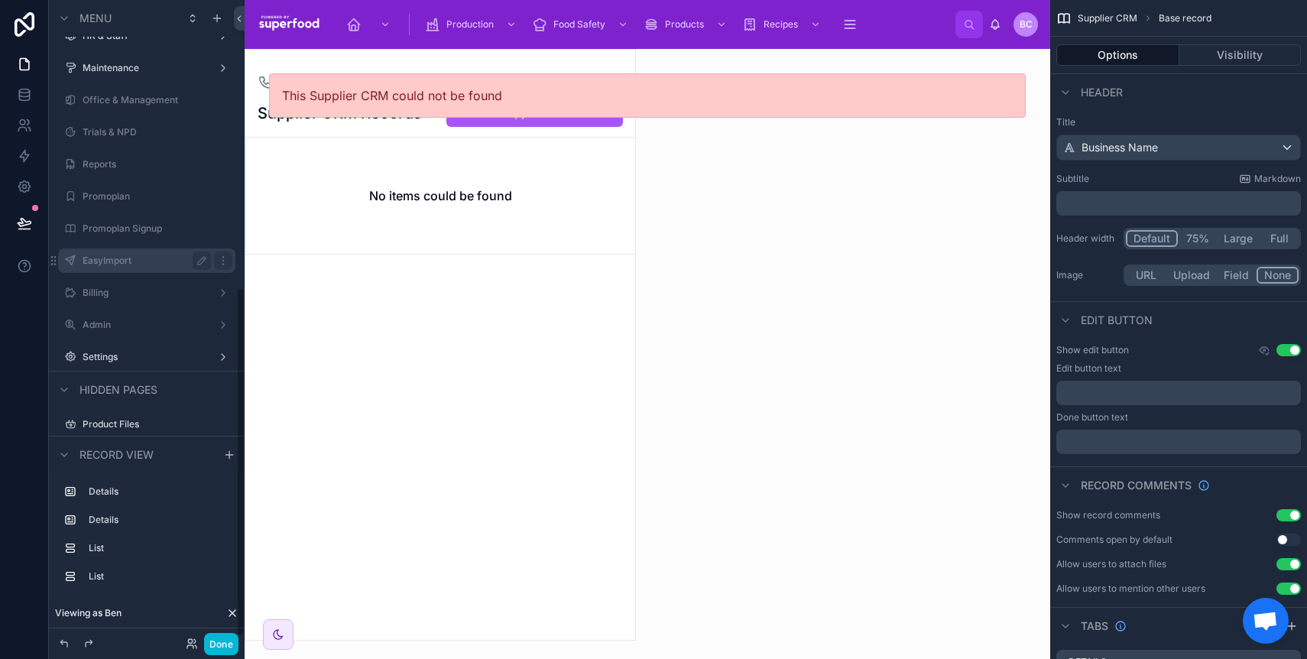
scroll to position [209, 0]
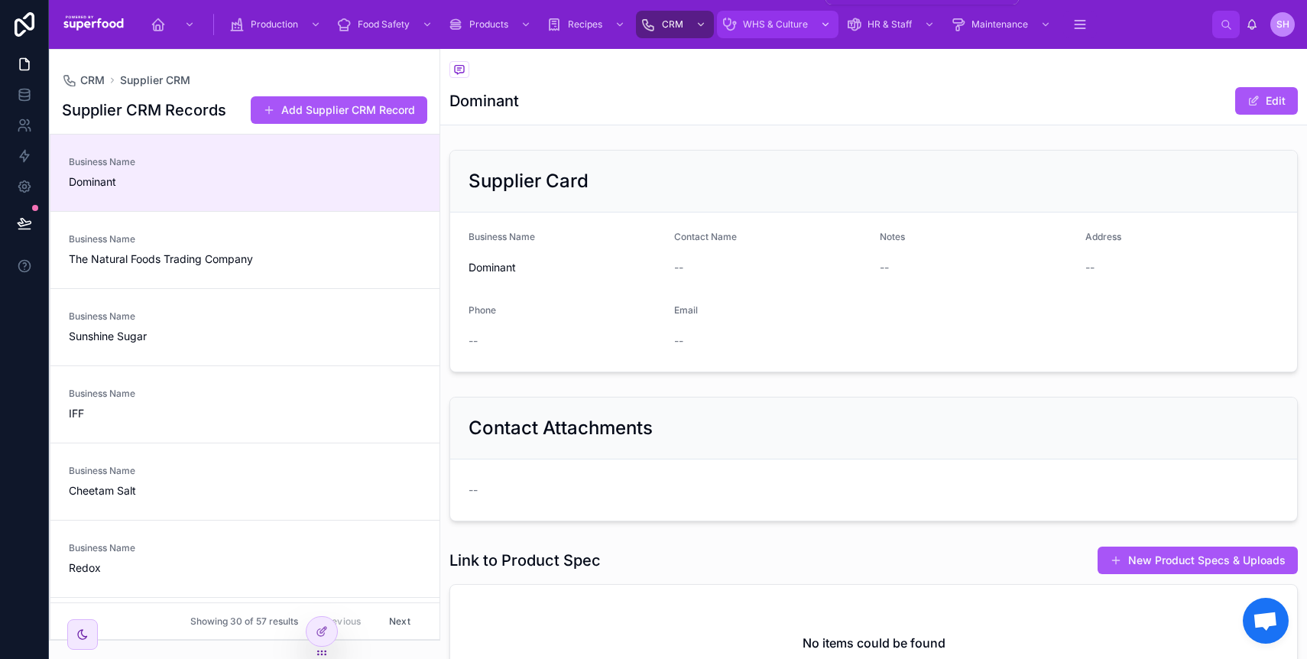
click at [783, 28] on span "WHS & Culture" at bounding box center [775, 24] width 65 height 12
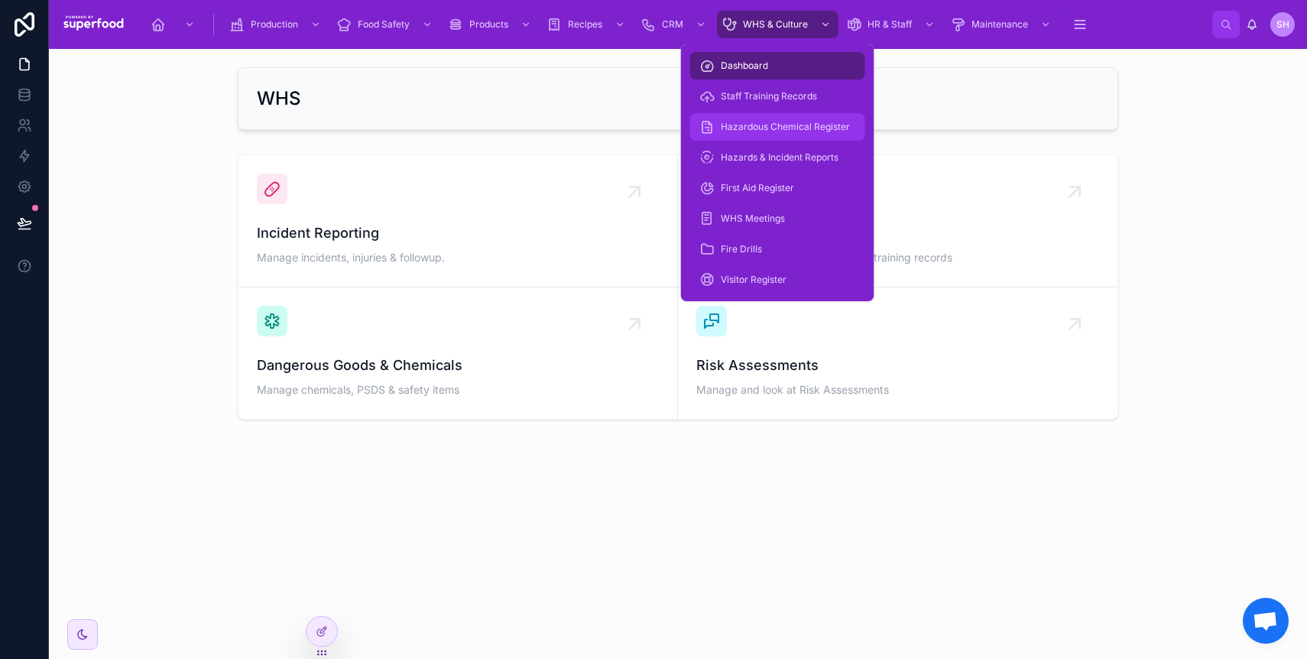
click at [750, 132] on span "Hazardous Chemical Register" at bounding box center [785, 127] width 129 height 12
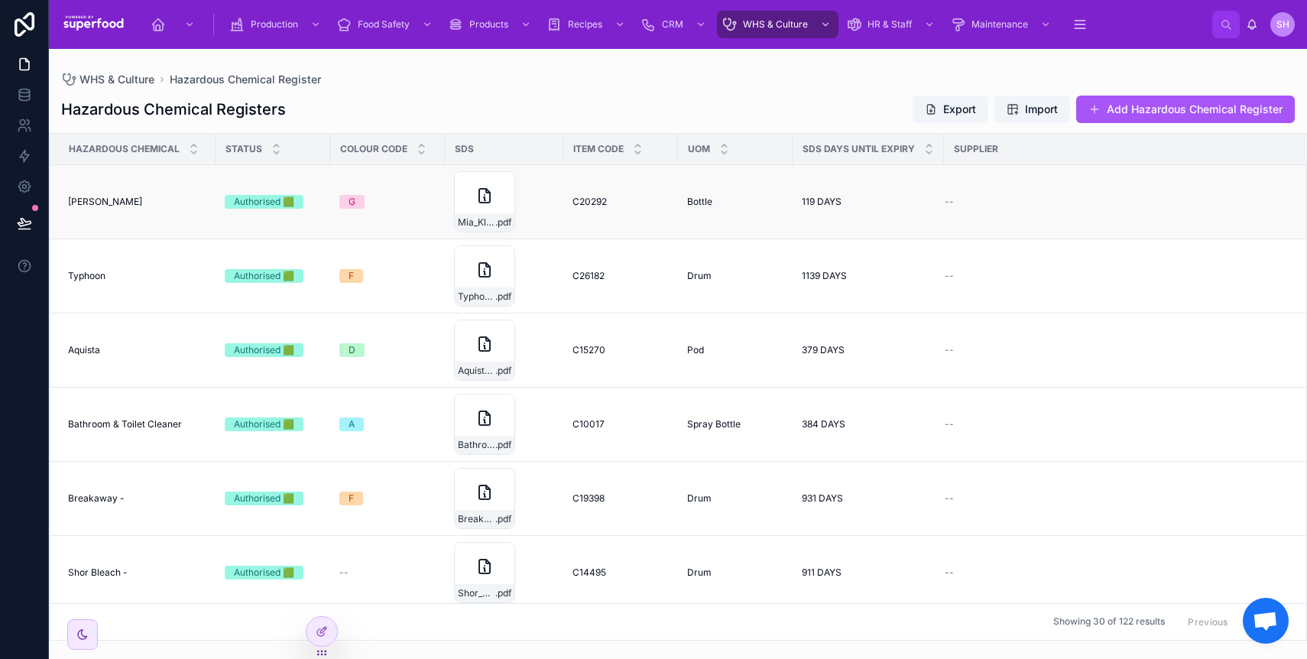
click at [119, 203] on div "[PERSON_NAME] [PERSON_NAME]" at bounding box center [137, 202] width 138 height 12
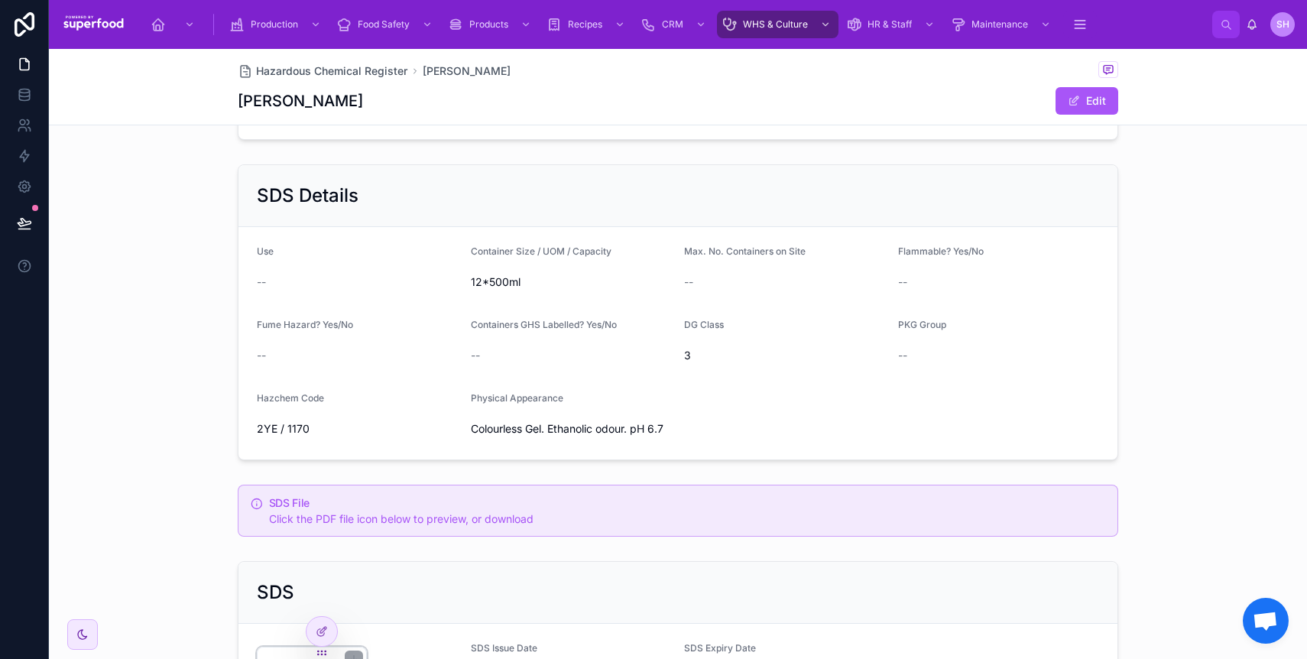
scroll to position [263, 0]
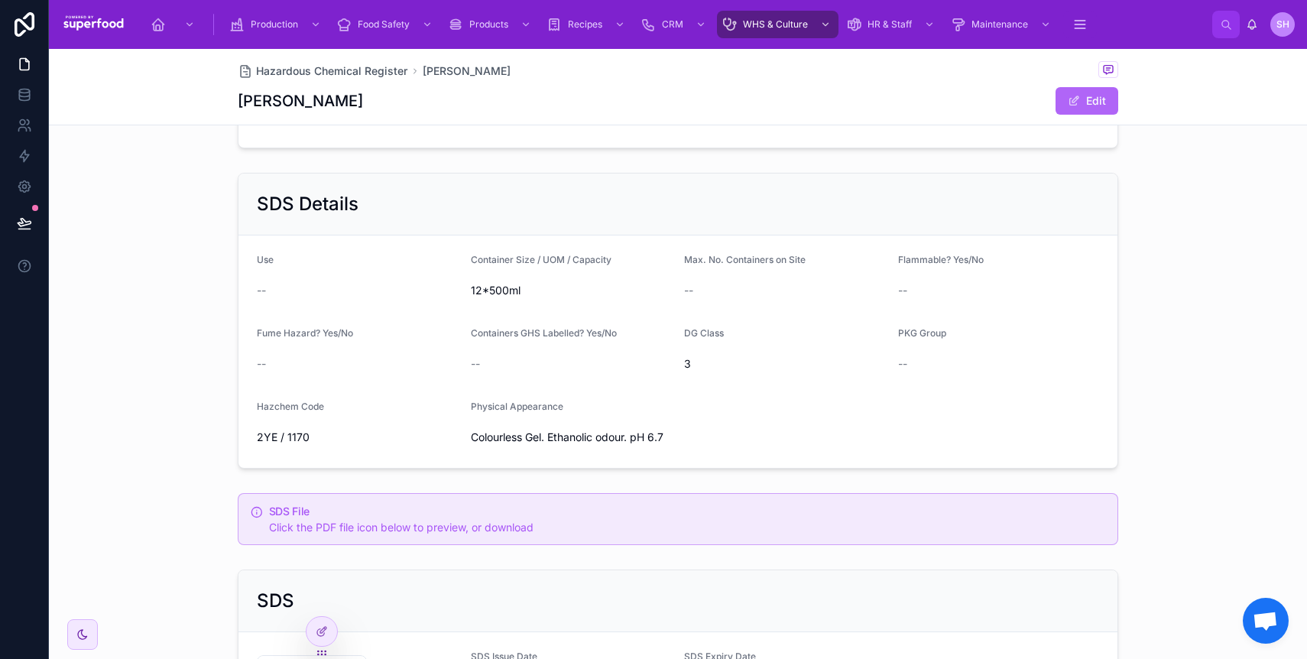
click at [1074, 96] on span at bounding box center [1074, 101] width 12 height 12
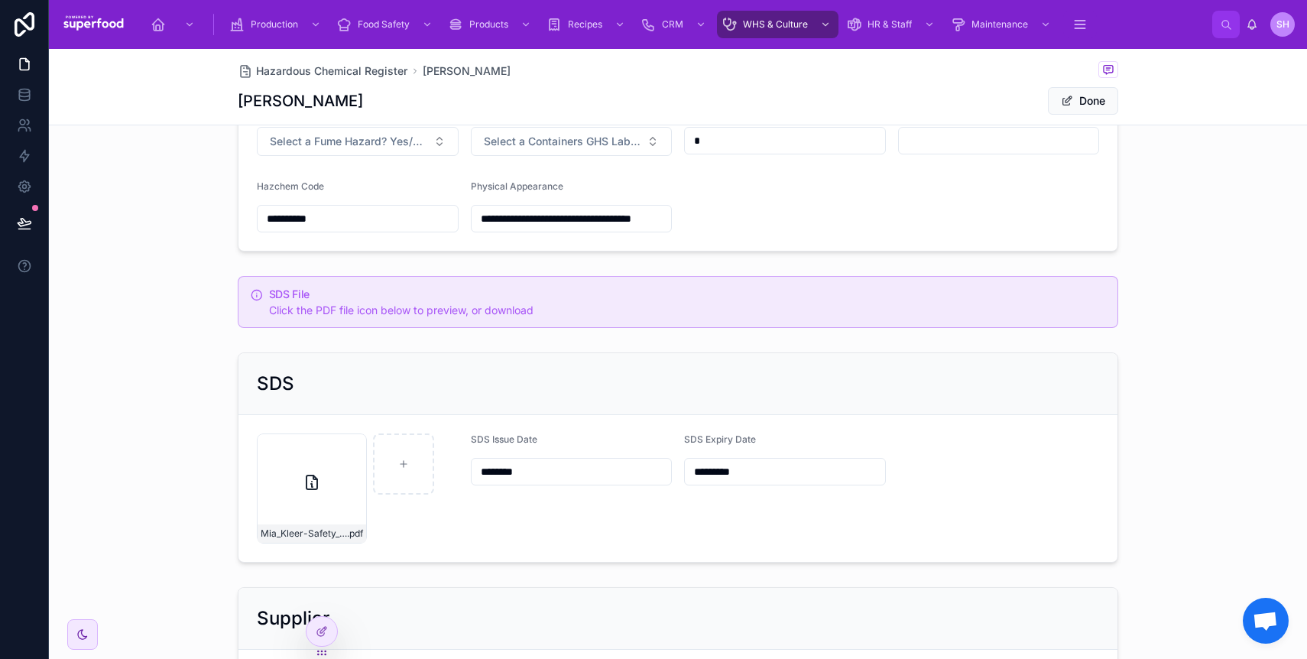
scroll to position [622, 0]
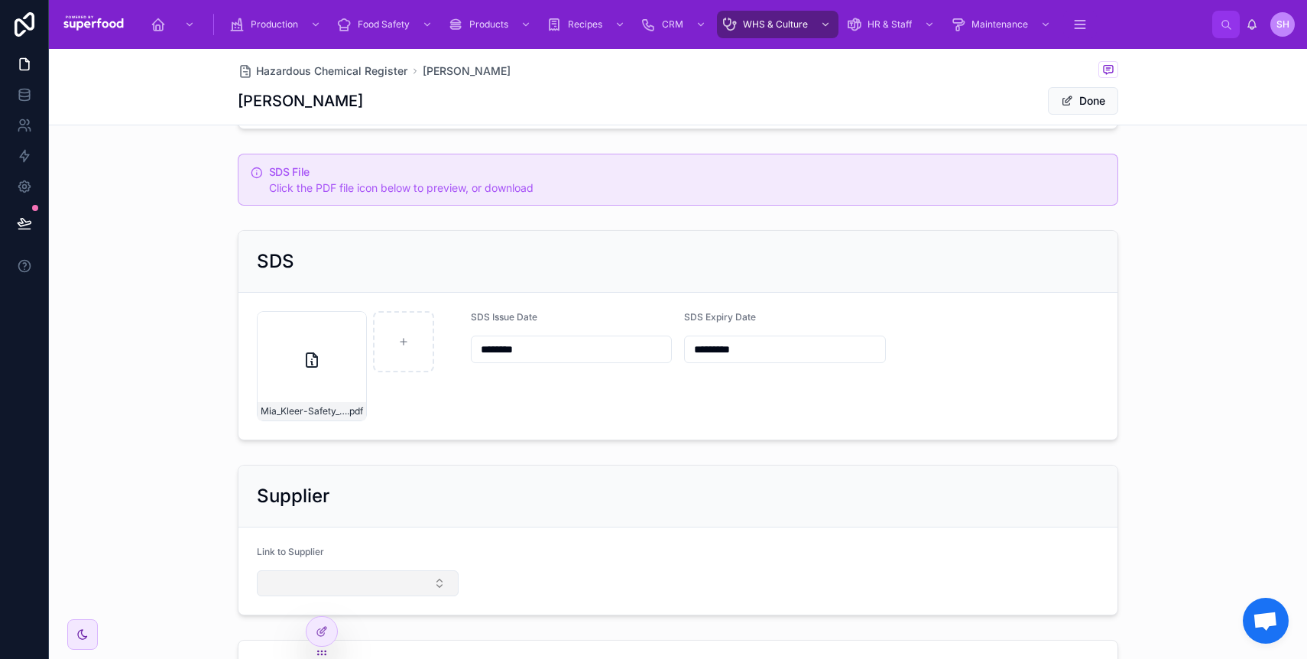
click at [278, 581] on button "Select Button" at bounding box center [358, 583] width 202 height 26
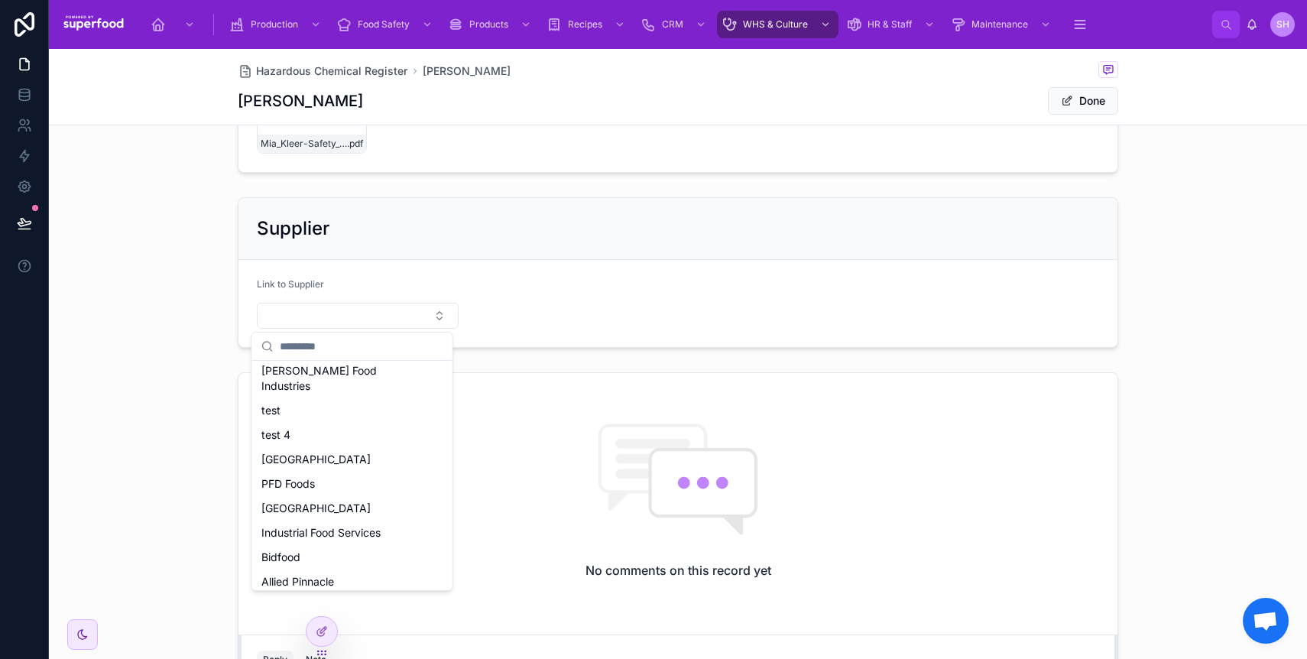
scroll to position [0, 0]
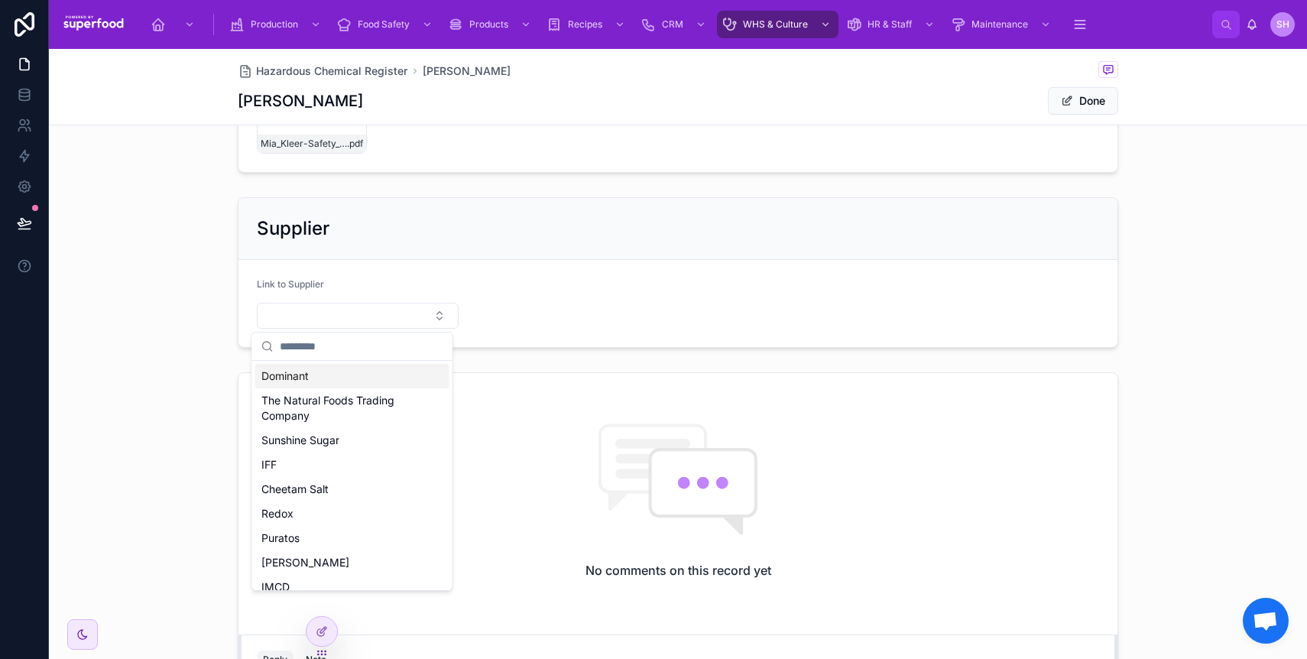
click at [303, 378] on span "Dominant" at bounding box center [284, 375] width 47 height 15
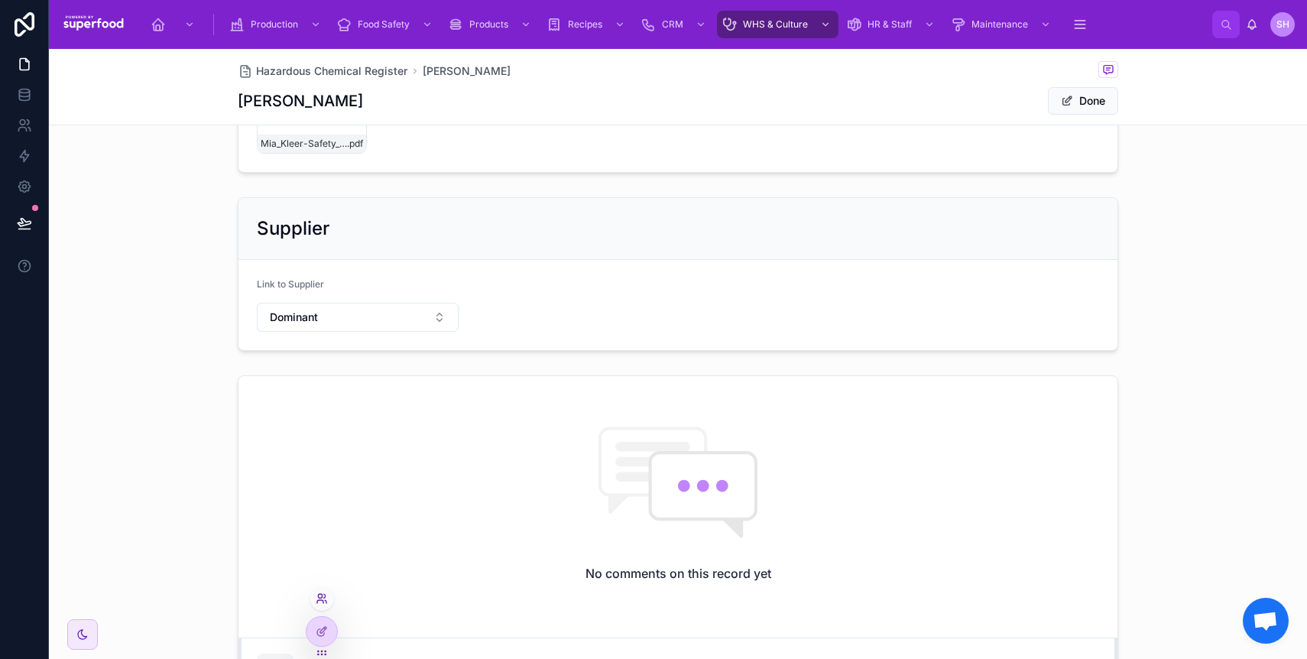
click at [323, 598] on icon at bounding box center [322, 598] width 12 height 12
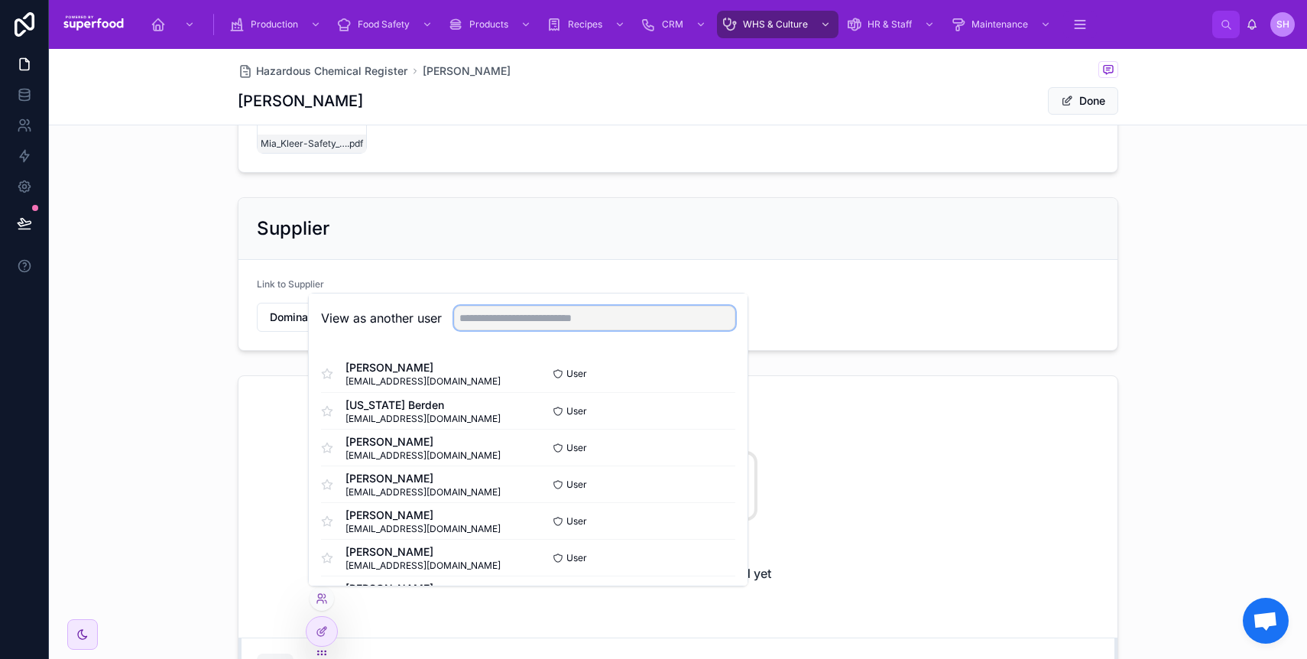
click at [489, 323] on input "text" at bounding box center [594, 318] width 281 height 24
type input "*********"
click at [696, 442] on button "Select" at bounding box center [715, 447] width 40 height 22
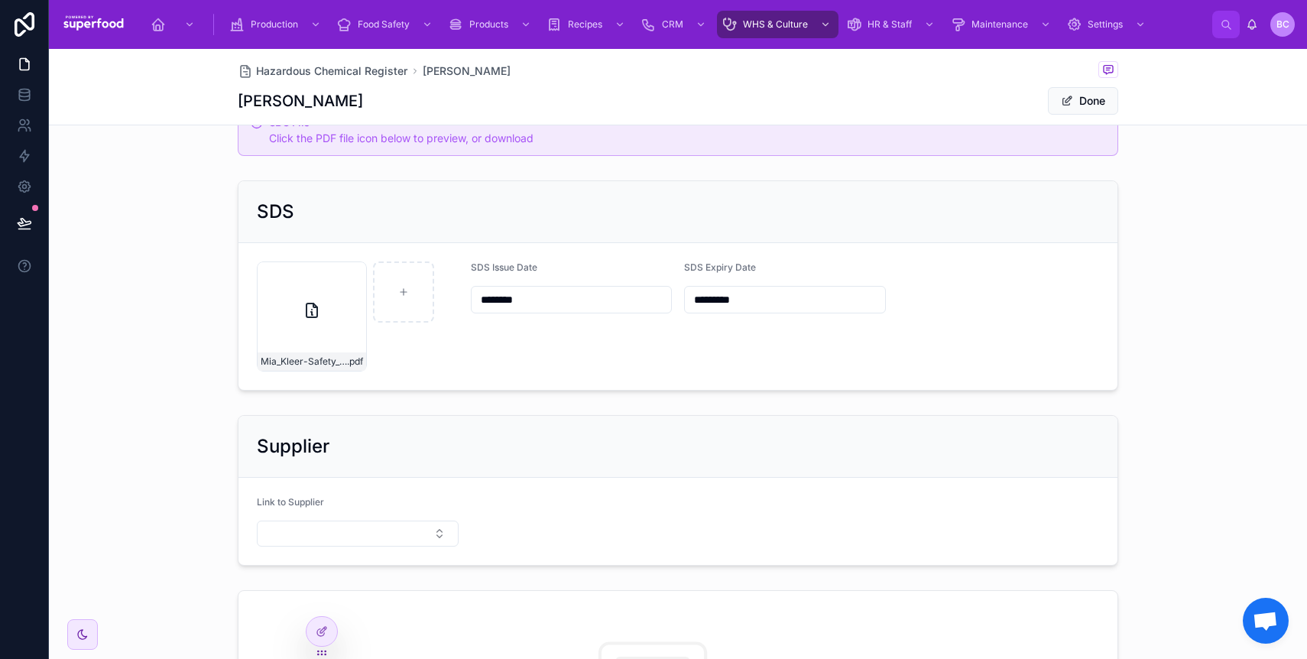
scroll to position [852, 0]
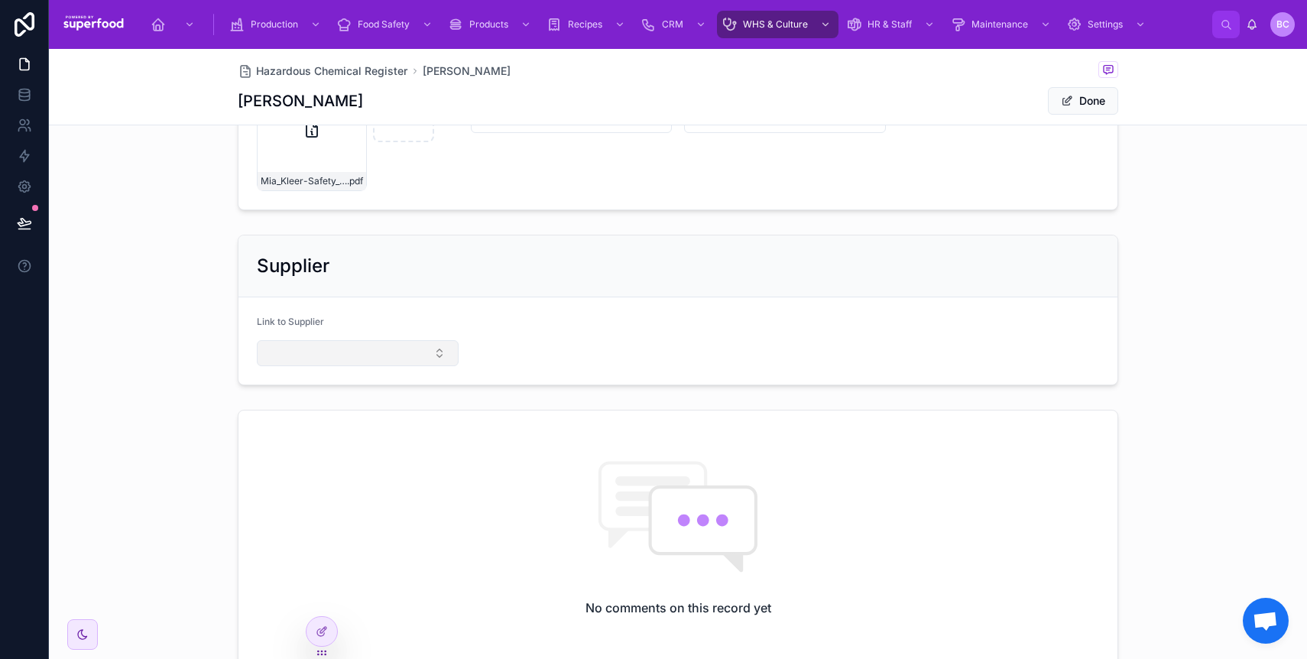
click at [297, 352] on button "Select Button" at bounding box center [358, 353] width 202 height 26
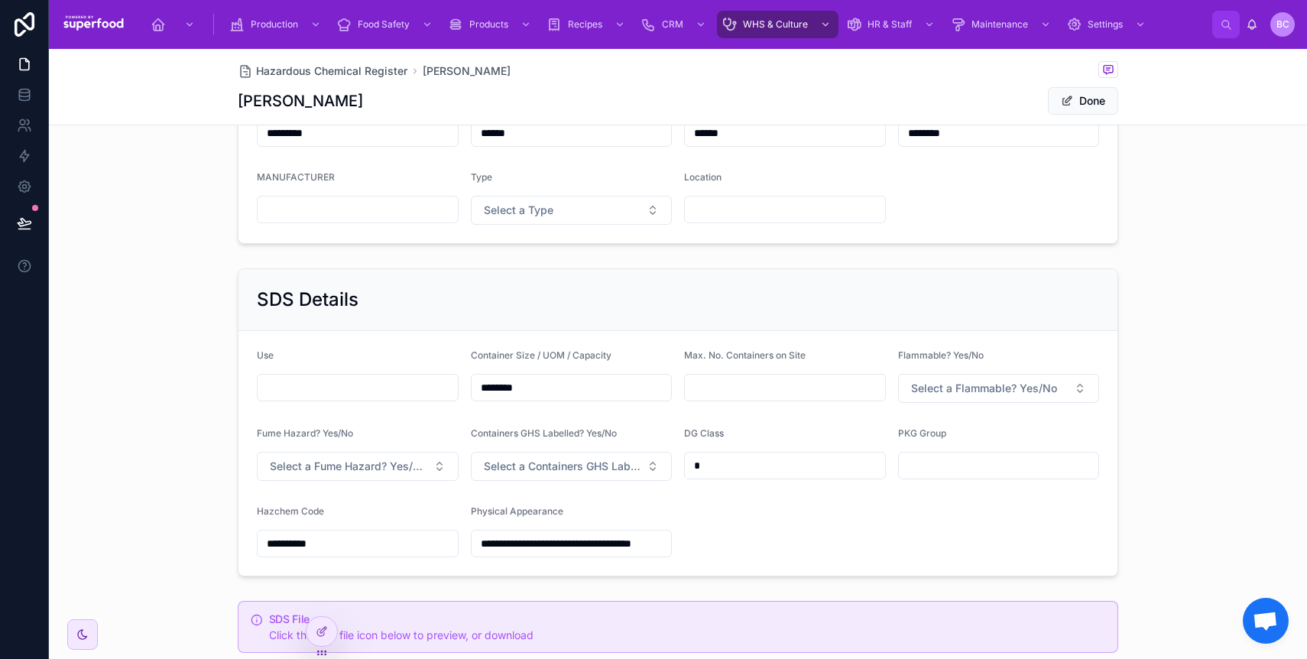
scroll to position [0, 0]
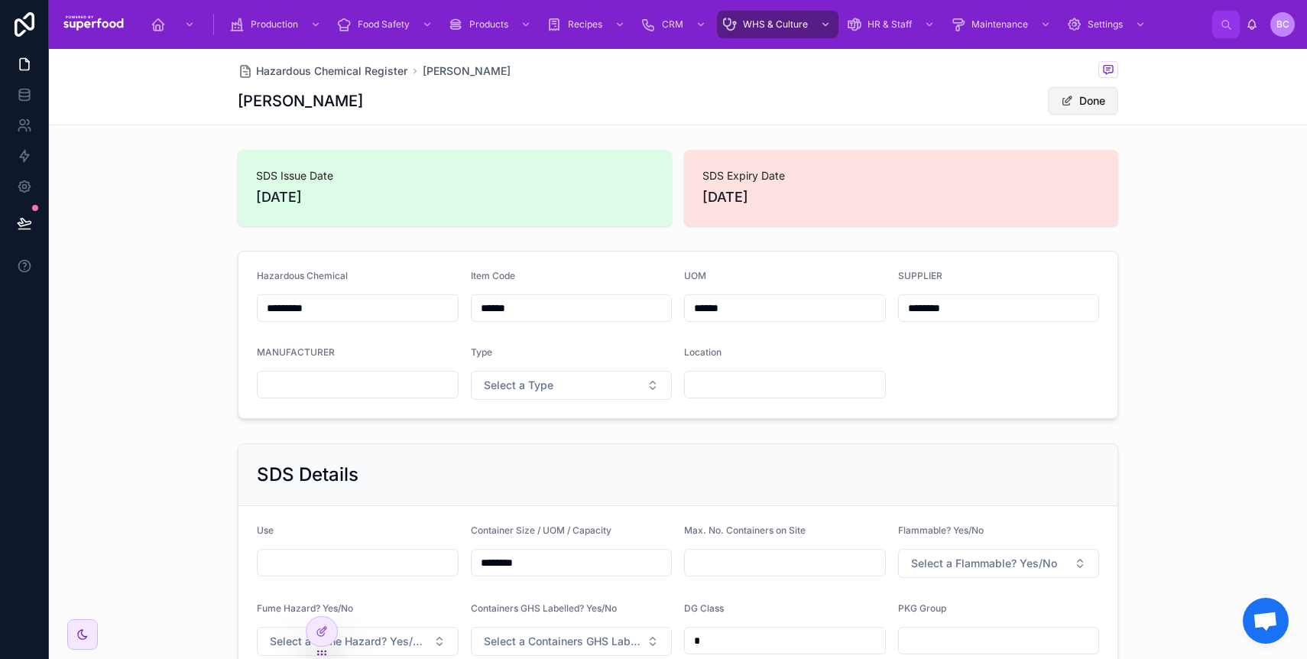
click at [1084, 98] on button "Done" at bounding box center [1083, 101] width 70 height 28
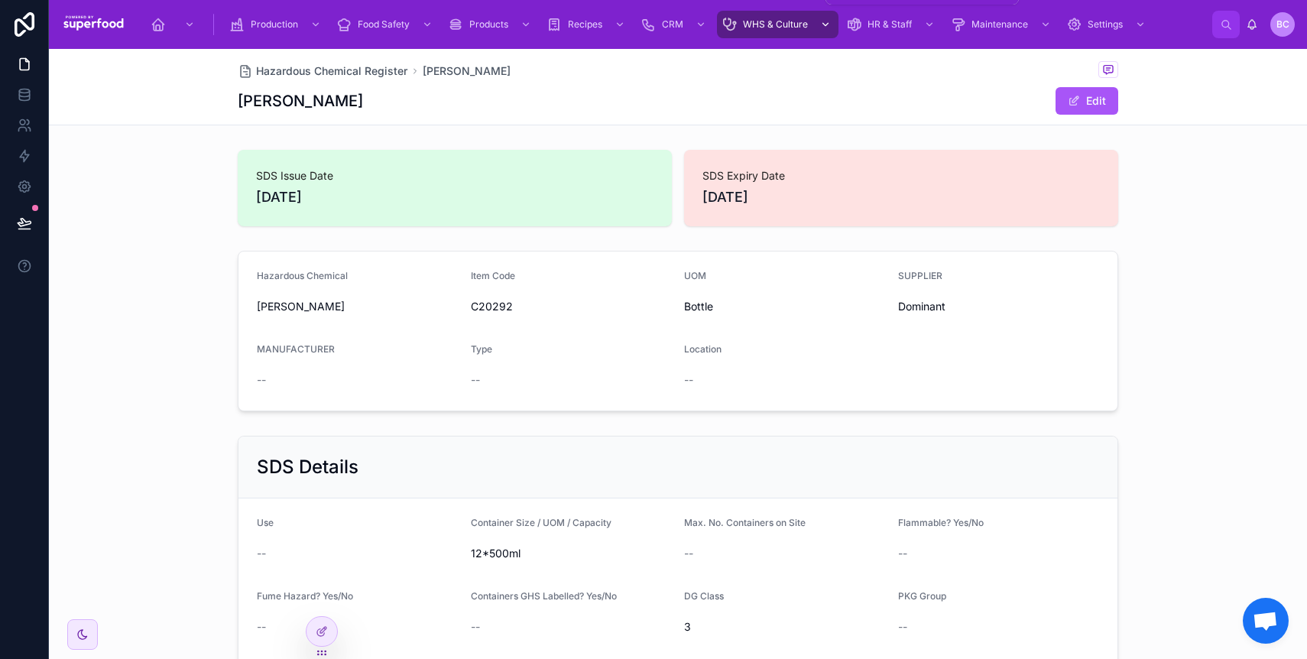
click at [763, 16] on div "WHS & Culture" at bounding box center [777, 24] width 112 height 24
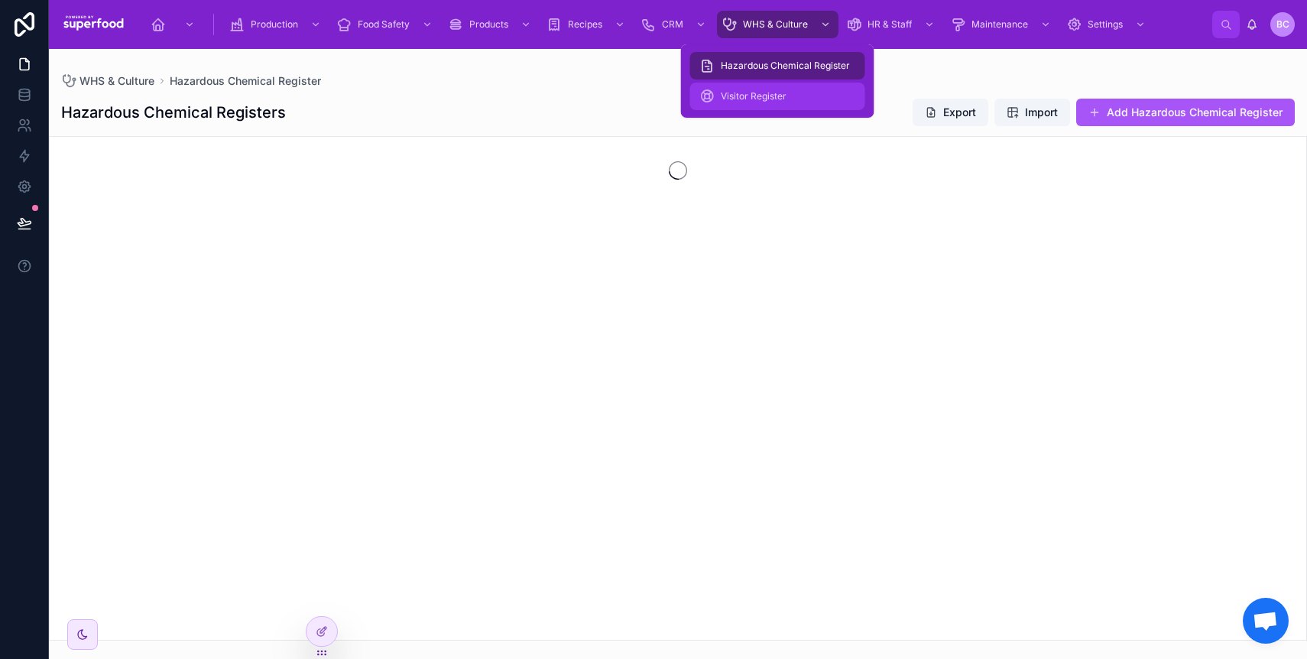
click at [750, 95] on span "Visitor Register" at bounding box center [754, 96] width 66 height 12
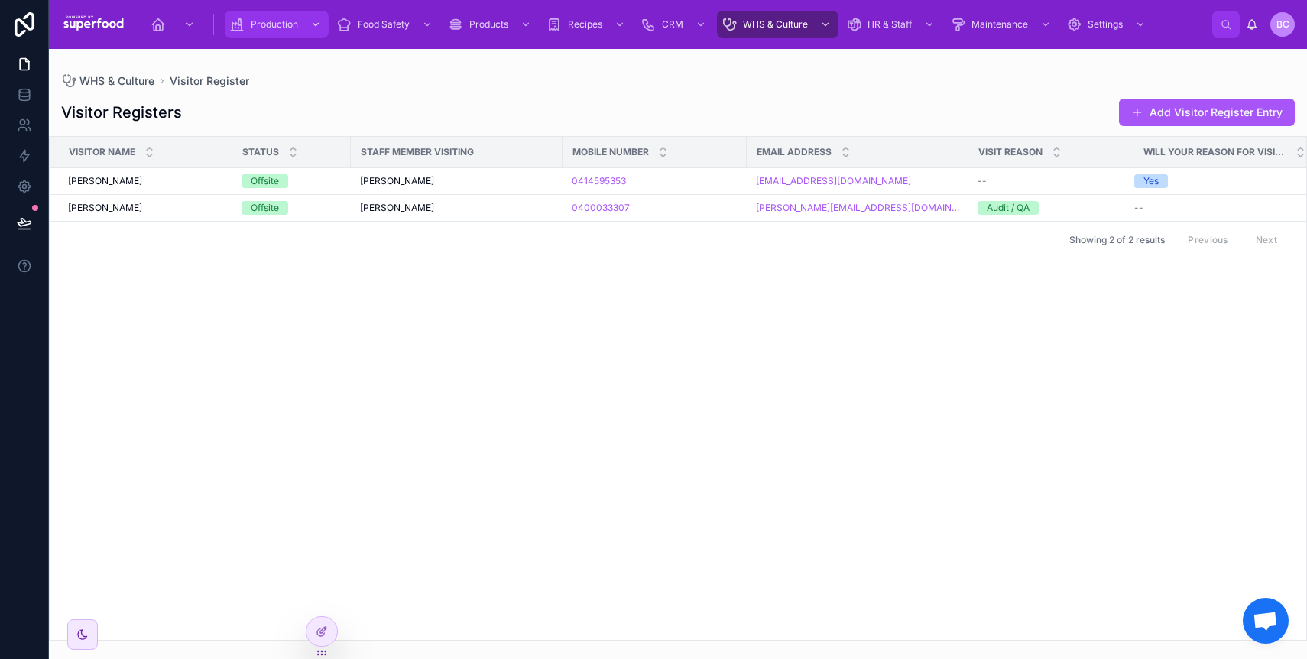
click at [298, 27] on div "Production" at bounding box center [276, 24] width 95 height 24
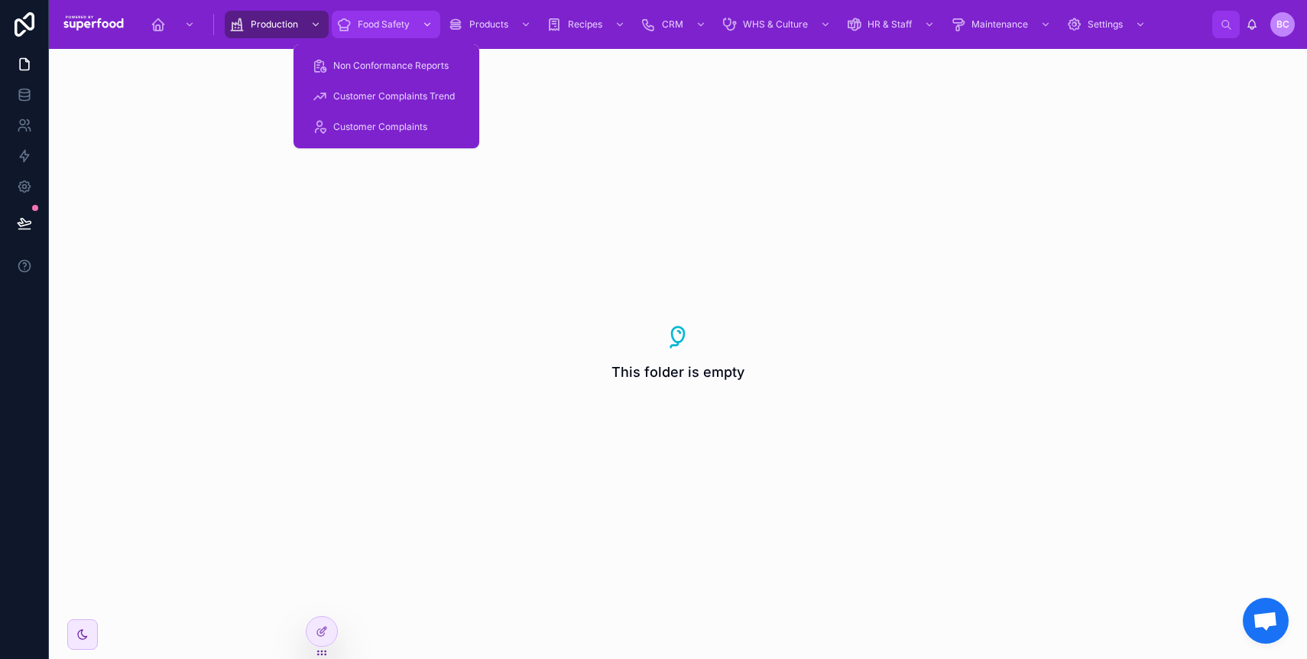
click at [358, 26] on span "Food Safety" at bounding box center [384, 24] width 52 height 12
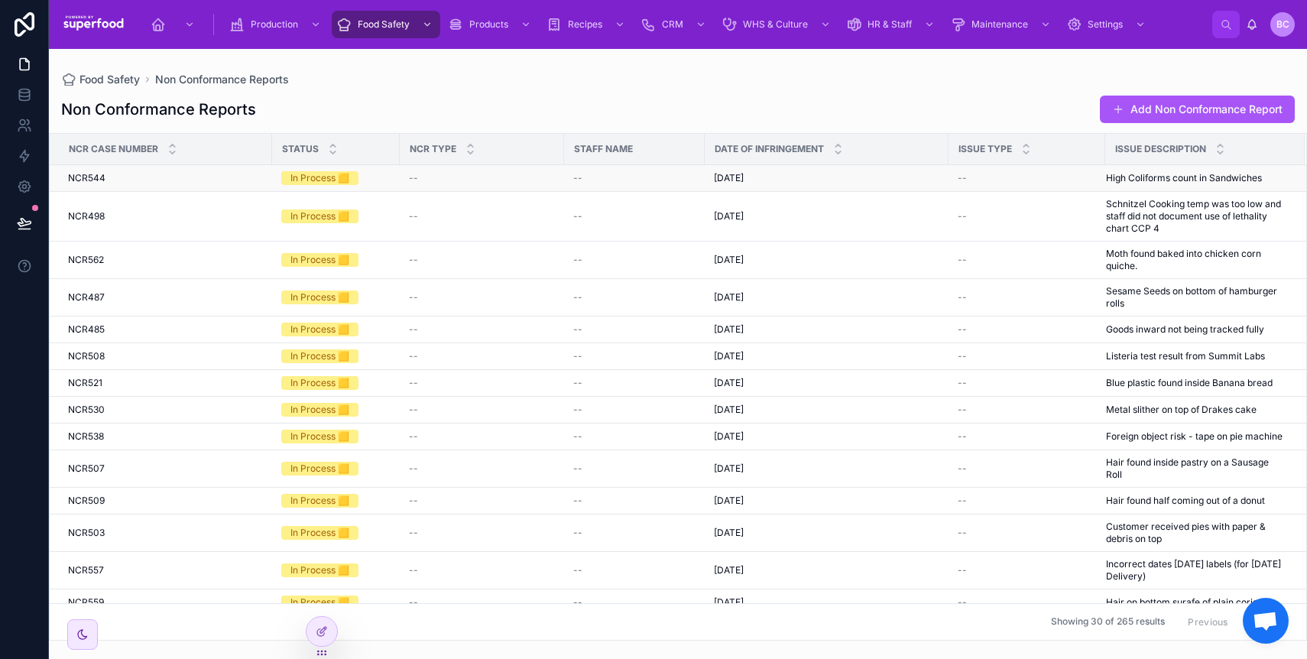
click at [94, 181] on span "NCR544" at bounding box center [86, 178] width 37 height 12
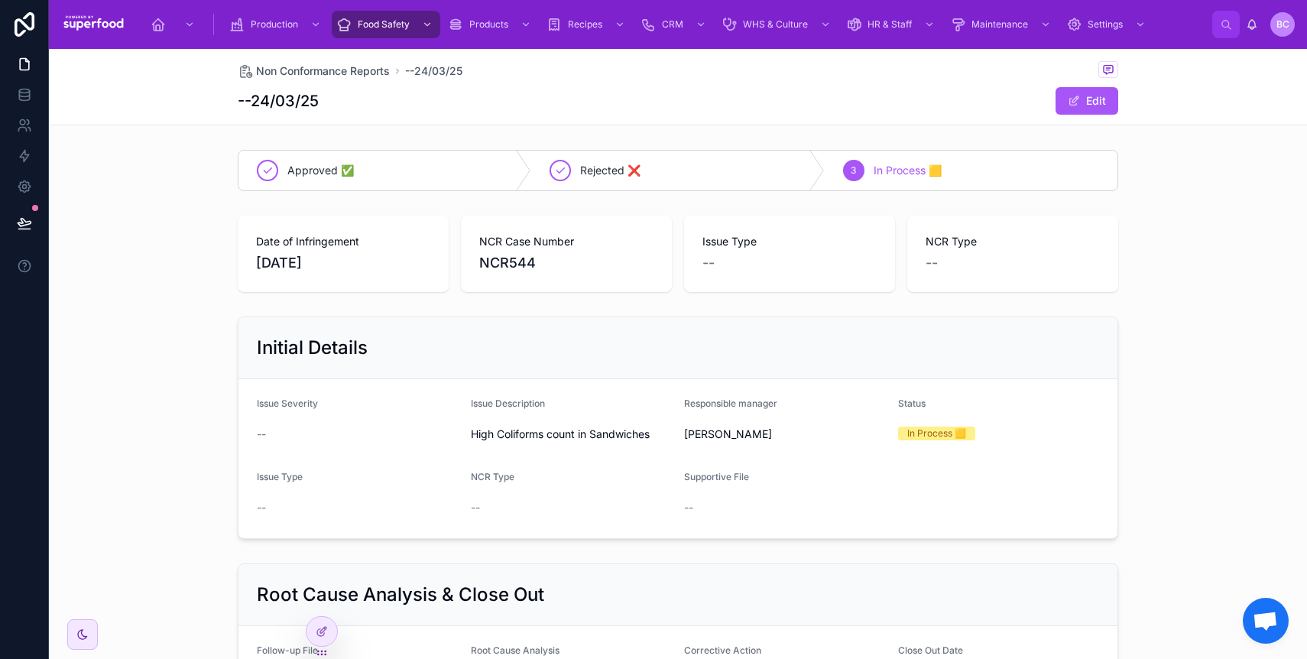
click at [186, 232] on div "Date of Infringement 3/24/2025 NCR Case Number NCR544 Issue Type -- NCR Type --" at bounding box center [678, 253] width 1258 height 89
click at [152, 377] on div "Initial Details Issue Severity -- Issue Description High Coliforms count in San…" at bounding box center [678, 427] width 1258 height 235
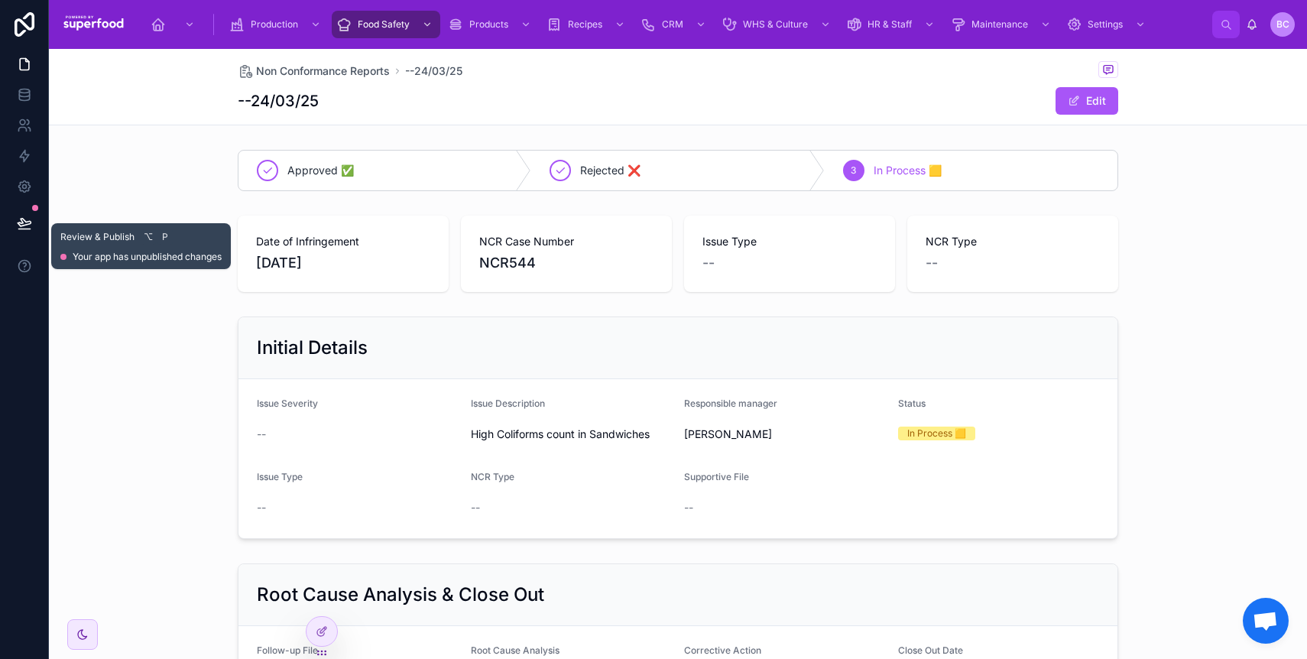
click at [25, 214] on button at bounding box center [25, 223] width 34 height 43
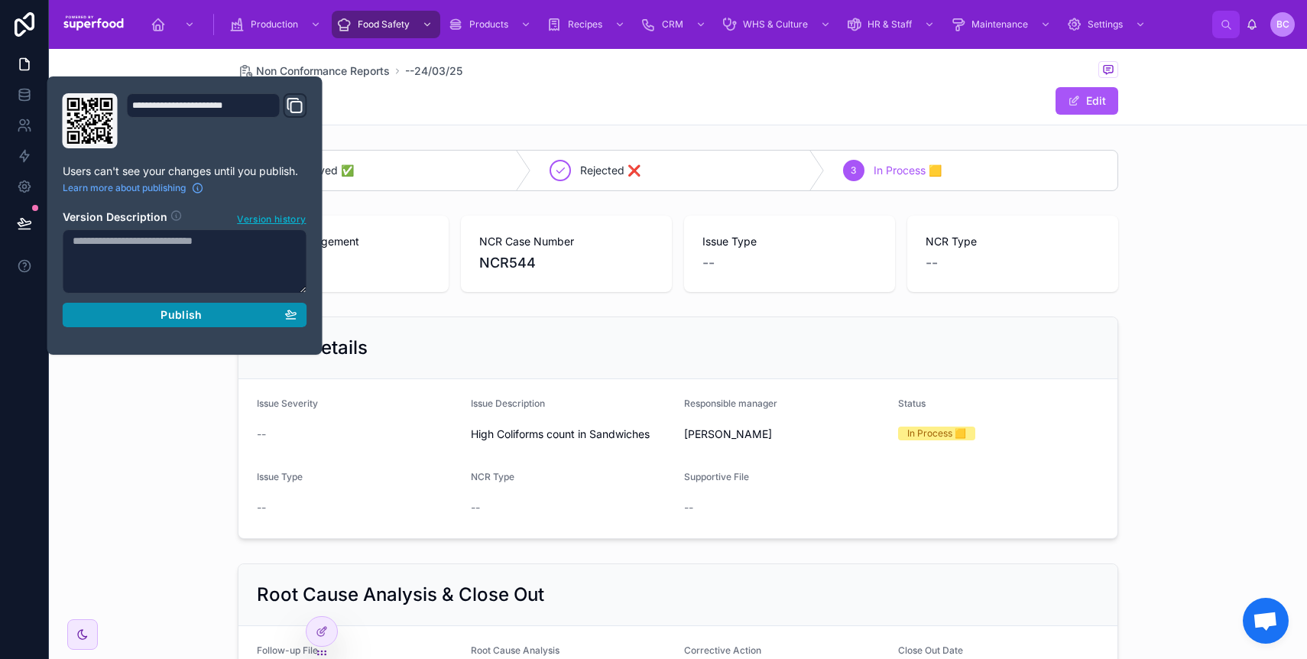
click at [137, 314] on div "Publish" at bounding box center [185, 315] width 225 height 14
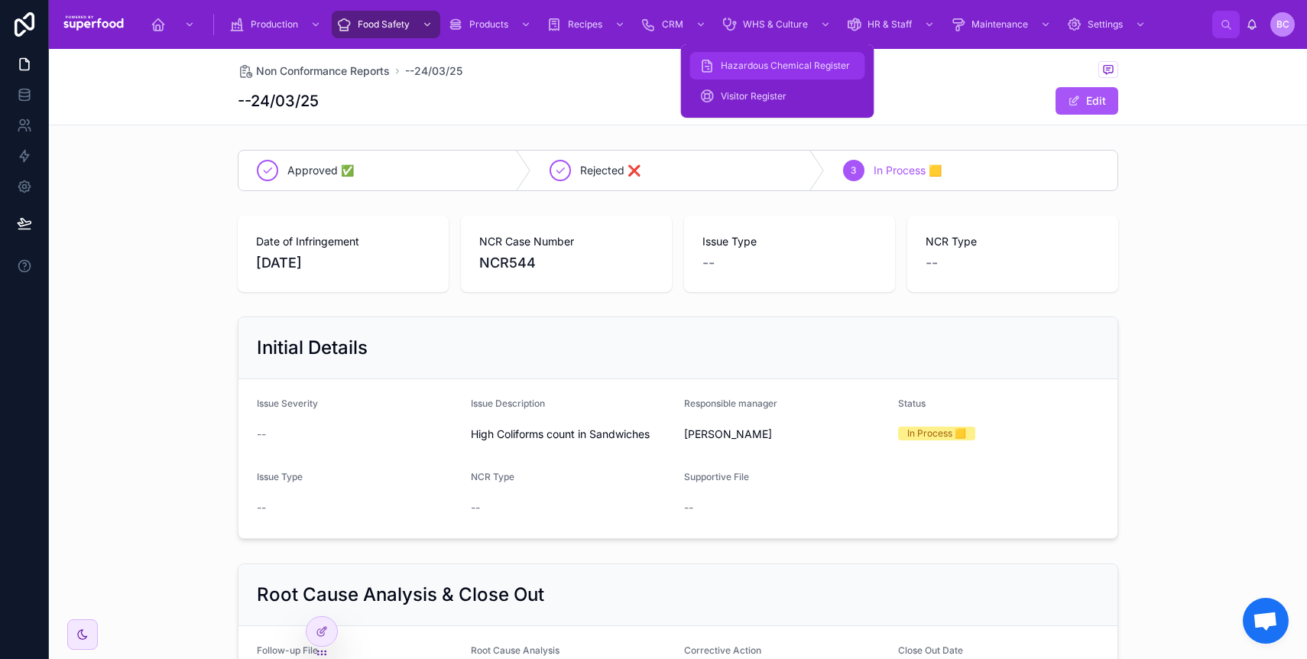
click at [756, 69] on span "Hazardous Chemical Register" at bounding box center [785, 66] width 129 height 12
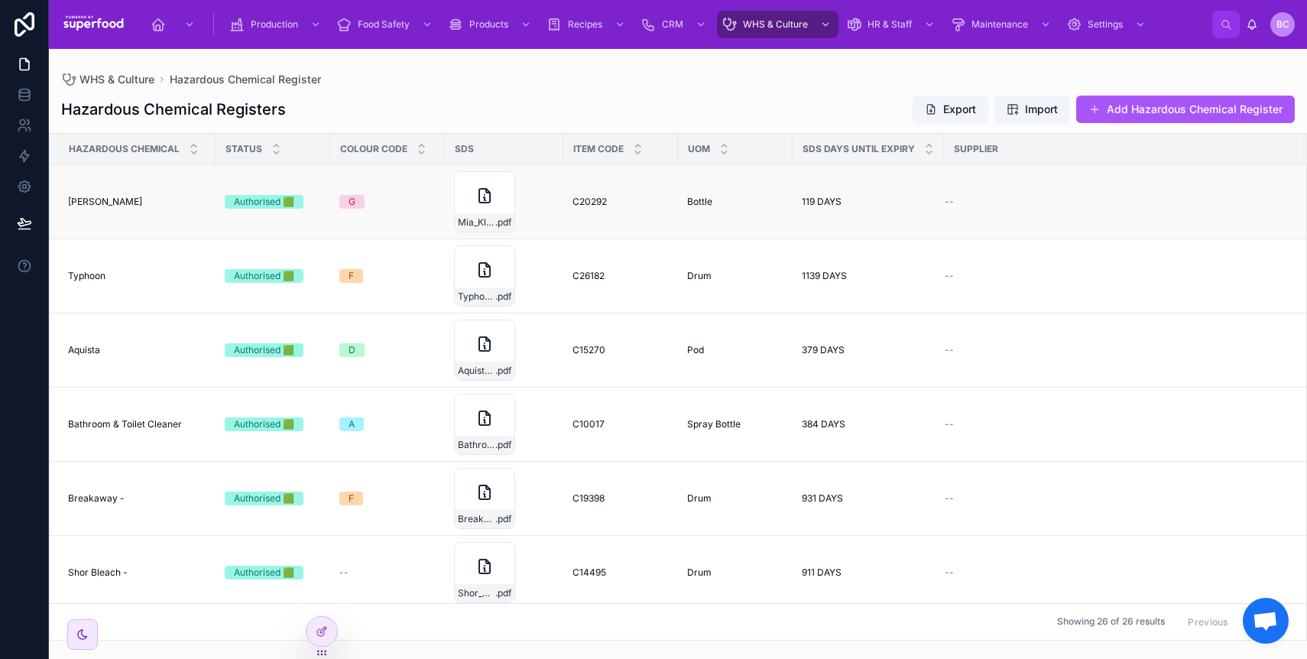
click at [948, 196] on span "--" at bounding box center [949, 202] width 9 height 12
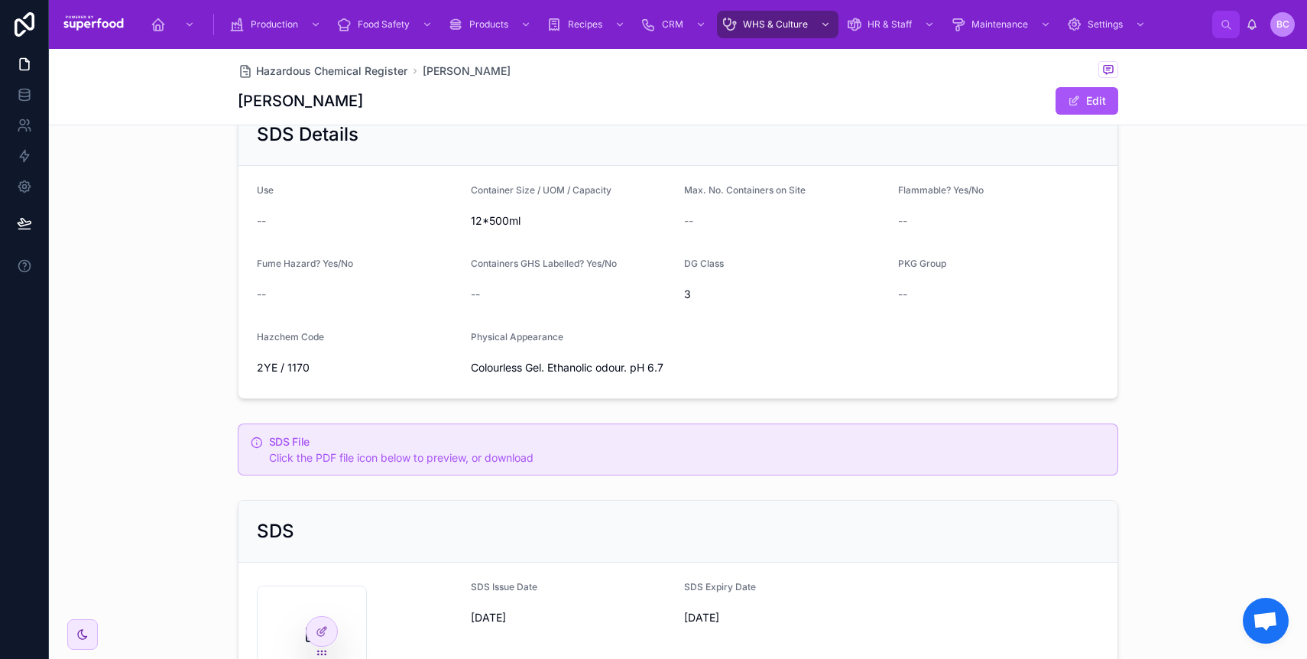
scroll to position [687, 0]
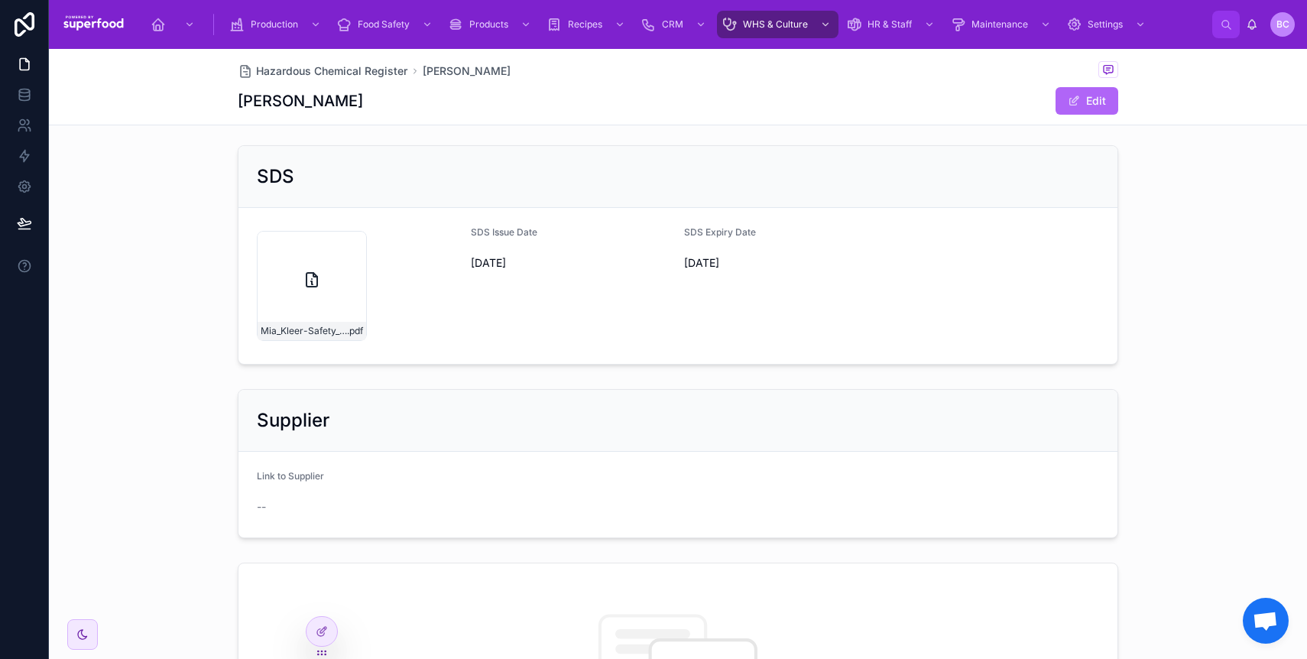
click at [1075, 108] on button "Edit" at bounding box center [1086, 101] width 63 height 28
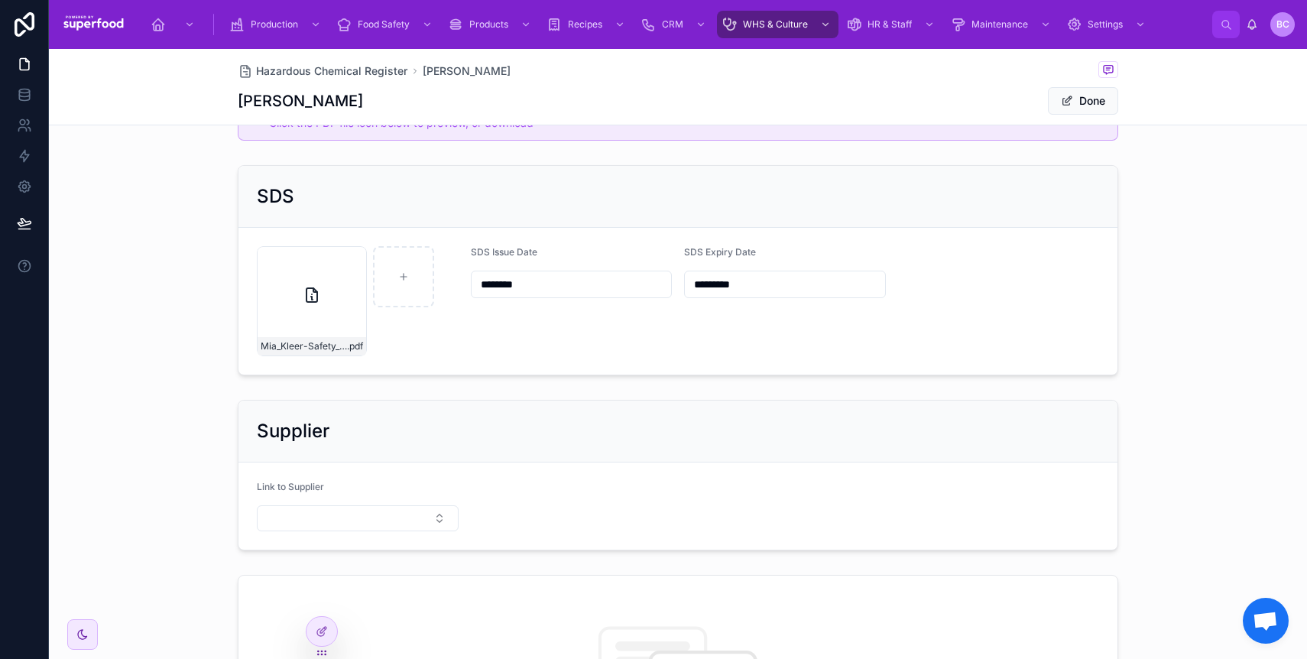
scroll to position [695, 0]
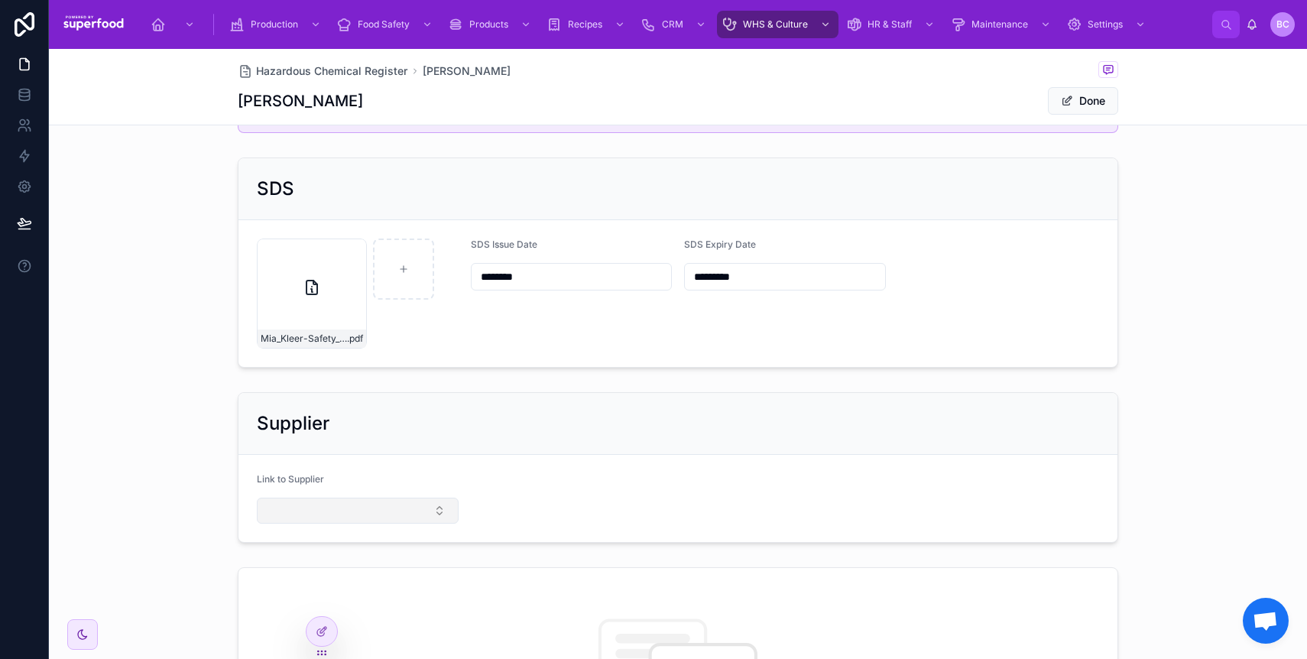
click at [336, 505] on button "Select Button" at bounding box center [358, 511] width 202 height 26
click at [26, 91] on icon at bounding box center [24, 94] width 15 height 15
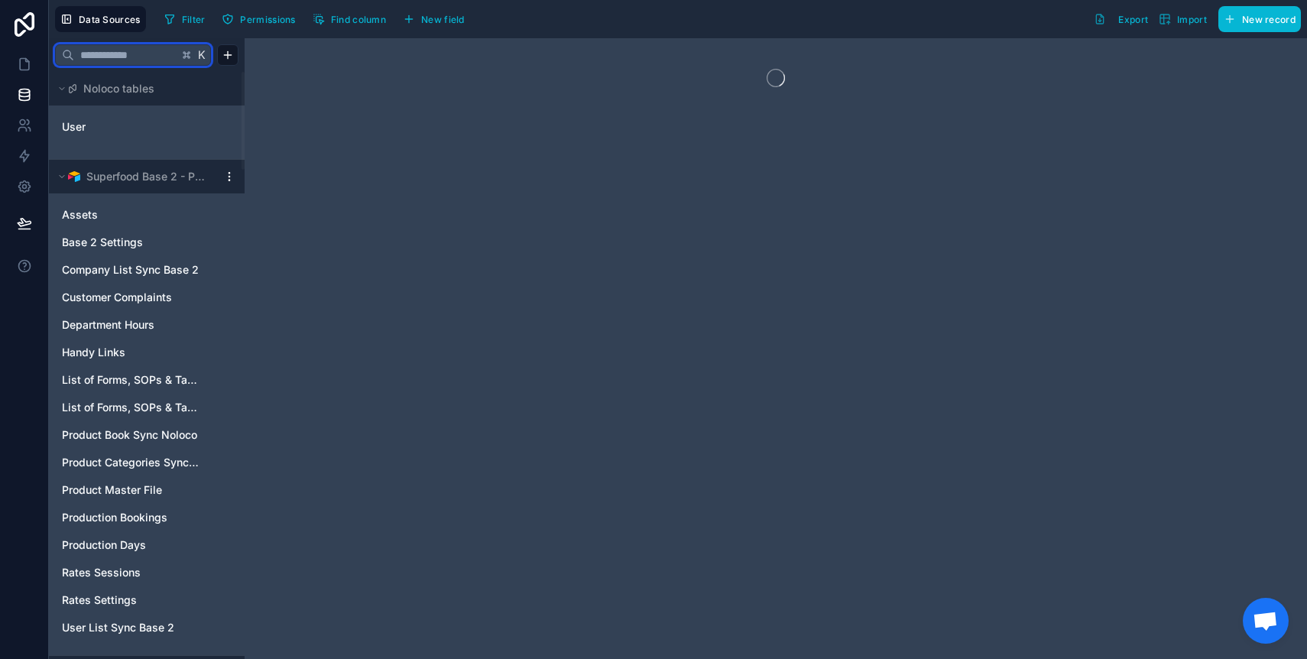
click at [125, 61] on input "text" at bounding box center [126, 55] width 104 height 28
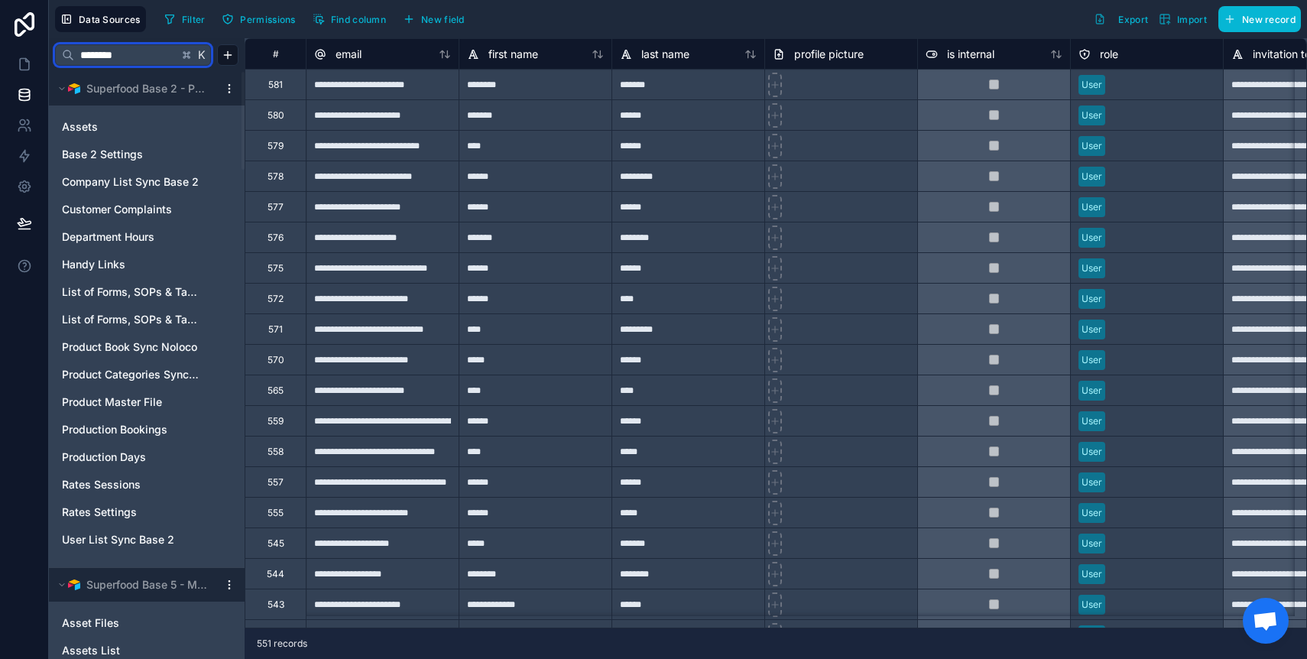
type input "********"
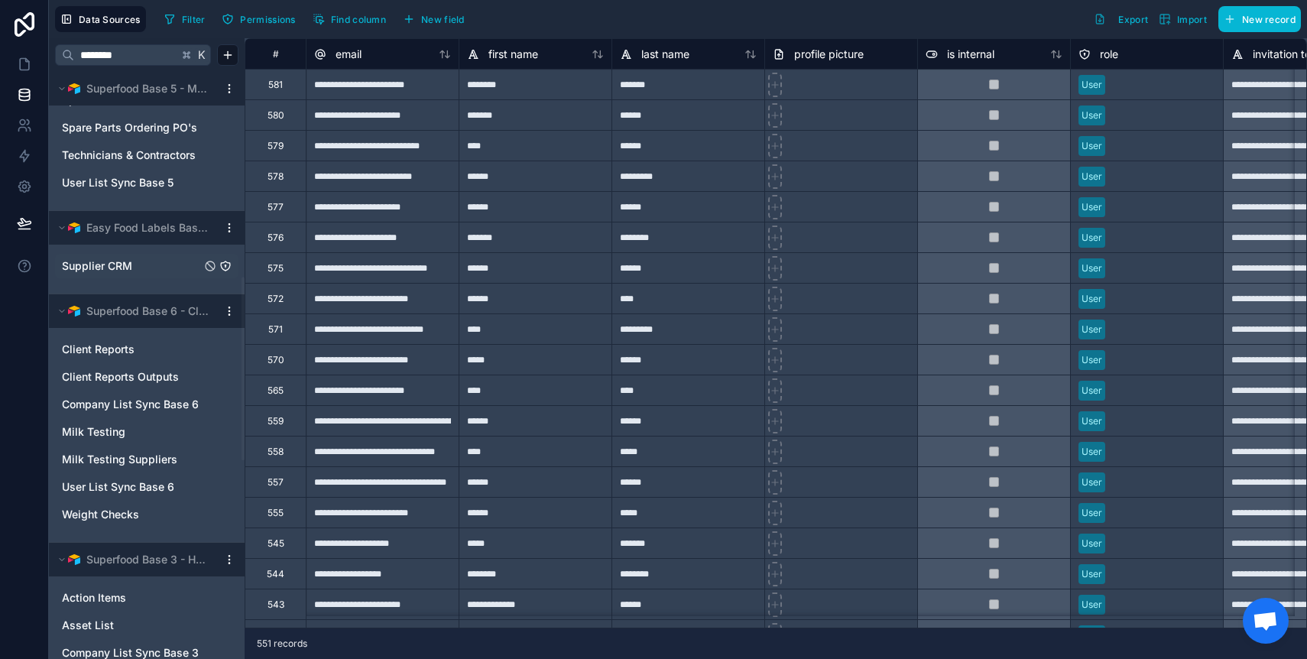
scroll to position [654, 0]
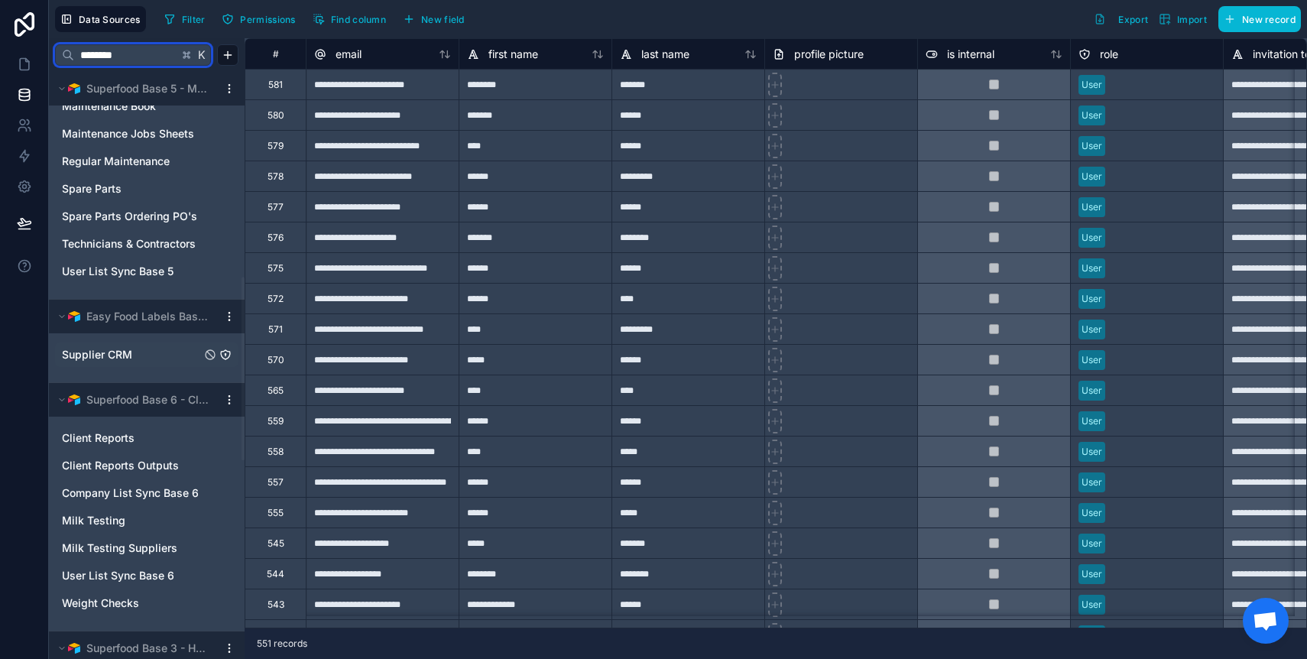
click at [143, 55] on input "********" at bounding box center [126, 55] width 104 height 28
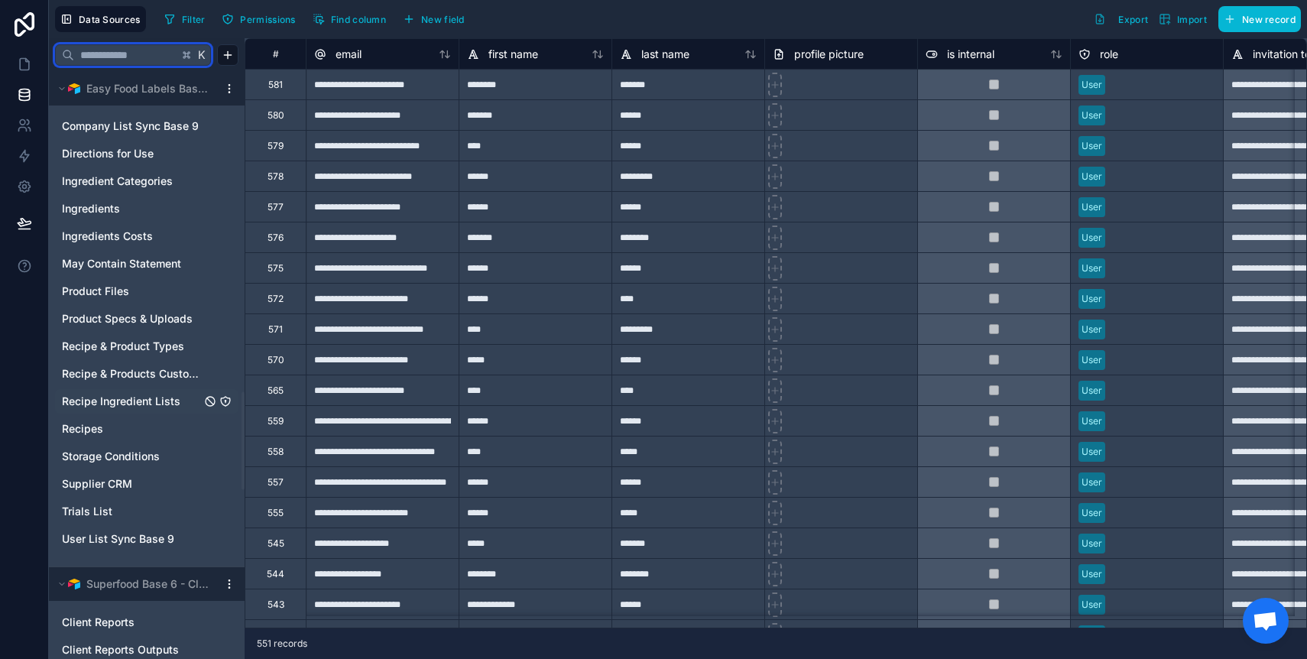
scroll to position [1936, 0]
click at [87, 481] on span "Supplier CRM" at bounding box center [97, 482] width 70 height 15
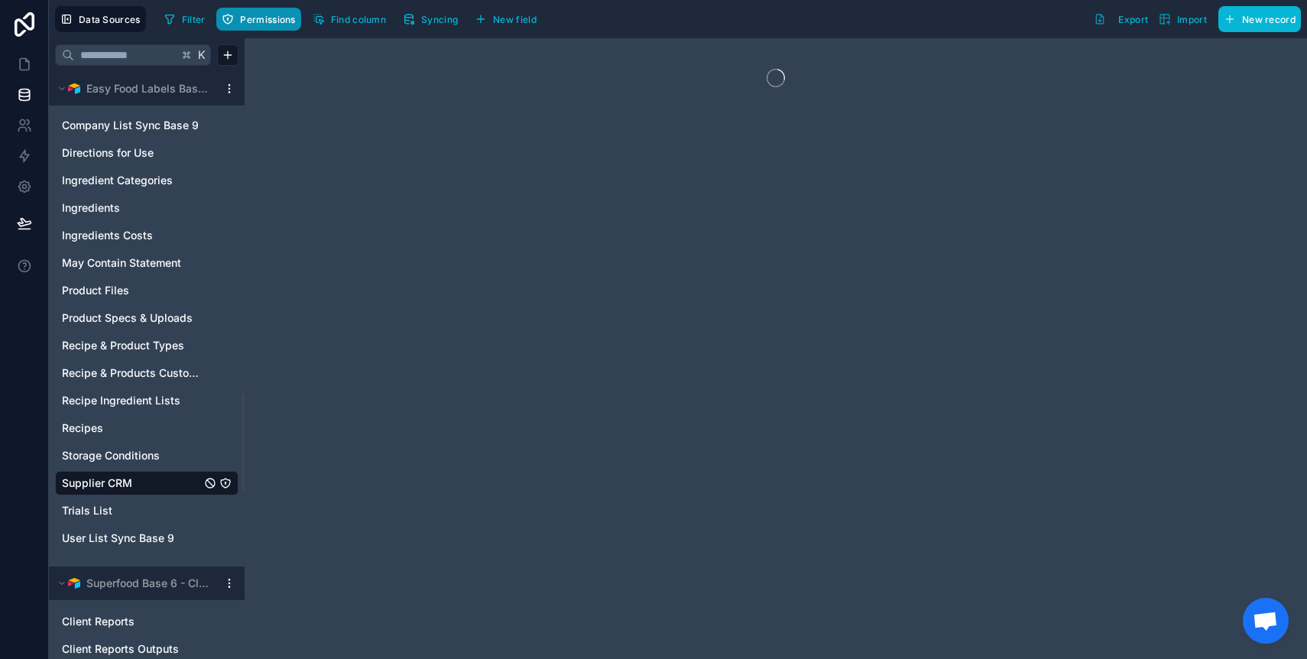
click at [270, 15] on span "Permissions" at bounding box center [267, 19] width 55 height 11
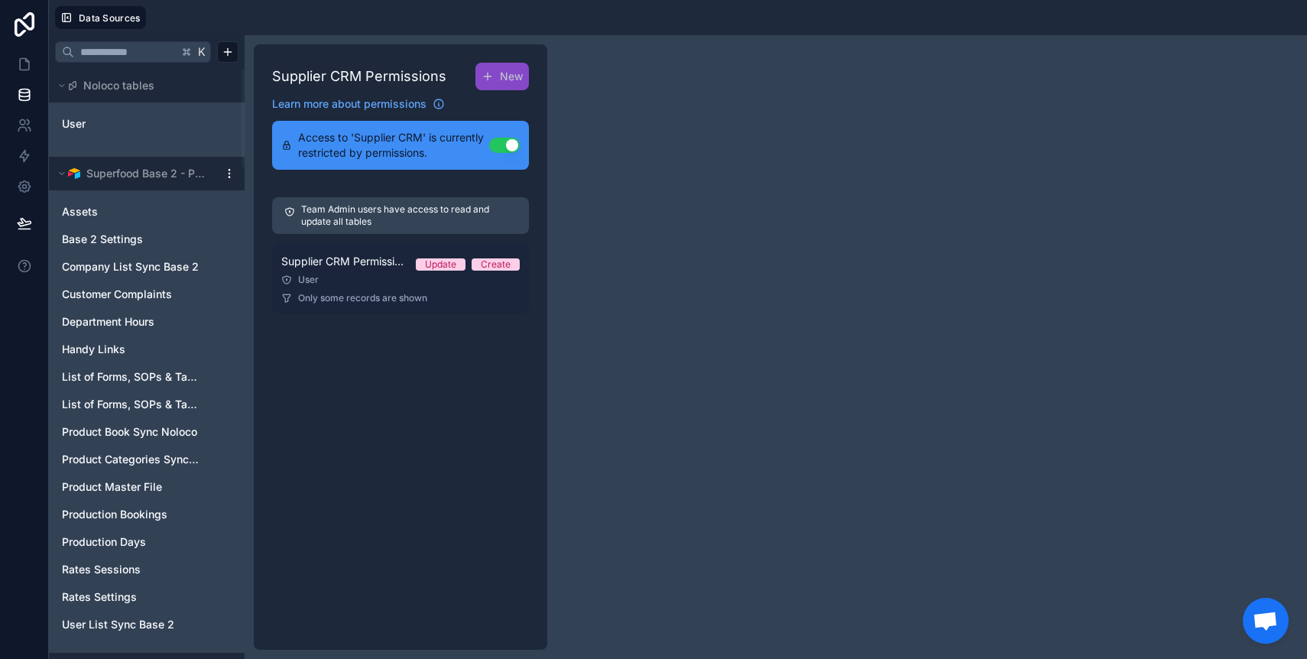
click at [367, 275] on div "User" at bounding box center [400, 280] width 238 height 12
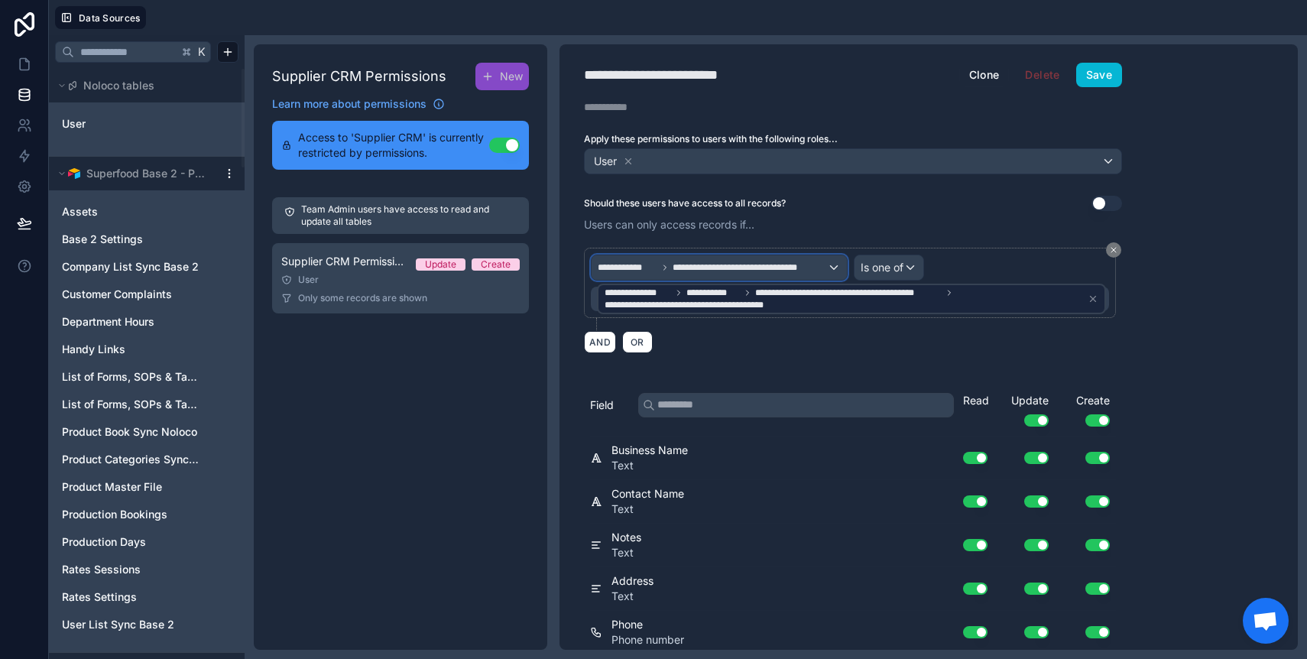
click at [795, 264] on span "**********" at bounding box center [750, 267] width 154 height 12
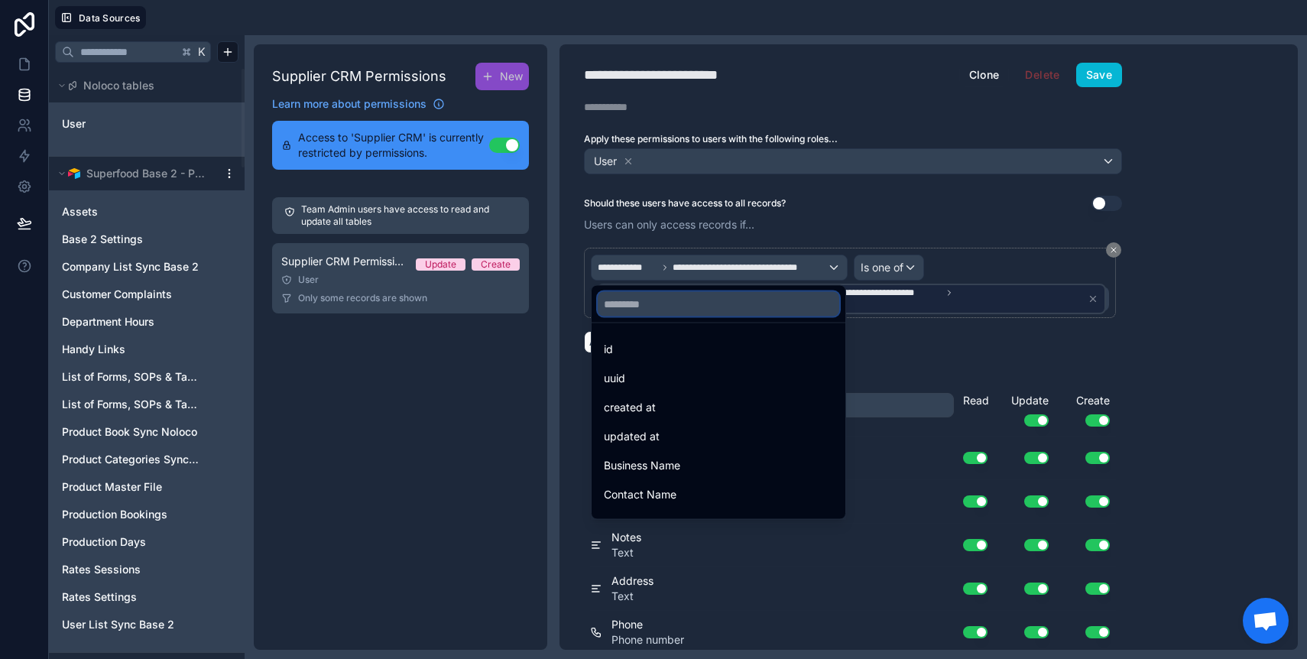
click at [686, 303] on input "text" at bounding box center [719, 304] width 242 height 24
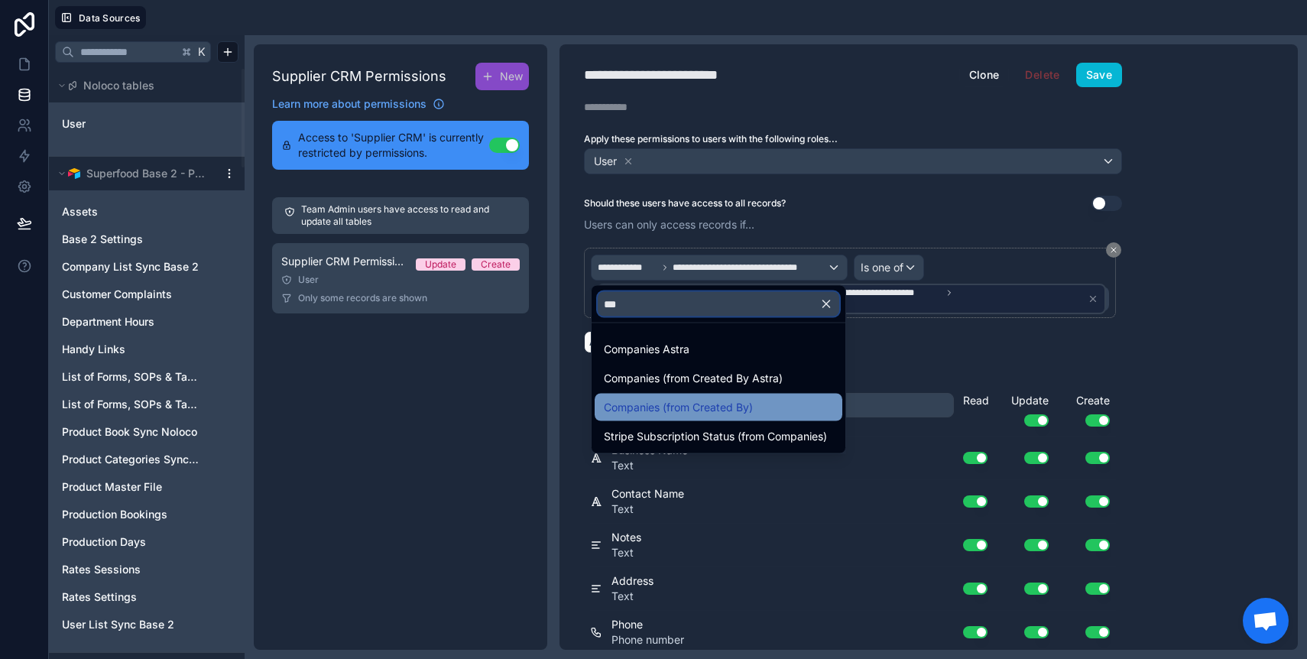
type input "***"
click at [686, 407] on span "Companies (from Created By)" at bounding box center [678, 407] width 149 height 18
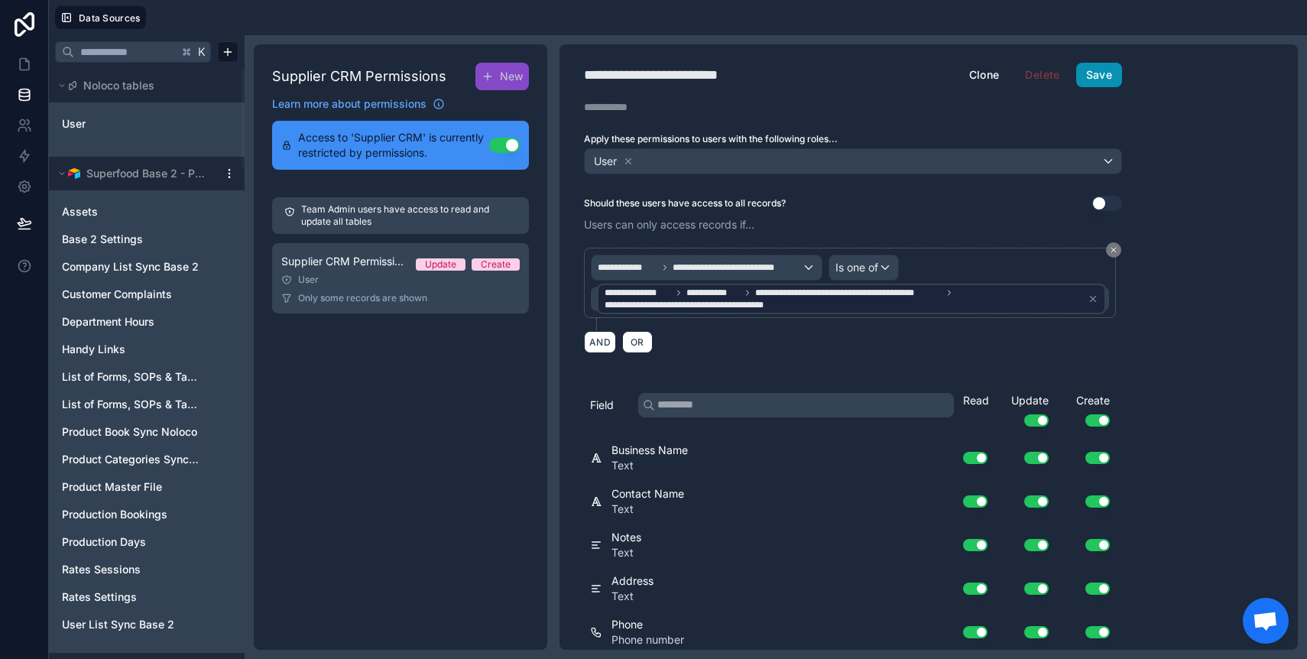
click at [1095, 78] on button "Save" at bounding box center [1099, 75] width 46 height 24
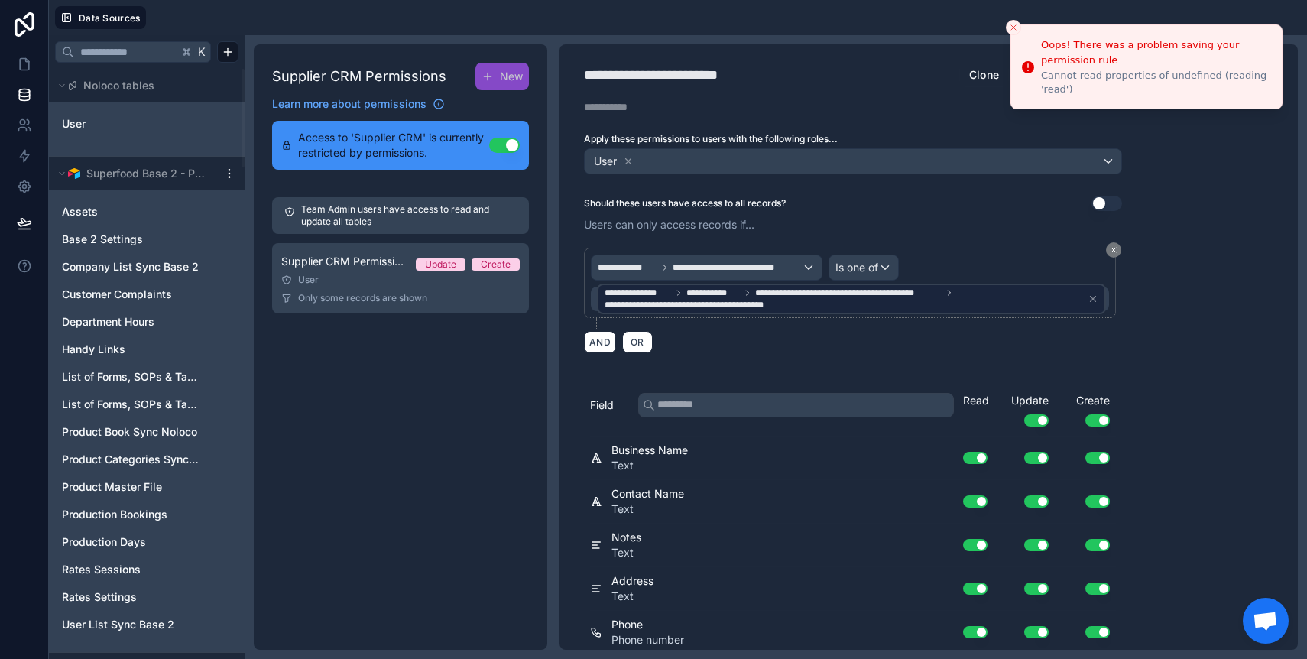
click at [1010, 23] on icon "Close toast" at bounding box center [1013, 27] width 9 height 9
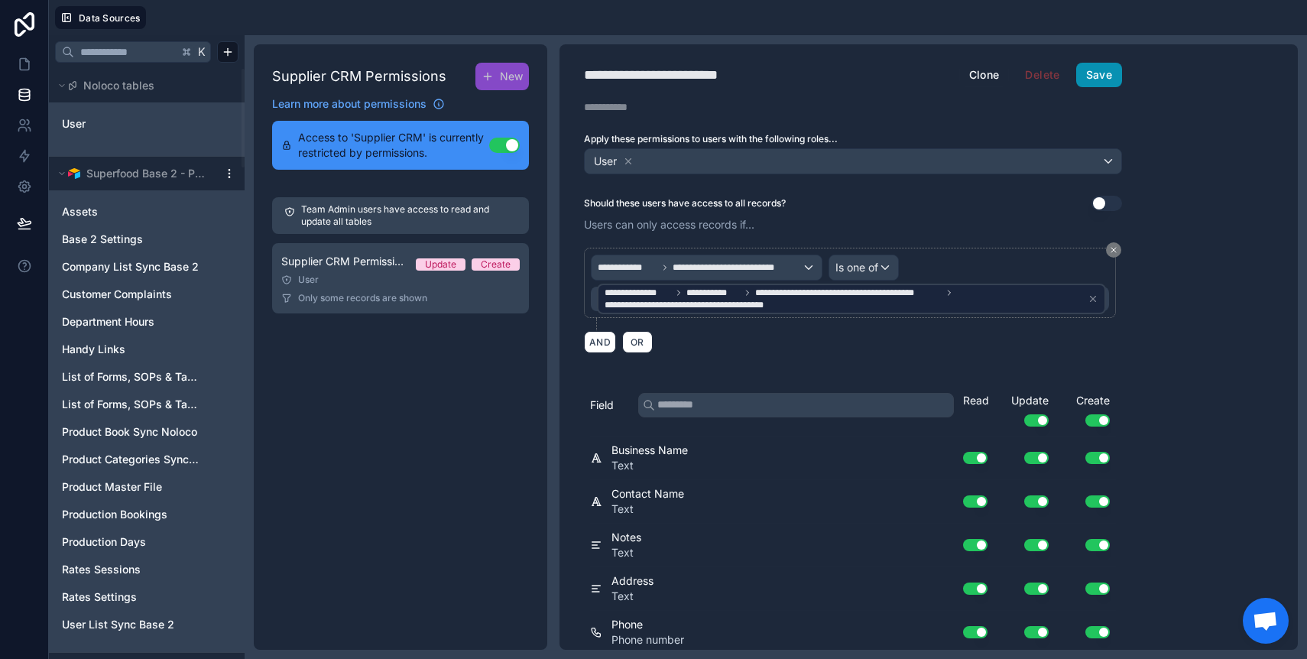
click at [1091, 83] on button "Save" at bounding box center [1099, 75] width 46 height 24
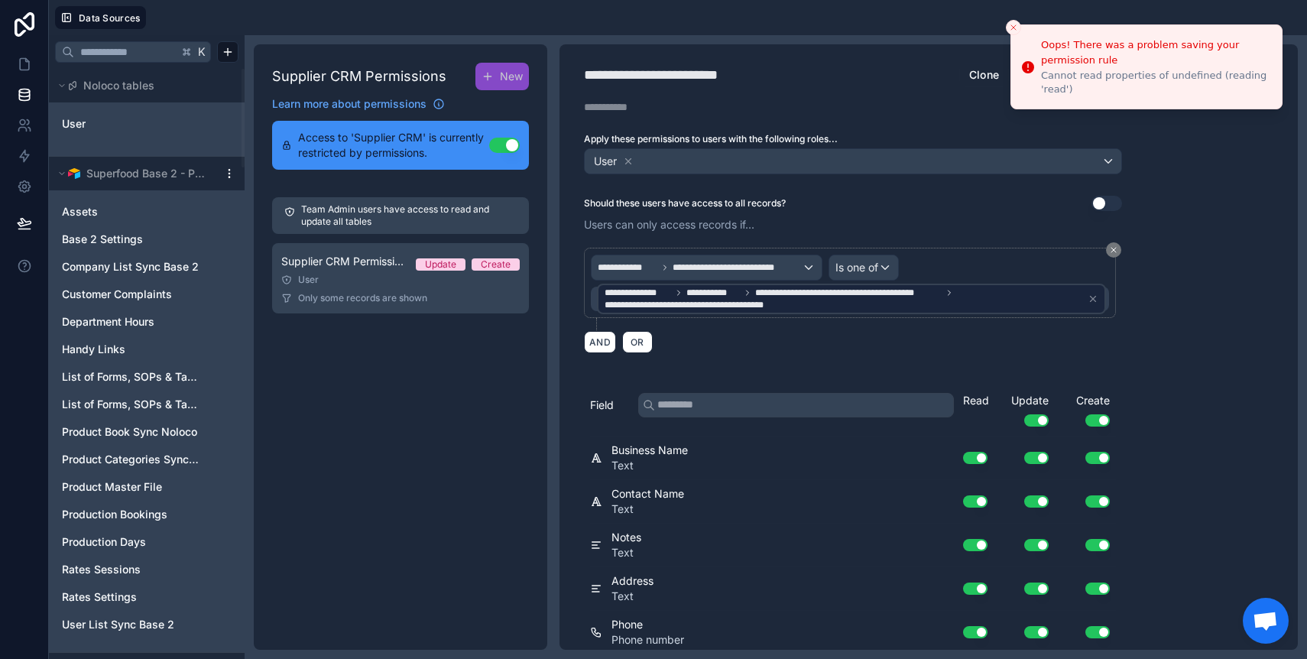
click at [1019, 27] on button "Close toast" at bounding box center [1013, 27] width 15 height 15
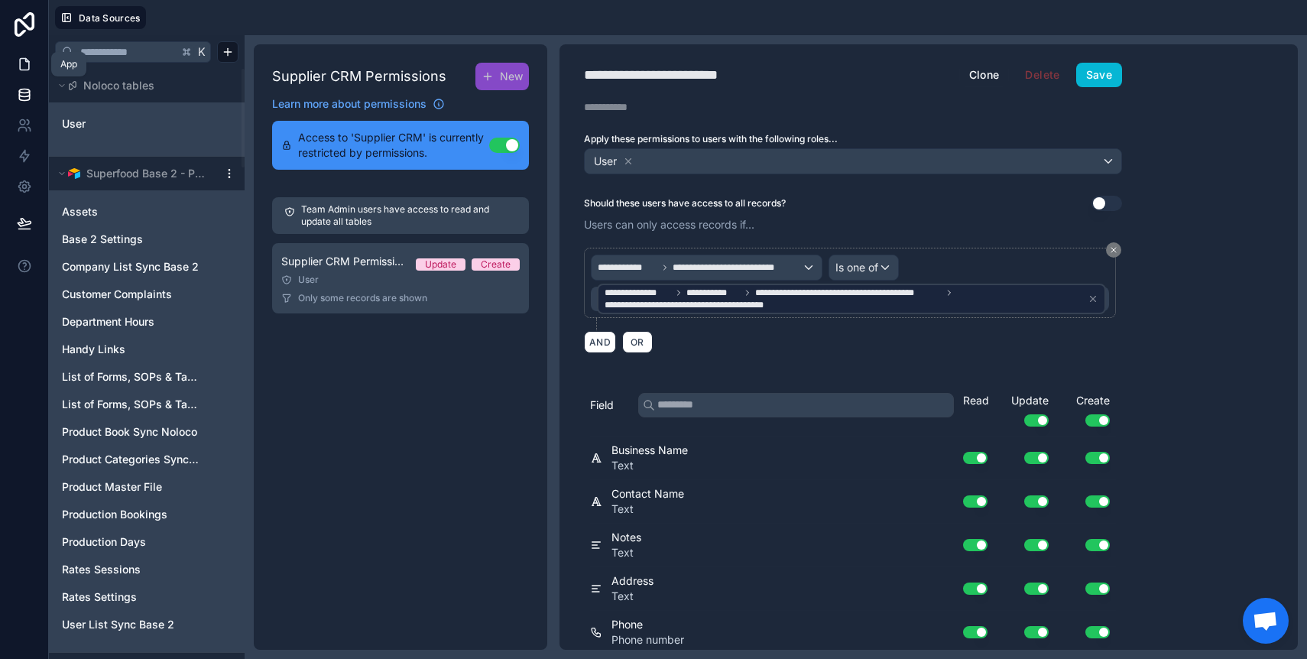
click at [28, 63] on icon at bounding box center [24, 64] width 9 height 11
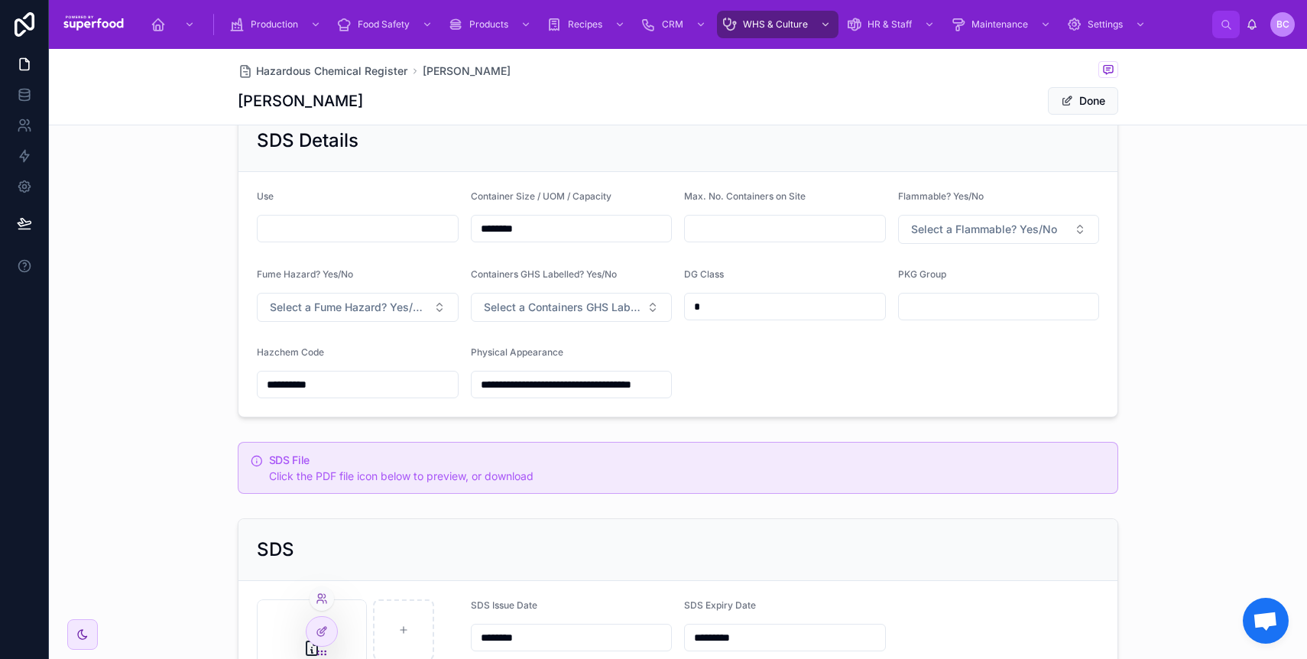
scroll to position [348, 0]
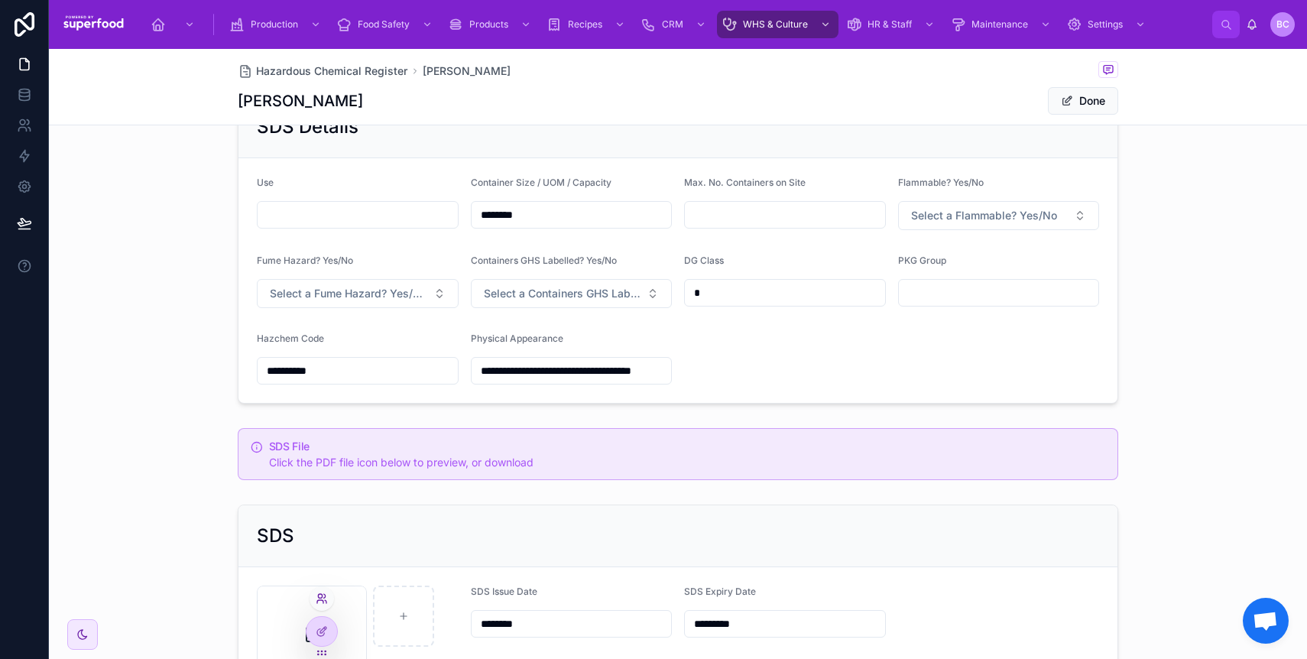
click at [321, 603] on icon at bounding box center [322, 598] width 12 height 12
click at [183, 533] on div "SDS Mia_Kleer-Safety_Data_Sheet .pdf SDS Issue Date ******** SDS Expiry Date **…" at bounding box center [678, 609] width 1258 height 222
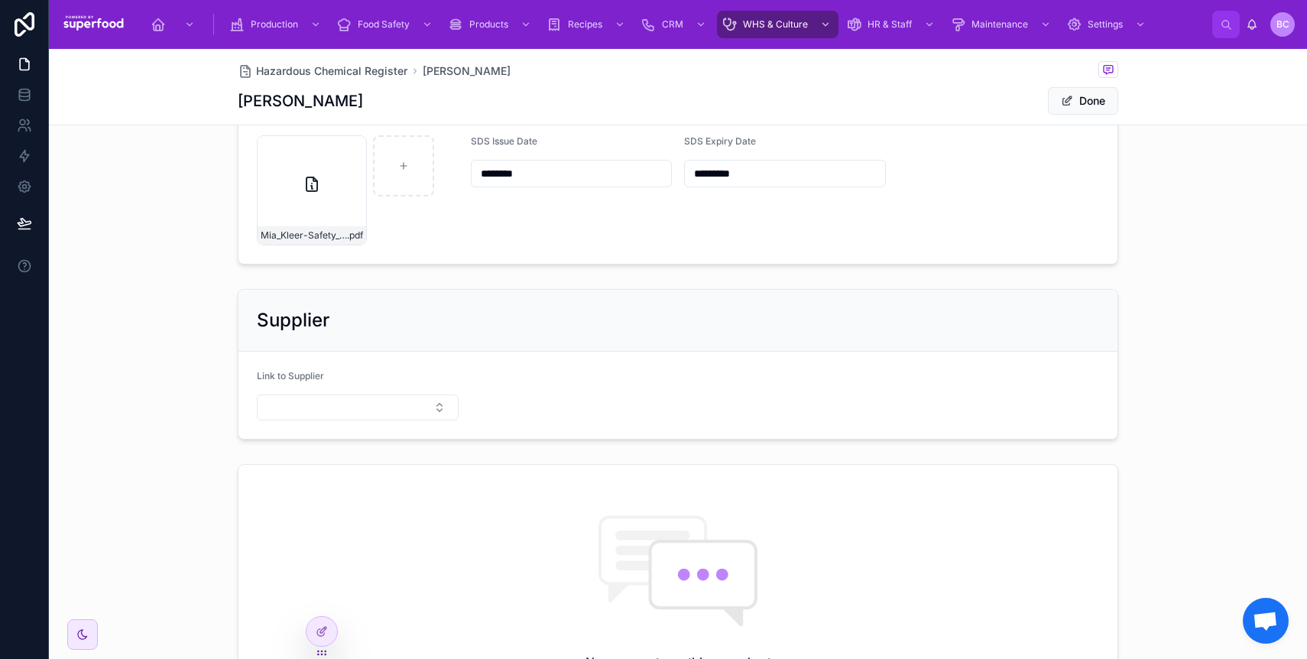
click at [283, 384] on div "Link to Supplier" at bounding box center [358, 379] width 202 height 18
click at [284, 402] on button "Select Button" at bounding box center [358, 407] width 202 height 26
click at [21, 90] on icon at bounding box center [24, 94] width 15 height 15
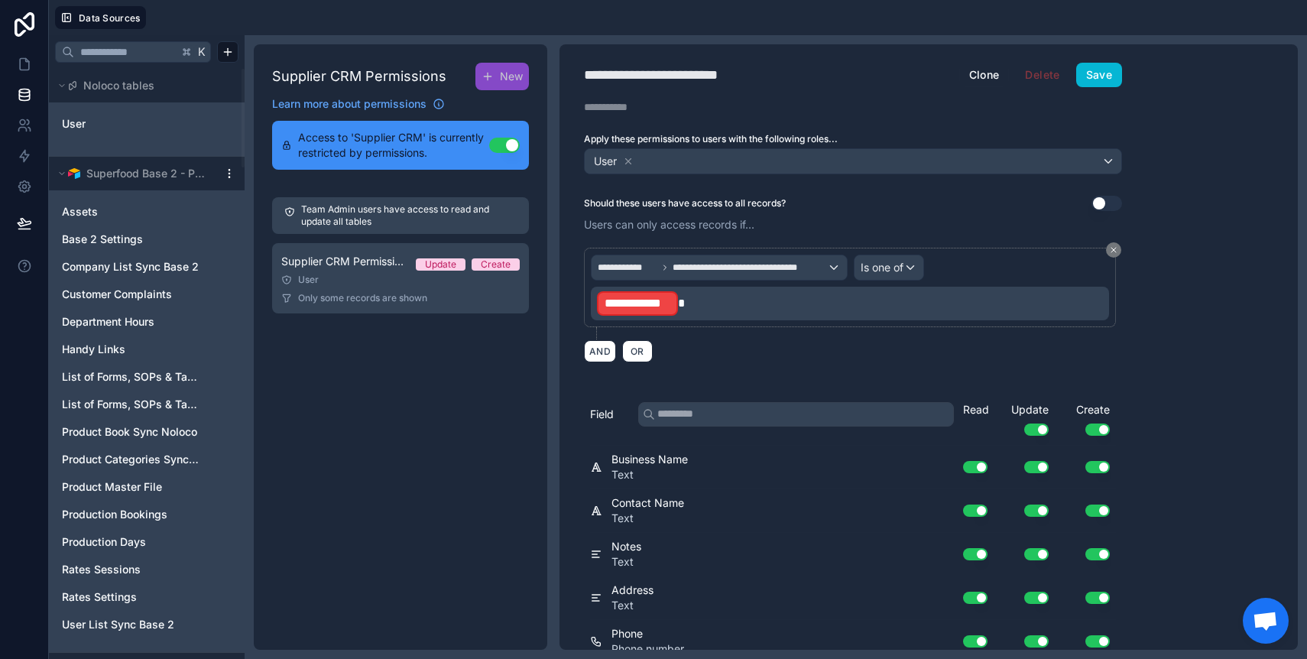
click at [767, 310] on p "**********" at bounding box center [851, 304] width 509 height 28
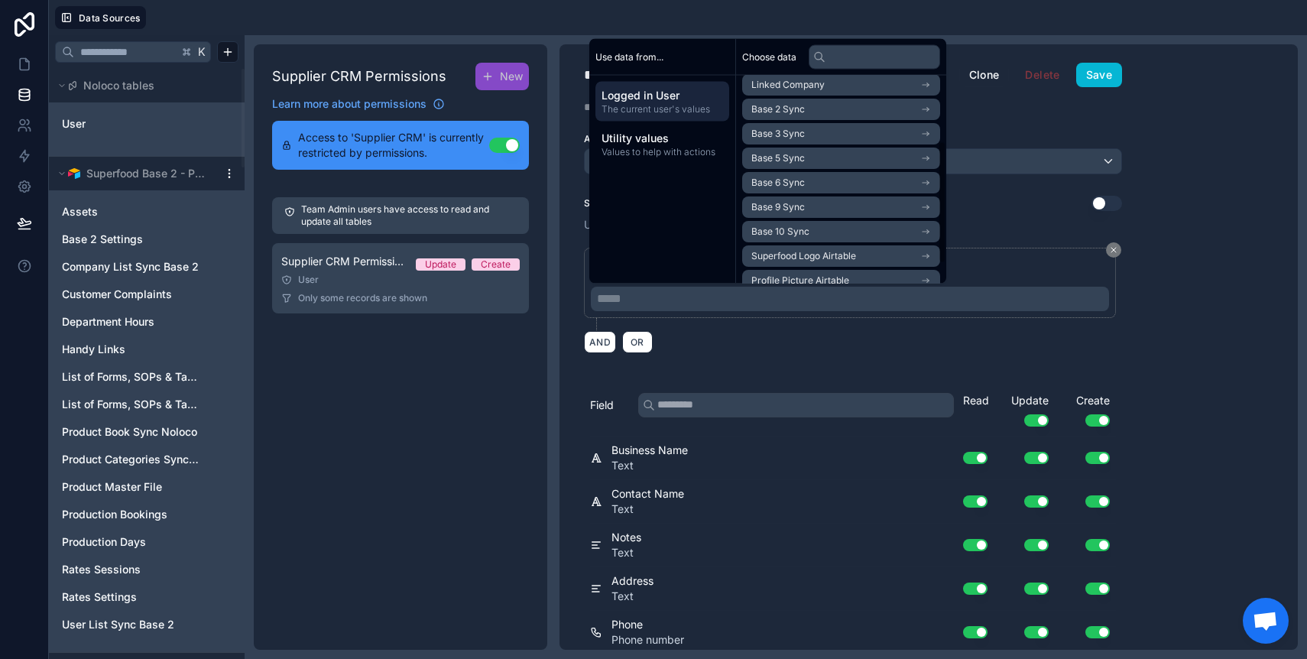
scroll to position [120, 0]
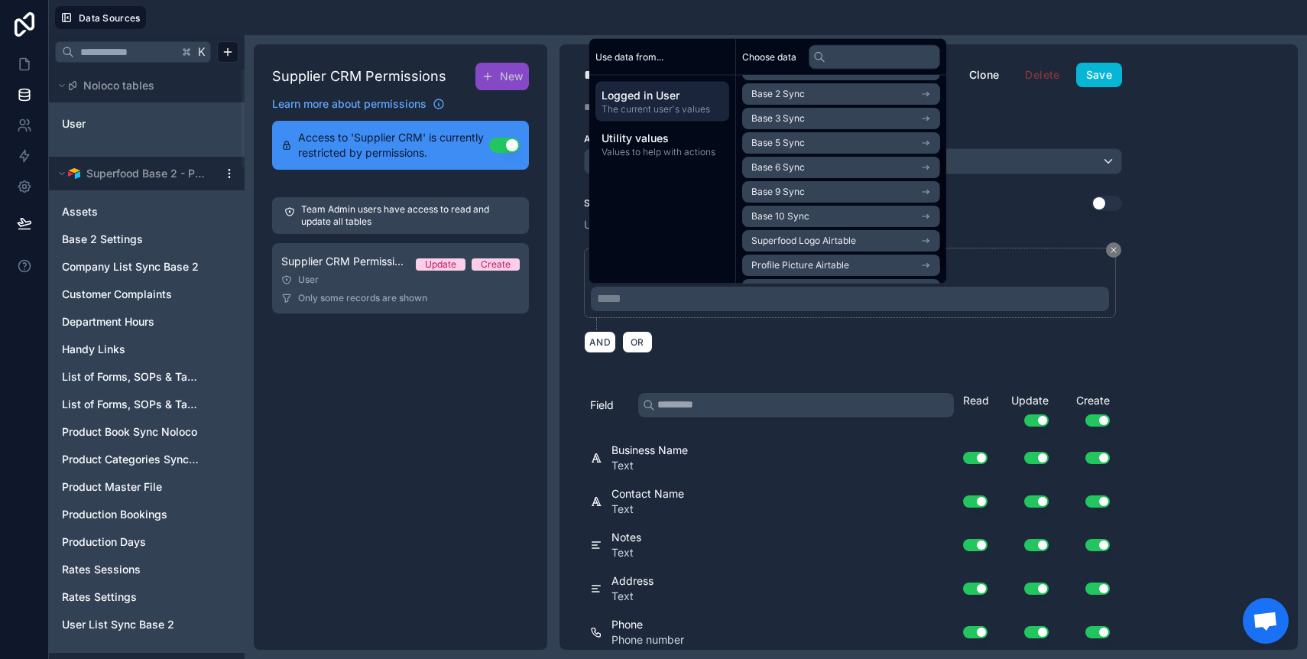
click at [796, 191] on span "Base 9 Sync" at bounding box center [777, 192] width 53 height 12
click at [815, 217] on span "company list sync base 9 noloco collection" at bounding box center [835, 218] width 169 height 12
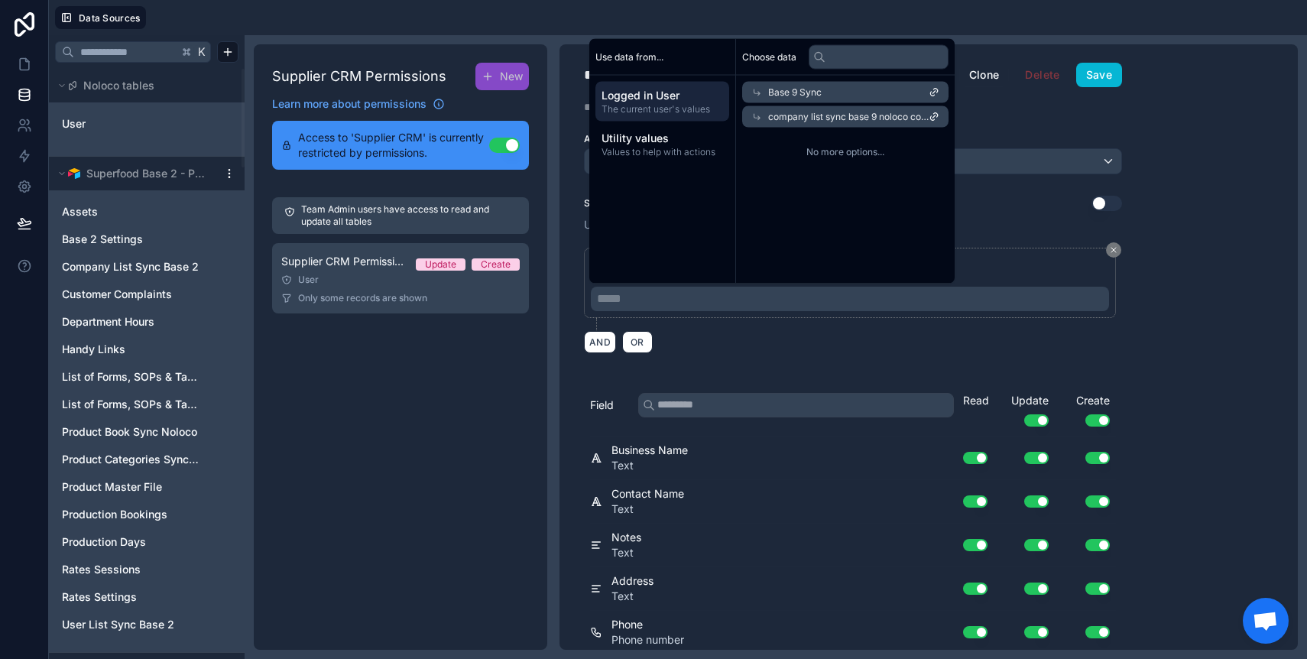
scroll to position [0, 0]
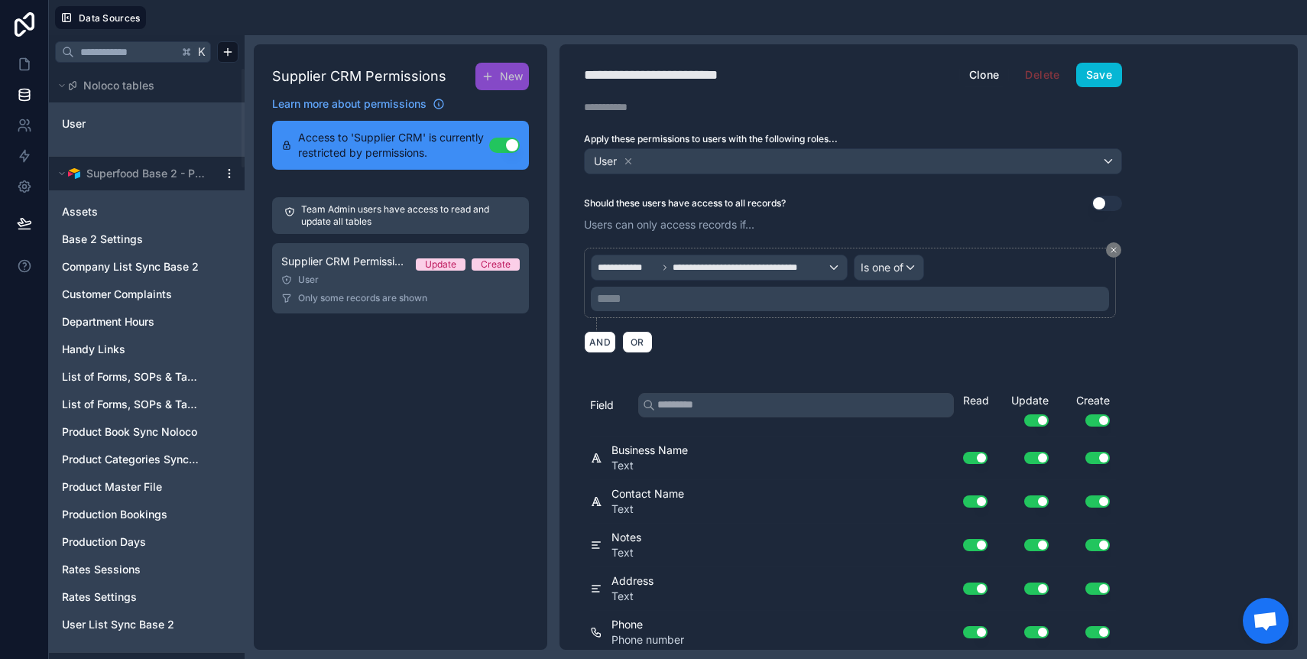
click at [1010, 238] on div "**********" at bounding box center [853, 300] width 538 height 124
click at [803, 264] on span "**********" at bounding box center [750, 267] width 154 height 12
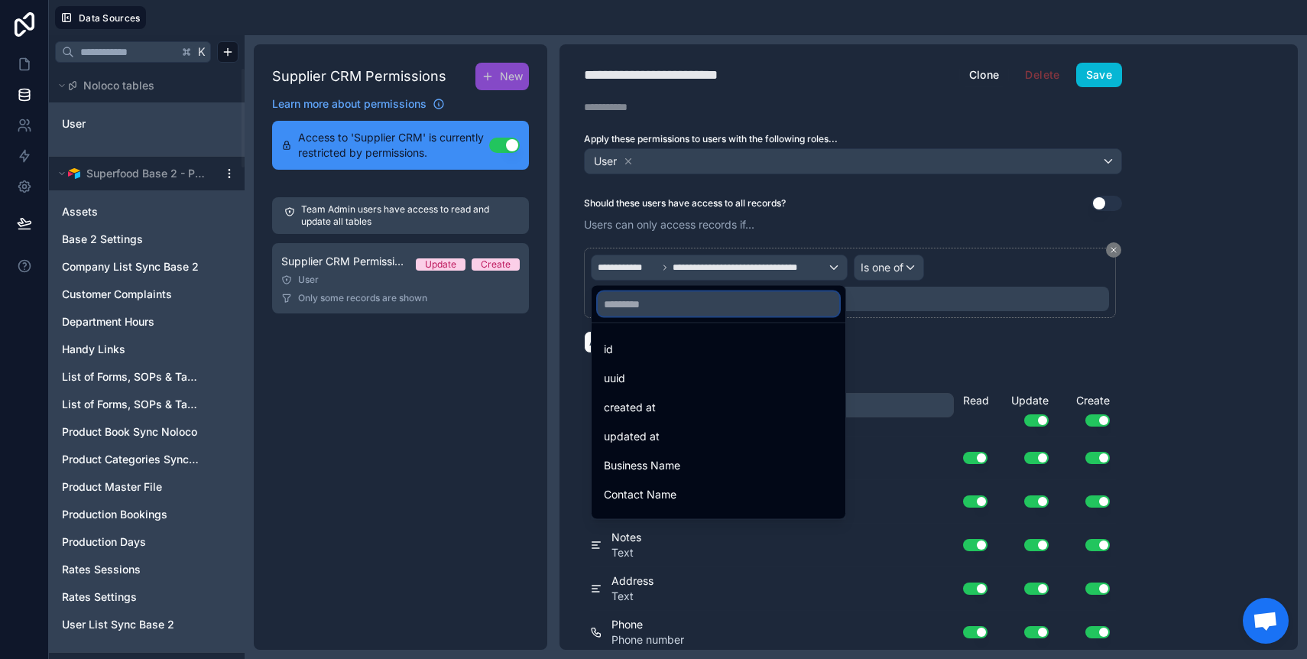
click at [702, 308] on input "text" at bounding box center [719, 304] width 242 height 24
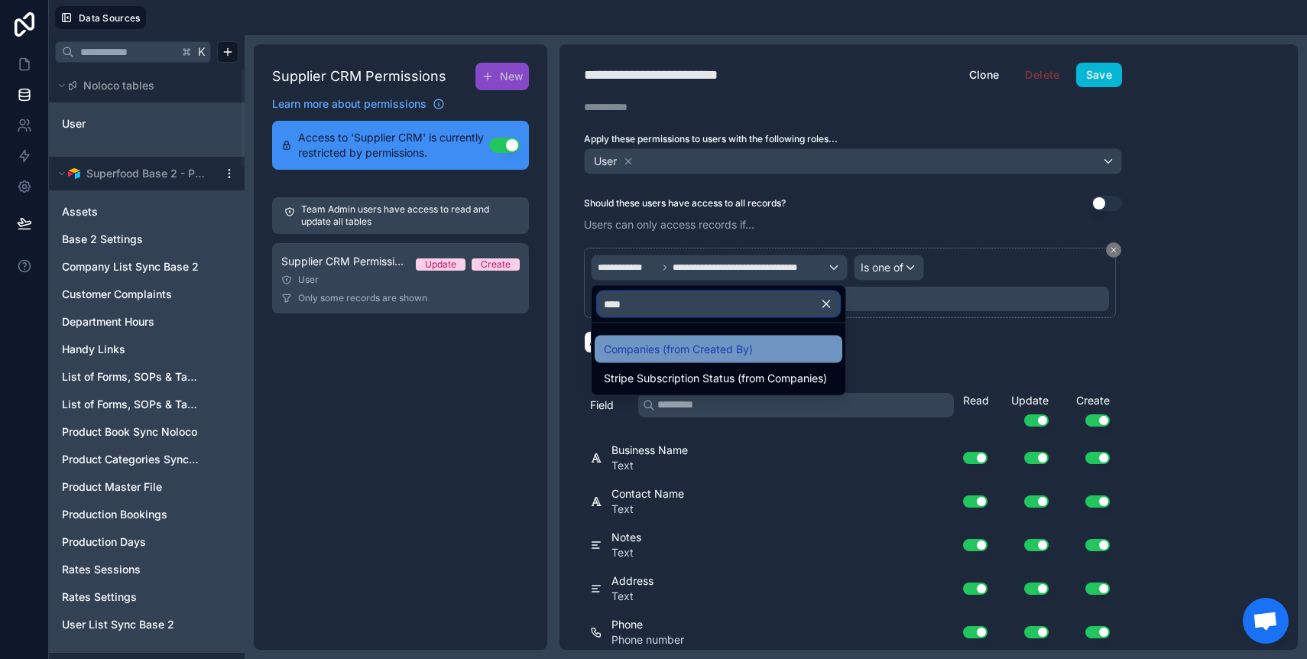
type input "****"
click at [709, 355] on span "Companies (from Created By)" at bounding box center [678, 349] width 149 height 18
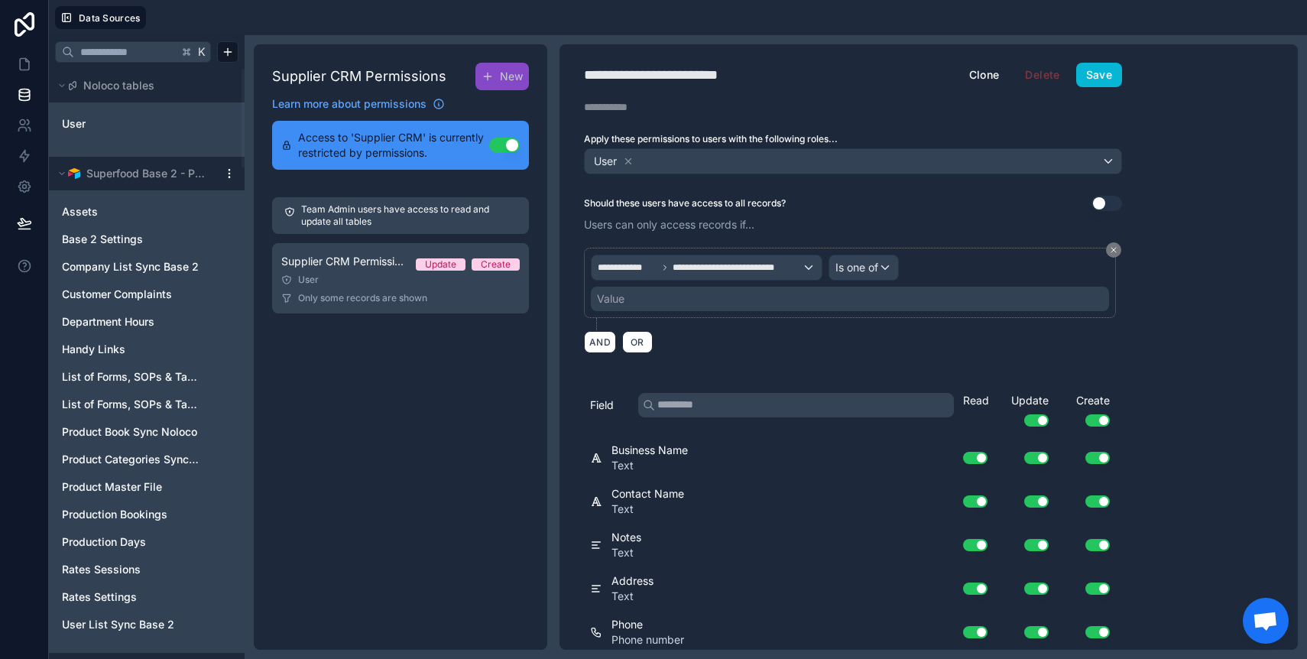
click at [712, 290] on div "Value" at bounding box center [850, 299] width 518 height 24
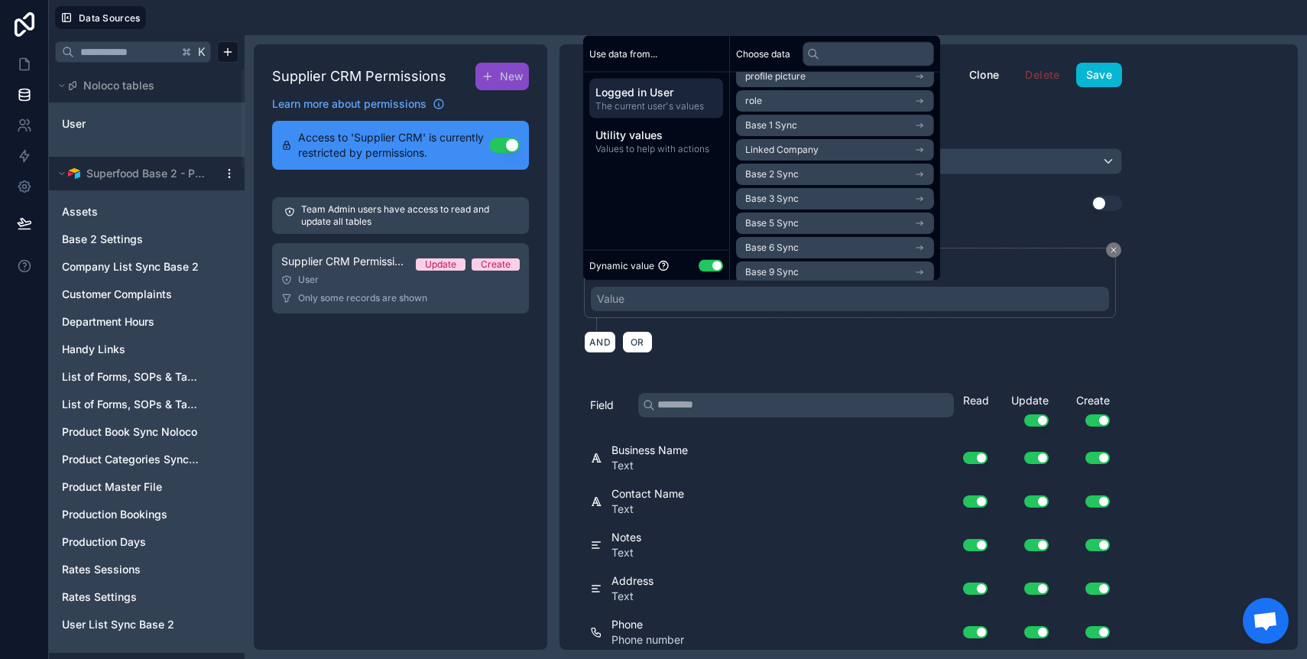
scroll to position [106, 0]
click at [783, 209] on li "Base 9 Sync" at bounding box center [835, 203] width 198 height 21
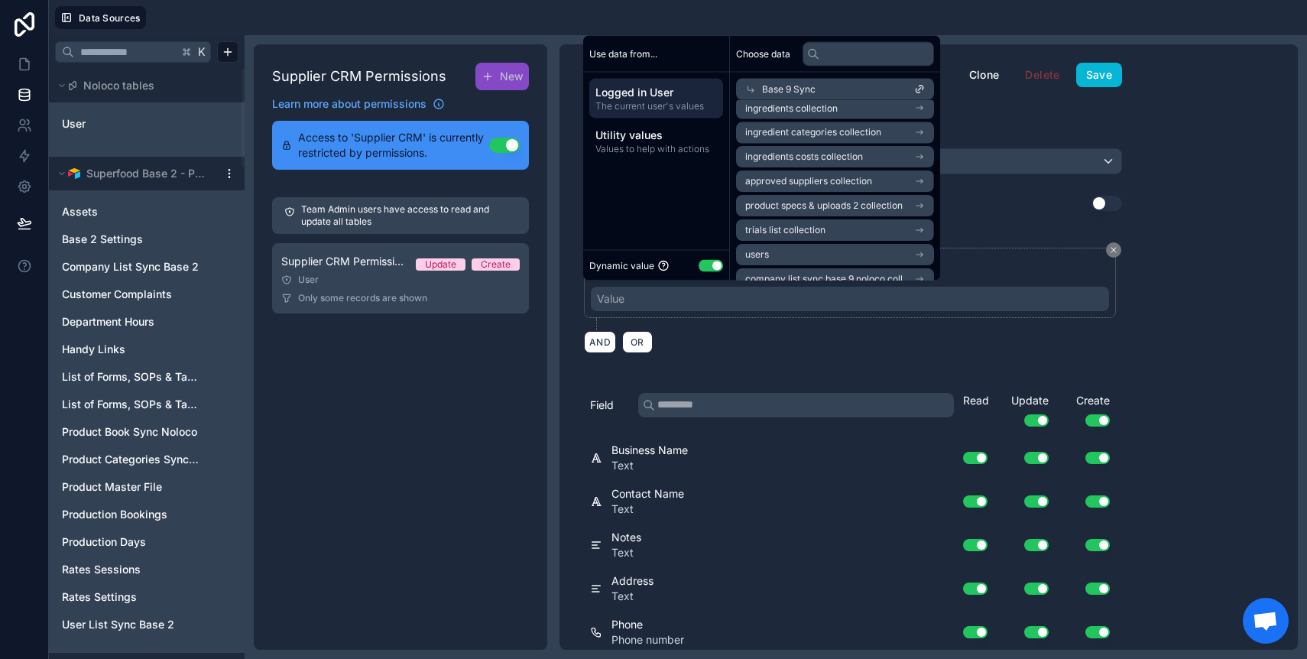
scroll to position [171, 0]
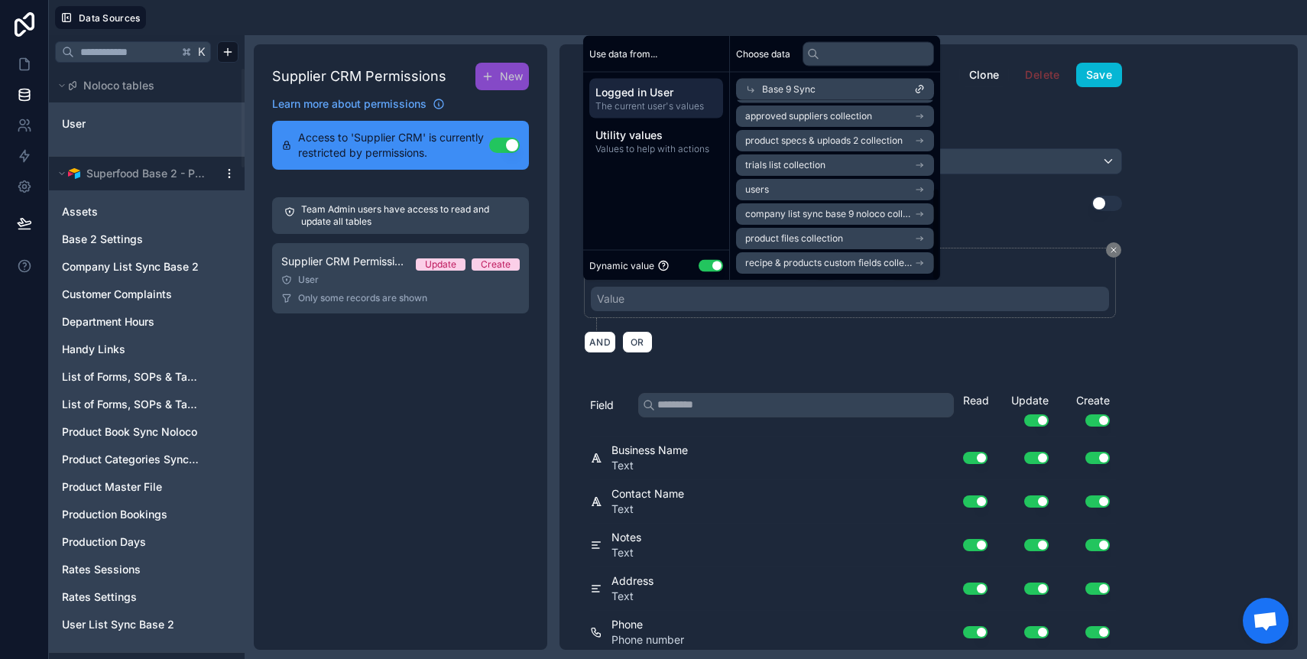
click at [796, 214] on span "company list sync base 9 noloco collection" at bounding box center [829, 215] width 169 height 12
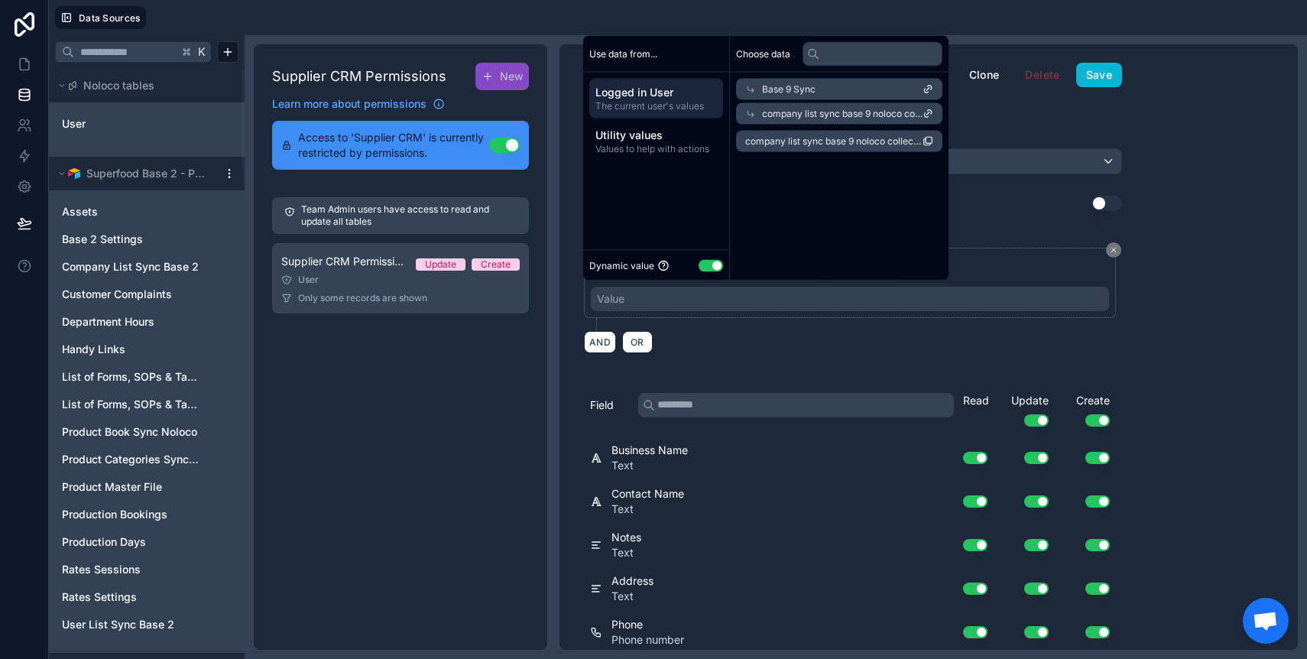
click at [793, 141] on span "company list sync base 9 noloco collection" at bounding box center [833, 141] width 177 height 12
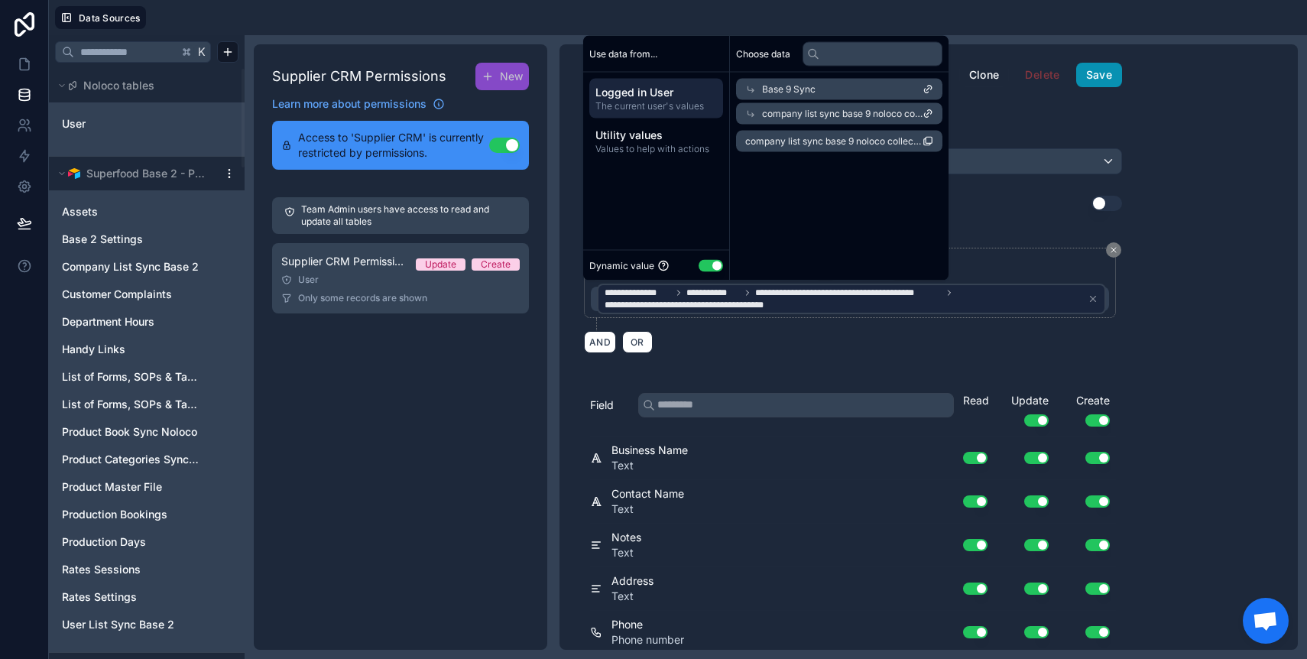
click at [1100, 70] on button "Save" at bounding box center [1099, 75] width 46 height 24
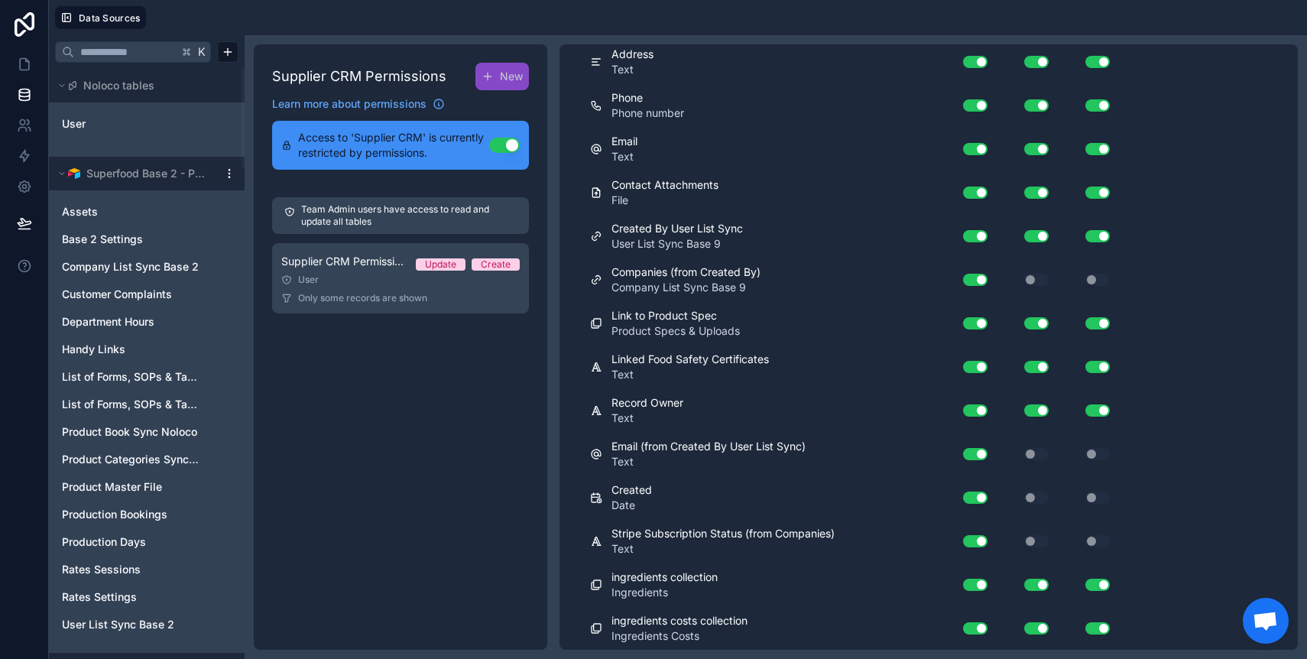
scroll to position [570, 0]
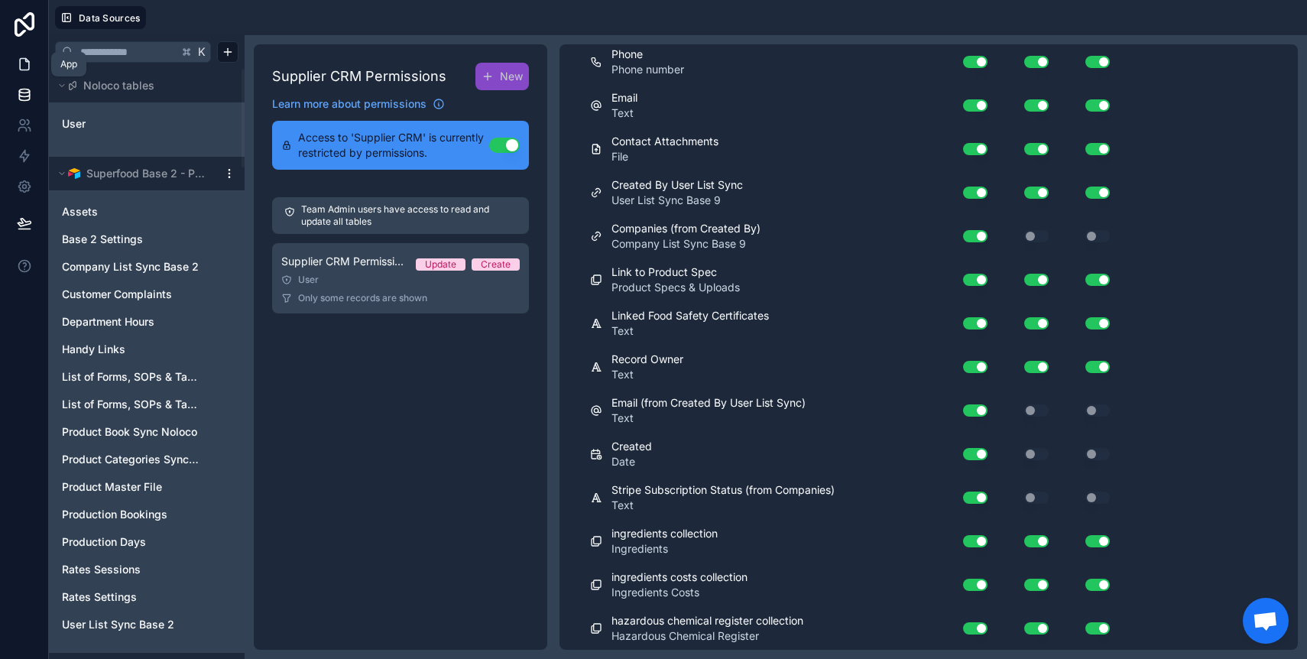
click at [30, 75] on link at bounding box center [24, 64] width 48 height 31
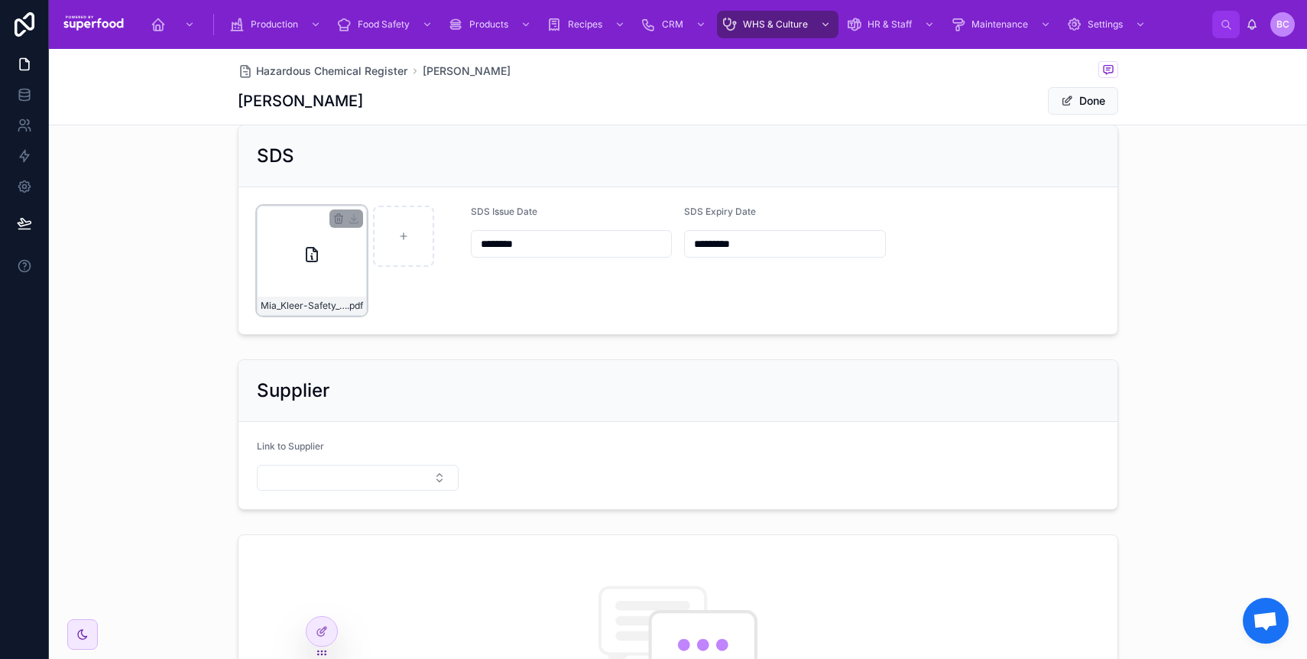
scroll to position [999, 0]
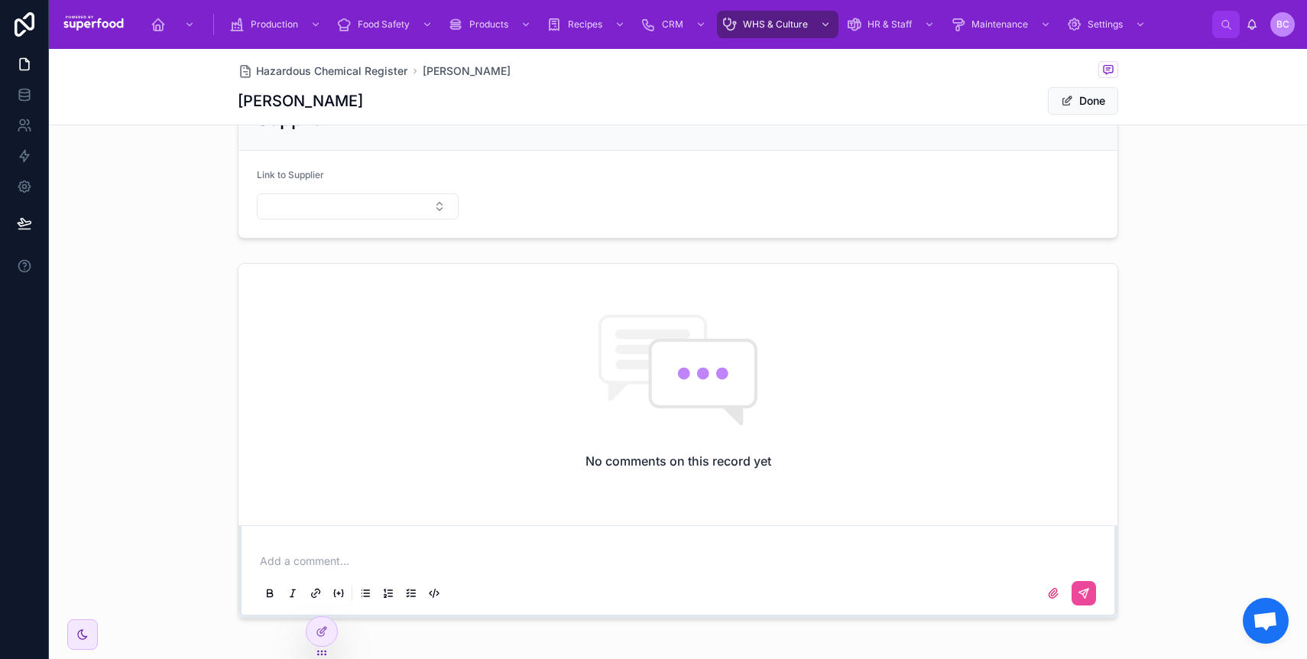
click at [348, 219] on button "Select Button" at bounding box center [358, 206] width 202 height 26
click at [344, 295] on div "Dominant" at bounding box center [352, 295] width 194 height 24
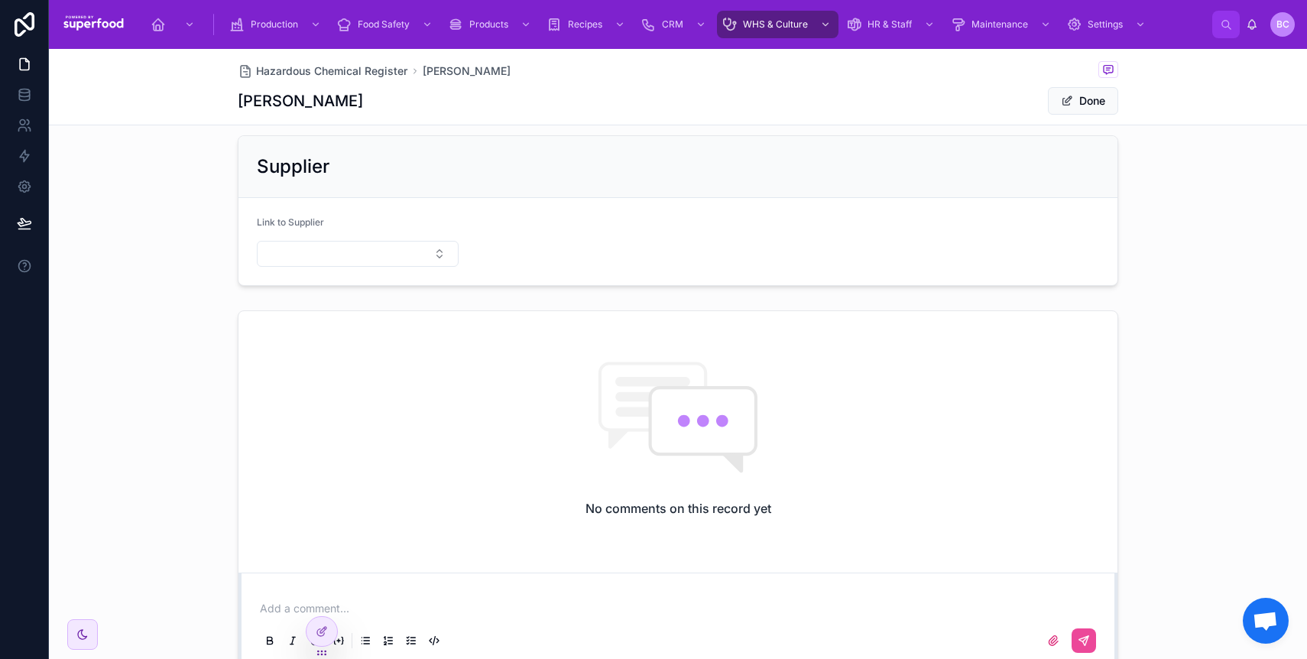
scroll to position [878, 0]
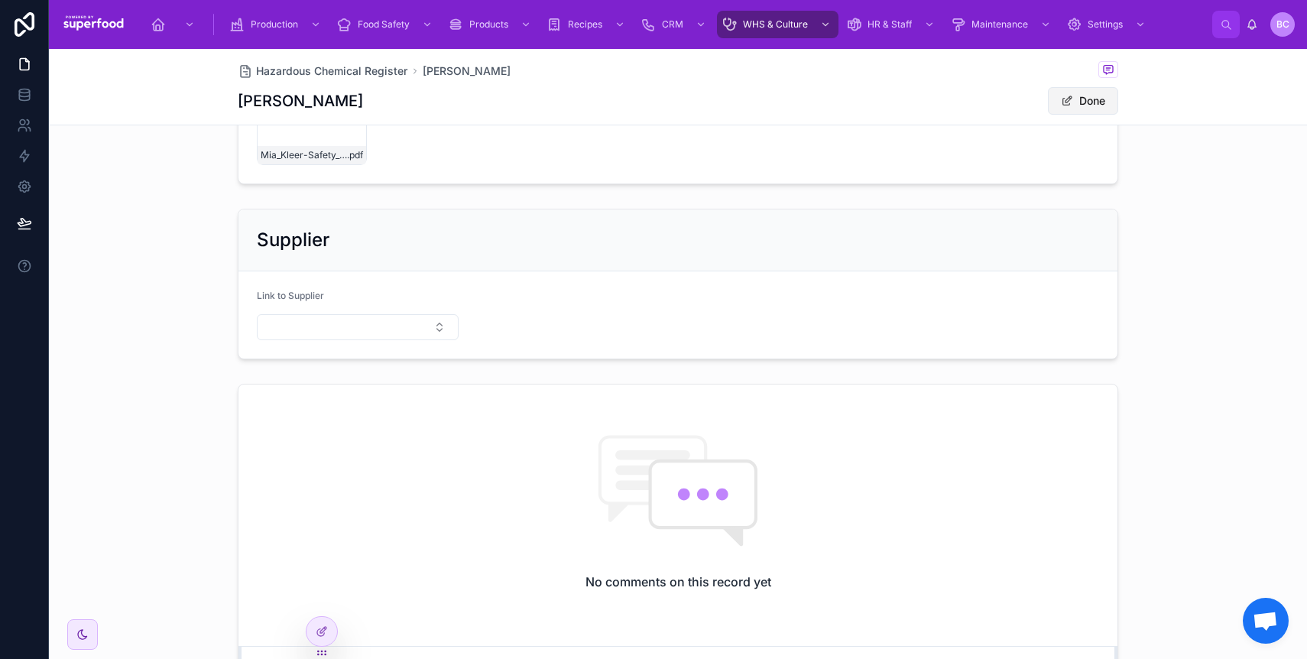
click at [1088, 104] on button "Done" at bounding box center [1083, 101] width 70 height 28
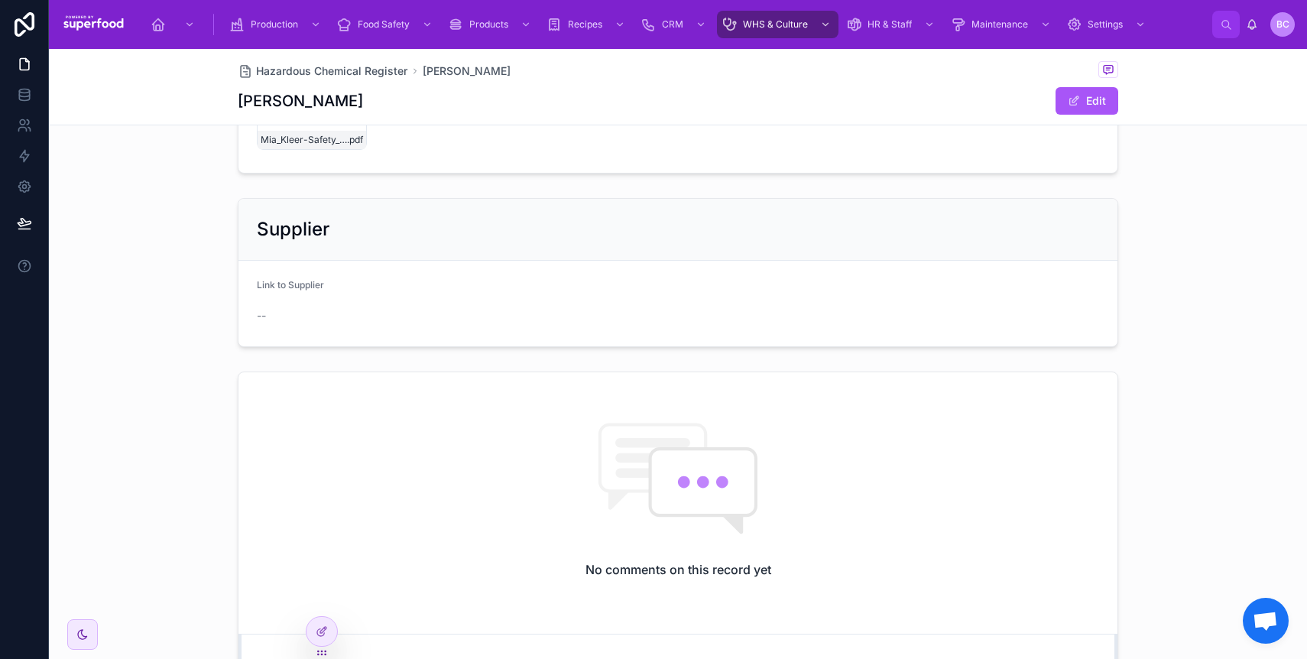
scroll to position [858, 0]
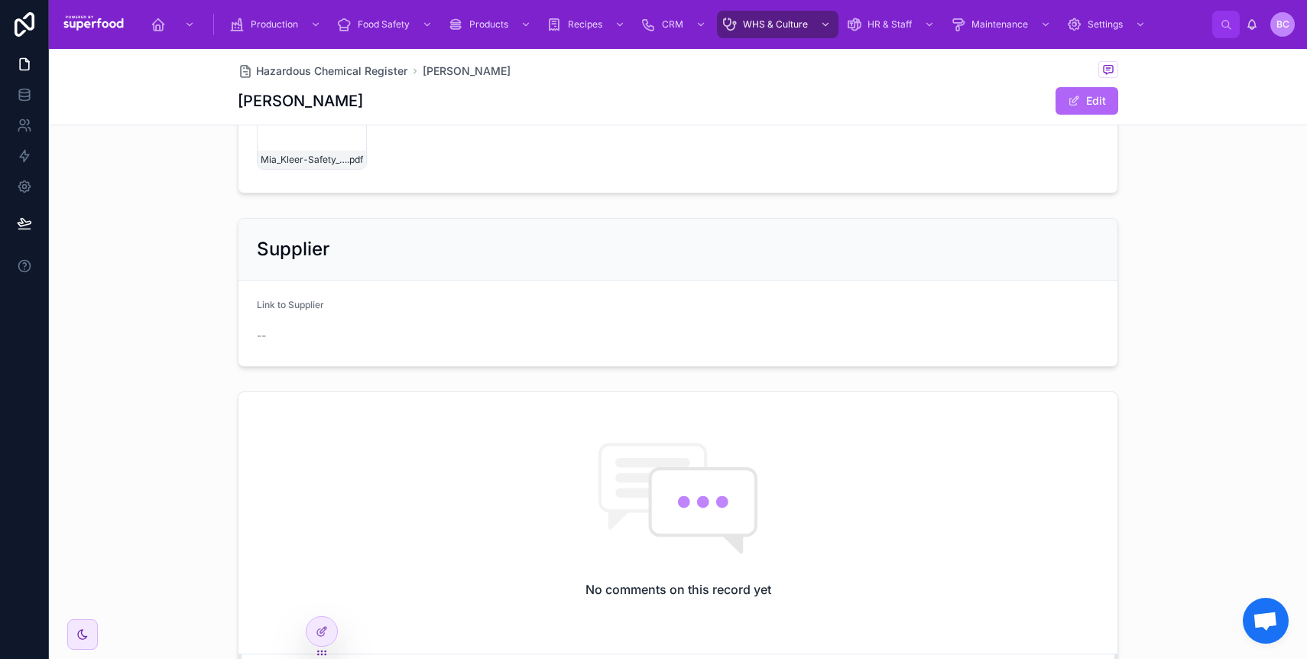
click at [1061, 106] on button "Edit" at bounding box center [1086, 101] width 63 height 28
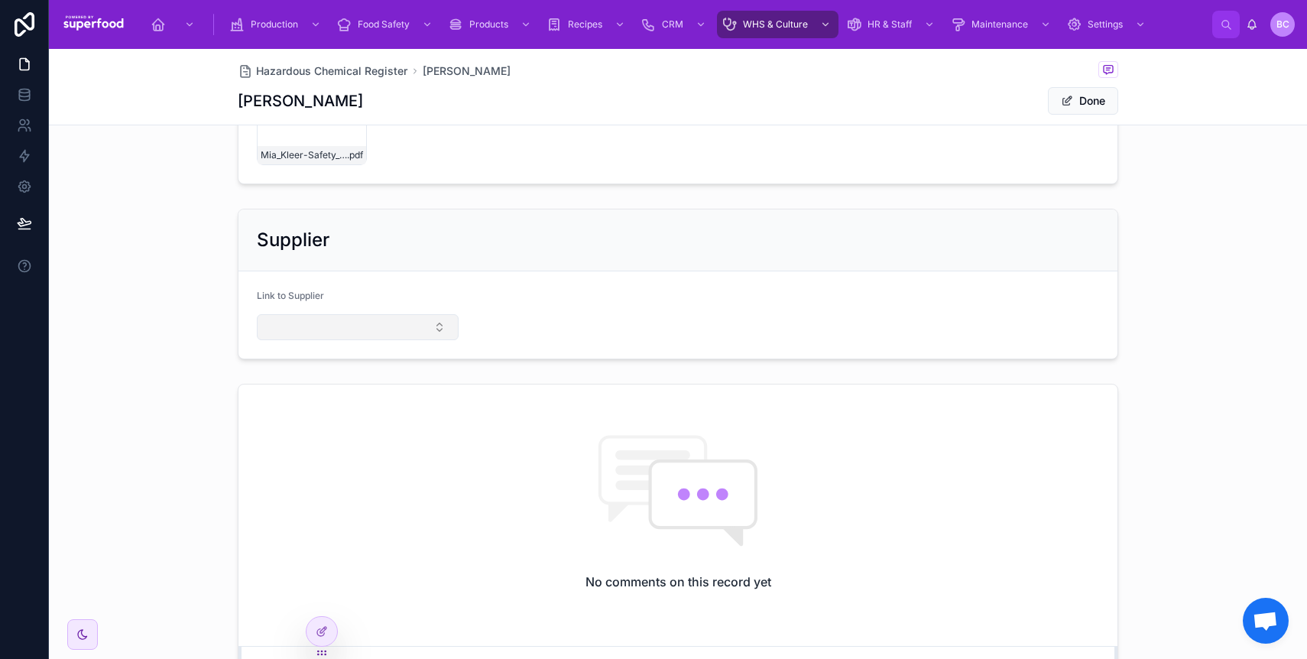
click at [277, 319] on button "Select Button" at bounding box center [358, 327] width 202 height 26
click at [297, 387] on span "Dominant" at bounding box center [284, 387] width 47 height 15
click at [1096, 107] on button "Done" at bounding box center [1083, 101] width 70 height 28
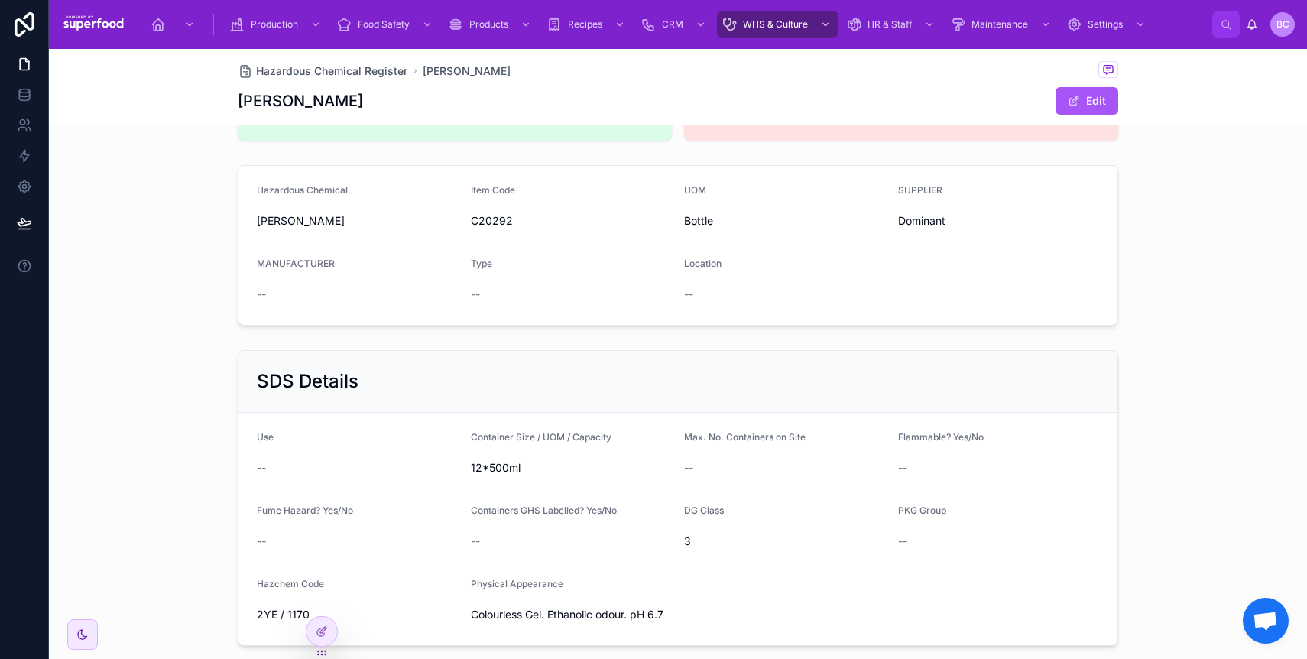
scroll to position [31, 0]
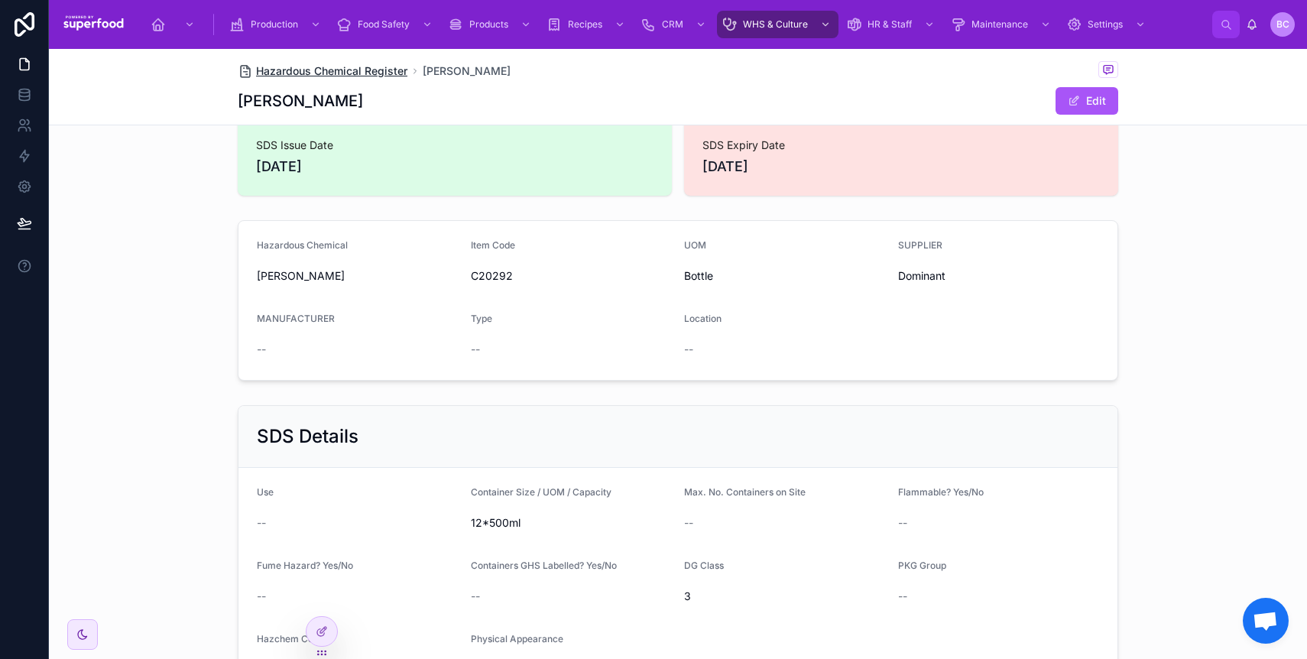
click at [393, 68] on span "Hazardous Chemical Register" at bounding box center [331, 70] width 151 height 15
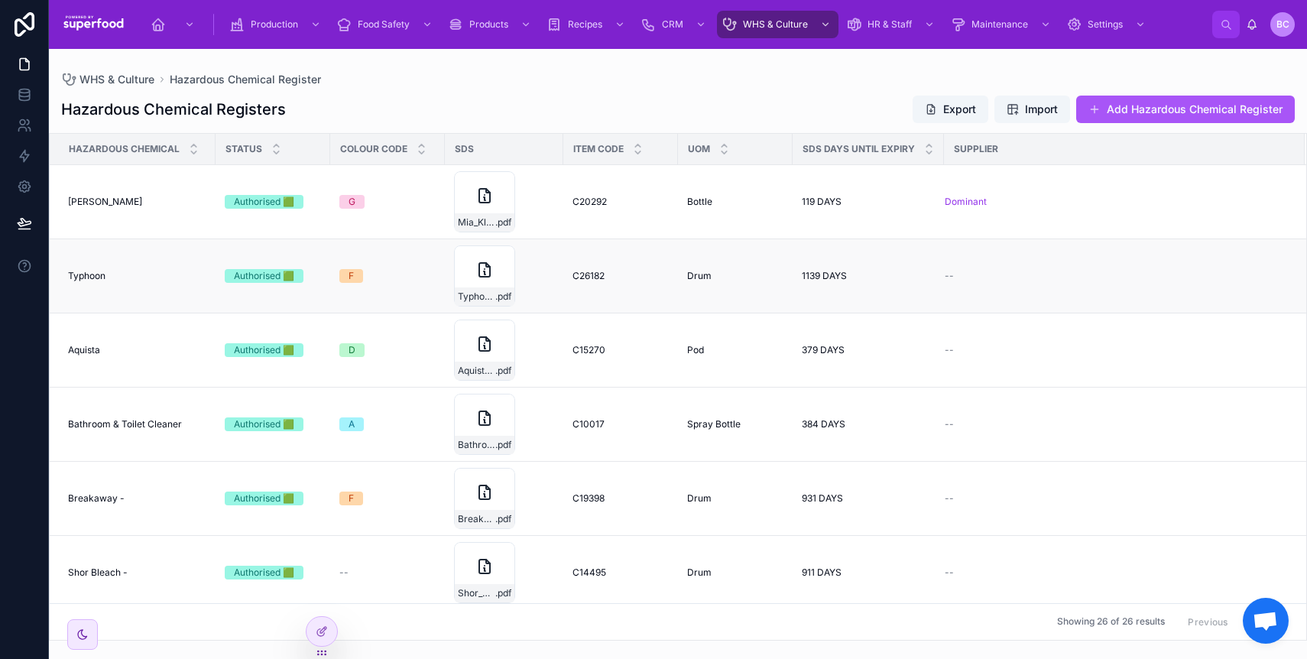
click at [957, 278] on div "--" at bounding box center [1116, 276] width 342 height 12
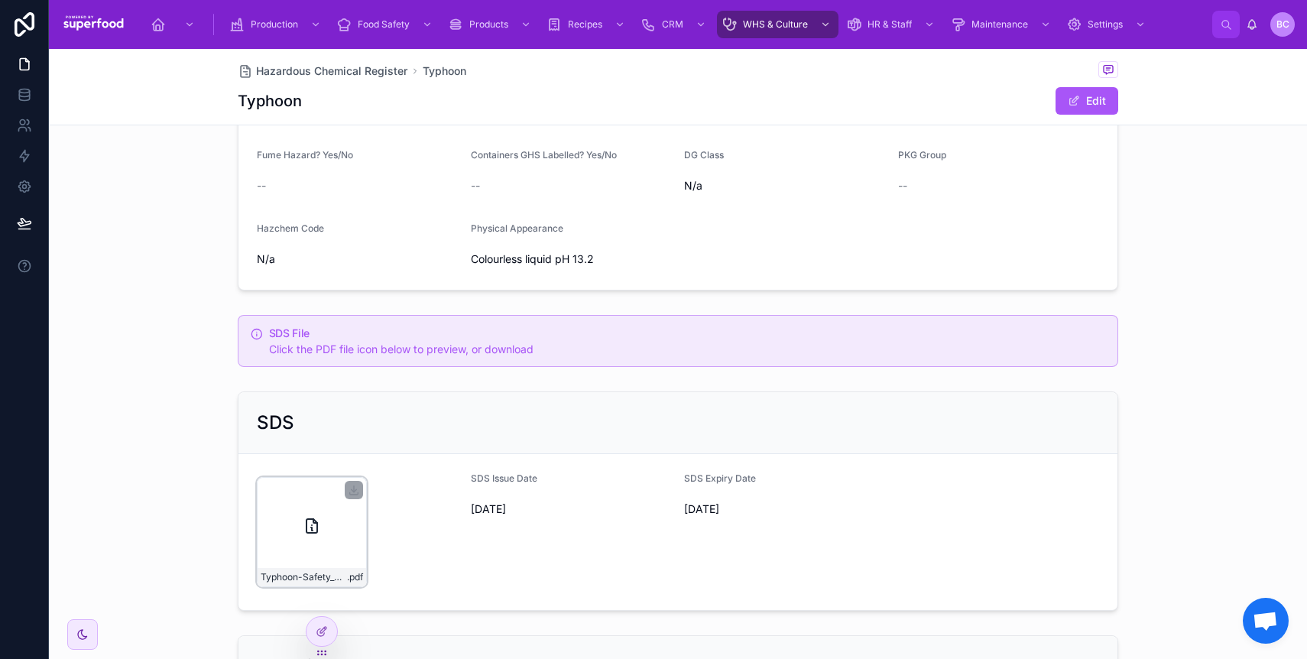
scroll to position [661, 0]
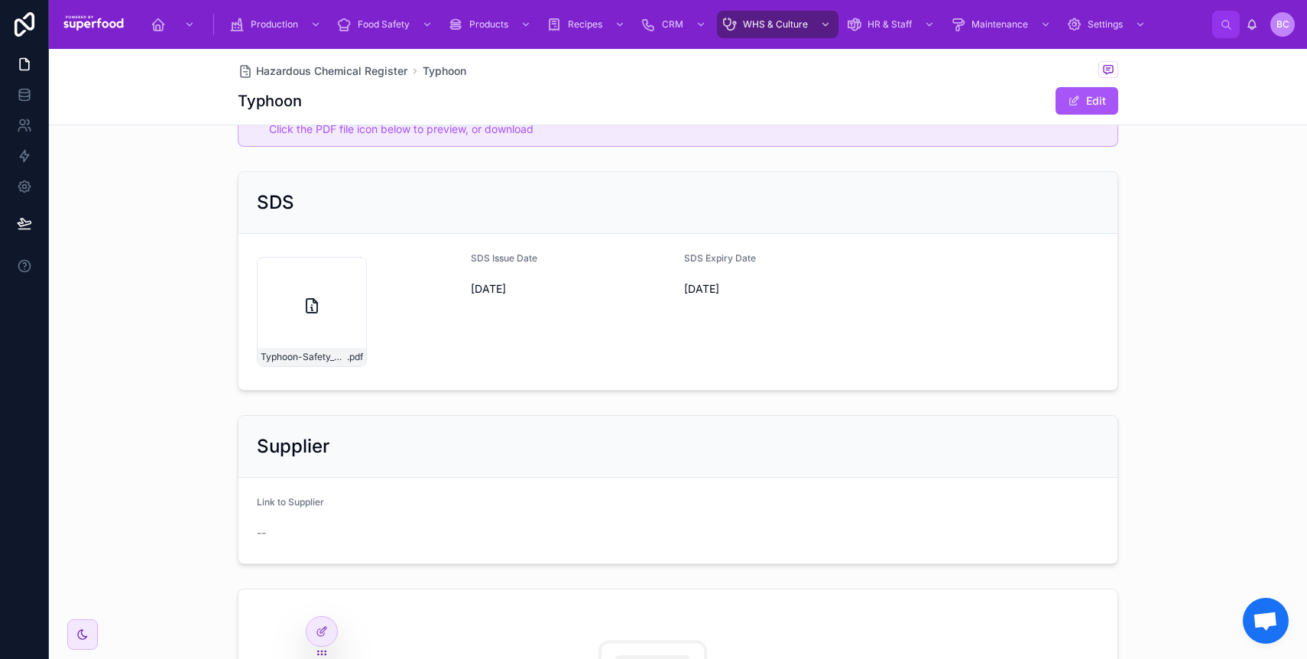
click at [294, 526] on div "--" at bounding box center [358, 532] width 202 height 15
click at [1069, 97] on span at bounding box center [1074, 101] width 12 height 12
click at [305, 538] on button "Select Button" at bounding box center [358, 527] width 202 height 26
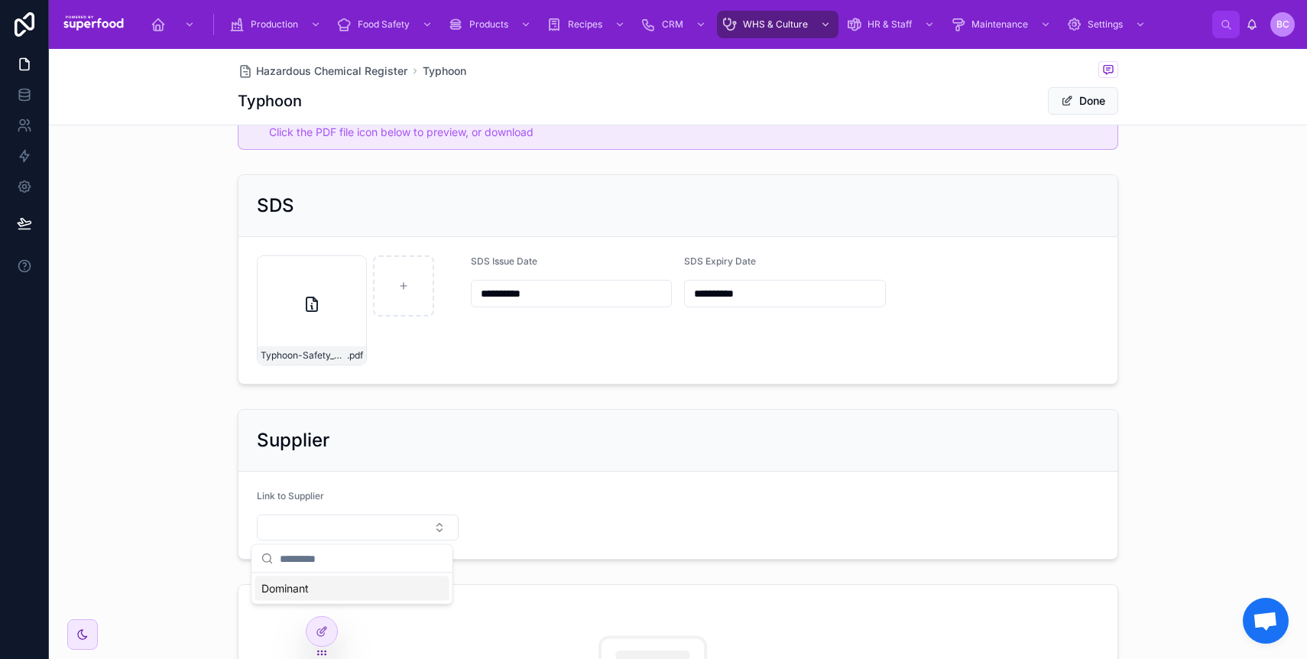
click at [302, 595] on span "Dominant" at bounding box center [284, 588] width 47 height 15
click at [317, 627] on icon at bounding box center [322, 631] width 12 height 12
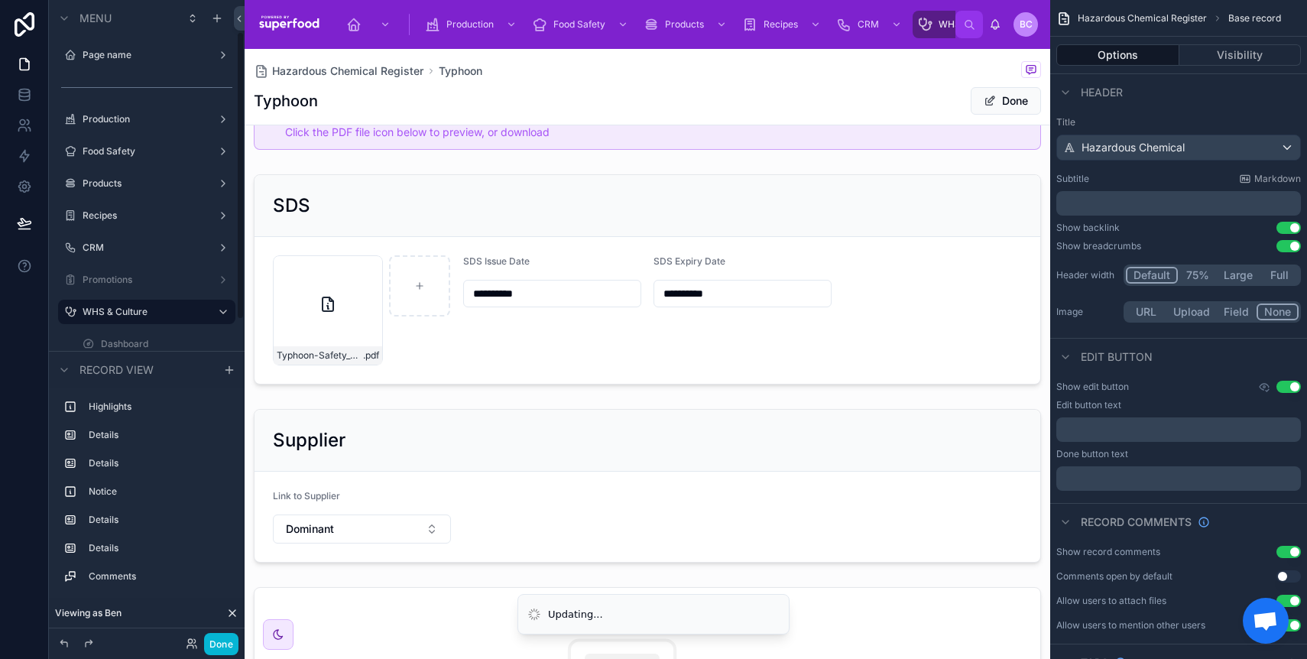
scroll to position [71, 0]
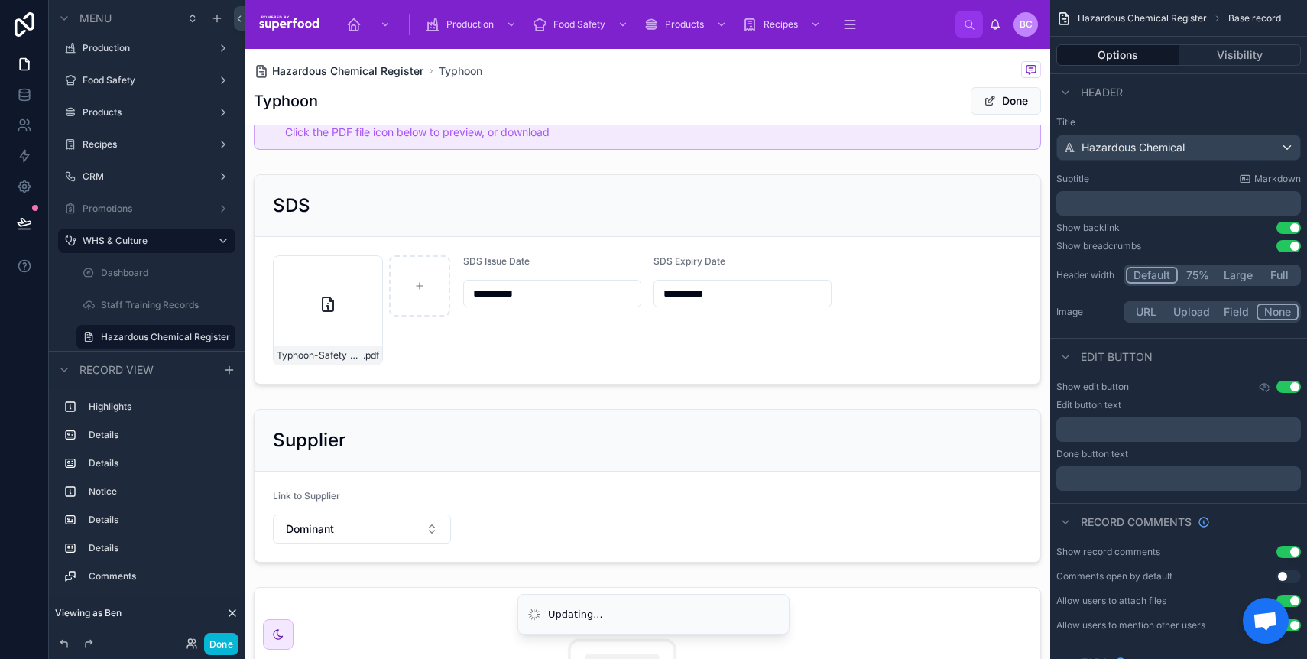
click at [384, 65] on span "Hazardous Chemical Register" at bounding box center [347, 70] width 151 height 15
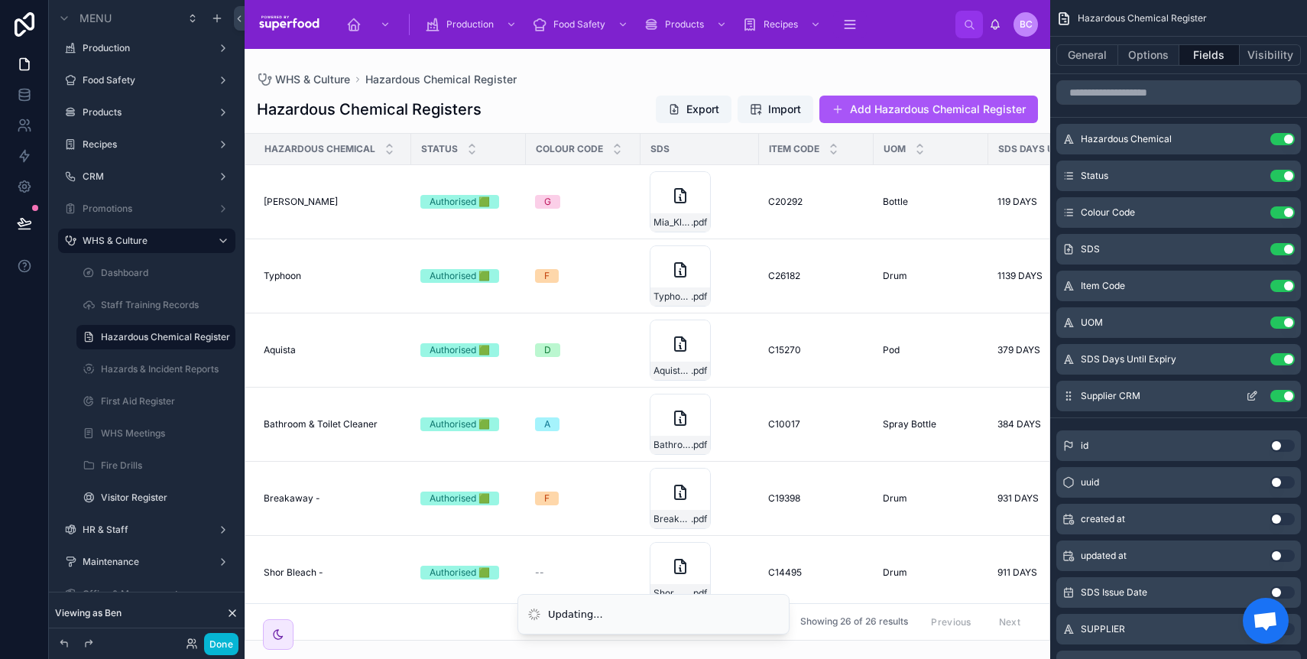
click at [1250, 396] on icon "scrollable content" at bounding box center [1252, 396] width 12 height 12
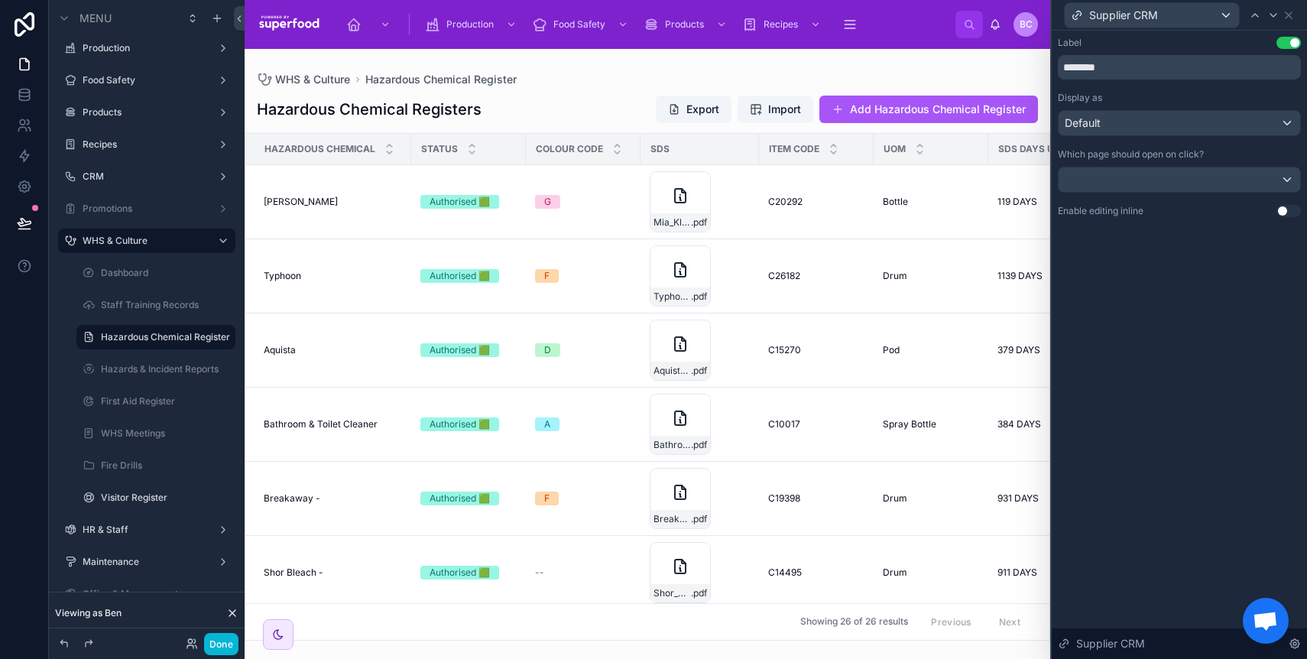
click at [1288, 206] on button "Use setting" at bounding box center [1288, 211] width 24 height 12
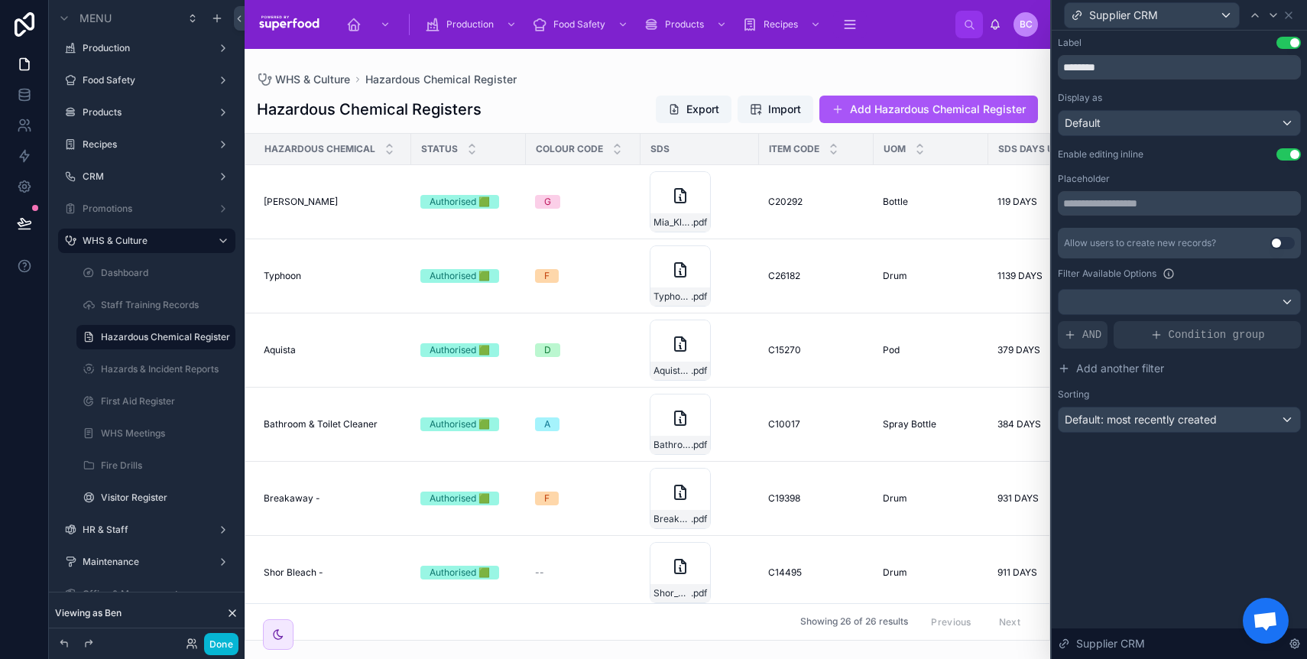
click at [1276, 243] on button "Use setting" at bounding box center [1282, 243] width 24 height 12
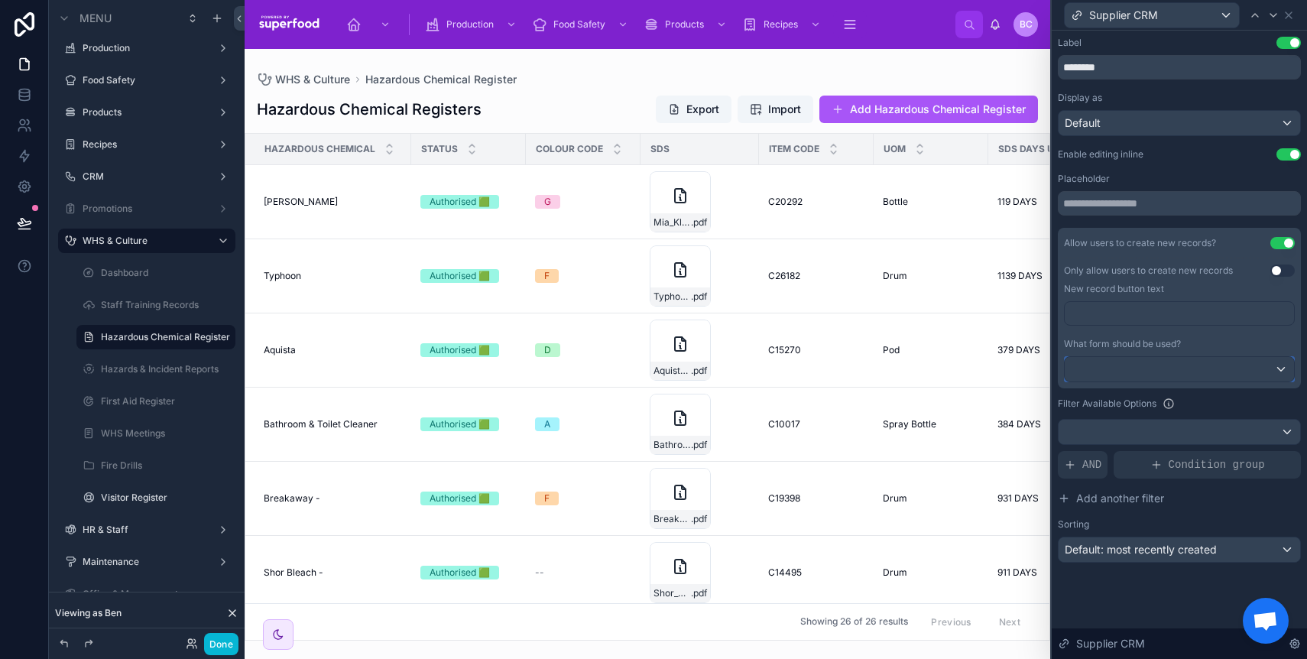
click at [1184, 363] on div at bounding box center [1179, 369] width 229 height 24
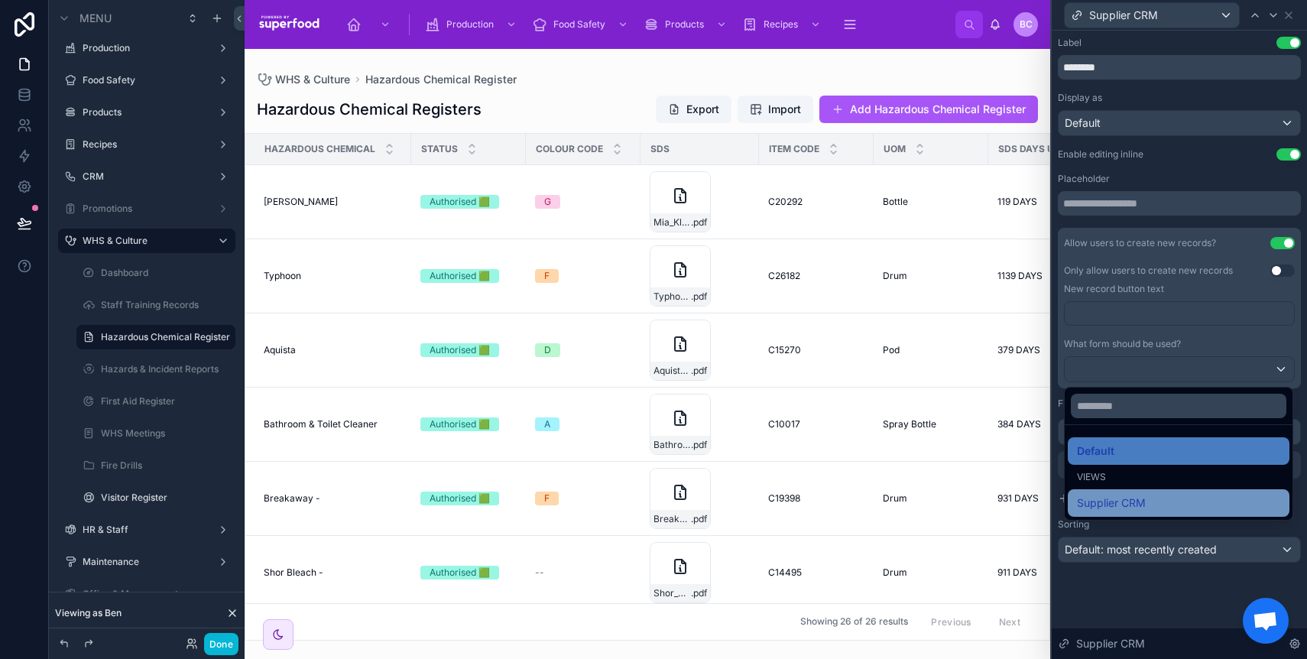
click at [1128, 504] on span "Supplier CRM" at bounding box center [1111, 503] width 69 height 18
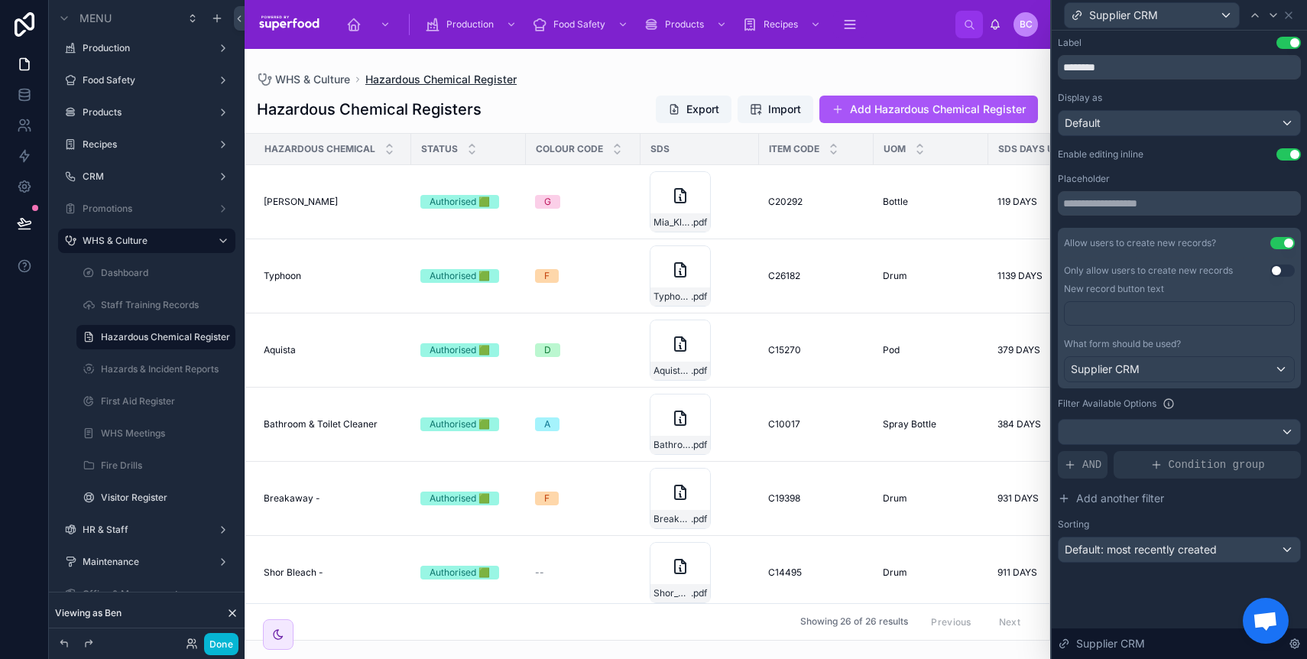
click at [422, 77] on span "Hazardous Chemical Register" at bounding box center [440, 79] width 151 height 15
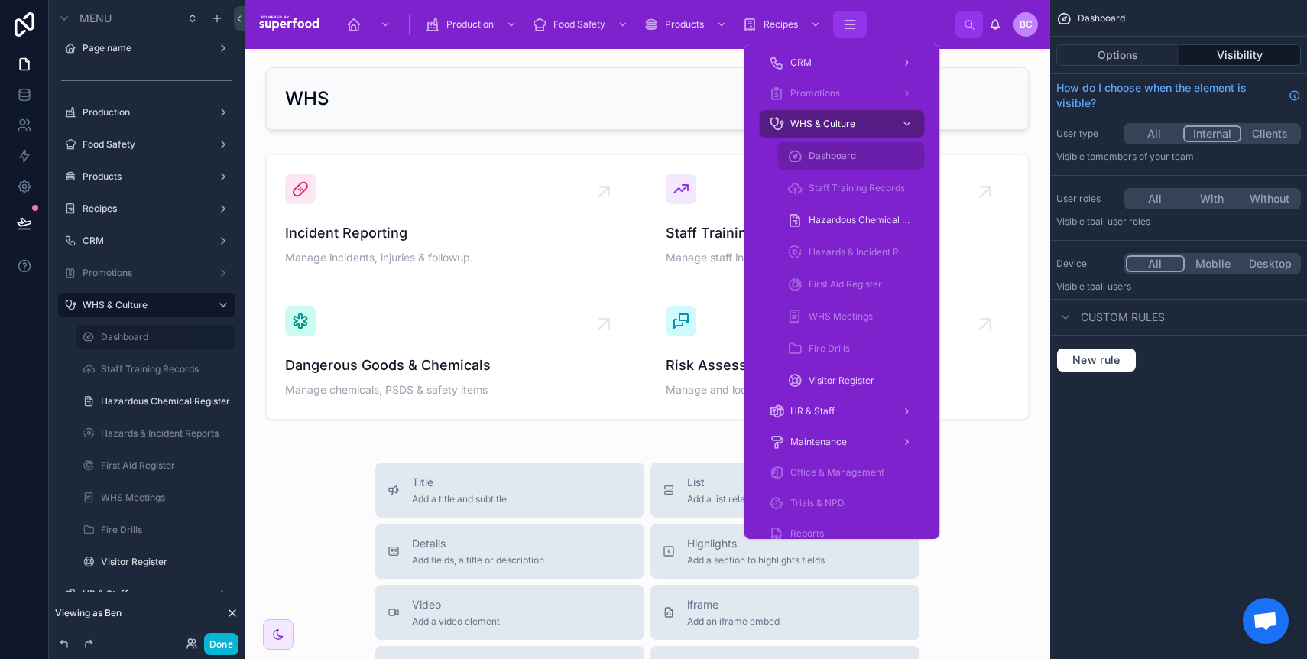
click at [844, 25] on icon "scrollable content" at bounding box center [849, 24] width 15 height 15
click at [842, 214] on span "Hazardous Chemical Register" at bounding box center [859, 220] width 101 height 12
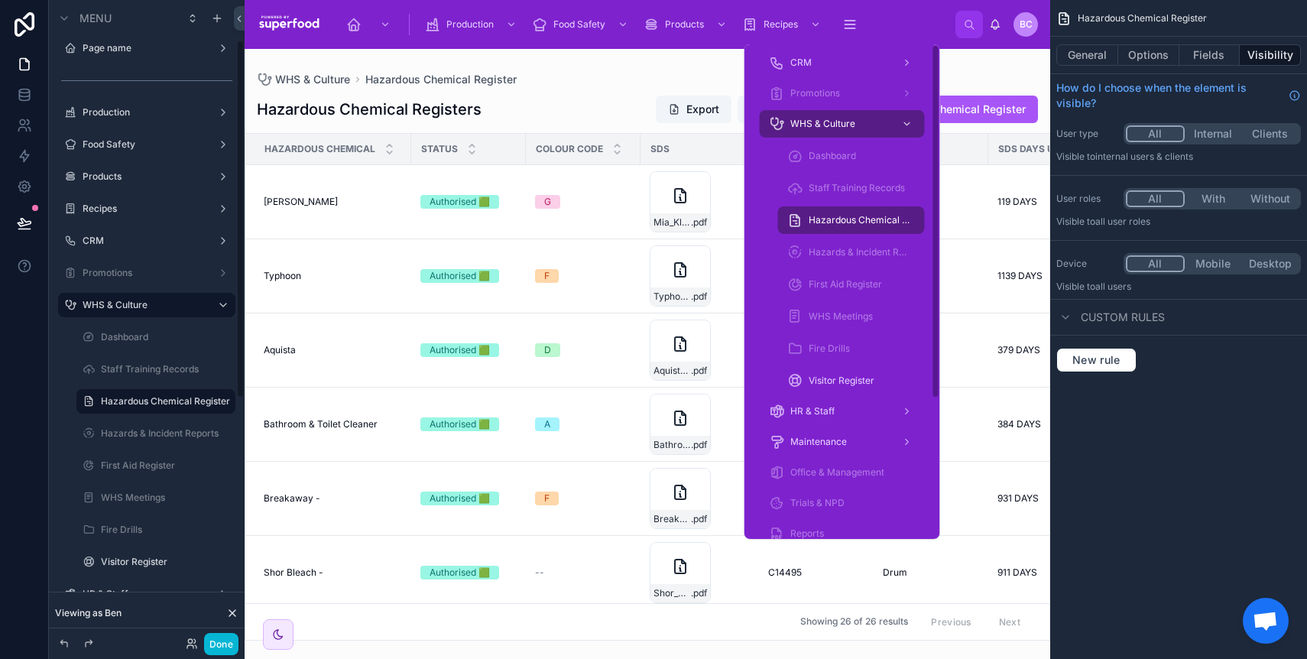
scroll to position [71, 0]
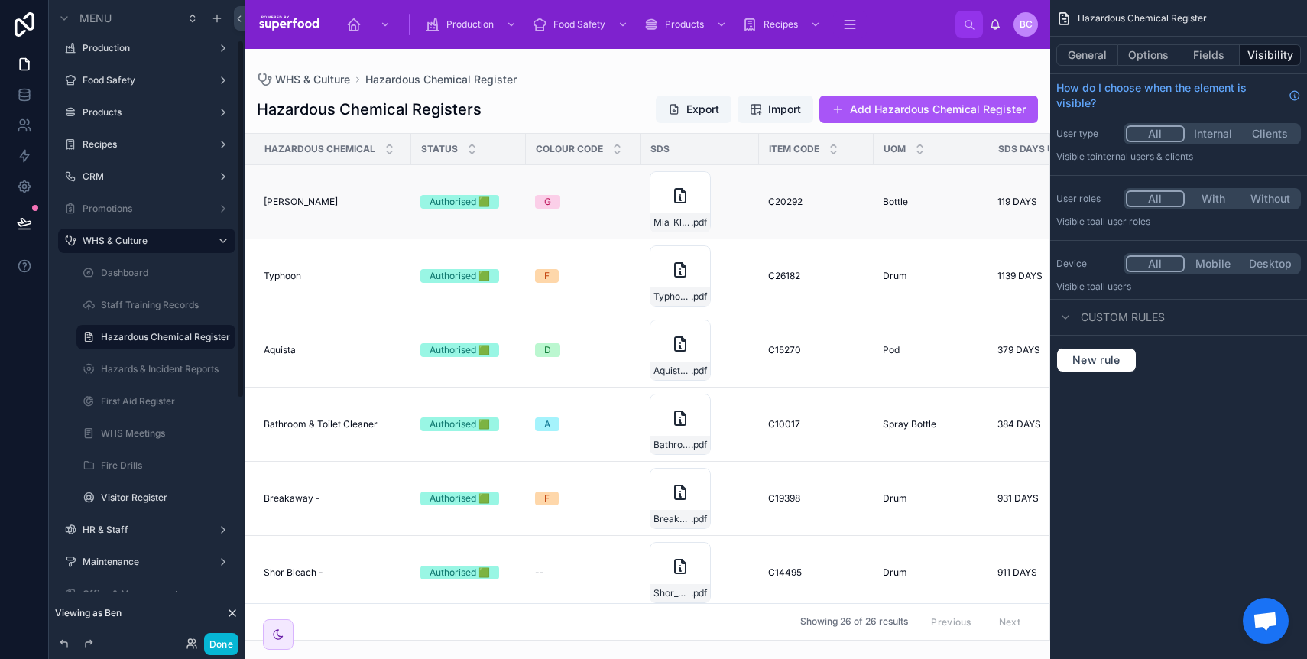
click at [350, 211] on td "Mia Kleer Mia Kleer" at bounding box center [328, 202] width 166 height 74
click at [314, 209] on td "Mia Kleer Mia Kleer" at bounding box center [328, 202] width 166 height 74
click at [300, 206] on span "Mia Kleer" at bounding box center [301, 202] width 74 height 12
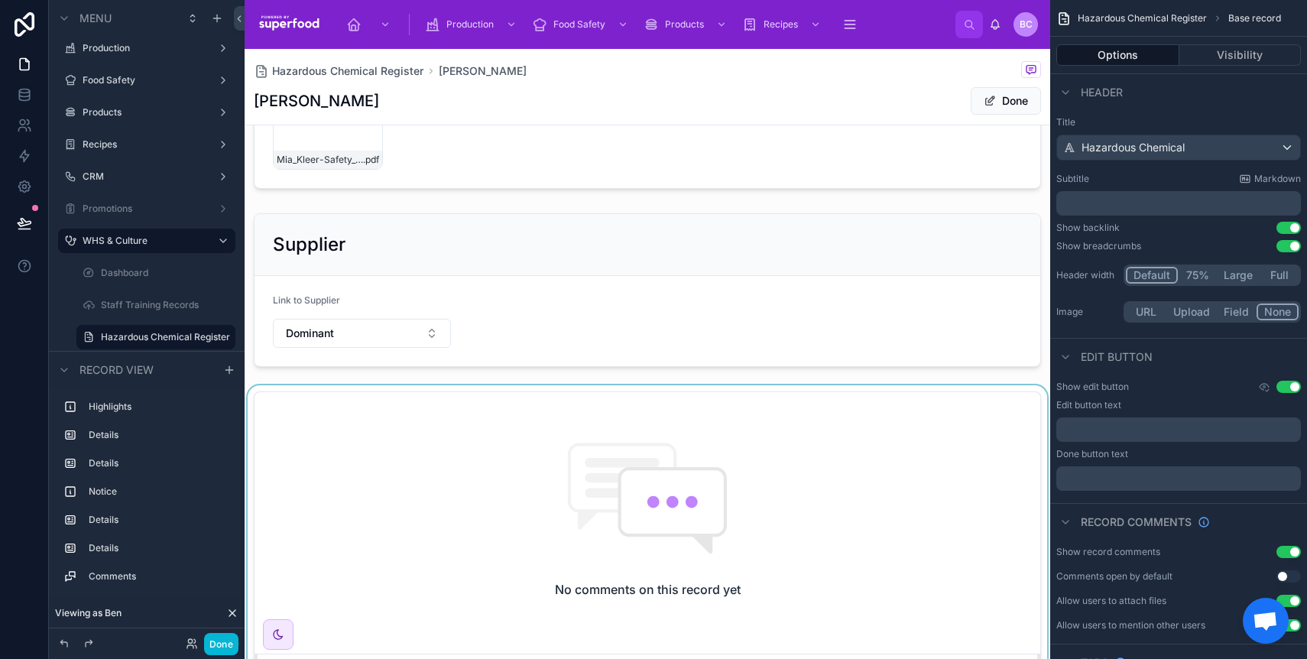
scroll to position [874, 0]
click at [485, 371] on div at bounding box center [648, 289] width 806 height 166
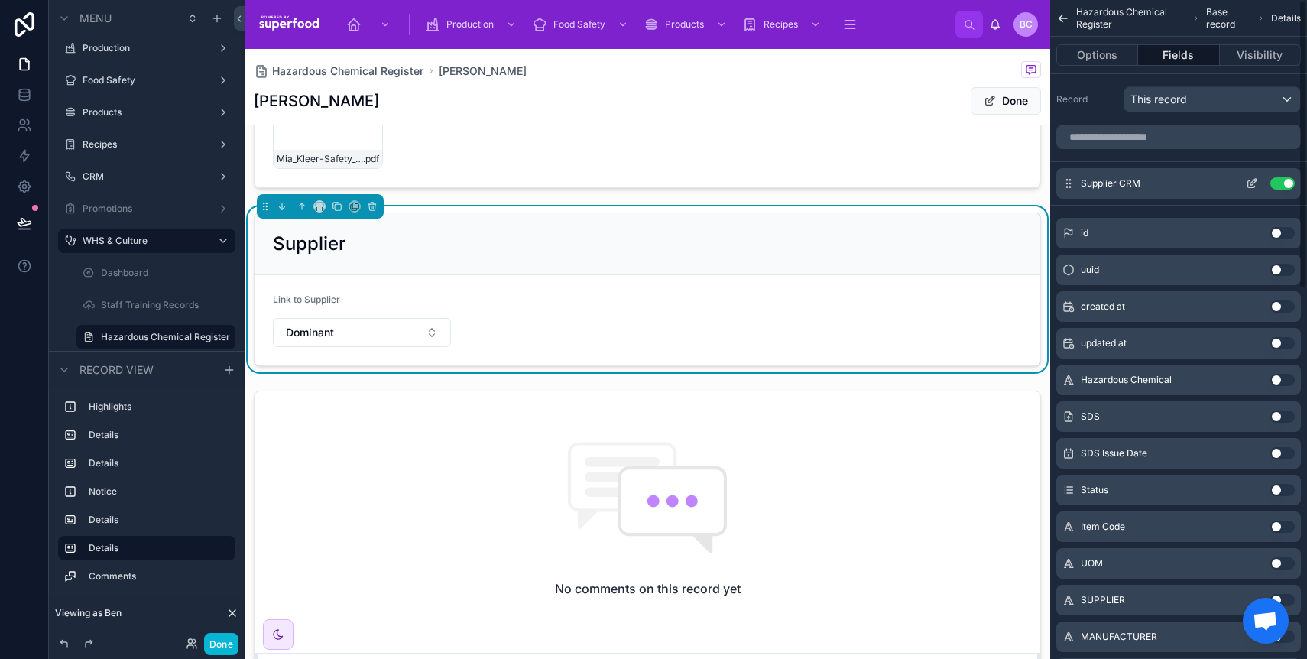
click at [1246, 182] on icon "scrollable content" at bounding box center [1252, 183] width 12 height 12
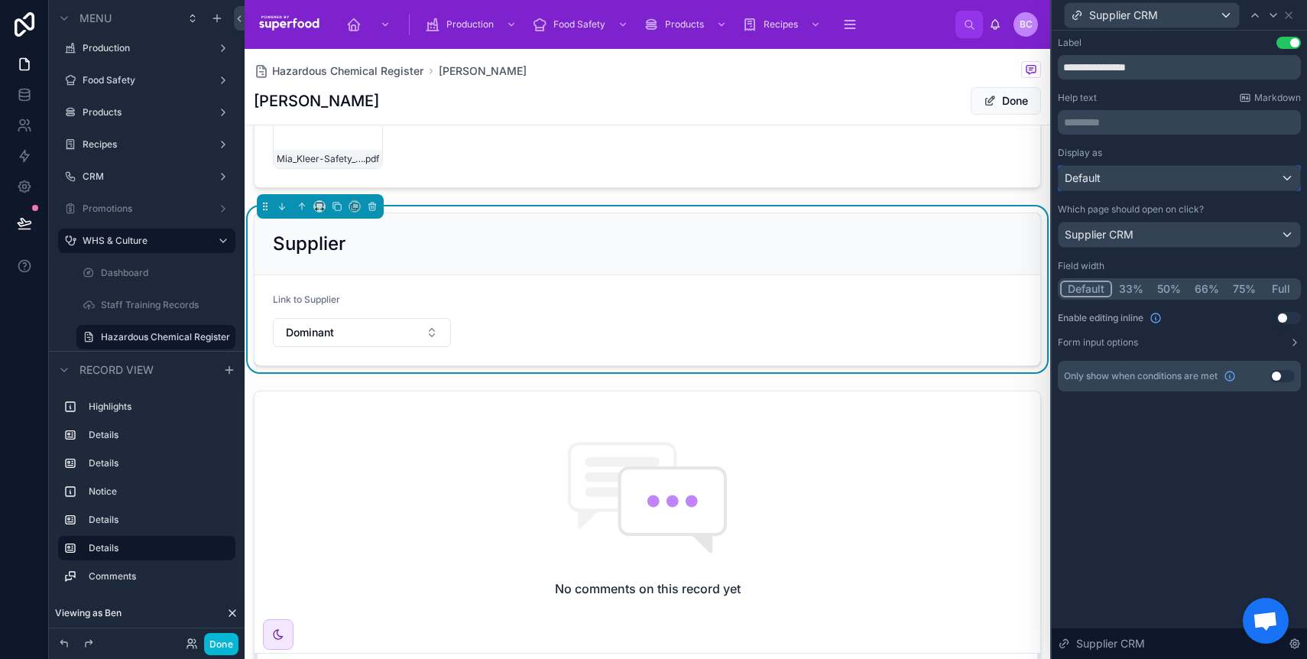
click at [1243, 177] on div "Default" at bounding box center [1179, 178] width 242 height 24
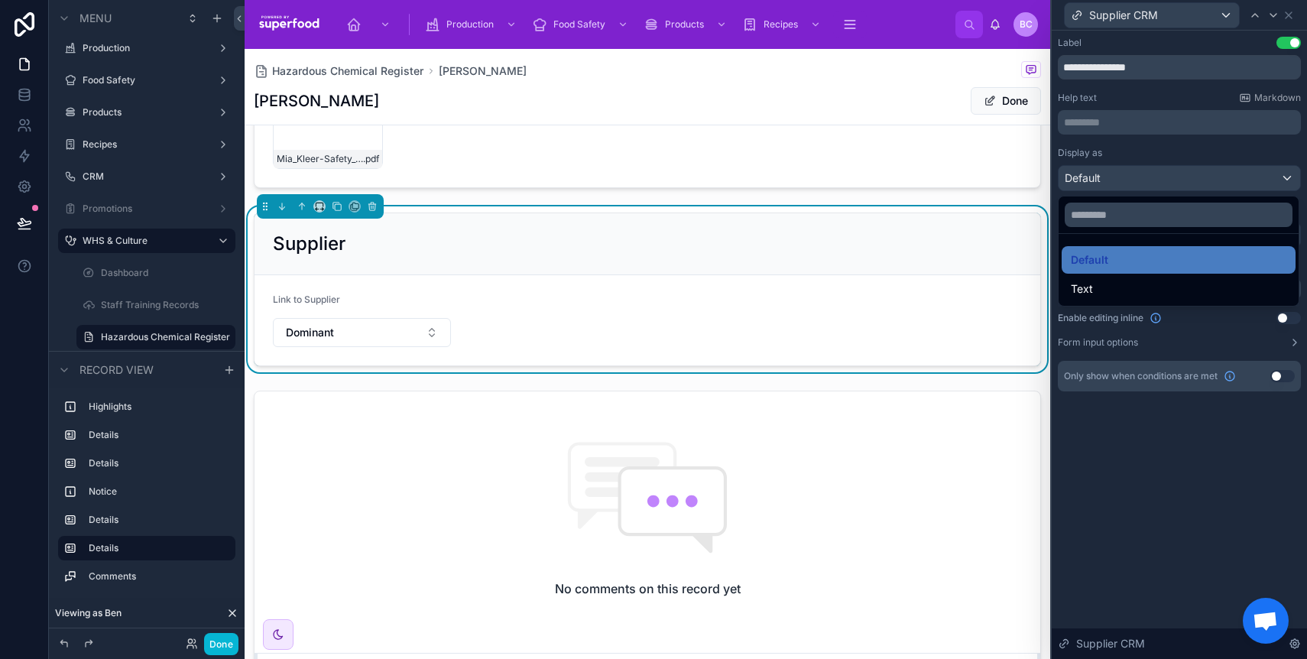
click at [1243, 177] on div at bounding box center [1179, 329] width 255 height 659
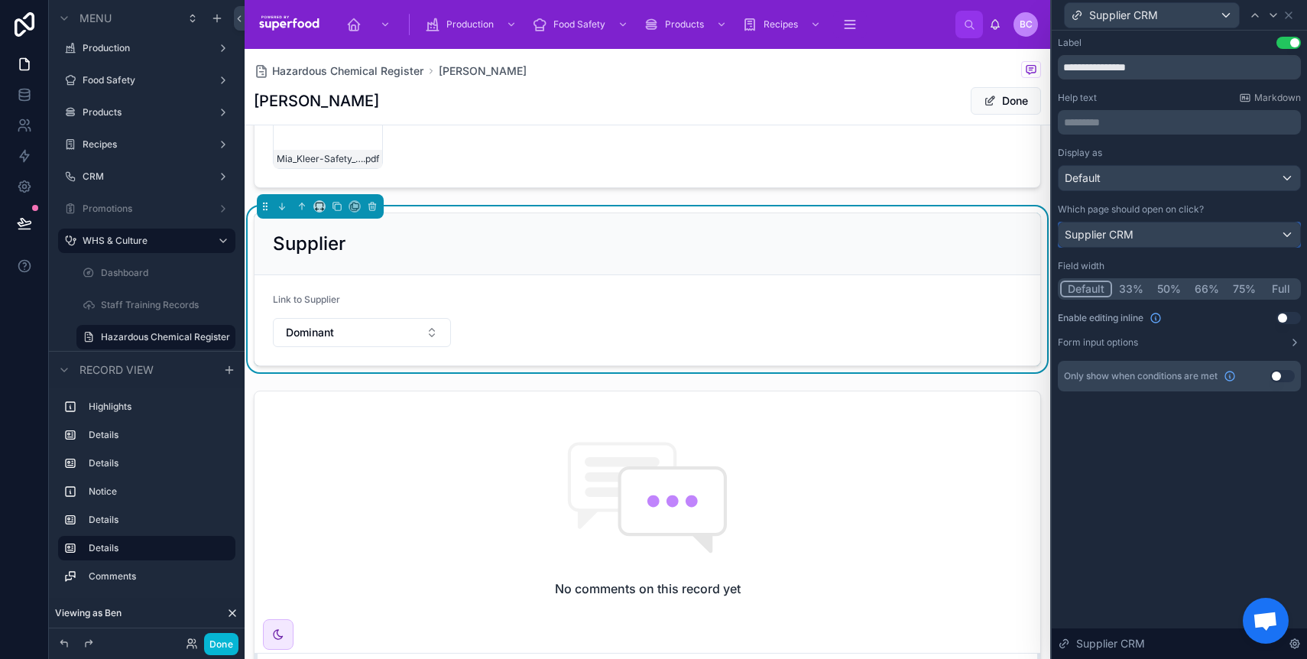
click at [1212, 235] on div "Supplier CRM" at bounding box center [1179, 234] width 242 height 24
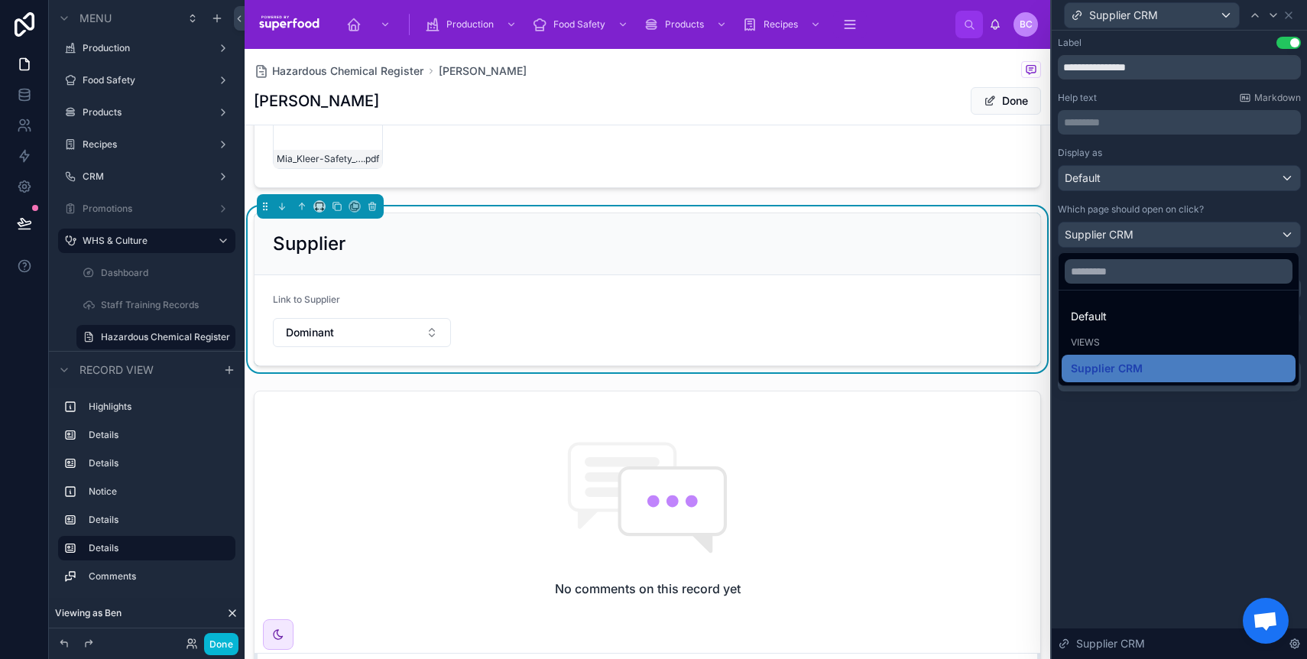
click at [1212, 235] on div at bounding box center [1179, 329] width 255 height 659
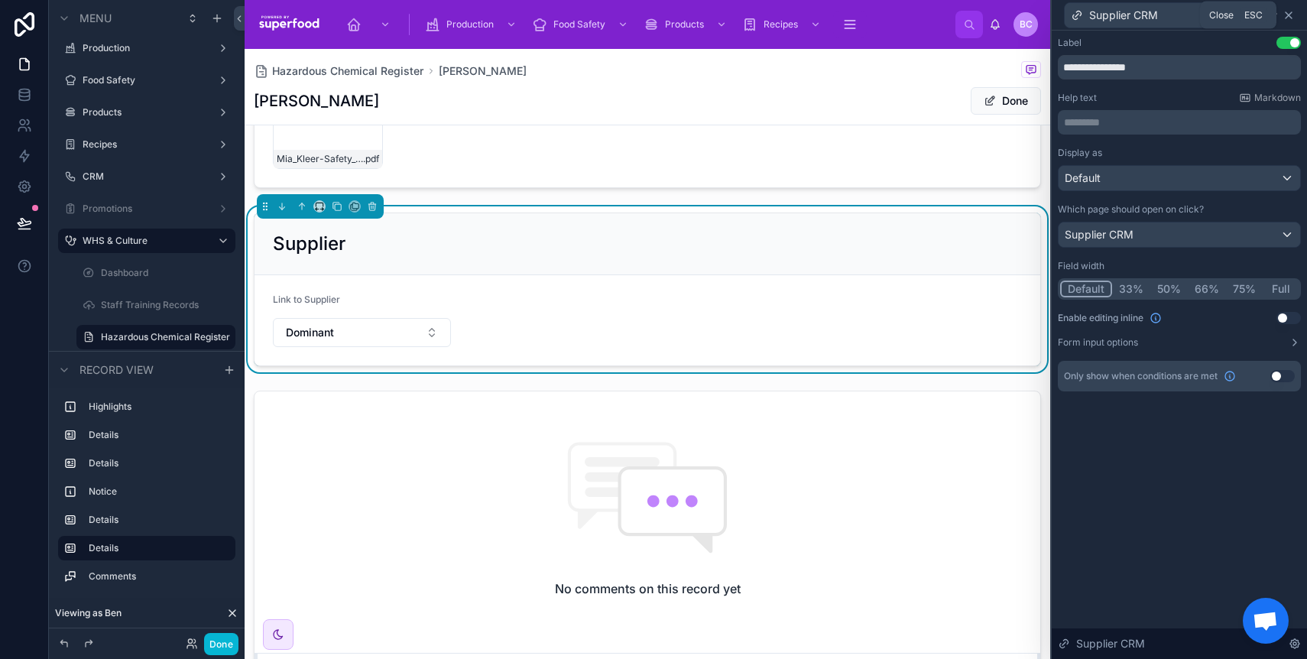
click at [1288, 15] on icon at bounding box center [1288, 15] width 6 height 6
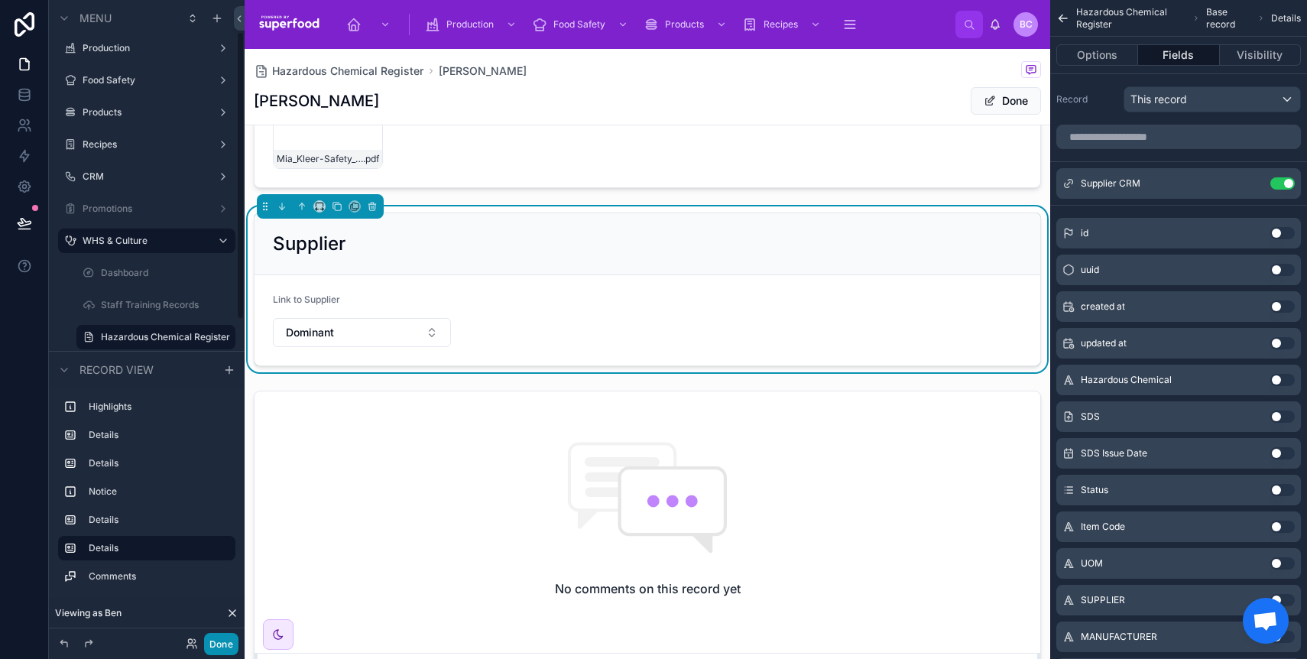
click at [227, 650] on button "Done" at bounding box center [221, 644] width 34 height 22
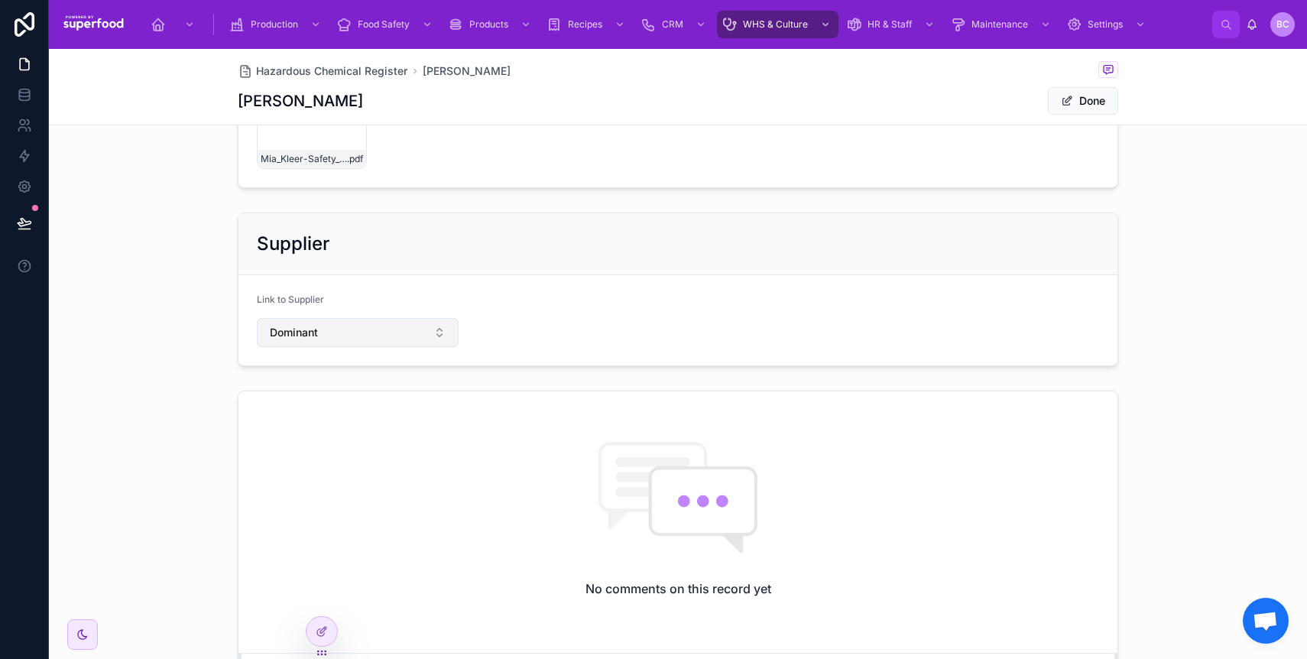
click at [391, 327] on button "Dominant" at bounding box center [358, 332] width 202 height 29
click at [131, 306] on div "Supplier Link to Supplier Dominant" at bounding box center [678, 289] width 1258 height 166
click at [344, 72] on span "Hazardous Chemical Register" at bounding box center [331, 70] width 151 height 15
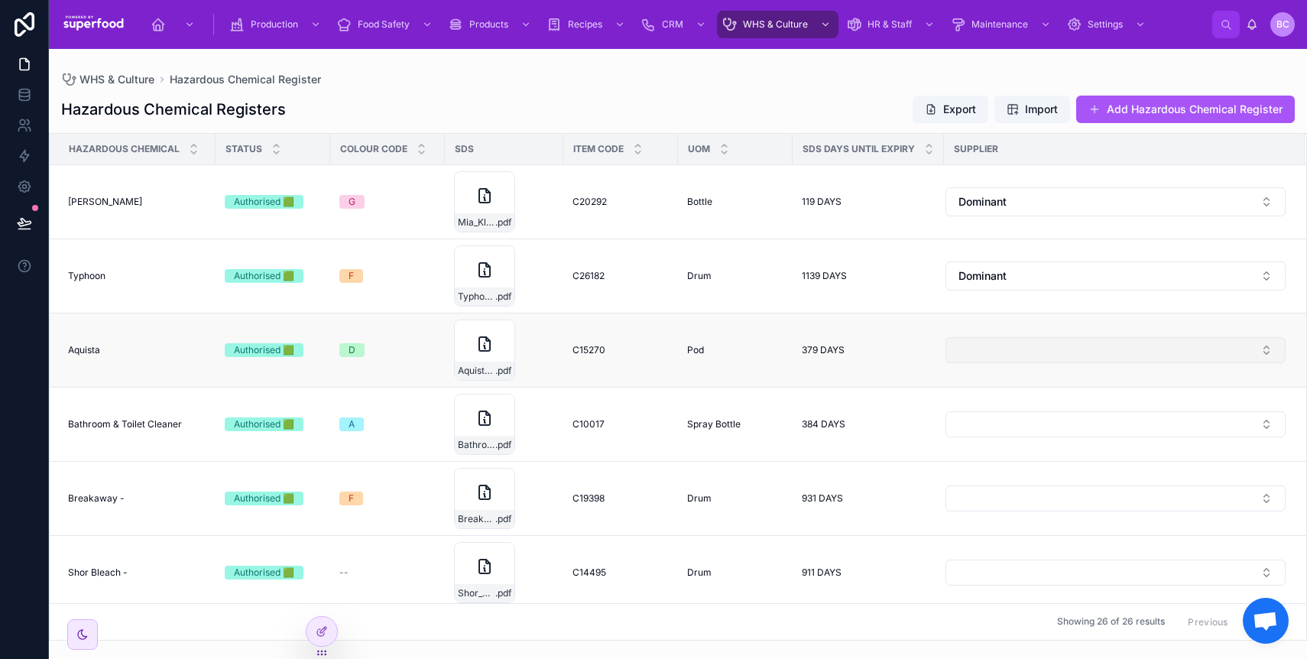
click at [994, 349] on button "Select Button" at bounding box center [1115, 350] width 340 height 26
click at [986, 413] on span "Dominant" at bounding box center [978, 410] width 47 height 15
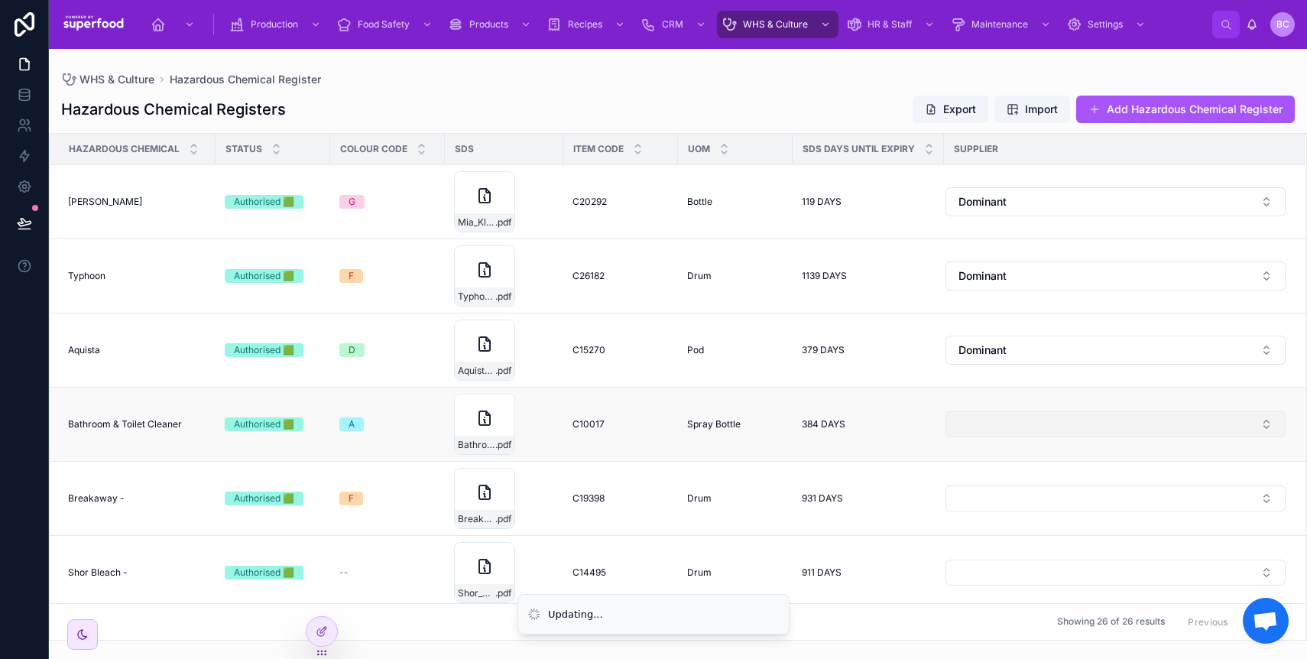
click at [1024, 414] on button "Select Button" at bounding box center [1115, 424] width 340 height 26
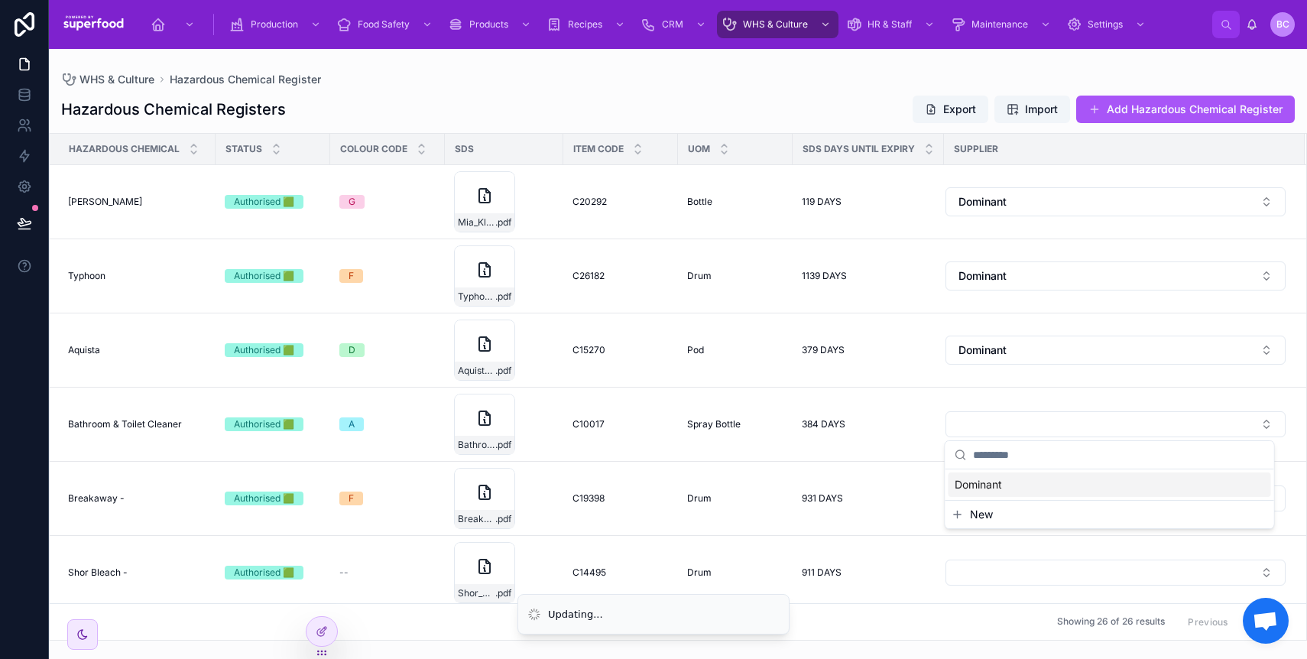
click at [1000, 489] on span "Dominant" at bounding box center [978, 484] width 47 height 15
click at [1016, 500] on button "Select Button" at bounding box center [1115, 498] width 340 height 26
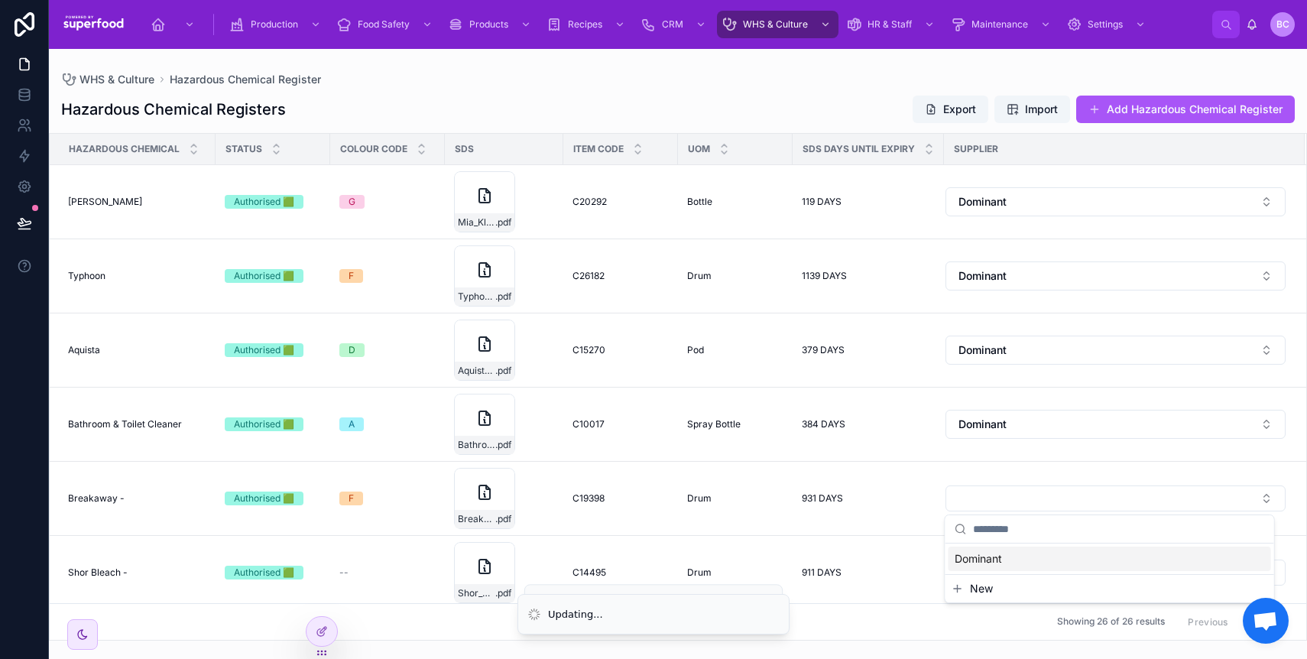
click at [997, 556] on span "Dominant" at bounding box center [978, 558] width 47 height 15
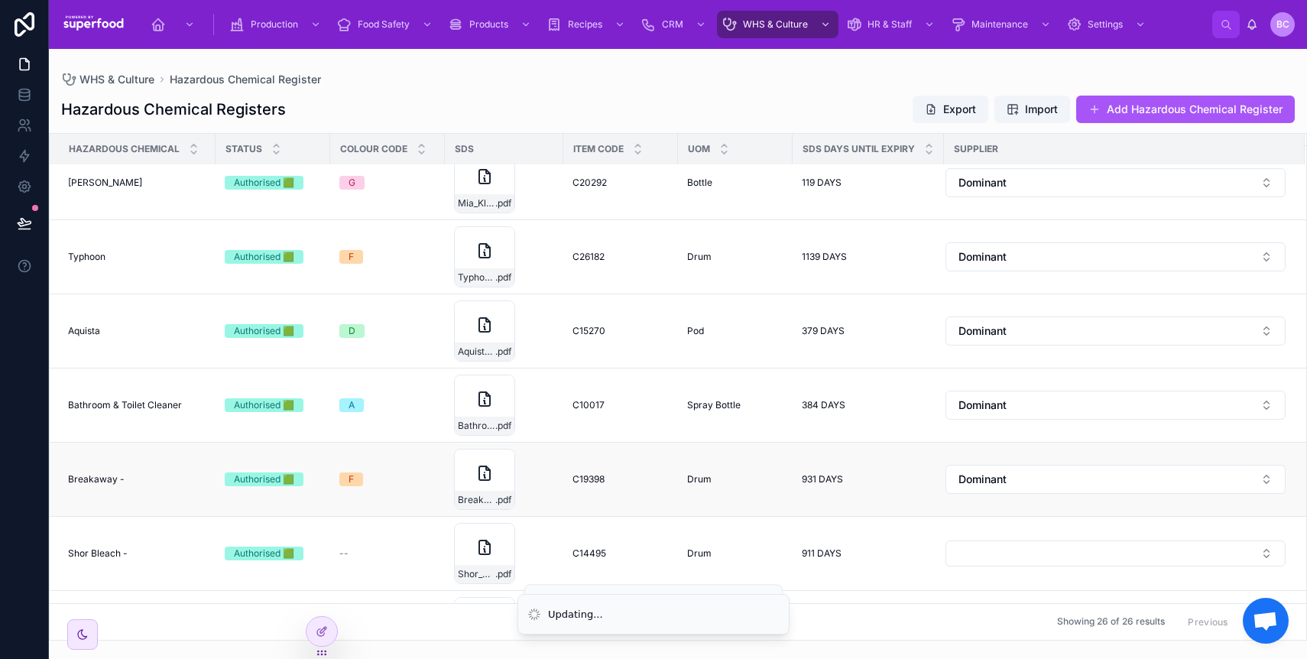
scroll to position [141, 0]
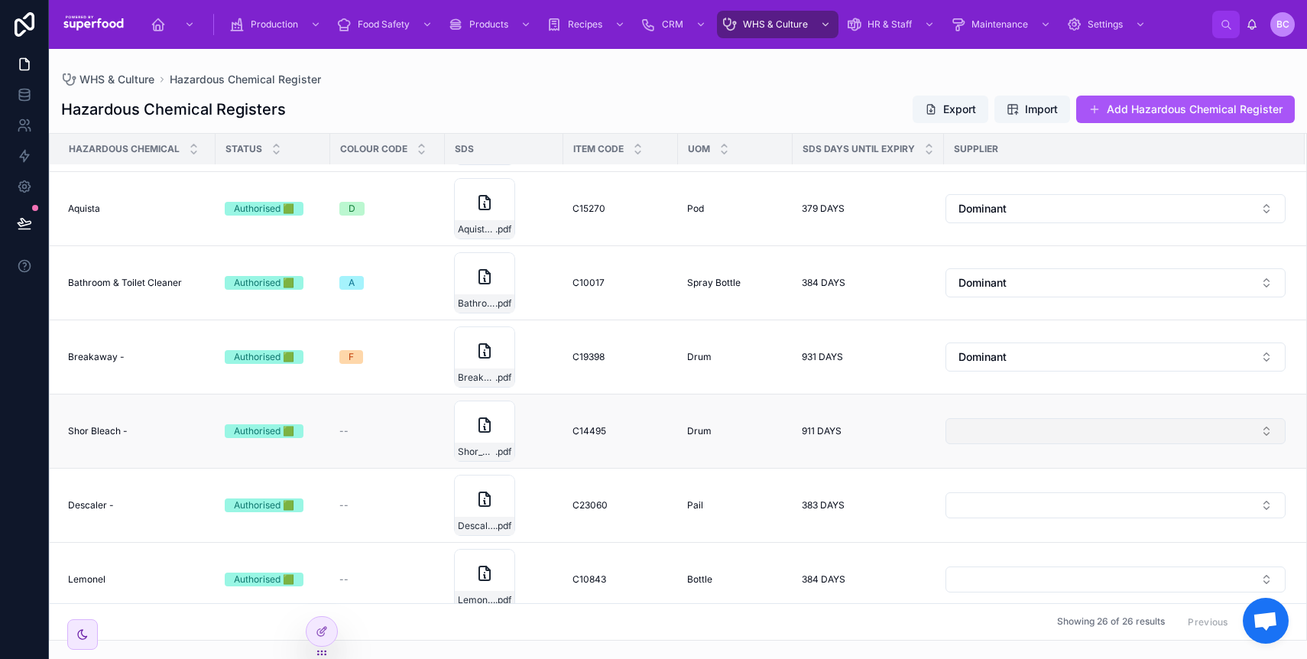
click at [1028, 441] on button "Select Button" at bounding box center [1115, 431] width 340 height 26
click at [1014, 481] on div "Dominant" at bounding box center [1109, 491] width 323 height 24
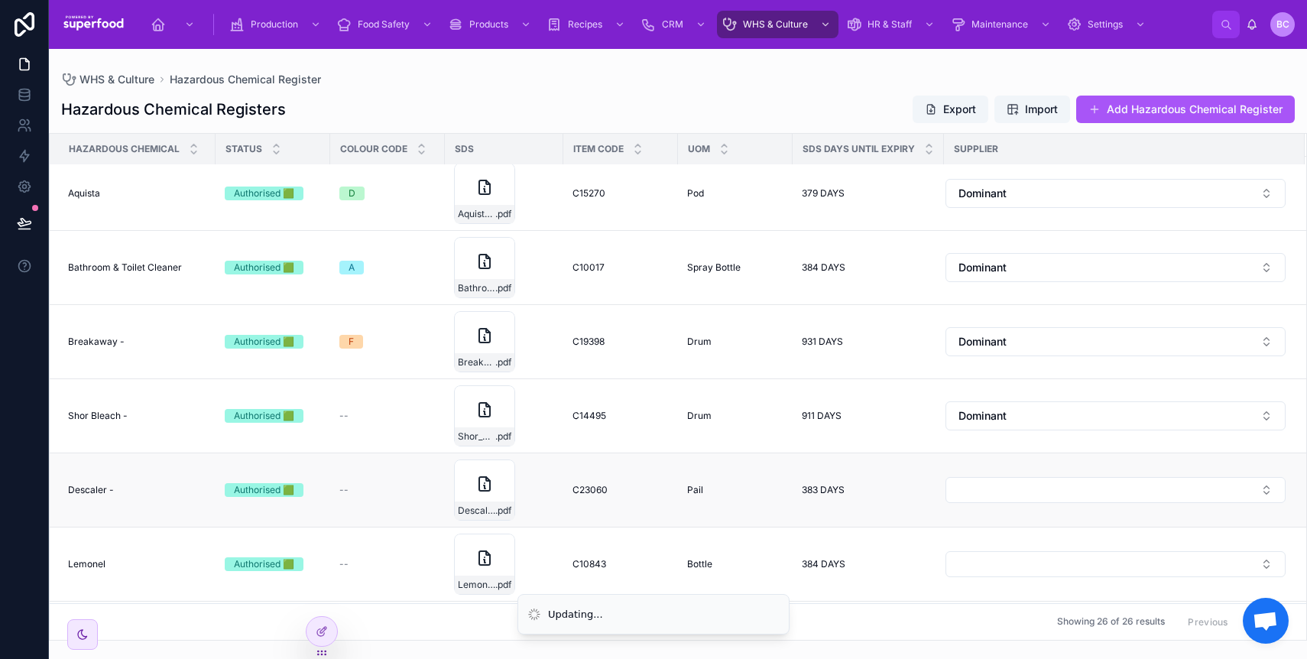
scroll to position [175, 0]
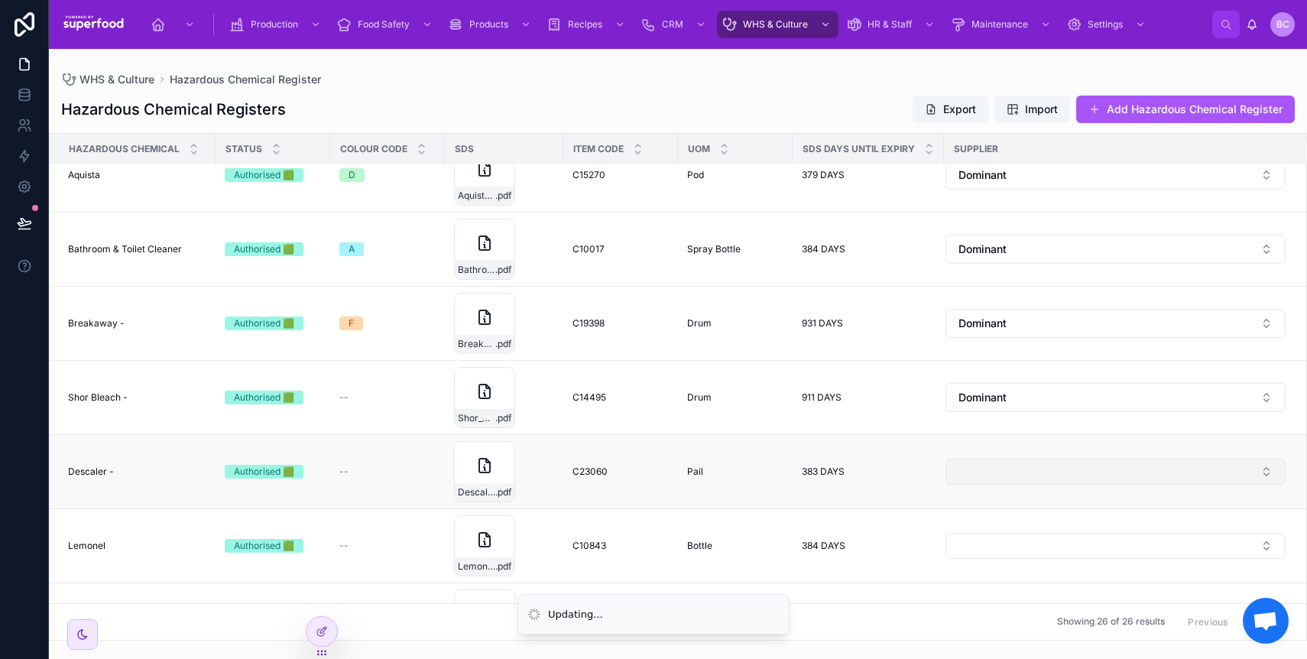
click at [1009, 469] on button "Select Button" at bounding box center [1115, 472] width 340 height 26
click at [998, 533] on span "Dominant" at bounding box center [978, 531] width 47 height 15
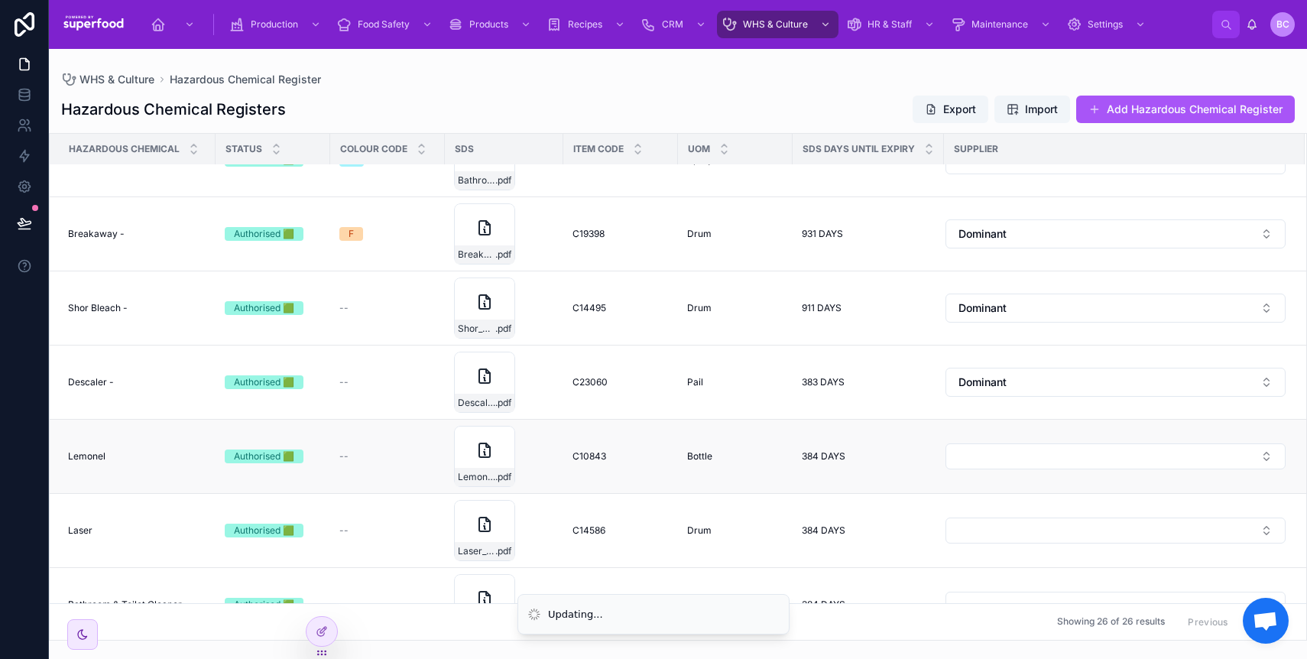
scroll to position [271, 0]
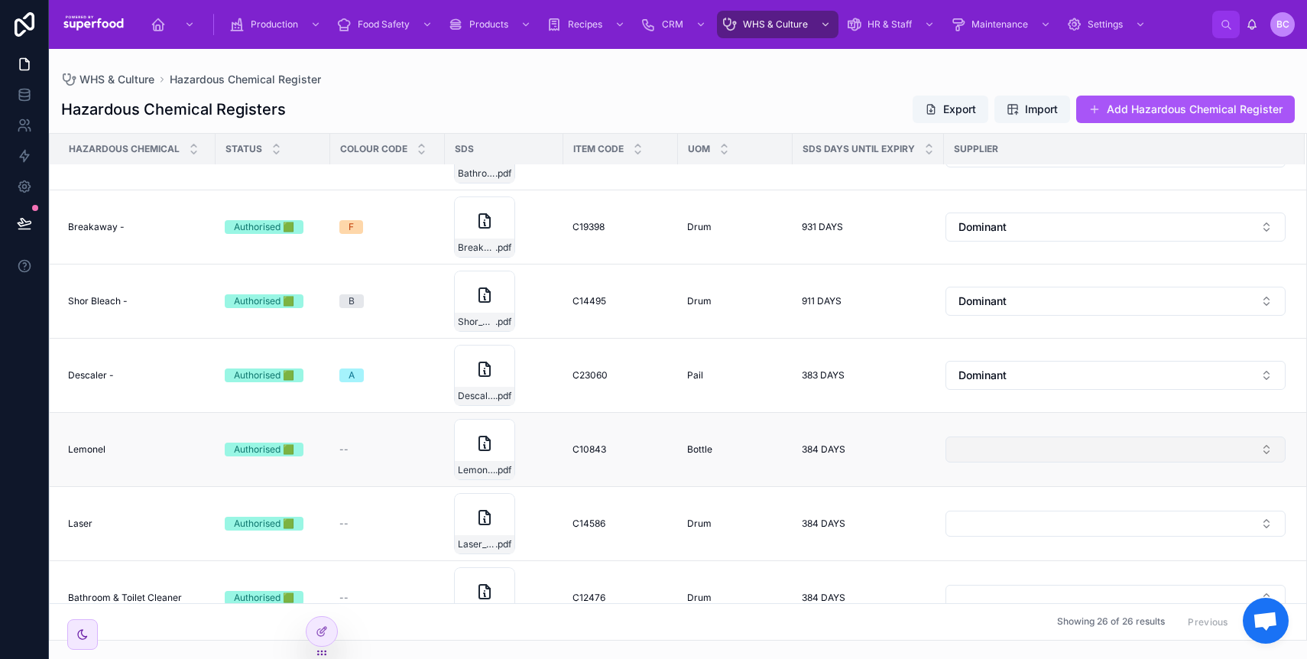
click at [981, 442] on button "Select Button" at bounding box center [1115, 449] width 340 height 26
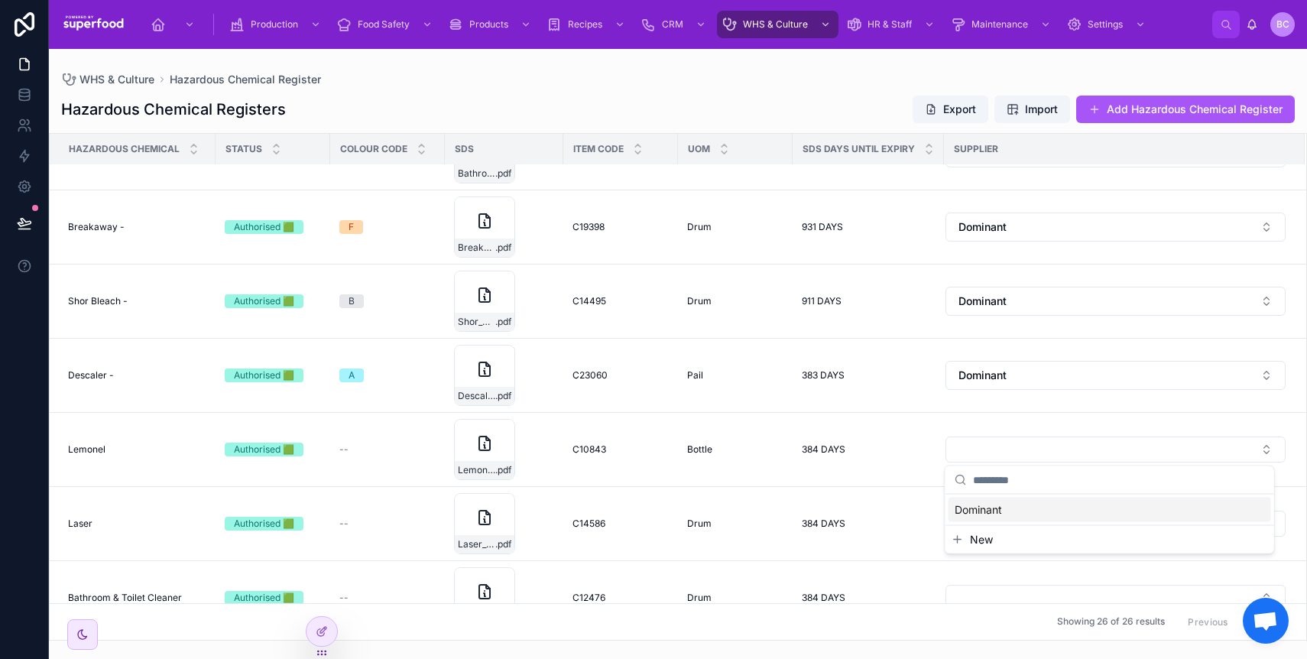
click at [984, 514] on span "Dominant" at bounding box center [978, 509] width 47 height 15
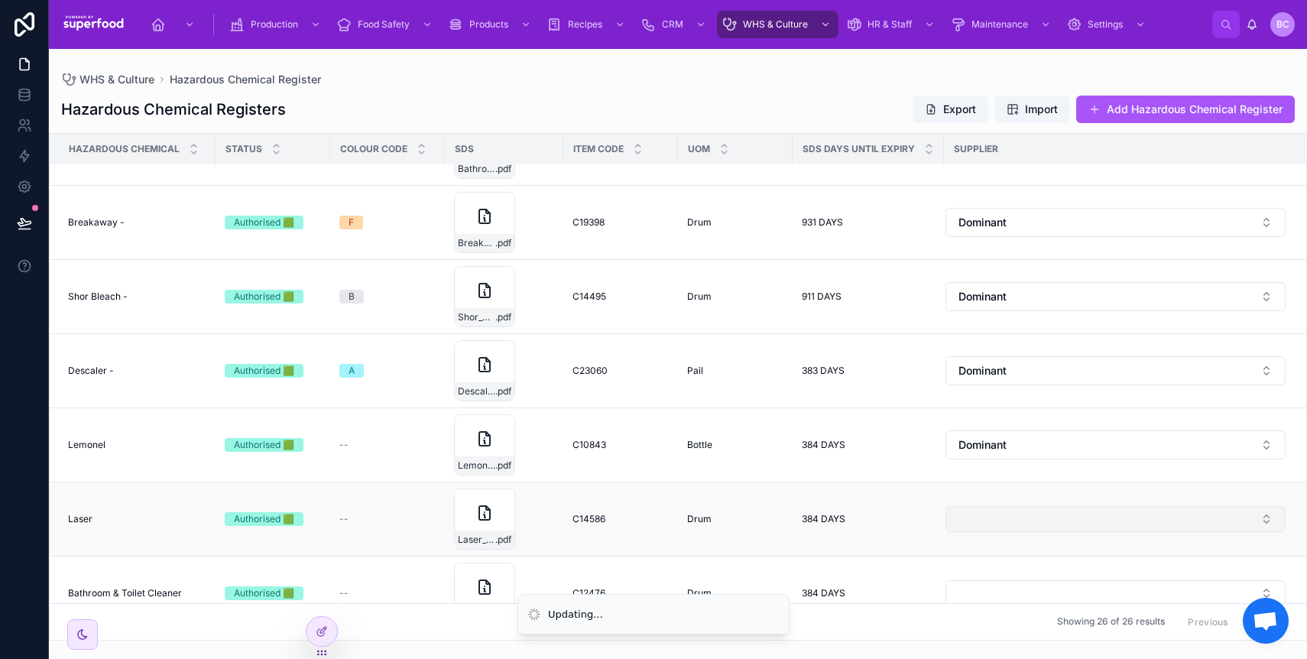
scroll to position [277, 0]
click at [1012, 527] on button "Select Button" at bounding box center [1115, 517] width 340 height 26
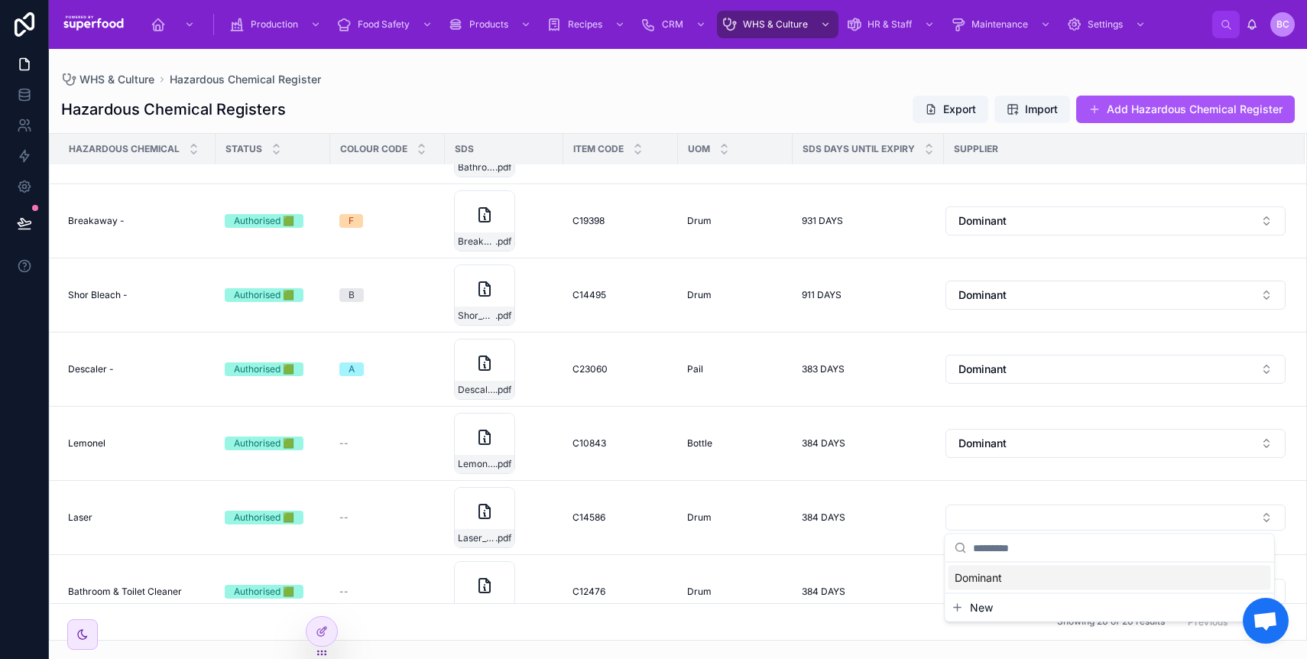
click at [974, 572] on span "Dominant" at bounding box center [978, 577] width 47 height 15
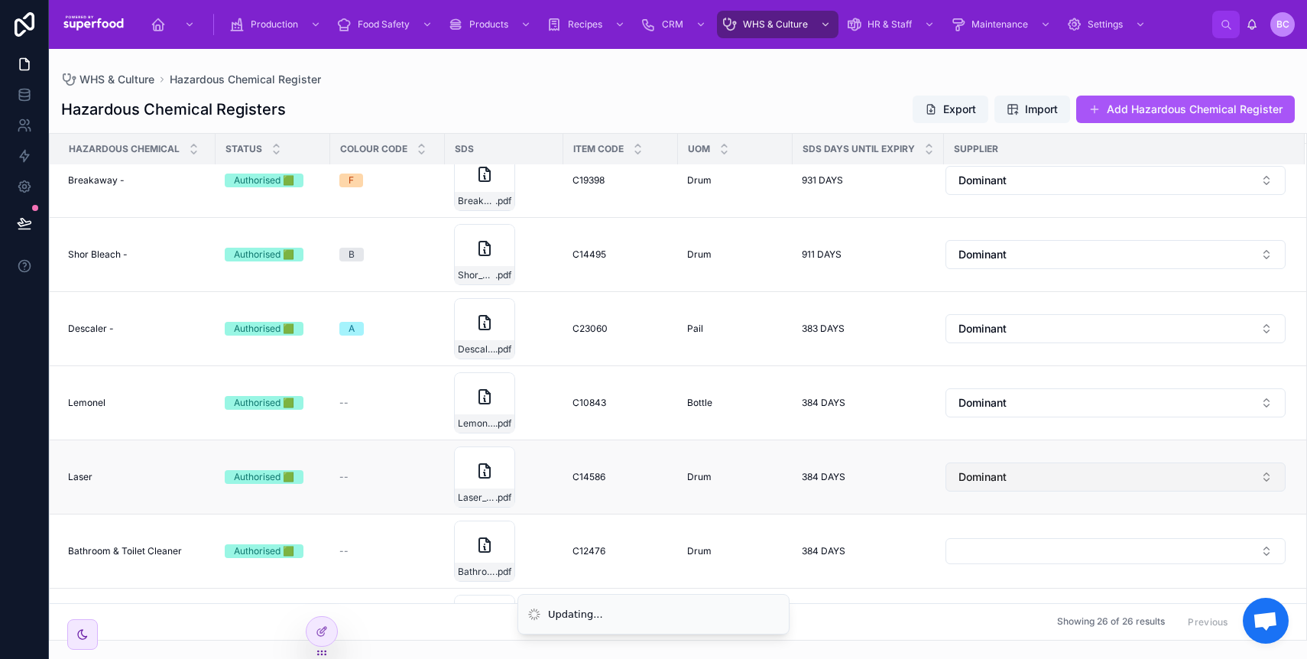
scroll to position [463, 0]
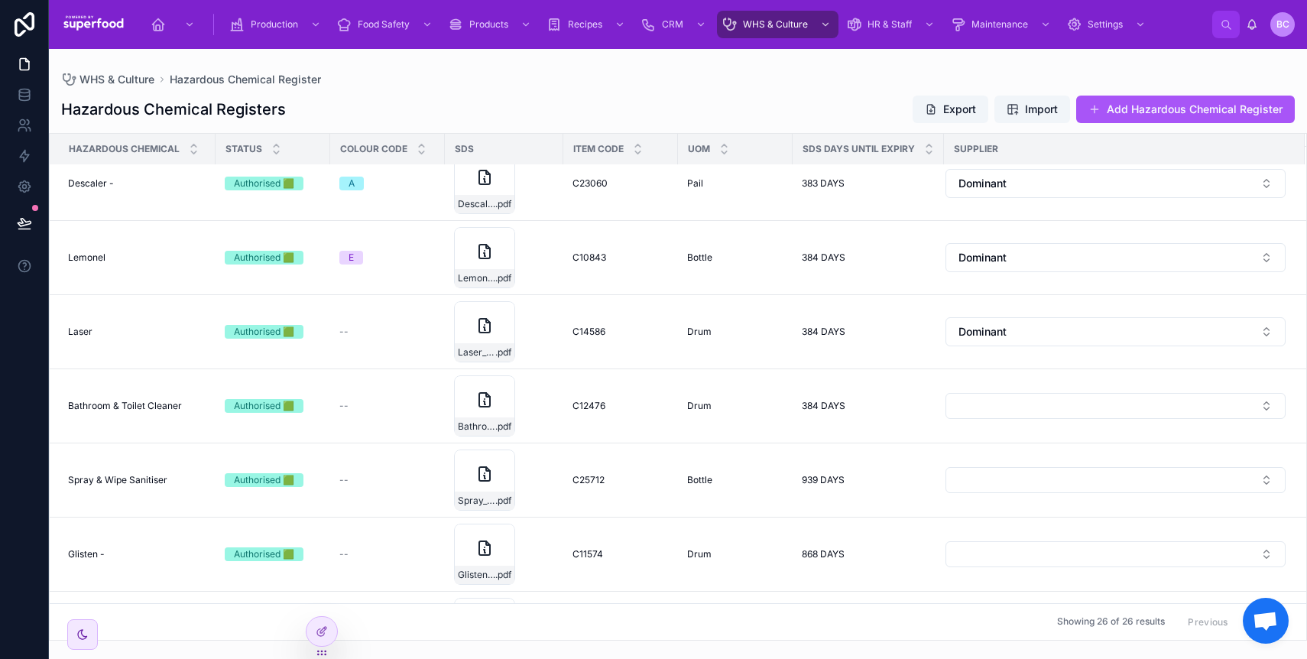
click at [987, 415] on button "Select Button" at bounding box center [1115, 406] width 340 height 26
click at [980, 466] on span "Dominant" at bounding box center [978, 466] width 47 height 15
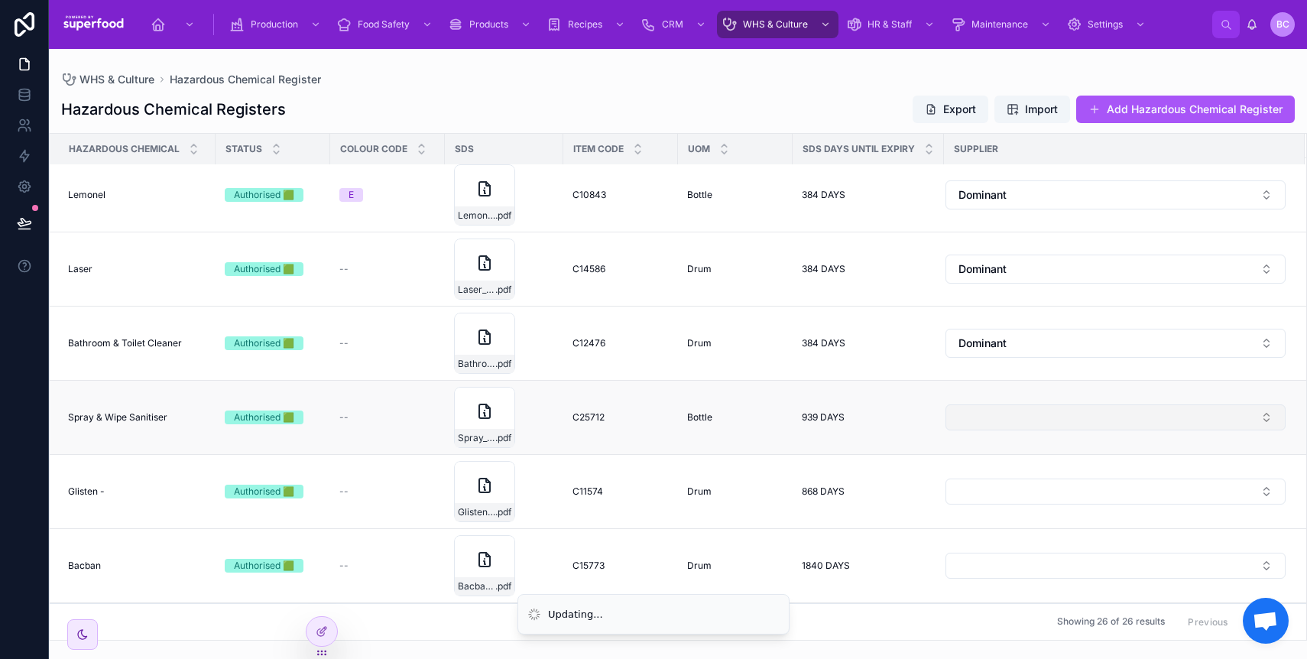
scroll to position [535, 0]
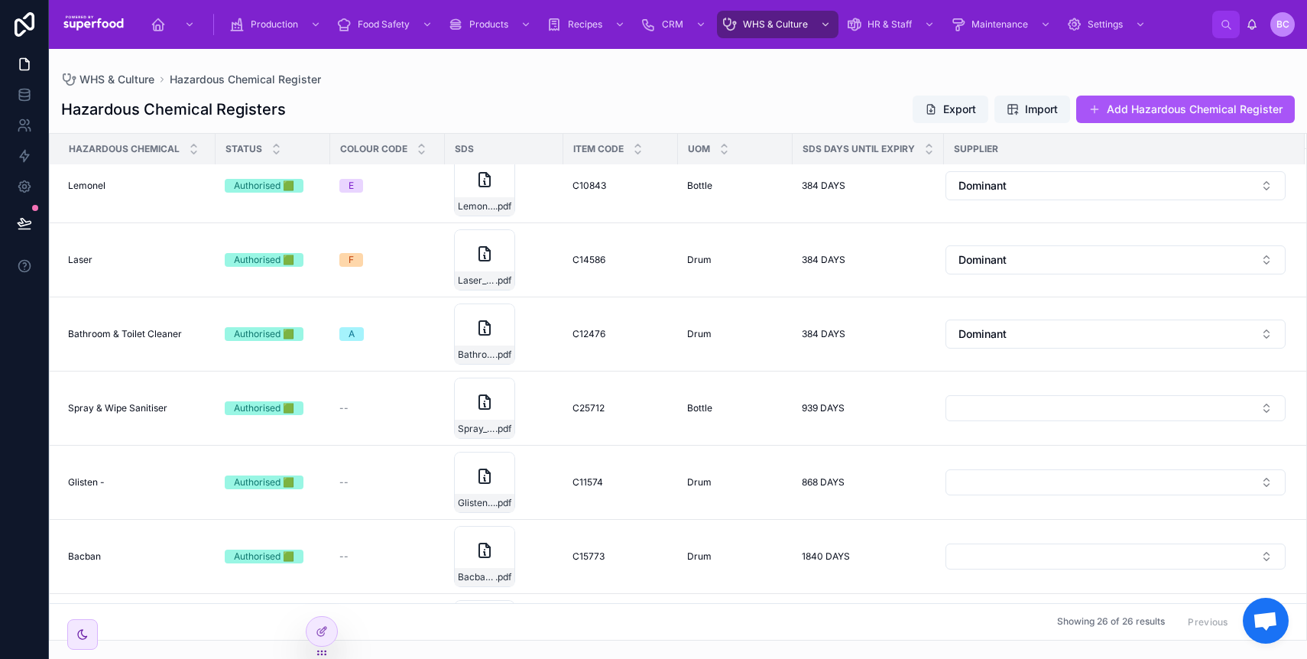
click at [983, 410] on button "Select Button" at bounding box center [1115, 408] width 340 height 26
click at [984, 467] on span "Dominant" at bounding box center [978, 468] width 47 height 15
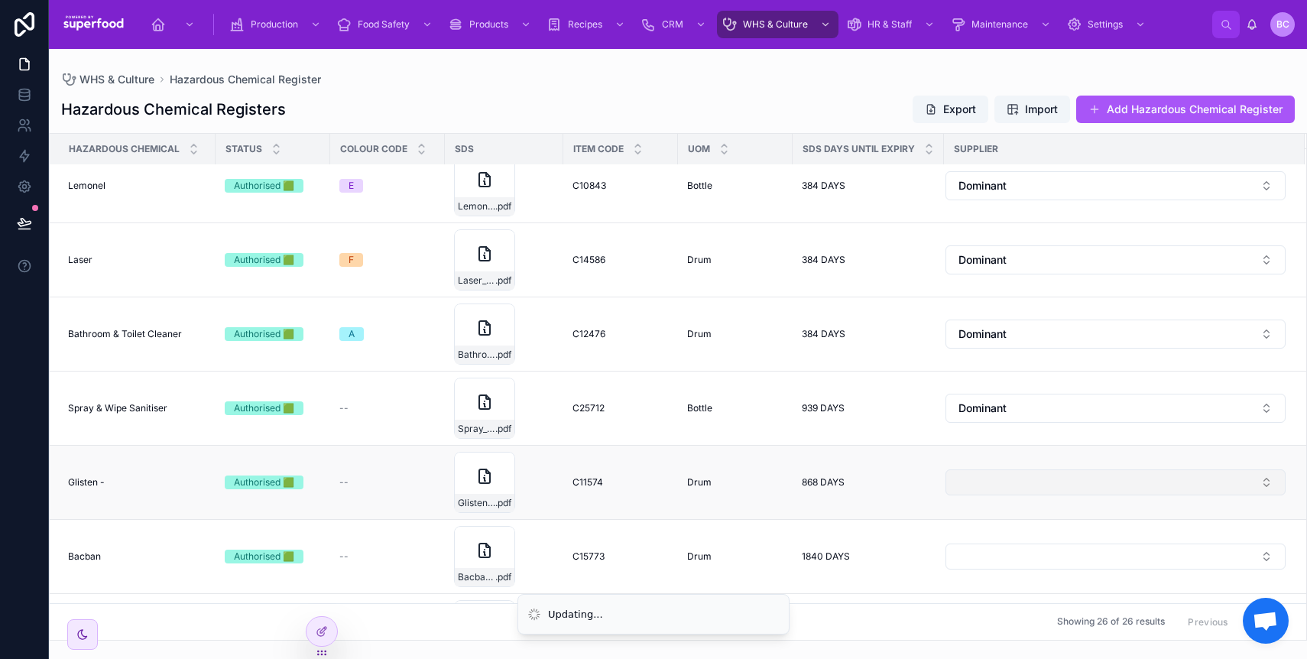
click at [988, 472] on button "Select Button" at bounding box center [1115, 482] width 340 height 26
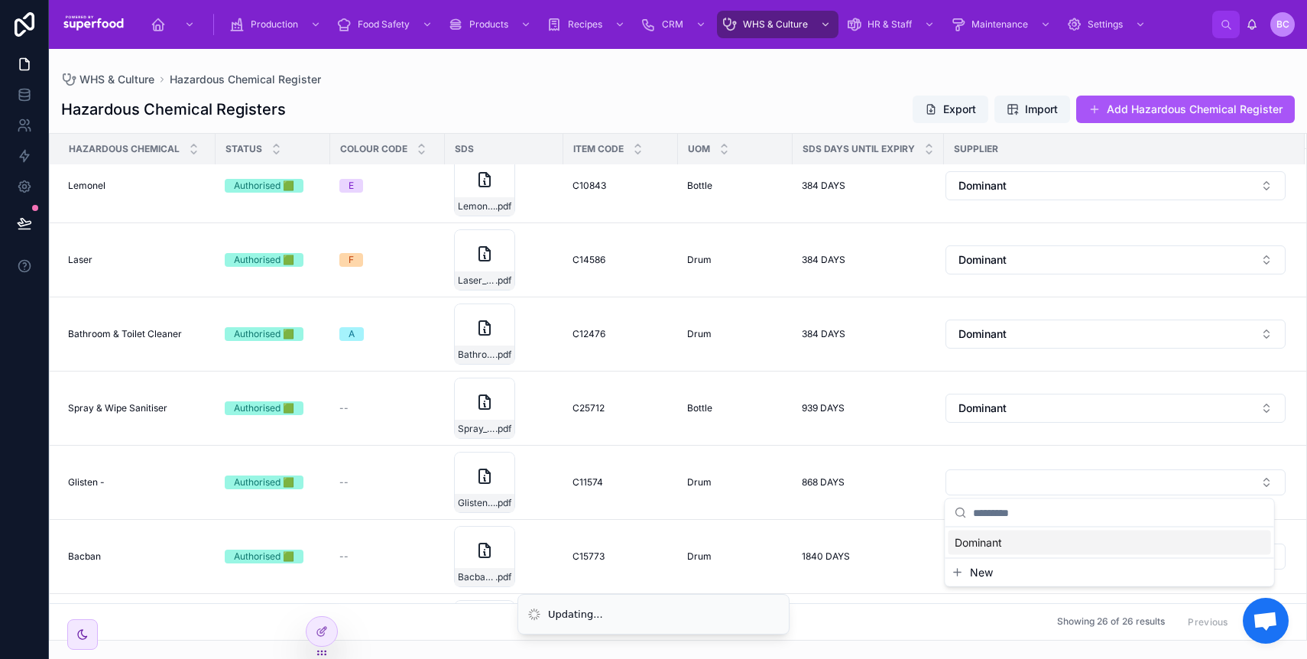
click at [991, 535] on span "Dominant" at bounding box center [978, 542] width 47 height 15
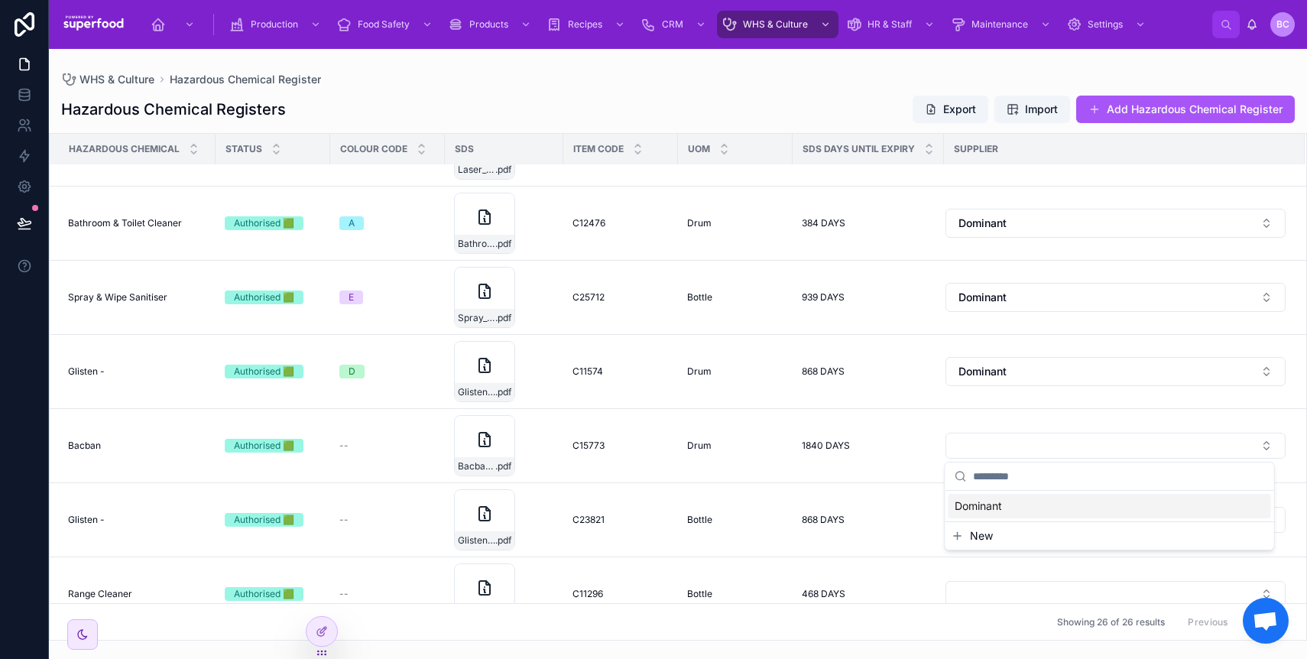
click at [994, 505] on span "Dominant" at bounding box center [978, 505] width 47 height 15
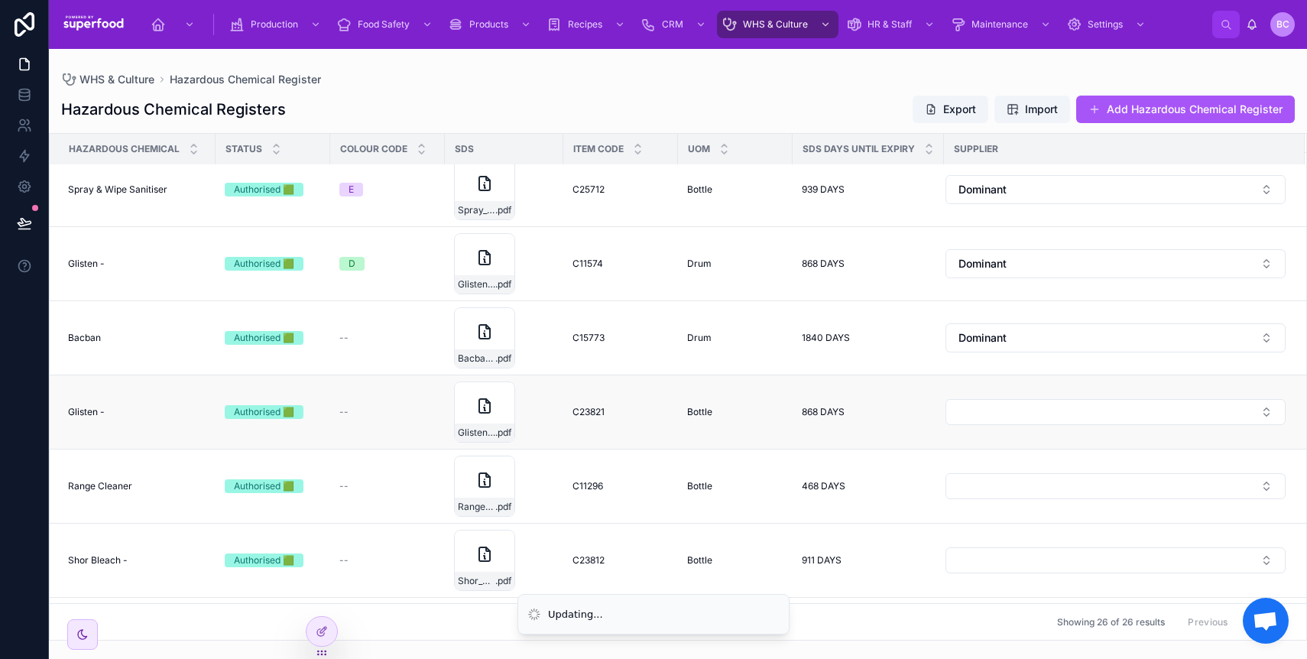
scroll to position [758, 0]
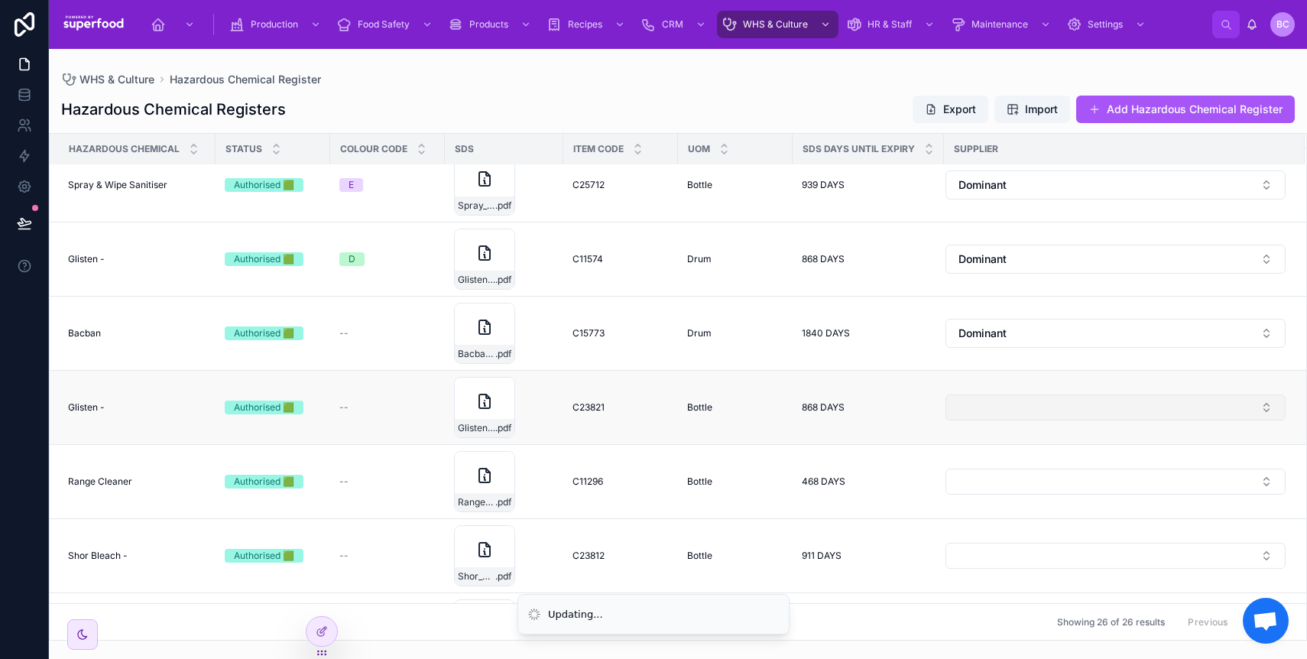
click at [998, 410] on button "Select Button" at bounding box center [1115, 407] width 340 height 26
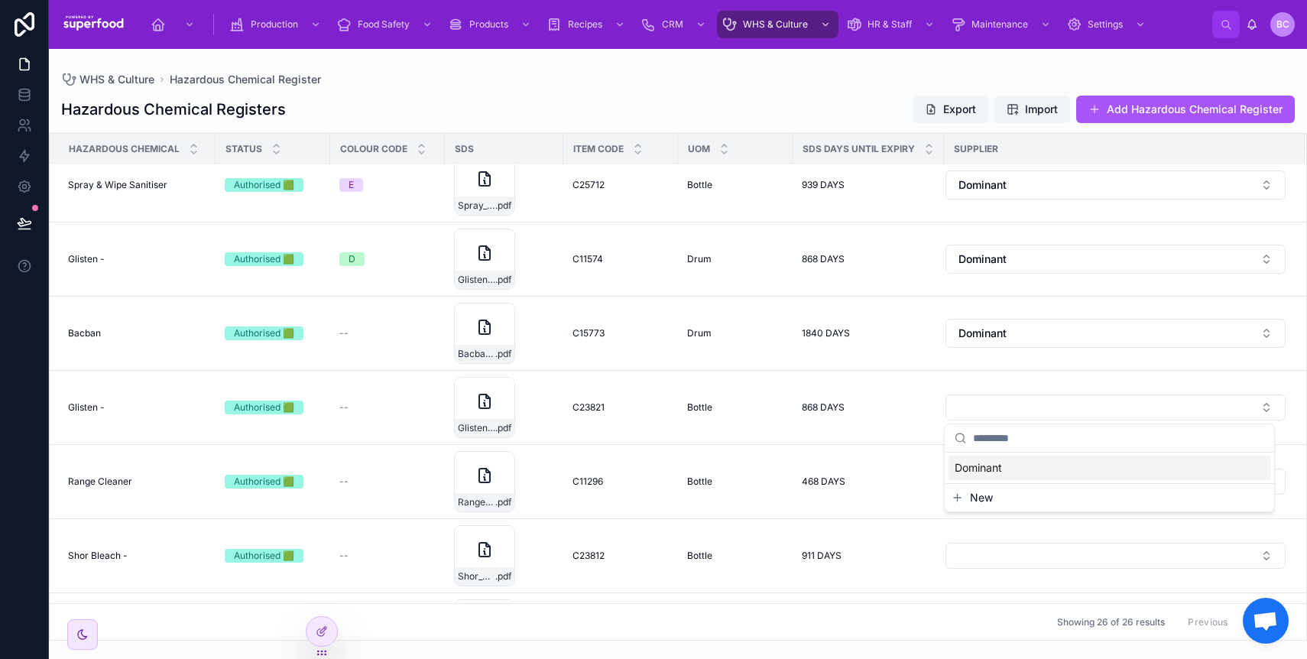
click at [1005, 460] on div "Dominant" at bounding box center [1109, 467] width 323 height 24
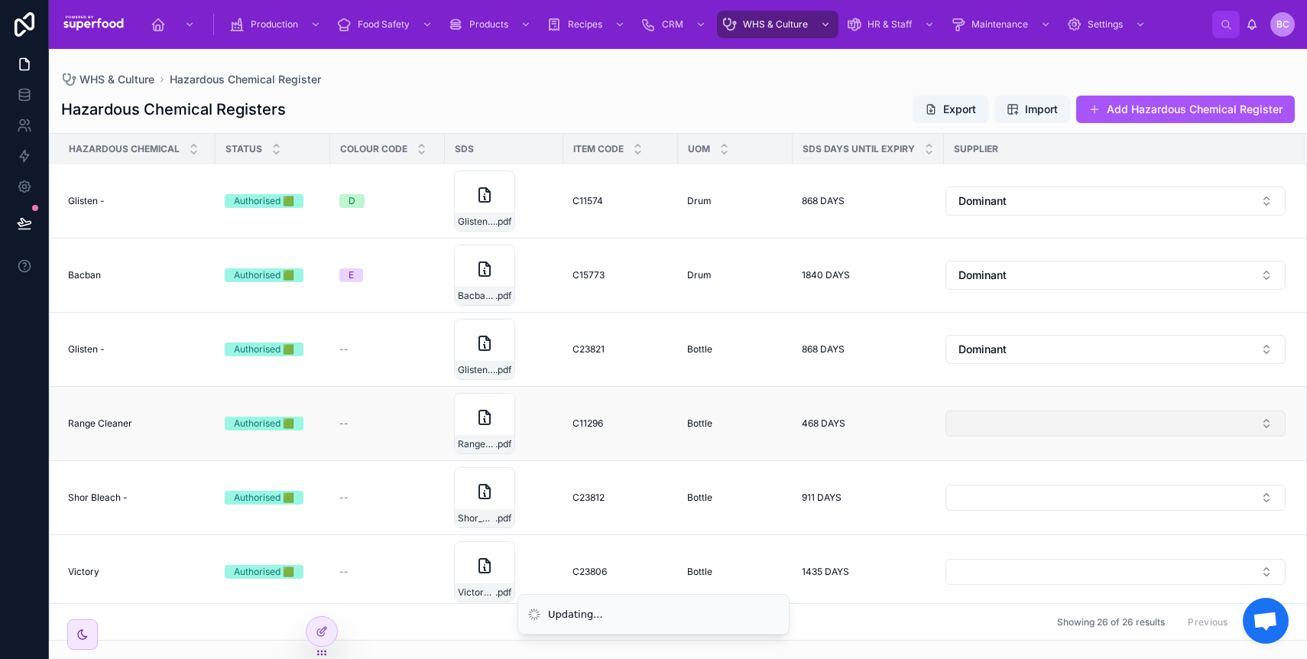
scroll to position [832, 0]
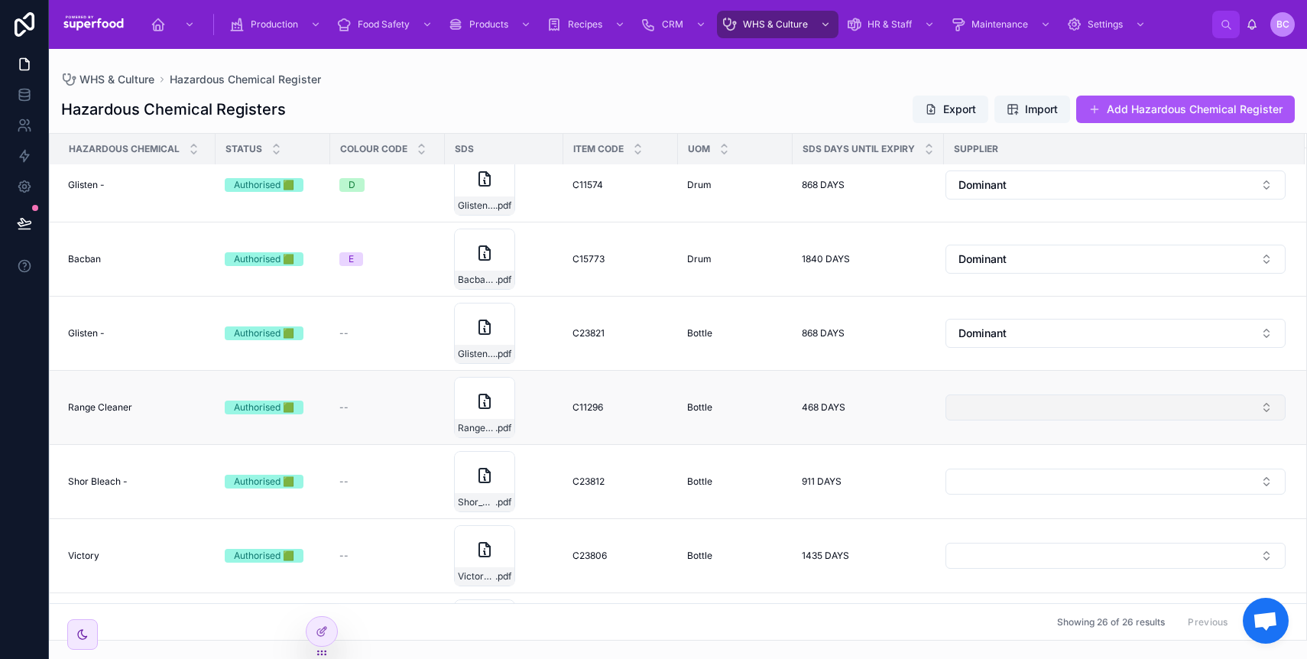
click at [981, 401] on button "Select Button" at bounding box center [1115, 407] width 340 height 26
click at [981, 462] on span "Dominant" at bounding box center [978, 467] width 47 height 15
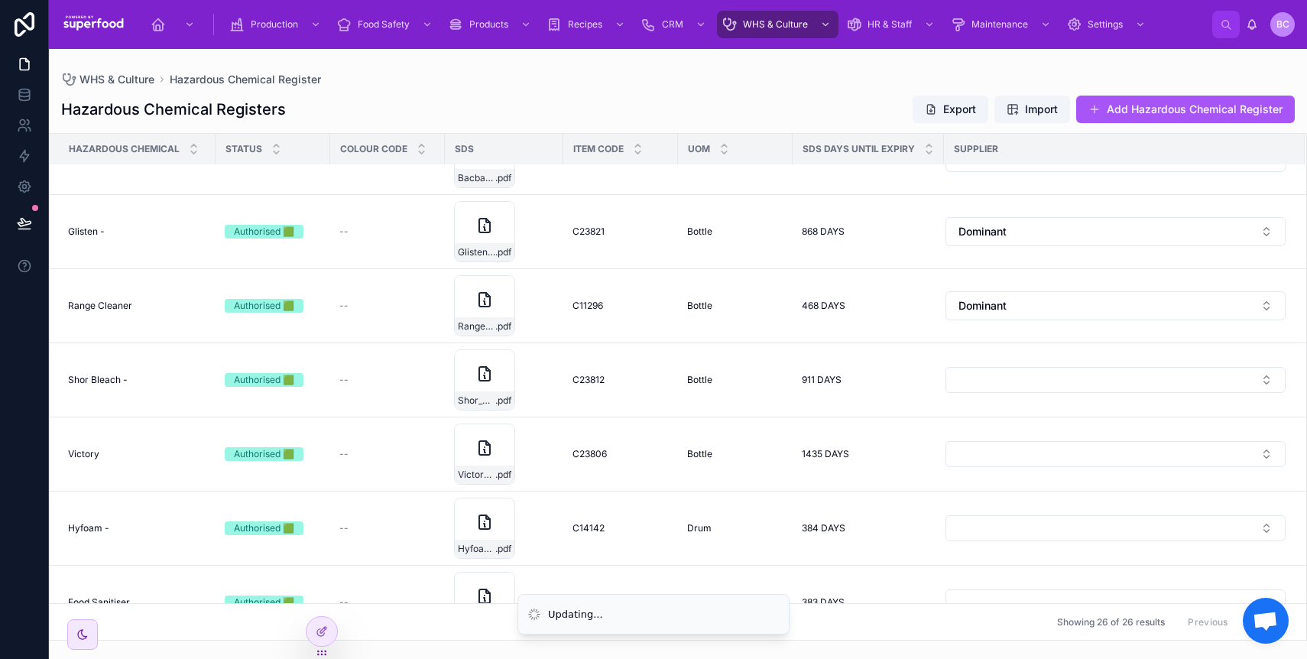
scroll to position [1009, 0]
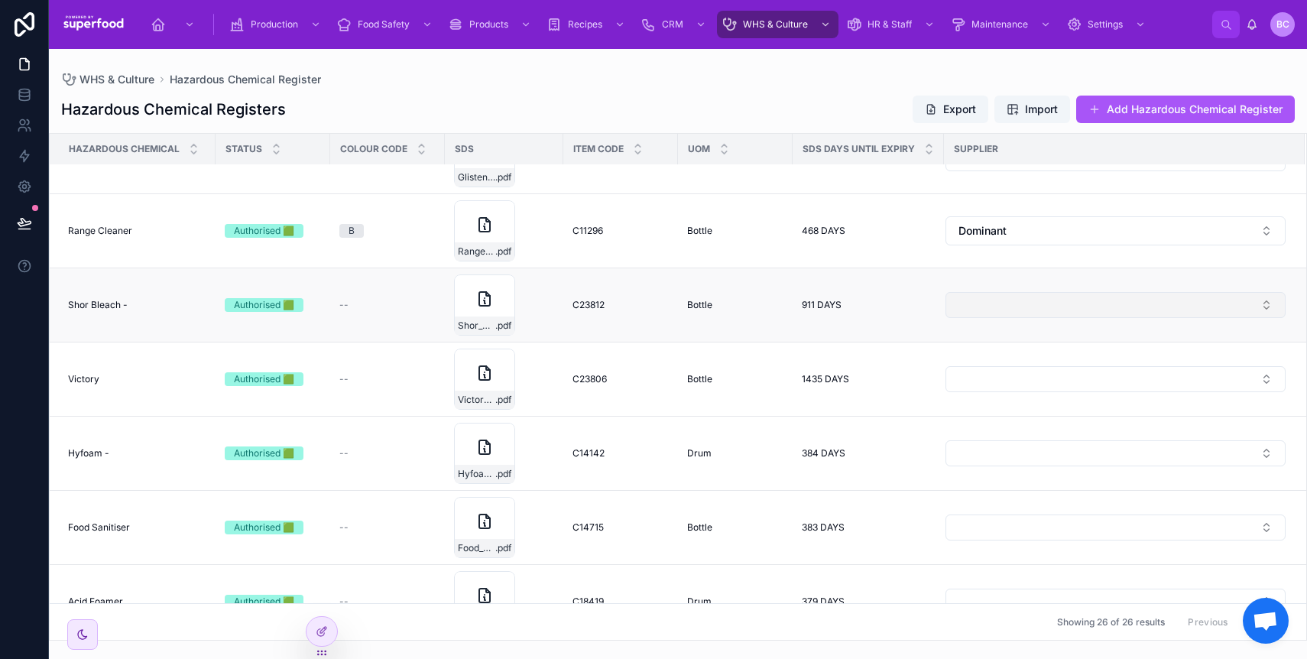
click at [982, 303] on button "Select Button" at bounding box center [1115, 305] width 340 height 26
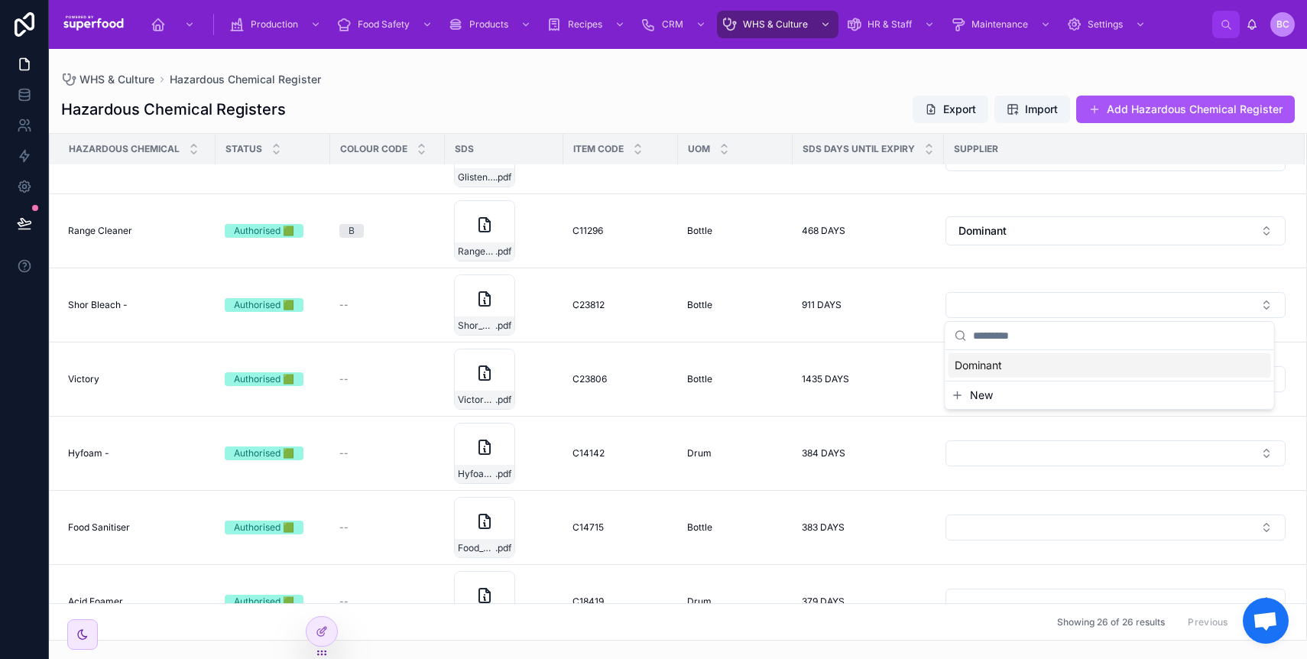
click at [984, 358] on span "Dominant" at bounding box center [978, 365] width 47 height 15
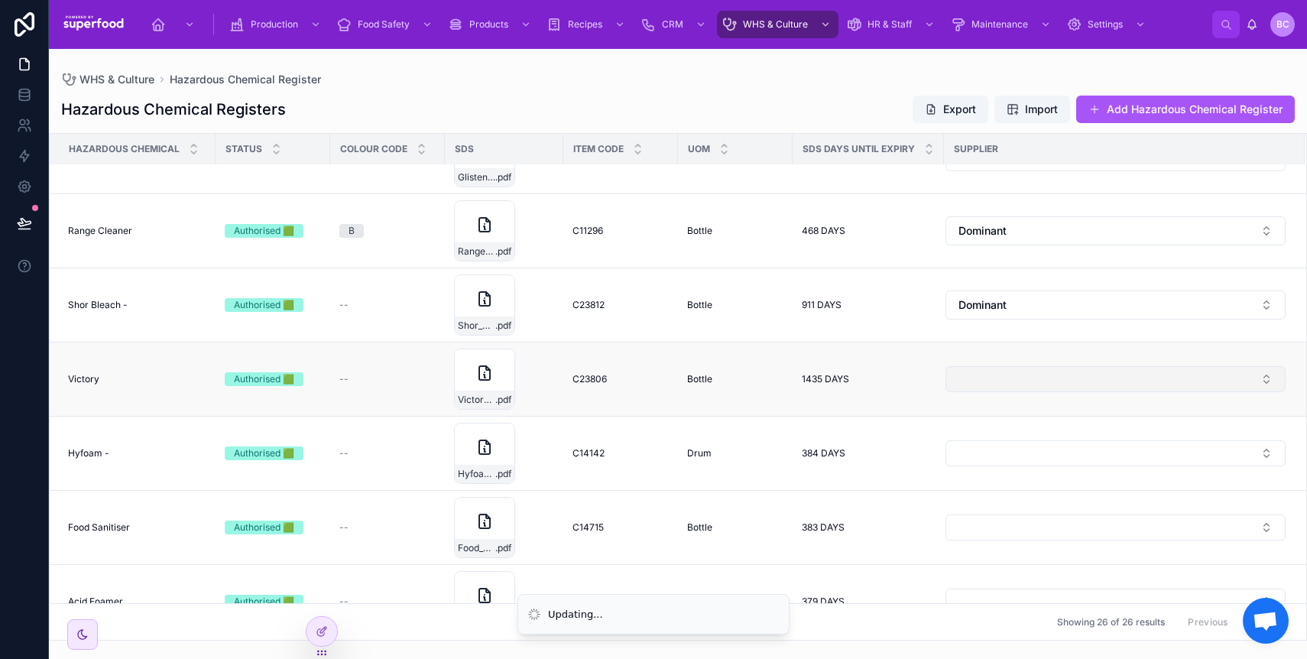
click at [989, 369] on button "Select Button" at bounding box center [1115, 379] width 340 height 26
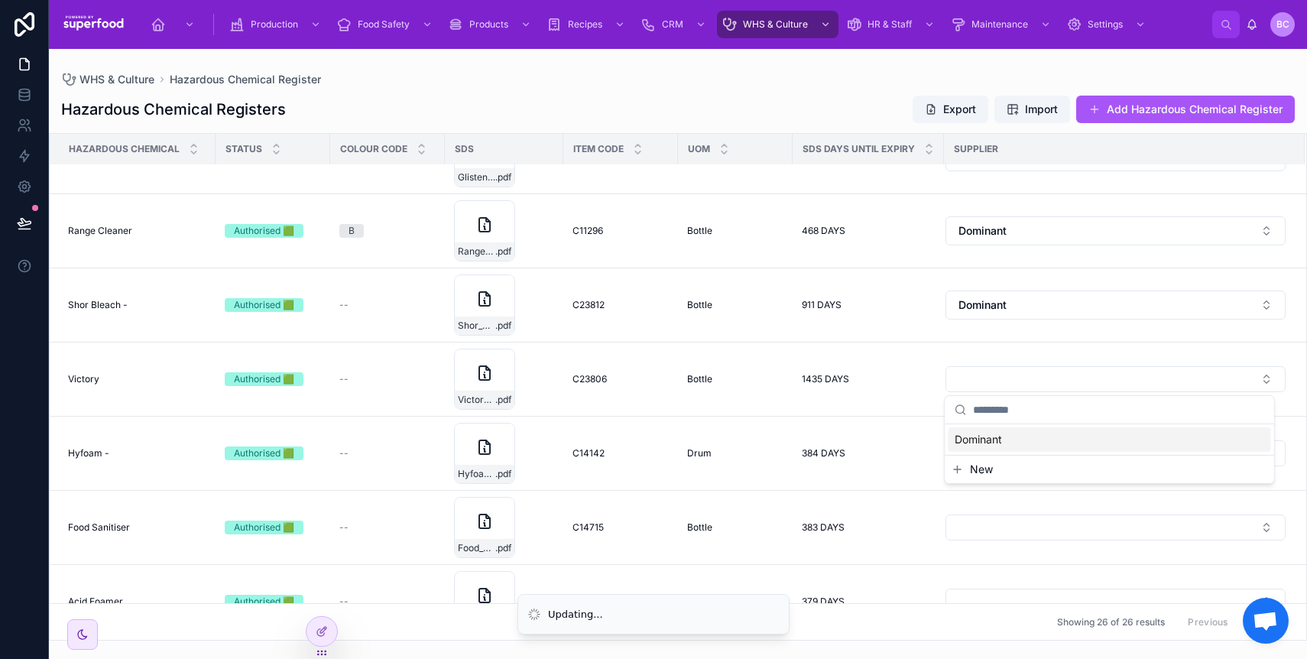
click at [980, 430] on div "Dominant" at bounding box center [1109, 439] width 323 height 24
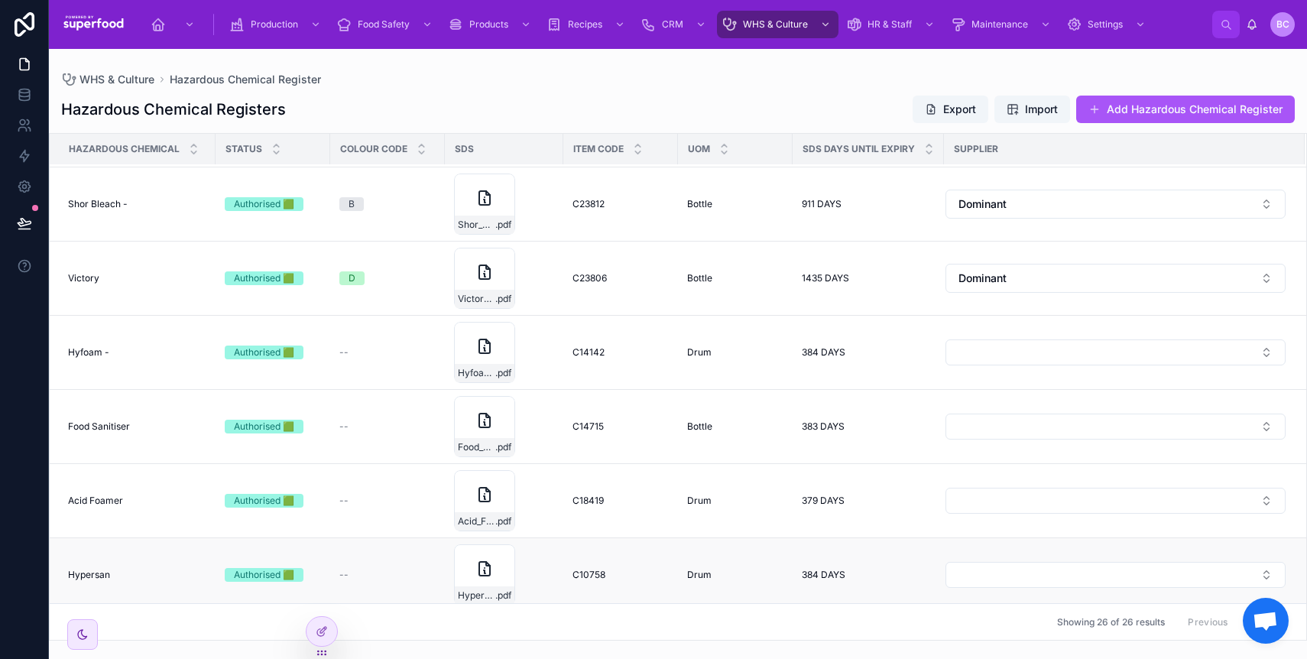
scroll to position [1096, 0]
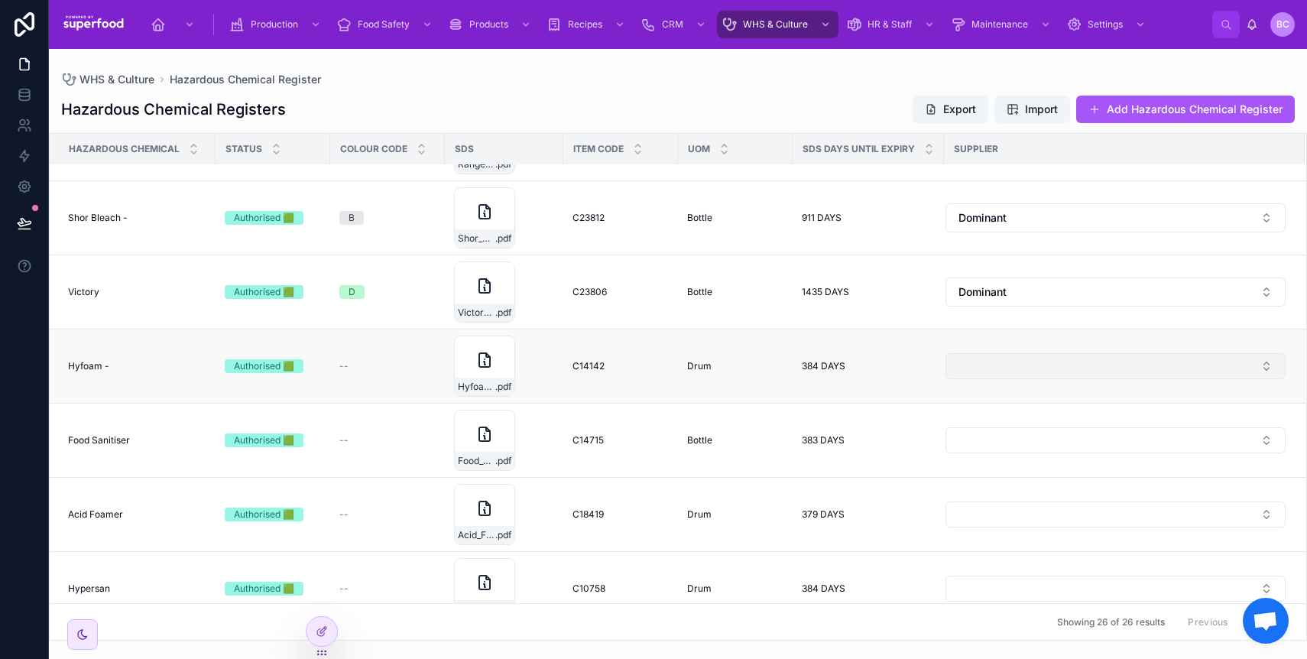
click at [977, 364] on button "Select Button" at bounding box center [1115, 366] width 340 height 26
click at [980, 421] on span "Dominant" at bounding box center [978, 426] width 47 height 15
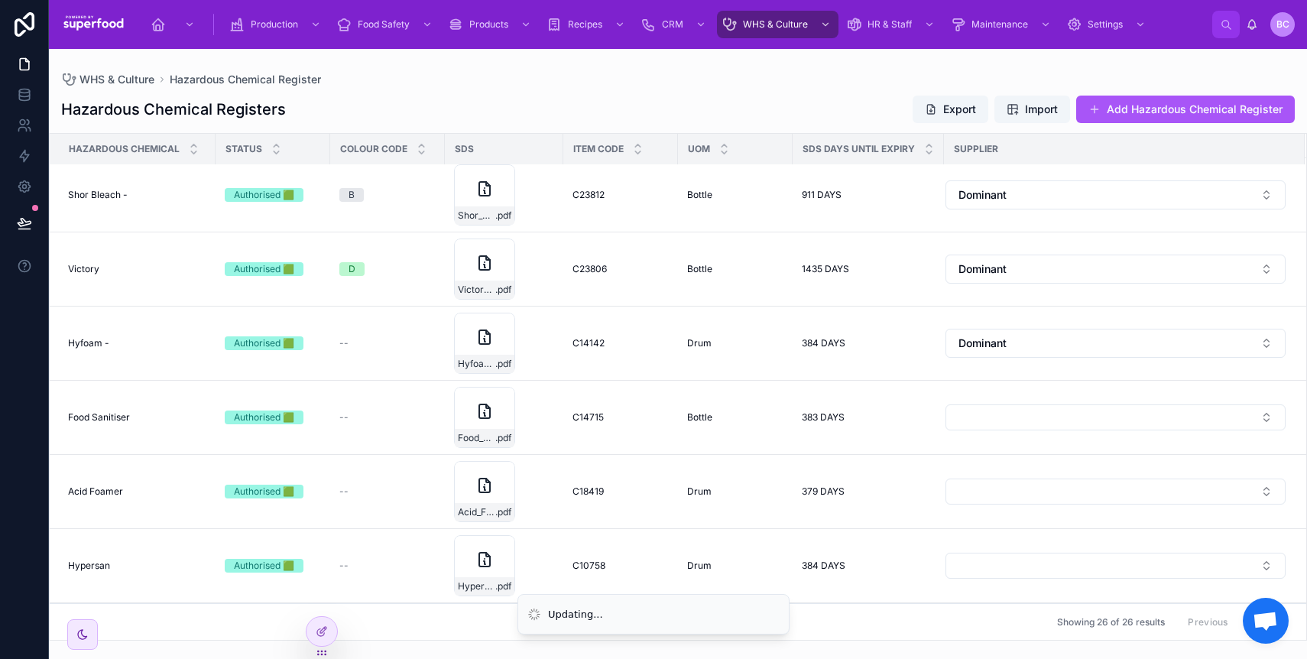
scroll to position [1141, 0]
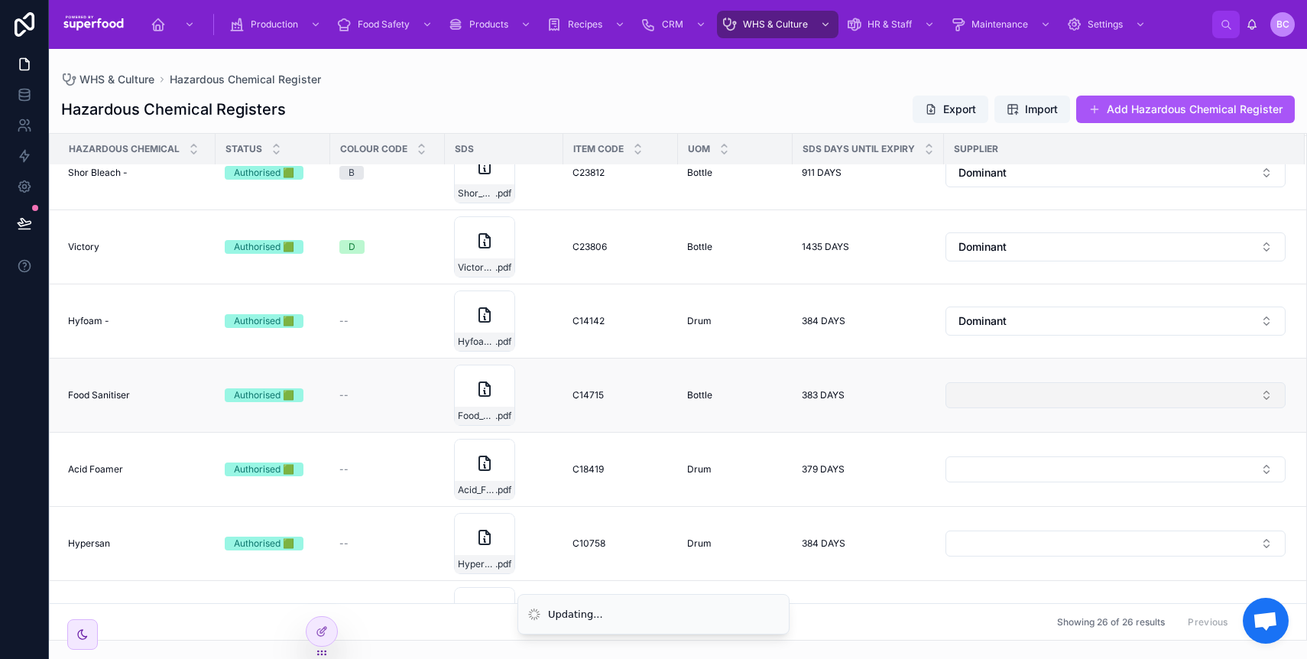
click at [982, 401] on button "Select Button" at bounding box center [1115, 395] width 340 height 26
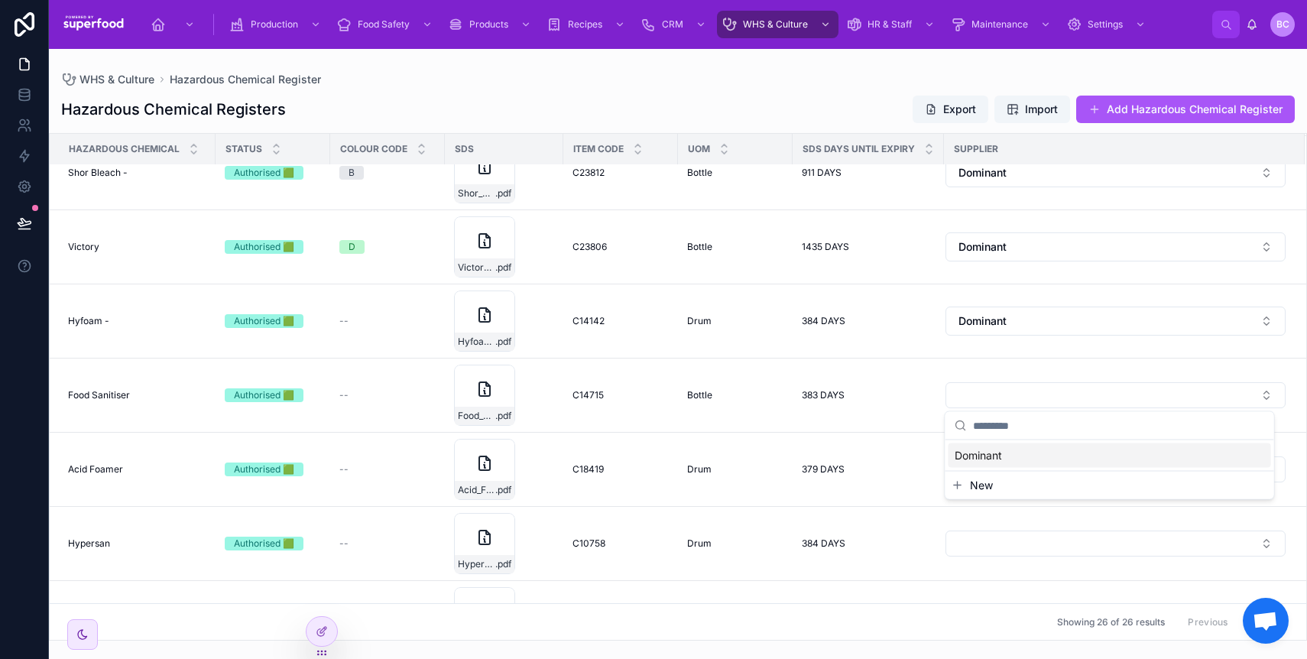
click at [984, 449] on span "Dominant" at bounding box center [978, 455] width 47 height 15
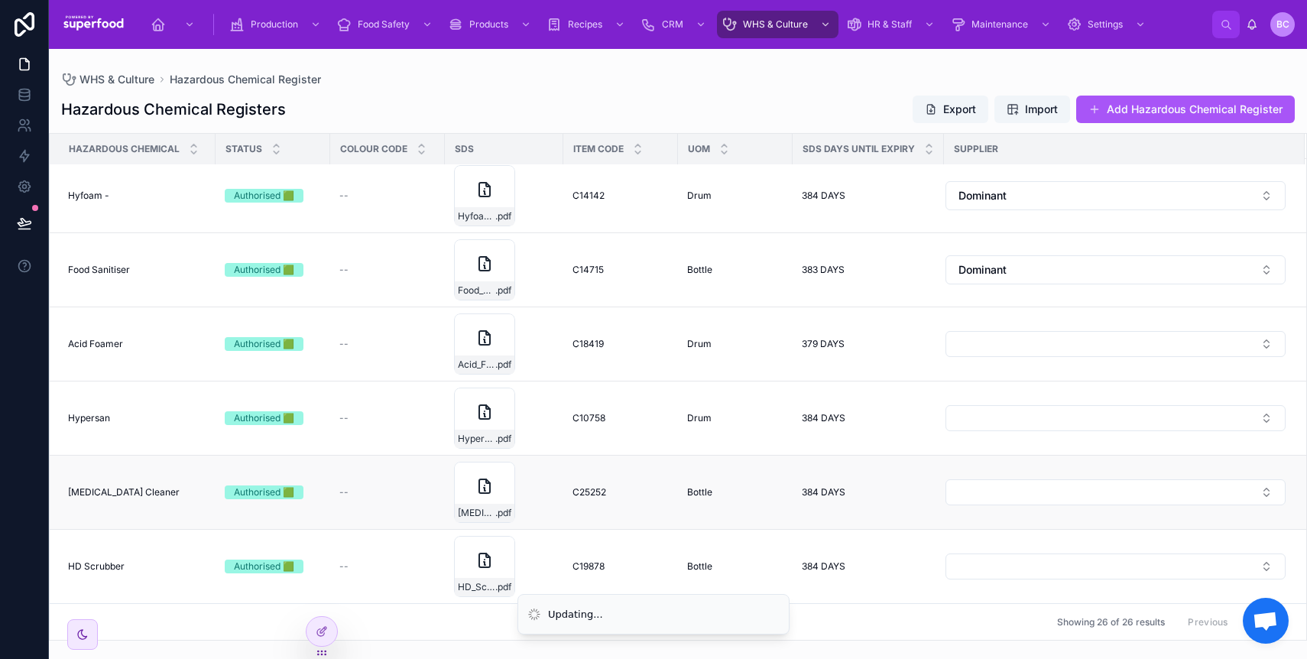
scroll to position [1305, 0]
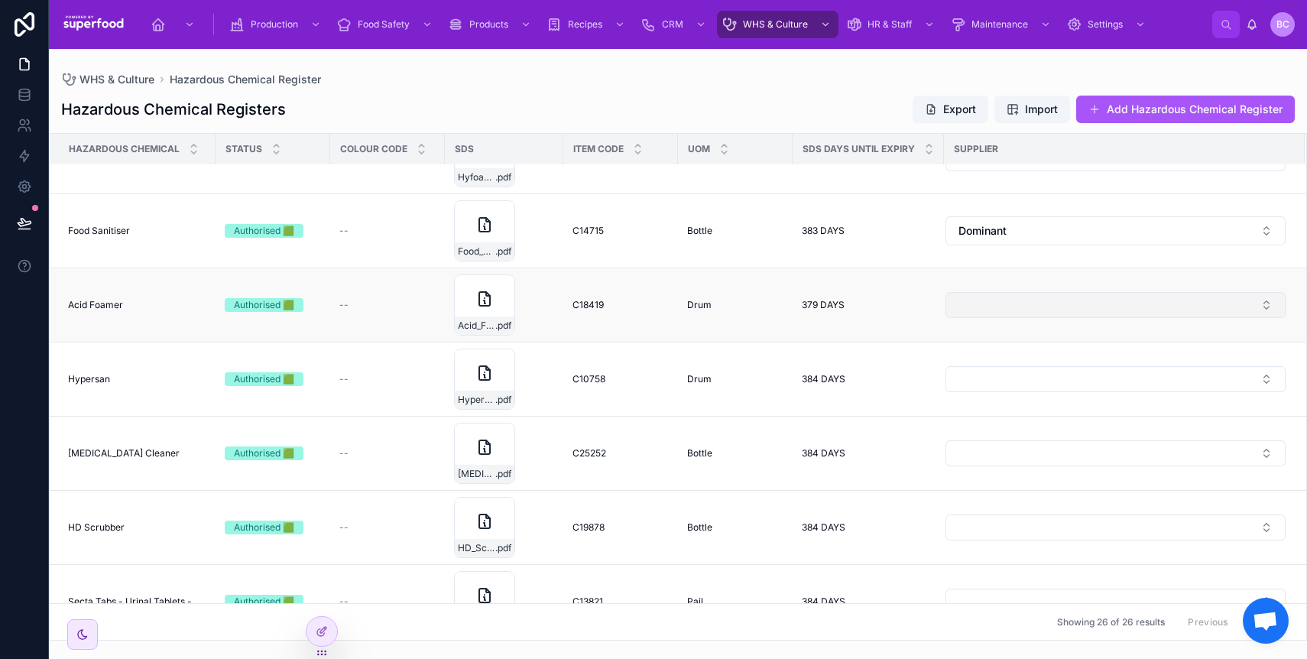
click at [984, 300] on button "Select Button" at bounding box center [1115, 305] width 340 height 26
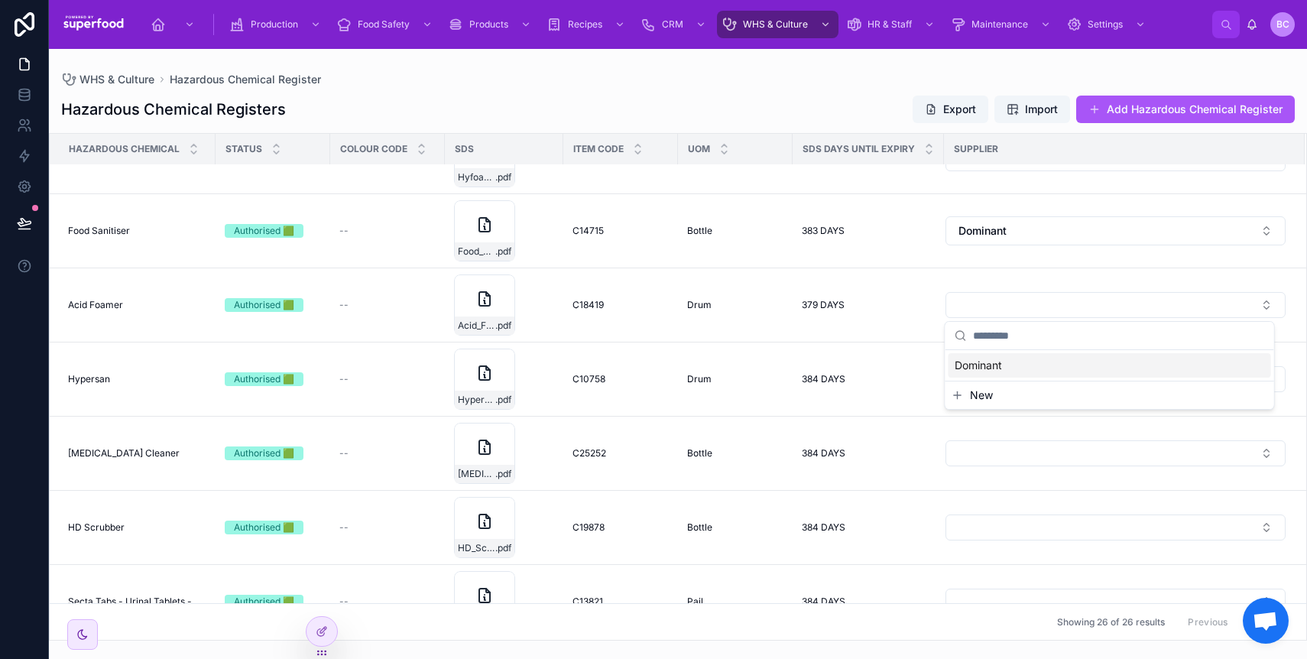
click at [973, 355] on div "Dominant" at bounding box center [1109, 365] width 323 height 24
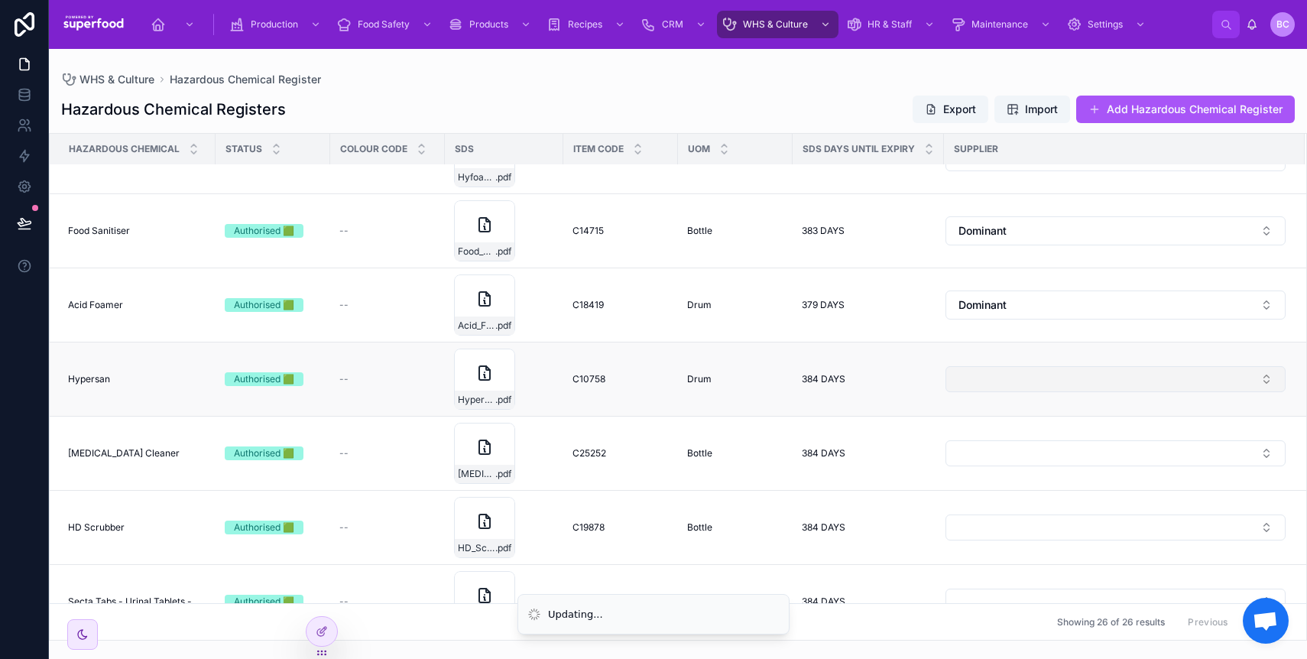
click at [981, 374] on button "Select Button" at bounding box center [1115, 379] width 340 height 26
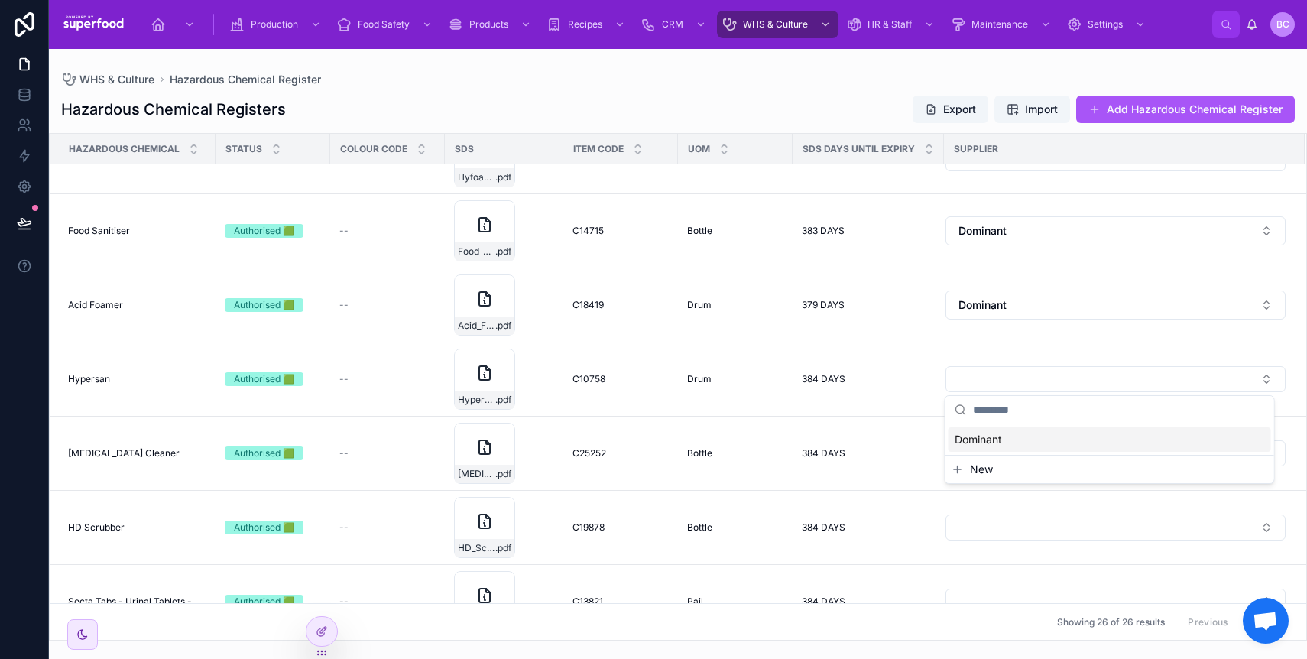
click at [996, 443] on span "Dominant" at bounding box center [978, 439] width 47 height 15
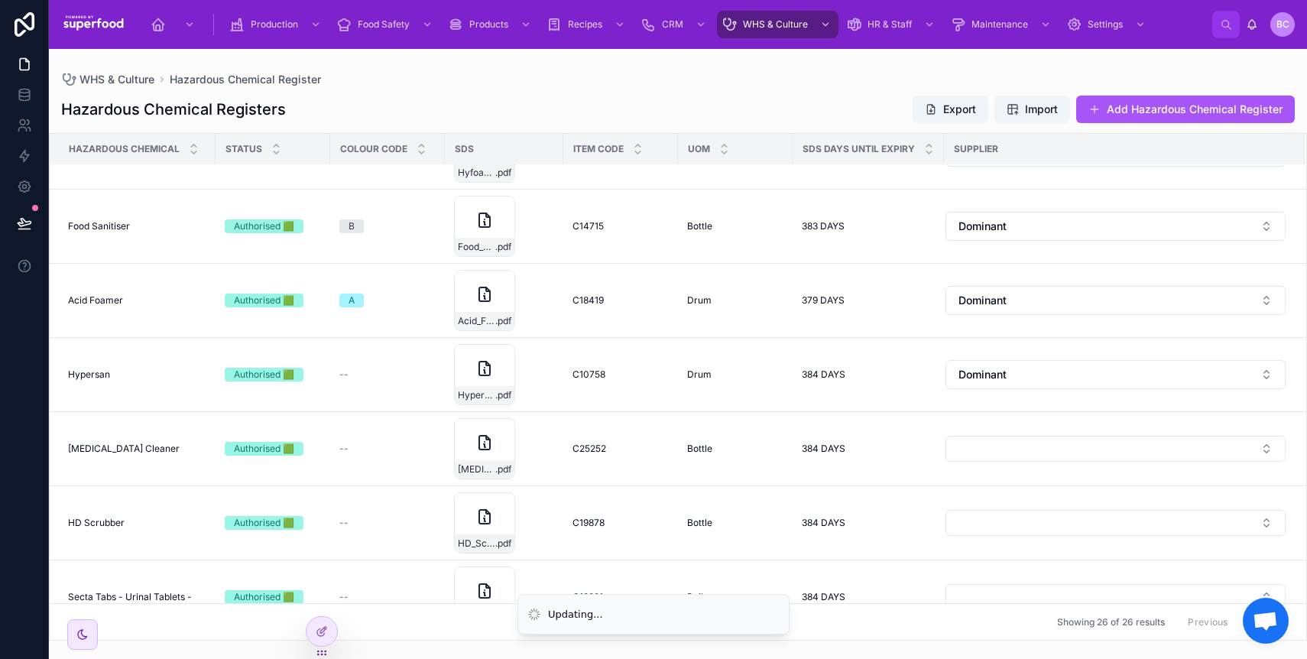
scroll to position [1467, 0]
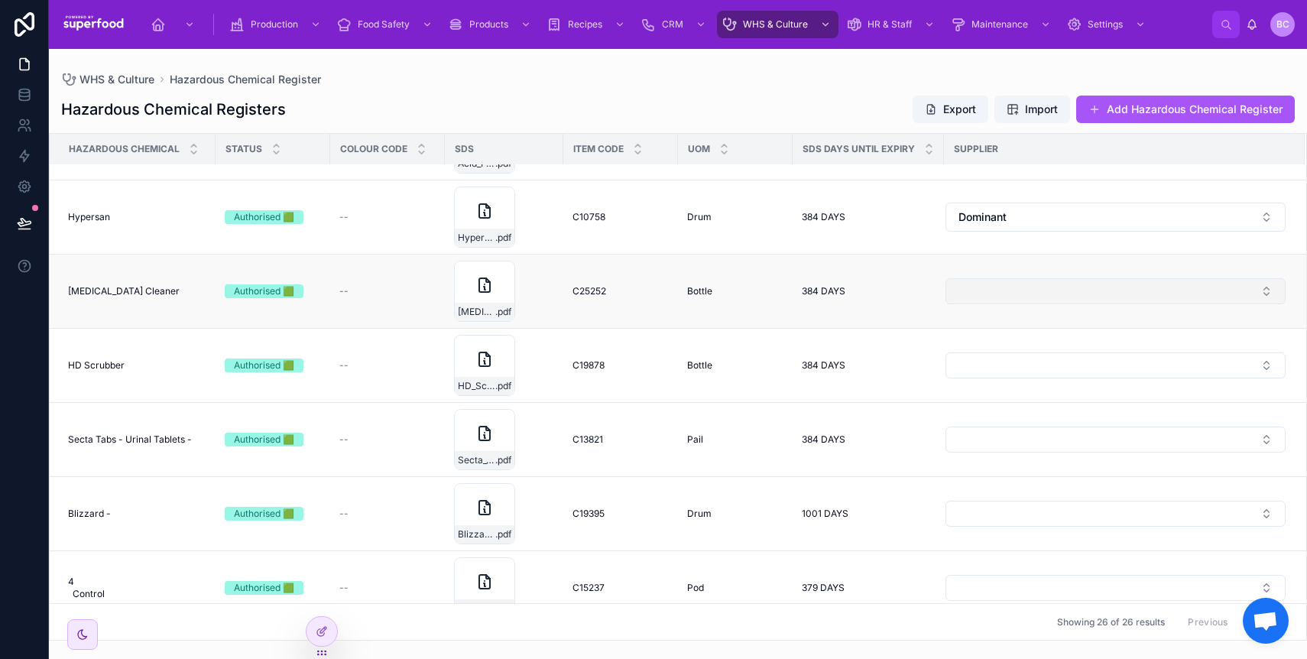
click at [1006, 285] on button "Select Button" at bounding box center [1115, 291] width 340 height 26
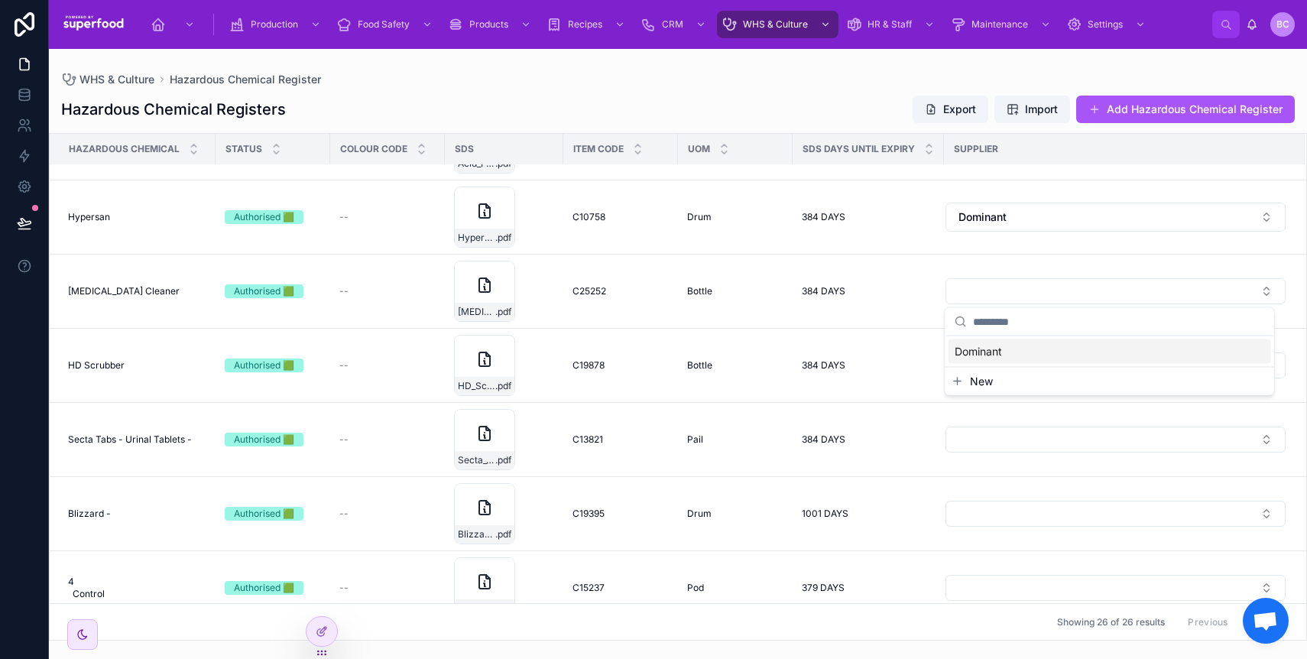
click at [963, 353] on span "Dominant" at bounding box center [978, 351] width 47 height 15
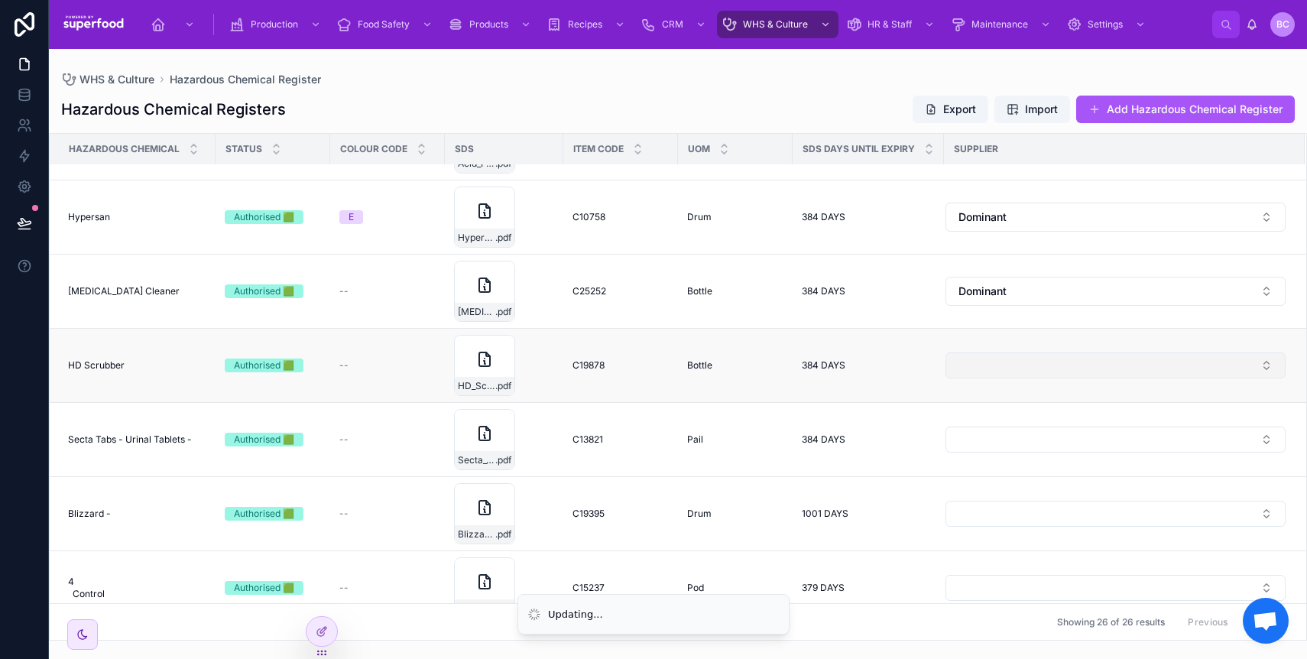
click at [987, 372] on button "Select Button" at bounding box center [1115, 365] width 340 height 26
click at [977, 421] on td at bounding box center [1124, 440] width 361 height 74
click at [987, 361] on button "Select Button" at bounding box center [1115, 365] width 340 height 26
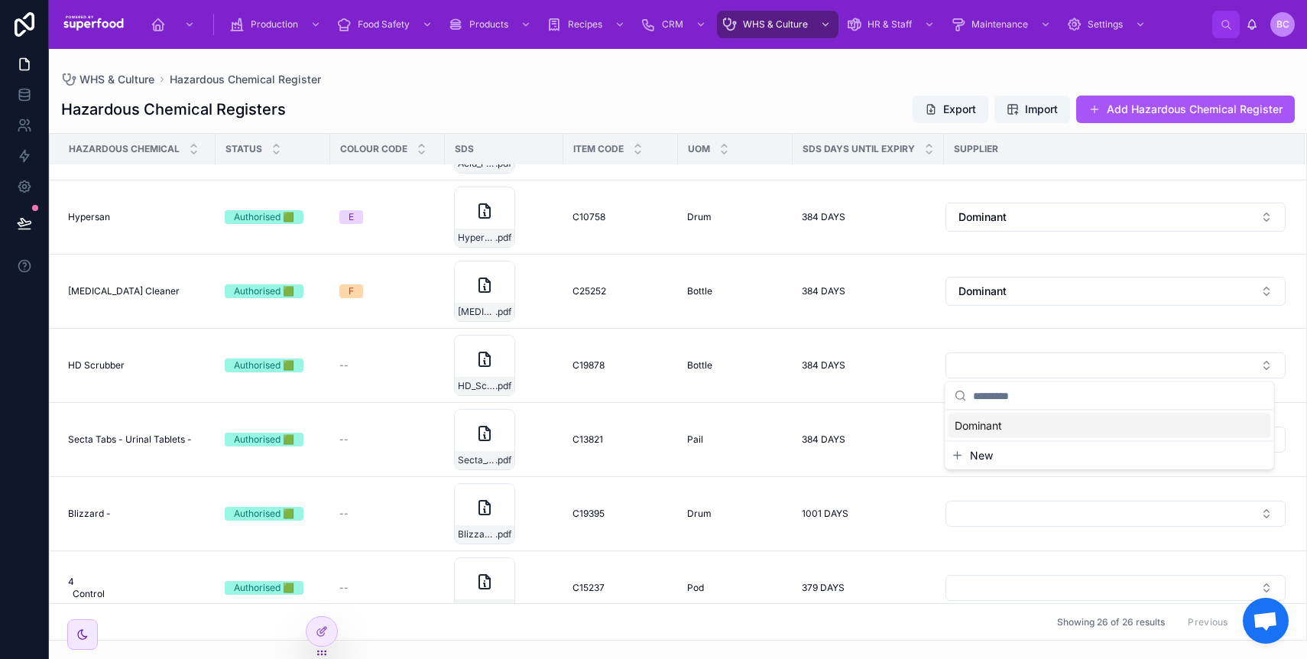
click at [979, 420] on span "Dominant" at bounding box center [978, 425] width 47 height 15
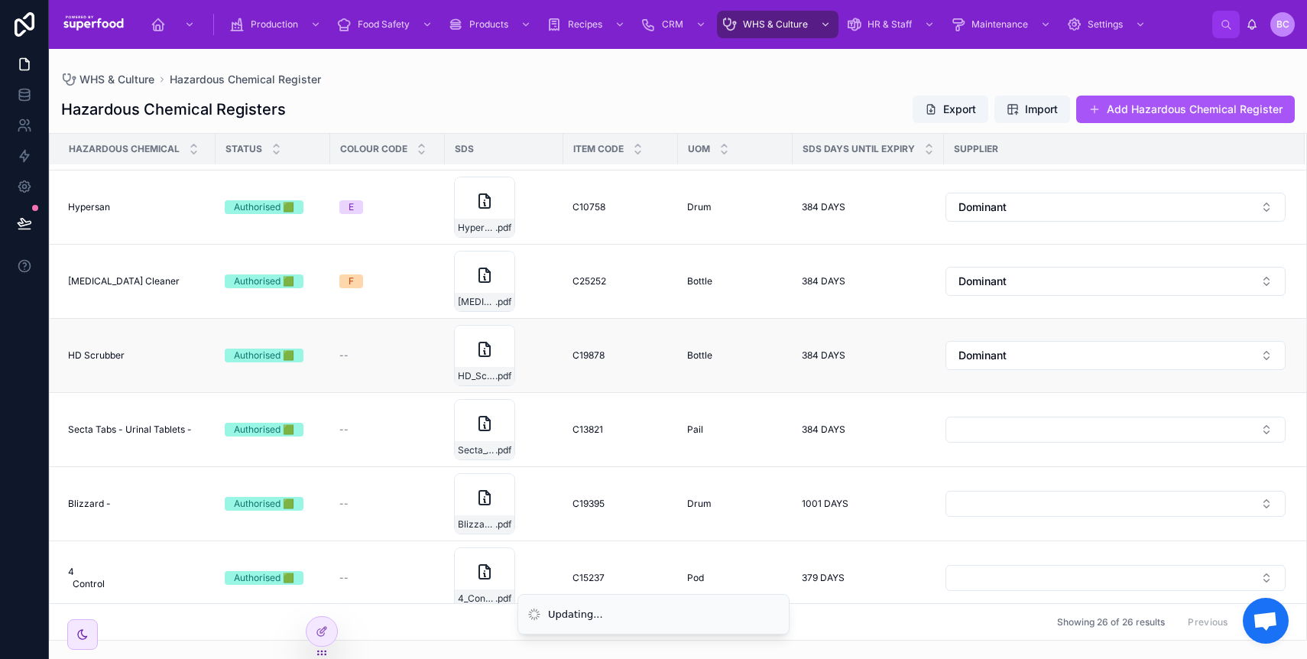
scroll to position [1489, 0]
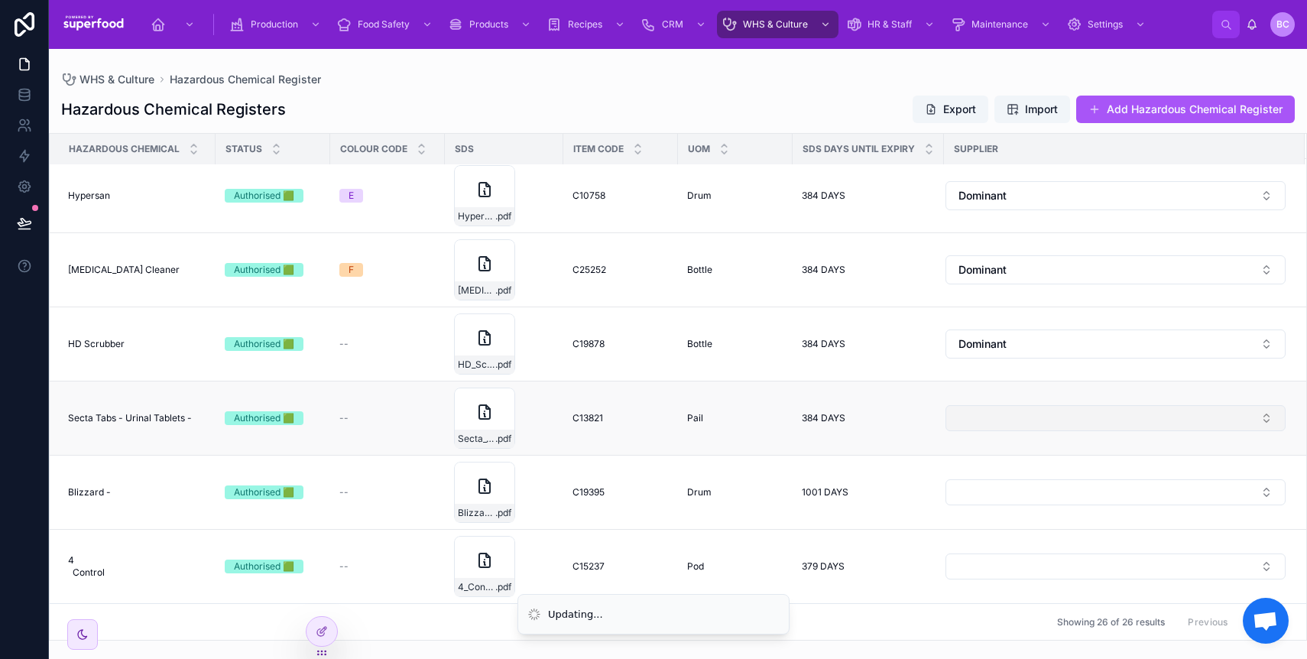
click at [1020, 413] on button "Select Button" at bounding box center [1115, 418] width 340 height 26
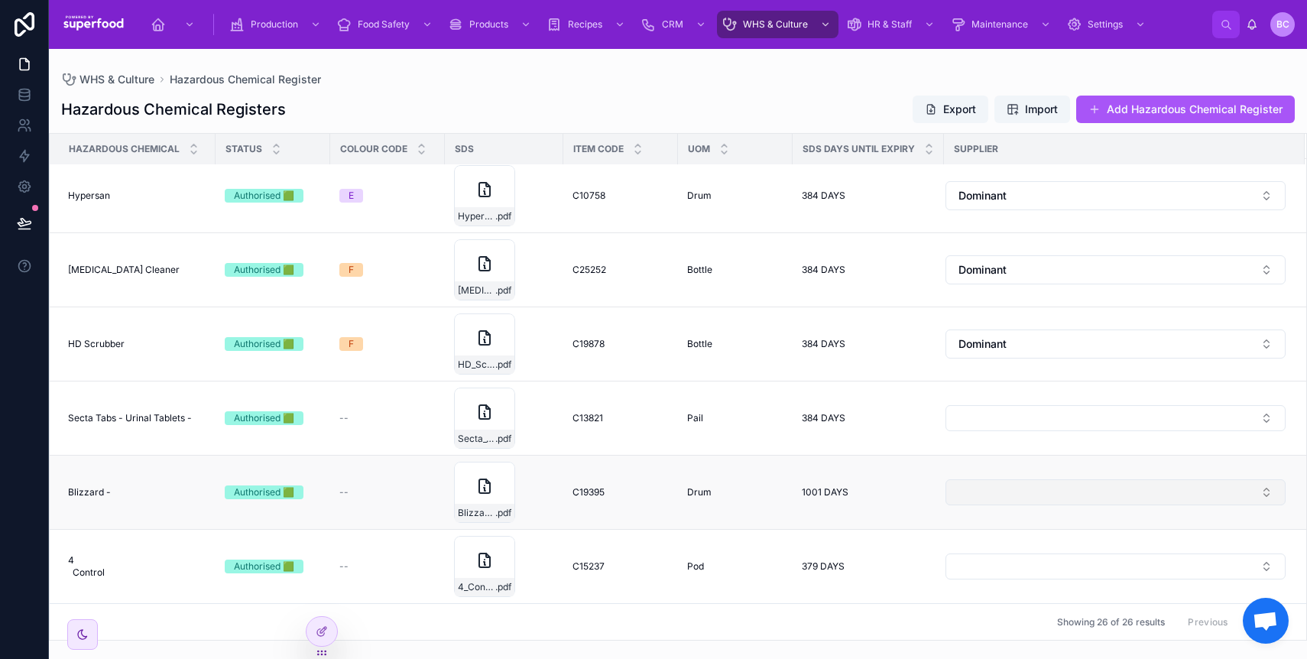
click at [1000, 480] on button "Select Button" at bounding box center [1115, 492] width 340 height 26
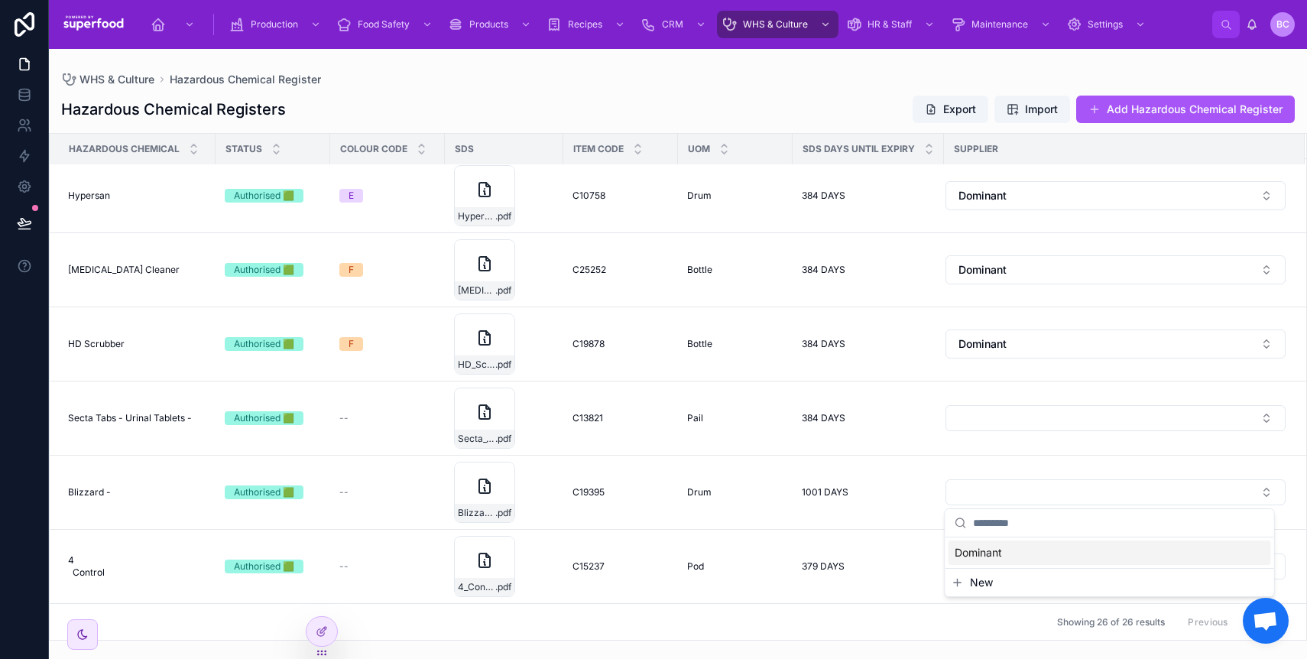
click at [984, 550] on span "Dominant" at bounding box center [978, 552] width 47 height 15
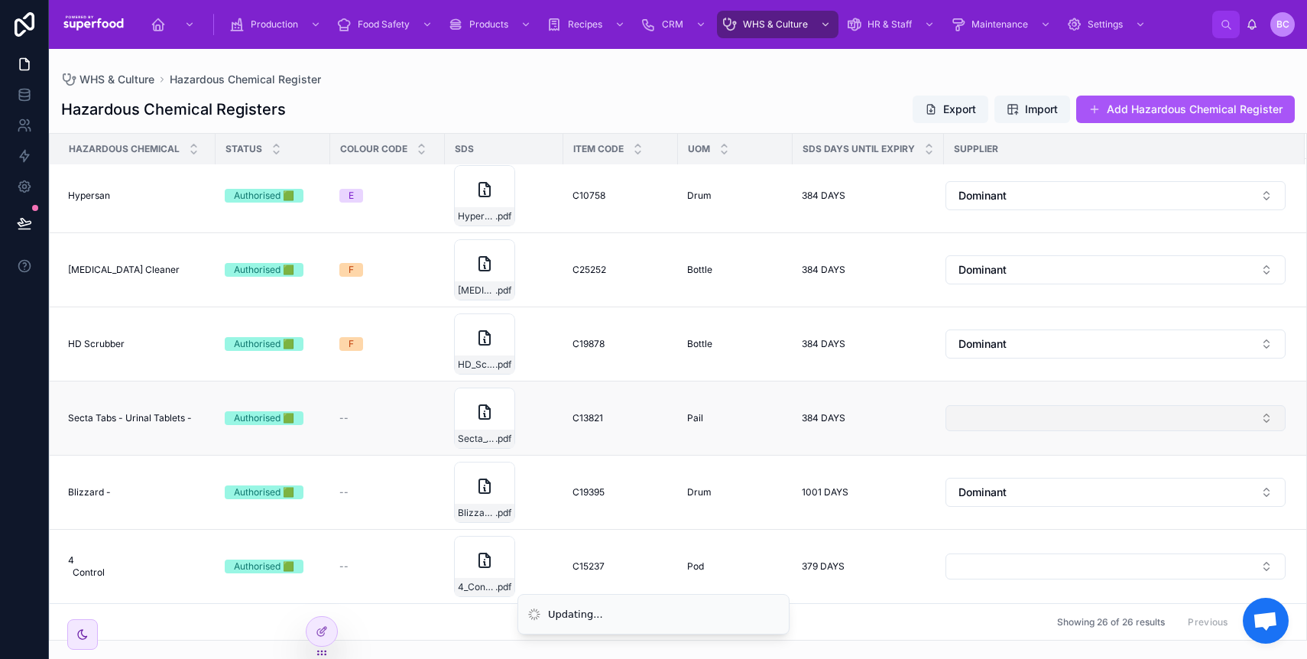
click at [990, 426] on button "Select Button" at bounding box center [1115, 418] width 340 height 26
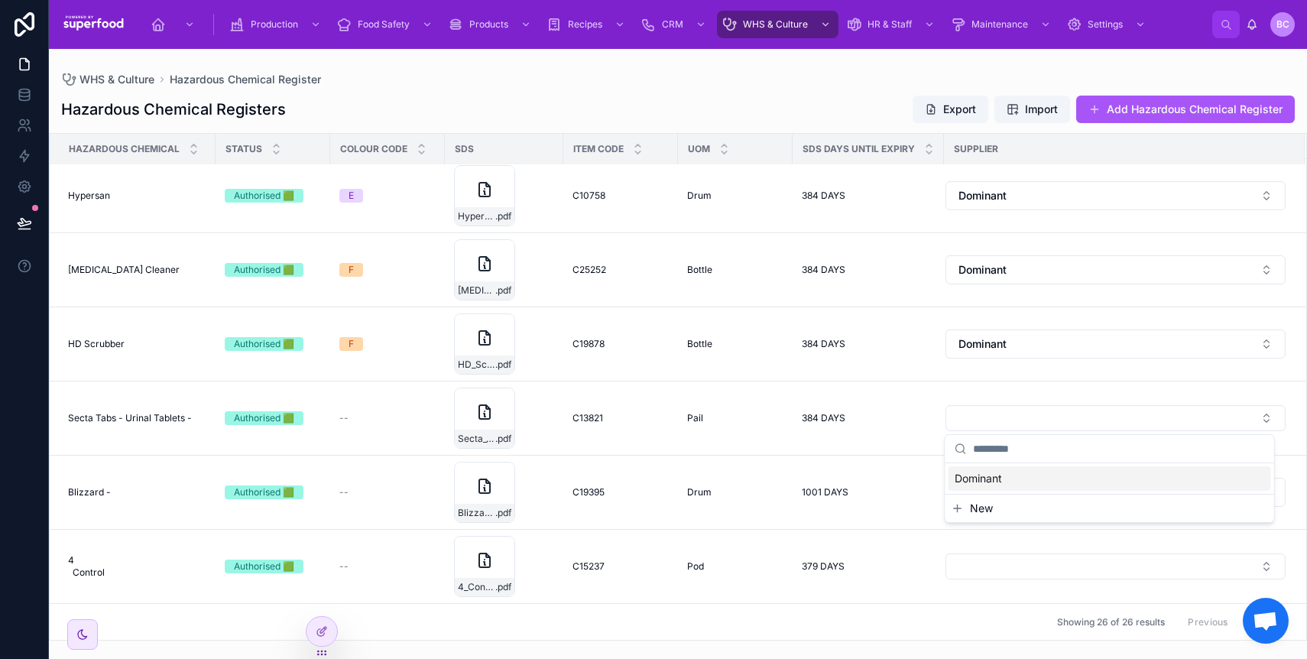
click at [980, 482] on span "Dominant" at bounding box center [978, 478] width 47 height 15
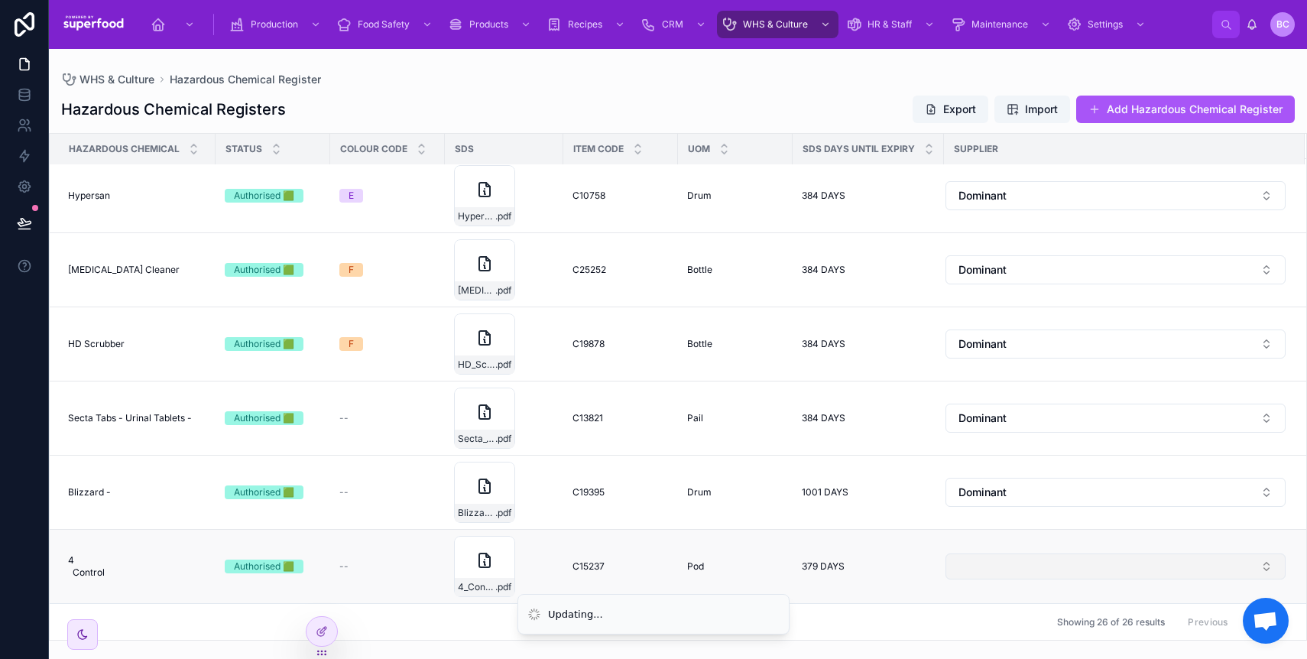
click at [994, 555] on button "Select Button" at bounding box center [1115, 566] width 340 height 26
click at [981, 566] on button "Select Button" at bounding box center [1115, 566] width 340 height 26
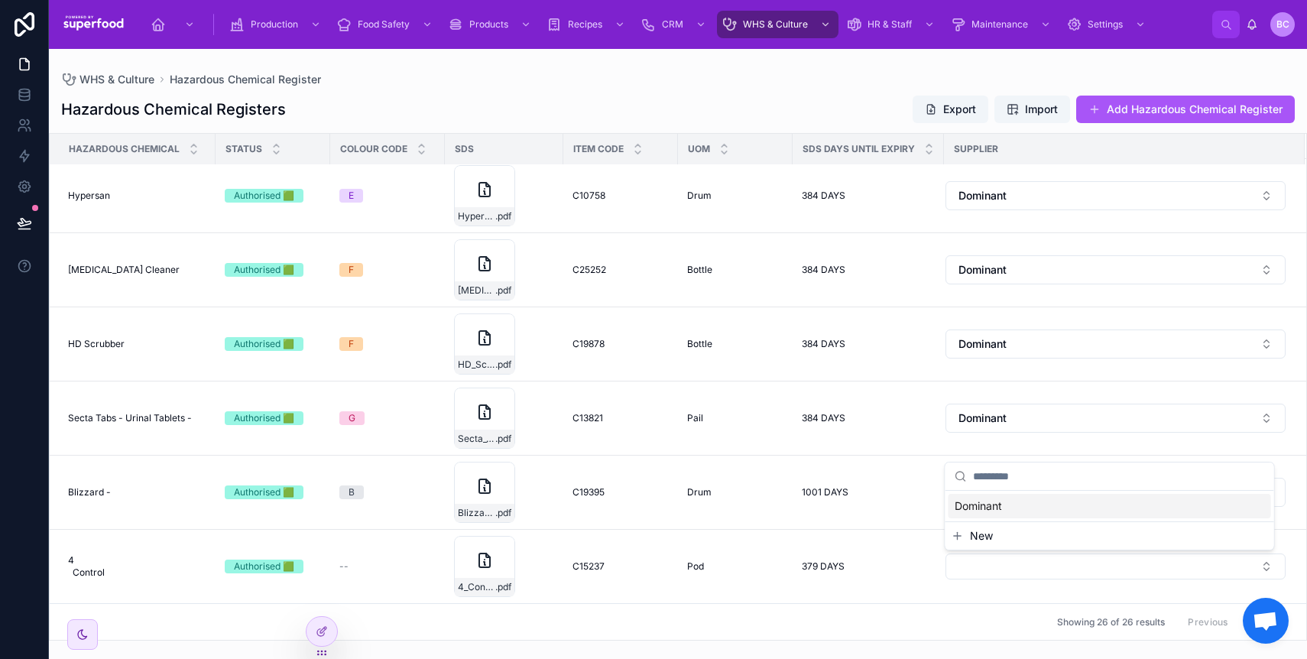
click at [981, 501] on span "Dominant" at bounding box center [978, 505] width 47 height 15
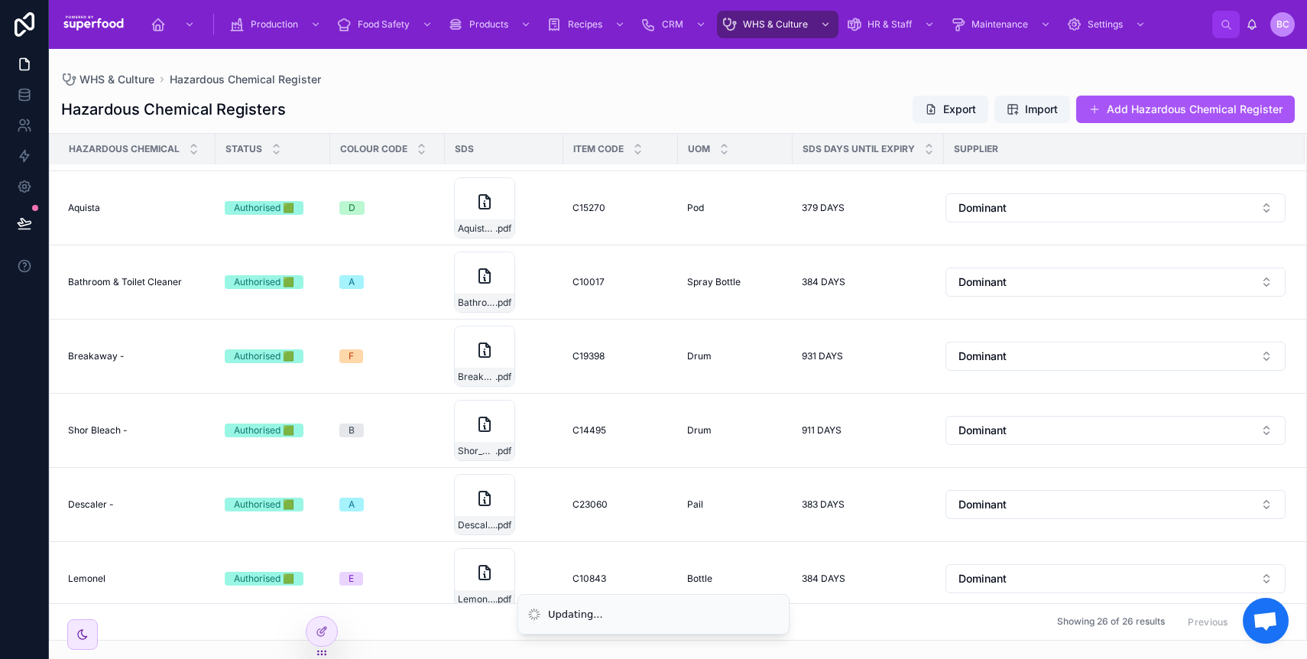
scroll to position [0, 0]
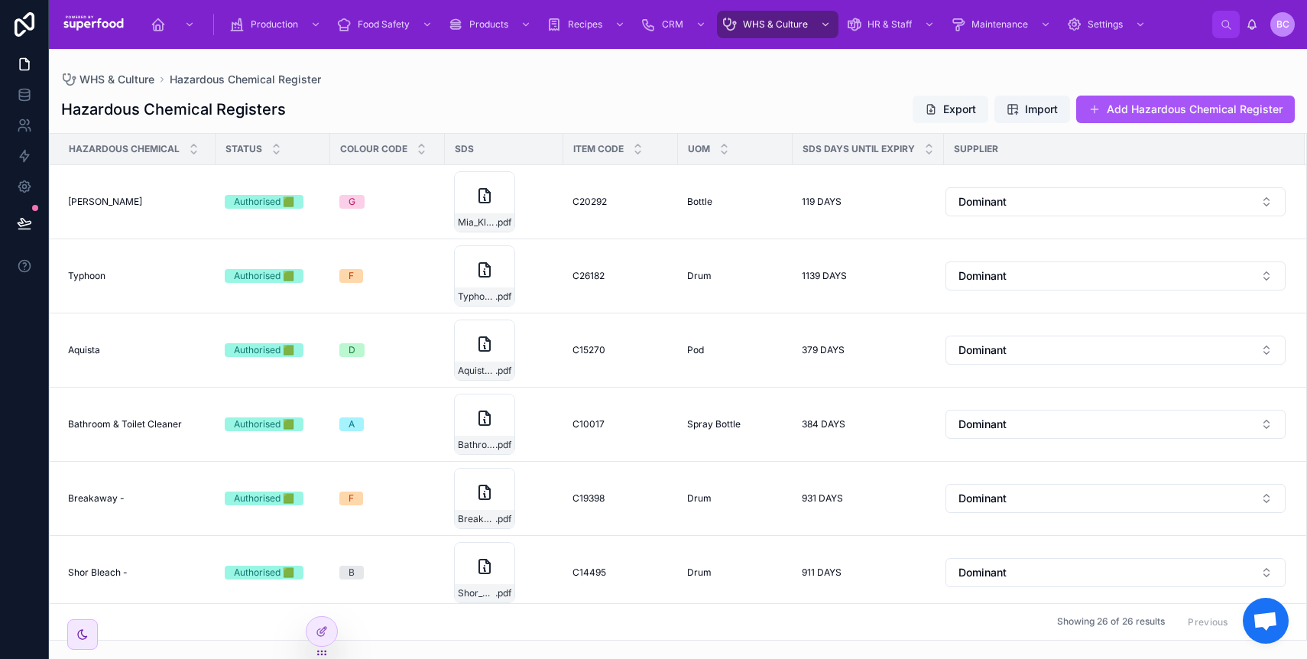
click at [945, 104] on button "Export" at bounding box center [951, 110] width 76 height 28
click at [544, 83] on div "WHS & Culture Hazardous Chemical Register" at bounding box center [677, 79] width 1233 height 12
click at [210, 207] on td "Mia Kleer Mia Kleer" at bounding box center [133, 202] width 166 height 74
click at [168, 208] on td "Mia Kleer Mia Kleer" at bounding box center [133, 202] width 166 height 74
click at [117, 192] on td "Mia Kleer Mia Kleer" at bounding box center [133, 202] width 166 height 74
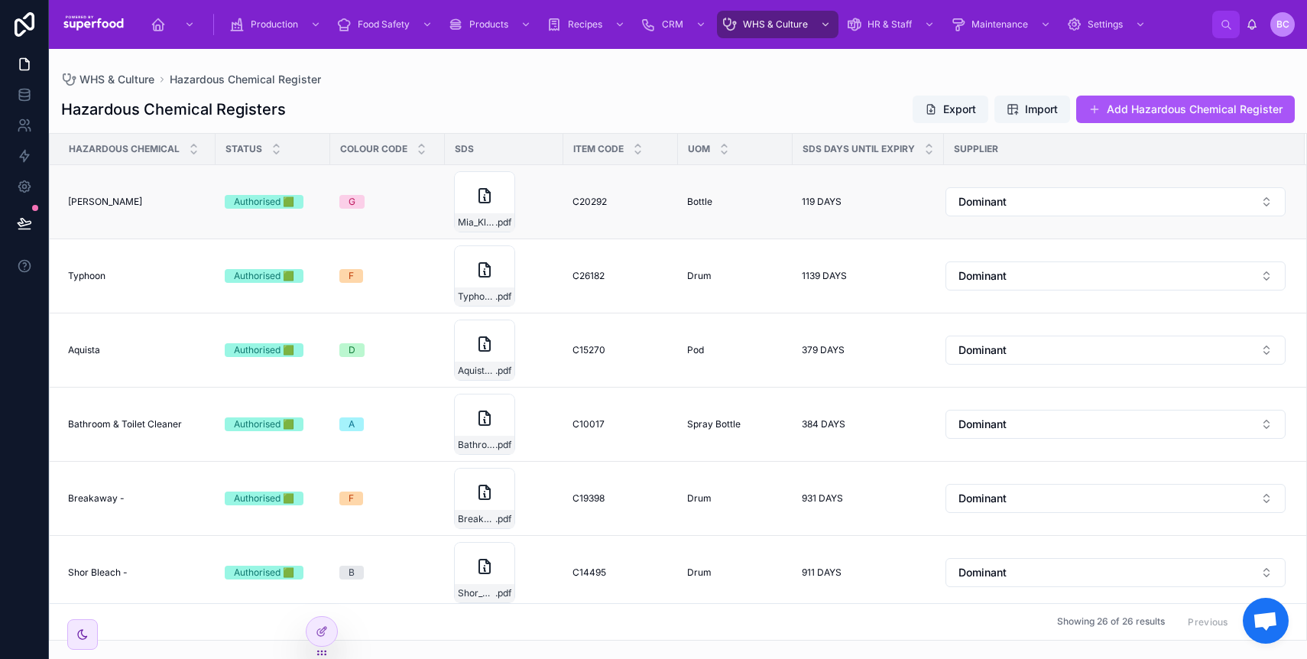
click at [91, 211] on td "Mia Kleer Mia Kleer" at bounding box center [133, 202] width 166 height 74
click at [92, 200] on span "Mia Kleer" at bounding box center [105, 202] width 74 height 12
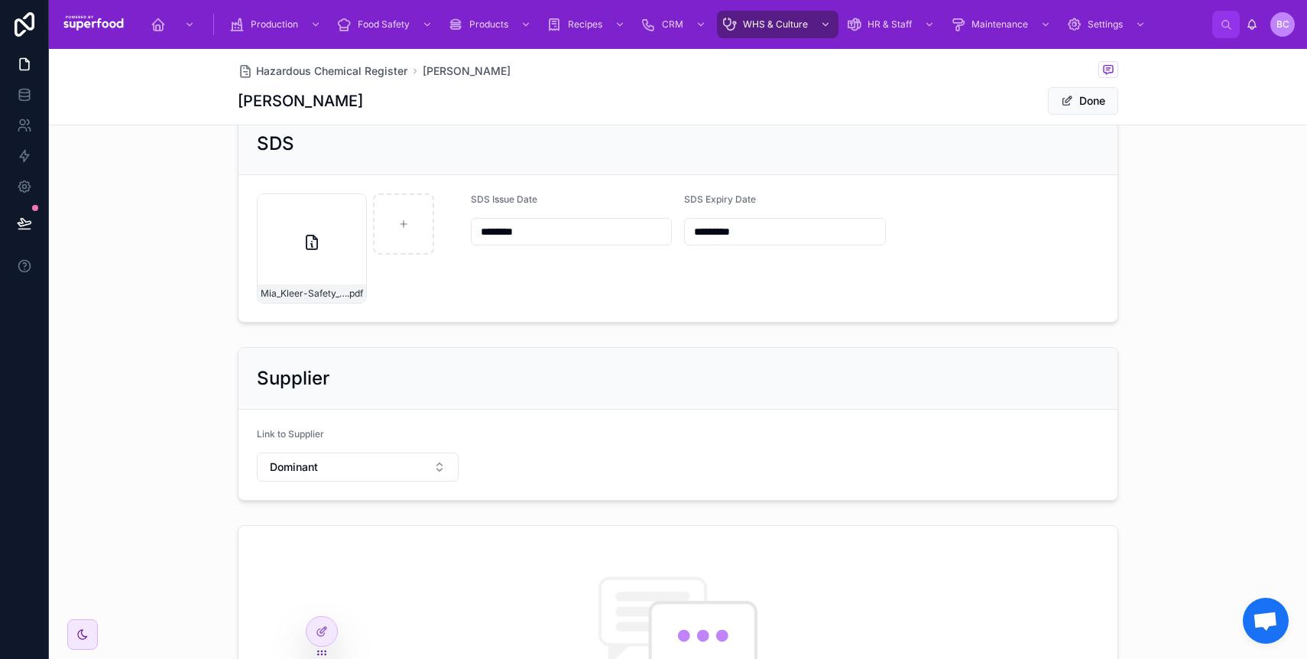
scroll to position [737, 0]
click at [323, 629] on icon at bounding box center [323, 630] width 6 height 6
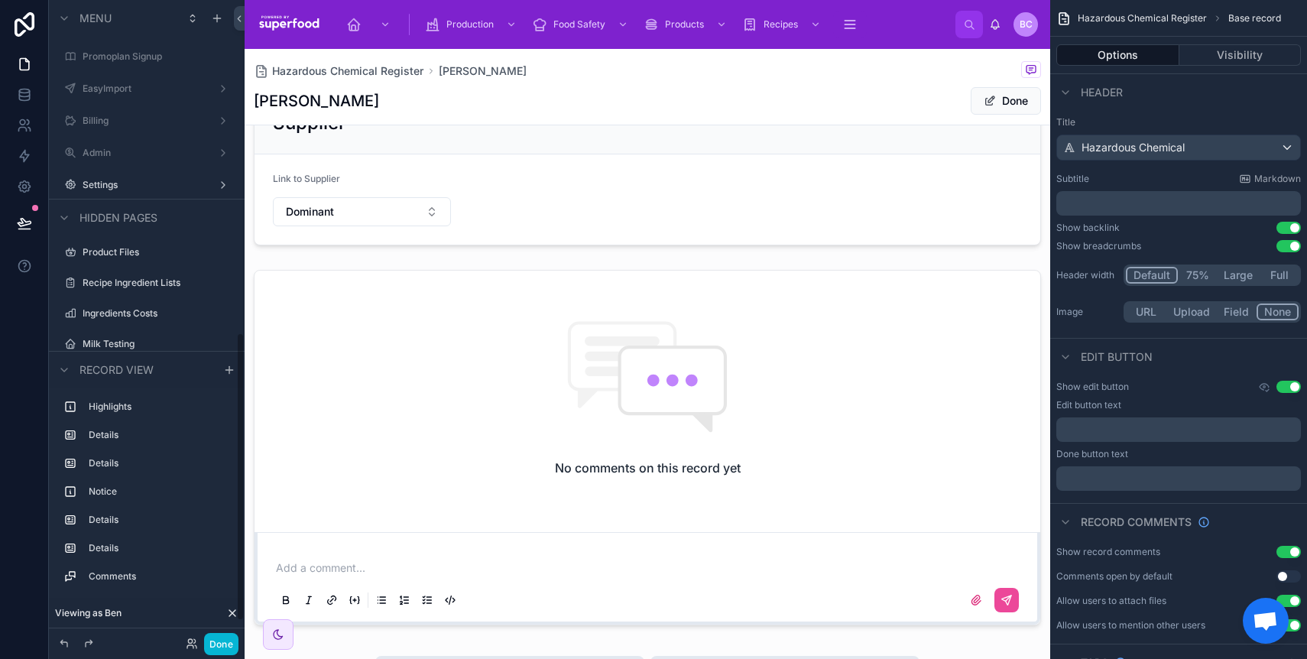
scroll to position [1461, 0]
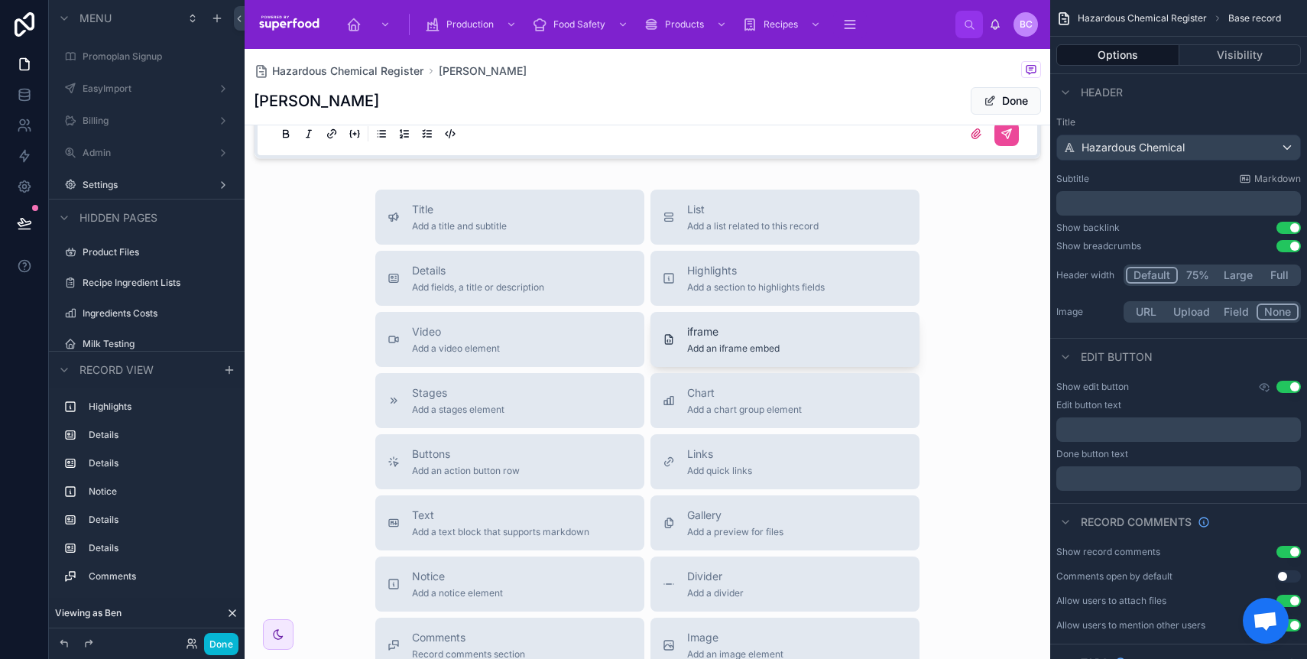
click at [737, 355] on span "Add an iframe embed" at bounding box center [733, 348] width 92 height 12
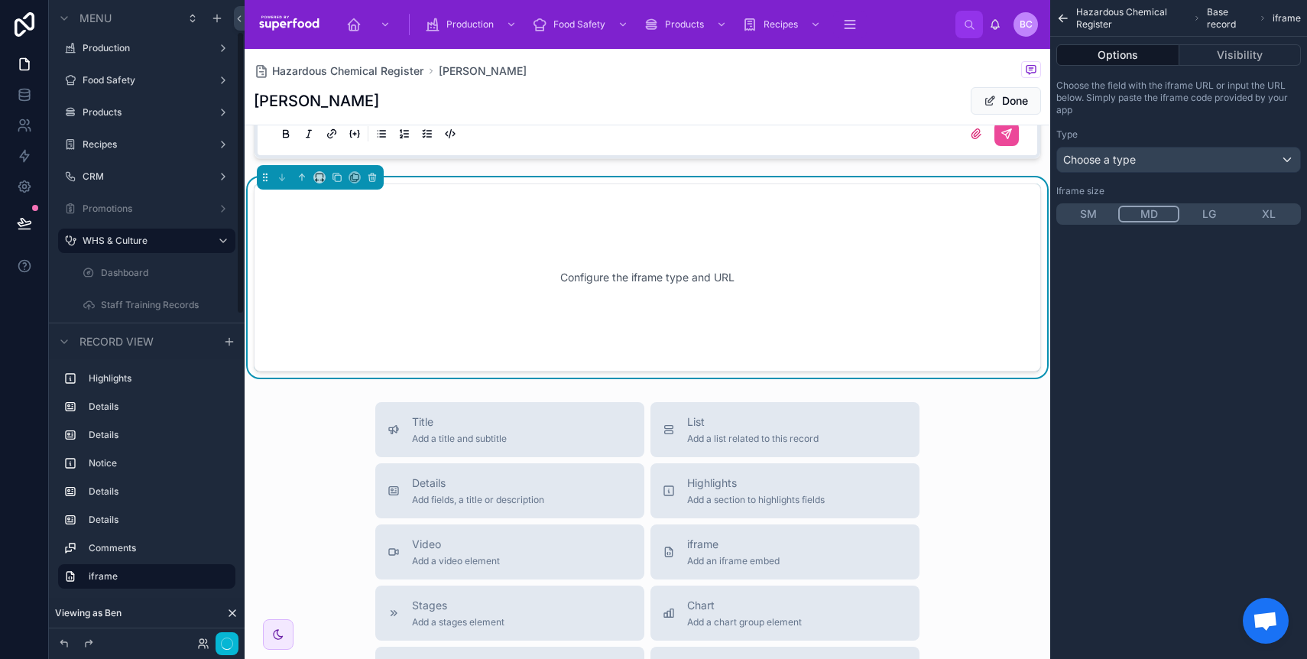
scroll to position [1452, 0]
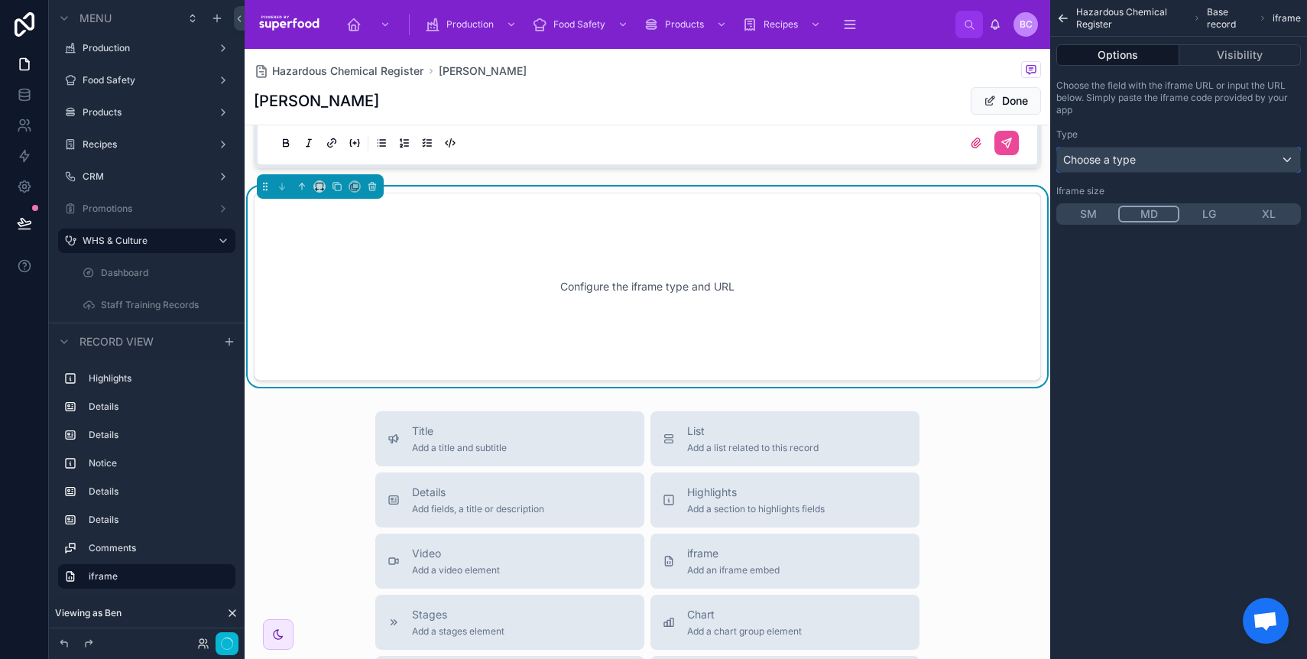
click at [1161, 154] on div "Choose a type" at bounding box center [1178, 159] width 243 height 24
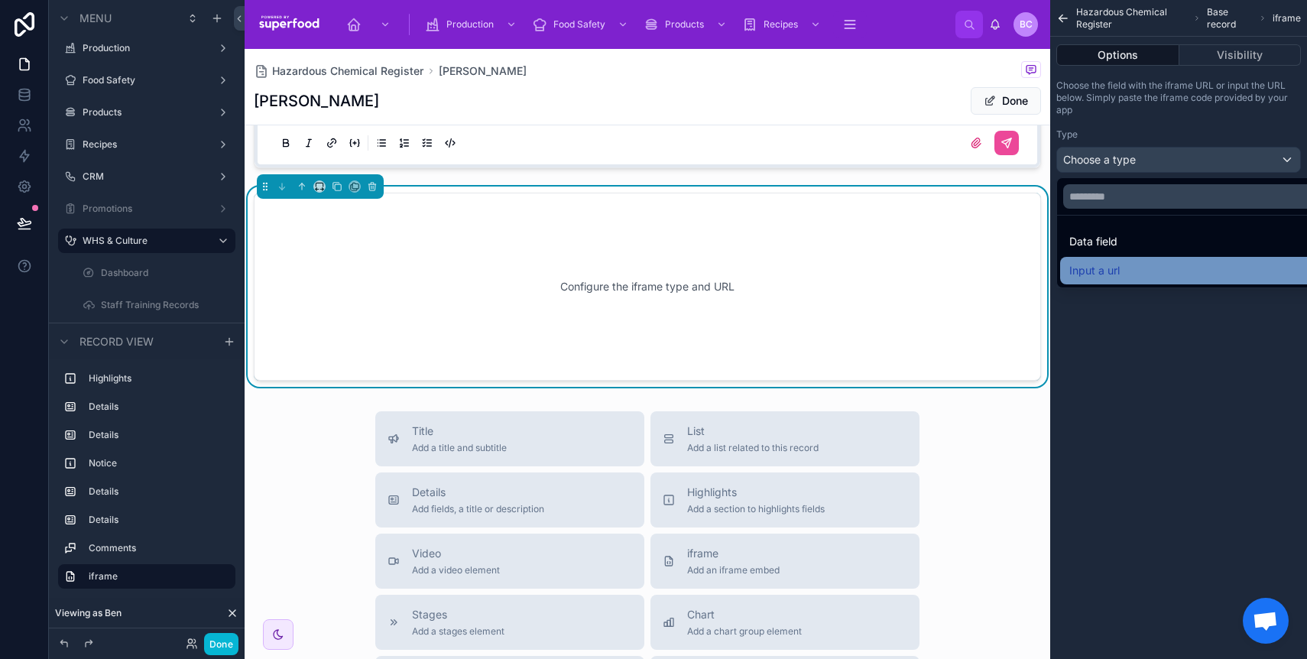
click at [1129, 261] on div "Input a url" at bounding box center [1196, 270] width 254 height 18
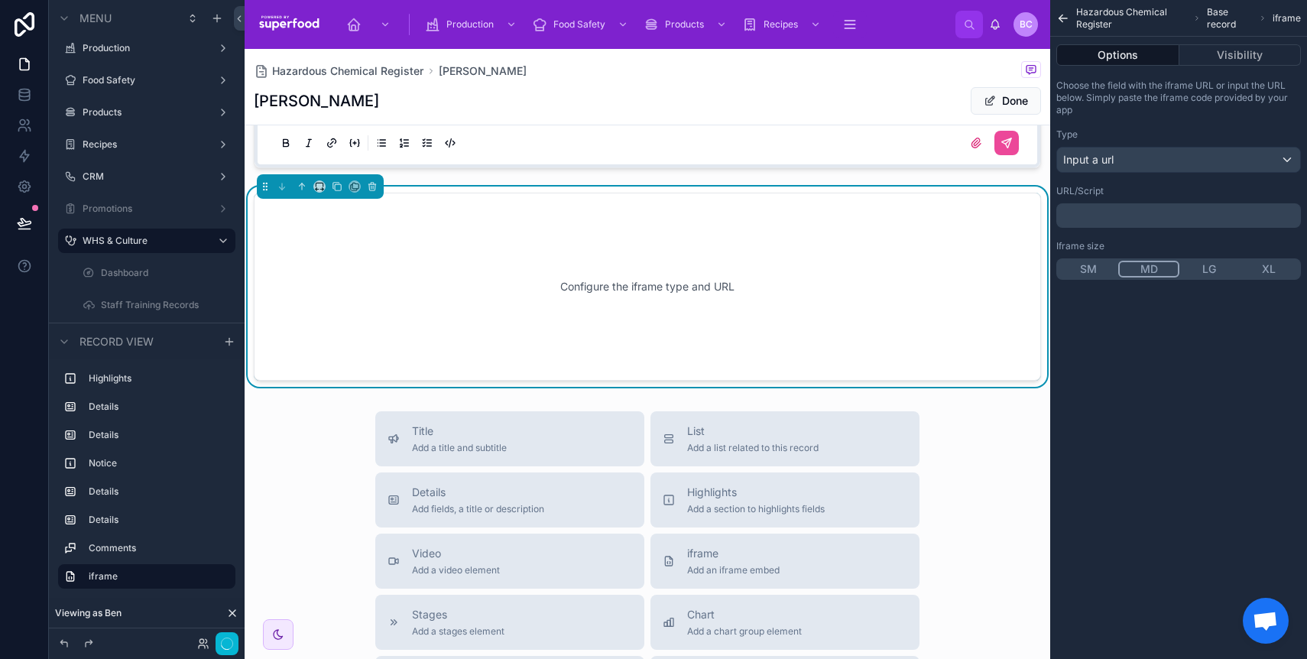
click at [1088, 209] on div "﻿" at bounding box center [1178, 215] width 245 height 24
click at [1105, 219] on p "﻿" at bounding box center [1179, 215] width 235 height 12
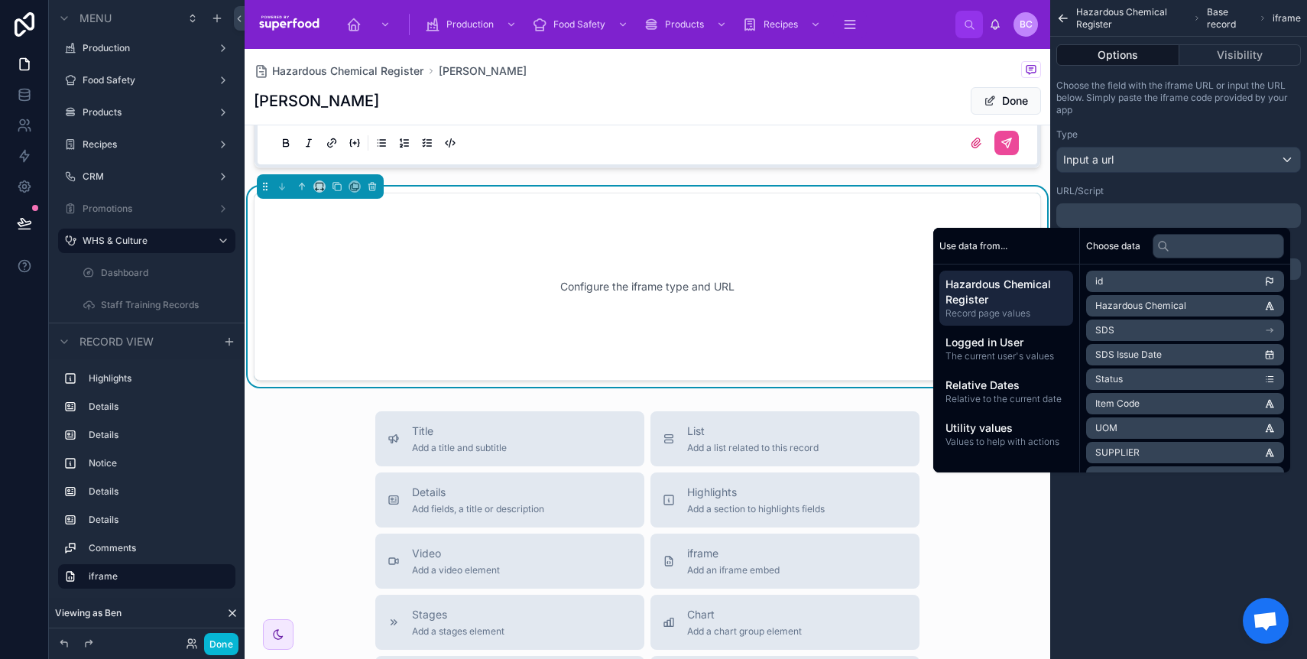
click at [1133, 332] on li "SDS" at bounding box center [1185, 329] width 198 height 21
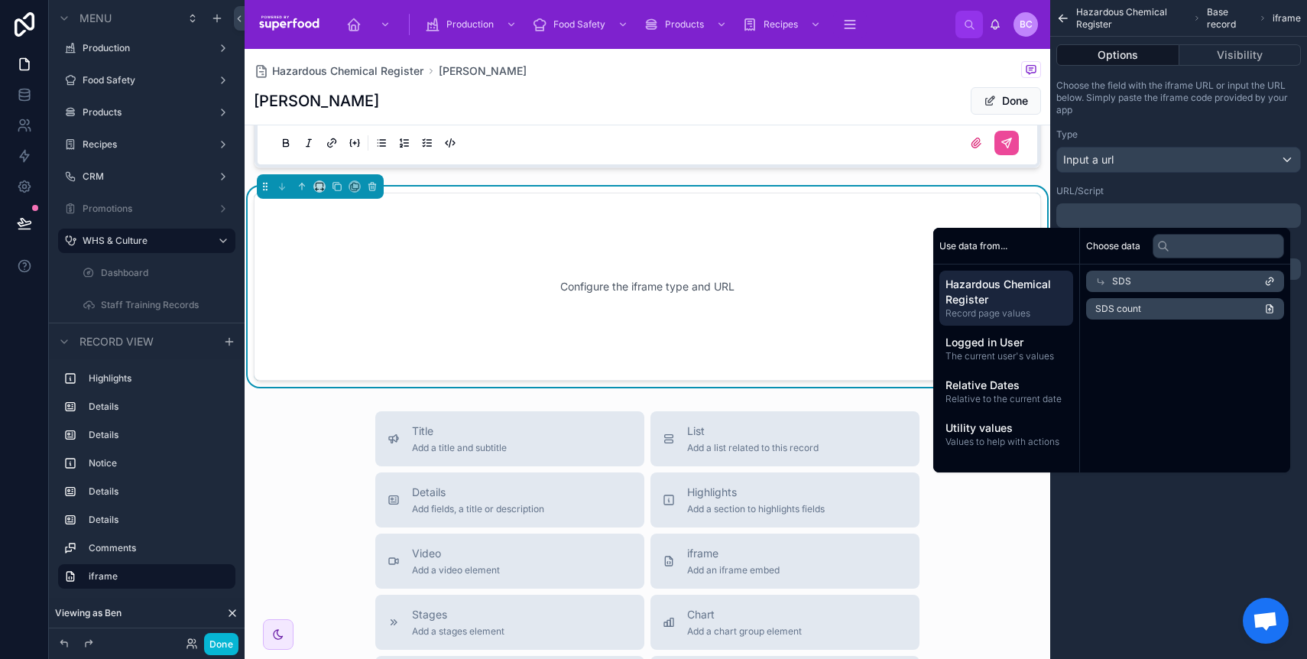
click at [1139, 310] on li "SDS count" at bounding box center [1185, 308] width 198 height 21
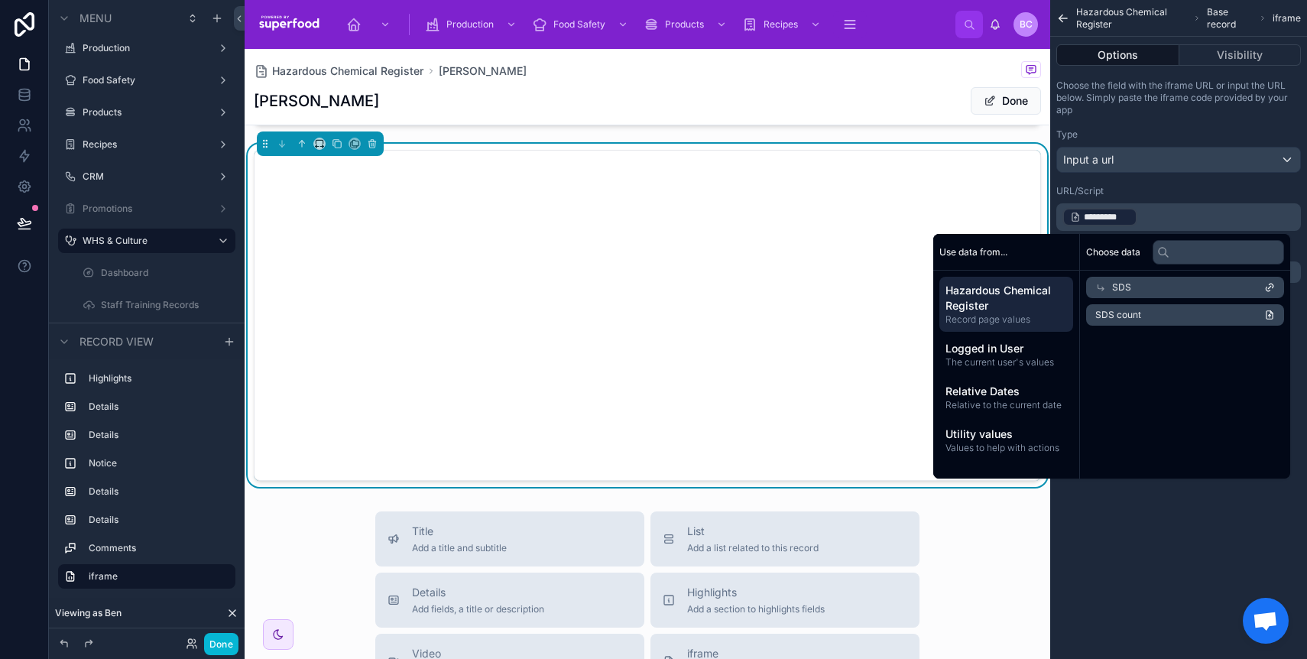
scroll to position [1494, 0]
click at [1156, 283] on div "SDS" at bounding box center [1185, 287] width 198 height 21
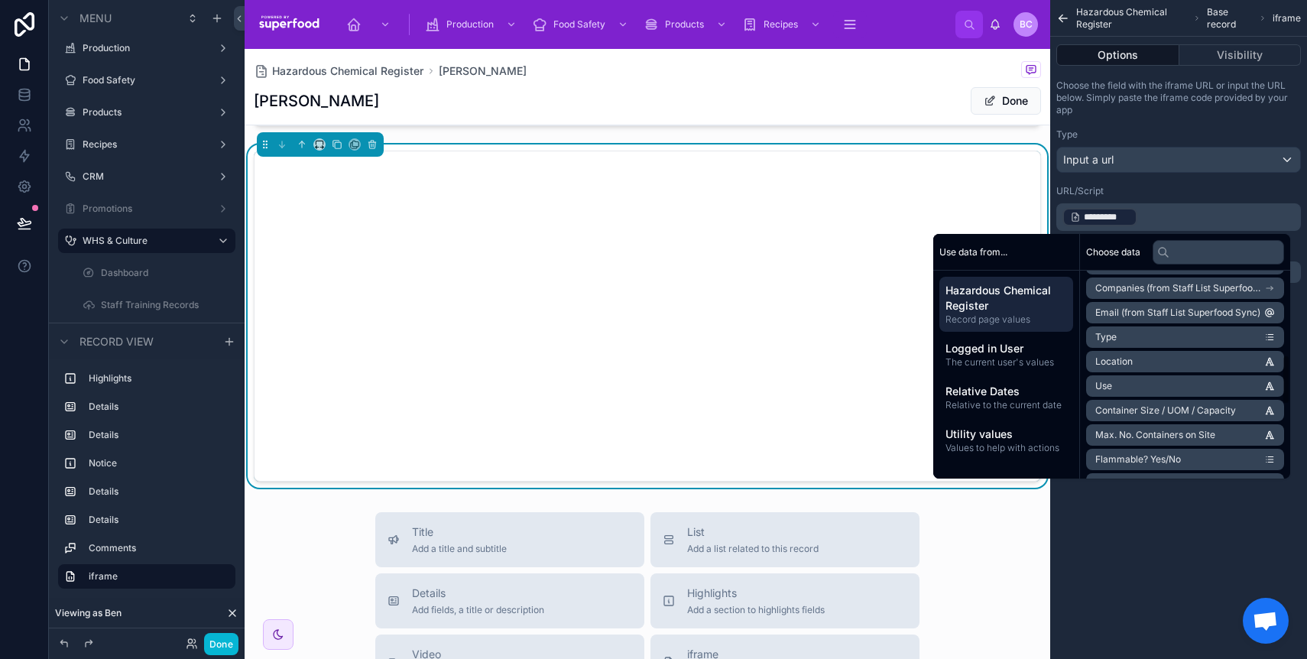
scroll to position [214, 0]
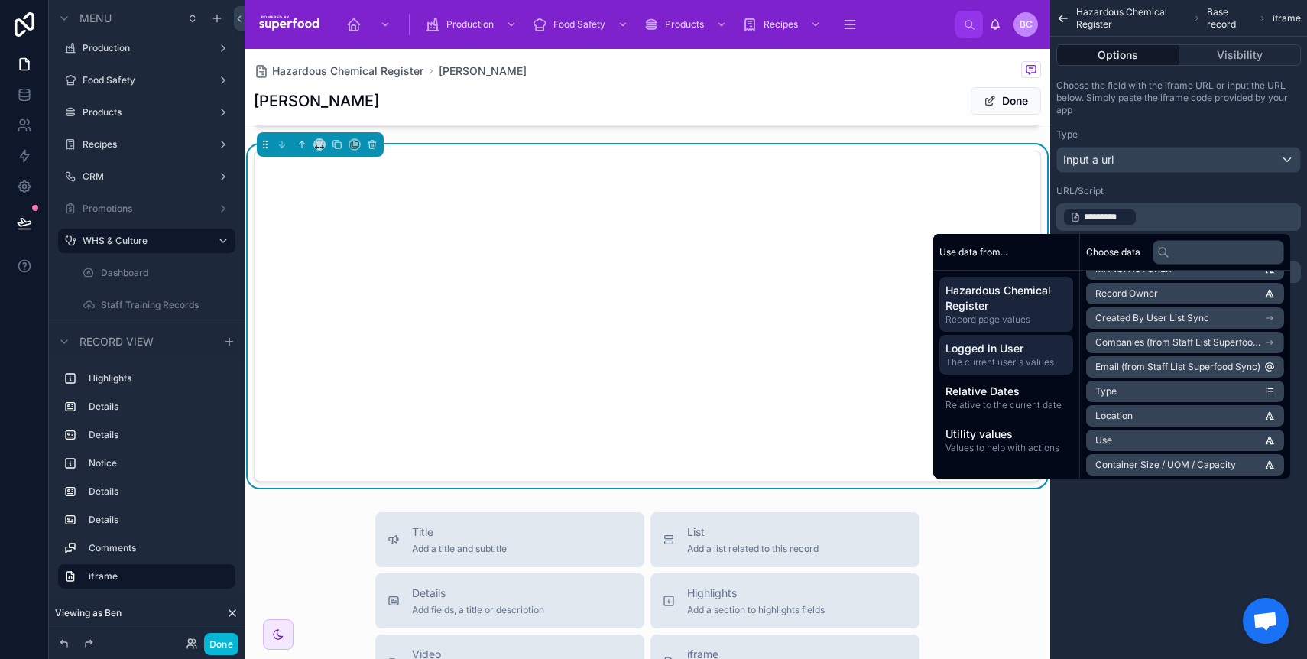
click at [980, 364] on span "The current user's values" at bounding box center [1006, 362] width 122 height 12
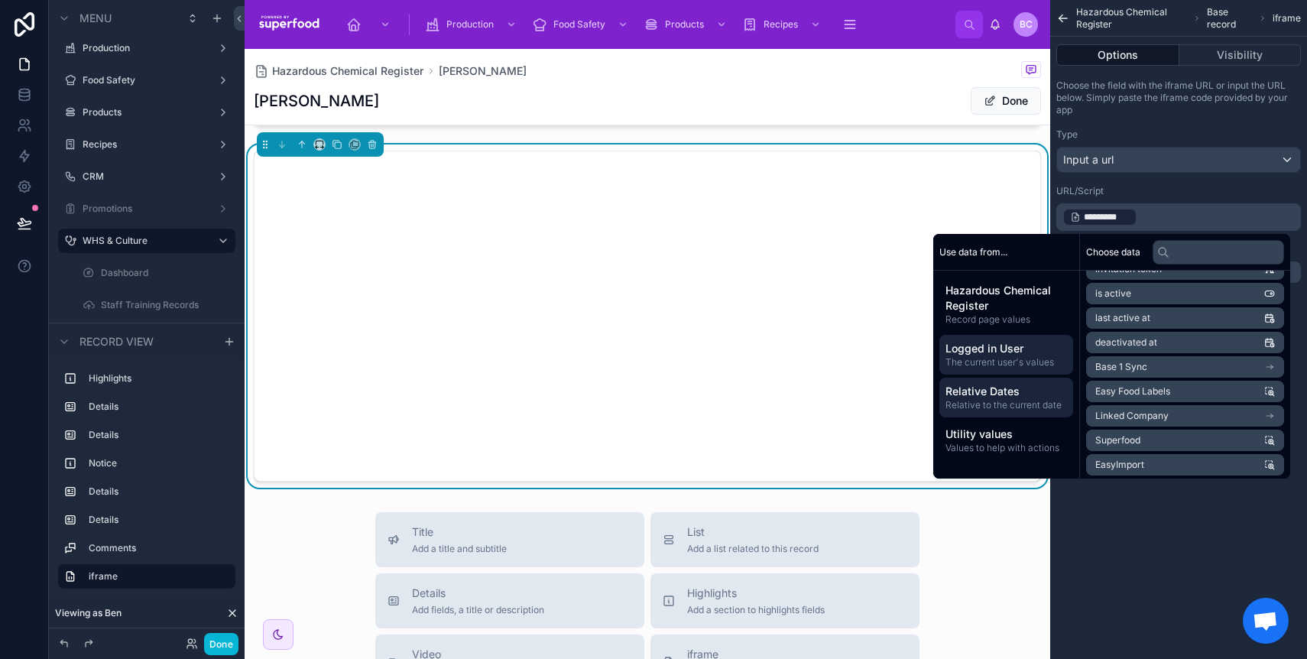
click at [978, 401] on span "Relative to the current date" at bounding box center [1006, 405] width 122 height 12
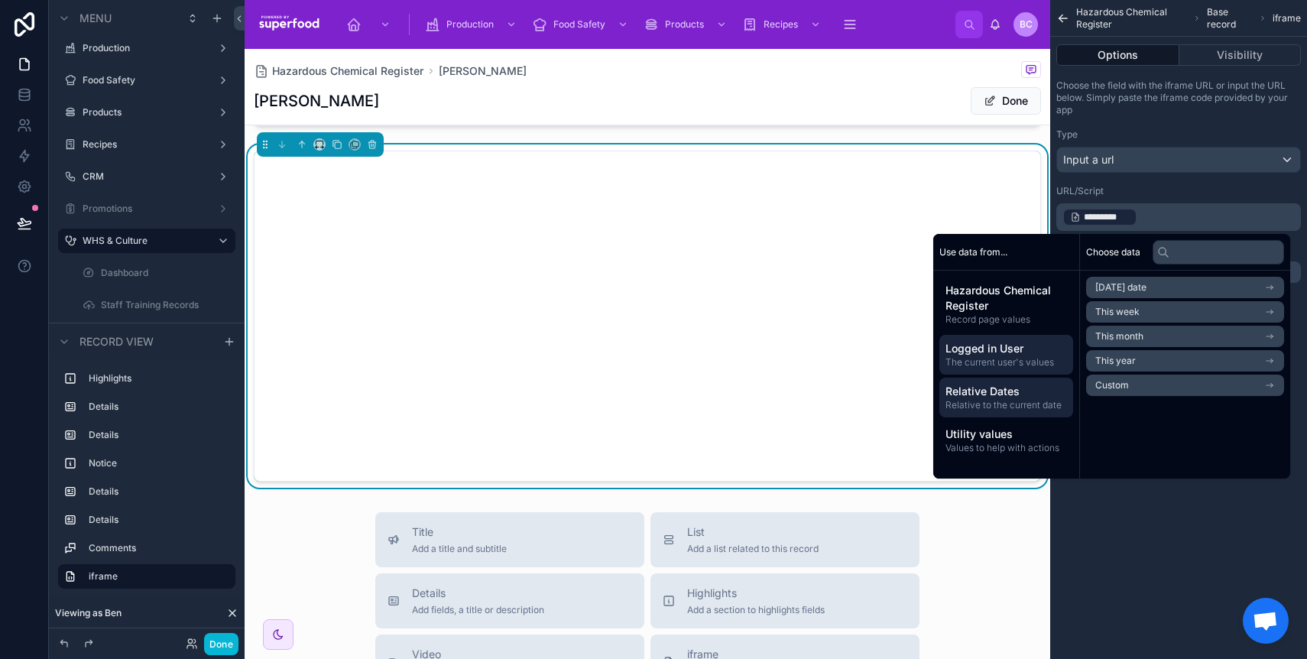
click at [983, 359] on span "The current user's values" at bounding box center [1006, 362] width 122 height 12
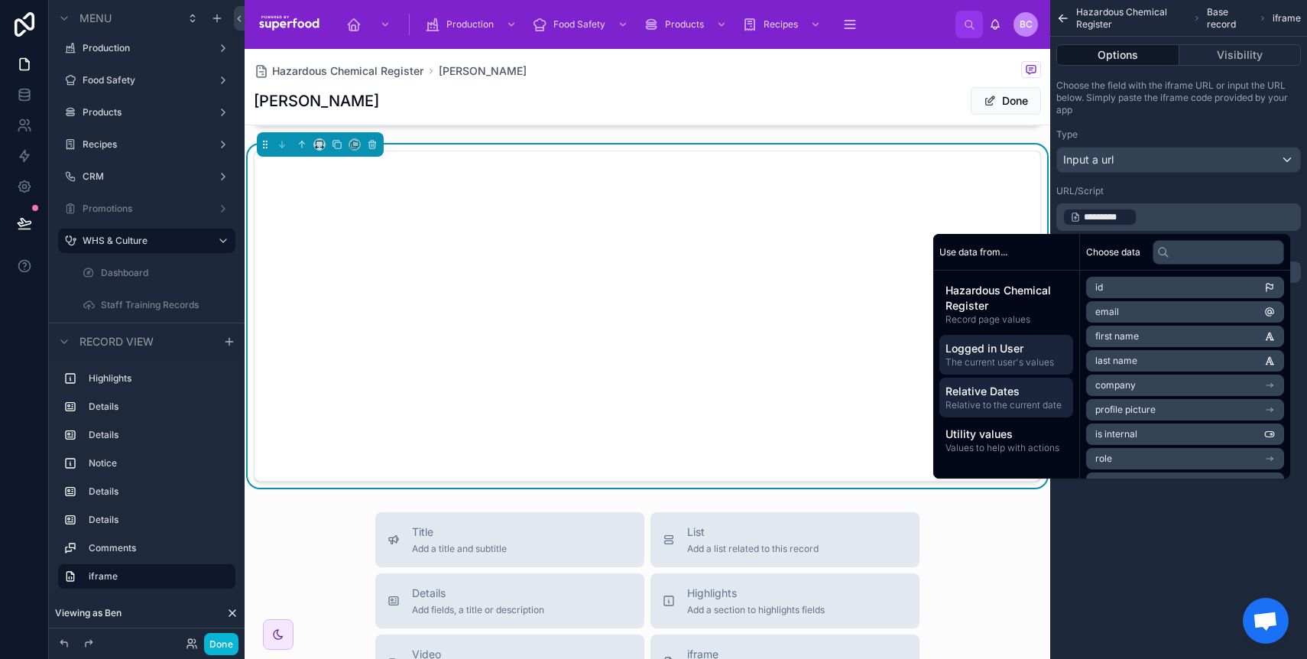
click at [982, 391] on span "Relative Dates" at bounding box center [1006, 391] width 122 height 15
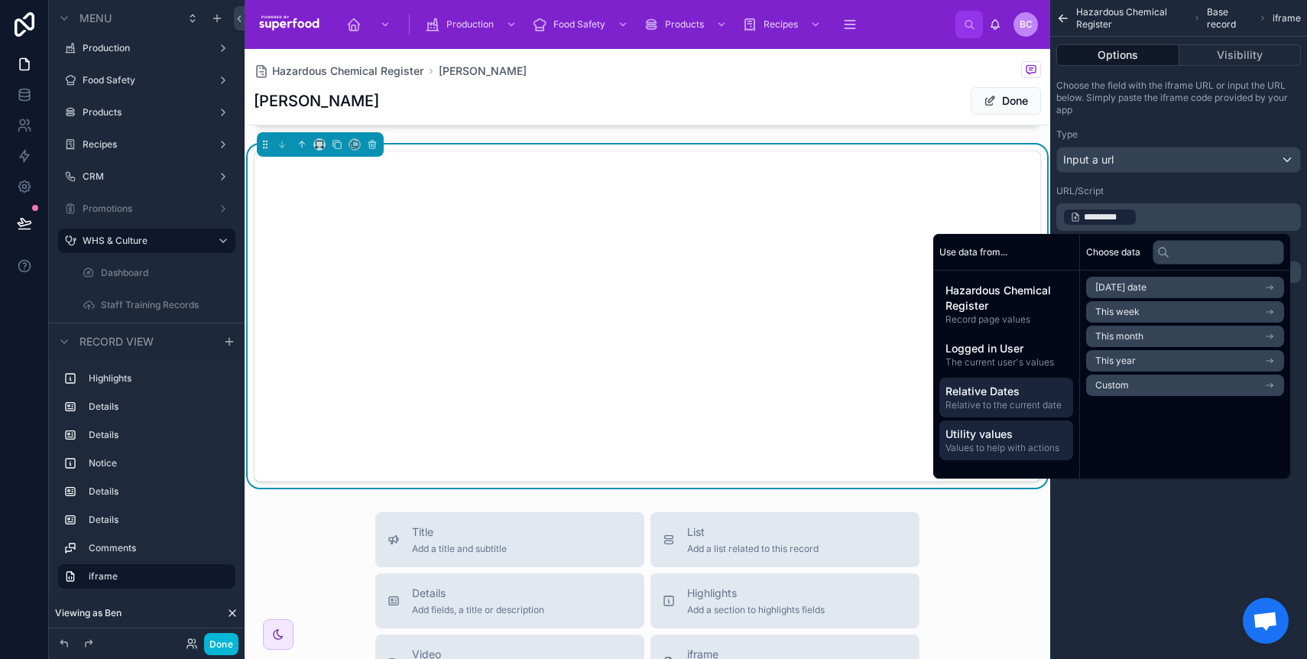
click at [985, 452] on span "Values to help with actions" at bounding box center [1006, 448] width 122 height 12
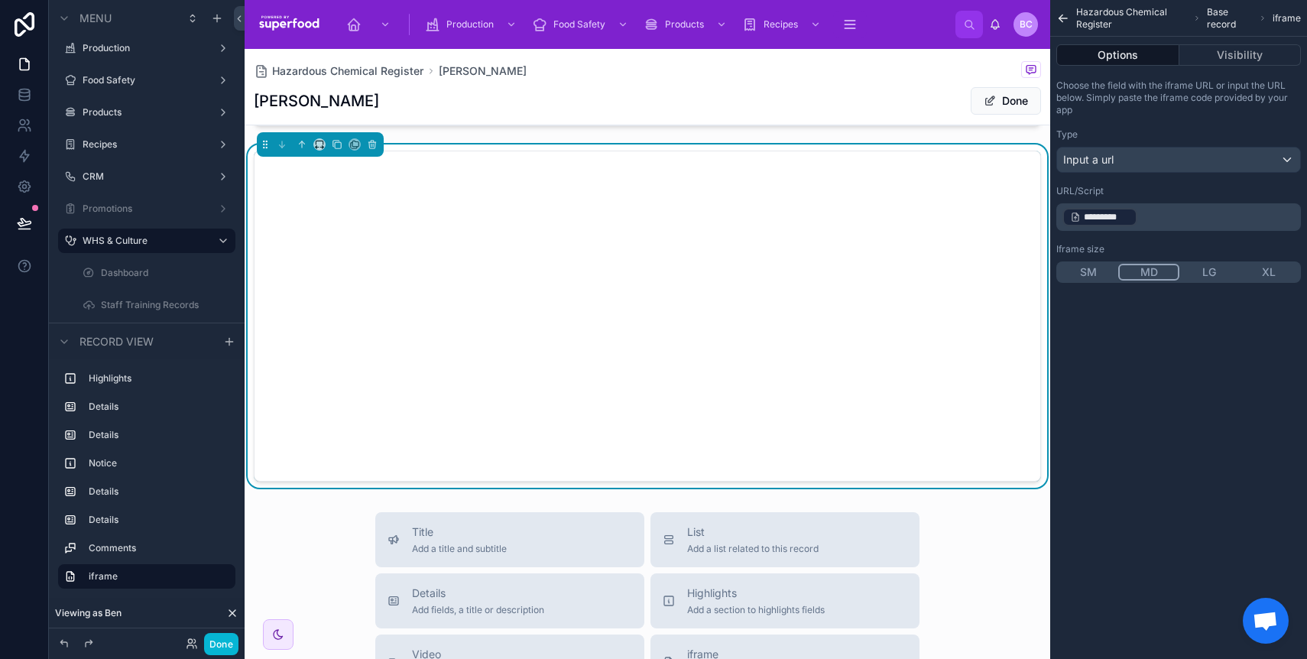
click at [1214, 514] on div "Hazardous Chemical Register Base record iframe Options Visibility Choose the fi…" at bounding box center [1178, 329] width 257 height 659
click at [1161, 216] on p "﻿ ********* ﻿ ﻿" at bounding box center [1179, 216] width 235 height 21
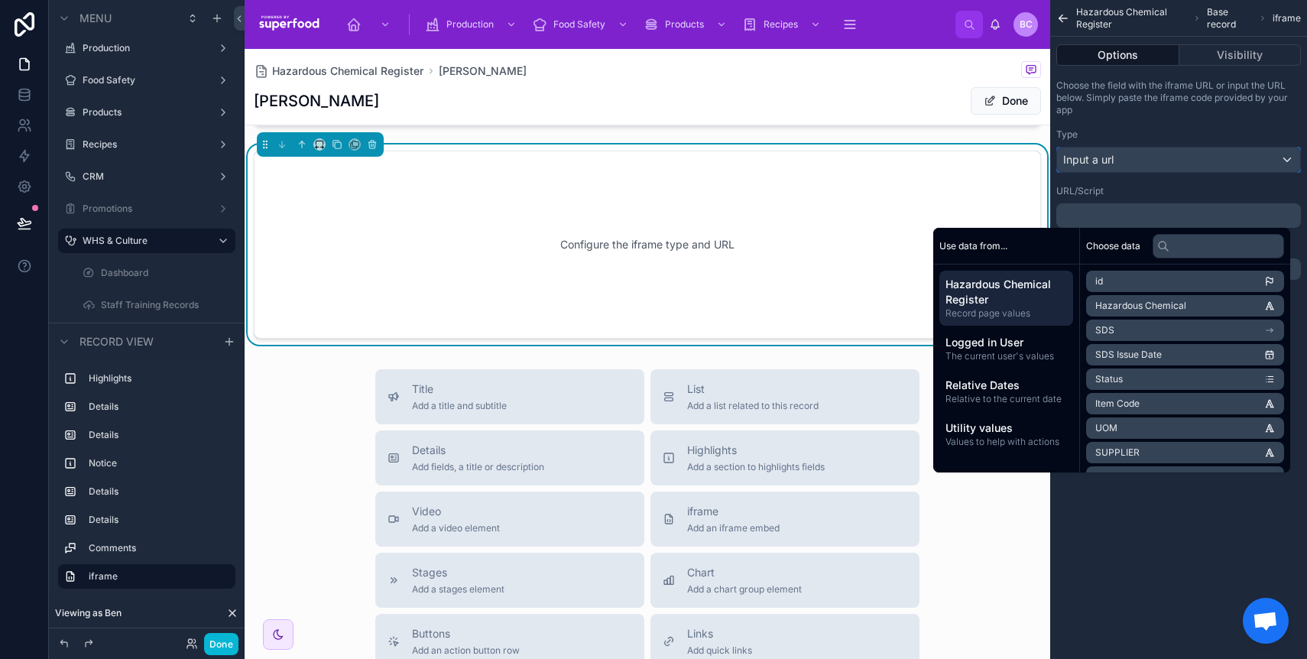
click at [1135, 151] on div "Input a url" at bounding box center [1178, 159] width 243 height 24
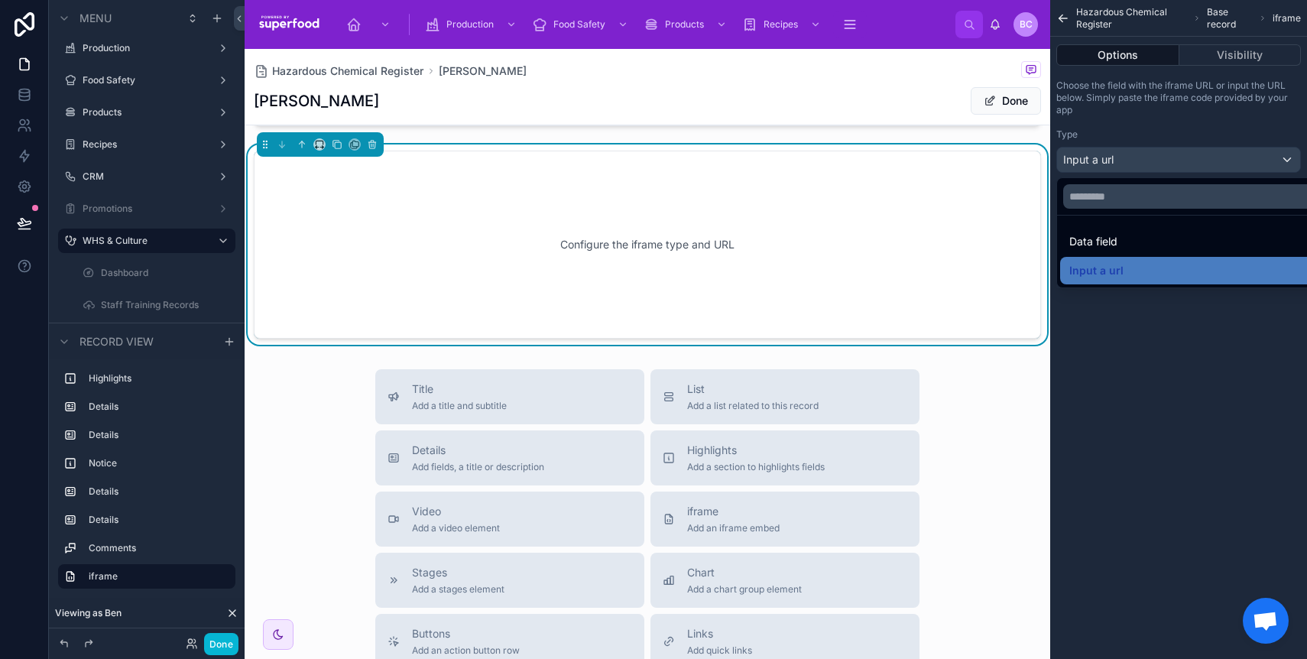
click at [1135, 158] on div "scrollable content" at bounding box center [653, 329] width 1307 height 659
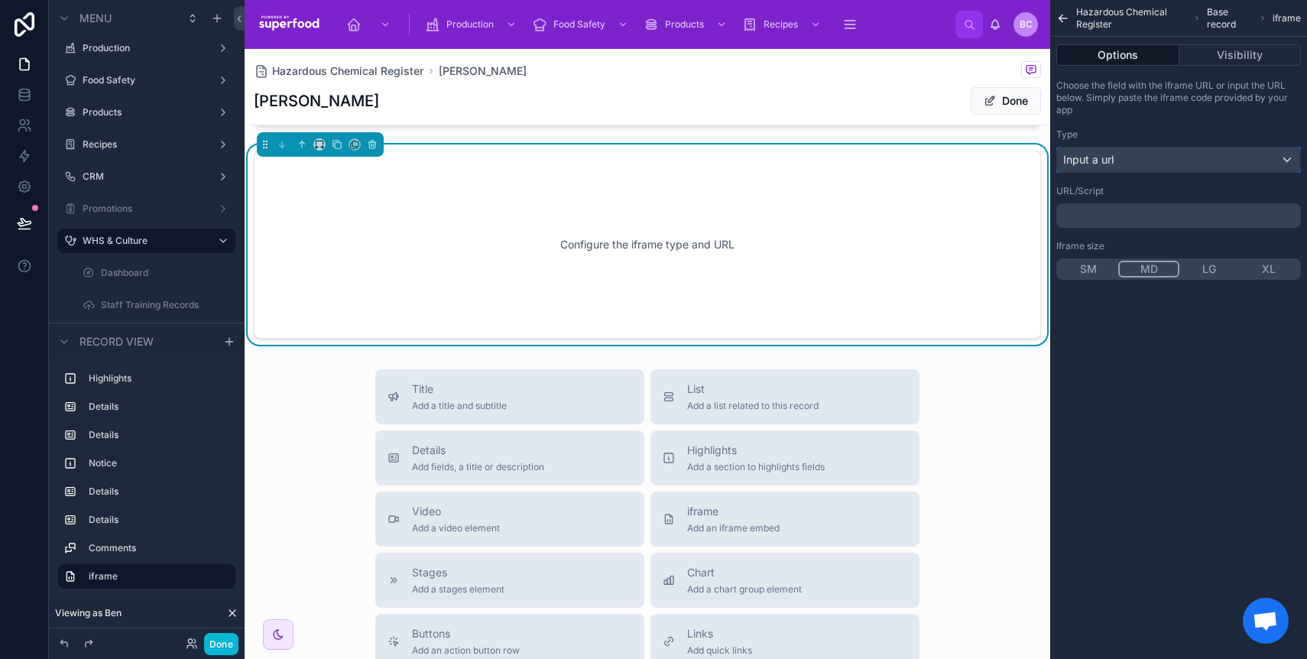
click at [1135, 158] on div "Input a url" at bounding box center [1178, 159] width 243 height 24
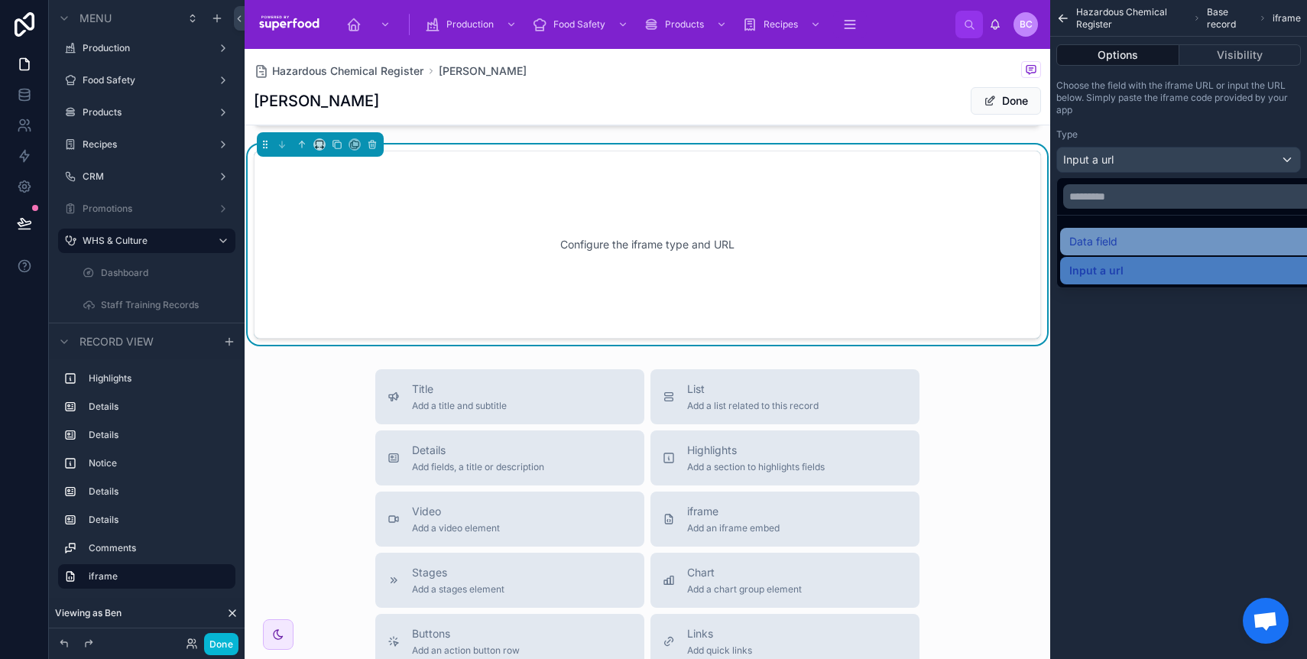
click at [1094, 245] on span "Data field" at bounding box center [1093, 241] width 48 height 18
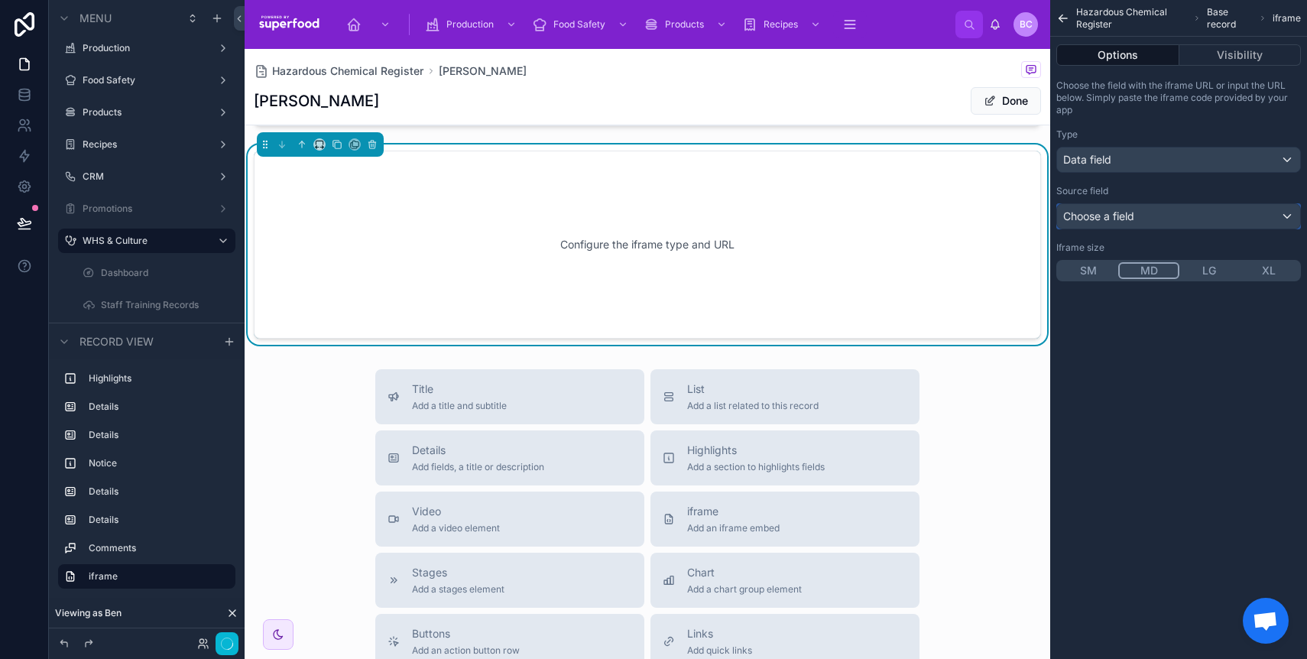
click at [1114, 211] on span "Choose a field" at bounding box center [1098, 215] width 71 height 13
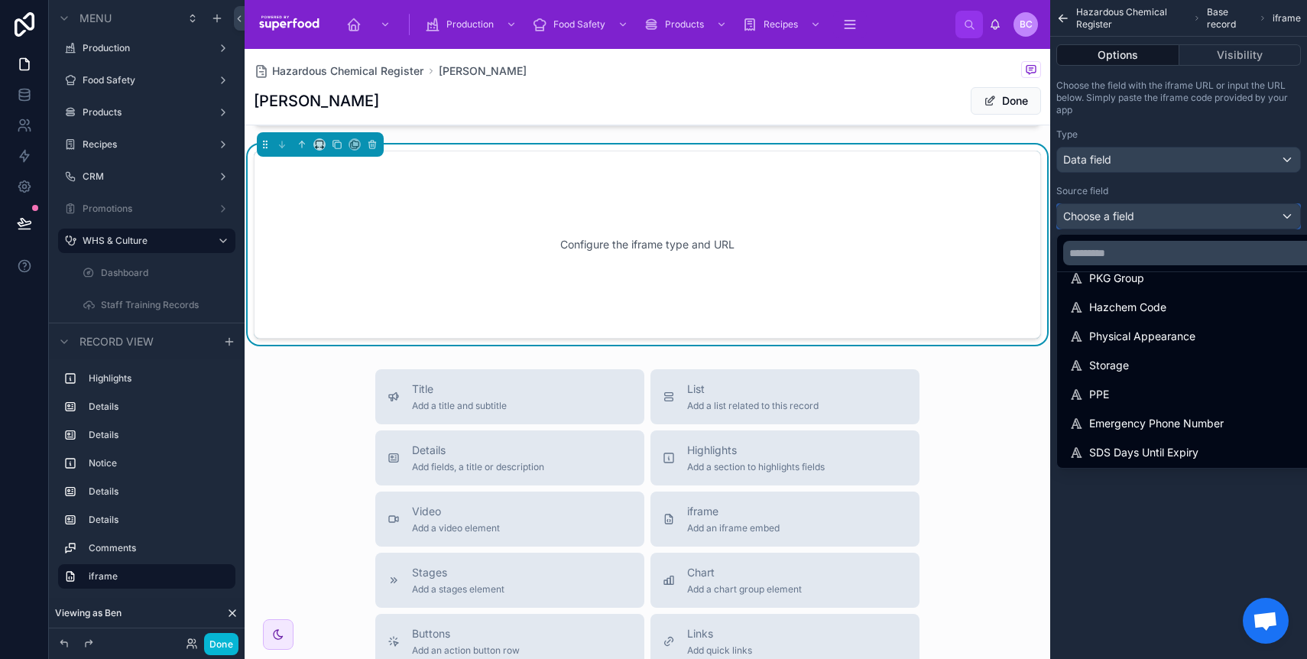
scroll to position [399, 0]
click at [1130, 491] on div "scrollable content" at bounding box center [653, 329] width 1307 height 659
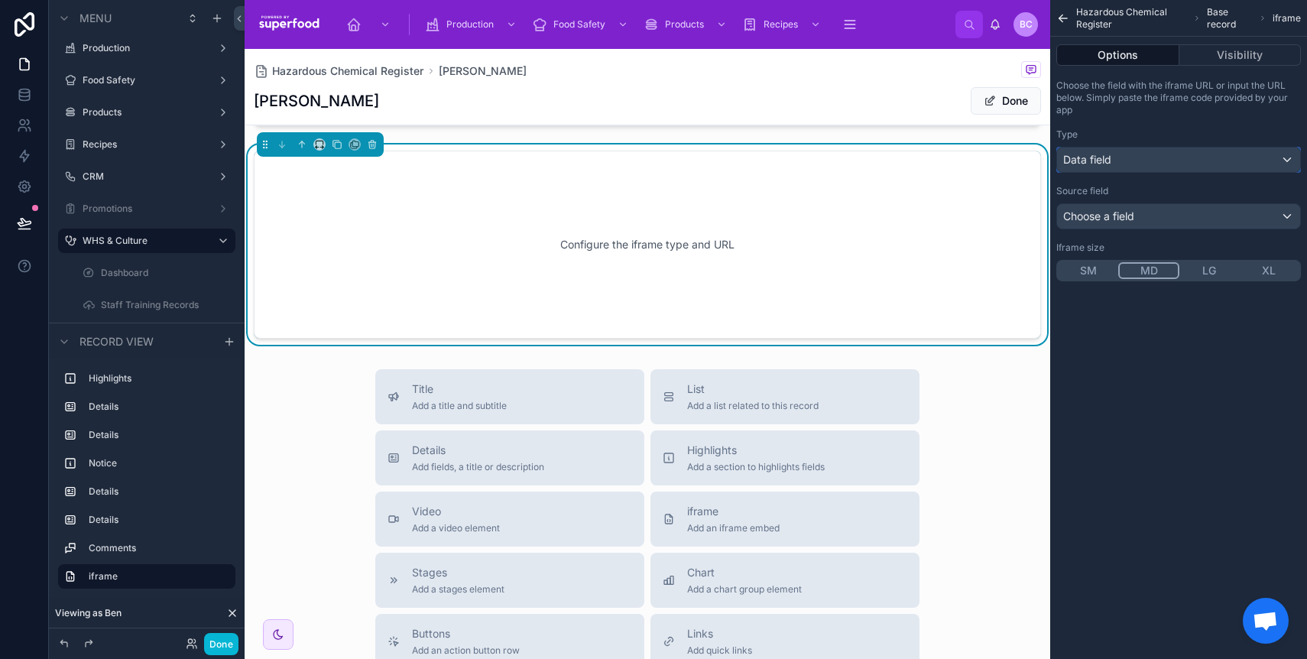
click at [1188, 156] on div "Data field" at bounding box center [1178, 159] width 243 height 24
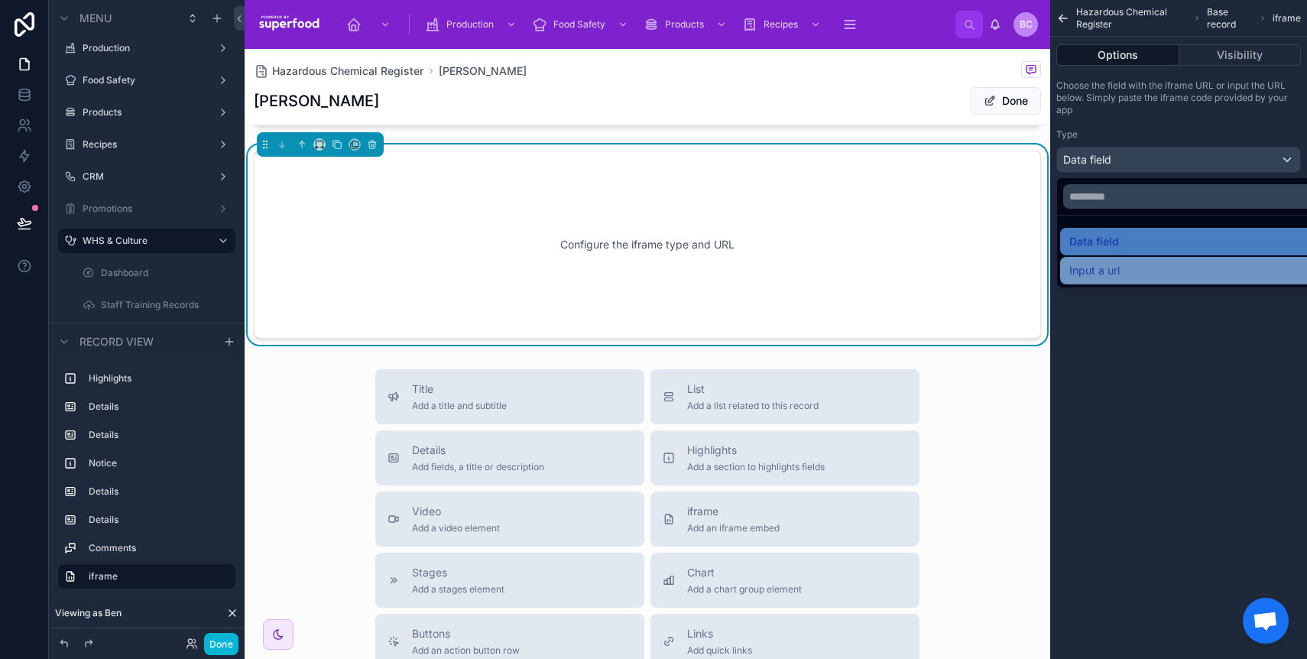
click at [1108, 264] on span "Input a url" at bounding box center [1094, 270] width 50 height 18
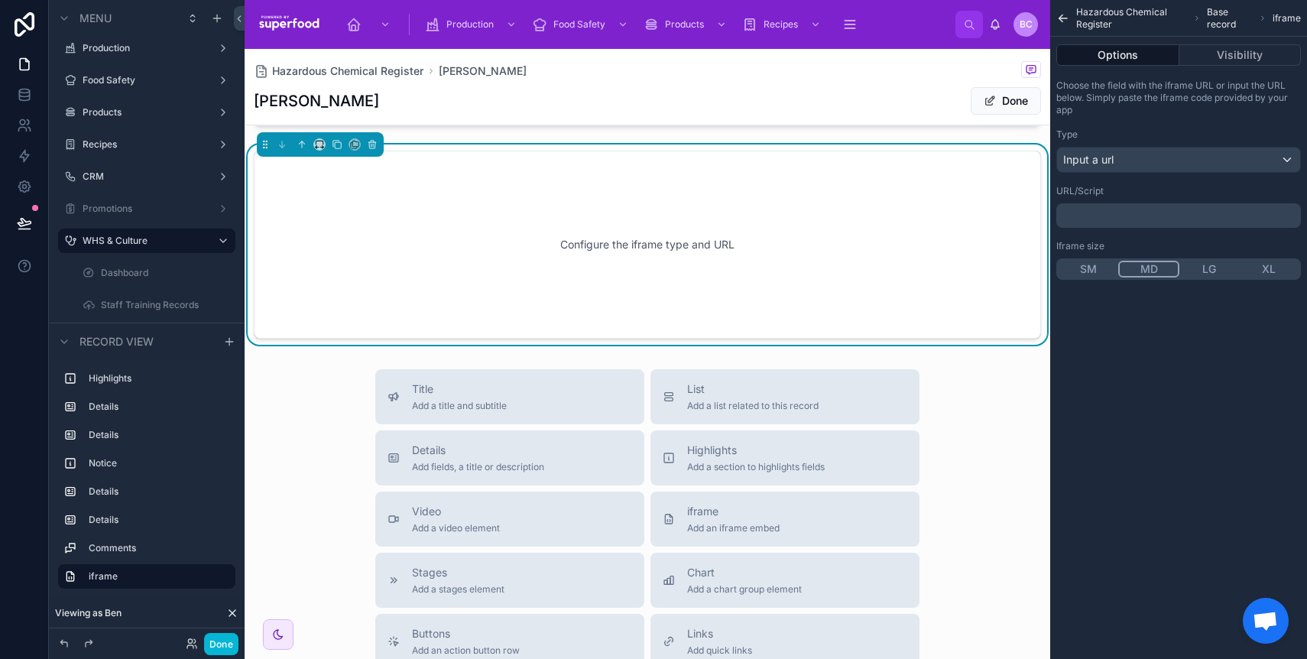
click at [1109, 217] on p "﻿" at bounding box center [1179, 215] width 235 height 12
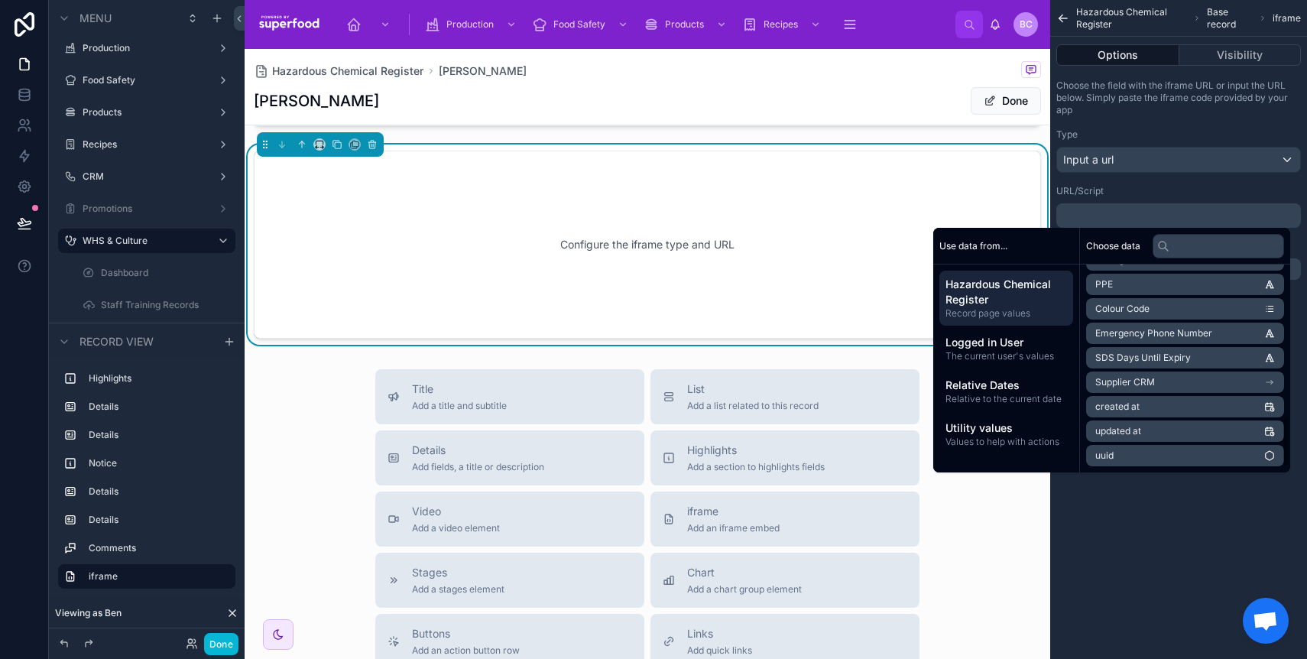
scroll to position [0, 0]
click at [1136, 335] on li "SDS" at bounding box center [1185, 329] width 198 height 21
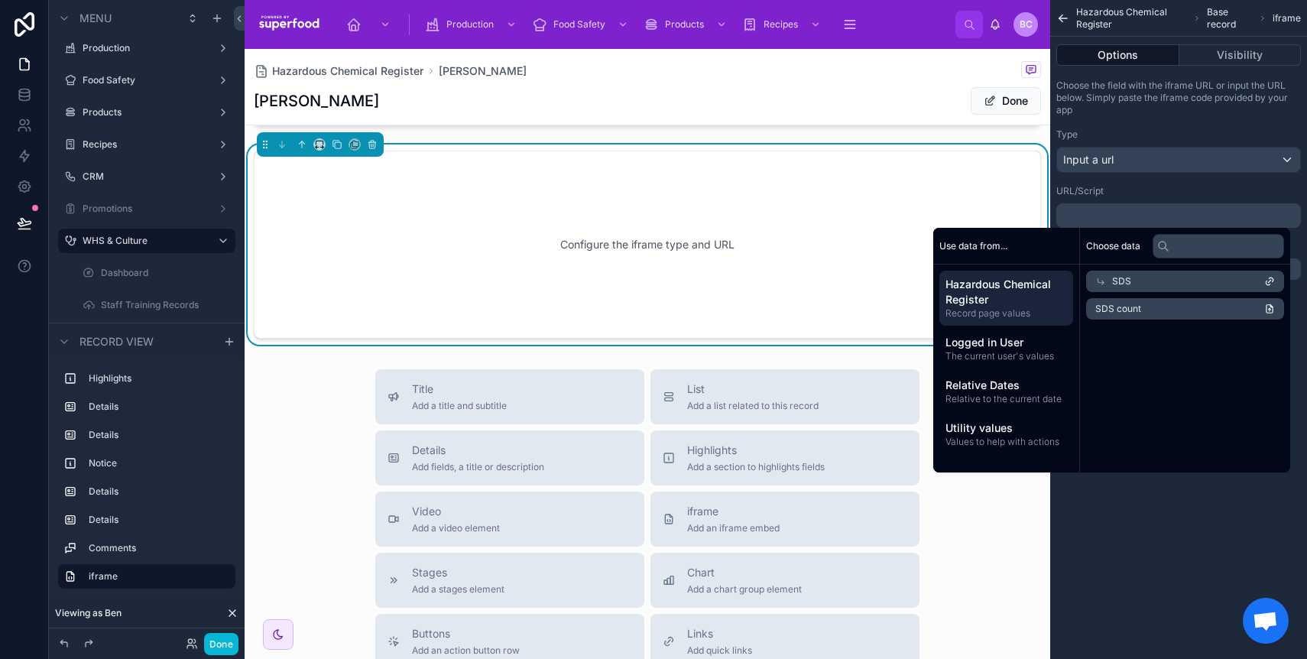
click at [1146, 280] on div "SDS" at bounding box center [1185, 281] width 198 height 21
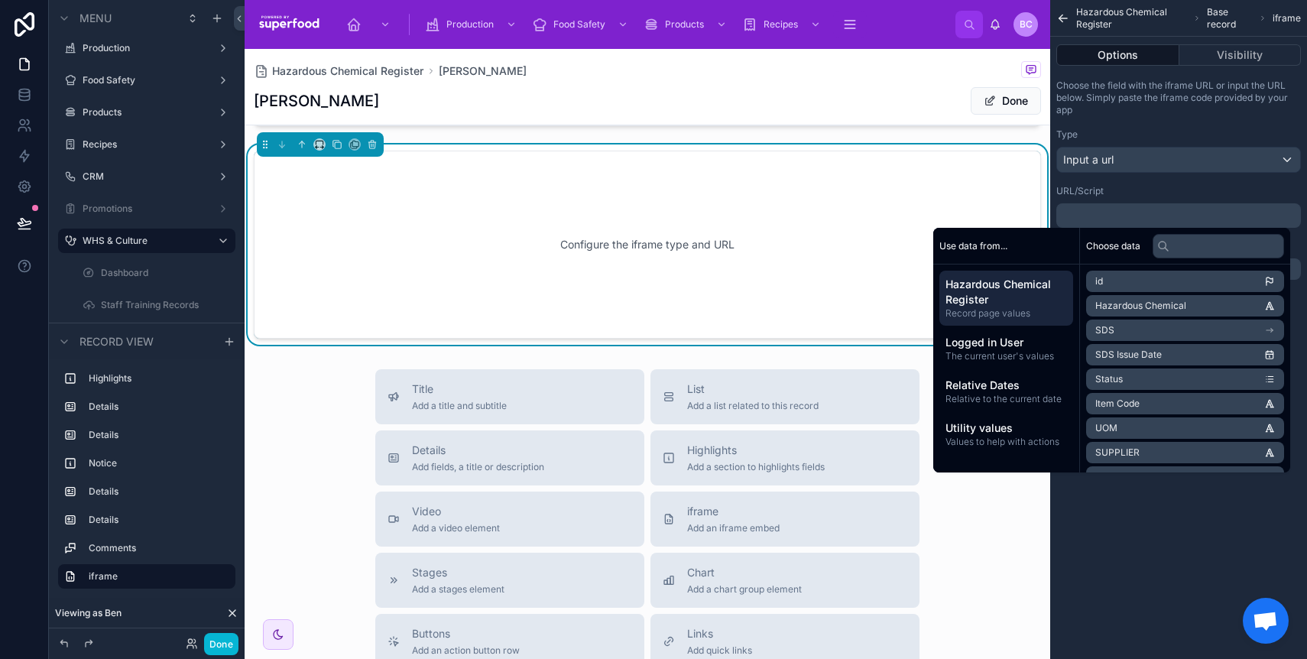
click at [1126, 326] on li "SDS" at bounding box center [1185, 329] width 198 height 21
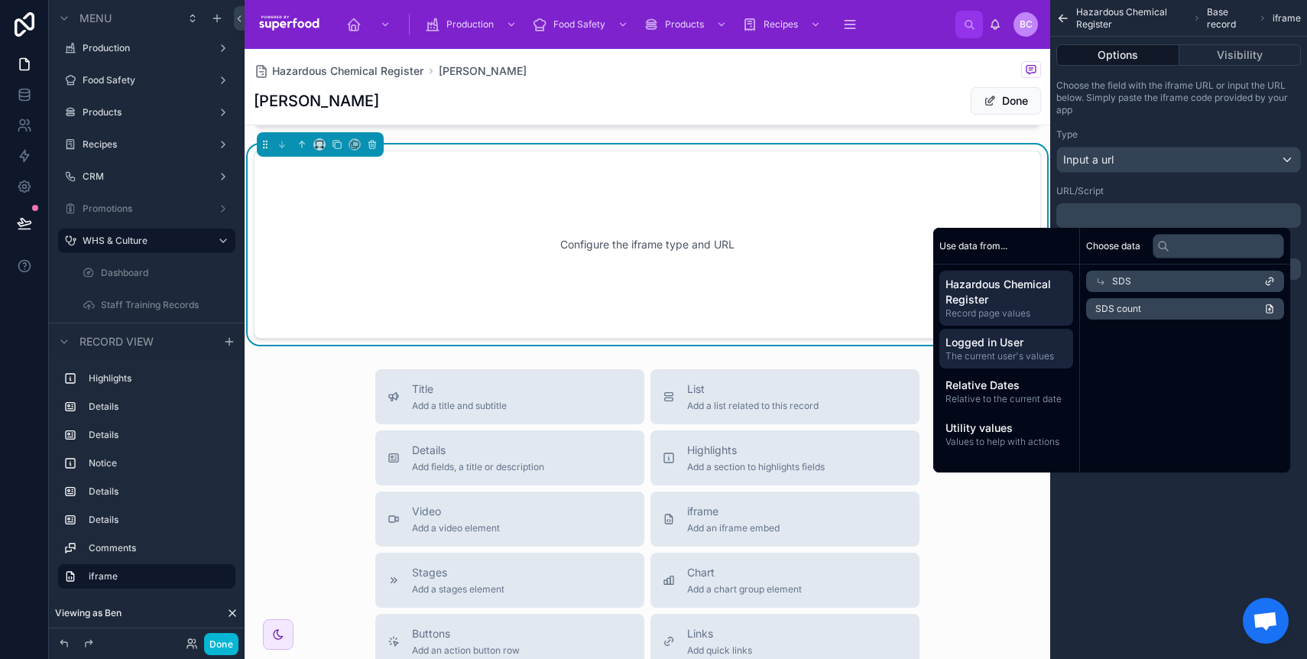
click at [1002, 342] on span "Logged in User" at bounding box center [1006, 342] width 122 height 15
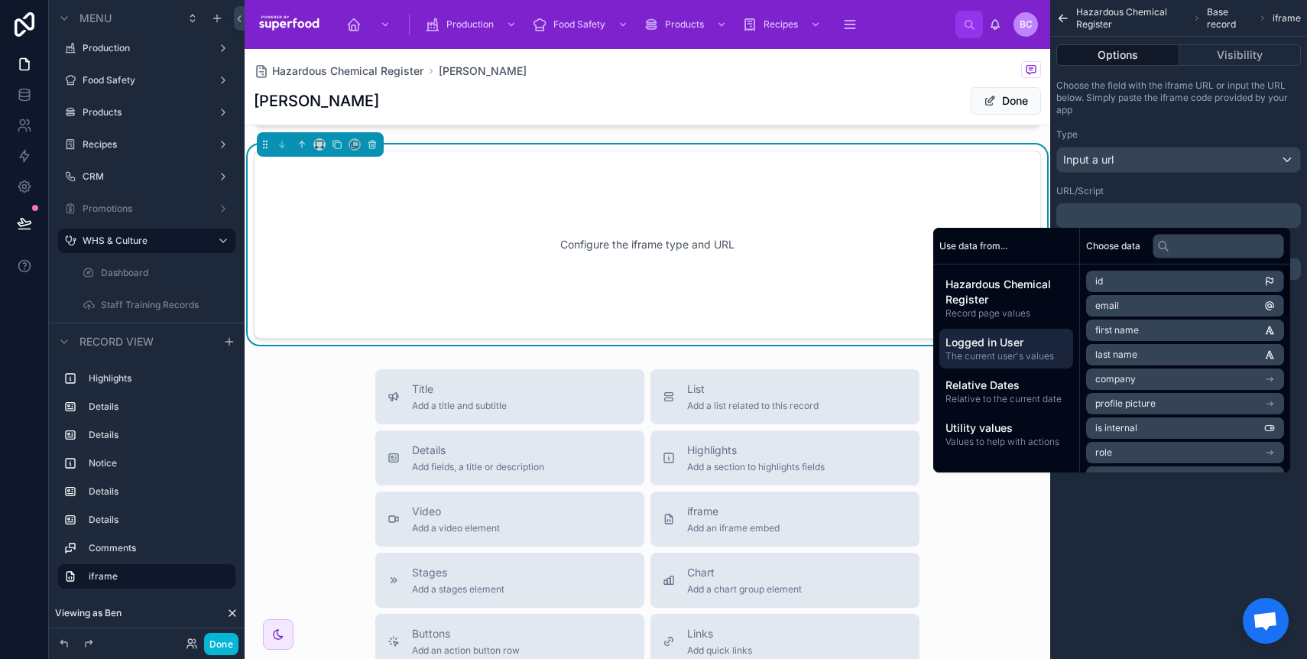
click at [1185, 546] on div "Hazardous Chemical Register Base record iframe Options Visibility Choose the fi…" at bounding box center [1178, 329] width 257 height 659
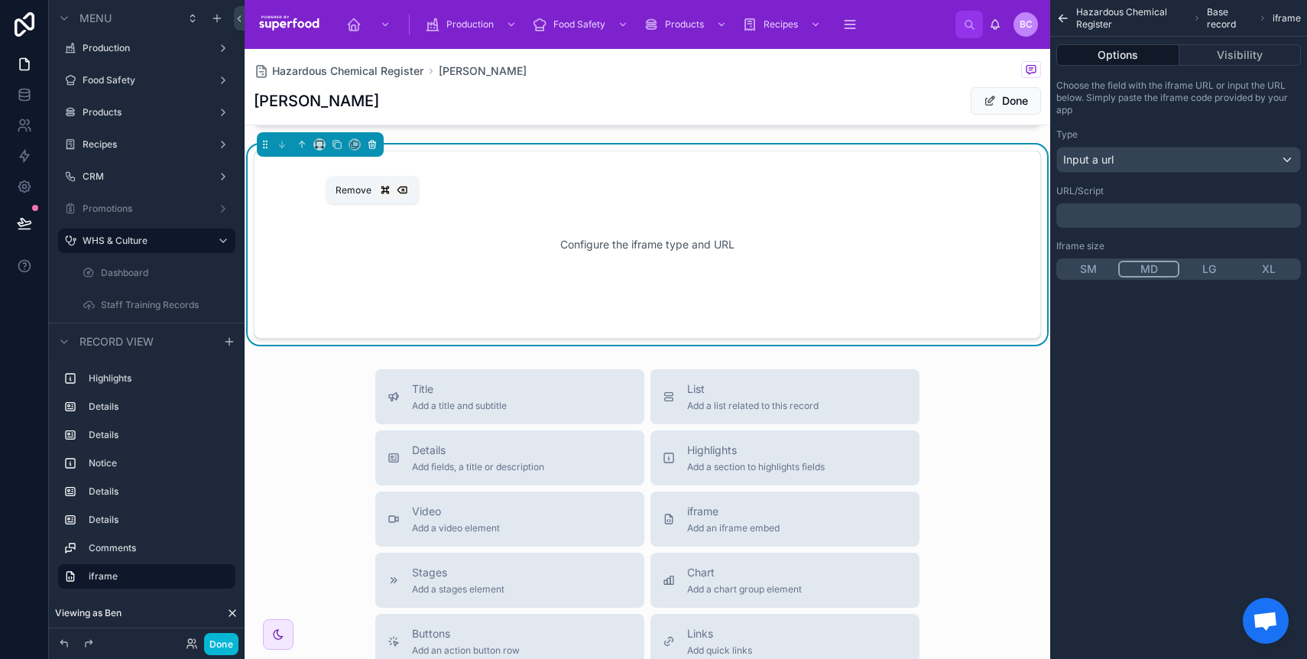
click at [371, 147] on icon at bounding box center [371, 145] width 0 height 3
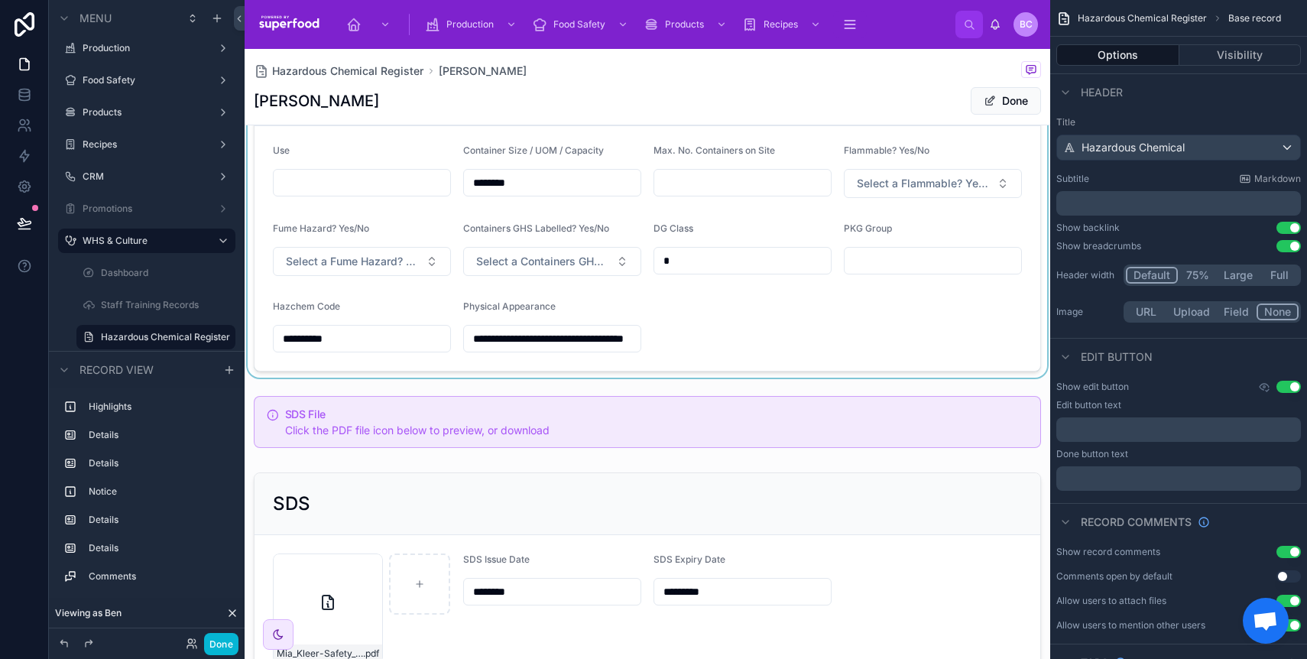
scroll to position [378, 0]
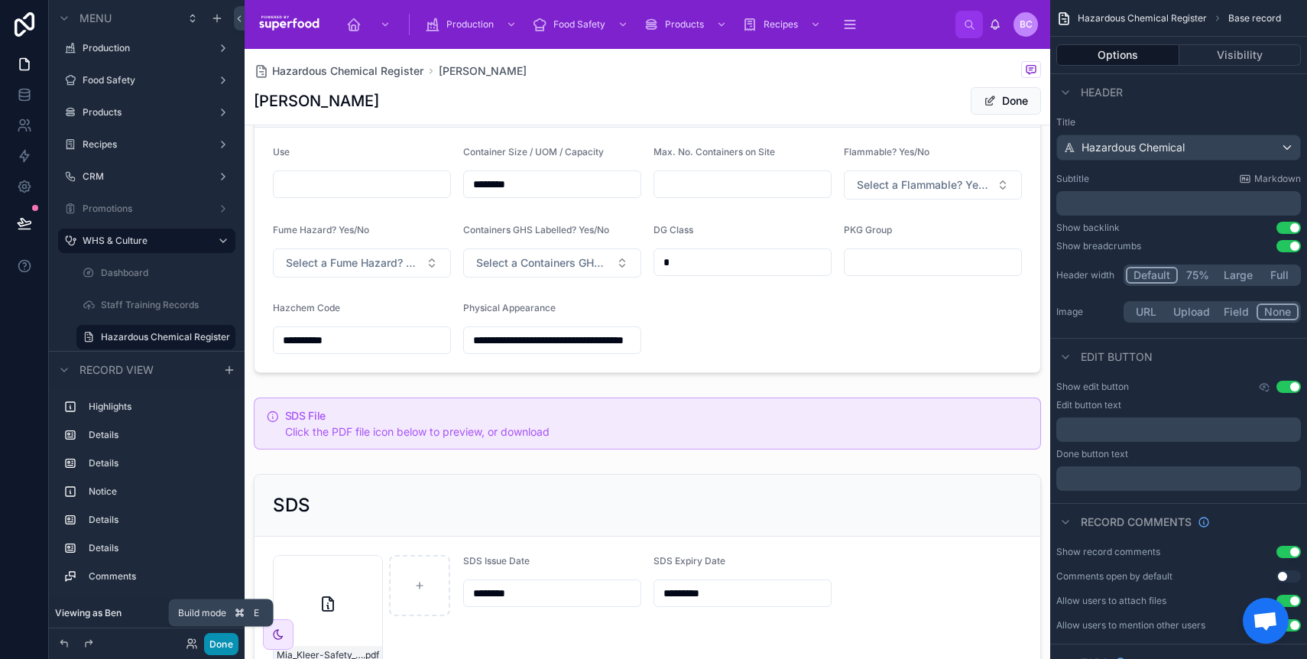
click at [225, 639] on button "Done" at bounding box center [221, 644] width 34 height 22
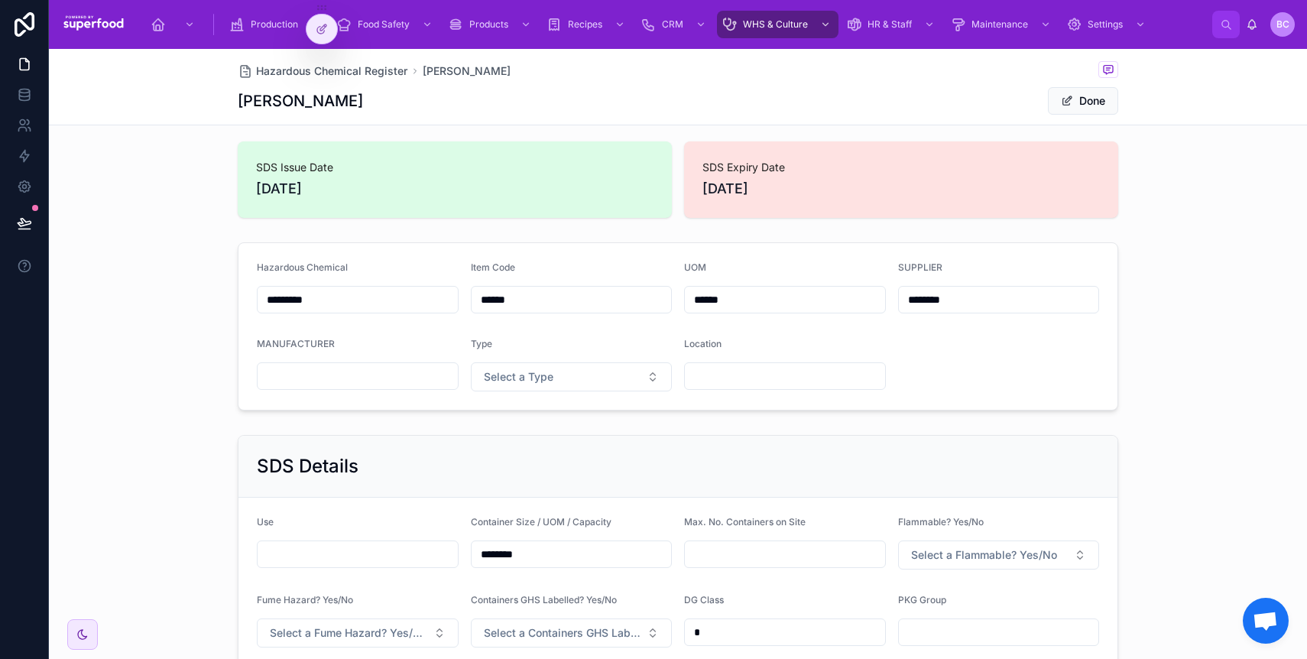
scroll to position [0, 0]
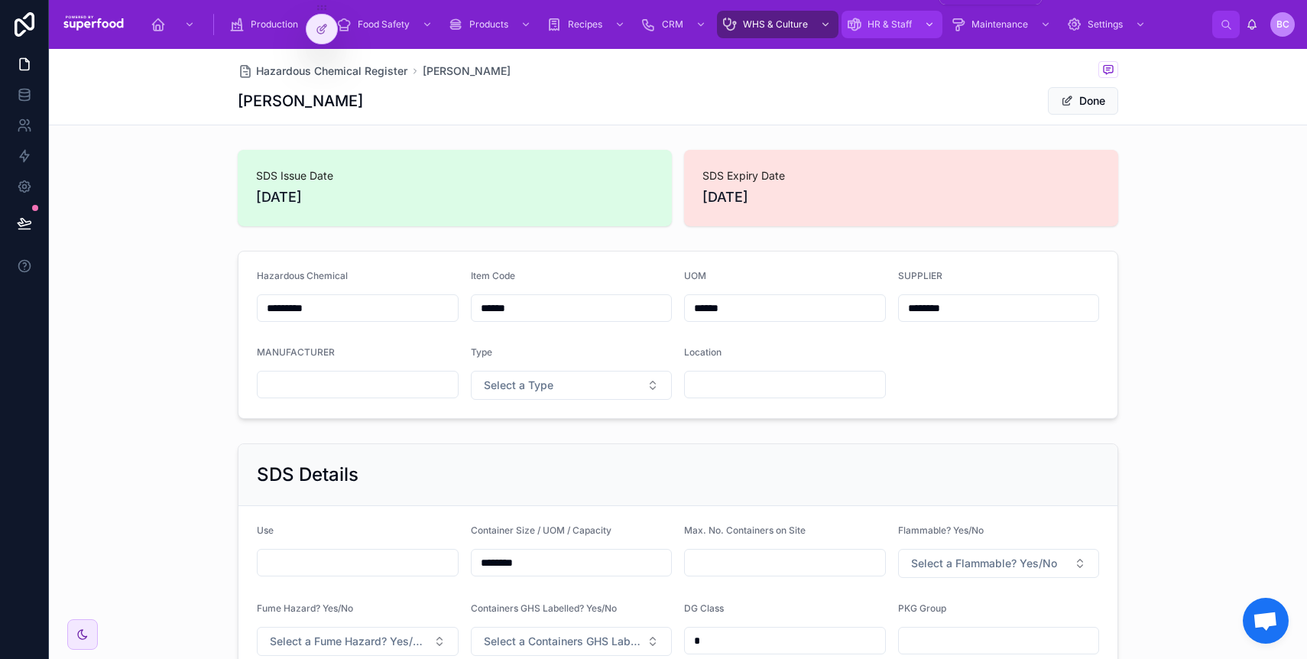
click at [886, 15] on div "HR & Staff" at bounding box center [892, 24] width 92 height 24
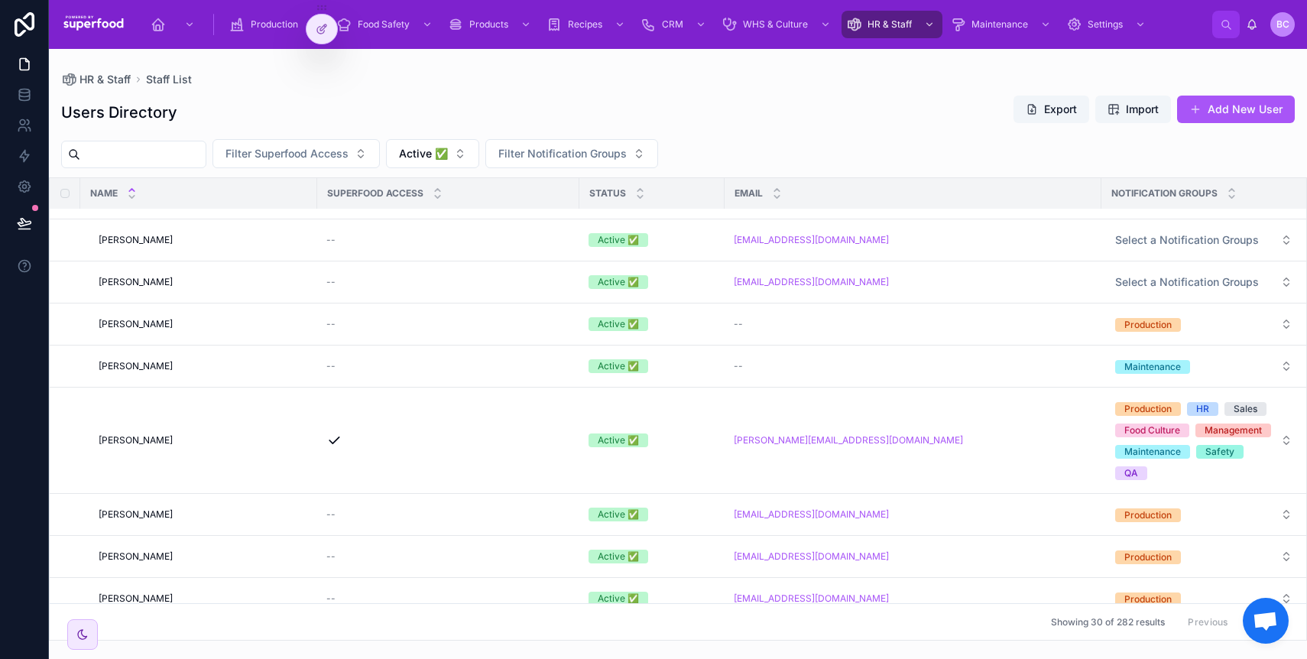
scroll to position [770, 0]
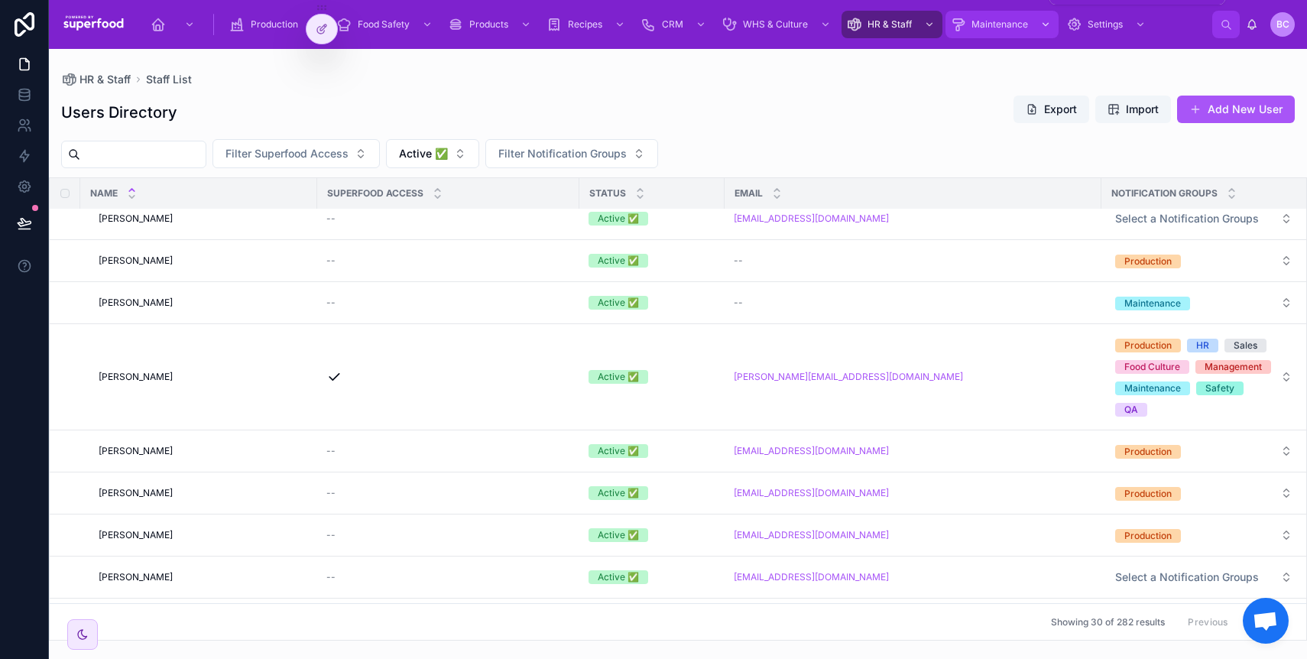
click at [993, 27] on span "Maintenance" at bounding box center [999, 24] width 57 height 12
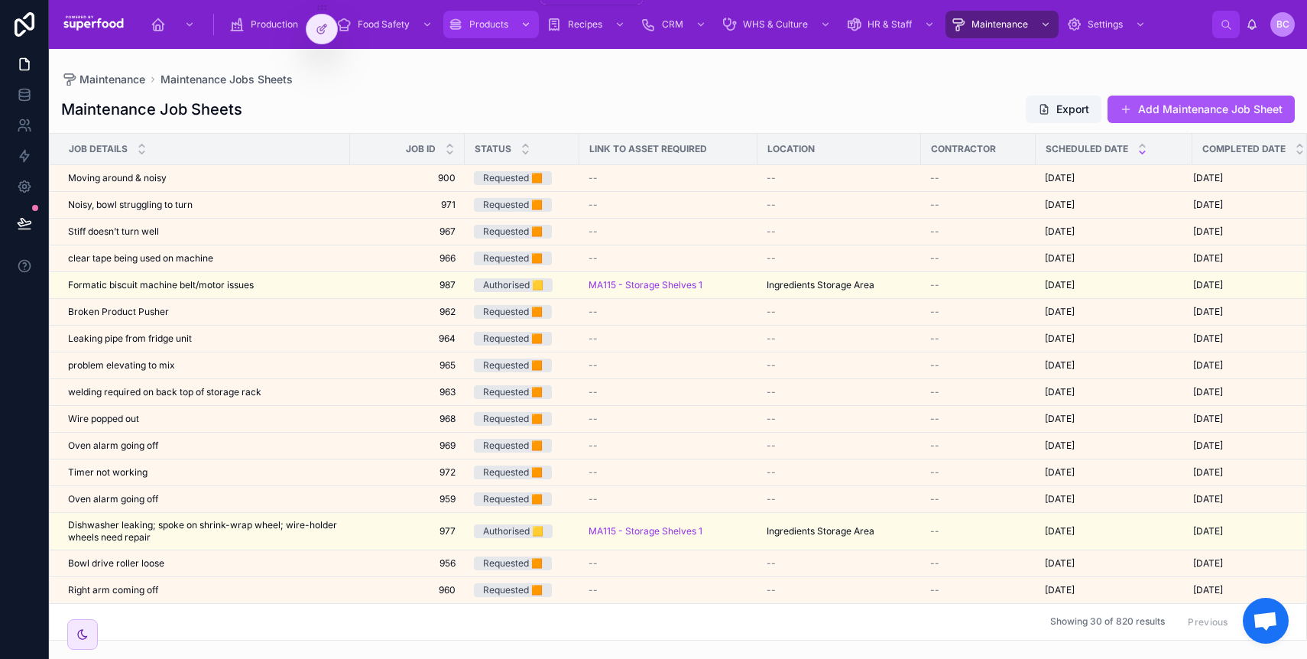
click at [465, 29] on div "Products" at bounding box center [491, 24] width 86 height 24
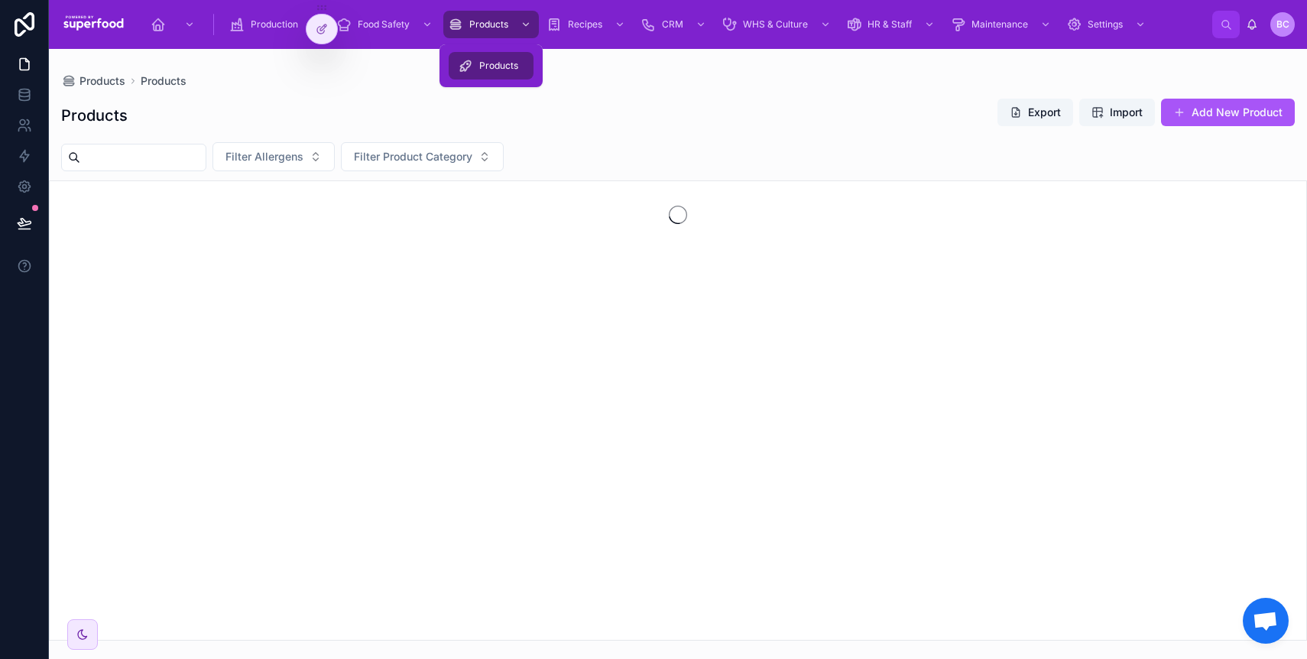
click at [469, 62] on icon at bounding box center [465, 65] width 15 height 15
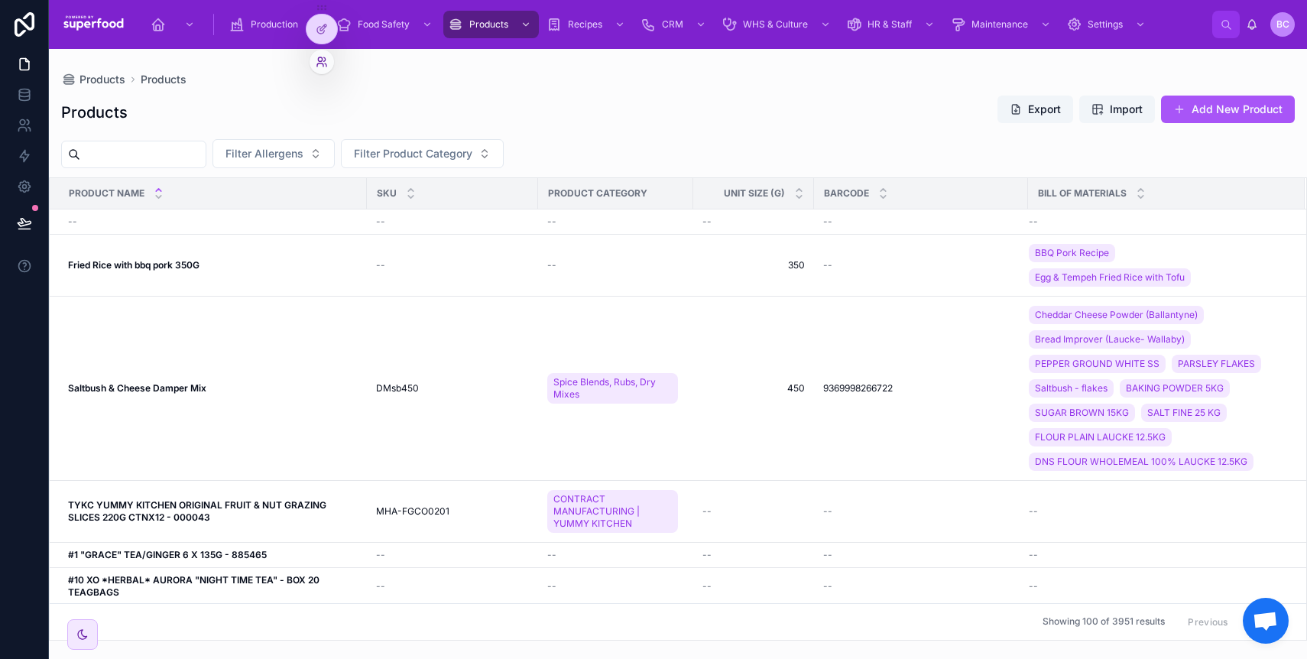
click at [320, 58] on icon at bounding box center [322, 62] width 12 height 12
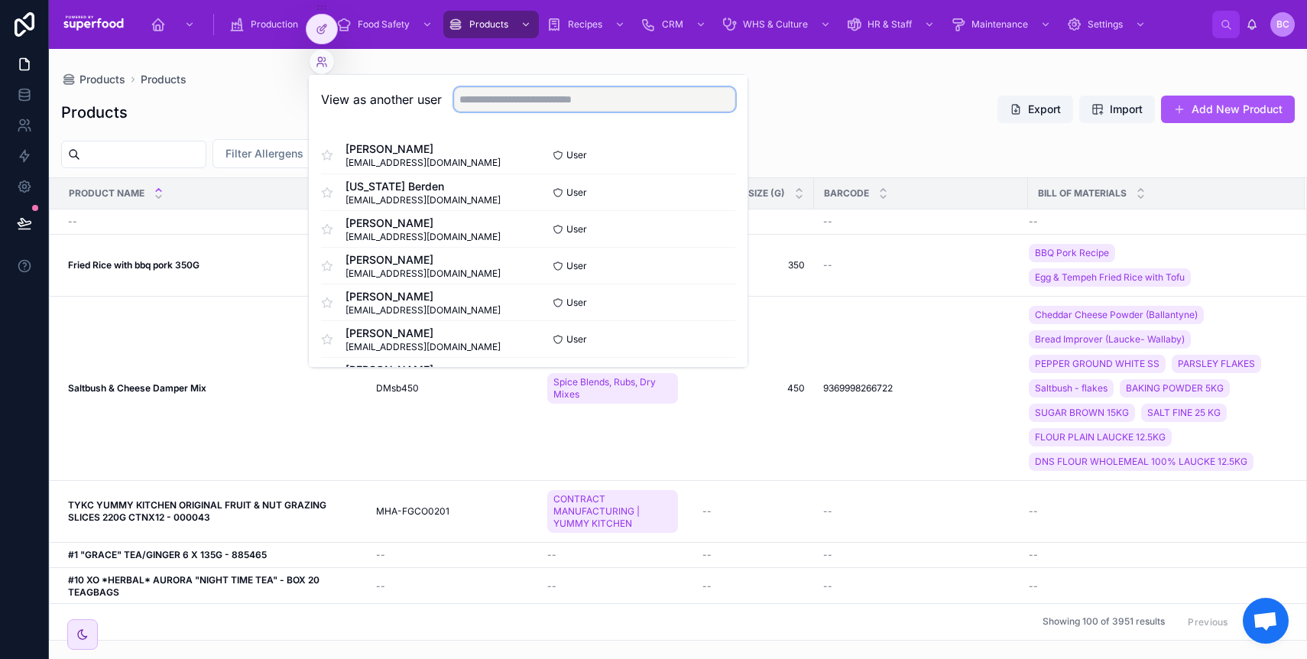
click at [498, 105] on input "text" at bounding box center [594, 99] width 281 height 24
type input "*********"
click at [704, 225] on button "Select" at bounding box center [715, 229] width 40 height 22
click at [812, 99] on div "Products Export Import Add New Product" at bounding box center [677, 112] width 1233 height 35
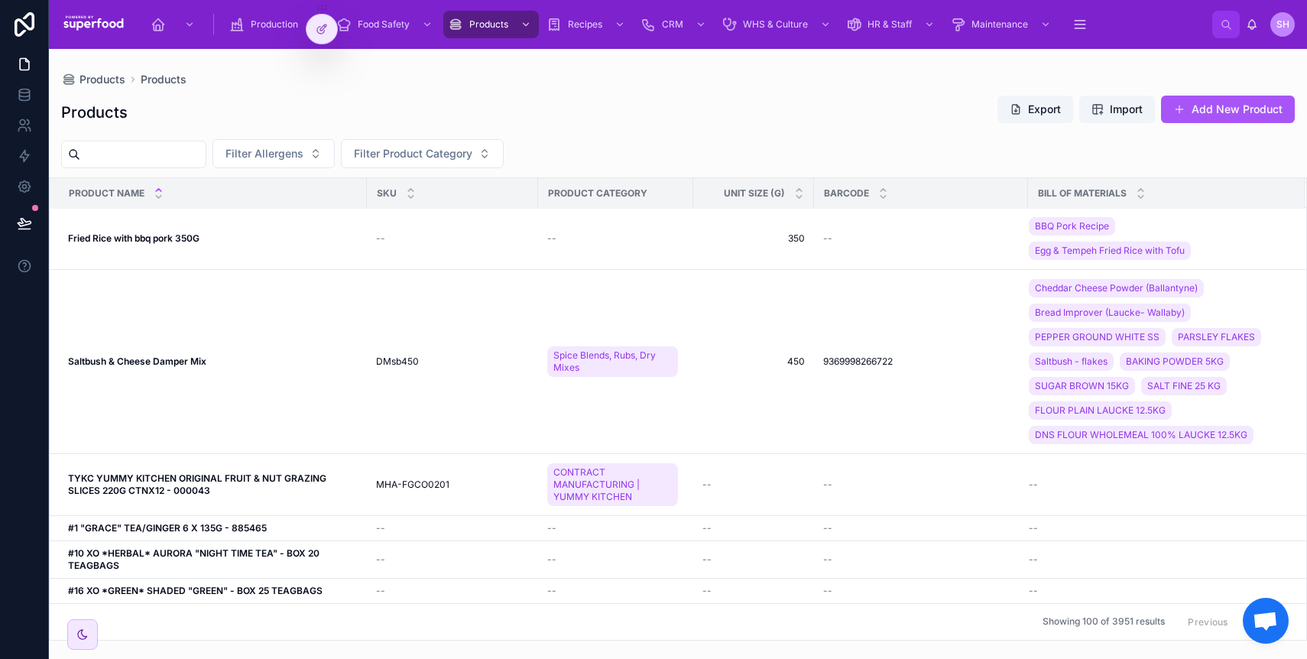
scroll to position [19, 0]
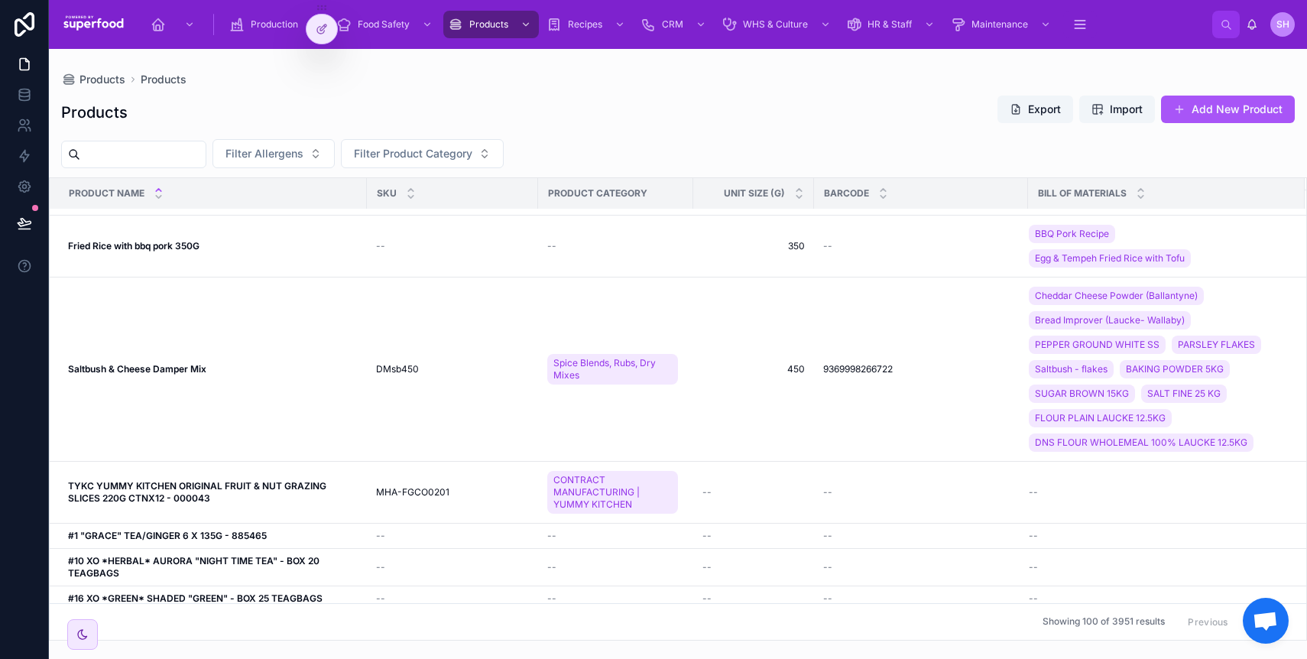
click at [1285, 24] on span "SH" at bounding box center [1282, 24] width 13 height 12
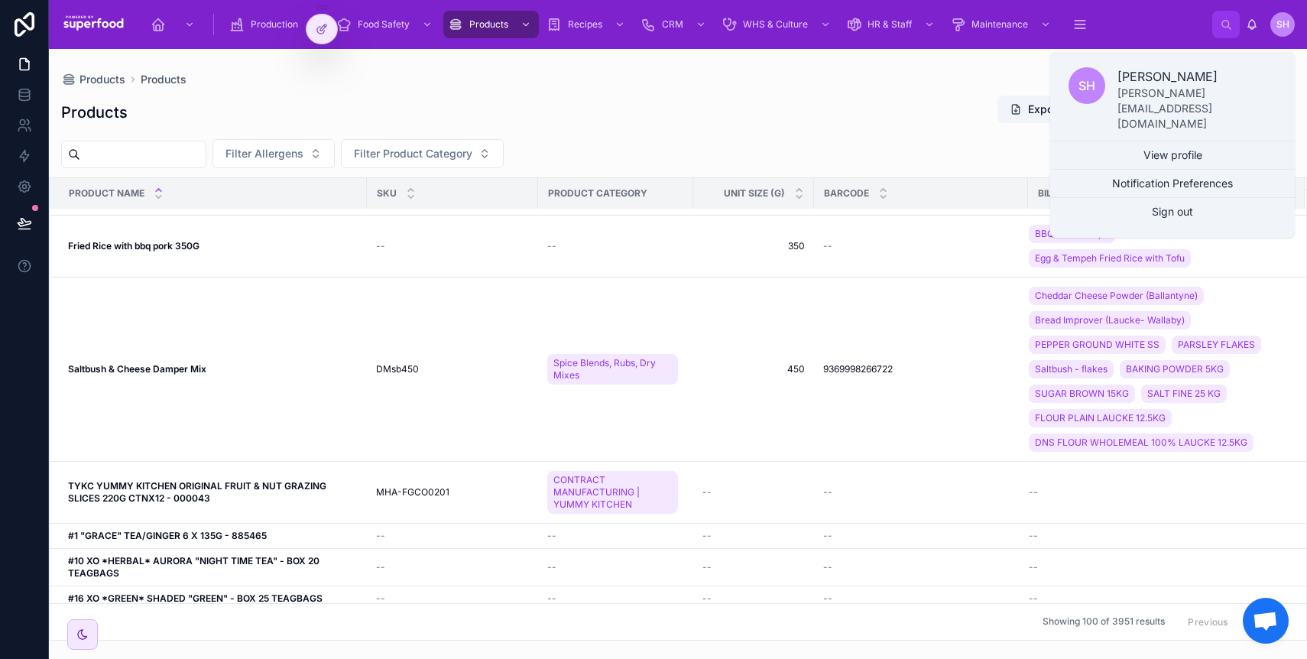
click at [1285, 24] on span "SH" at bounding box center [1282, 24] width 13 height 12
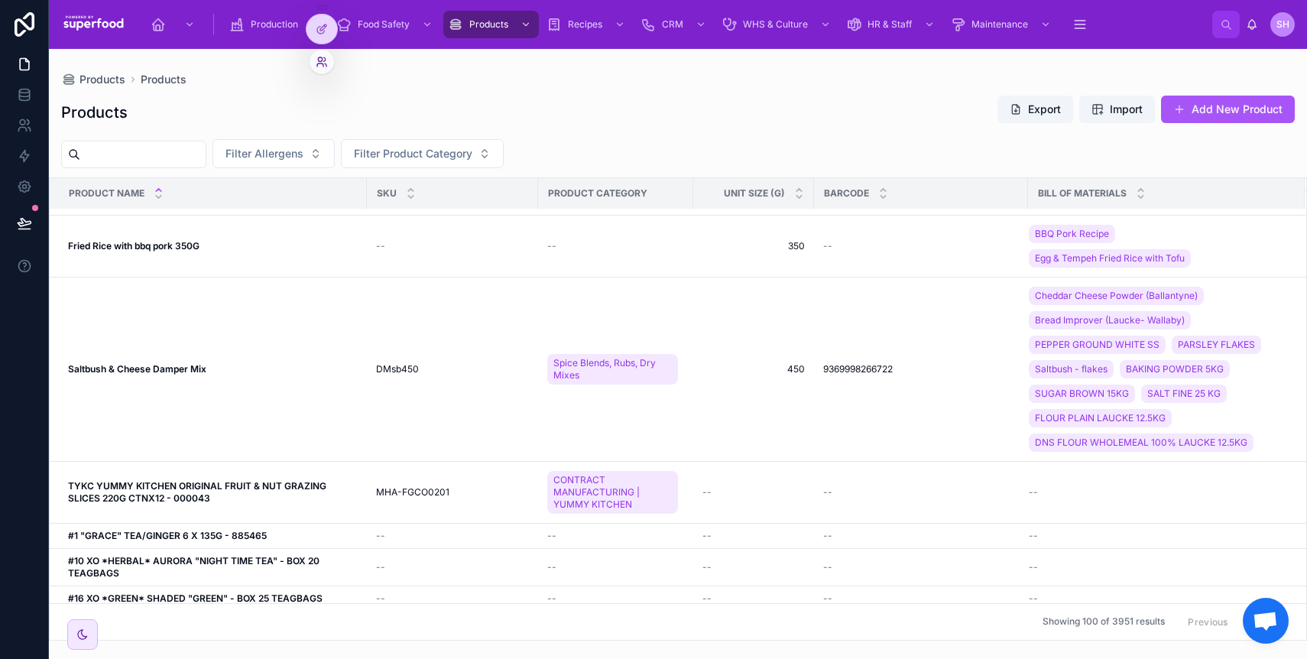
click at [316, 58] on icon at bounding box center [322, 62] width 12 height 12
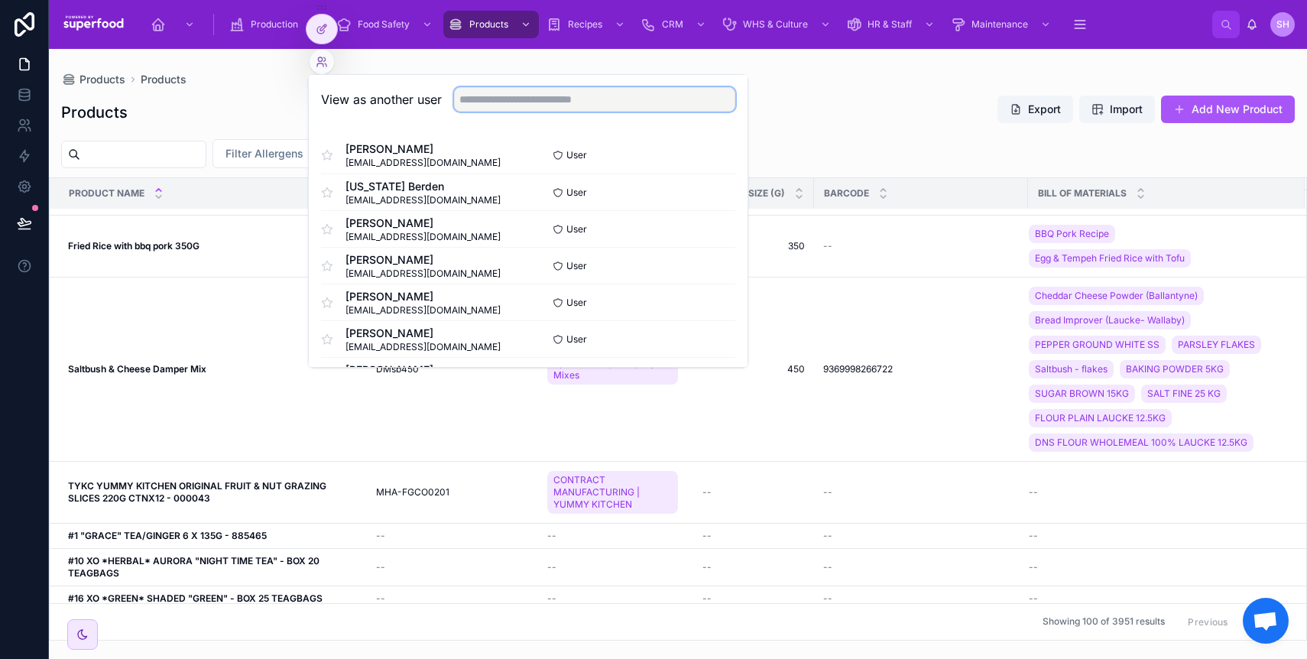
click at [516, 102] on input "text" at bounding box center [594, 99] width 281 height 24
type input "*********"
click at [695, 229] on button "Select" at bounding box center [715, 229] width 40 height 22
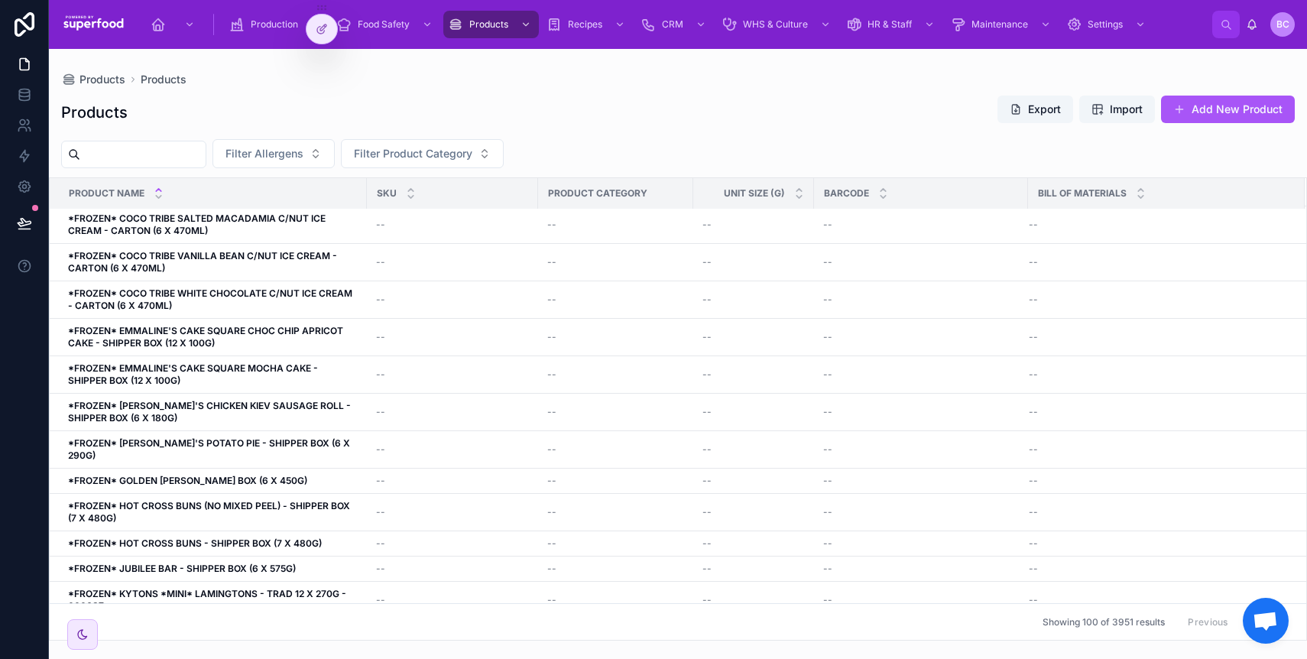
scroll to position [2947, 0]
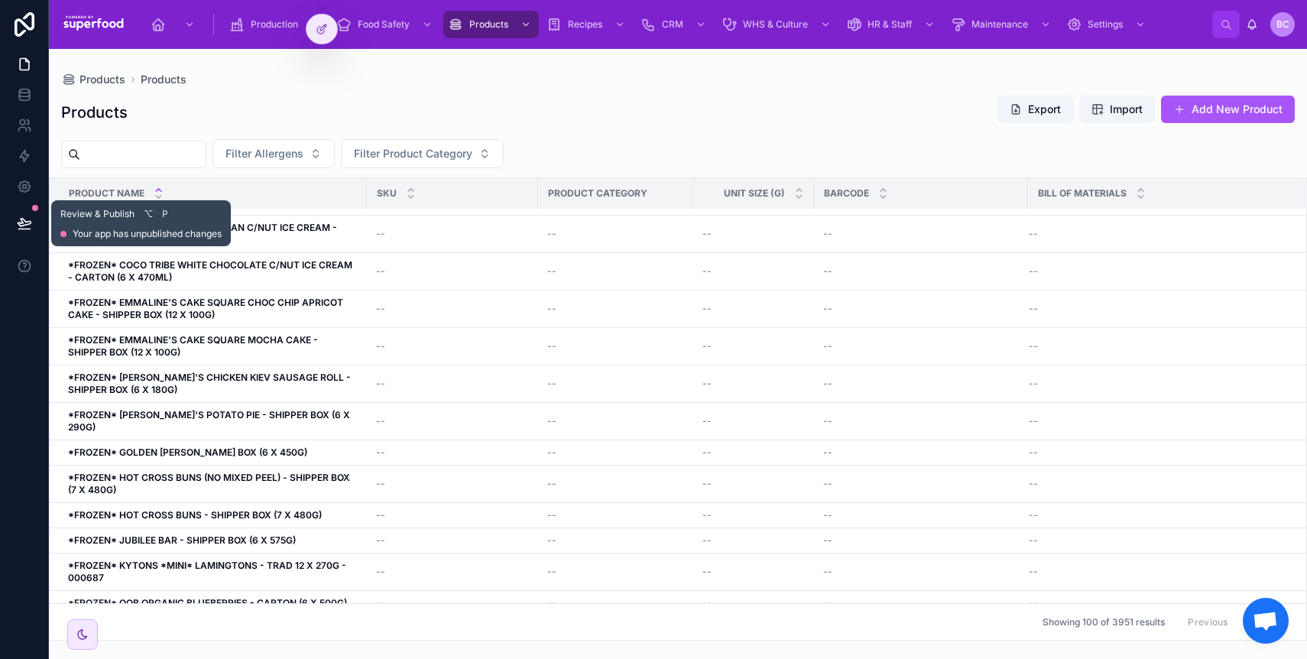
click at [14, 223] on button at bounding box center [25, 223] width 34 height 43
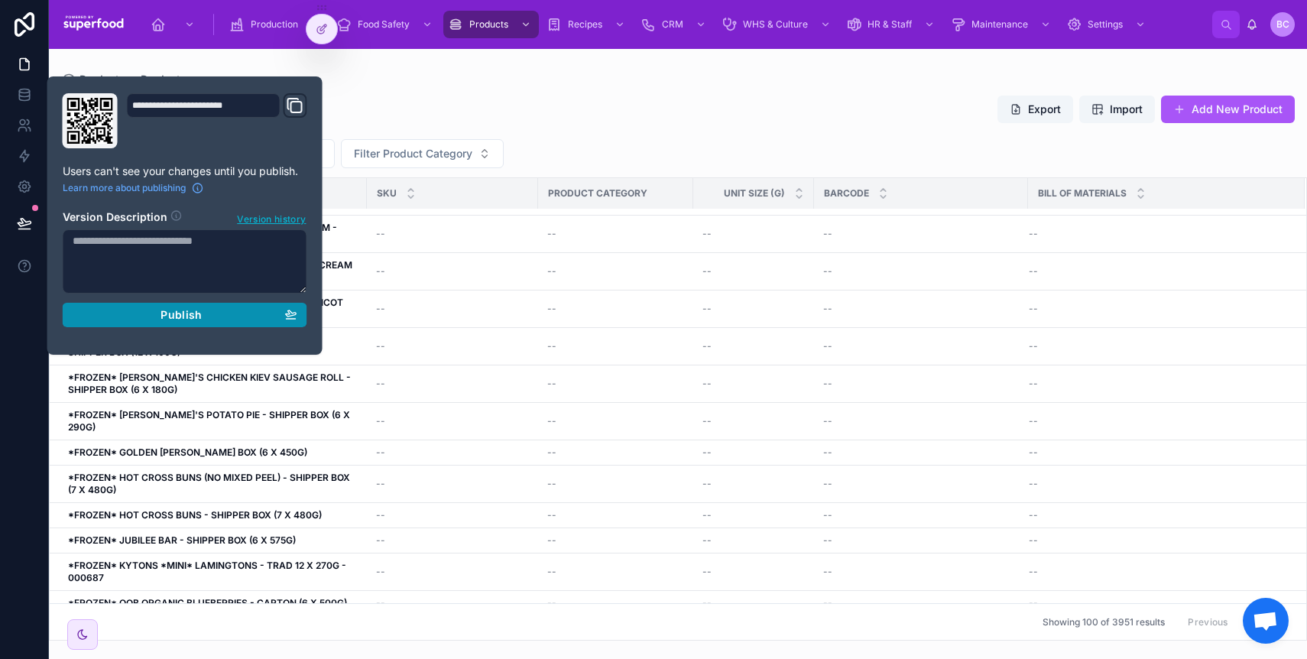
click at [144, 320] on div "Publish" at bounding box center [185, 315] width 225 height 14
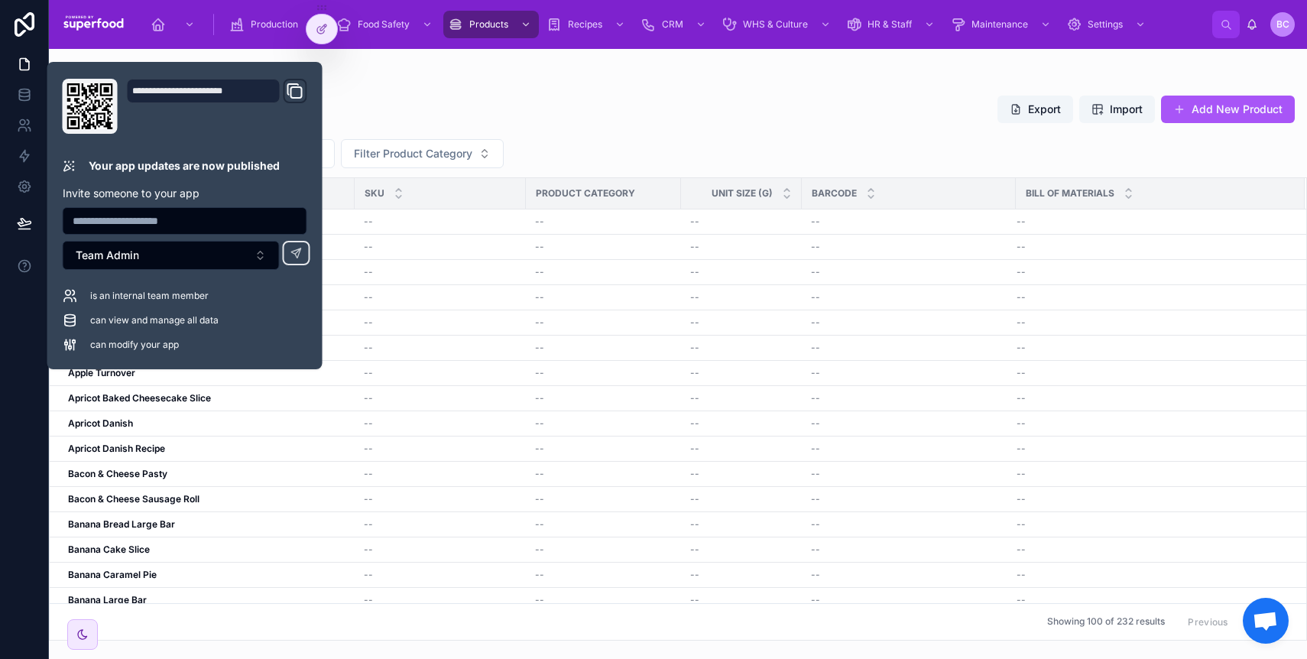
click at [653, 126] on div "Products Export Import Add New Product" at bounding box center [677, 112] width 1233 height 35
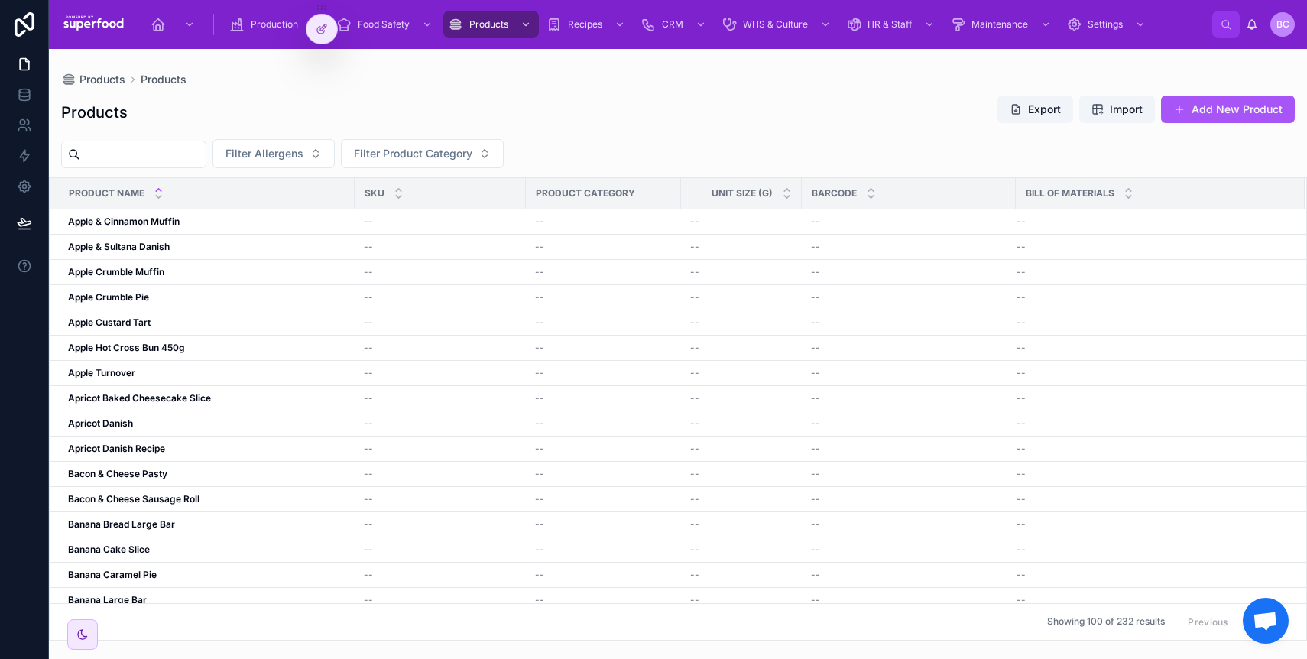
click at [776, 130] on div "Products Export Import Add New Product Filter Allergens Filter Product Category…" at bounding box center [678, 363] width 1258 height 555
drag, startPoint x: 319, startPoint y: 22, endPoint x: 246, endPoint y: 135, distance: 134.2
click at [246, 135] on div "Production Food Safety Products Recipes CRM WHS & Culture HR & Staff Maintenanc…" at bounding box center [678, 329] width 1258 height 659
click at [667, 147] on div "Filter Allergens Filter Product Category" at bounding box center [678, 153] width 1258 height 29
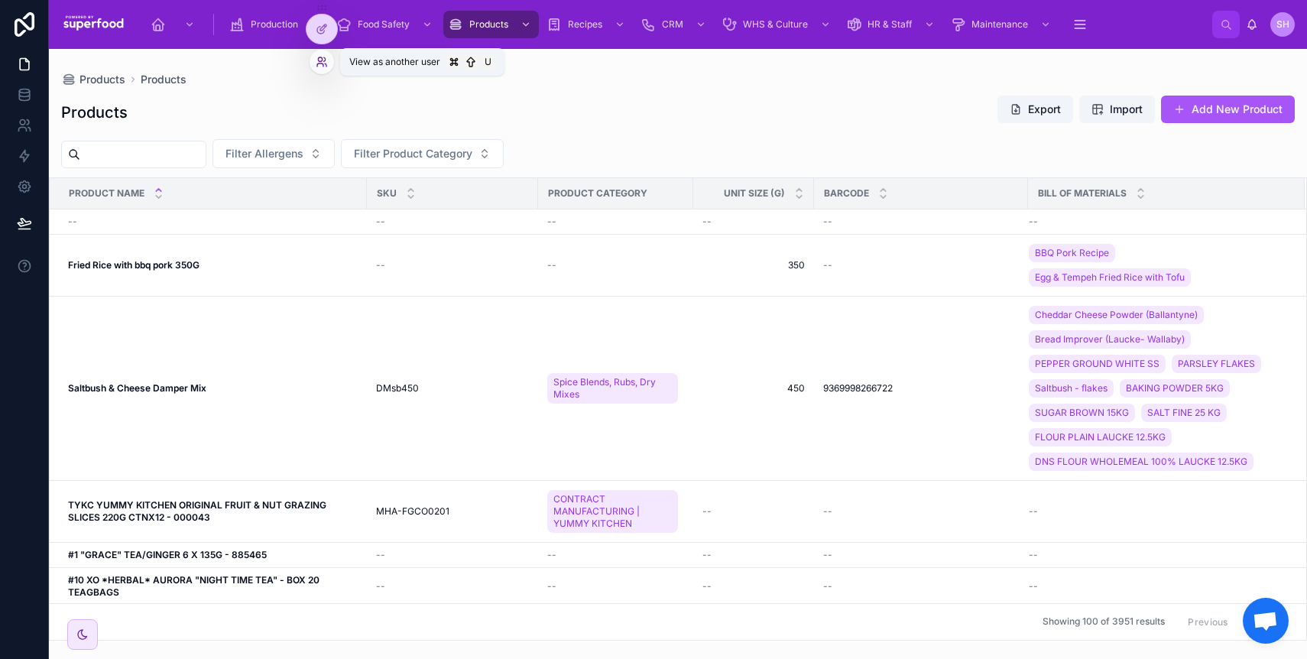
click at [320, 60] on icon at bounding box center [320, 59] width 4 height 4
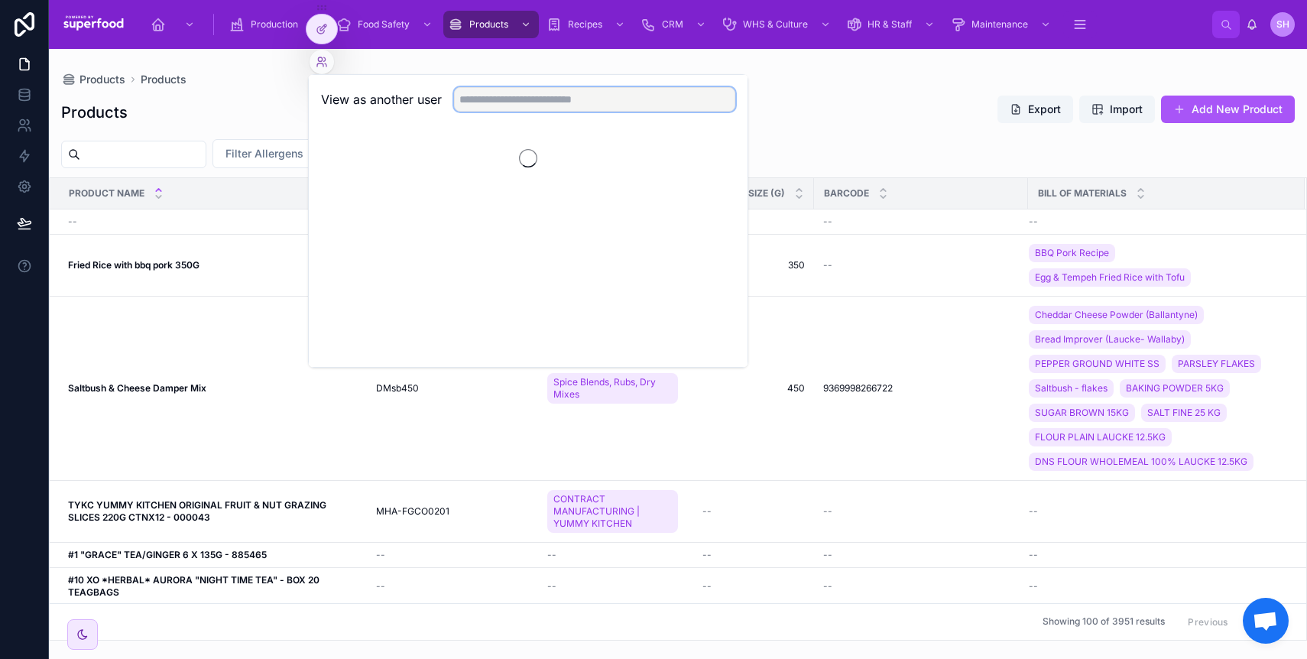
click at [533, 105] on input "text" at bounding box center [594, 99] width 281 height 24
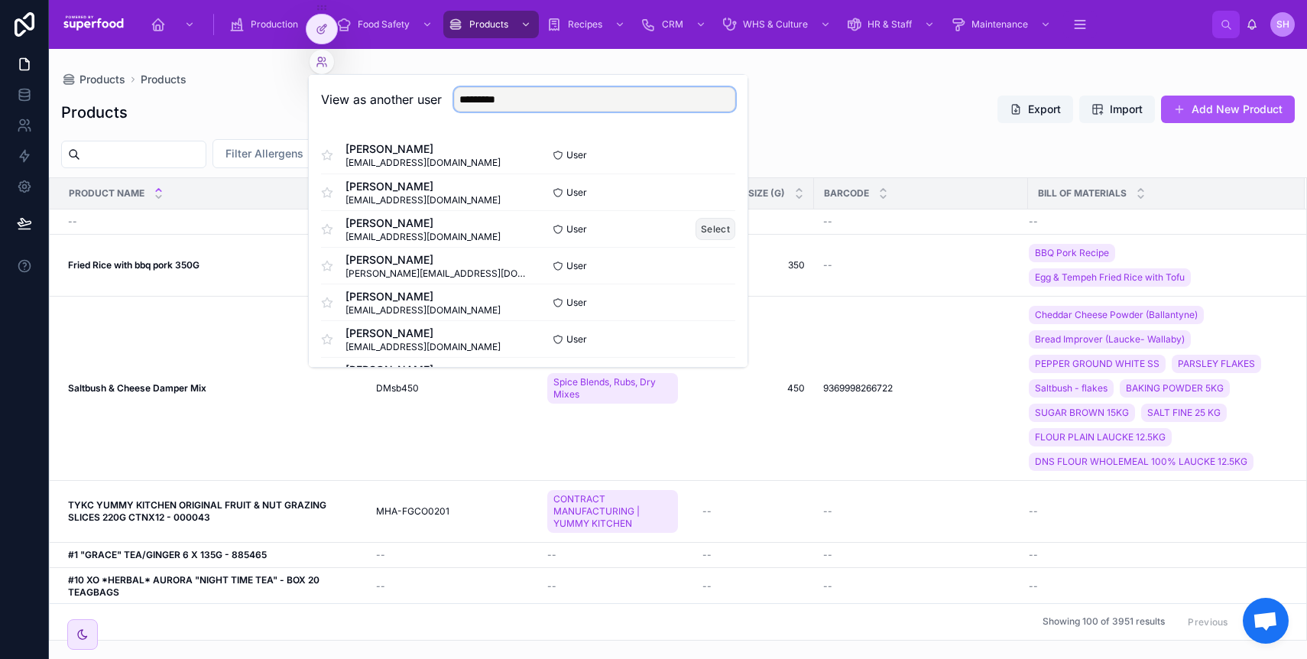
type input "*********"
click at [695, 228] on button "Select" at bounding box center [715, 229] width 40 height 22
